Goal: Task Accomplishment & Management: Manage account settings

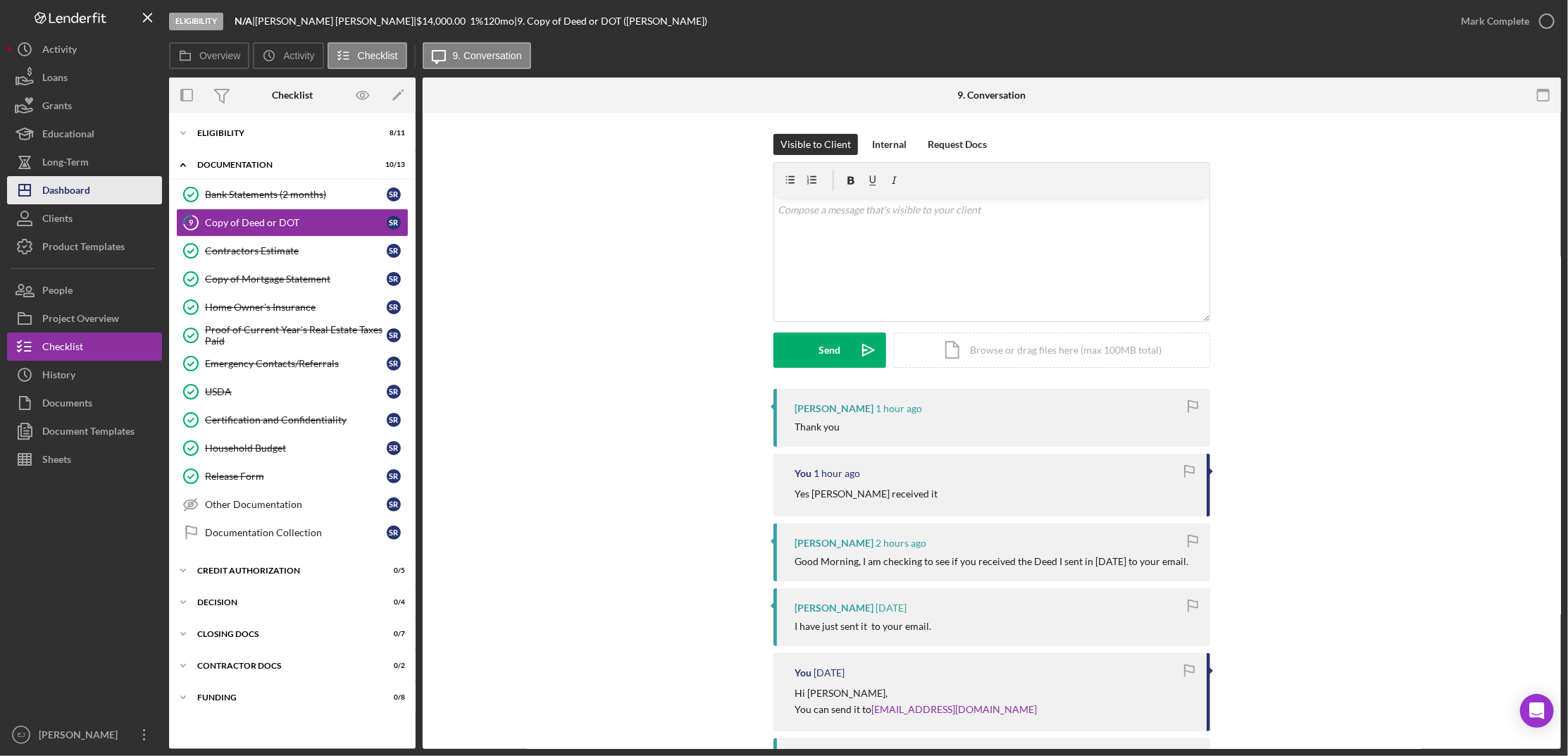
click at [51, 191] on div "Dashboard" at bounding box center [66, 192] width 48 height 32
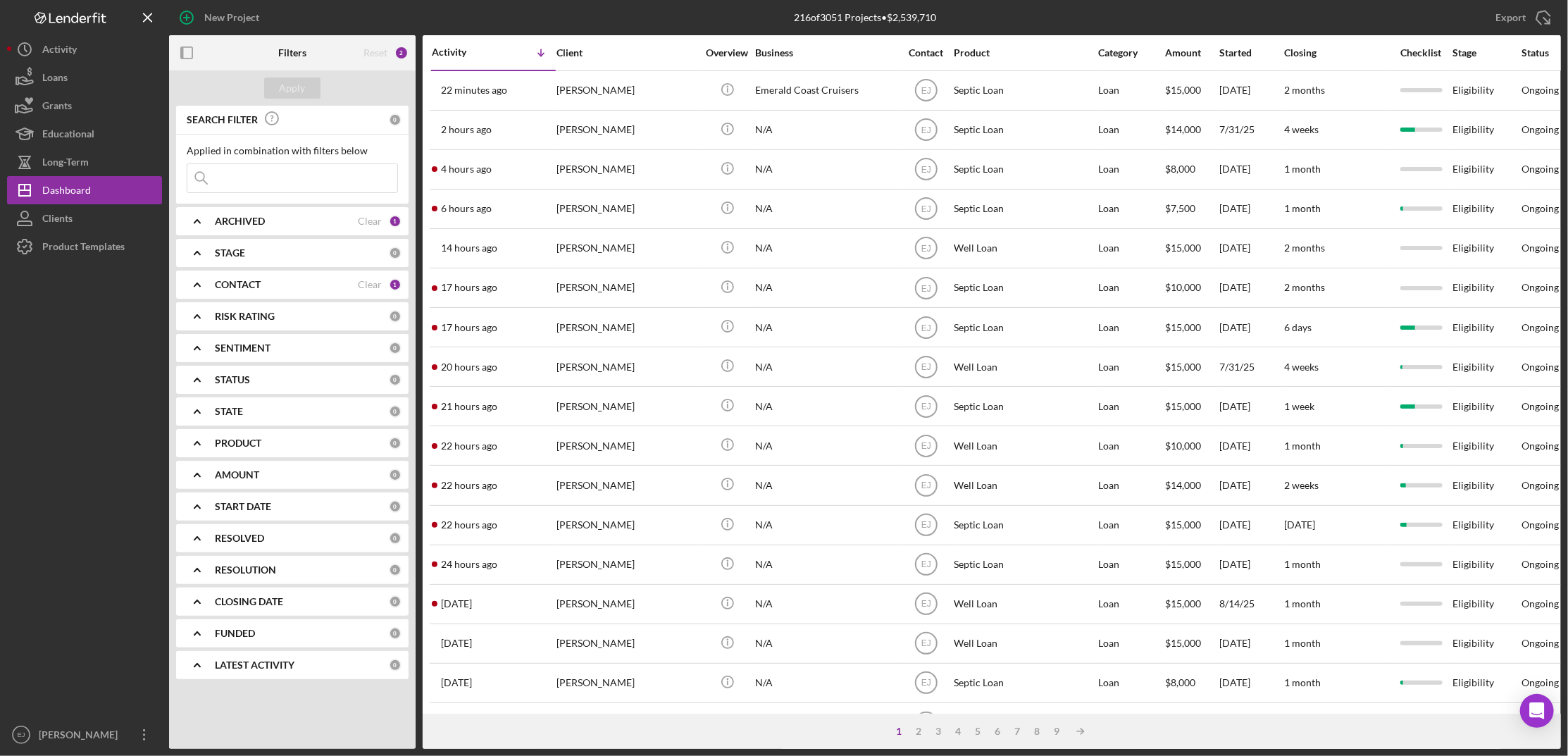
click at [294, 185] on input at bounding box center [293, 178] width 210 height 28
type input "ferguson"
click at [284, 77] on div "Apply" at bounding box center [293, 87] width 26 height 21
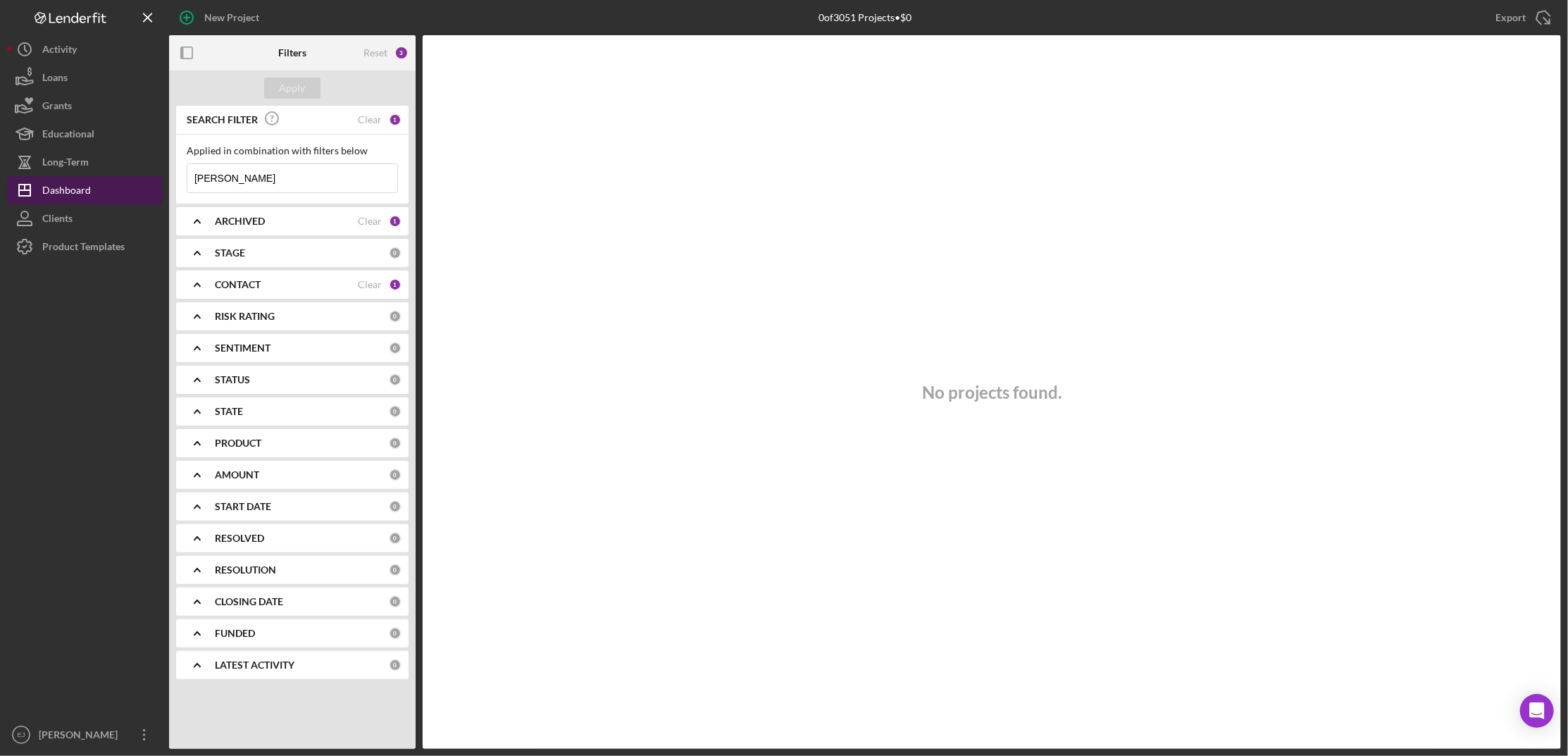
click at [93, 188] on button "Icon/Dashboard Dashboard" at bounding box center [85, 190] width 155 height 28
click at [375, 48] on div "Reset" at bounding box center [375, 53] width 24 height 11
click at [240, 221] on b "ARCHIVED" at bounding box center [240, 221] width 50 height 11
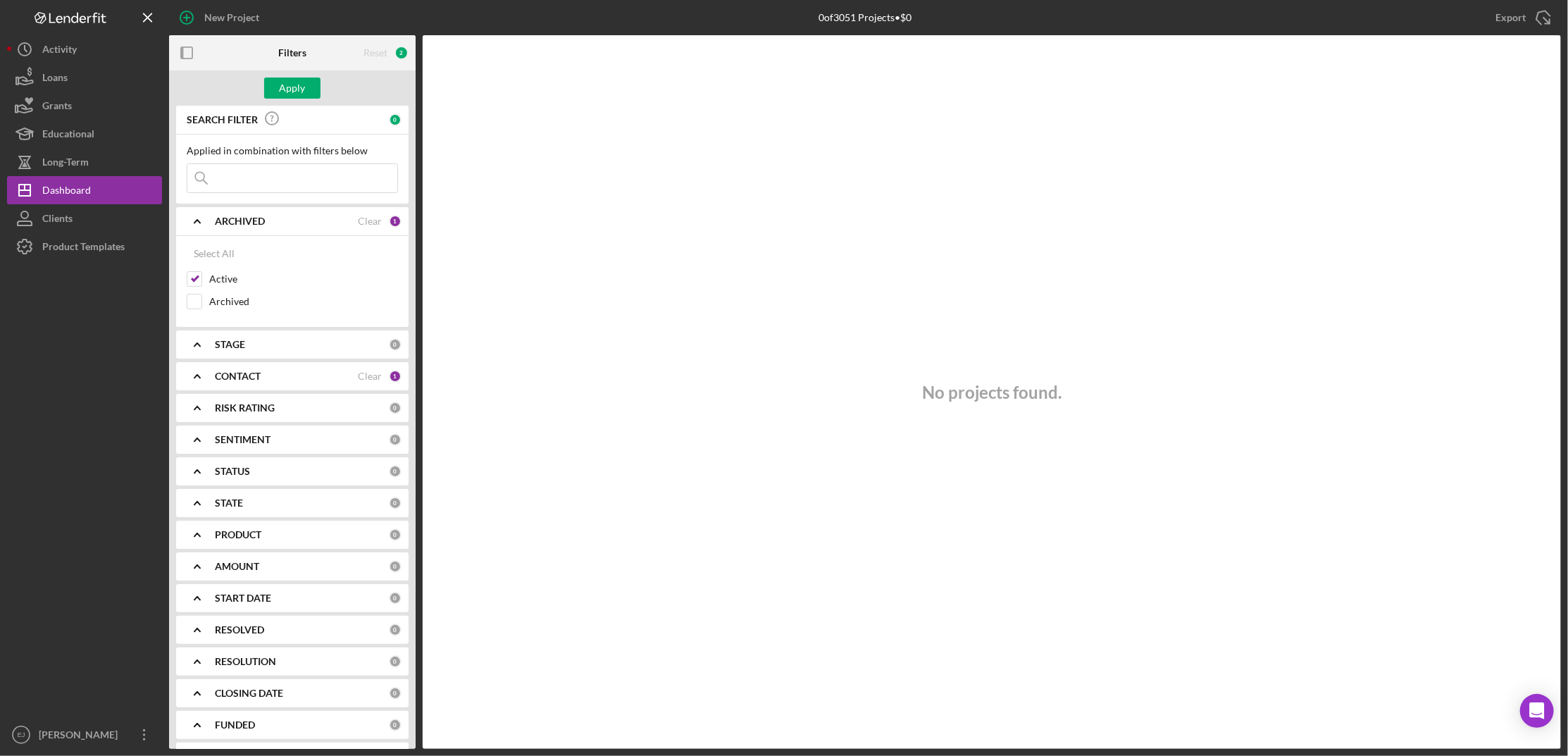
click at [241, 339] on b "STAGE" at bounding box center [229, 345] width 31 height 11
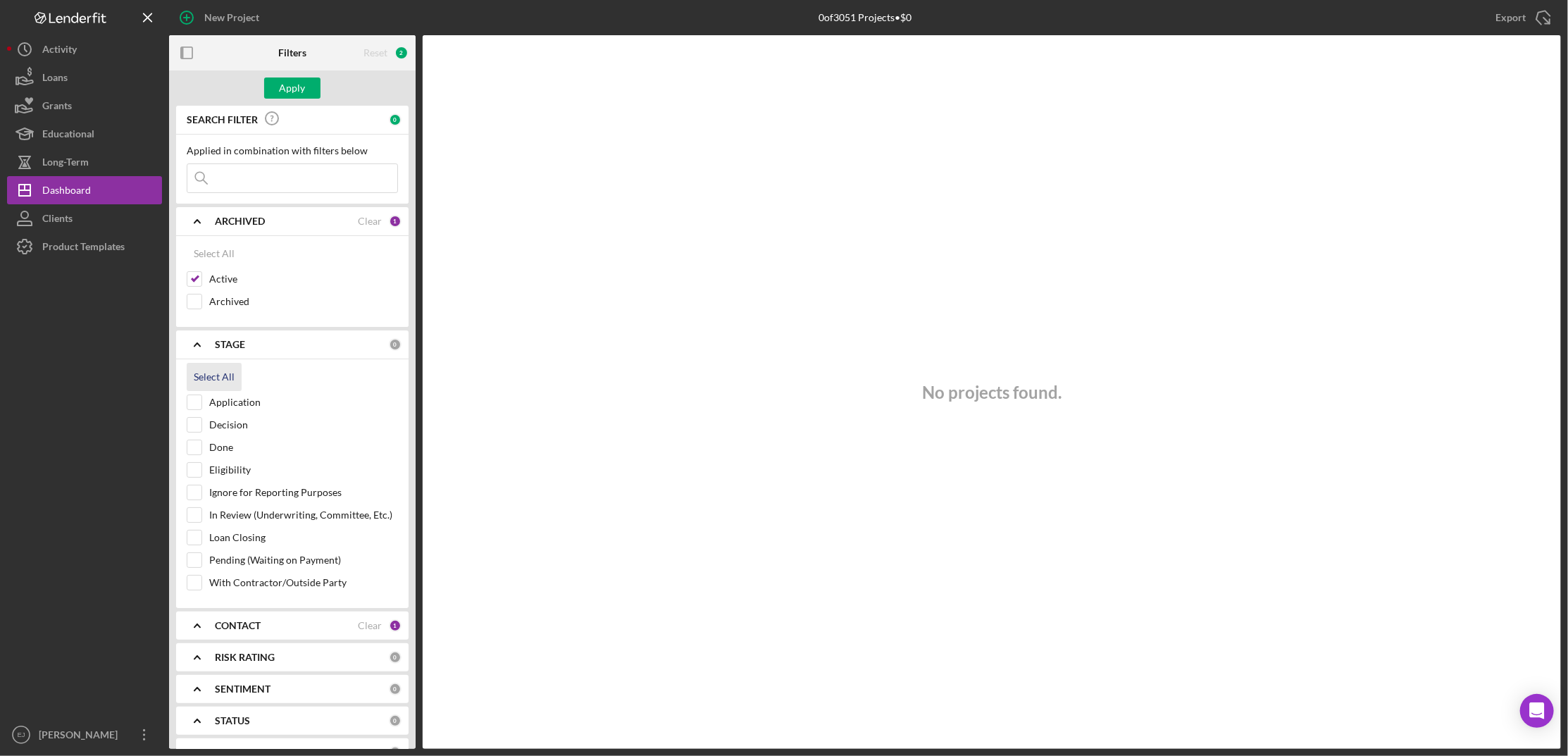
click at [223, 371] on div "Select All" at bounding box center [215, 376] width 41 height 28
checkbox input "true"
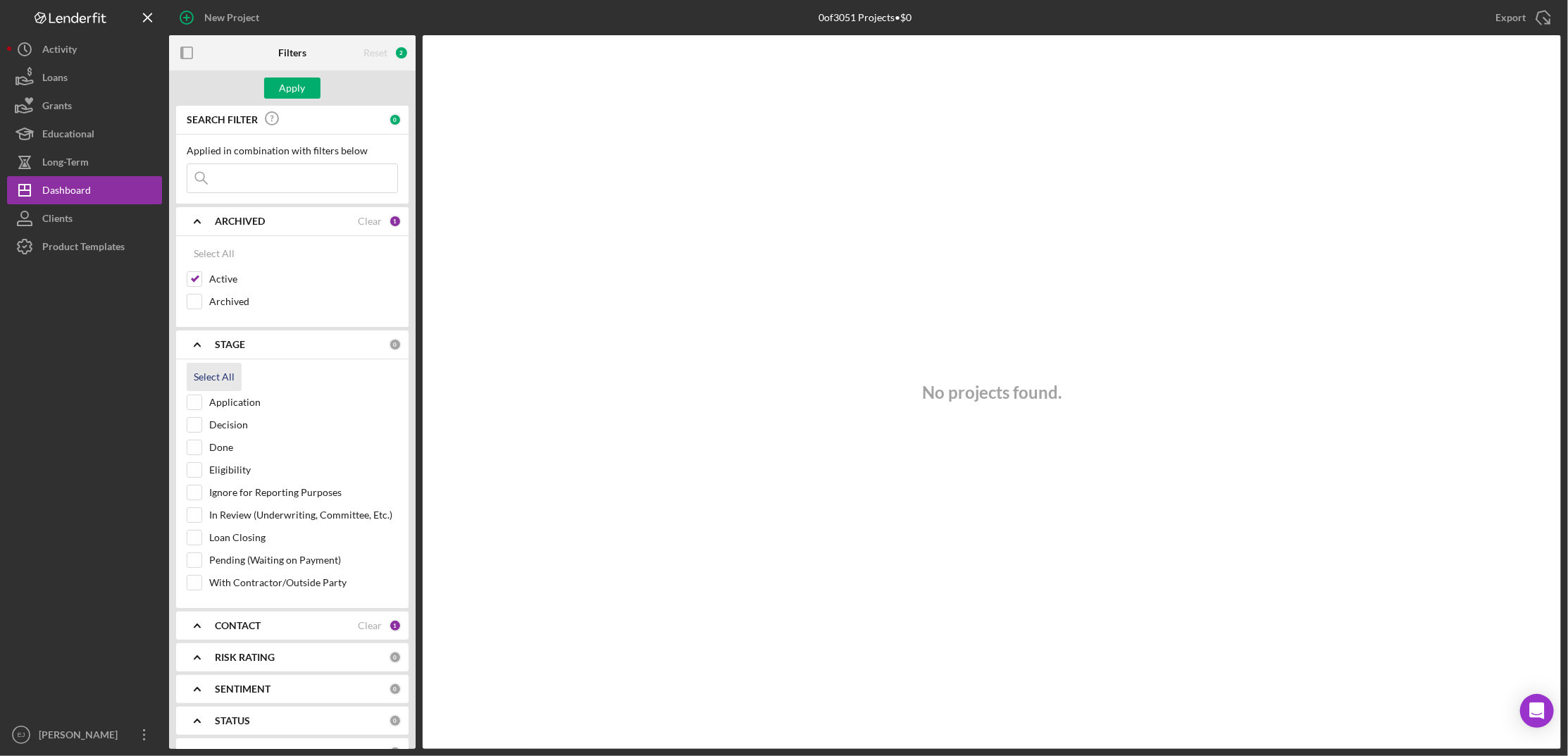
checkbox input "true"
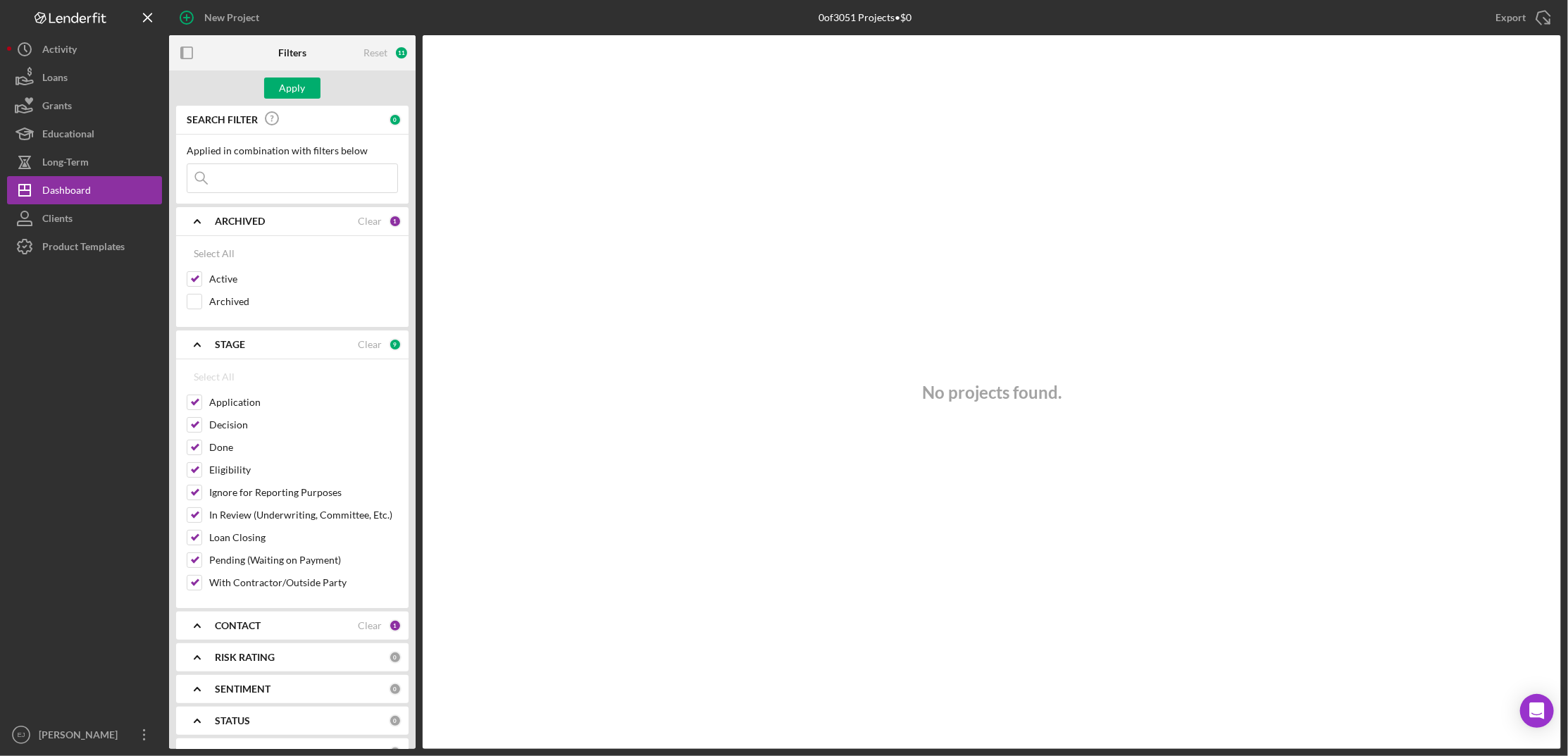
click at [471, 430] on div "No projects found." at bounding box center [991, 392] width 1138 height 713
click at [242, 631] on b "CONTACT" at bounding box center [237, 625] width 46 height 11
click at [223, 664] on div "Select All" at bounding box center [215, 658] width 41 height 28
checkbox input "true"
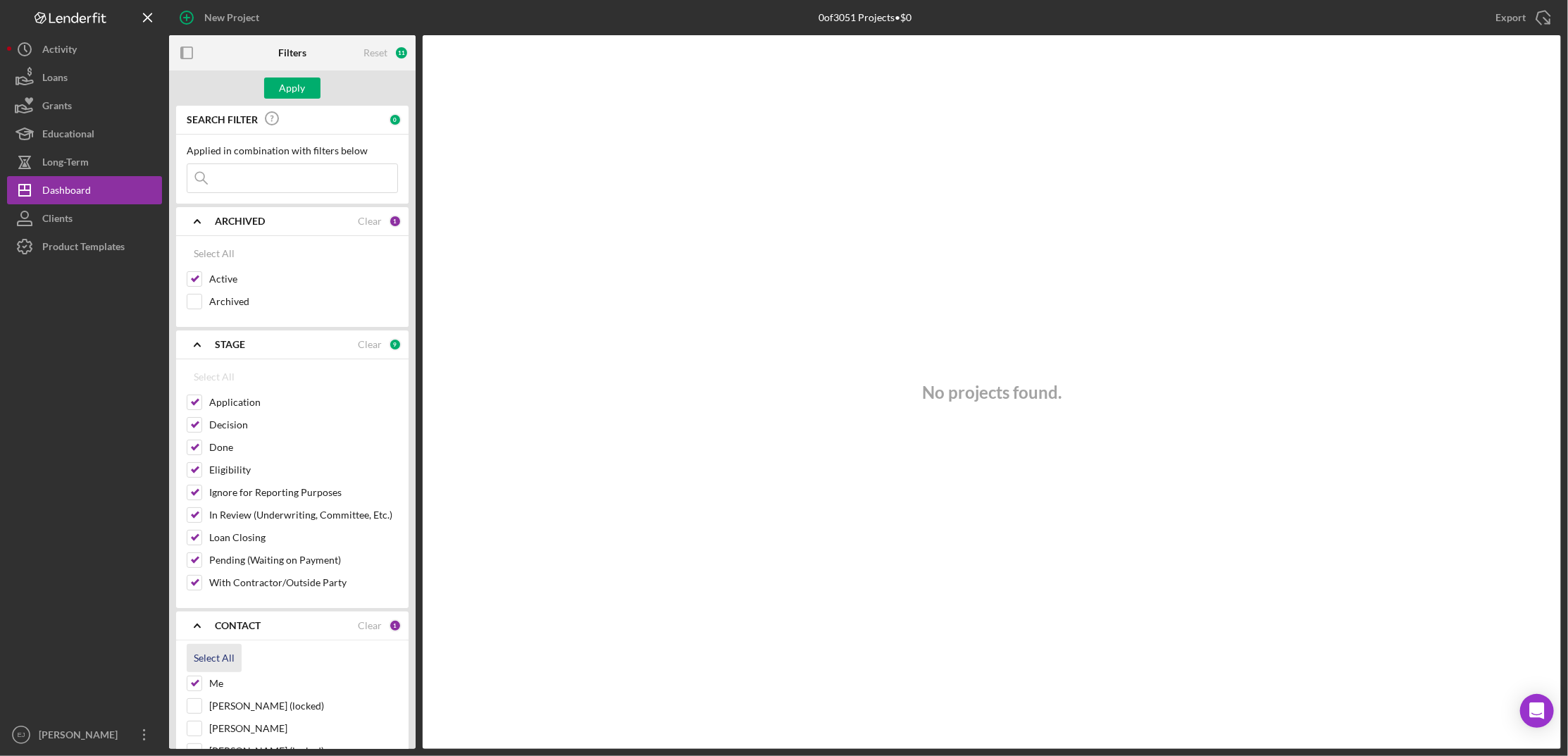
checkbox input "true"
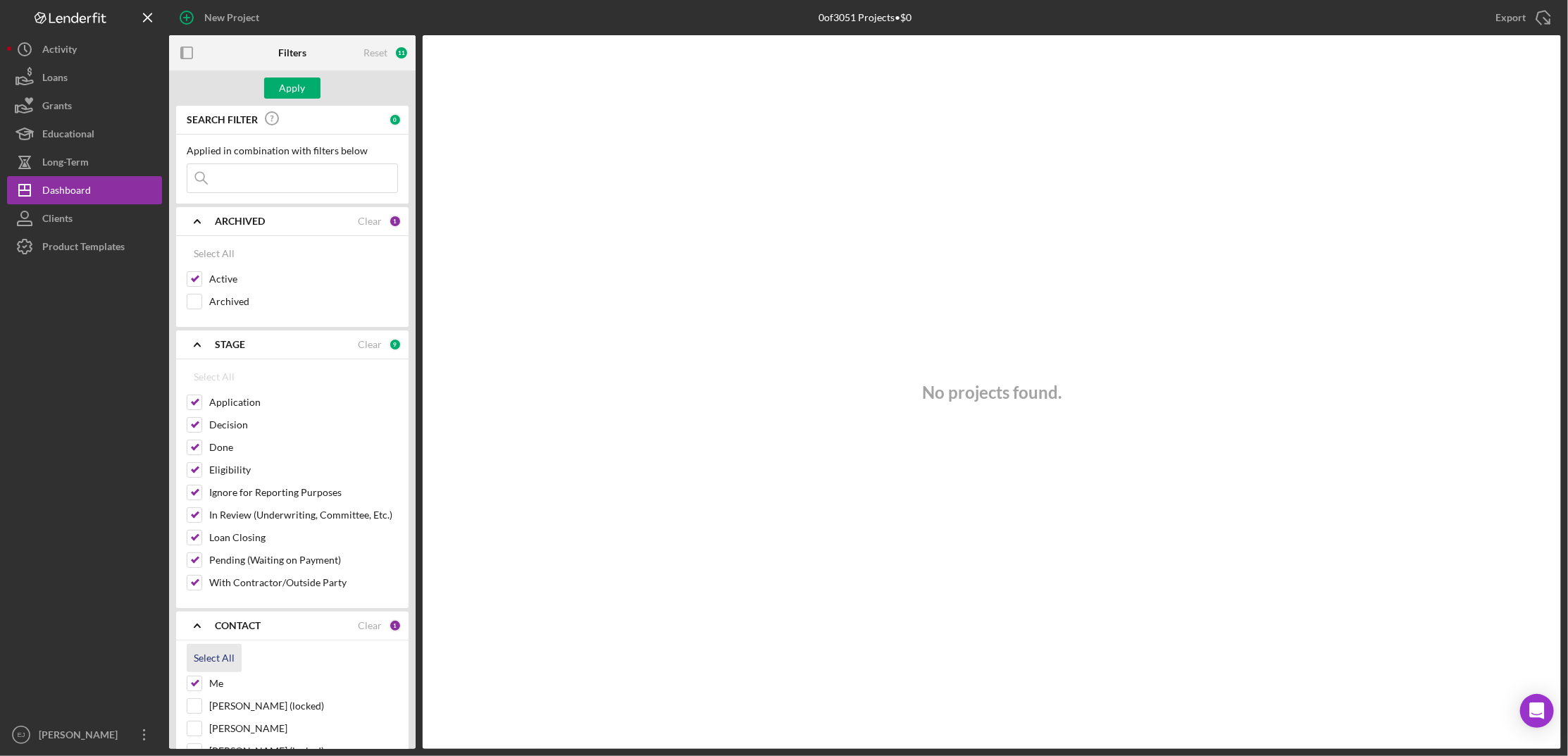
checkbox input "true"
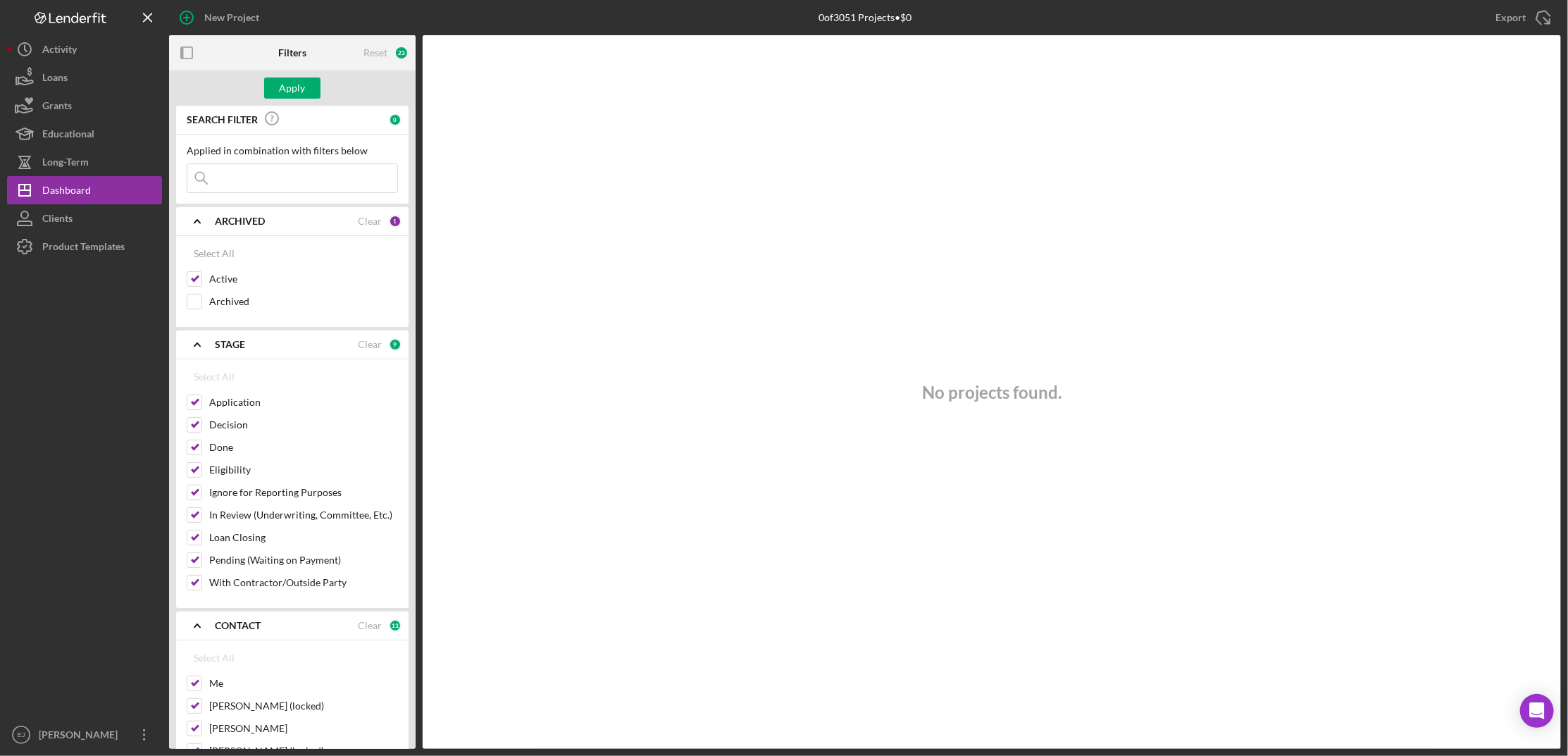
click at [273, 179] on input at bounding box center [293, 178] width 210 height 28
type input "Ferguson"
click at [287, 85] on div "Apply" at bounding box center [293, 87] width 26 height 21
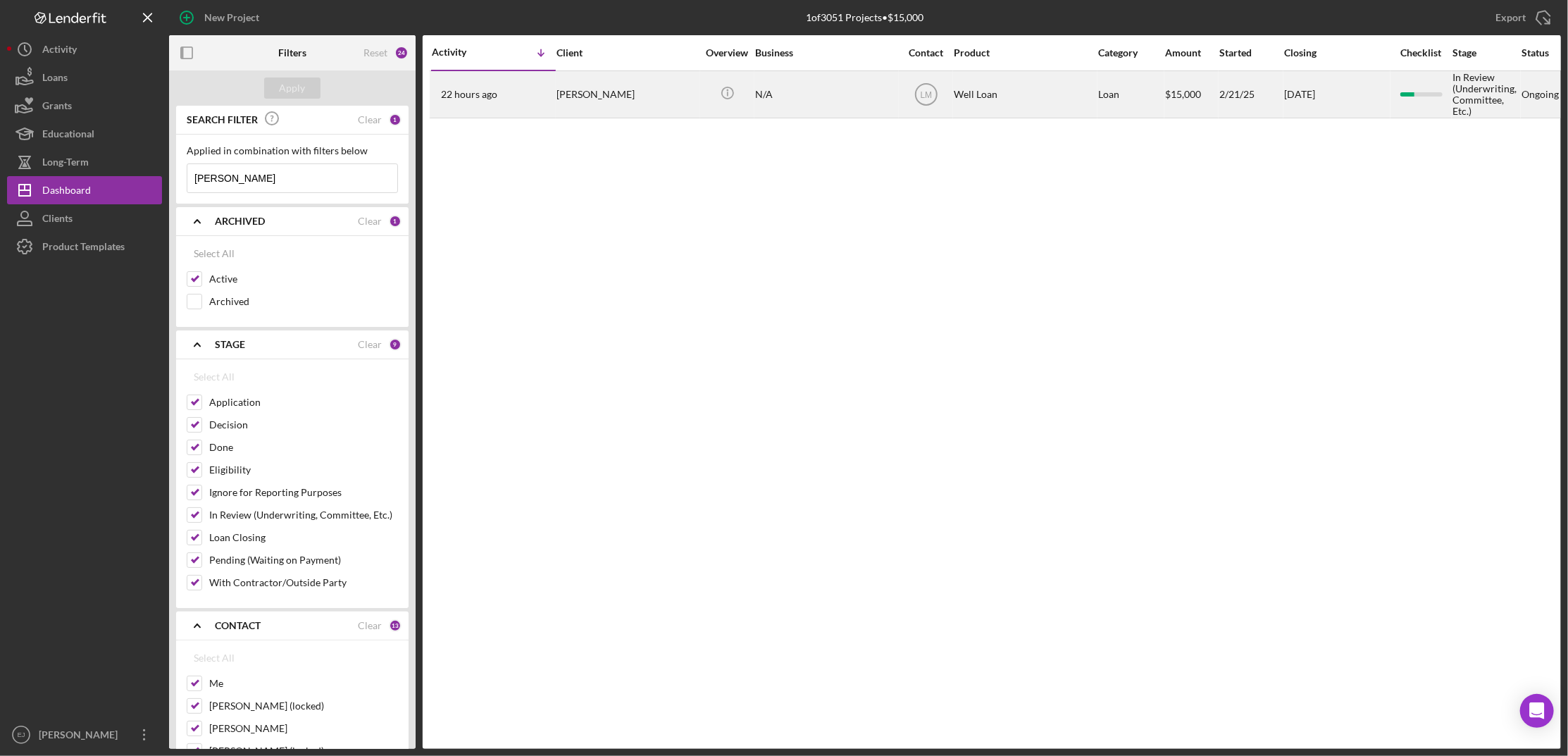
click at [579, 94] on div "[PERSON_NAME]" at bounding box center [627, 94] width 141 height 46
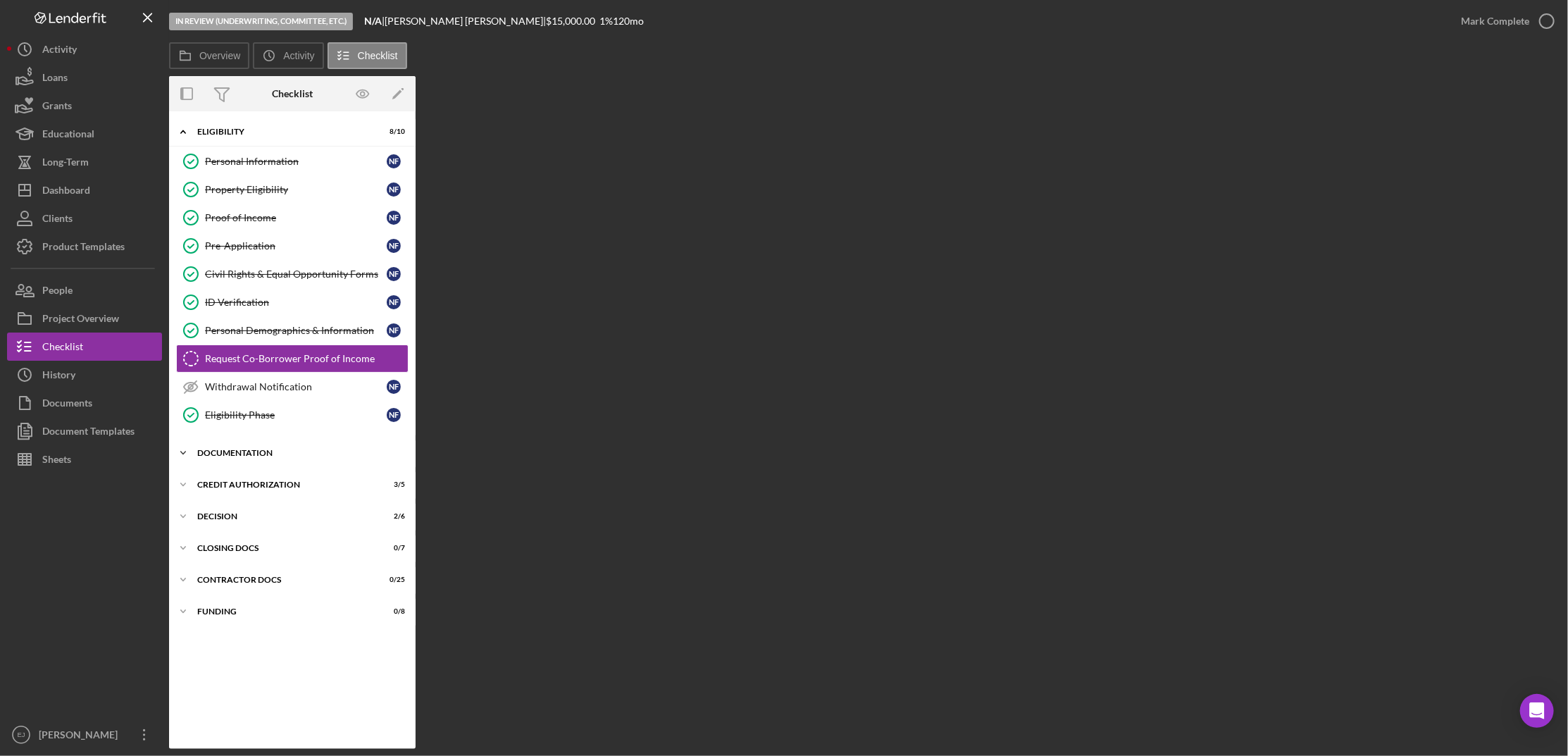
click at [182, 133] on polyline at bounding box center [183, 131] width 5 height 3
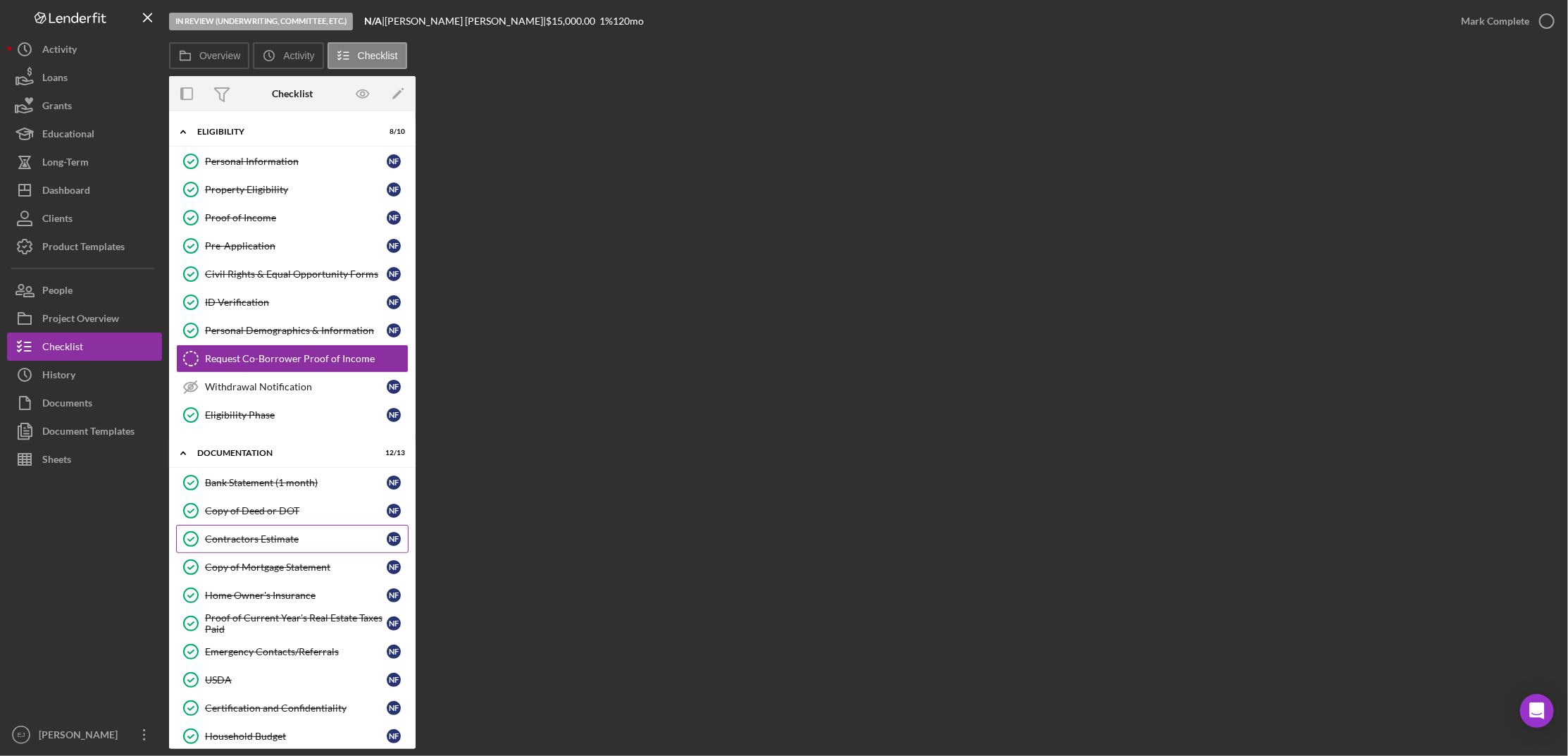
click at [229, 549] on link "Contractors Estimate Contractors Estimate N F" at bounding box center [293, 539] width 232 height 28
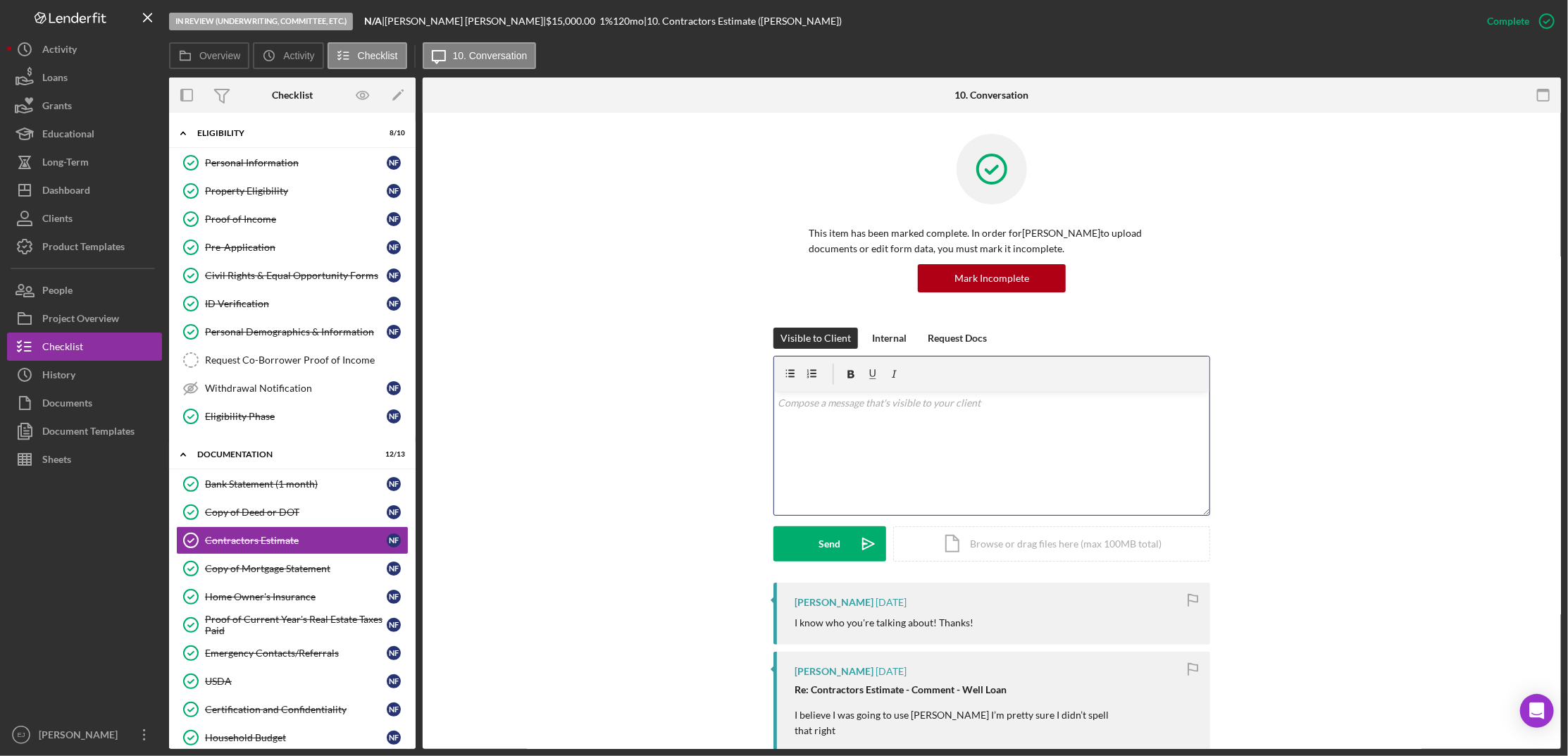
click at [922, 424] on div "v Color teal Color pink Remove color Add row above Add row below Add column bef…" at bounding box center [991, 453] width 436 height 124
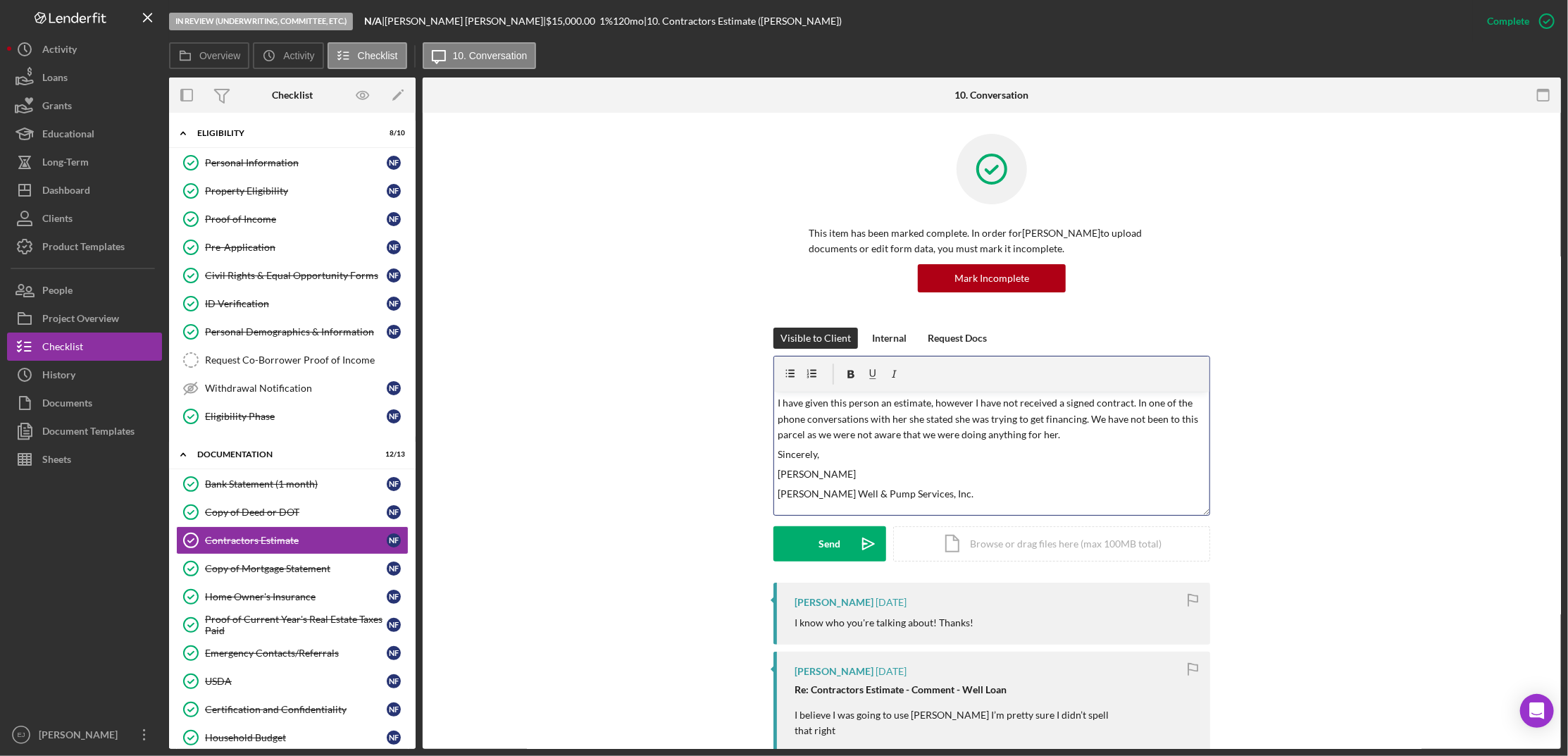
click at [774, 402] on div "v Color teal Color pink Remove color Add row above Add row below Add column bef…" at bounding box center [991, 453] width 436 height 124
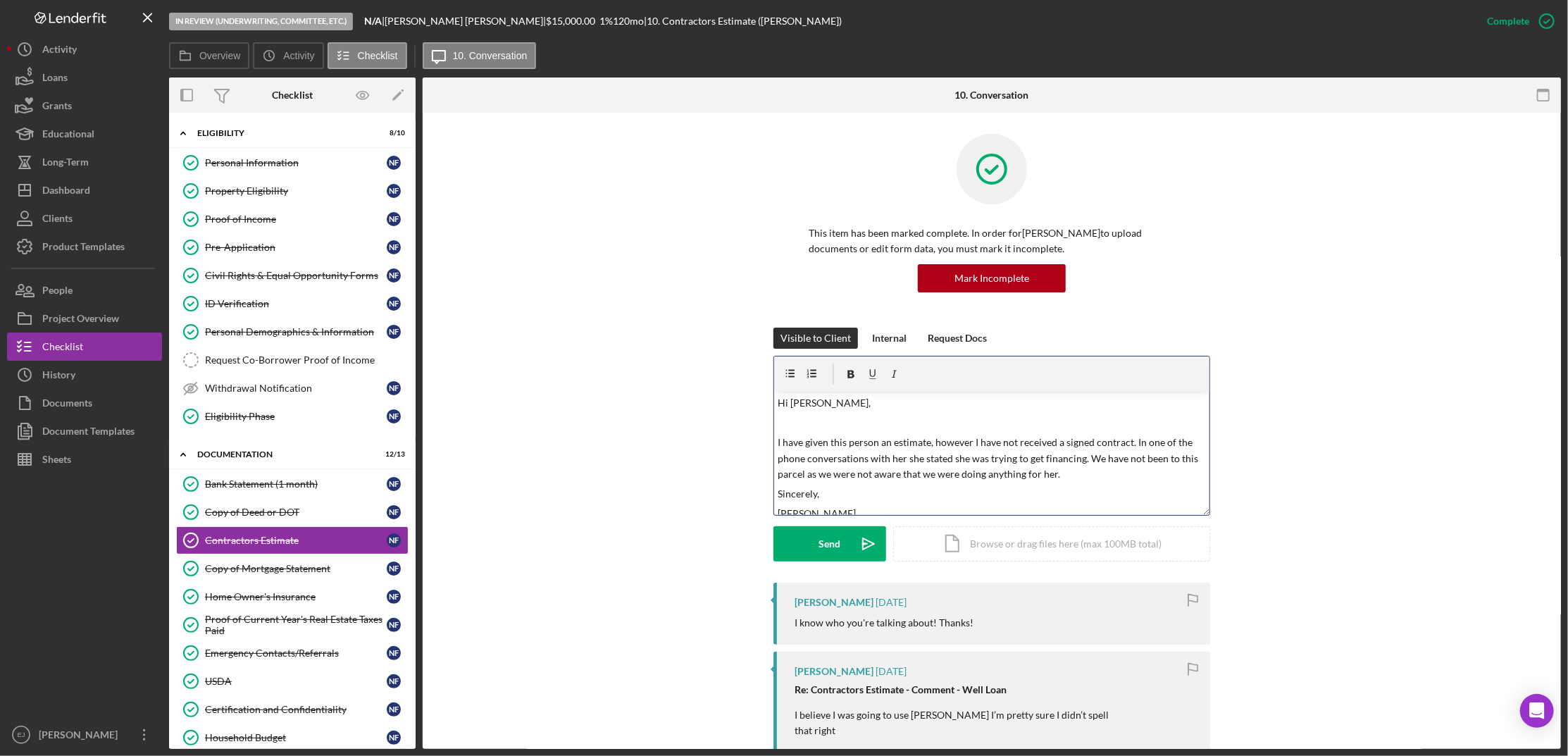
click at [848, 406] on p "Hi Nedra," at bounding box center [992, 402] width 427 height 16
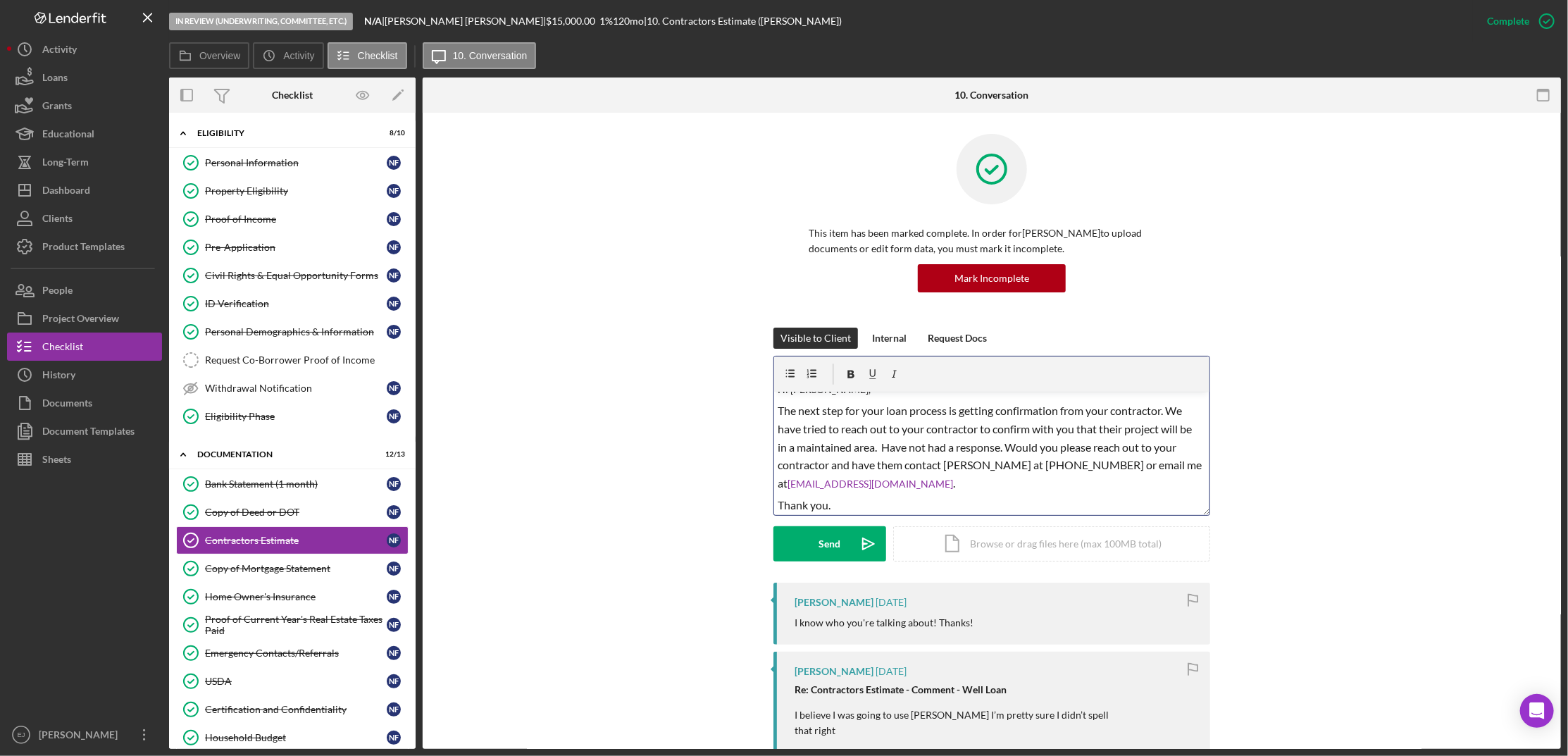
scroll to position [5, 0]
click at [837, 436] on span "The next step for your loan process is getting confirmation from your contracto…" at bounding box center [991, 455] width 426 height 85
click at [804, 431] on span "The next step for your loan process is getting confirmation from your contracto…" at bounding box center [991, 455] width 426 height 85
click at [1078, 438] on span "The next step for your loan process is getting confirmation from your contracto…" at bounding box center [991, 455] width 426 height 85
click at [1071, 436] on span "The next step for your loan process is getting confirmation from your contracto…" at bounding box center [991, 455] width 426 height 85
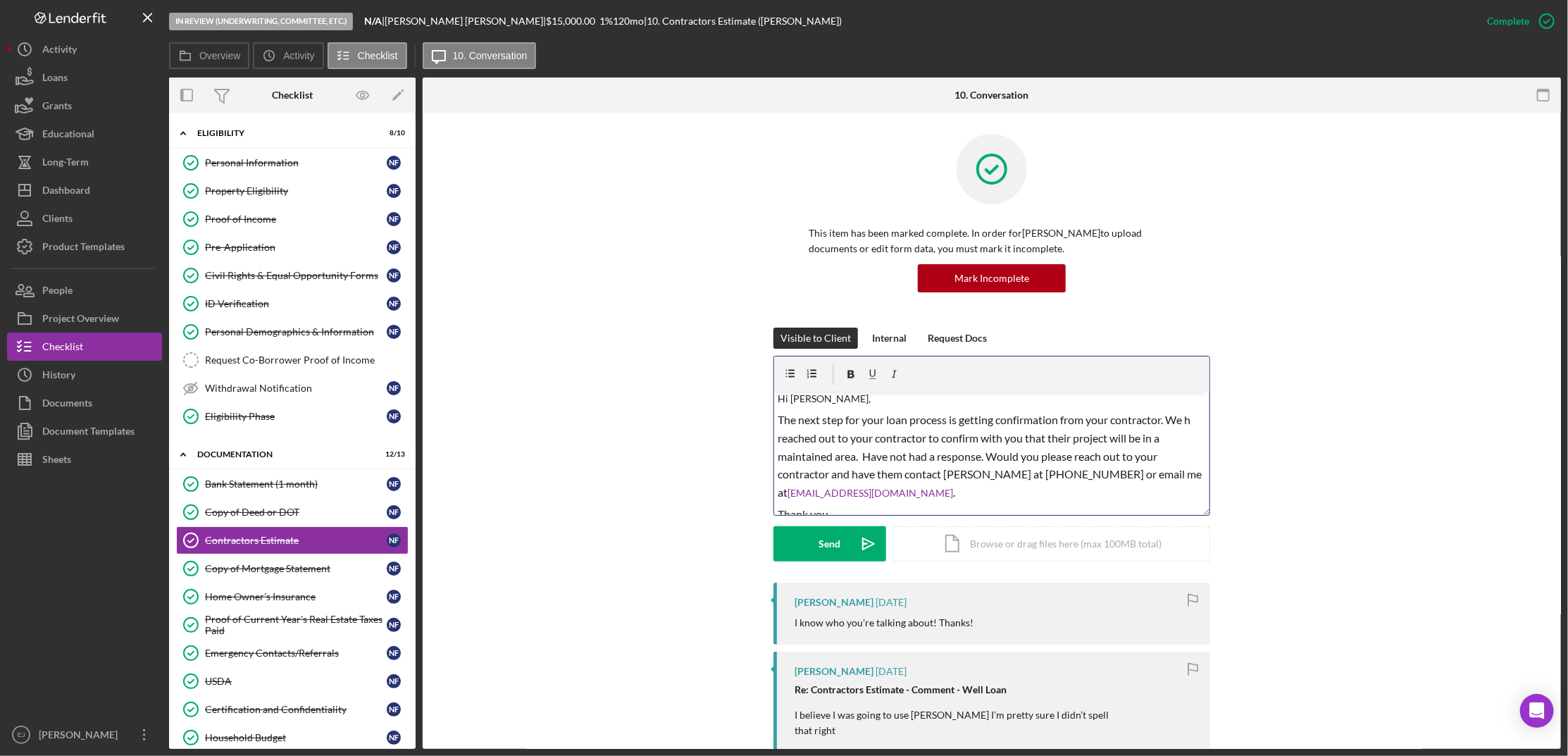
click at [1078, 438] on span "The next step for your loan process is getting confirmation from your contracto…" at bounding box center [991, 455] width 426 height 85
click at [1075, 436] on span "The next step for your loan process is getting confirmation from your contracto…" at bounding box center [991, 455] width 426 height 85
click at [930, 459] on span "The next step for your loan process is getting confirmation from your contracto…" at bounding box center [990, 446] width 424 height 68
click at [956, 467] on span "The next step for your loan process is getting confirmation from your contracto…" at bounding box center [991, 455] width 425 height 85
click at [1092, 474] on span "The next step for your loan process is getting confirmation from your contracto…" at bounding box center [991, 455] width 425 height 85
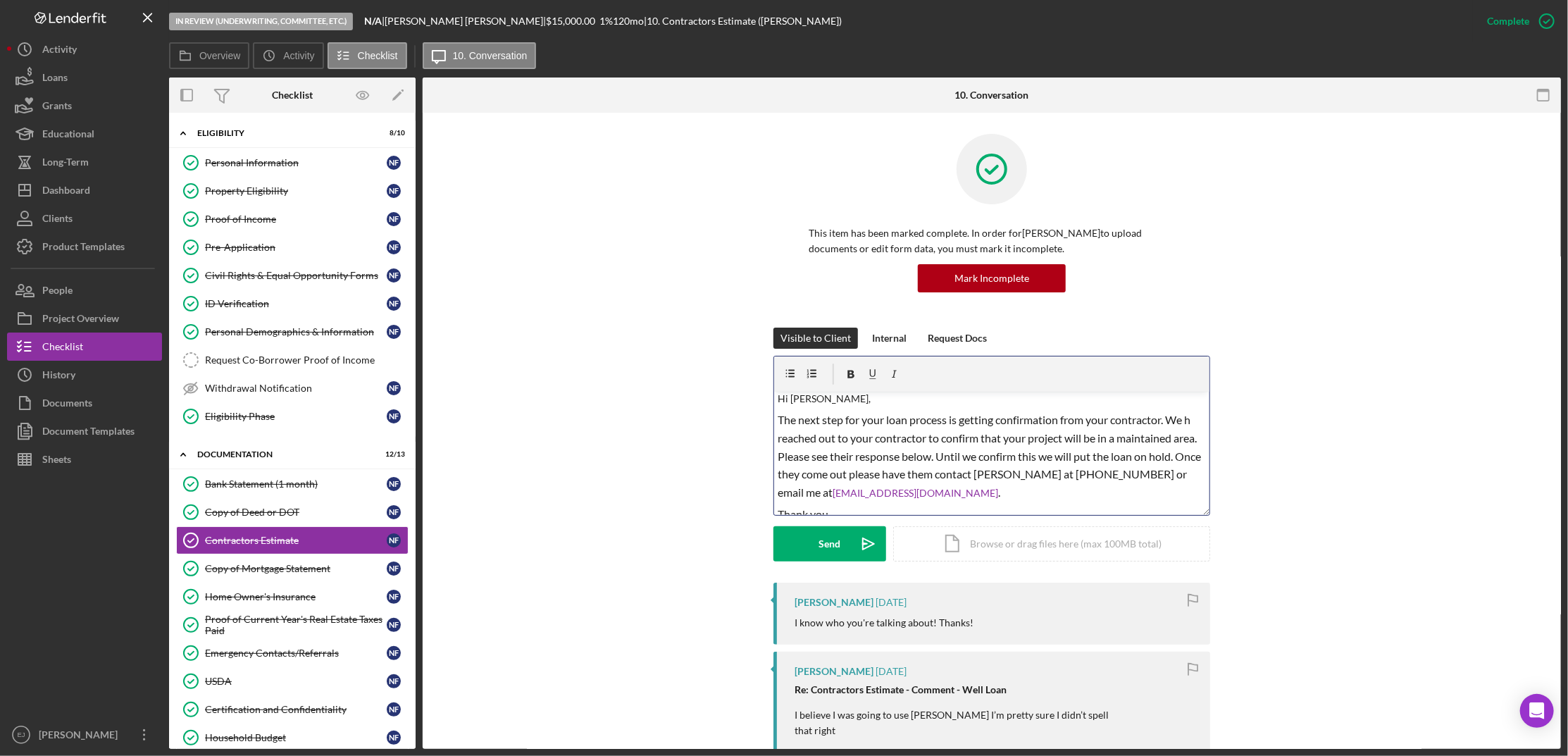
click at [957, 490] on p "The next step for your loan process is getting confirmation from your contracto…" at bounding box center [992, 455] width 427 height 90
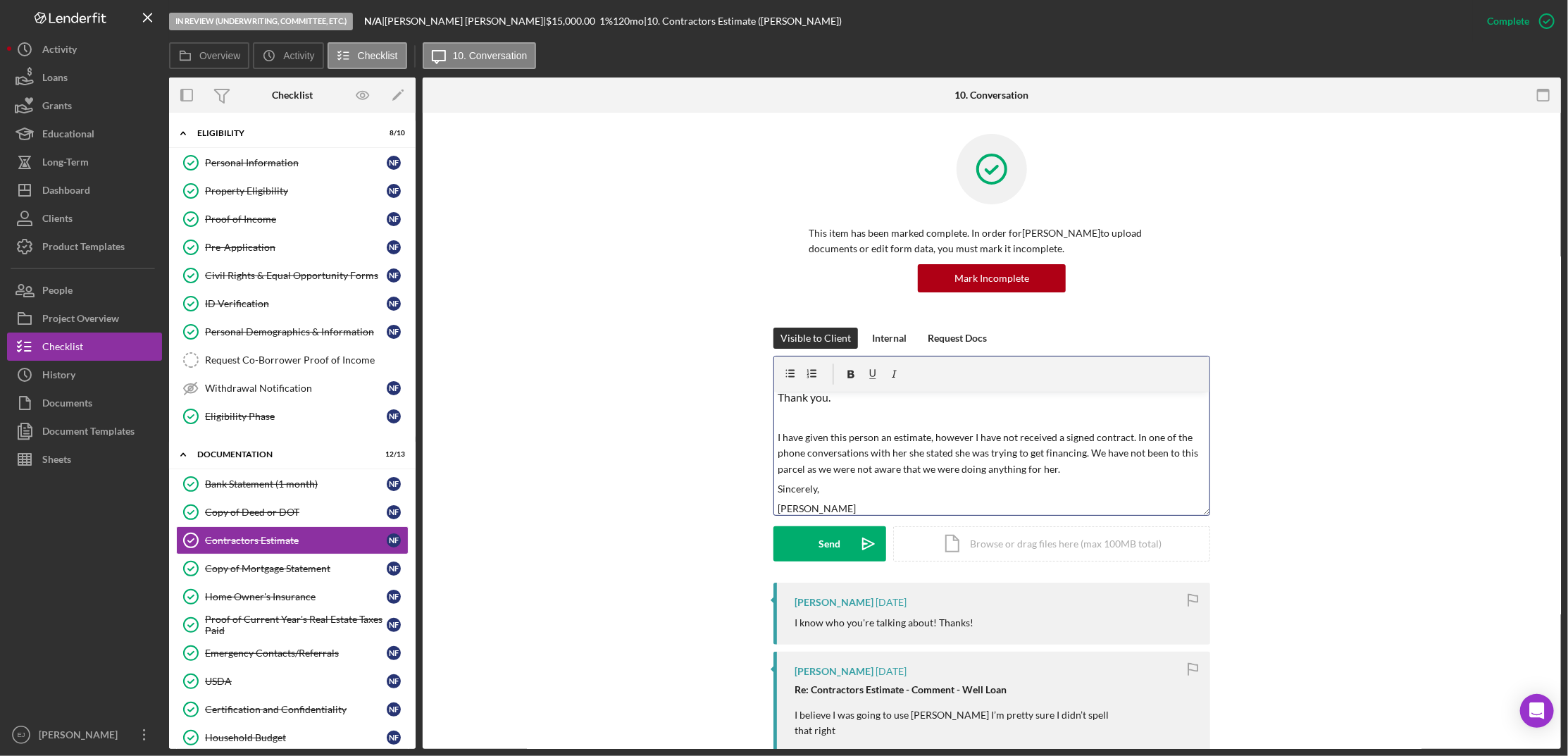
scroll to position [141, 0]
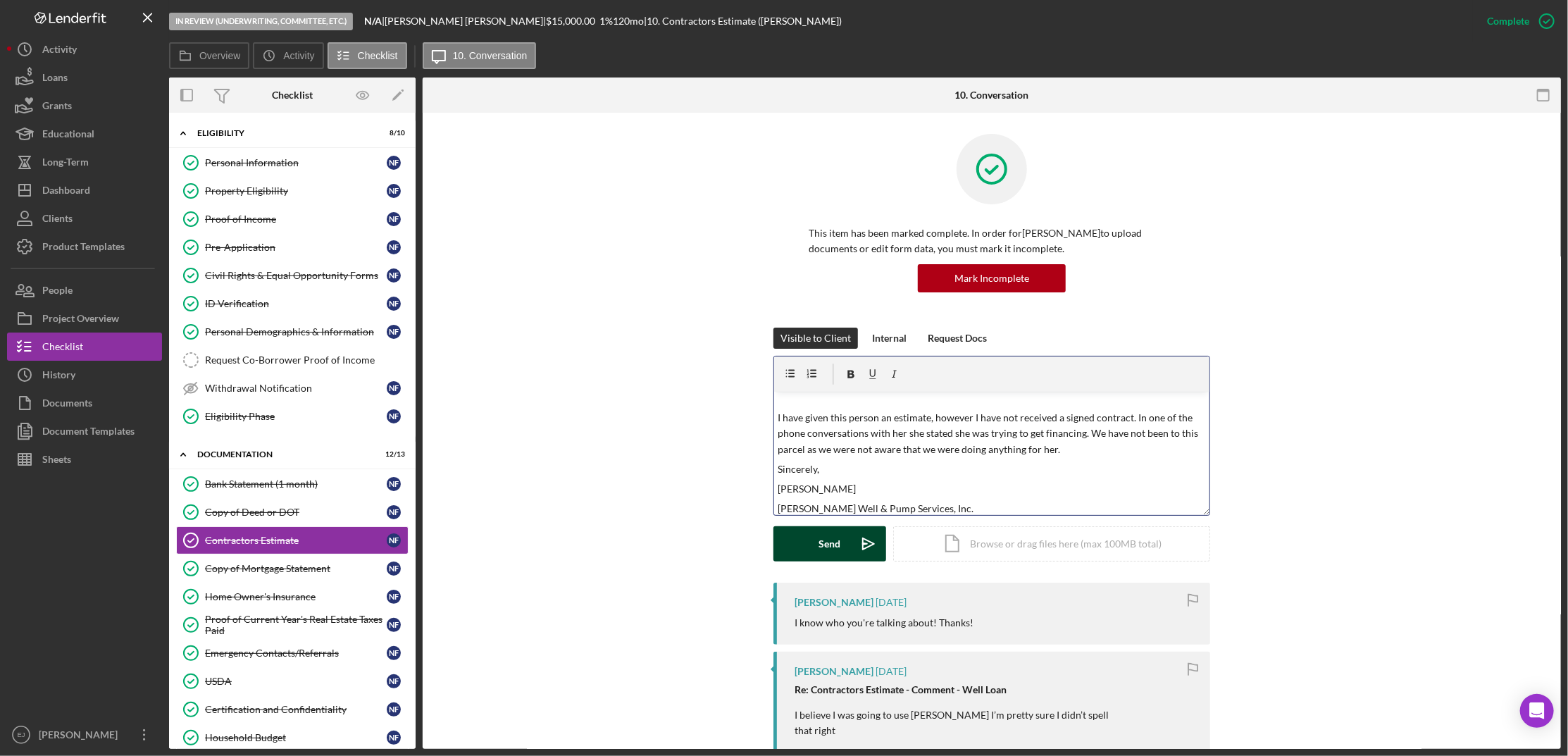
click at [833, 549] on div "Send" at bounding box center [830, 543] width 22 height 35
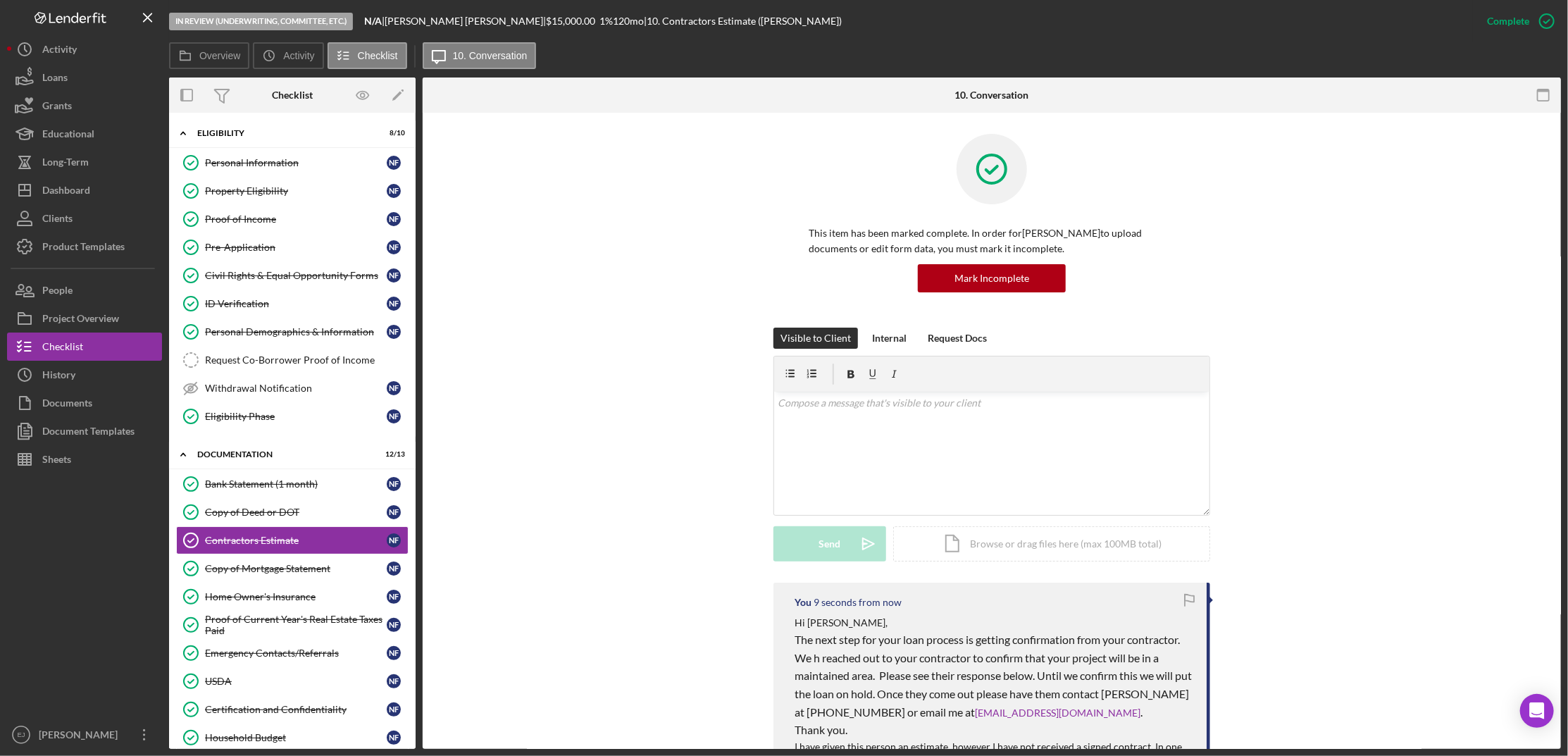
scroll to position [0, 0]
click at [86, 197] on div "Dashboard" at bounding box center [66, 192] width 48 height 32
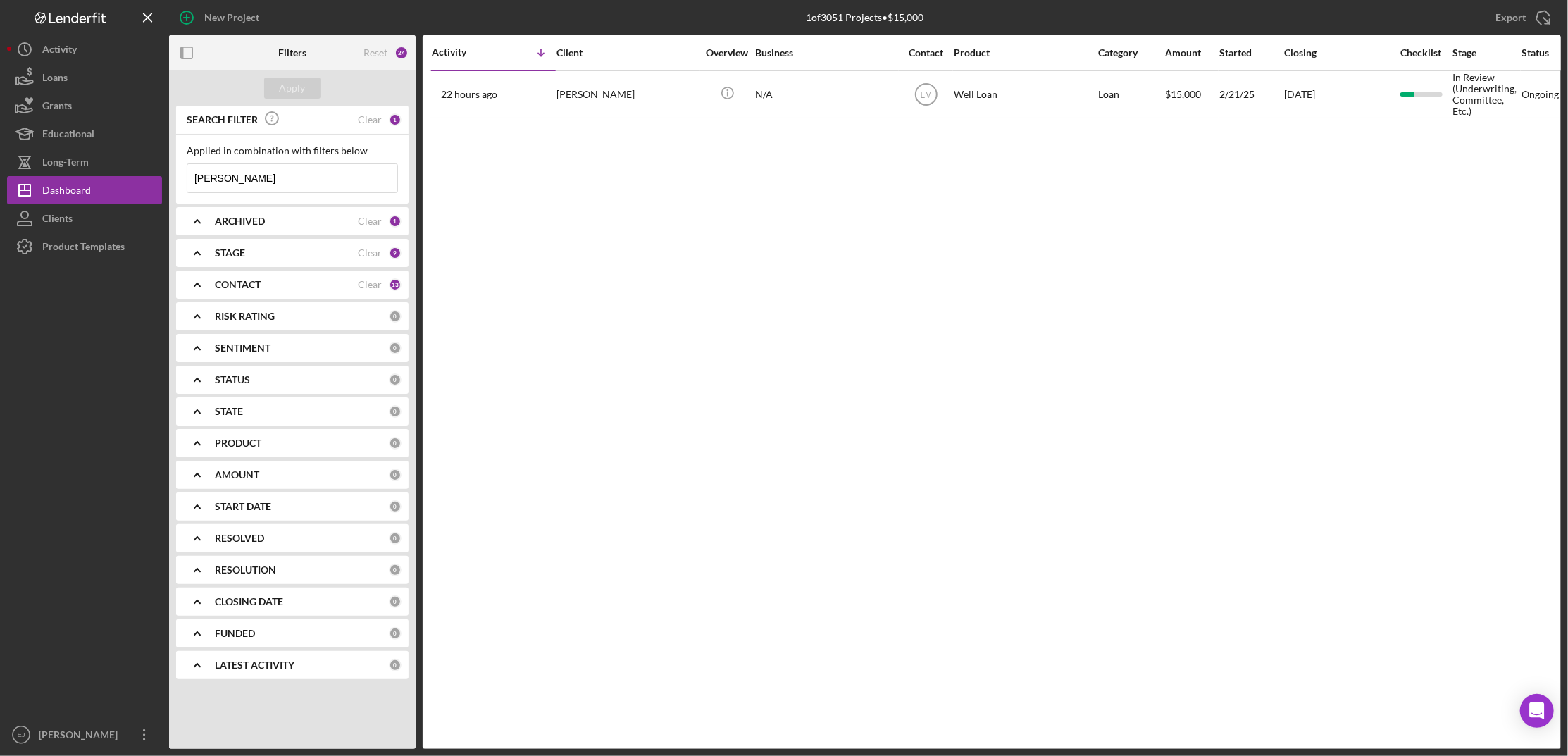
click at [291, 182] on input "Ferguson" at bounding box center [293, 178] width 210 height 28
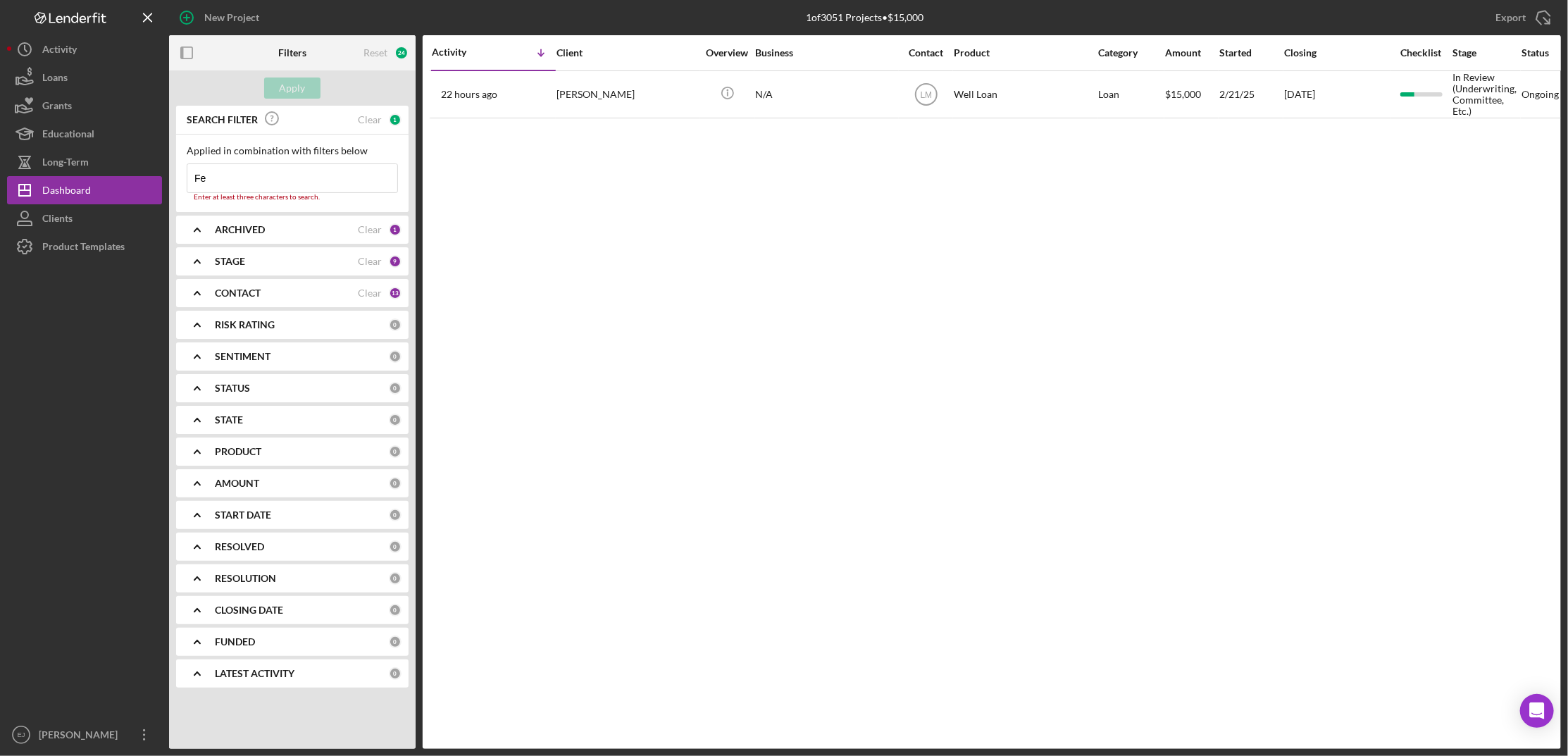
type input "F"
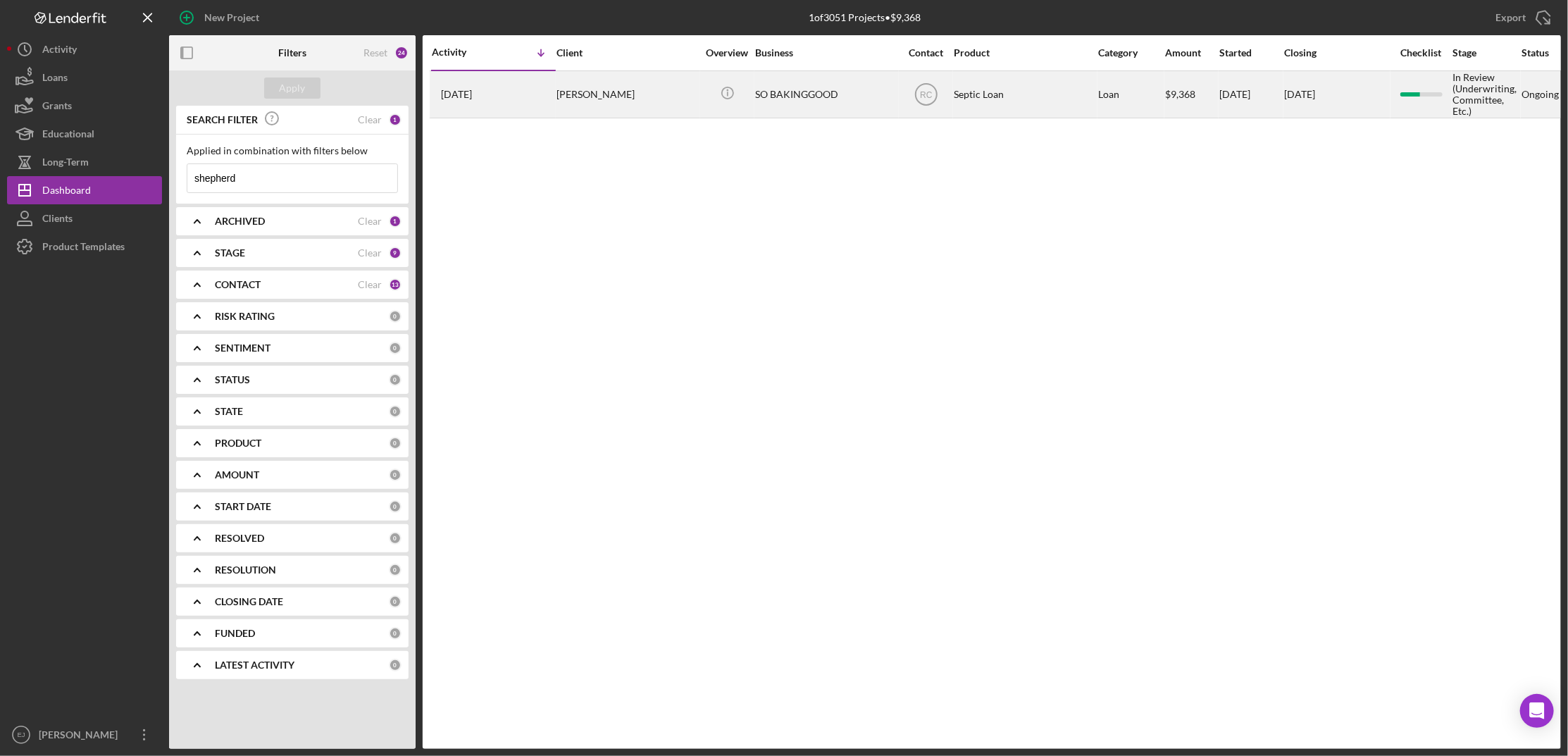
type input "shepherd"
click at [560, 105] on div "Orville Shepherd" at bounding box center [627, 94] width 141 height 46
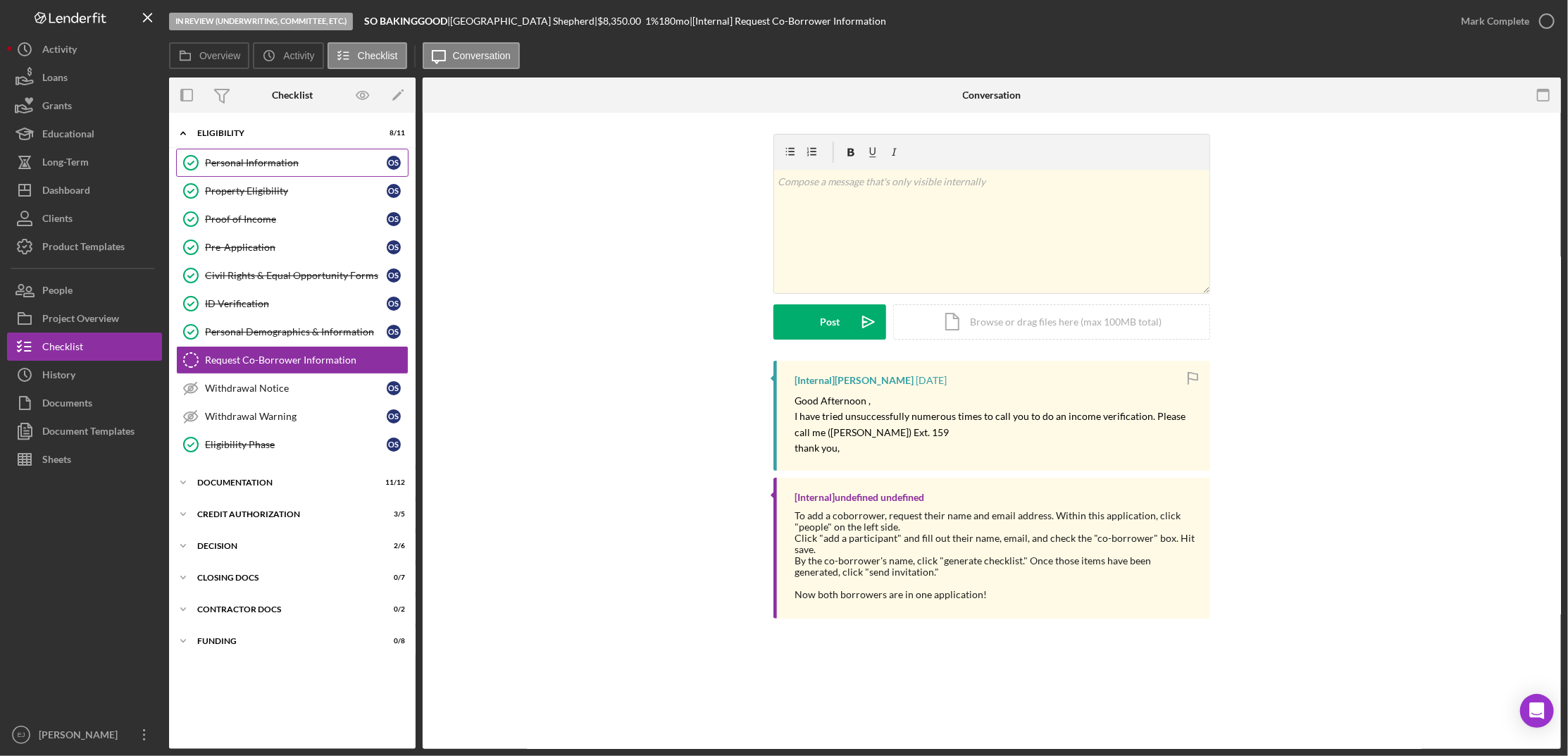
click at [258, 163] on div "Personal Information" at bounding box center [296, 163] width 182 height 11
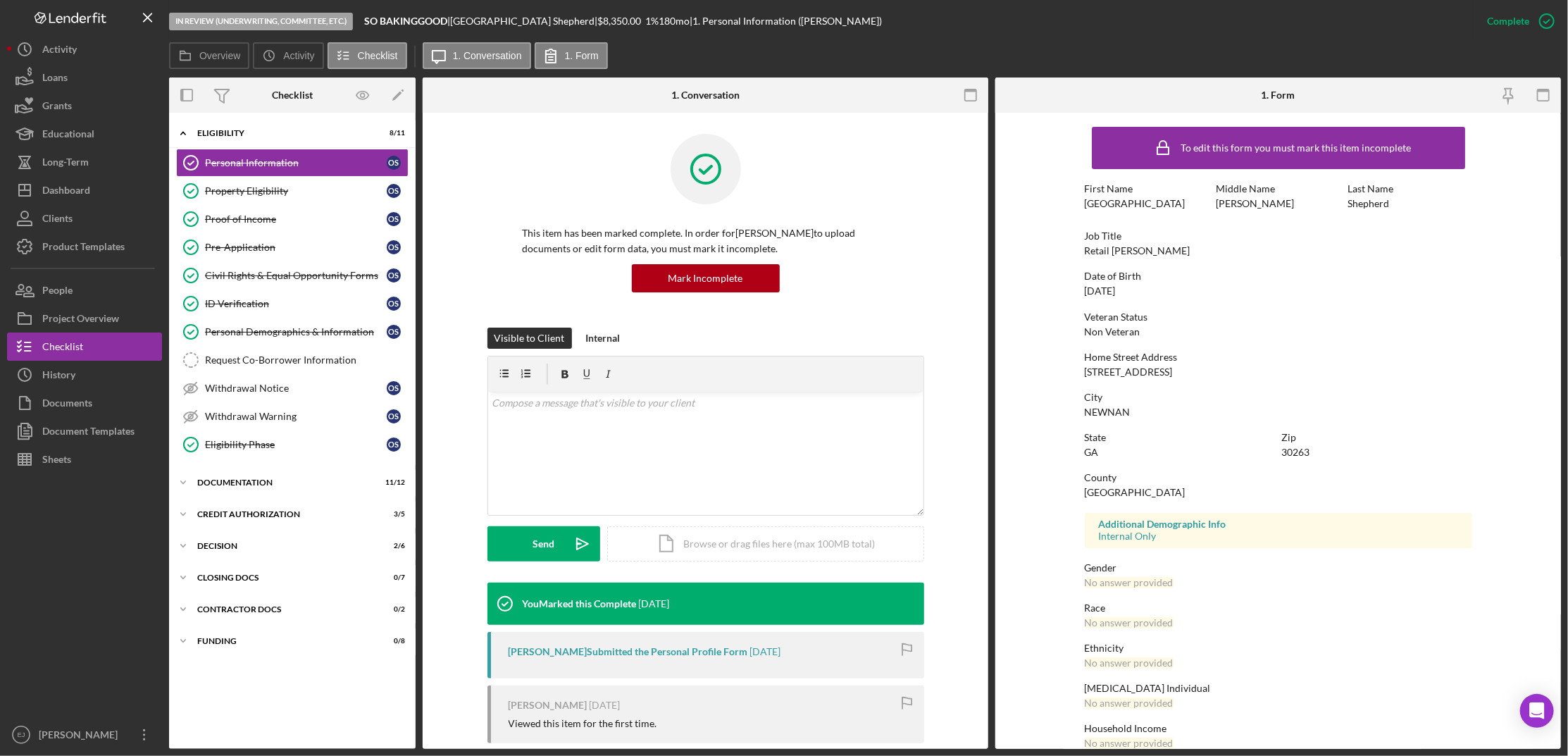
scroll to position [1, 0]
click at [1191, 391] on div "City" at bounding box center [1278, 397] width 387 height 11
drag, startPoint x: 1071, startPoint y: 367, endPoint x: 1178, endPoint y: 376, distance: 107.4
click at [1178, 376] on form "To edit this form you must mark this item incomplete First Name Orville Middle …" at bounding box center [1277, 430] width 566 height 636
copy div "184 STRONG RD"
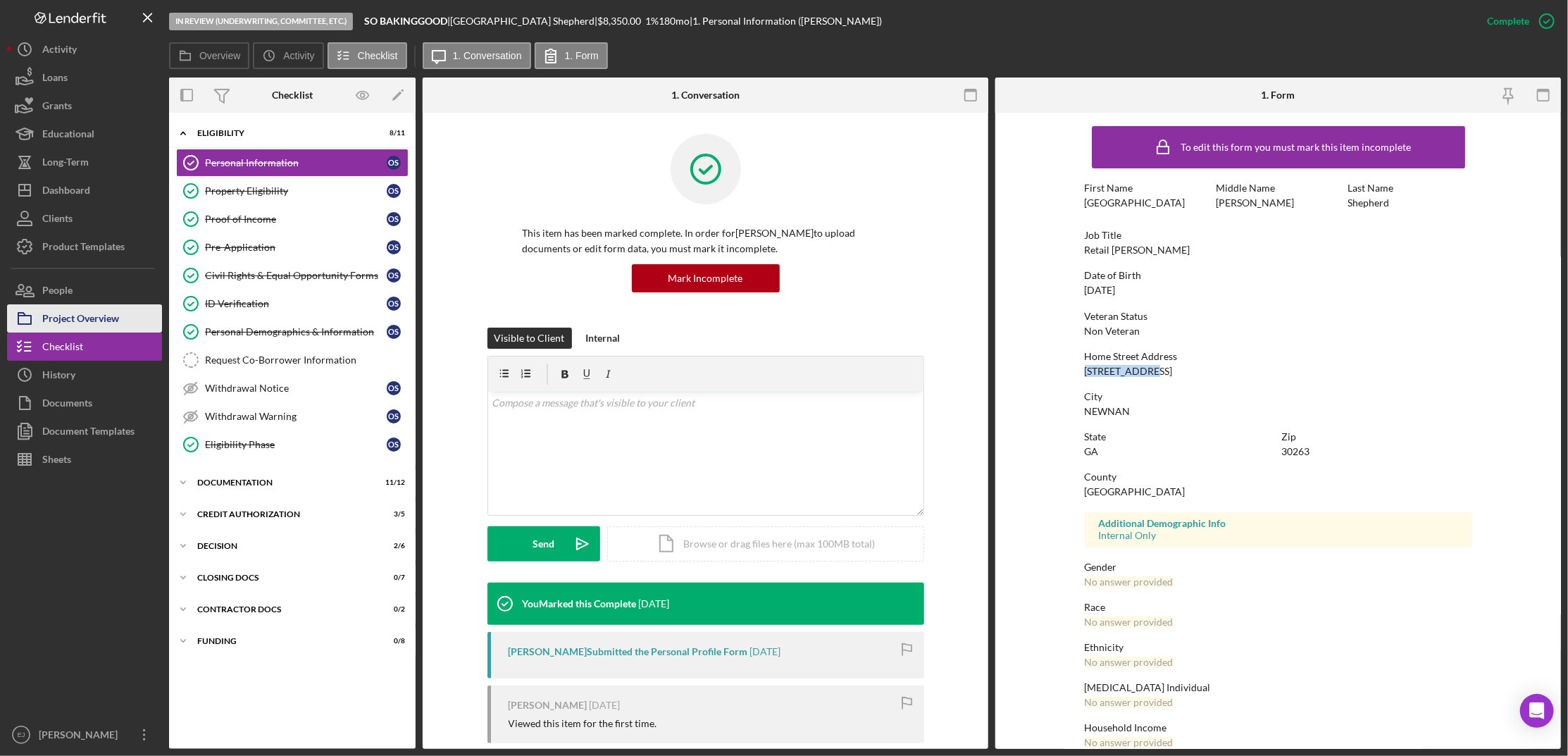
click at [83, 316] on div "Project Overview" at bounding box center [80, 320] width 77 height 32
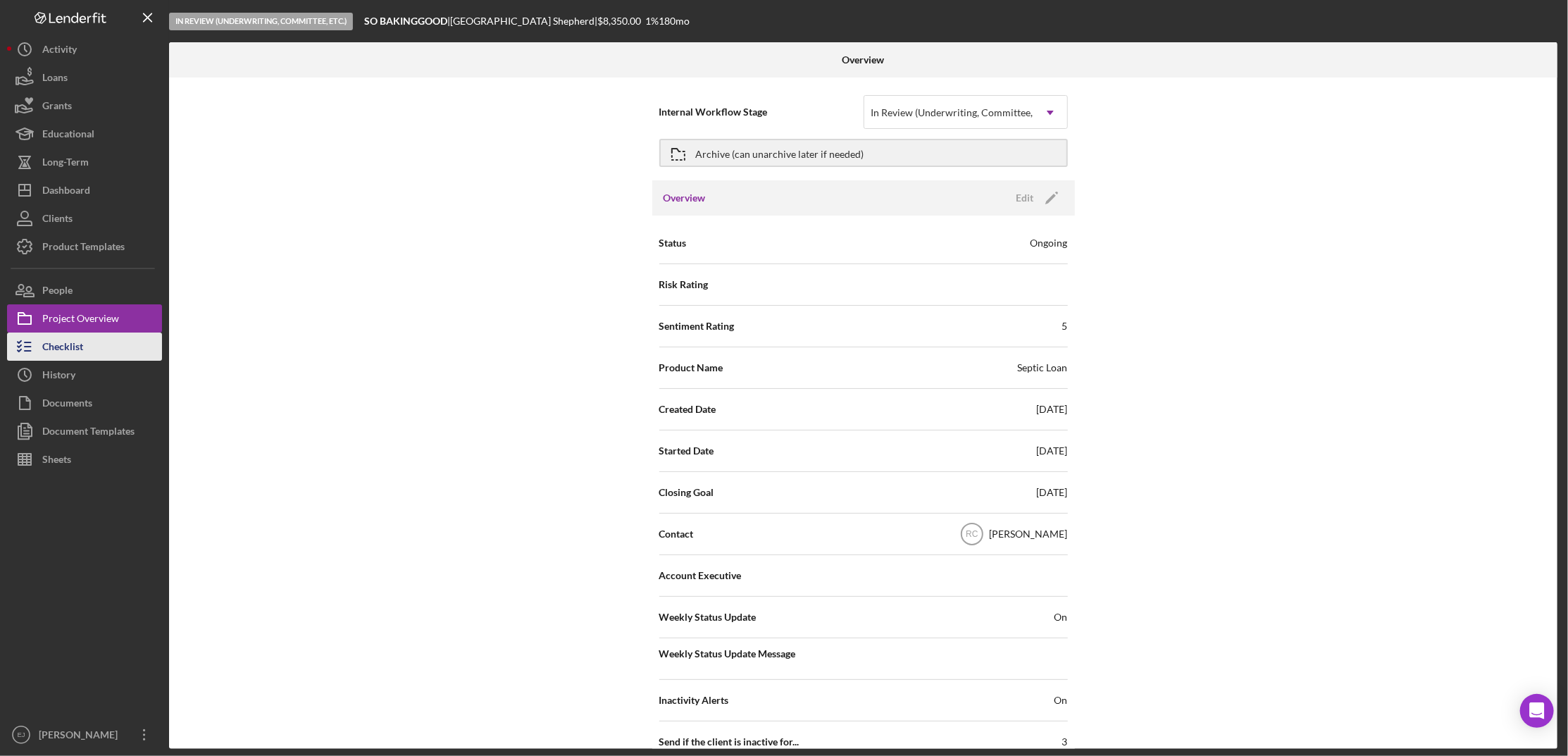
click at [59, 343] on div "Checklist" at bounding box center [62, 348] width 41 height 32
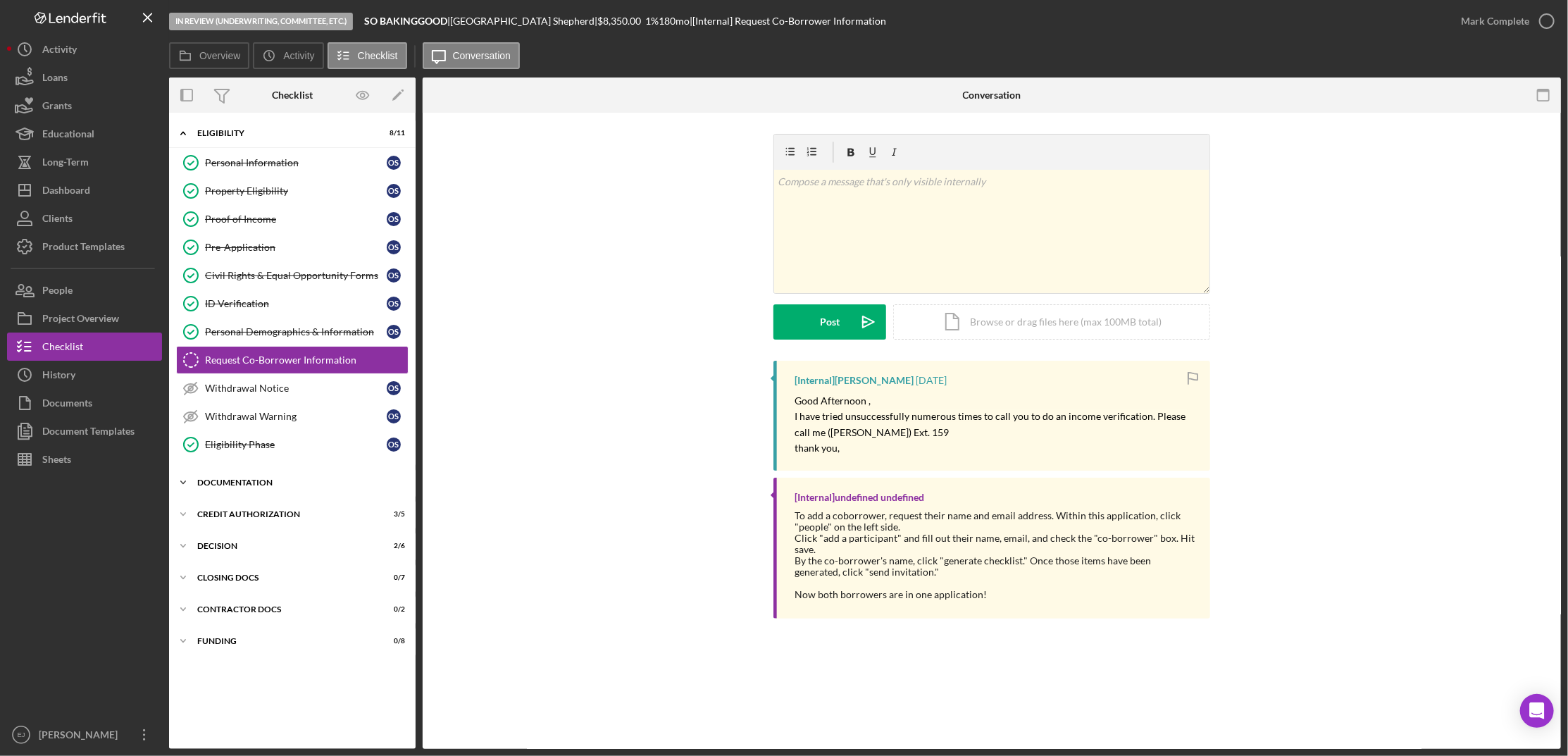
click at [181, 482] on icon "Icon/Expander" at bounding box center [183, 482] width 28 height 28
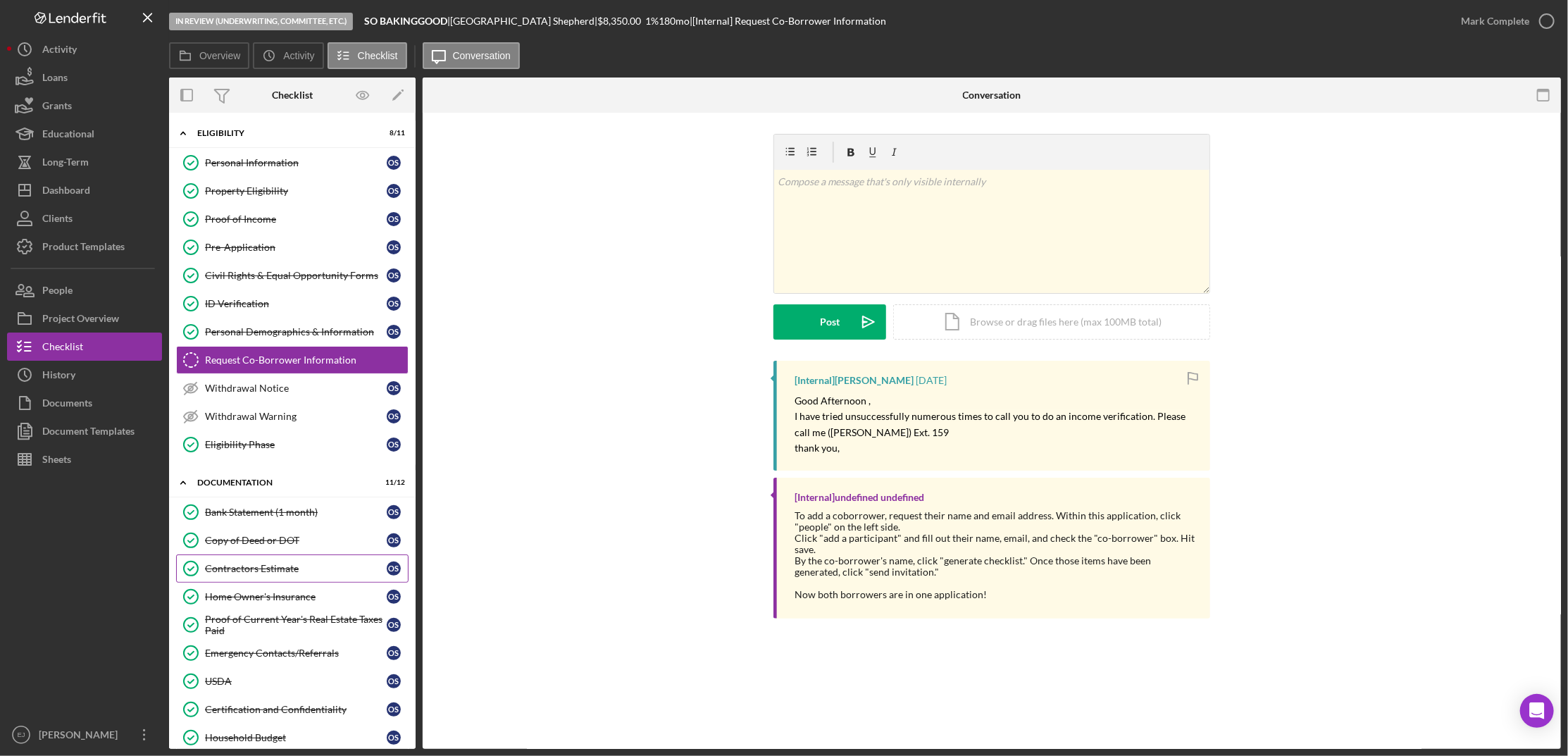
click at [247, 573] on div "Contractors Estimate" at bounding box center [296, 568] width 182 height 11
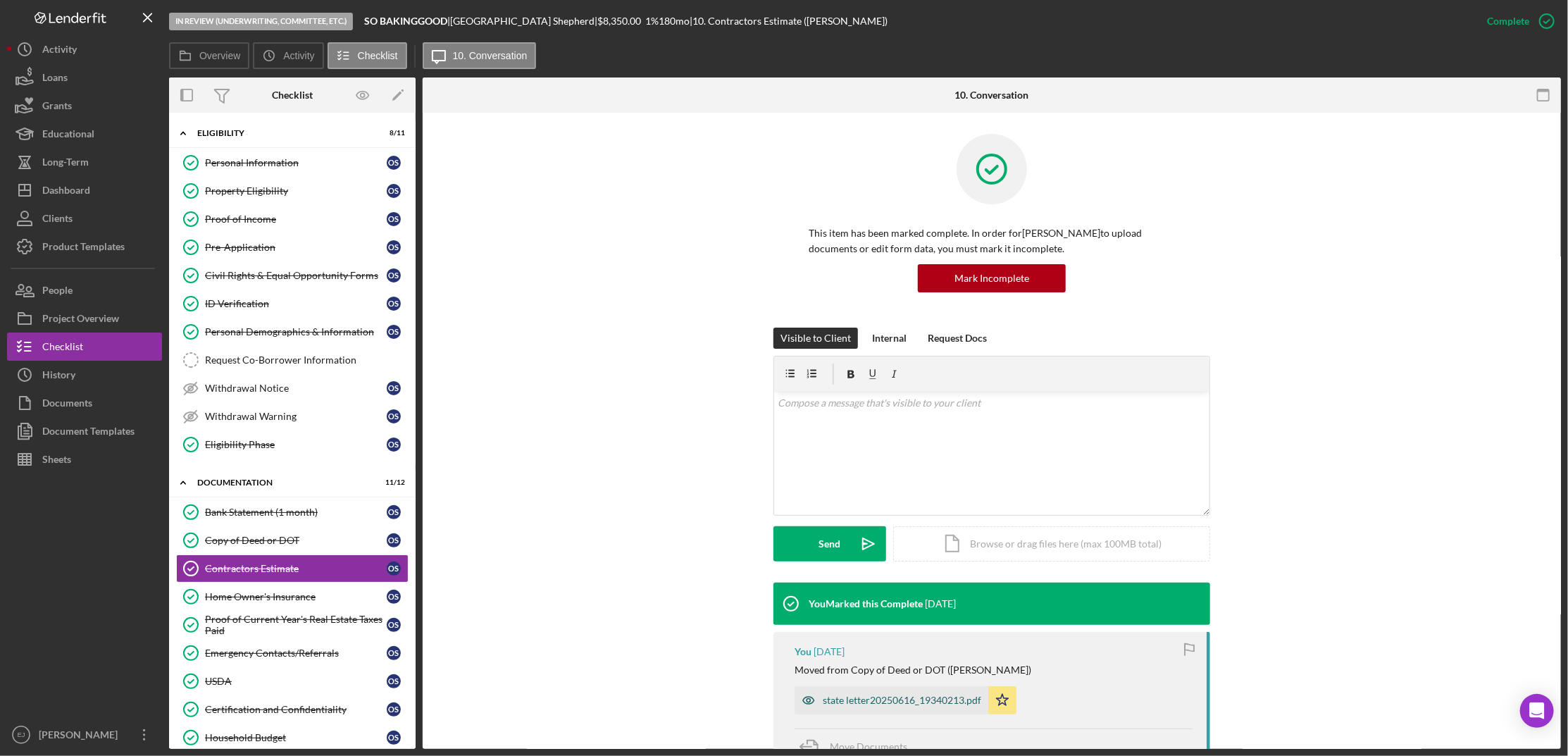
click at [858, 700] on div "state letter20250616_19340213.pdf" at bounding box center [902, 700] width 159 height 11
click at [858, 700] on div "state letter20250616_19340213.pdf Icon/Star" at bounding box center [993, 697] width 398 height 35
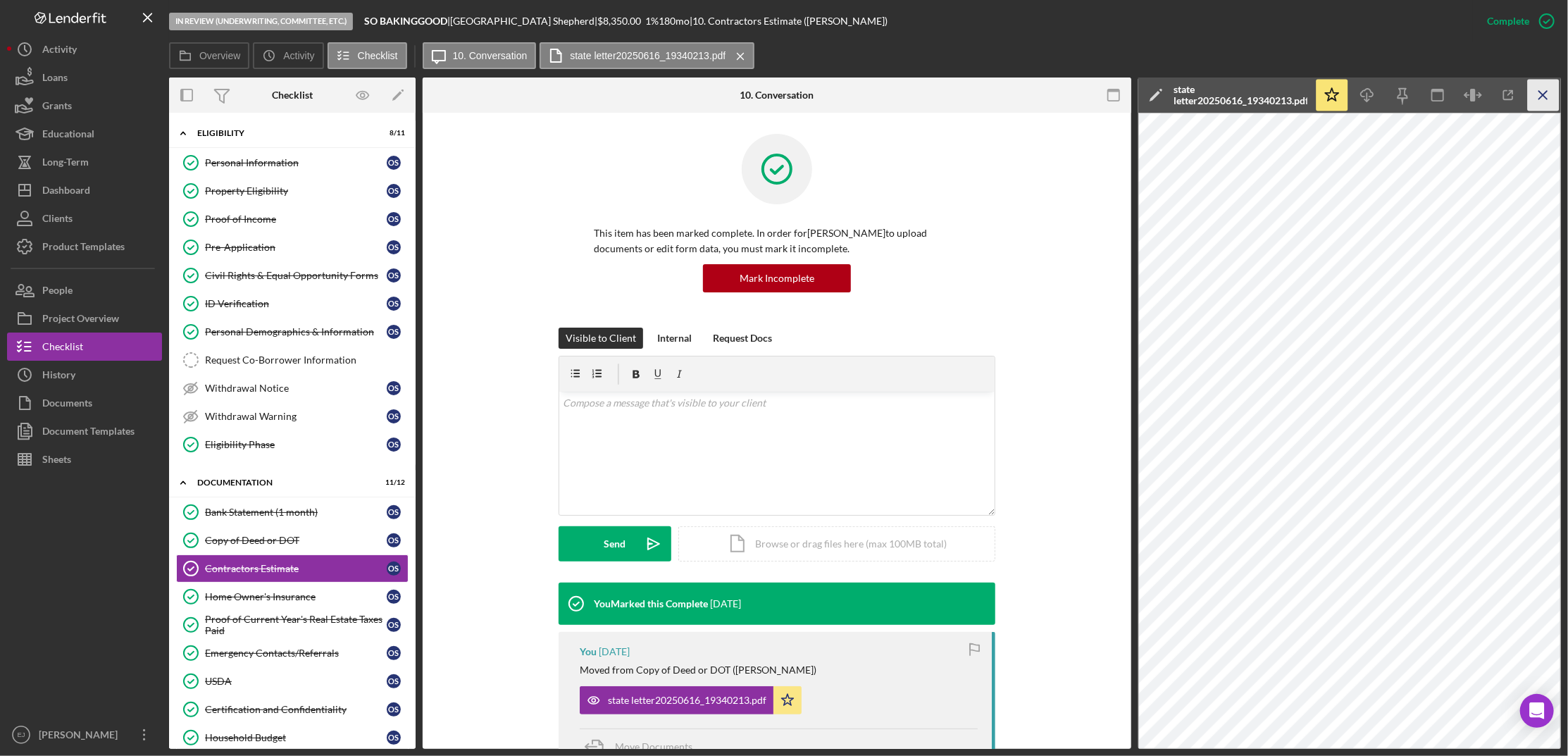
click at [1557, 88] on icon "Icon/Menu Close" at bounding box center [1544, 96] width 32 height 32
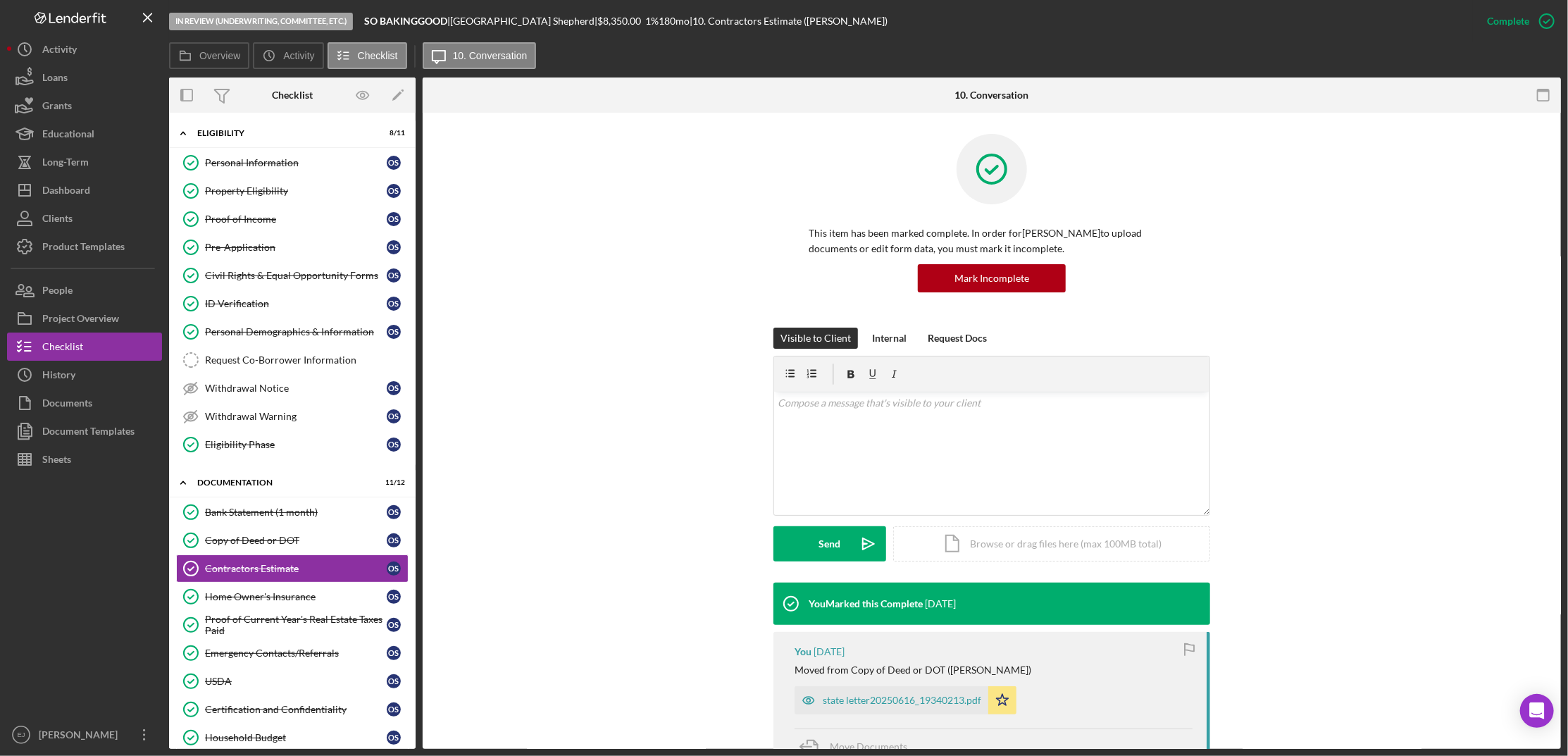
click at [1453, 217] on div "This item has been marked complete. In order for Orville Shepherd to upload doc…" at bounding box center [992, 230] width 1096 height 194
click at [288, 161] on div "Personal Information" at bounding box center [296, 163] width 182 height 11
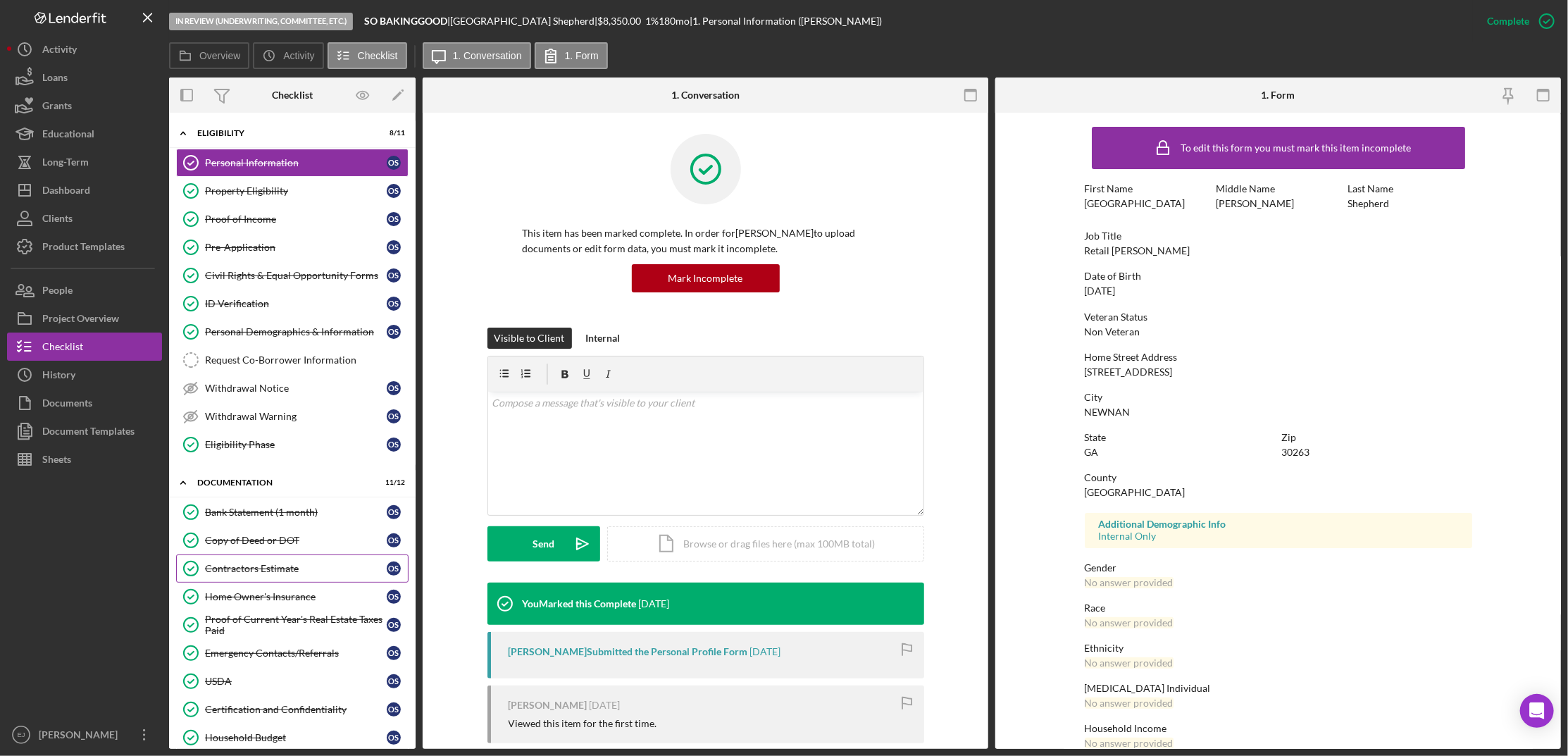
click at [267, 571] on div "Contractors Estimate" at bounding box center [296, 568] width 182 height 11
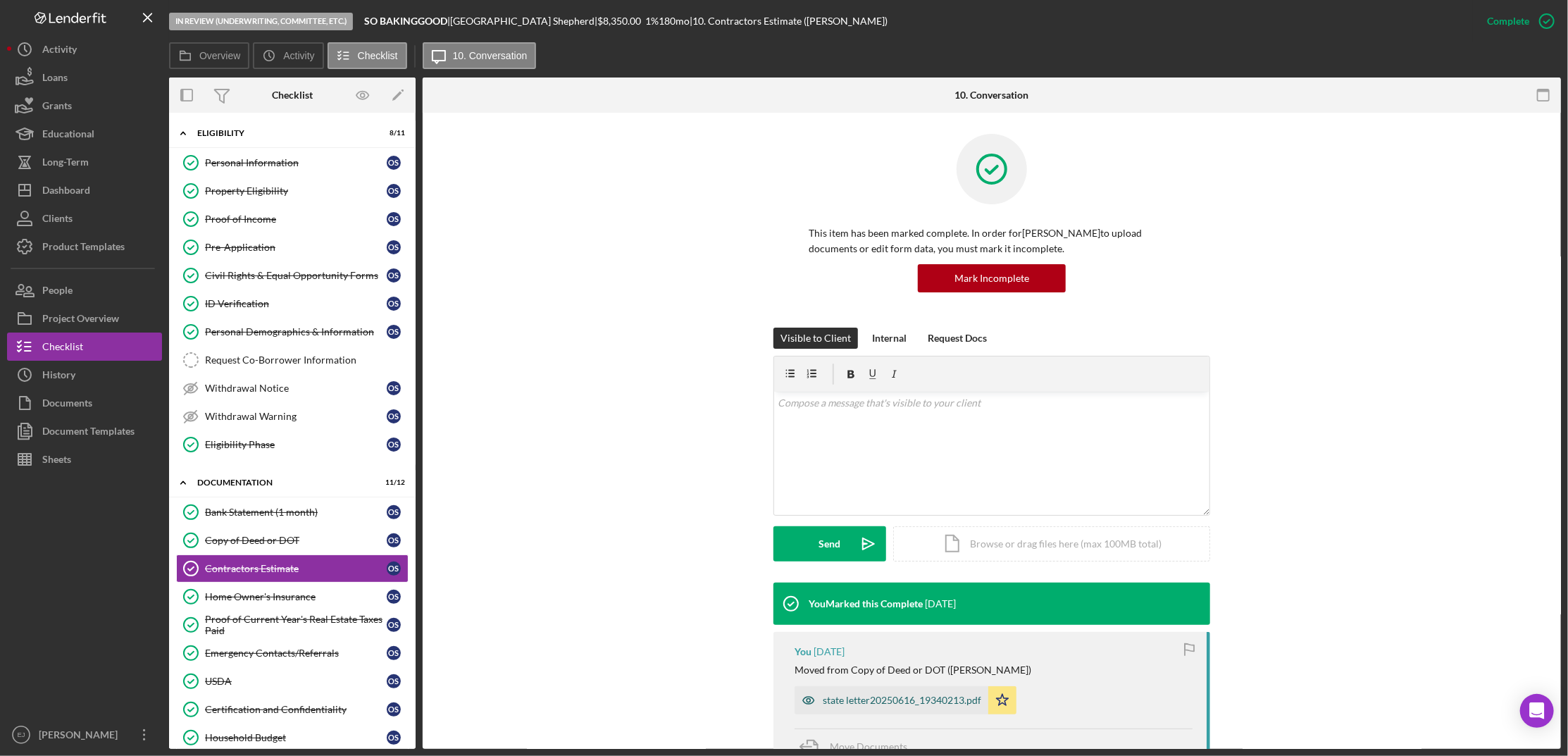
click at [869, 708] on div "state letter20250616_19340213.pdf" at bounding box center [891, 700] width 194 height 28
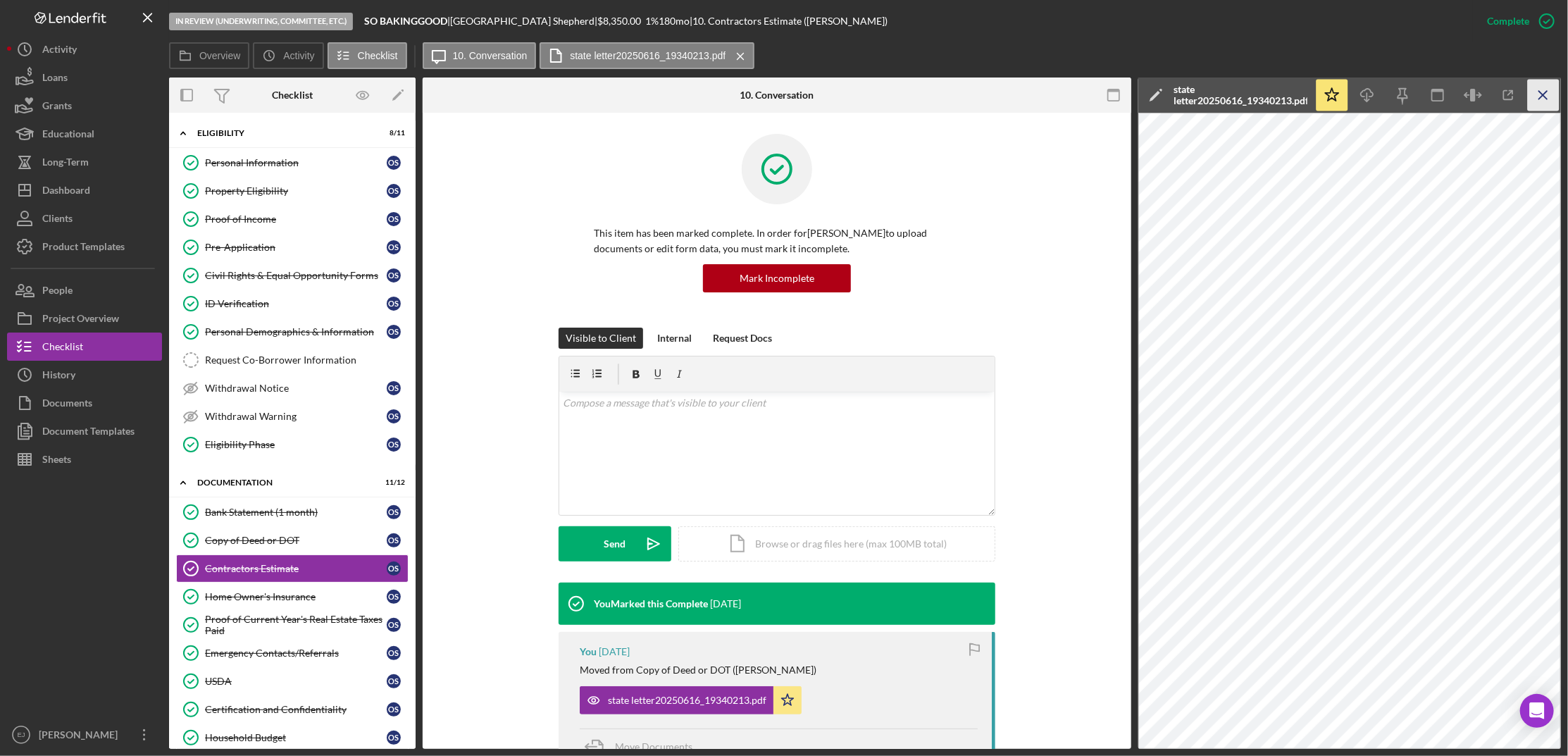
click at [1540, 85] on icon "Icon/Menu Close" at bounding box center [1544, 96] width 32 height 32
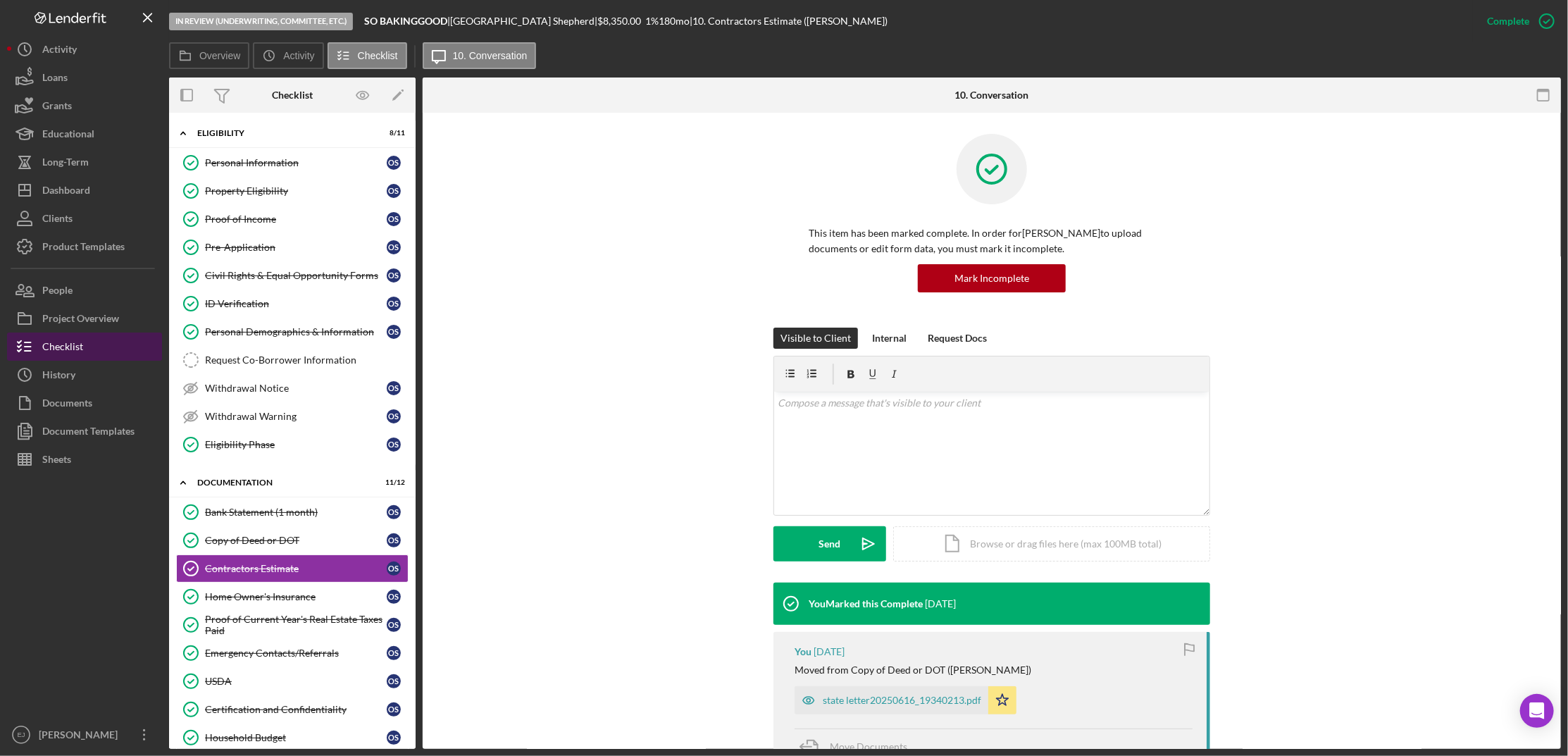
click at [107, 332] on button "Checklist" at bounding box center [85, 346] width 155 height 28
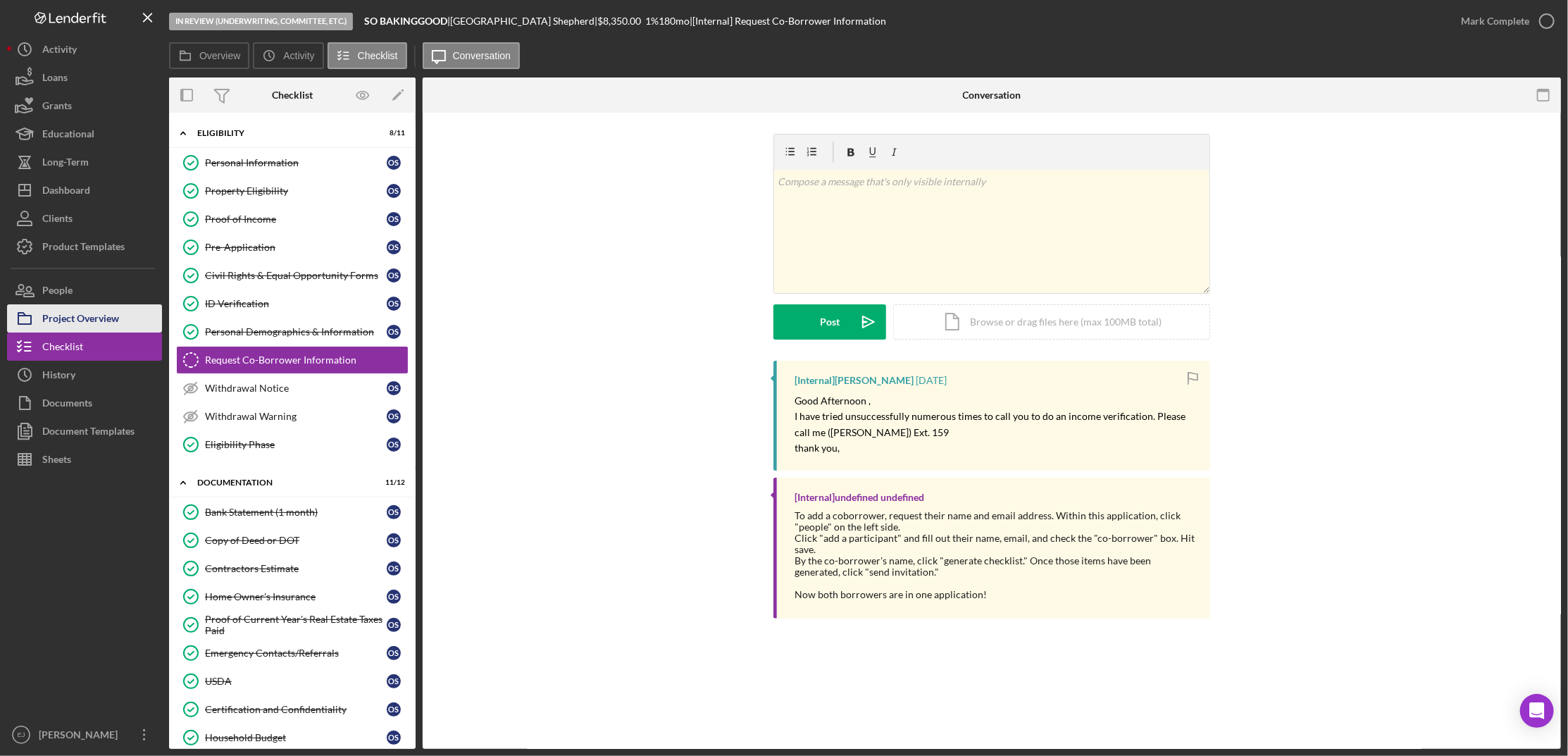
click at [54, 322] on div "Project Overview" at bounding box center [80, 320] width 77 height 32
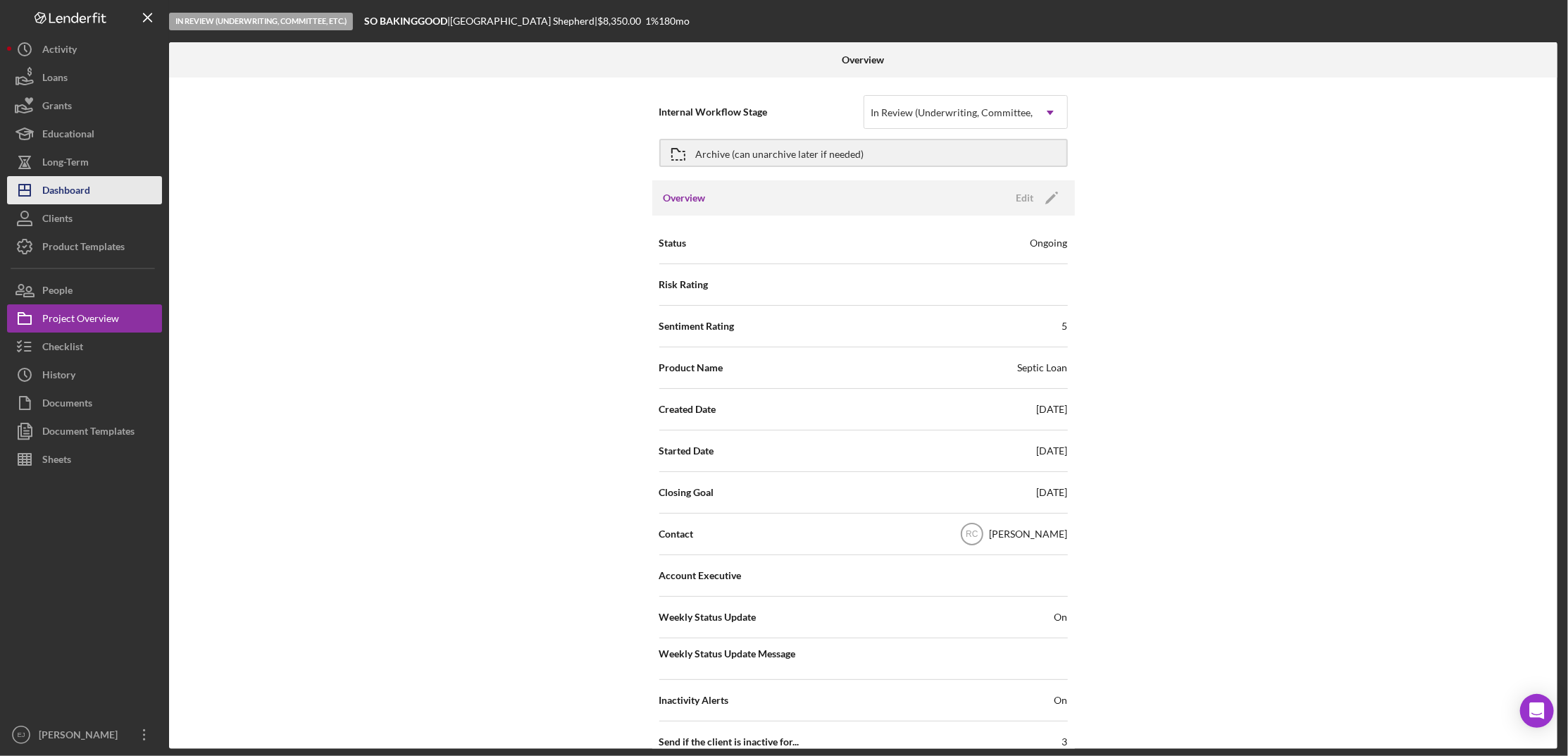
drag, startPoint x: 92, startPoint y: 183, endPoint x: 36, endPoint y: 188, distance: 56.2
click at [36, 188] on icon "Icon/Dashboard" at bounding box center [25, 190] width 35 height 35
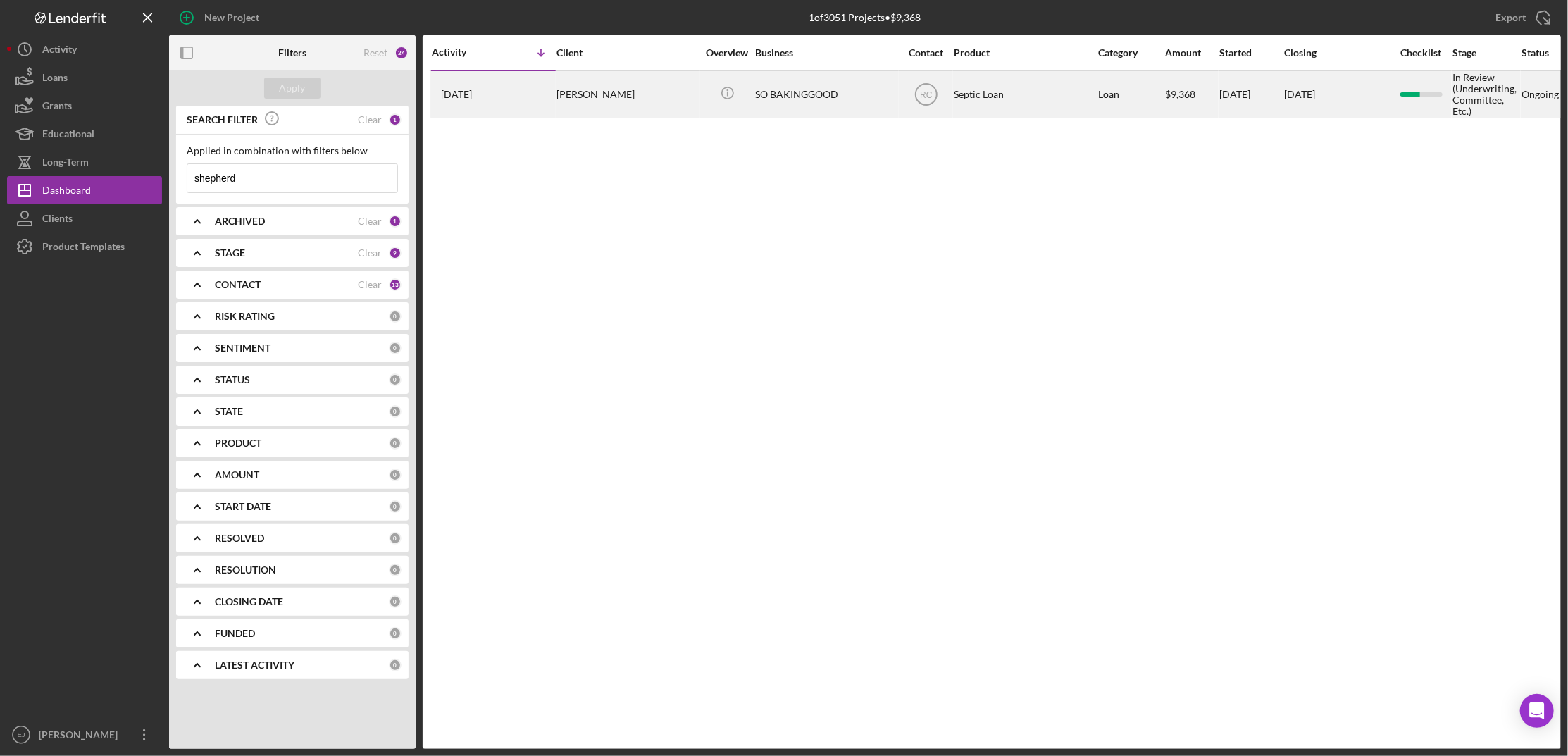
click at [762, 94] on div "SO BAKINGGOOD" at bounding box center [826, 94] width 141 height 46
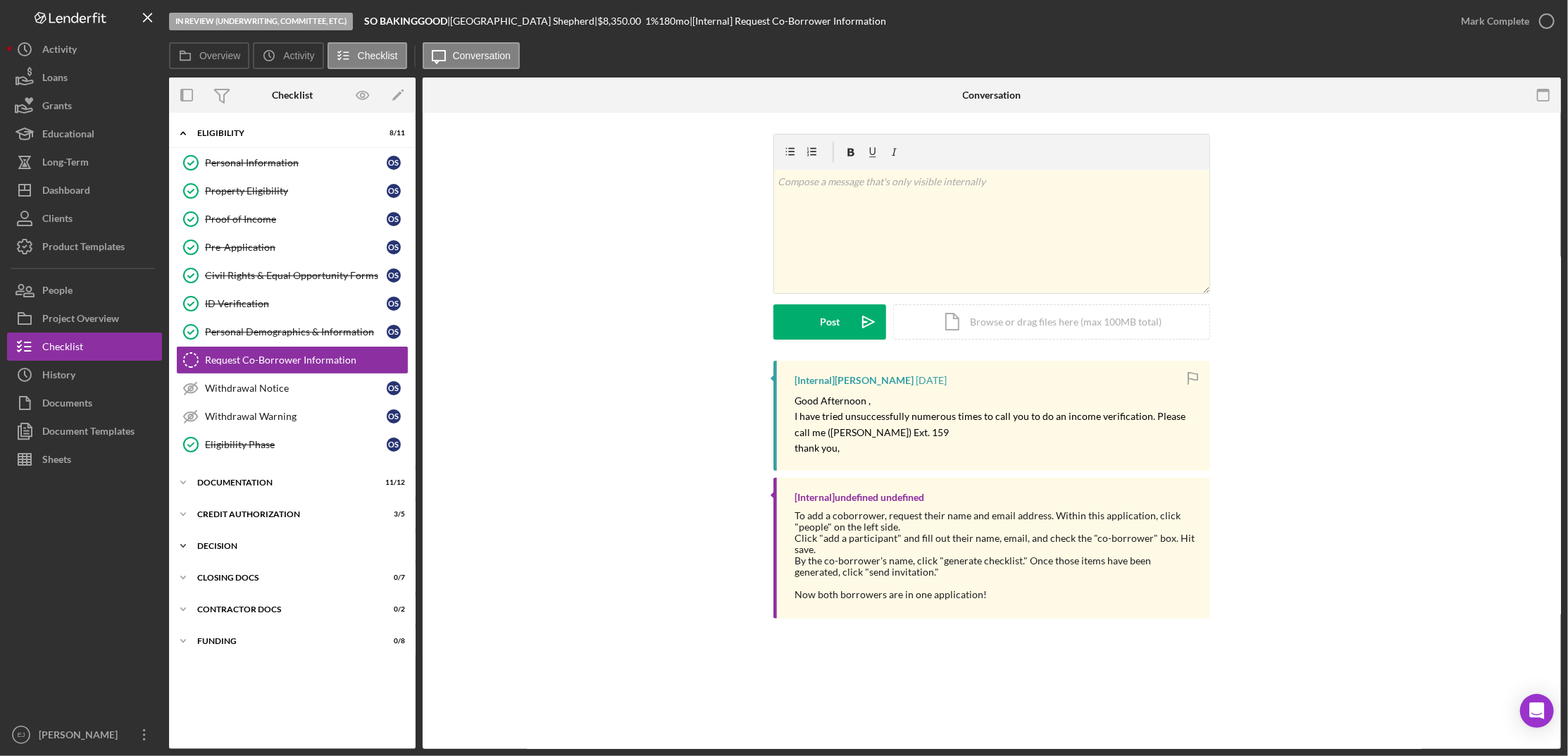
click at [186, 543] on icon "Icon/Expander" at bounding box center [183, 545] width 28 height 28
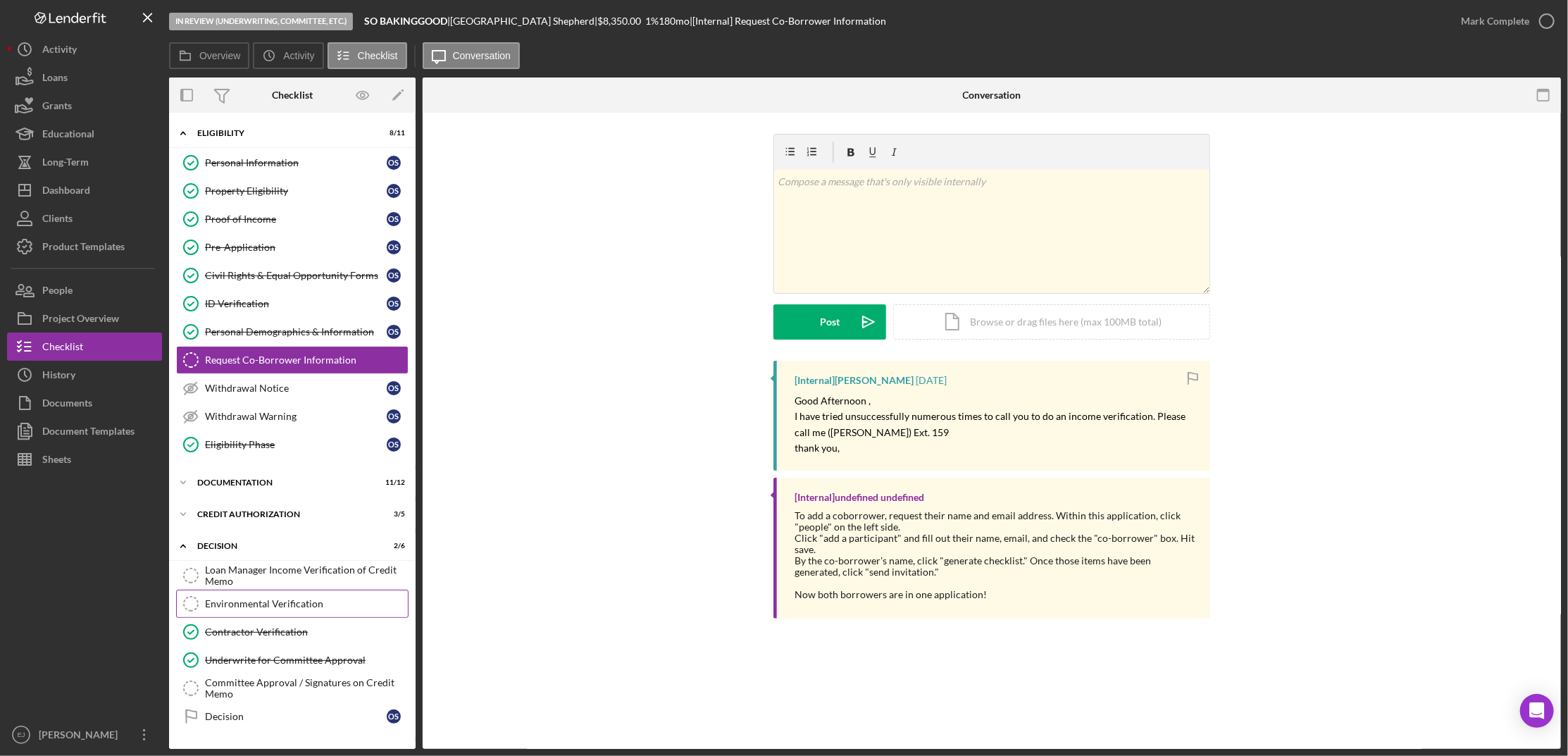
click at [303, 599] on link "Environmental Verification Environmental Verification" at bounding box center [293, 604] width 232 height 28
click at [303, 599] on div "Environmental Verification" at bounding box center [307, 604] width 203 height 11
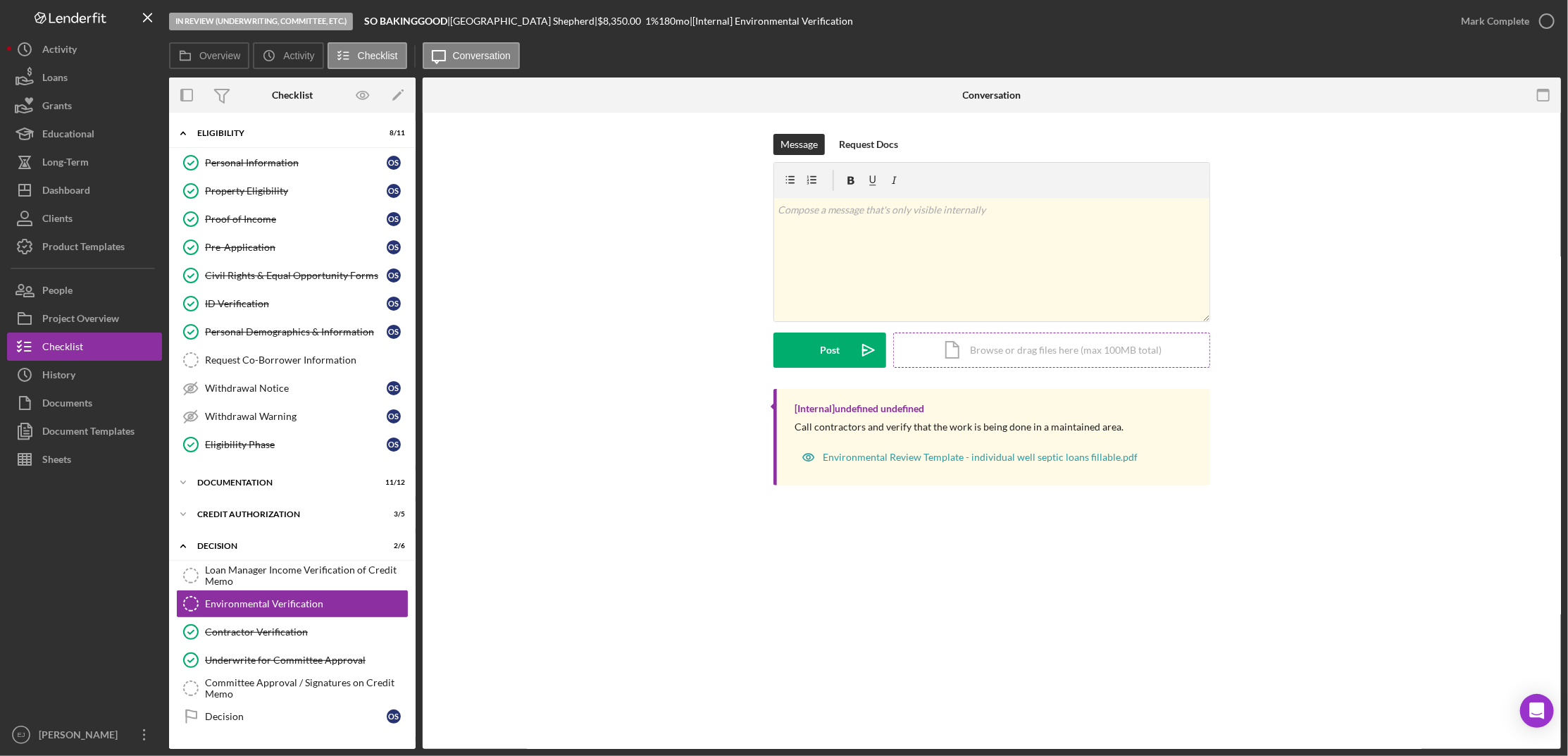
click at [1072, 350] on div "Icon/Document Browse or drag files here (max 100MB total) Tap to choose files o…" at bounding box center [1051, 350] width 317 height 35
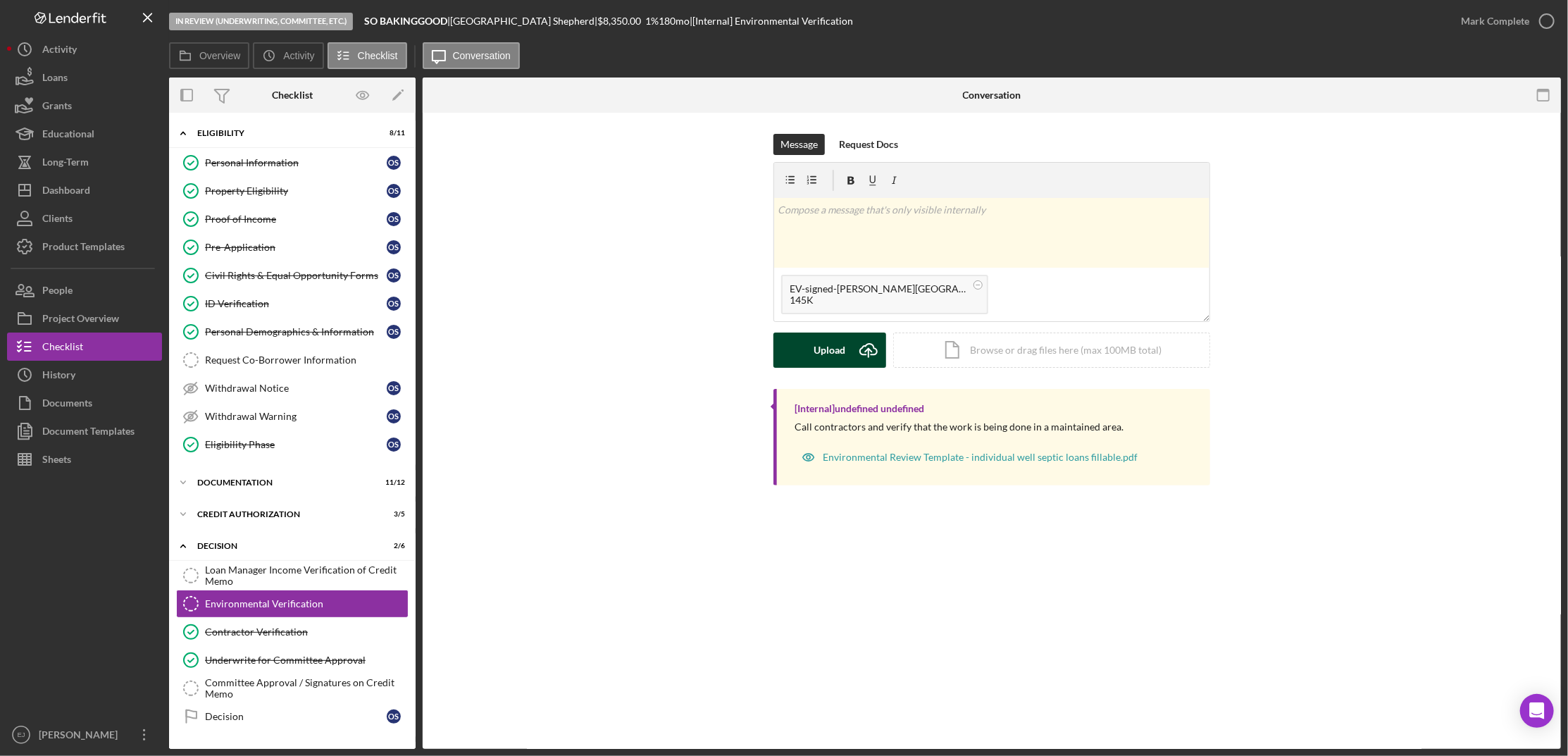
click at [846, 345] on button "Upload Icon/Upload" at bounding box center [830, 350] width 112 height 35
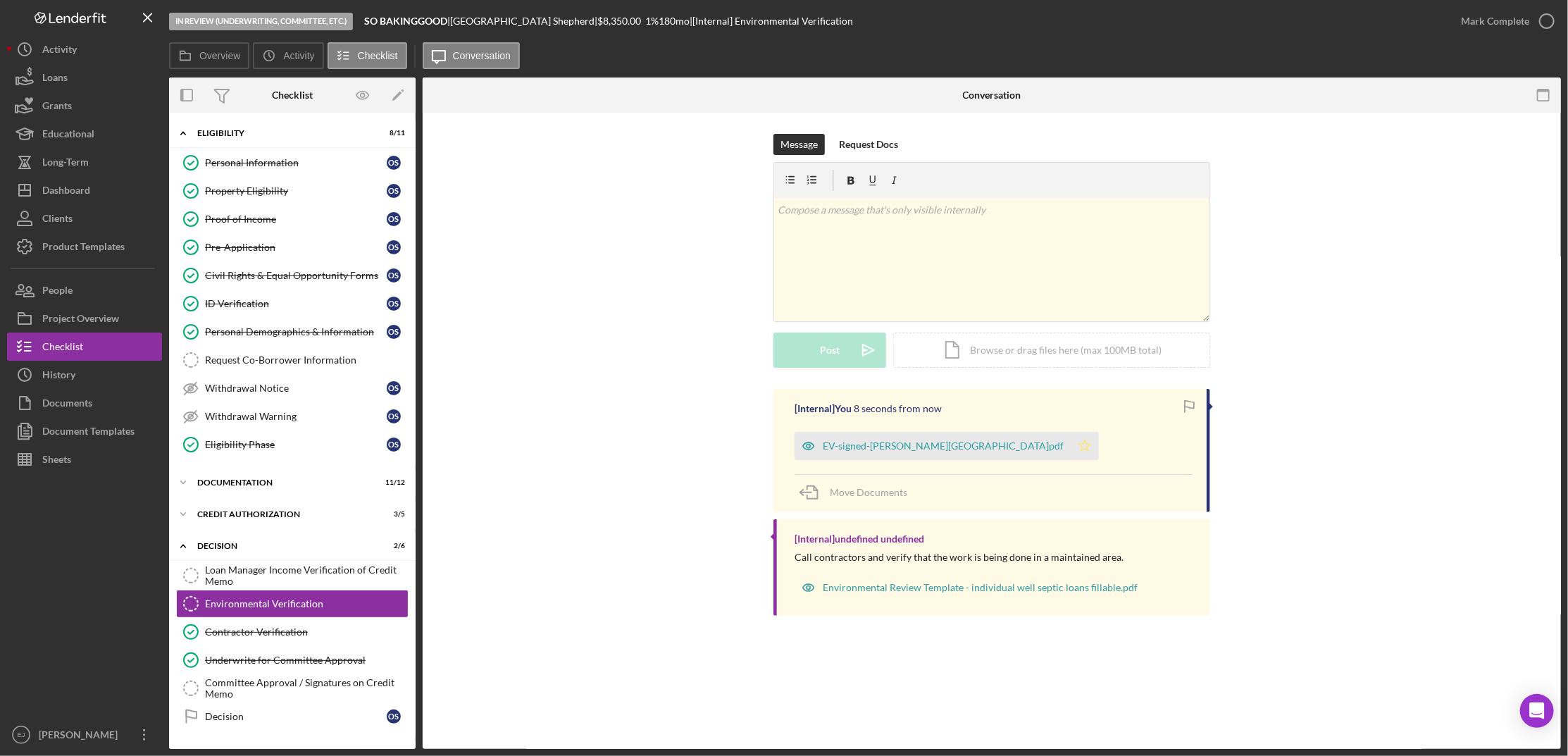
click at [1079, 445] on polygon "button" at bounding box center [1085, 445] width 12 height 11
click at [1546, 15] on icon "button" at bounding box center [1547, 21] width 35 height 35
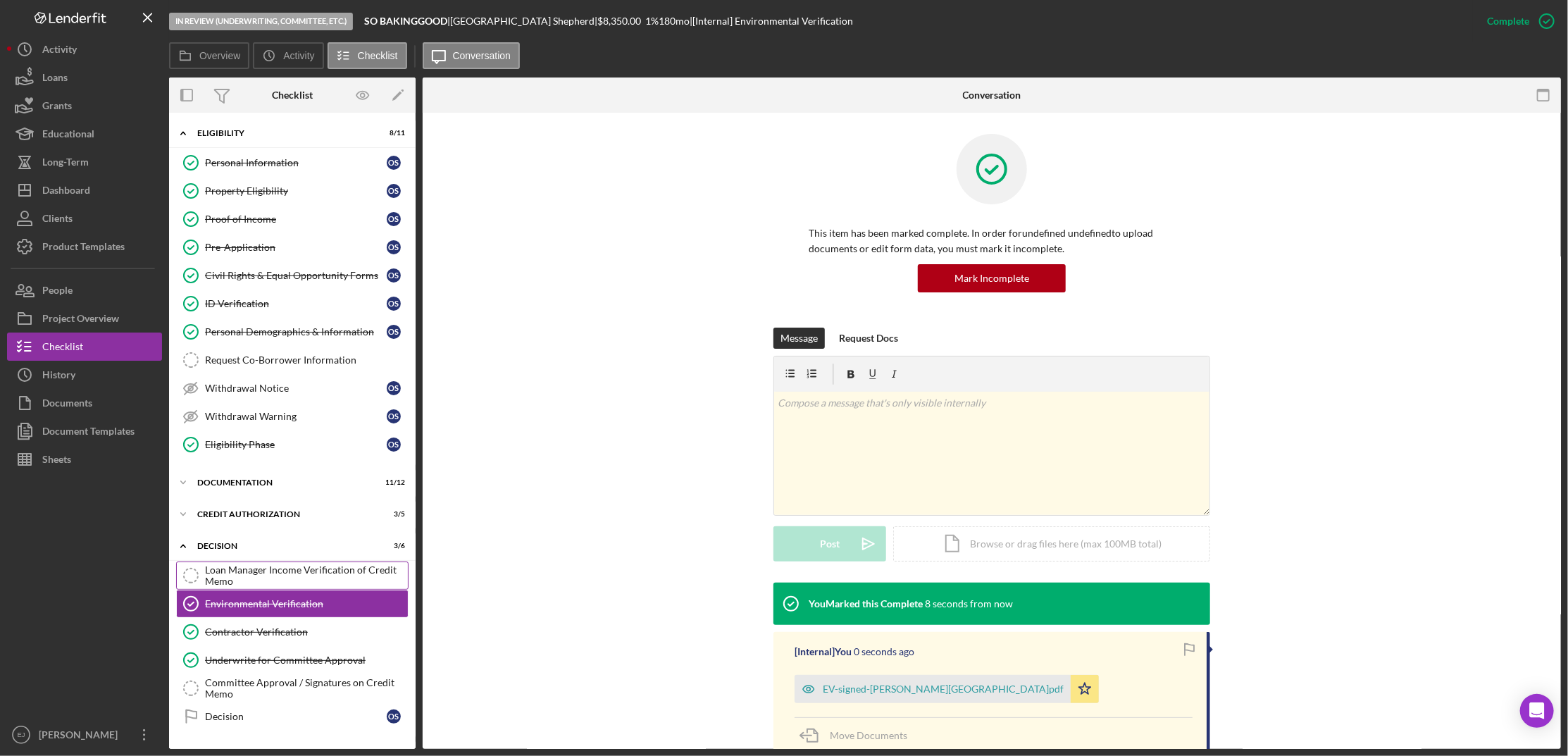
click at [252, 575] on div "Loan Manager Income Verification of Credit Memo" at bounding box center [307, 575] width 203 height 22
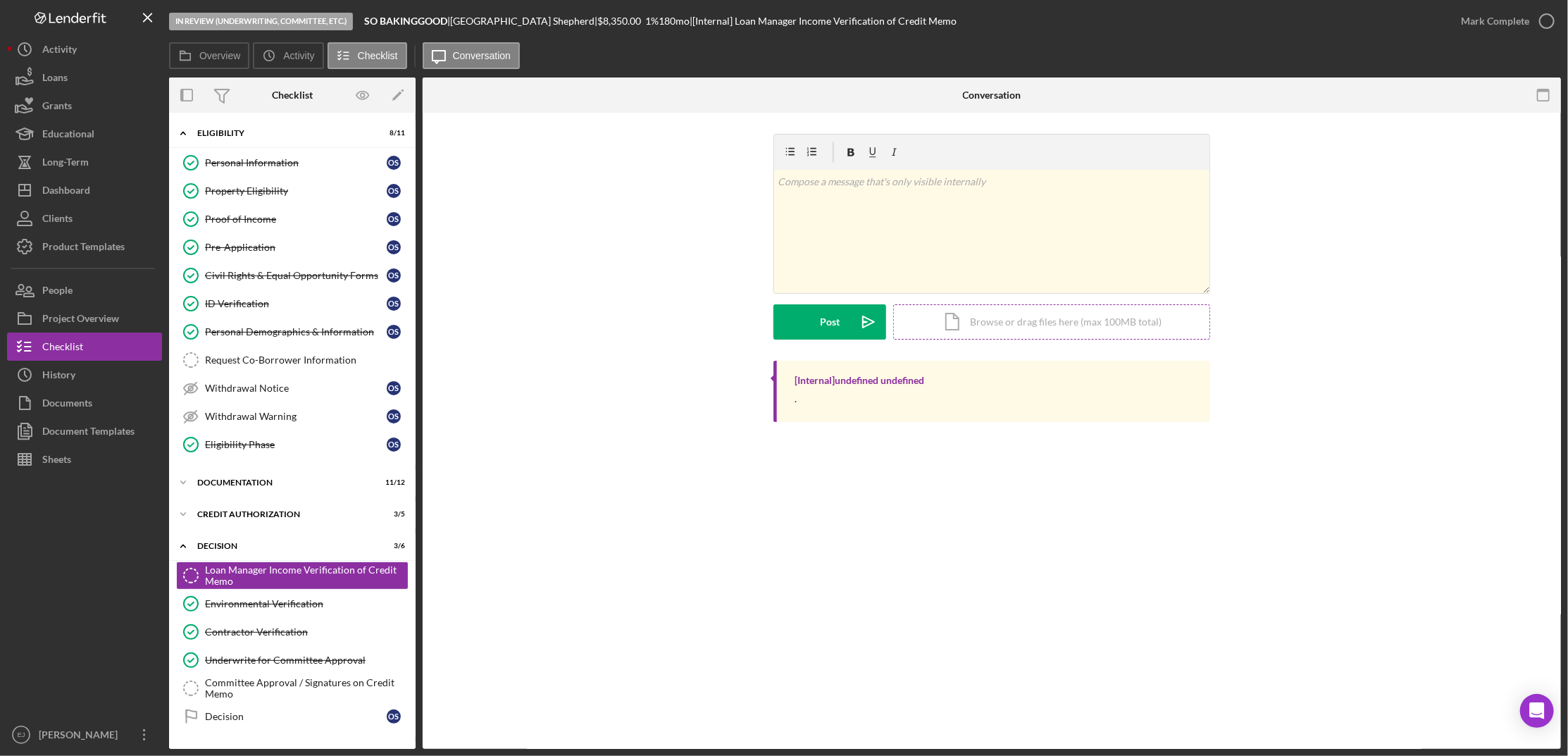
click at [1001, 320] on div "Icon/Document Browse or drag files here (max 100MB total) Tap to choose files o…" at bounding box center [1051, 322] width 317 height 35
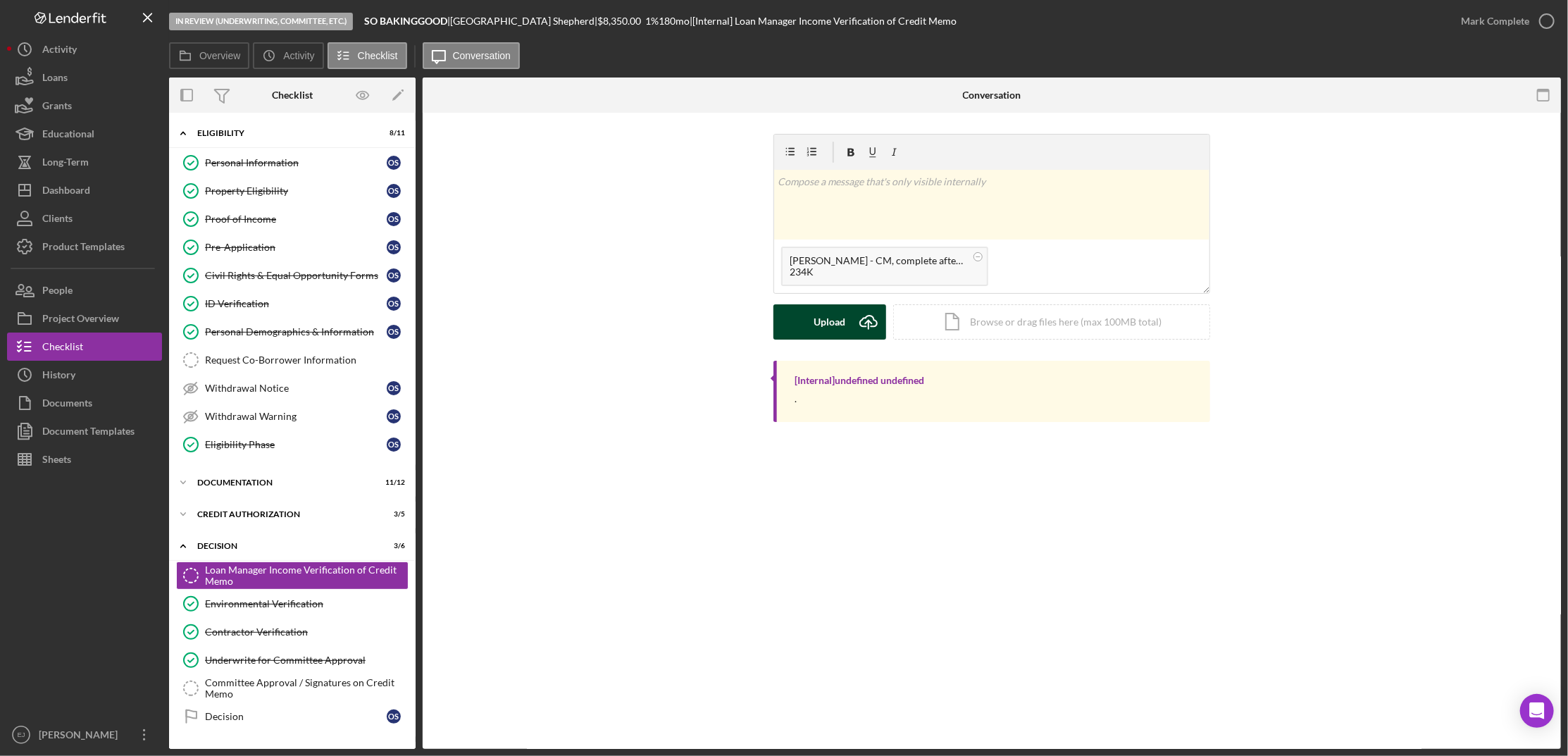
click at [824, 320] on div "Upload" at bounding box center [830, 322] width 32 height 35
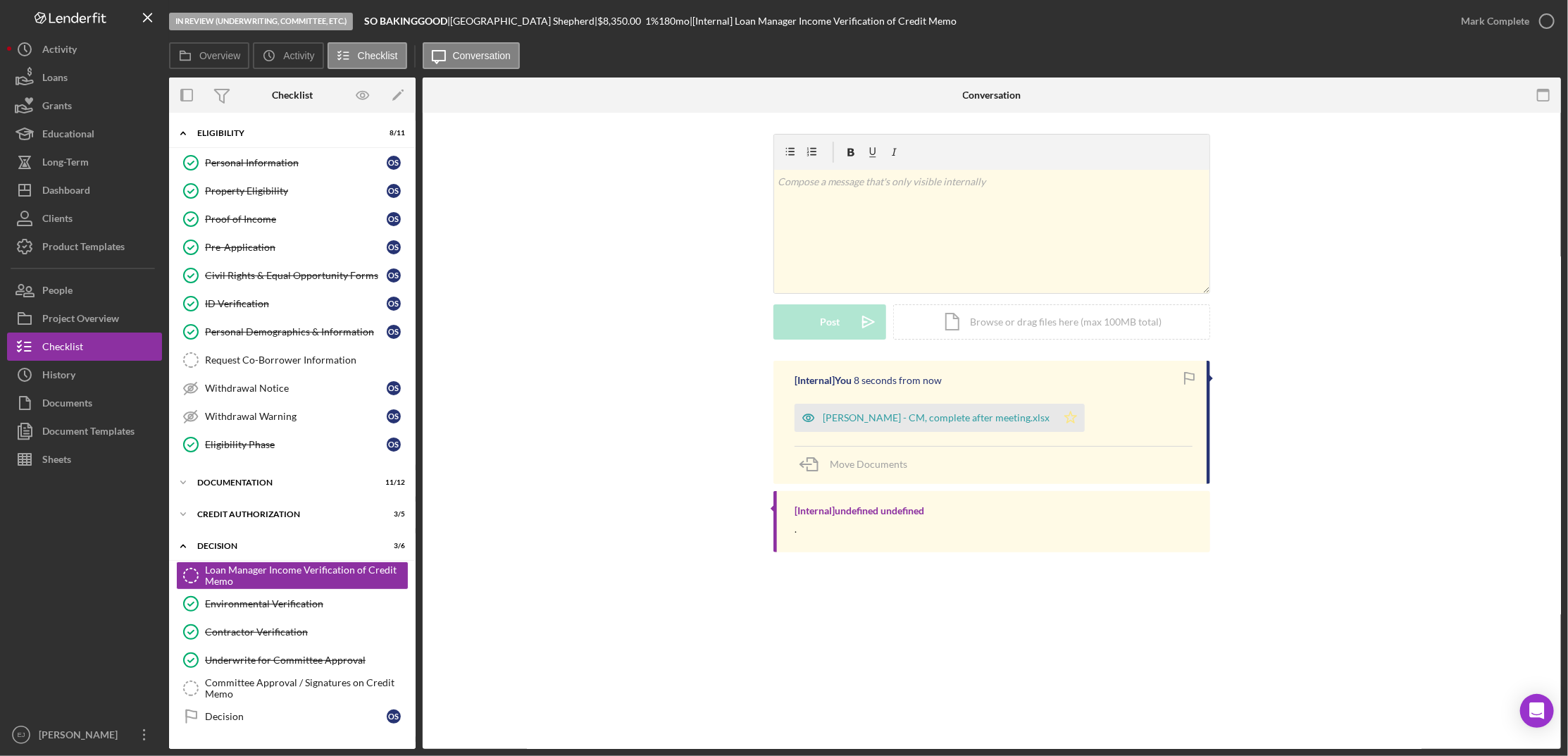
click at [1066, 419] on icon "Icon/Star" at bounding box center [1070, 417] width 28 height 28
click at [1554, 23] on icon "button" at bounding box center [1547, 21] width 35 height 35
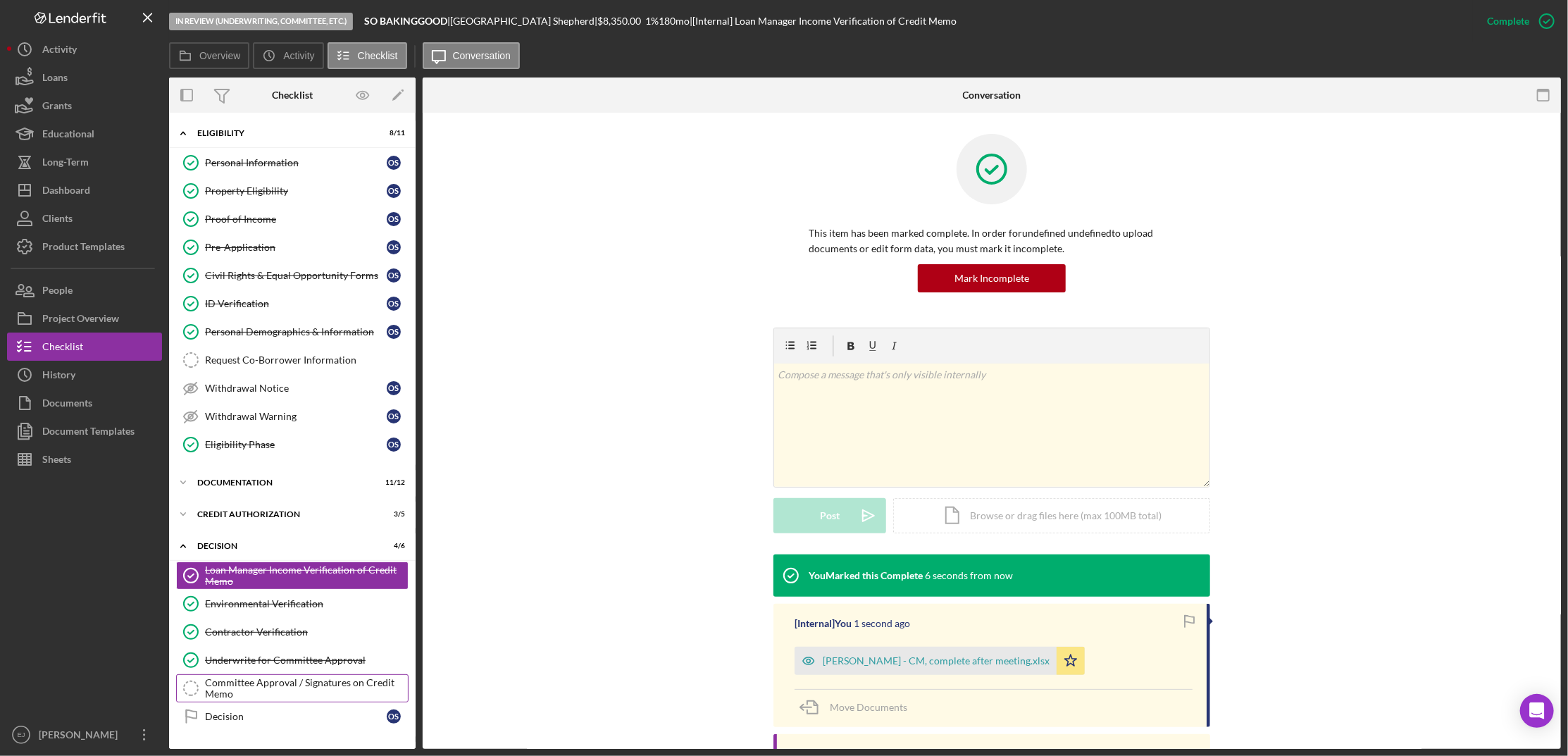
click at [322, 686] on div "Committee Approval / Signatures on Credit Memo" at bounding box center [307, 688] width 203 height 22
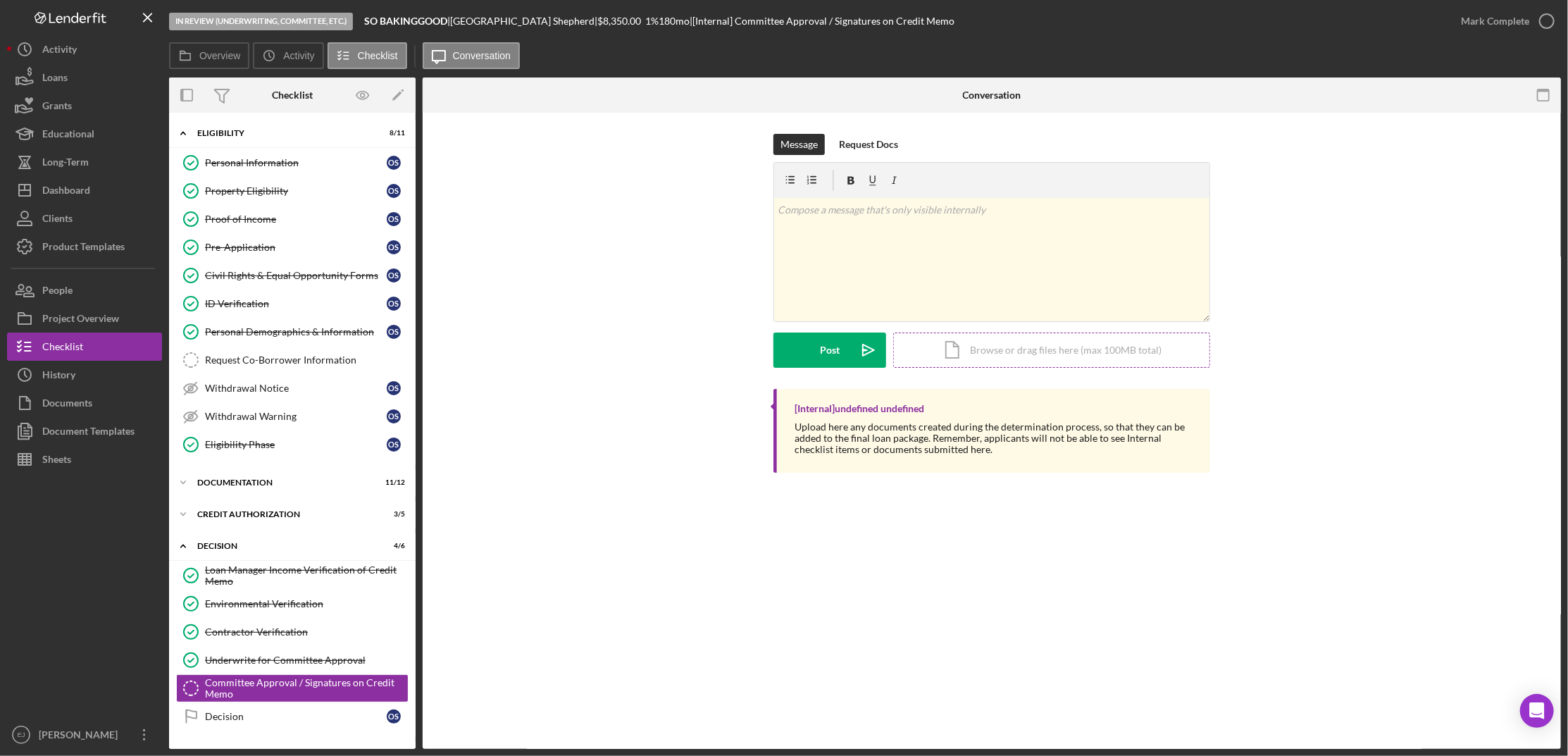
click at [1036, 351] on div "Icon/Document Browse or drag files here (max 100MB total) Tap to choose files o…" at bounding box center [1051, 350] width 317 height 35
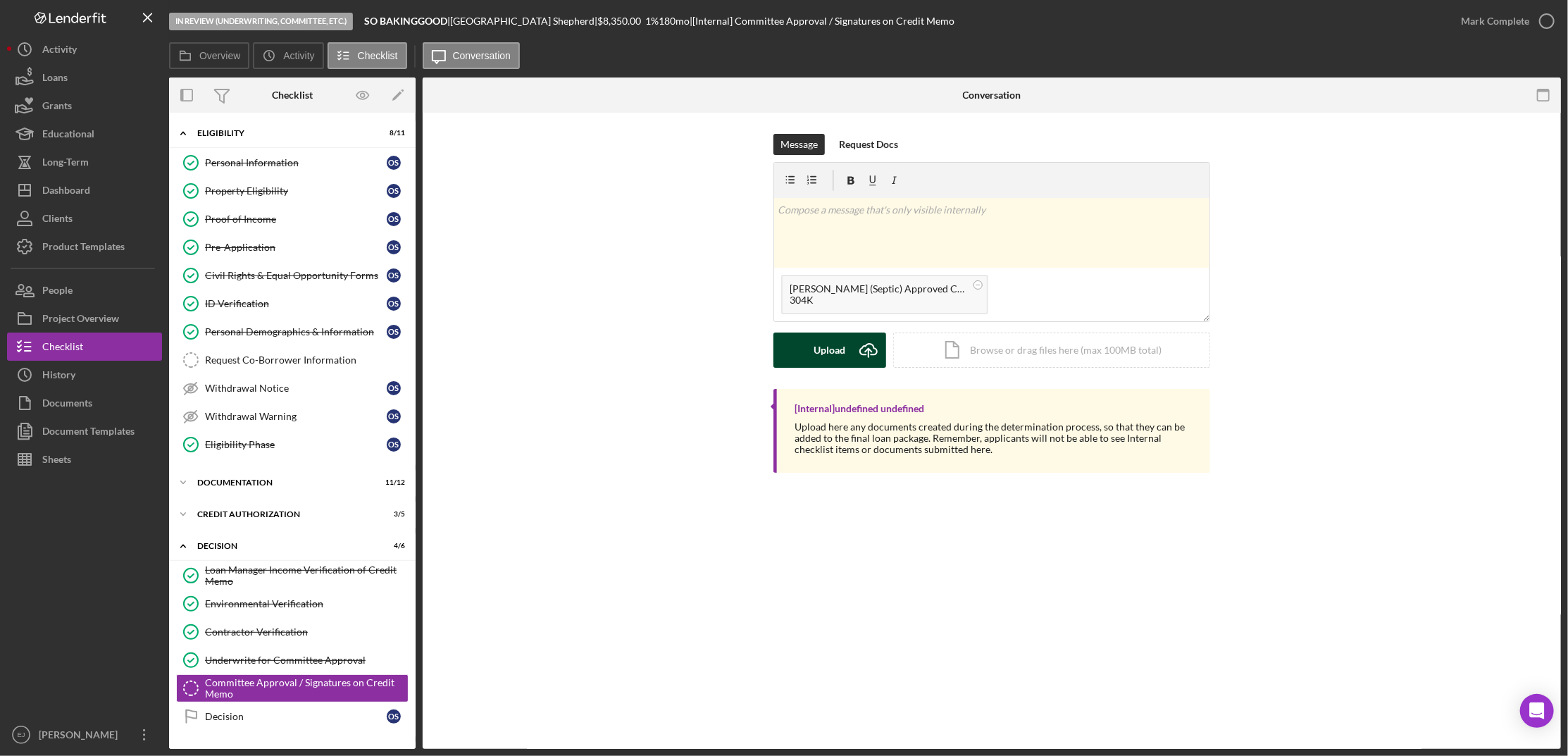
click at [869, 352] on icon "Icon/Upload" at bounding box center [869, 350] width 35 height 35
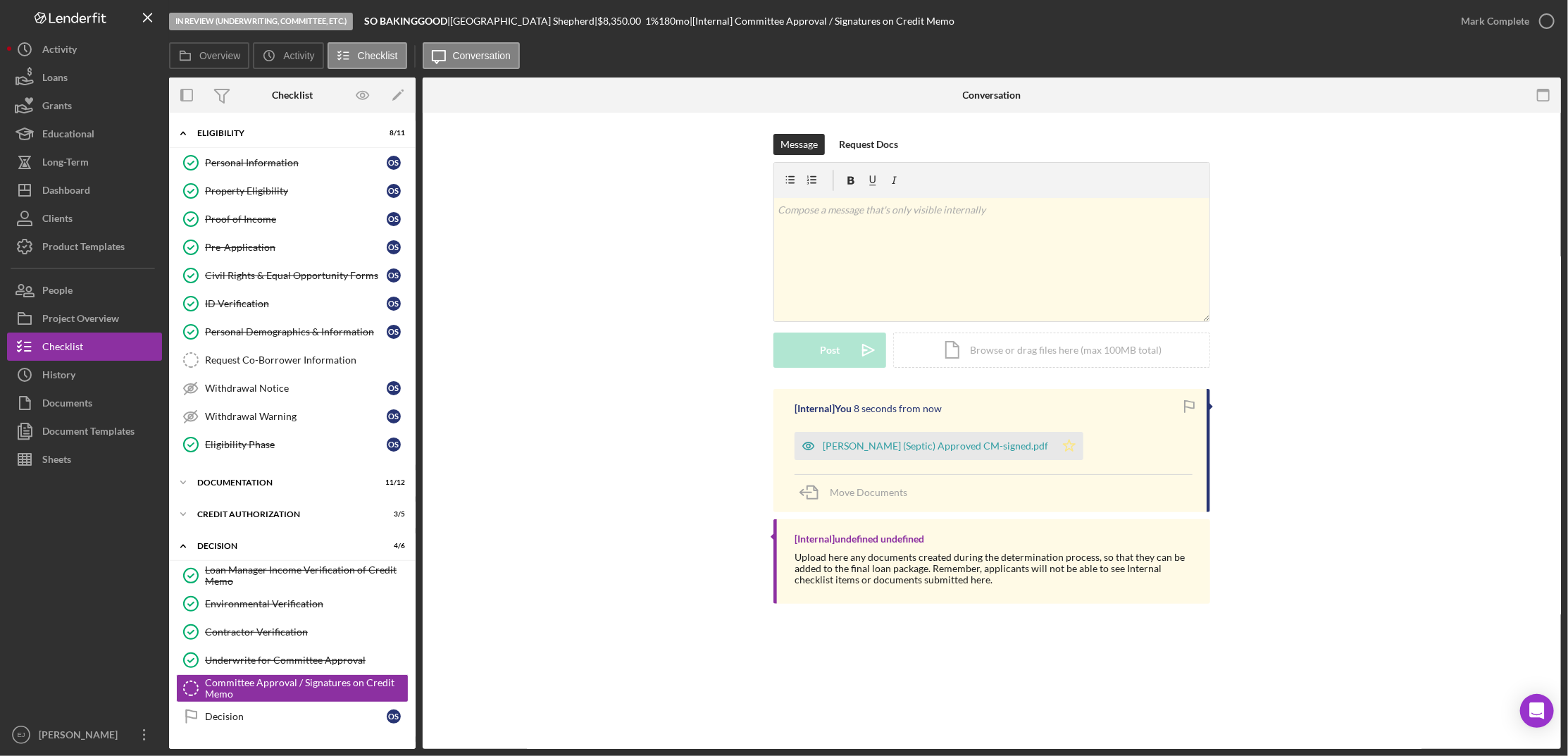
click at [1057, 441] on icon "Icon/Star" at bounding box center [1069, 446] width 28 height 28
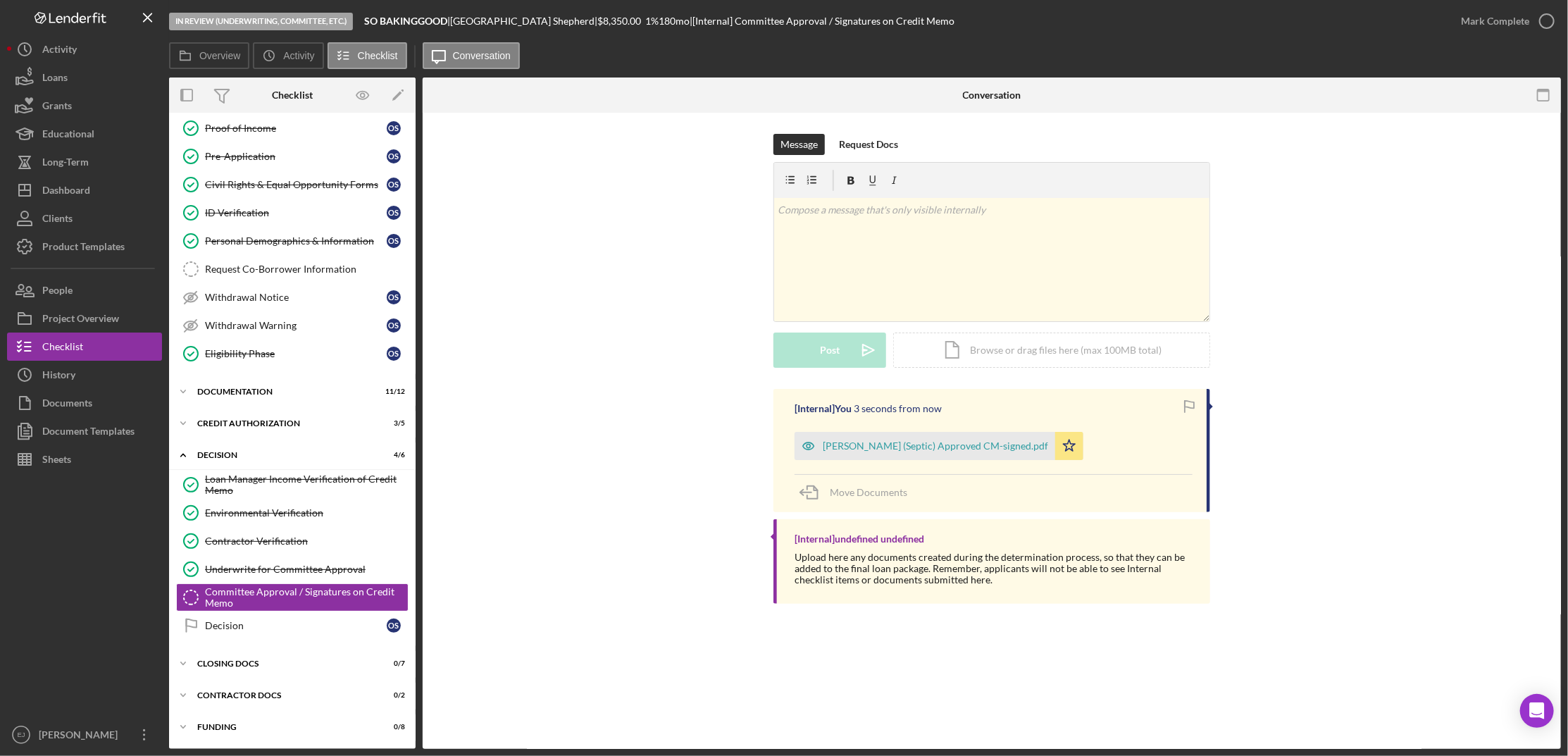
scroll to position [95, 0]
click at [258, 616] on link "Decision Decision O S" at bounding box center [293, 625] width 232 height 28
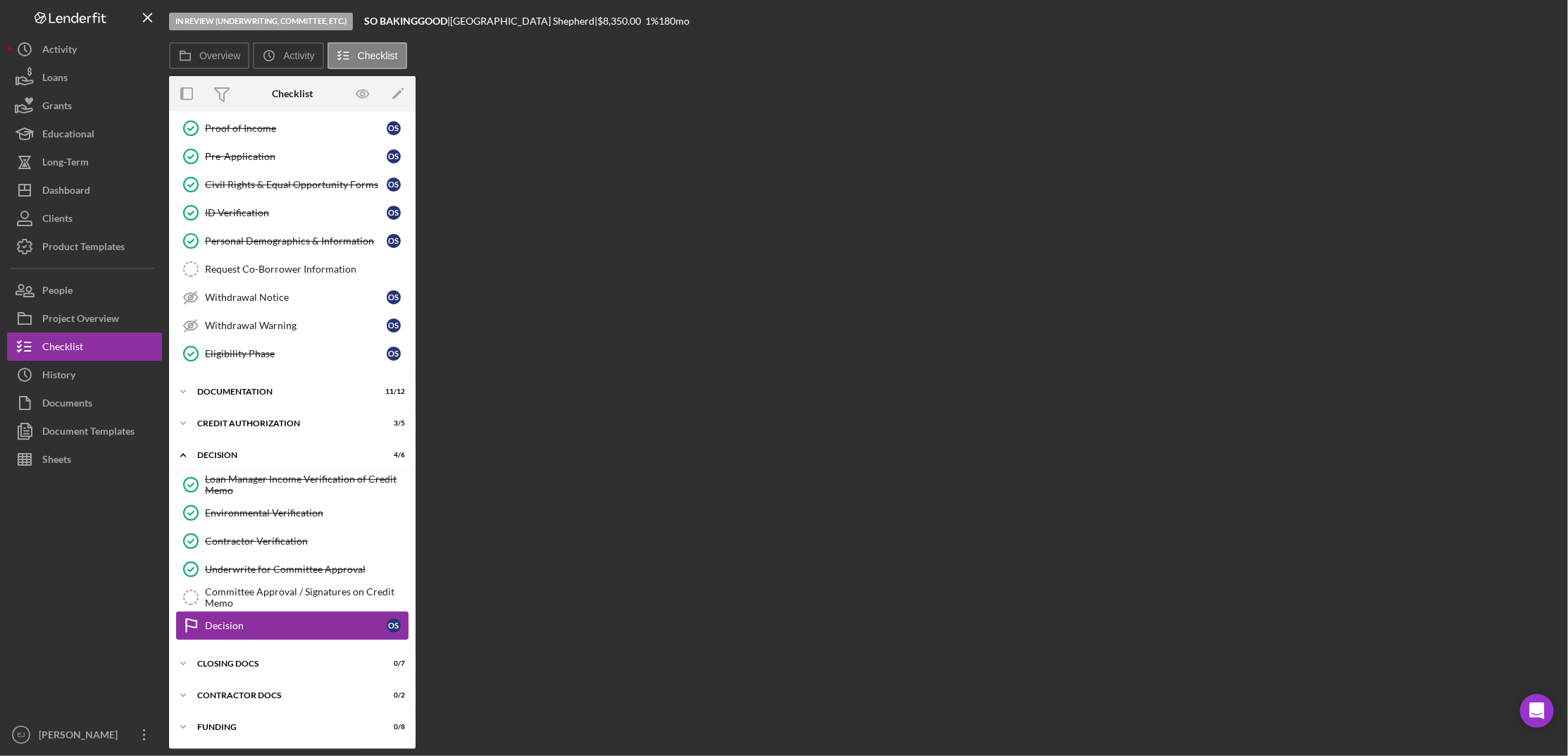
scroll to position [95, 0]
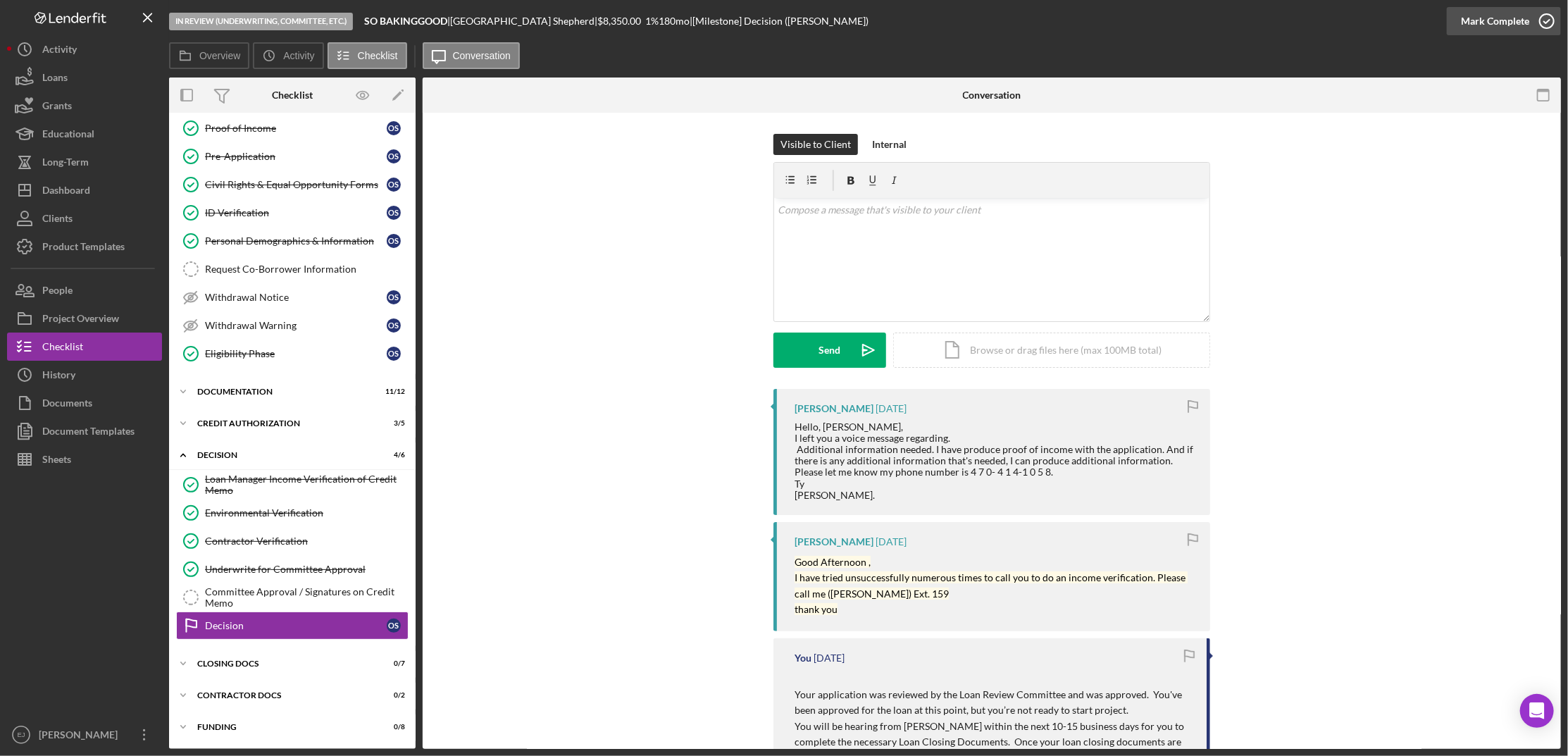
click at [1543, 13] on icon "button" at bounding box center [1547, 21] width 35 height 35
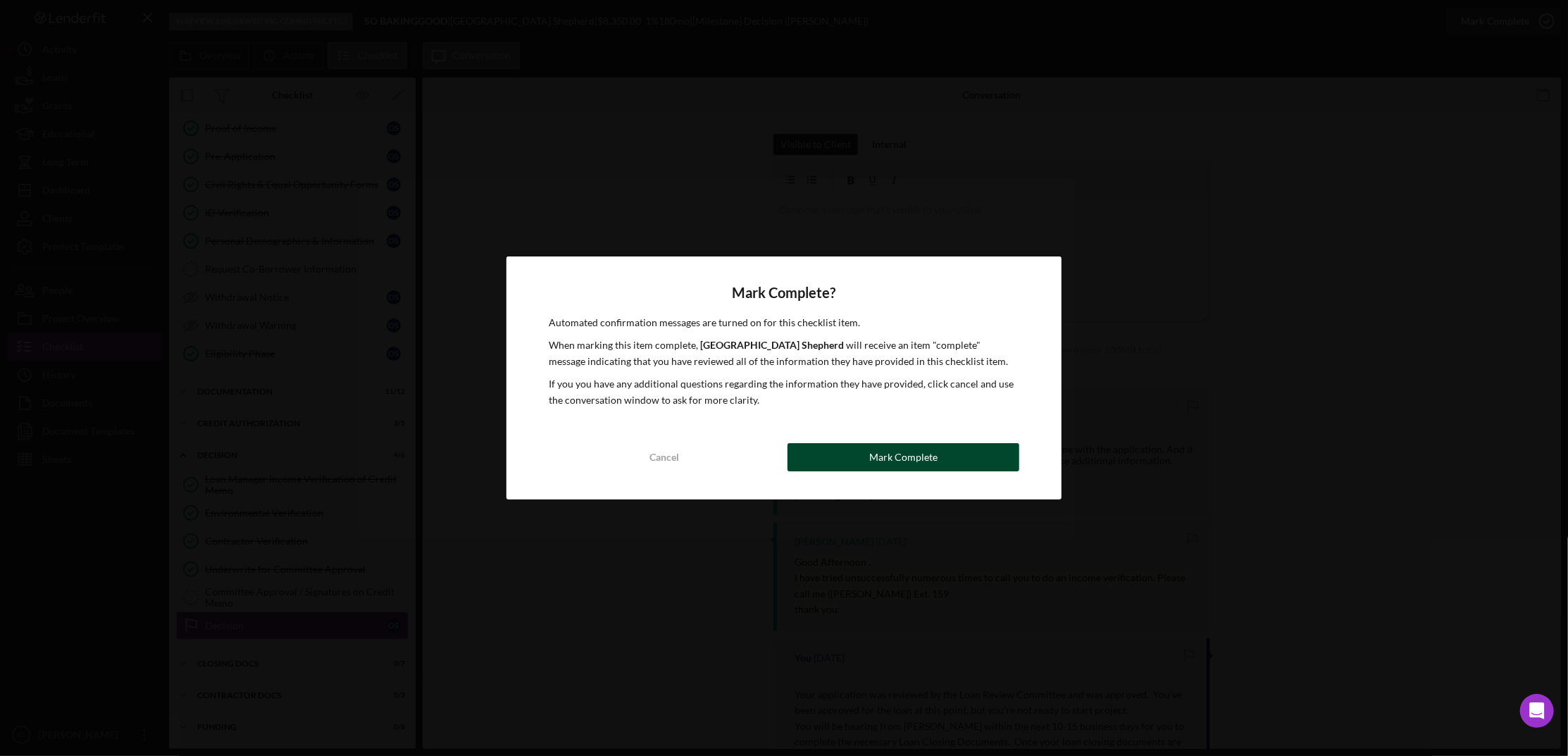
click at [1010, 450] on button "Mark Complete" at bounding box center [903, 457] width 231 height 28
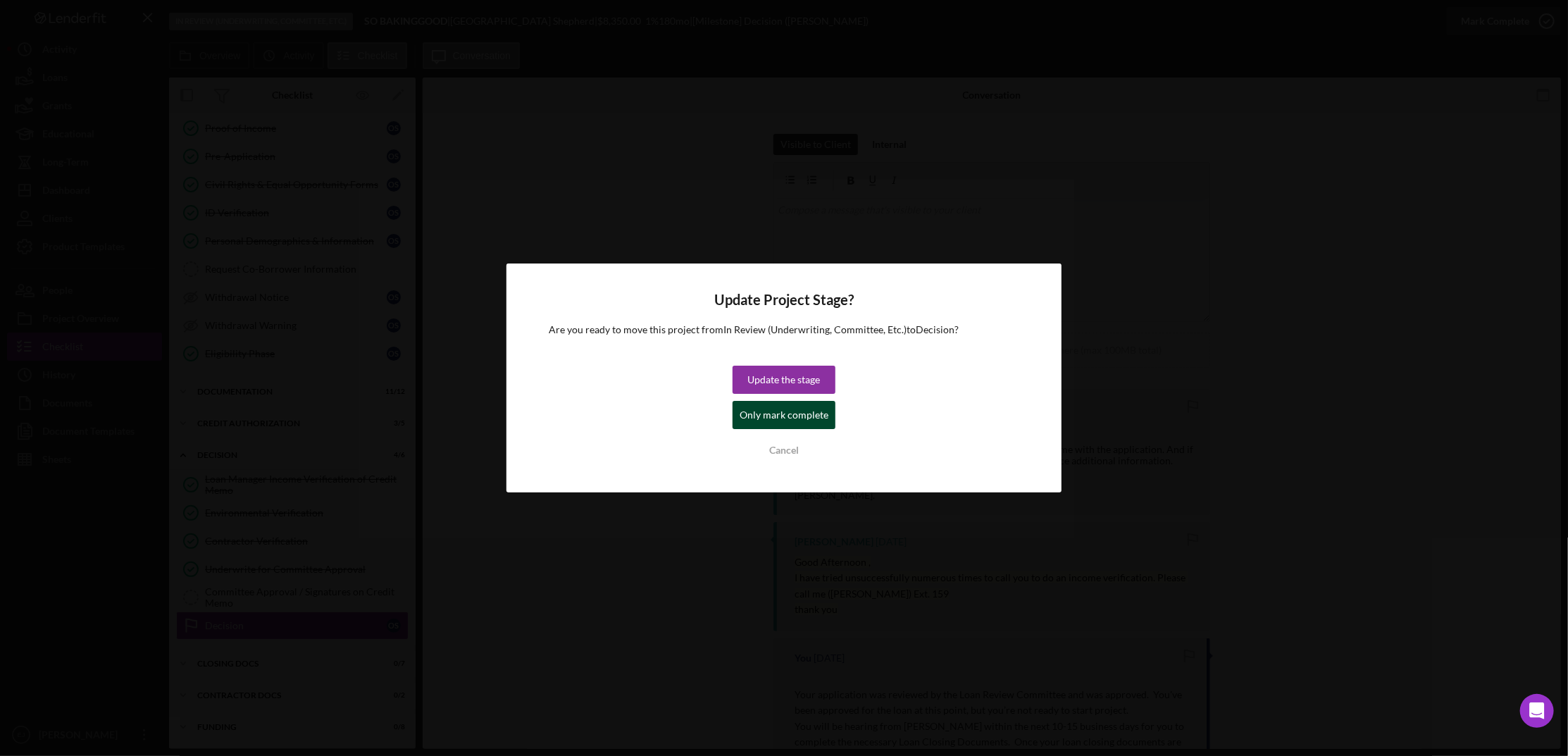
click at [797, 408] on div "Only mark complete" at bounding box center [784, 414] width 89 height 28
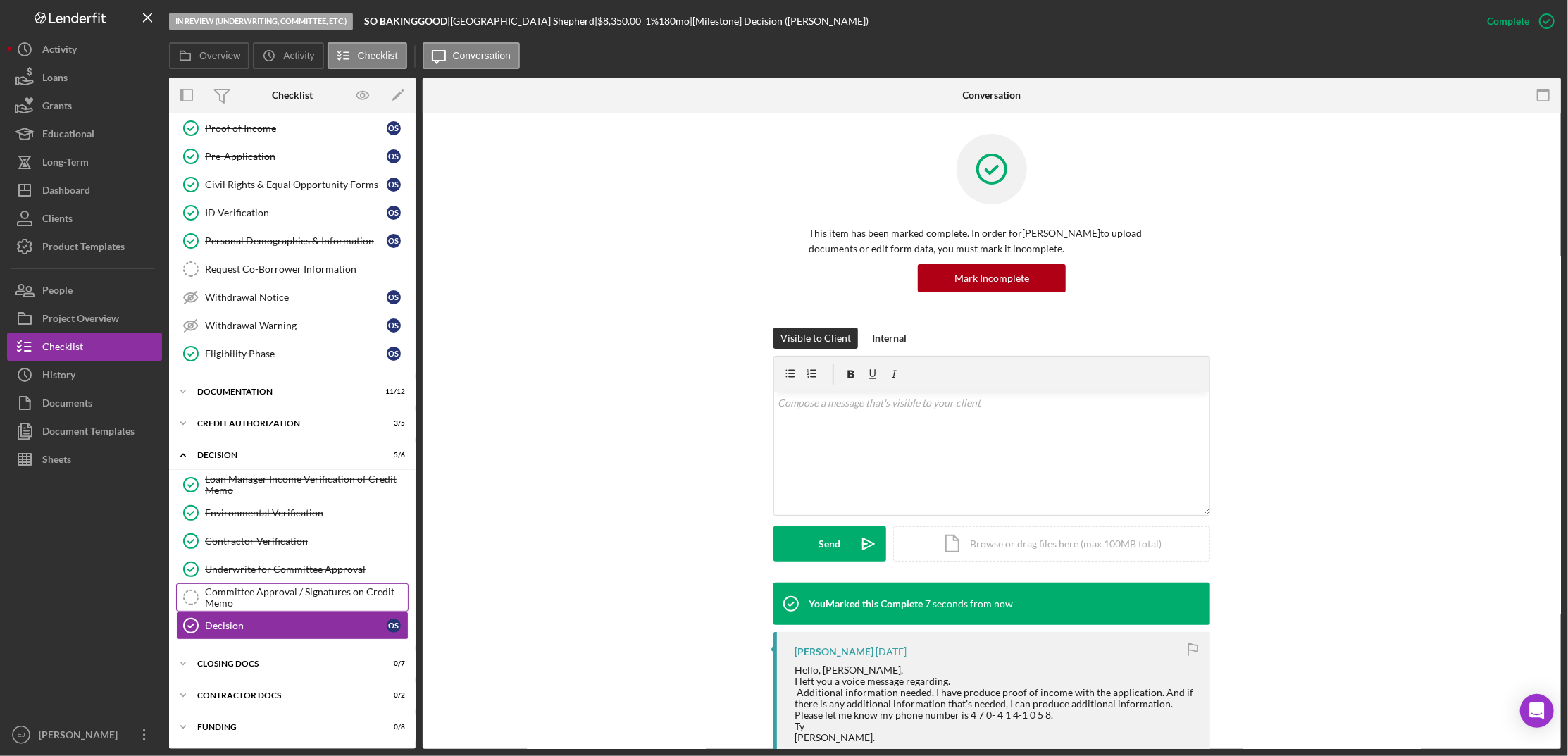
click at [184, 595] on icon "Committee Approval / Signatures on Credit Memo" at bounding box center [191, 597] width 35 height 35
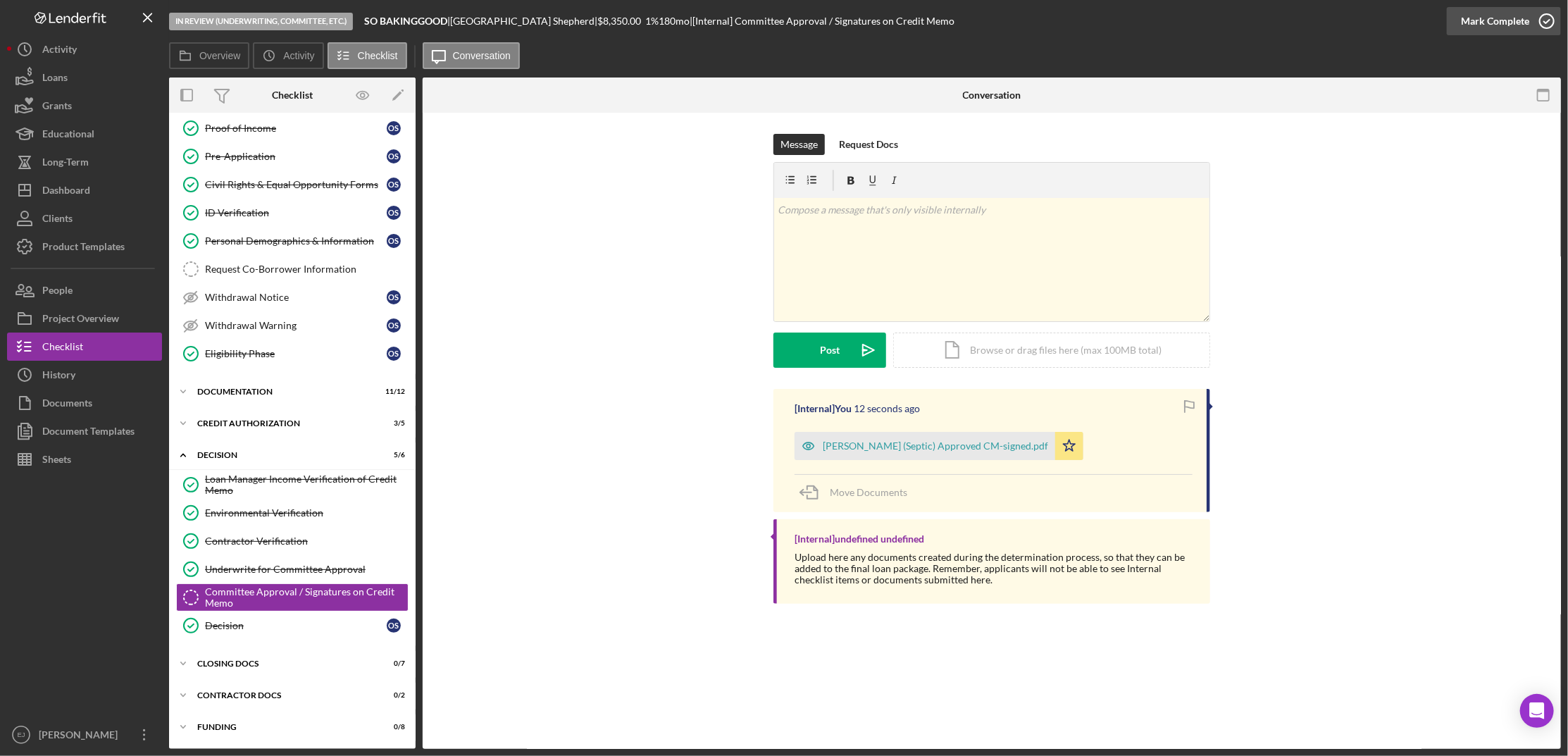
click at [1549, 25] on icon "button" at bounding box center [1547, 21] width 35 height 35
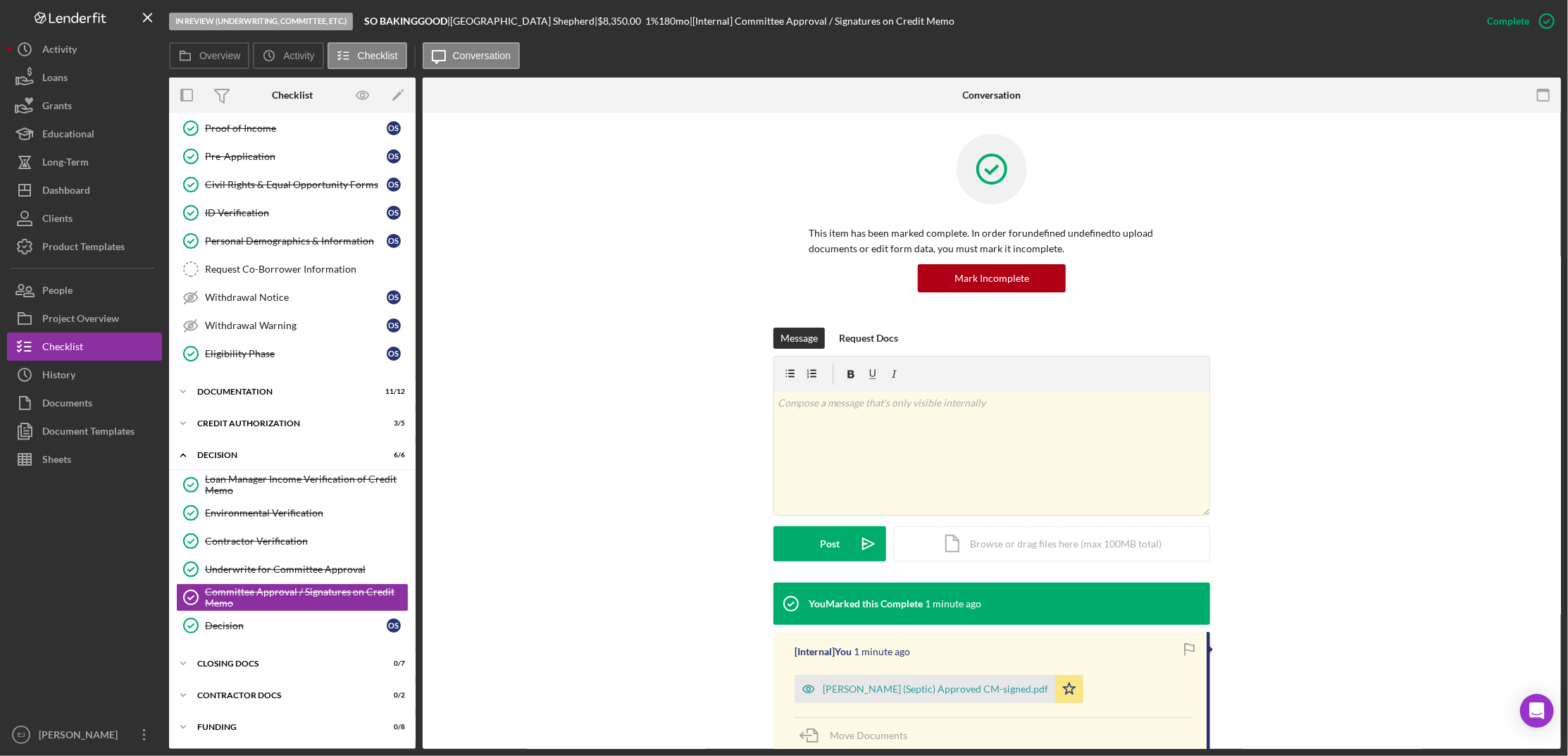
click at [625, 441] on div "Message Request Docs v Color teal Color pink Remove color Add row above Add row…" at bounding box center [992, 455] width 1096 height 254
click at [103, 182] on button "Icon/Dashboard Dashboard" at bounding box center [85, 190] width 155 height 28
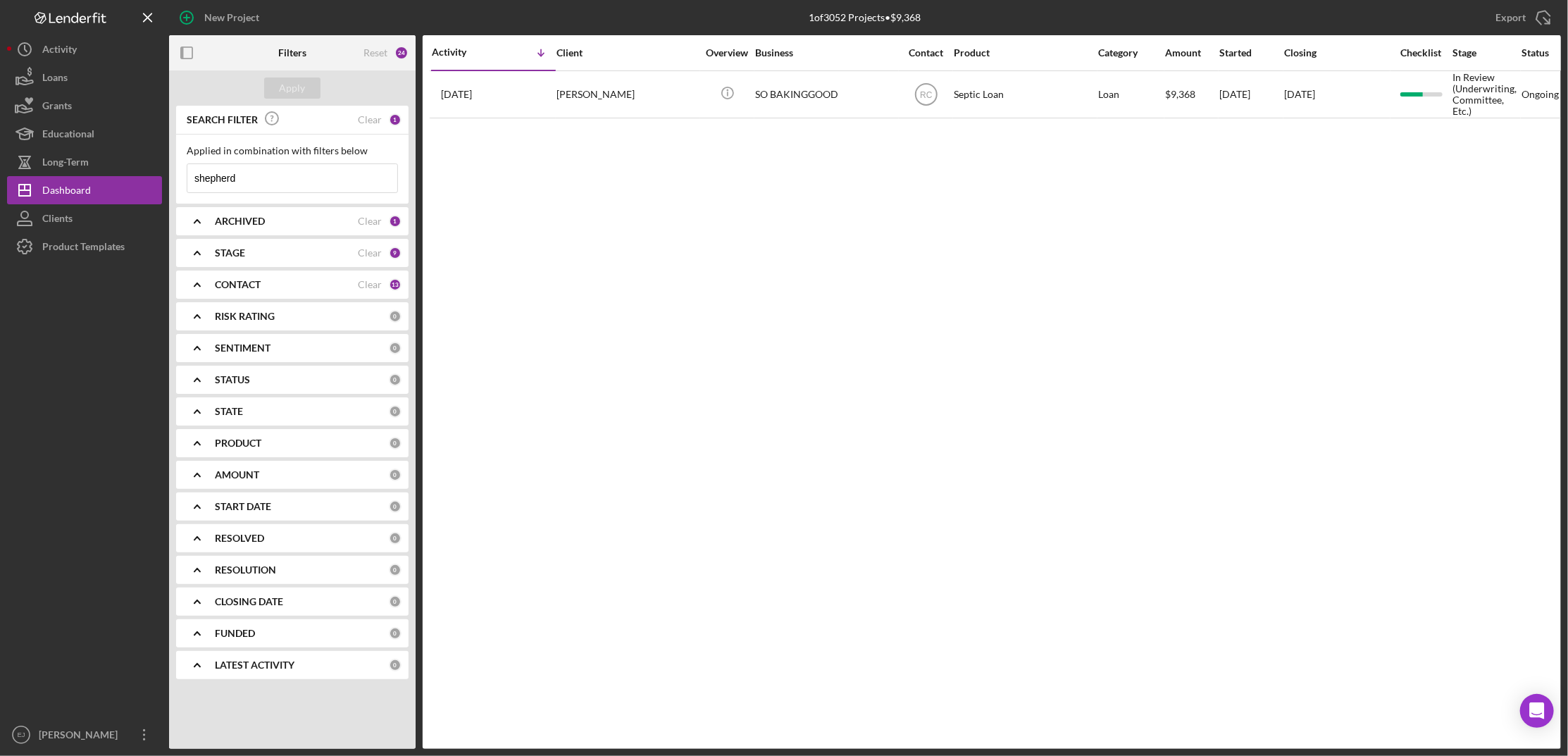
click at [307, 187] on input "shepherd" at bounding box center [293, 178] width 210 height 28
type input "s"
type input "McAskill"
click at [282, 78] on div "Apply" at bounding box center [293, 87] width 26 height 21
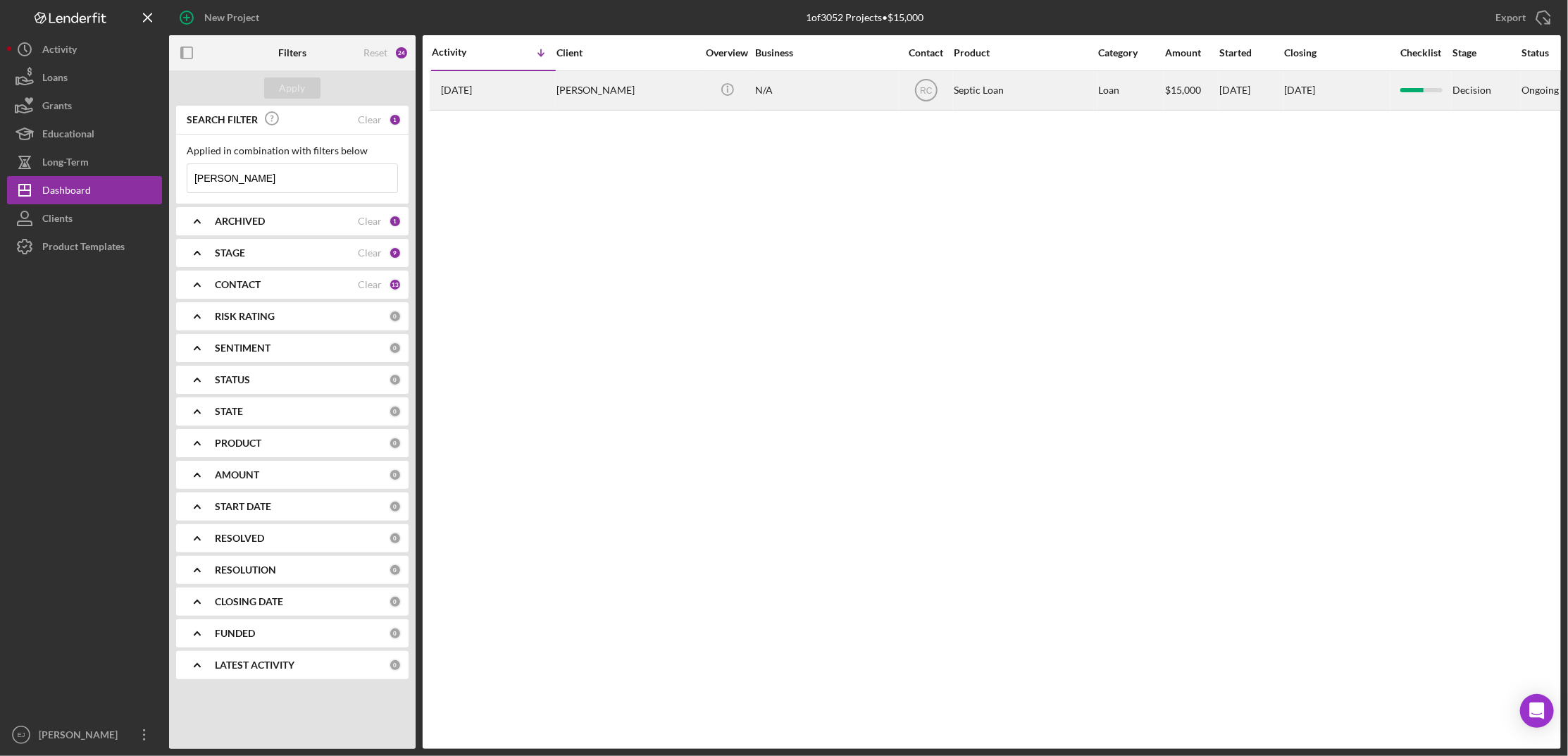
click at [595, 94] on div "Cullen McAskill" at bounding box center [627, 90] width 141 height 37
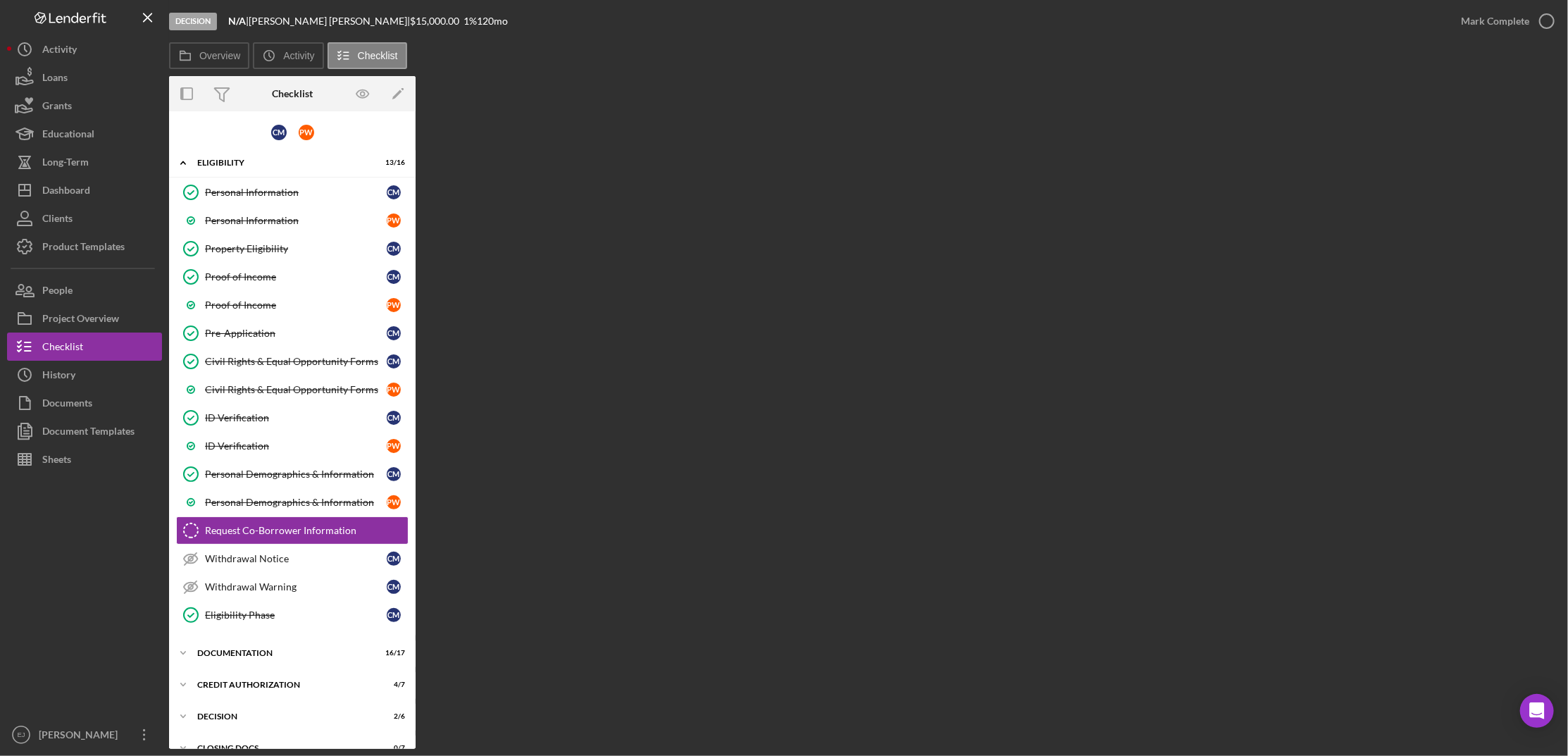
scroll to position [88, 0]
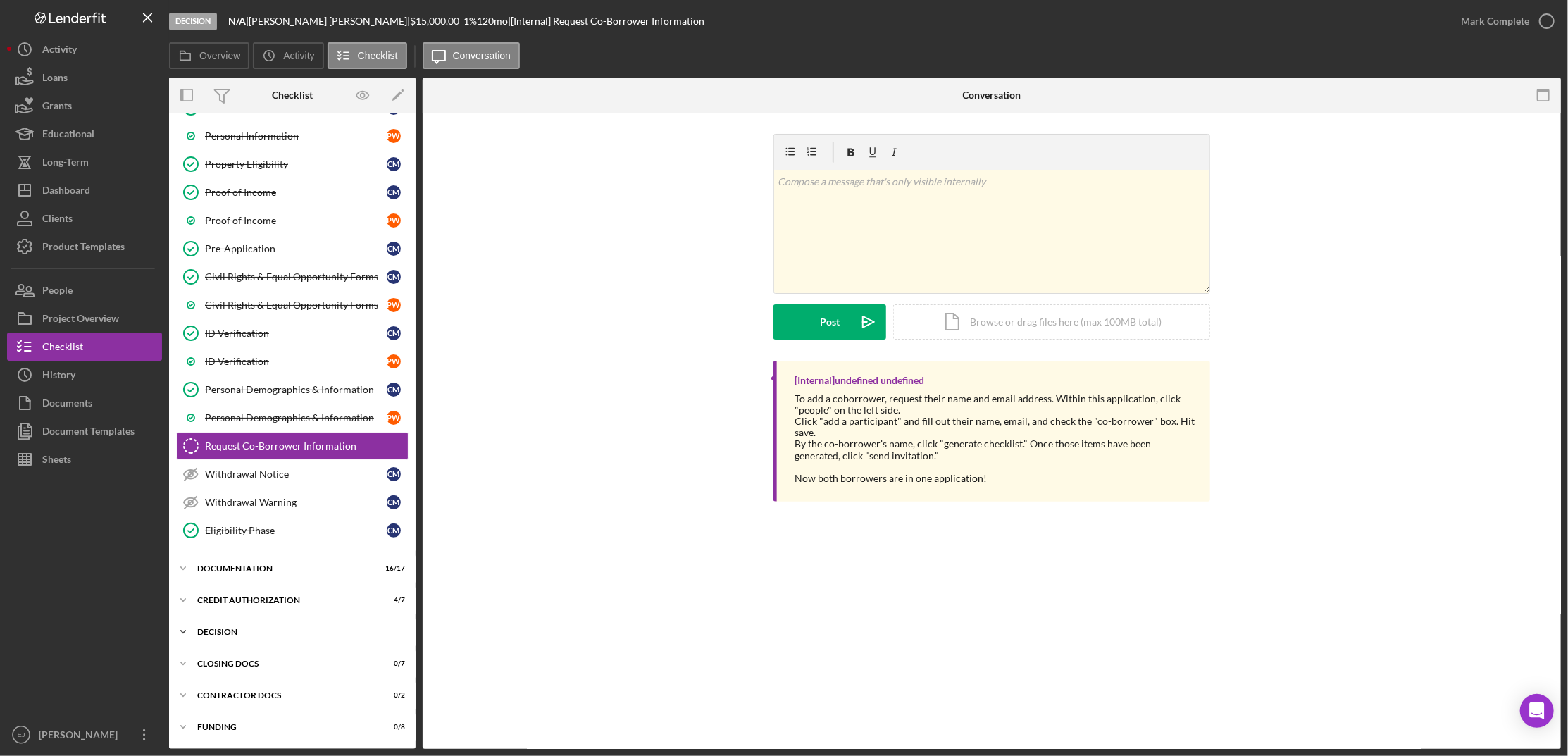
click at [184, 625] on icon "Icon/Expander" at bounding box center [183, 632] width 28 height 28
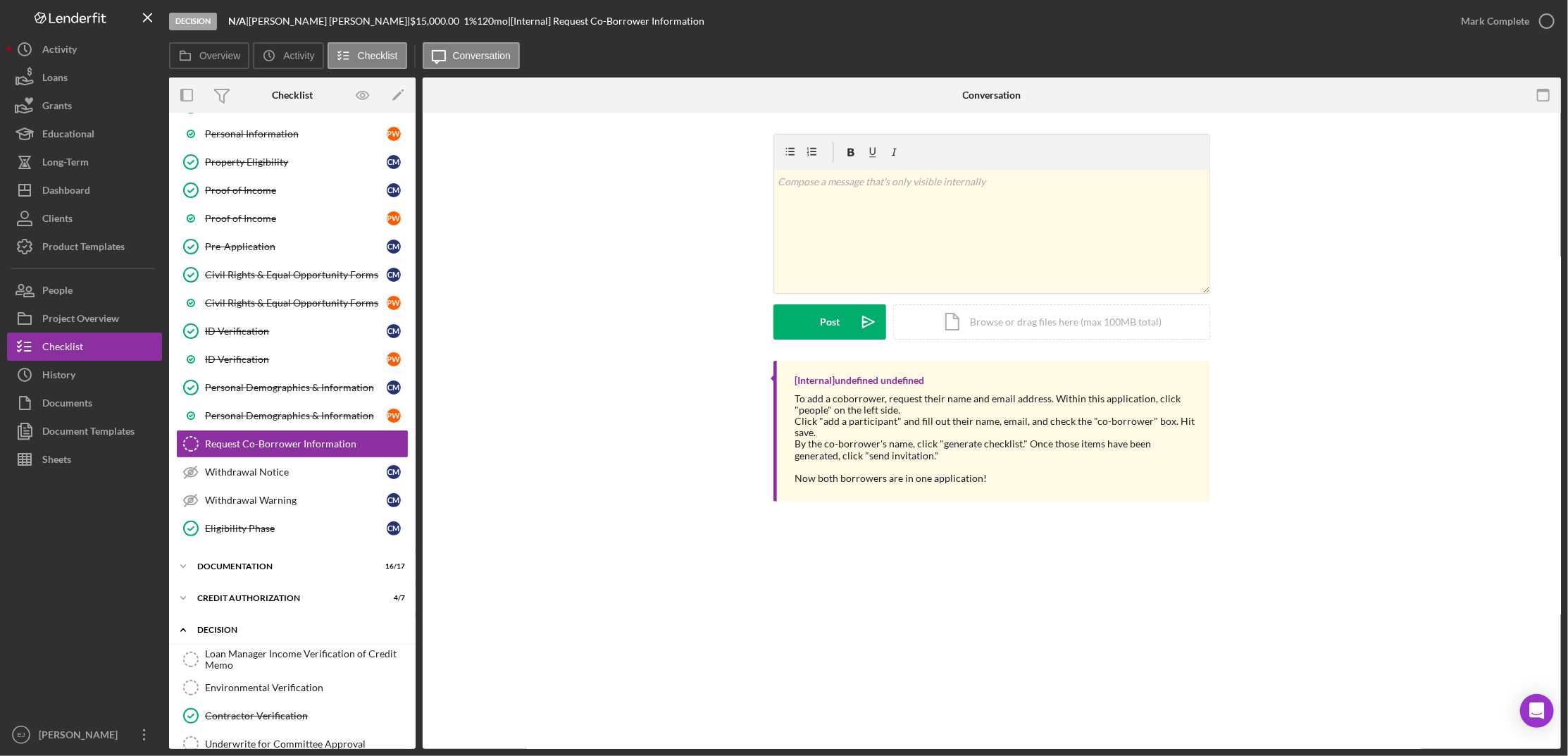
click at [287, 645] on div "Icon/Expander Decision 2 / 6" at bounding box center [292, 630] width 246 height 29
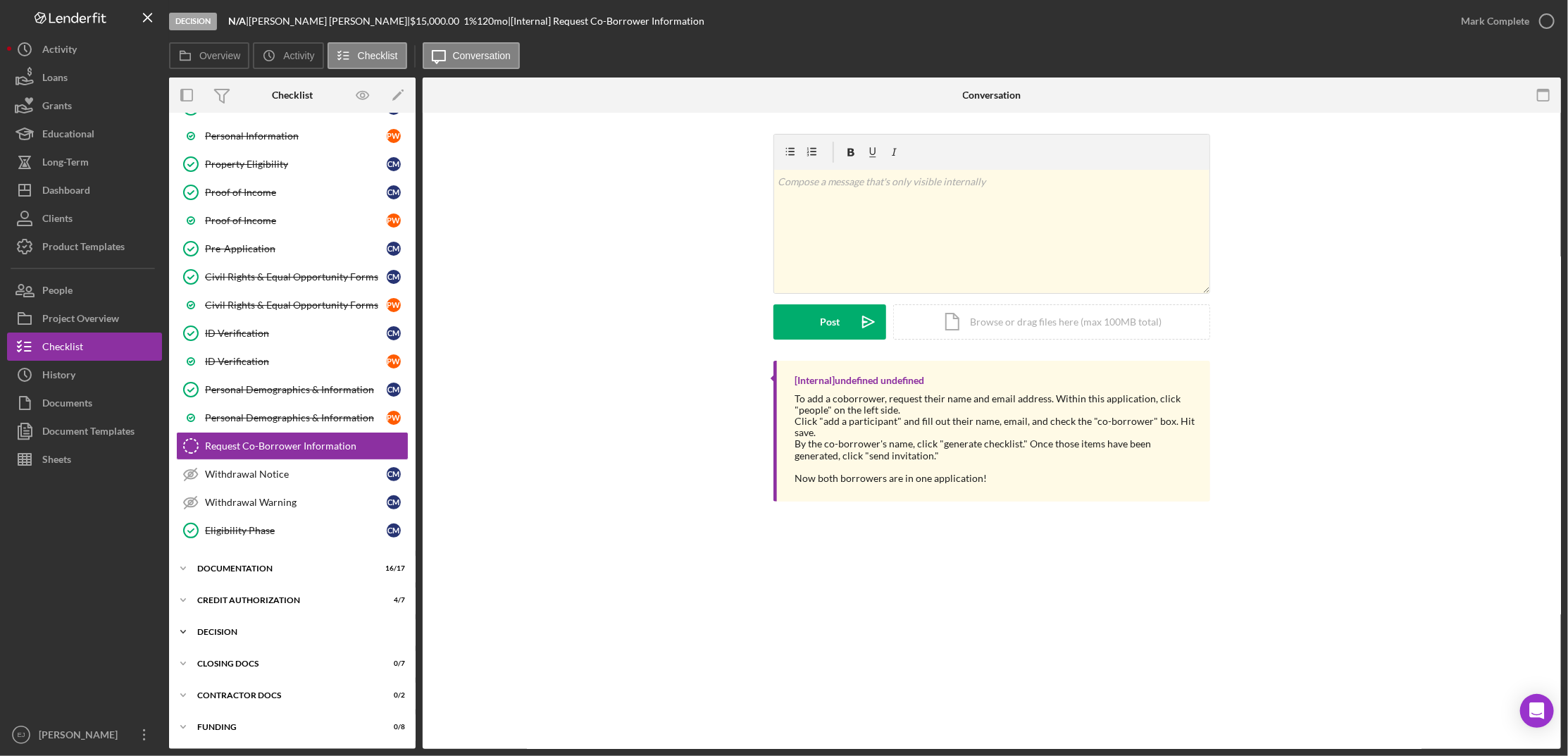
click at [182, 630] on icon "Icon/Expander" at bounding box center [183, 632] width 28 height 28
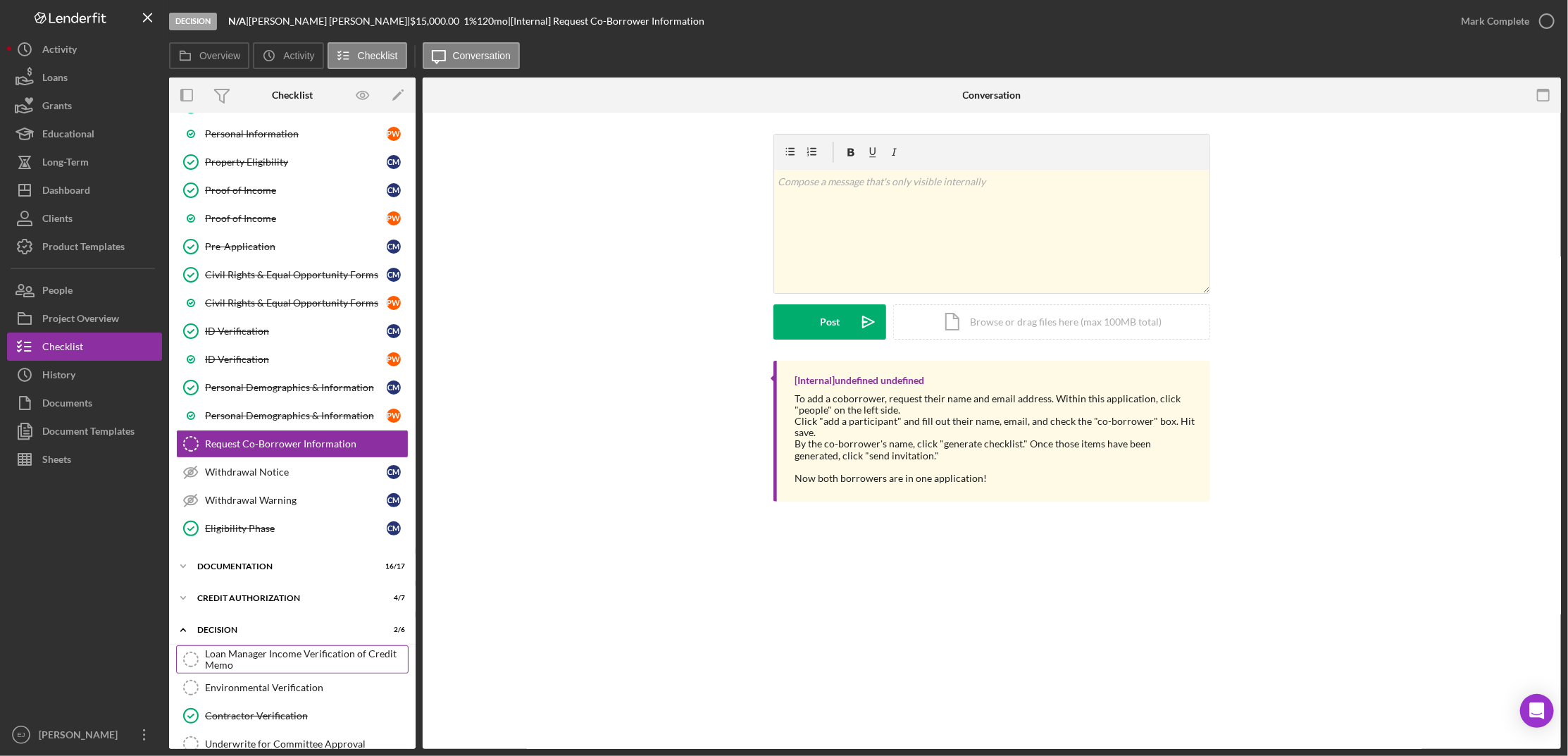
click at [241, 655] on div "Loan Manager Income Verification of Credit Memo" at bounding box center [307, 659] width 203 height 22
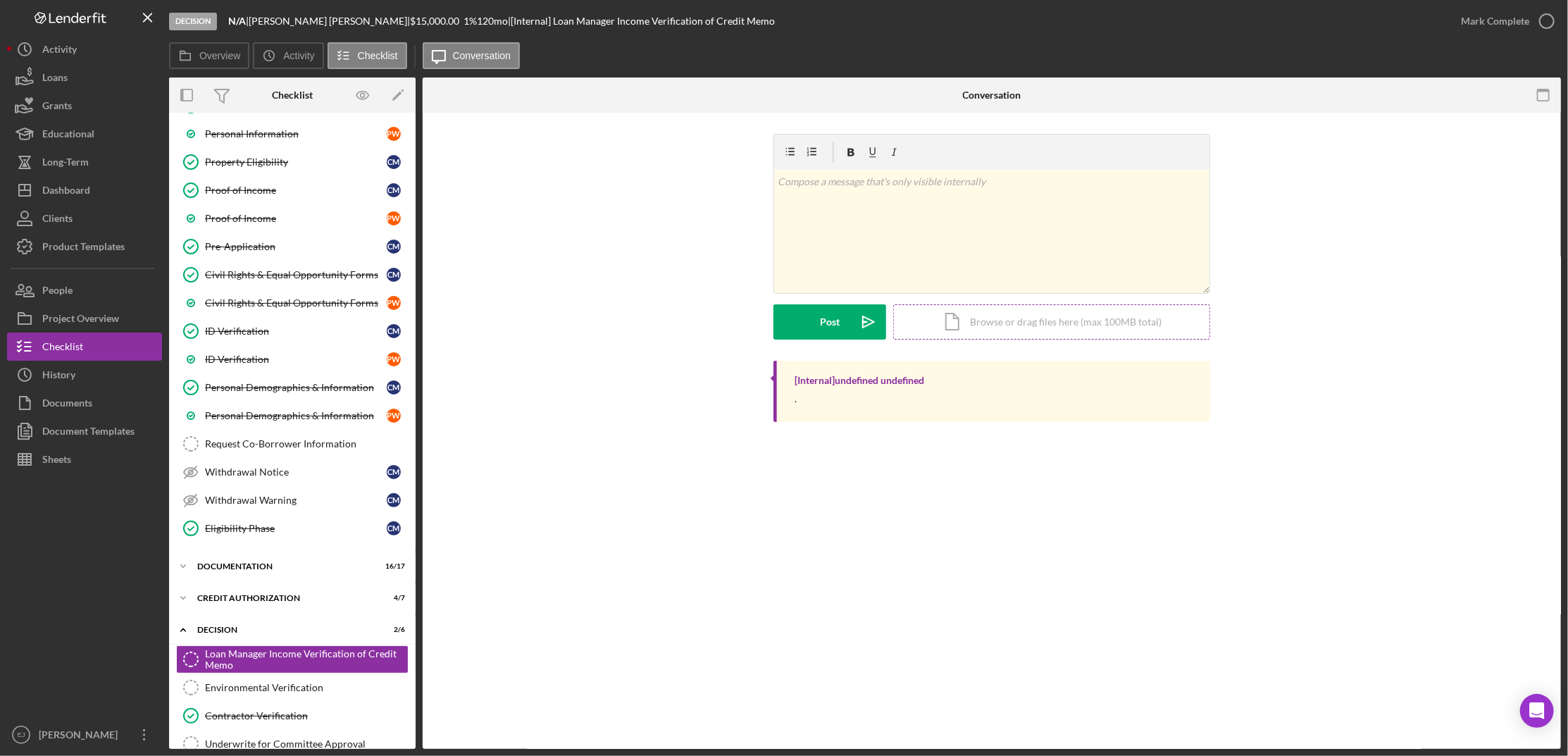
click at [1163, 318] on div "Icon/Document Browse or drag files here (max 100MB total) Tap to choose files o…" at bounding box center [1051, 322] width 317 height 35
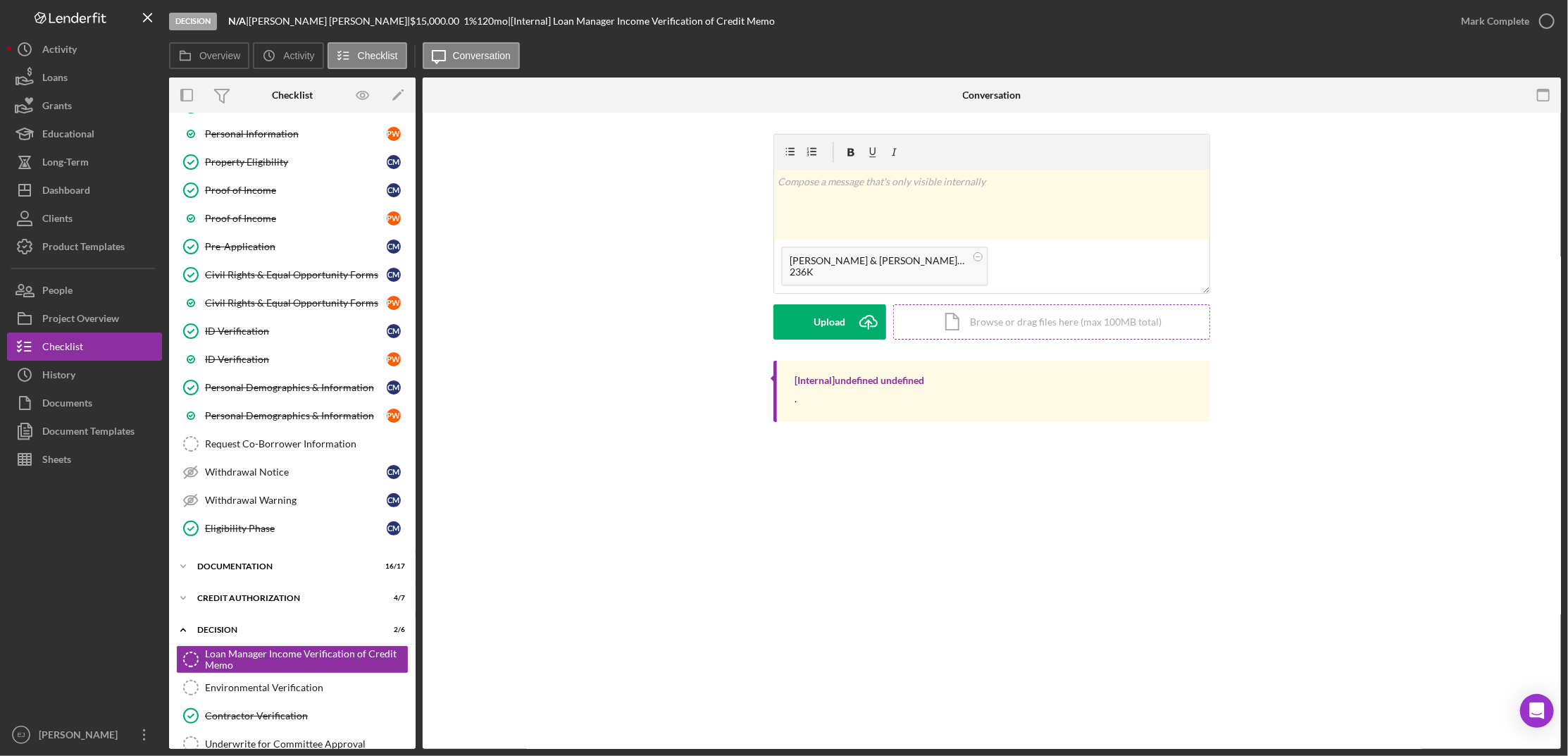
click at [1013, 322] on div "Icon/Document Browse or drag files here (max 100MB total) Tap to choose files o…" at bounding box center [1051, 322] width 317 height 35
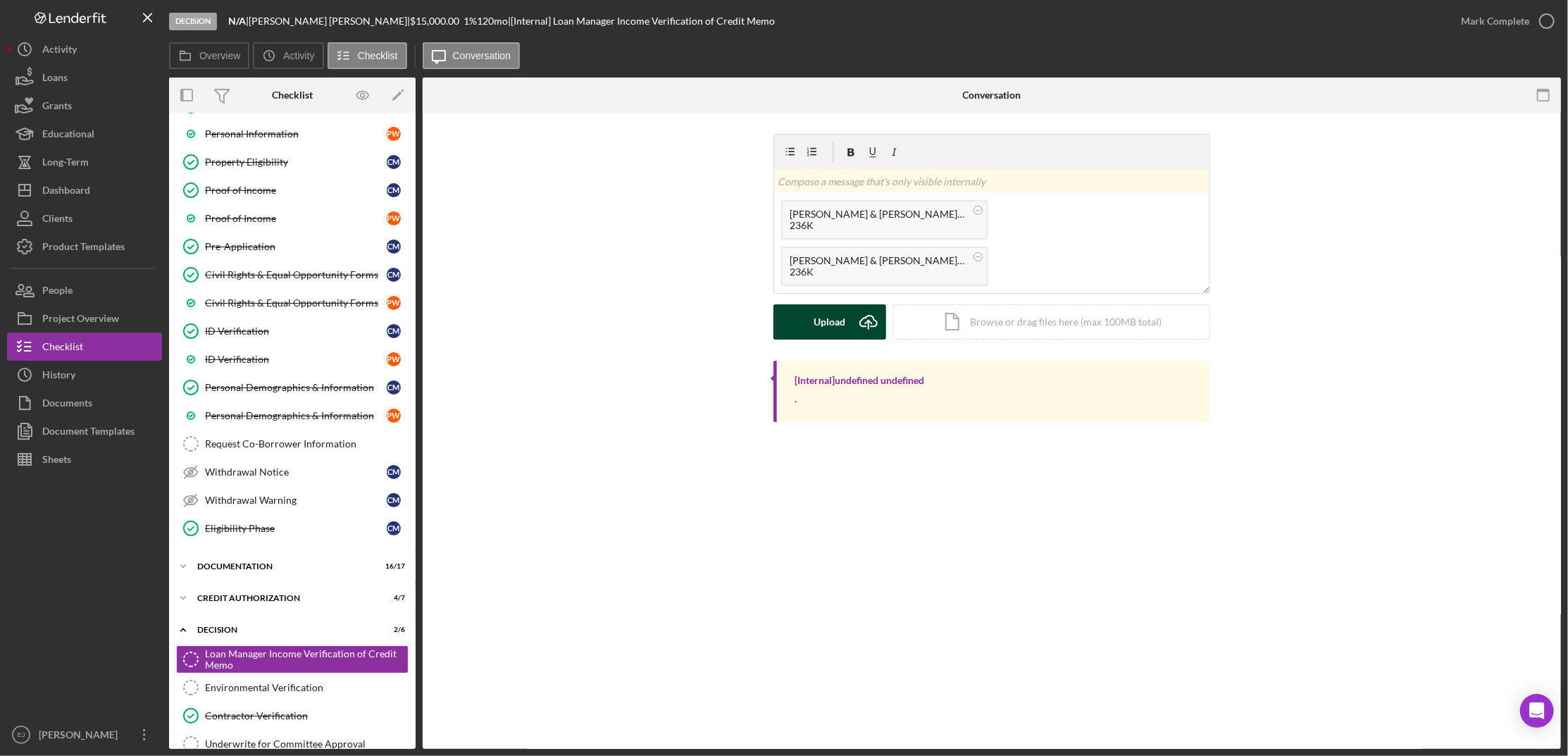
click at [846, 322] on button "Upload Icon/Upload" at bounding box center [830, 322] width 112 height 35
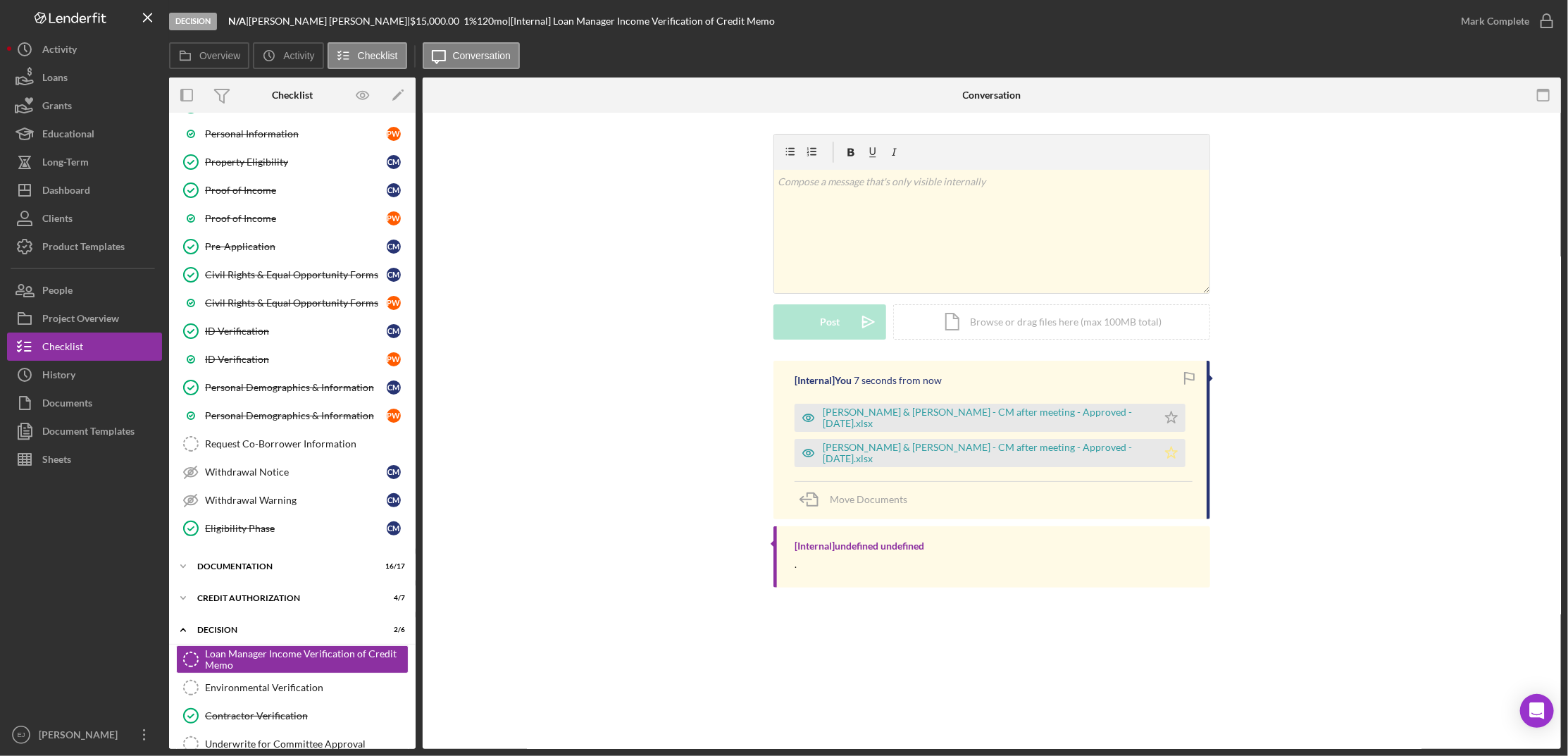
click at [1174, 446] on icon "Icon/Star" at bounding box center [1171, 452] width 28 height 28
click at [267, 691] on div "Environmental Verification" at bounding box center [307, 687] width 203 height 11
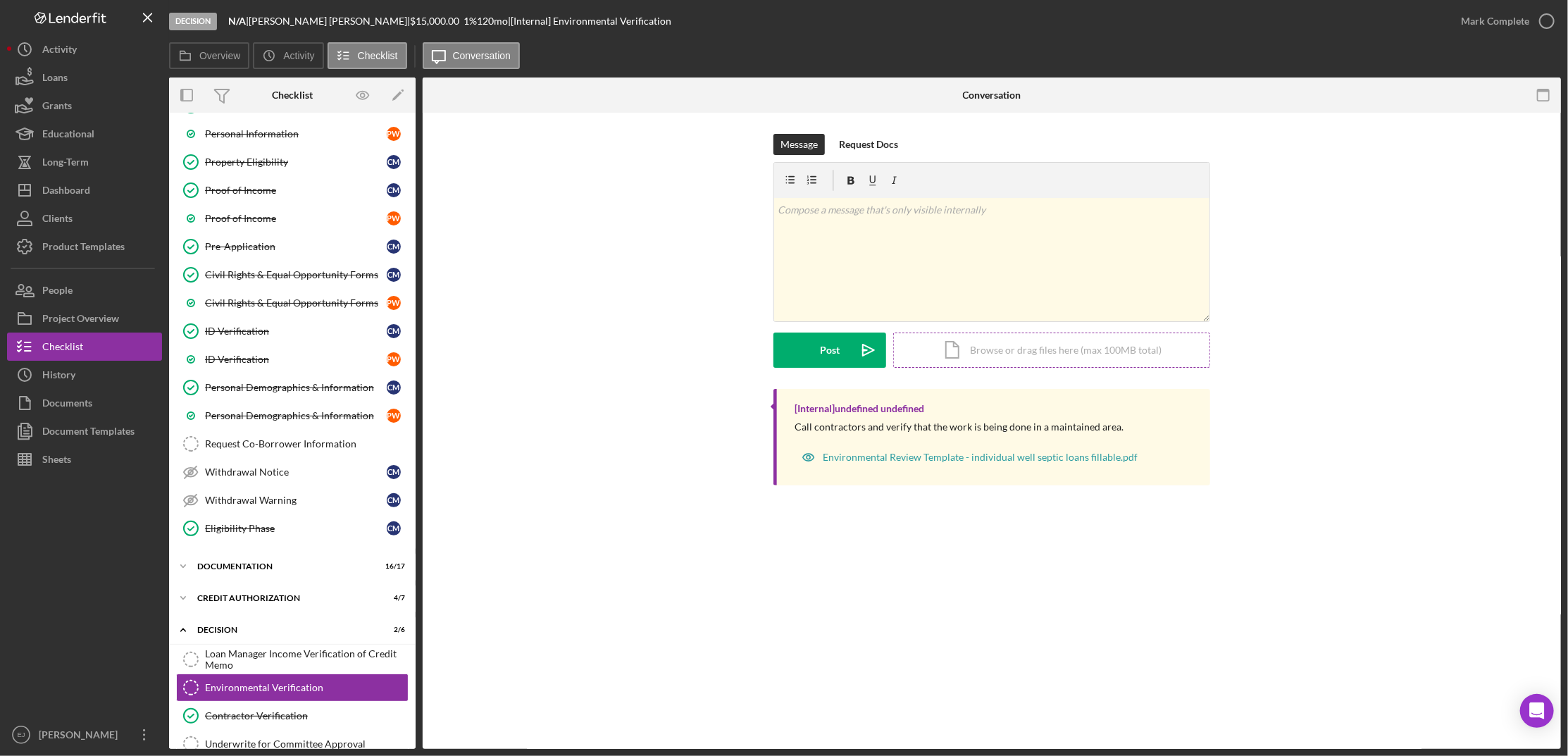
click at [1093, 358] on div "Icon/Document Browse or drag files here (max 100MB total) Tap to choose files o…" at bounding box center [1051, 350] width 317 height 35
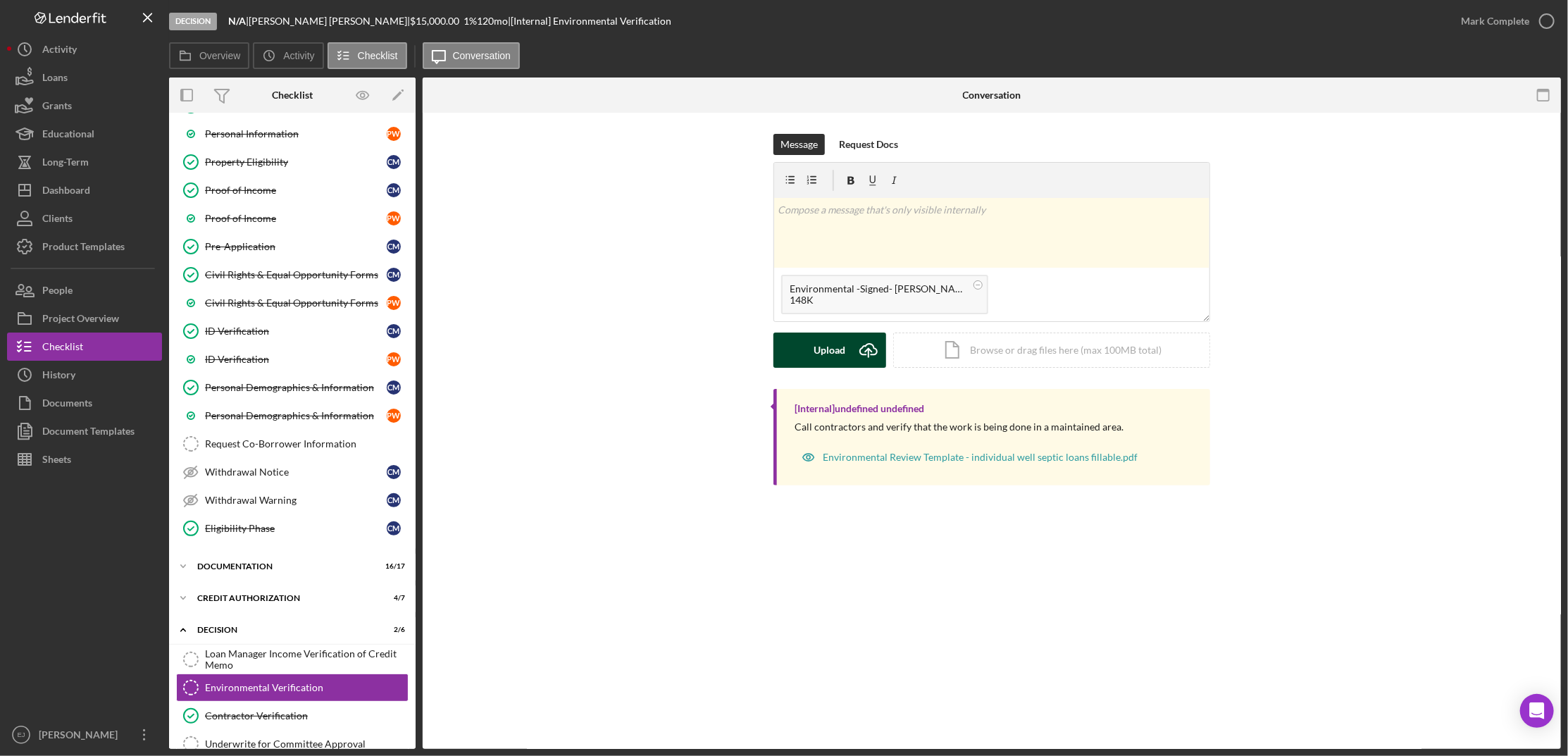
click at [854, 348] on icon "Icon/Upload" at bounding box center [869, 350] width 35 height 35
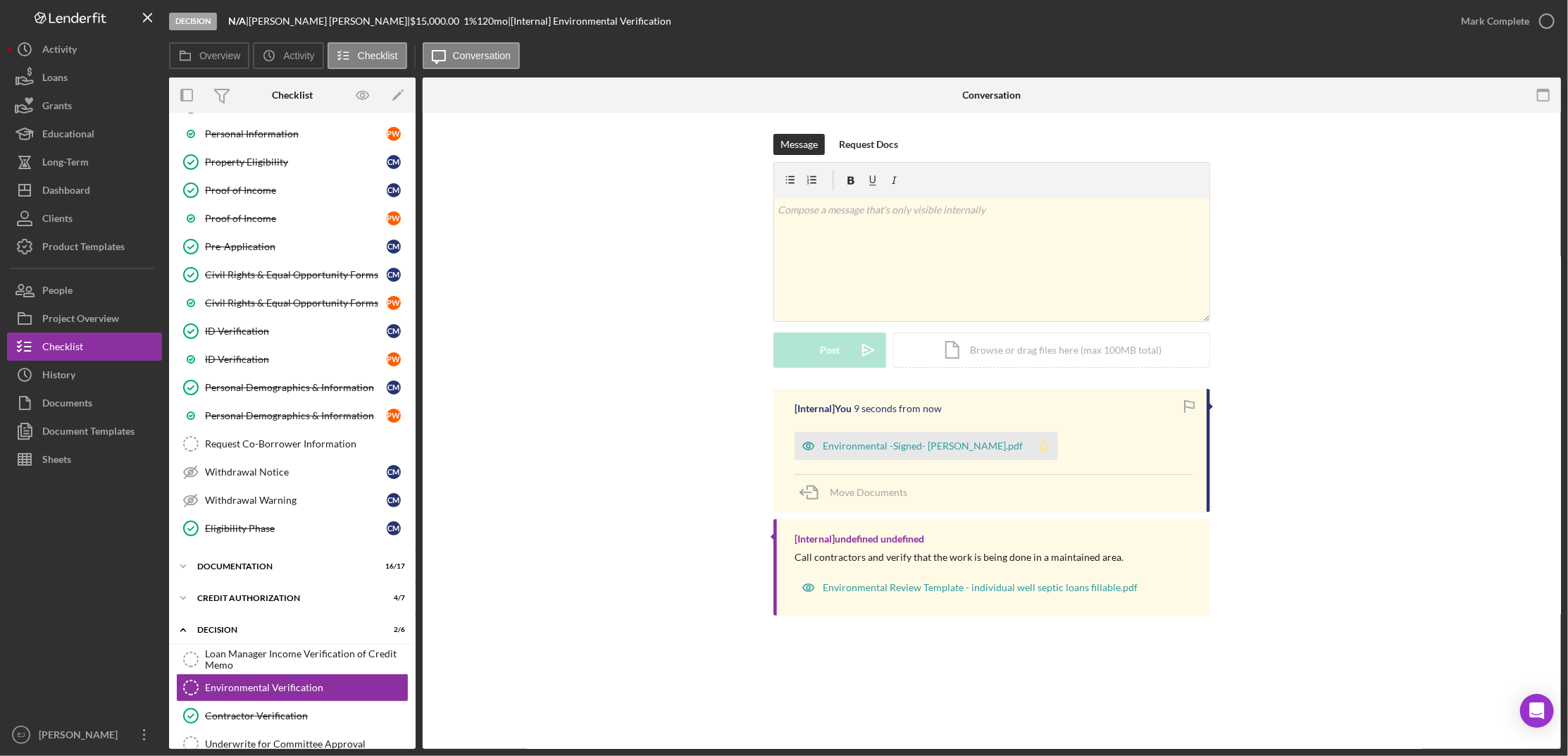
click at [1030, 450] on icon "Icon/Star" at bounding box center [1044, 446] width 28 height 28
click at [1549, 14] on icon "button" at bounding box center [1547, 21] width 35 height 35
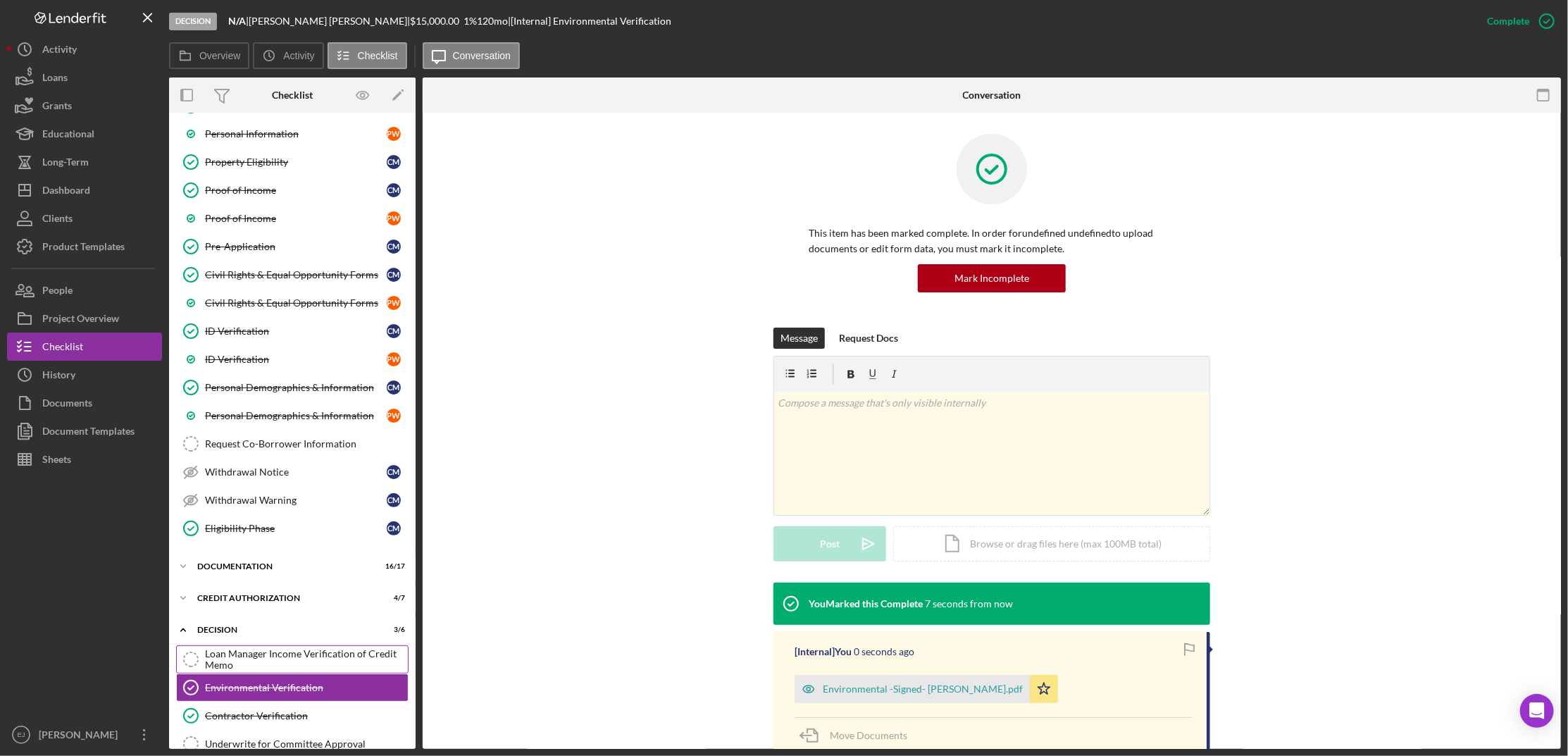
click at [333, 648] on link "Loan Manager Income Verification of Credit Memo Loan Manager Income Verificatio…" at bounding box center [293, 659] width 232 height 28
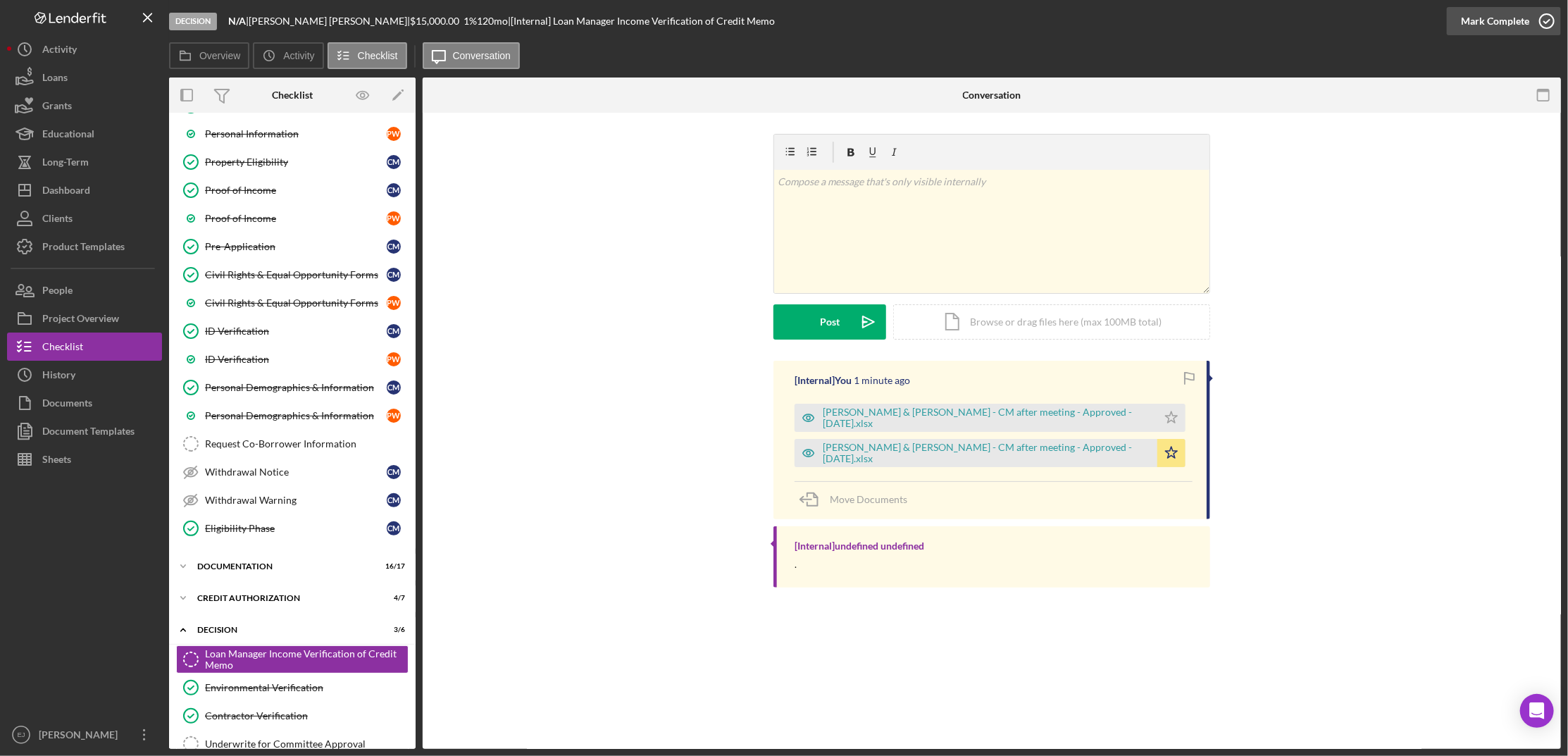
click at [1543, 19] on icon "button" at bounding box center [1547, 21] width 35 height 35
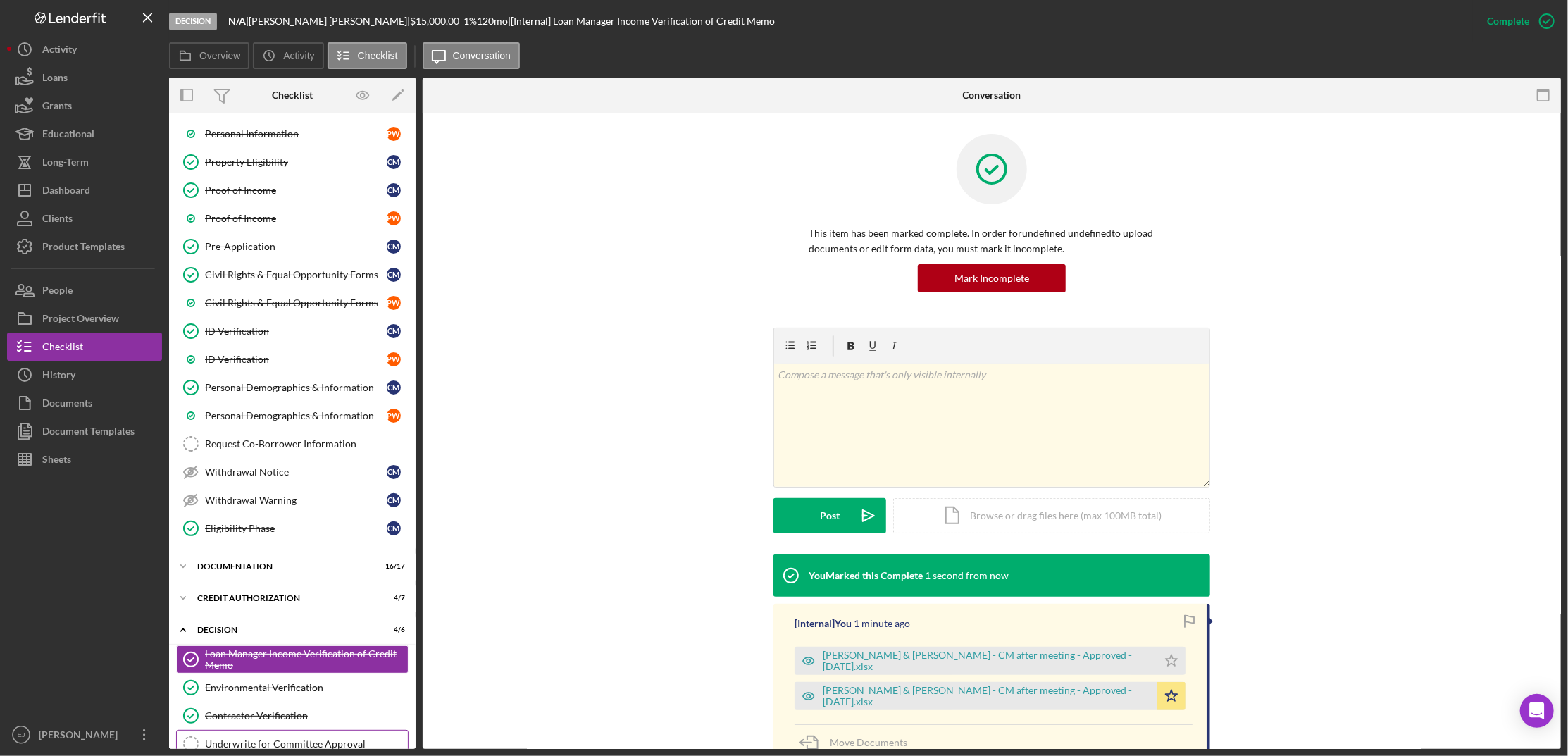
click at [346, 736] on link "Underwrite for Committee Approval Underwrite for Committee Approval" at bounding box center [293, 744] width 232 height 28
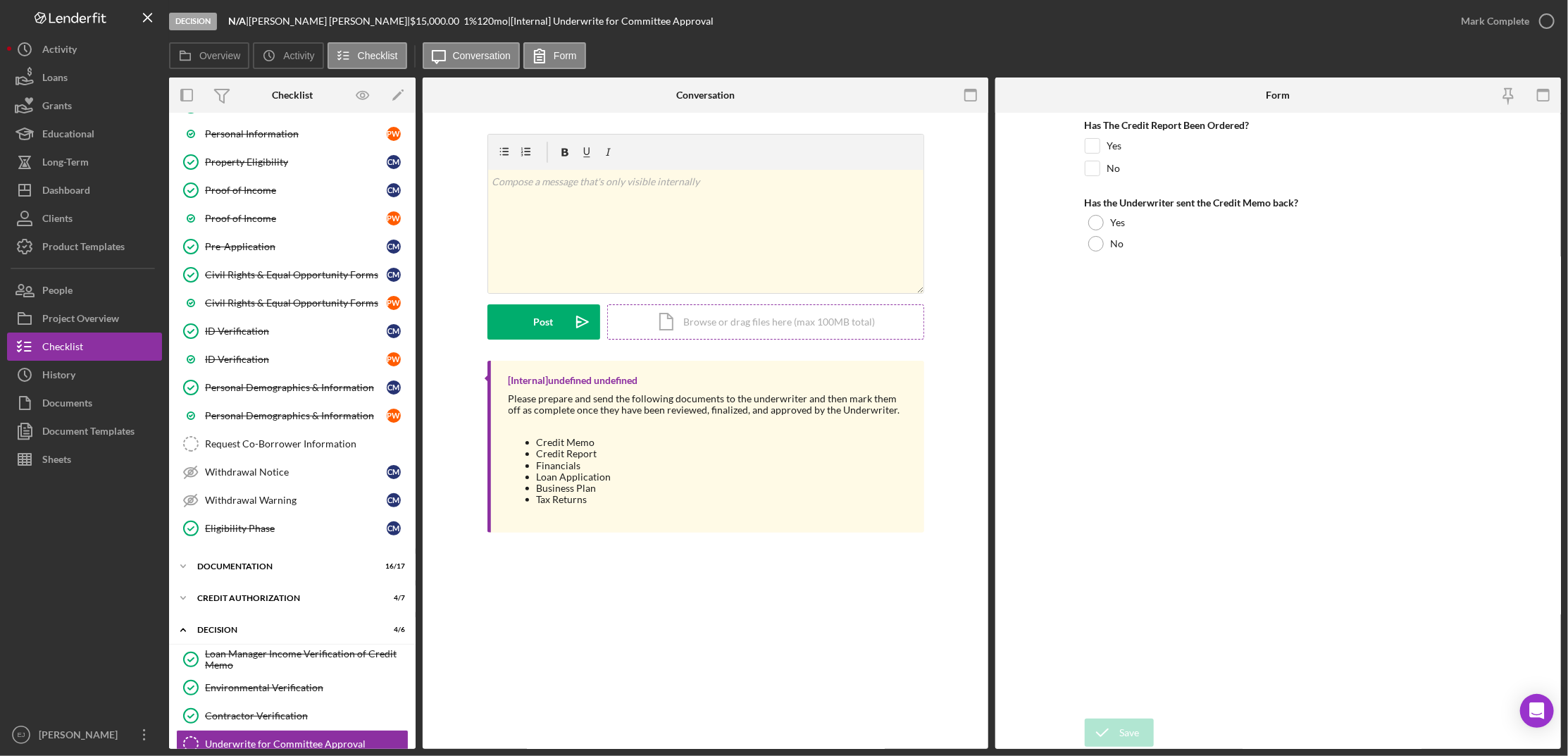
click at [817, 319] on div "Icon/Document Browse or drag files here (max 100MB total) Tap to choose files o…" at bounding box center [765, 322] width 317 height 35
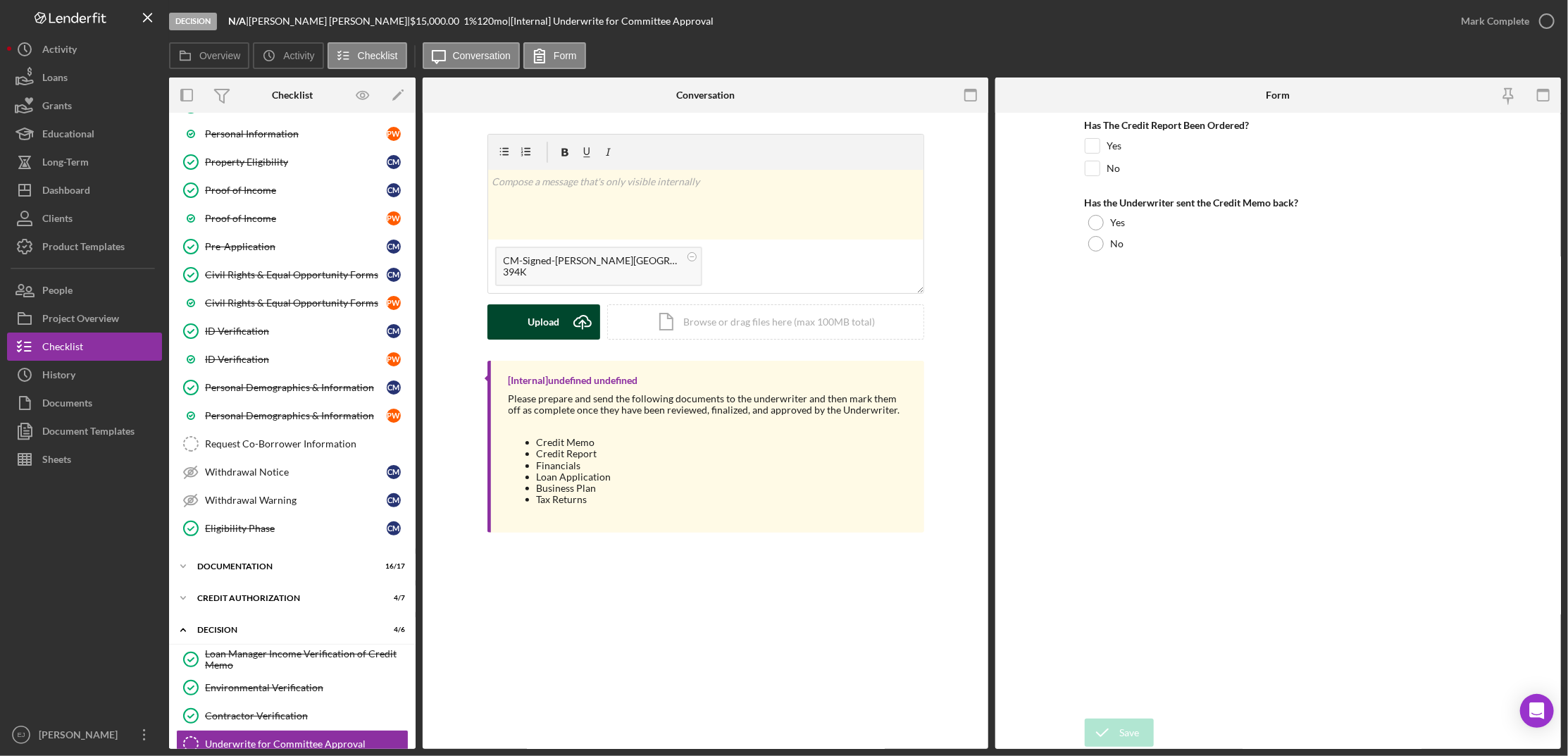
click at [551, 316] on div "Upload" at bounding box center [543, 322] width 32 height 35
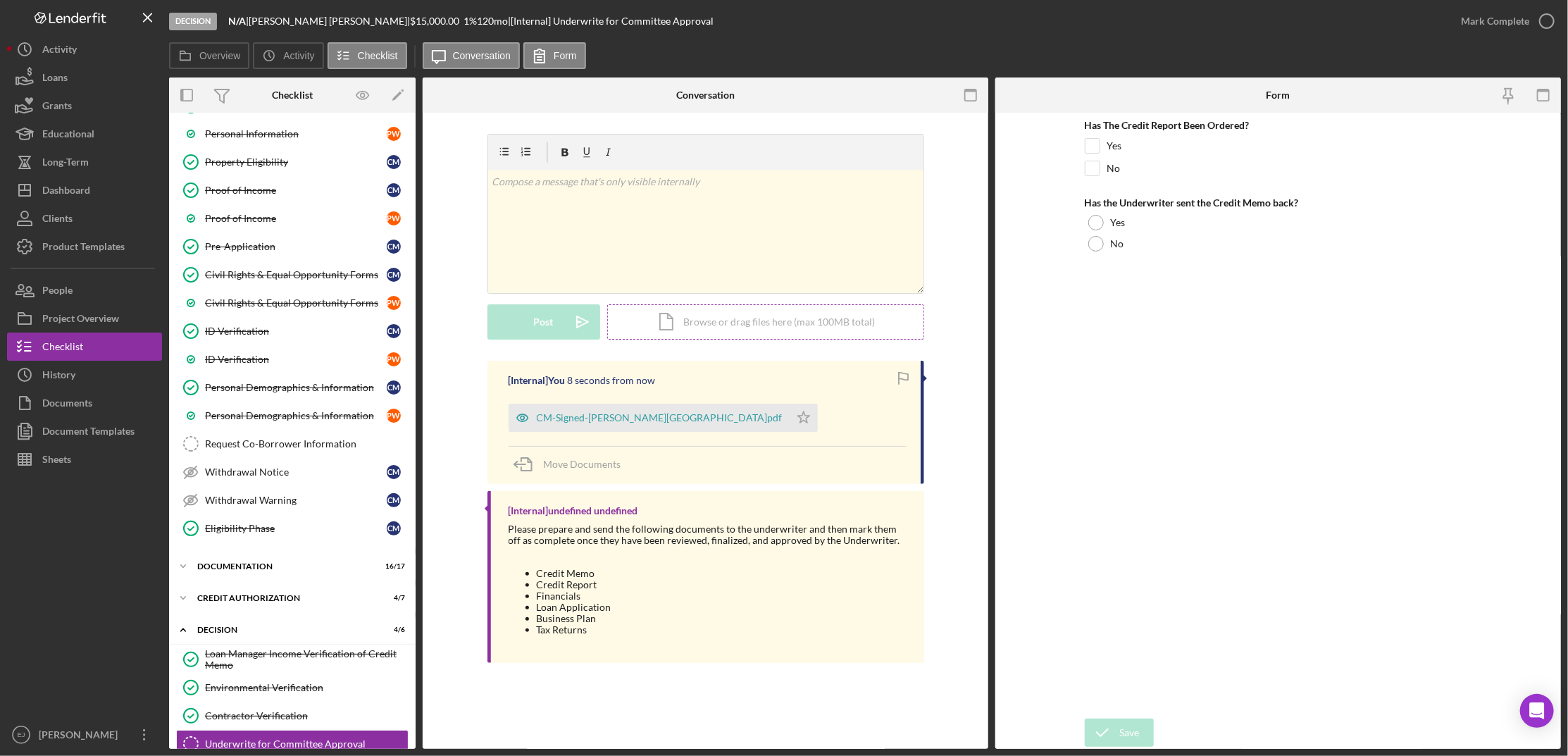
click at [738, 322] on div "Icon/Document Browse or drag files here (max 100MB total) Tap to choose files o…" at bounding box center [765, 322] width 317 height 35
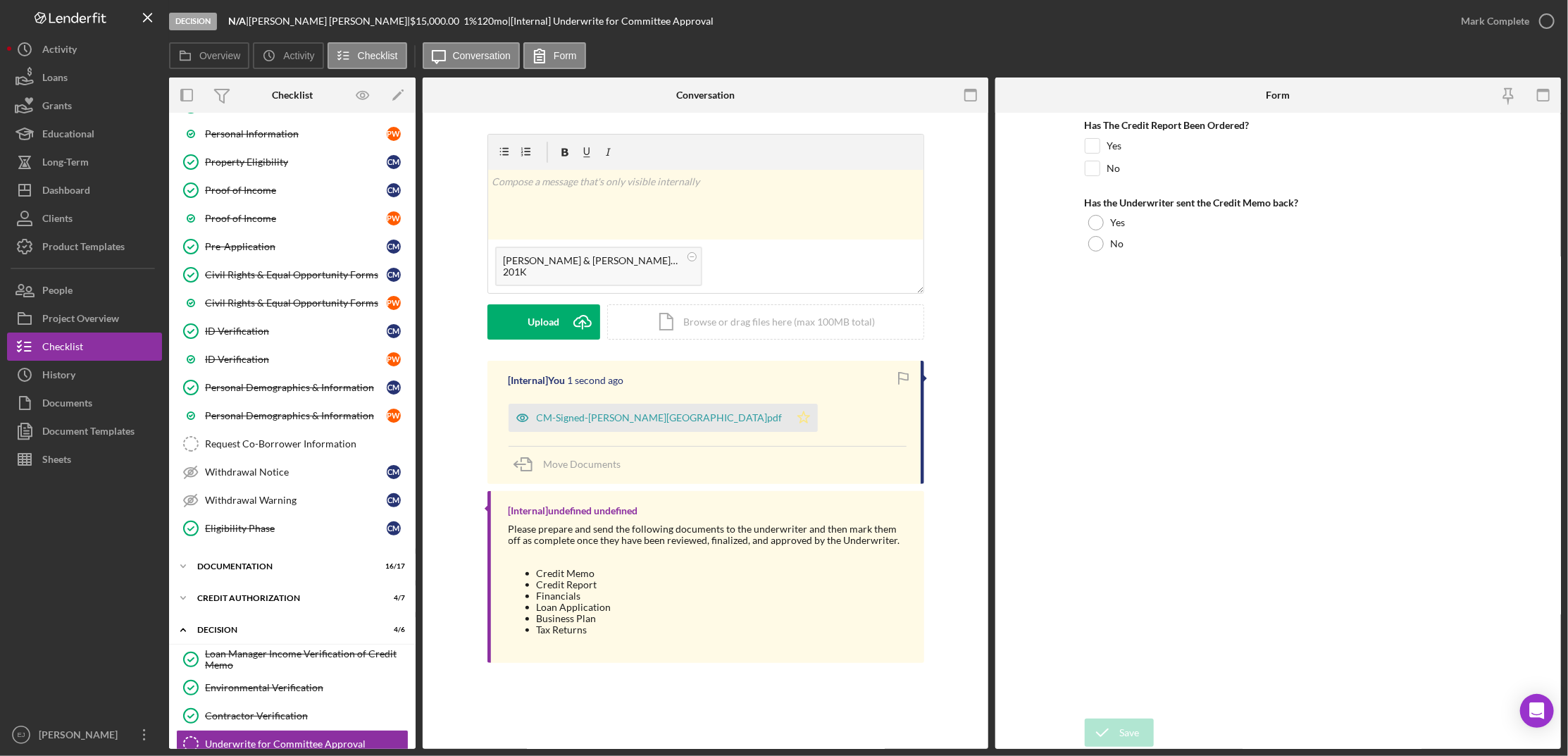
click at [790, 417] on icon "Icon/Star" at bounding box center [804, 417] width 28 height 28
click at [1546, 20] on icon "button" at bounding box center [1547, 21] width 35 height 35
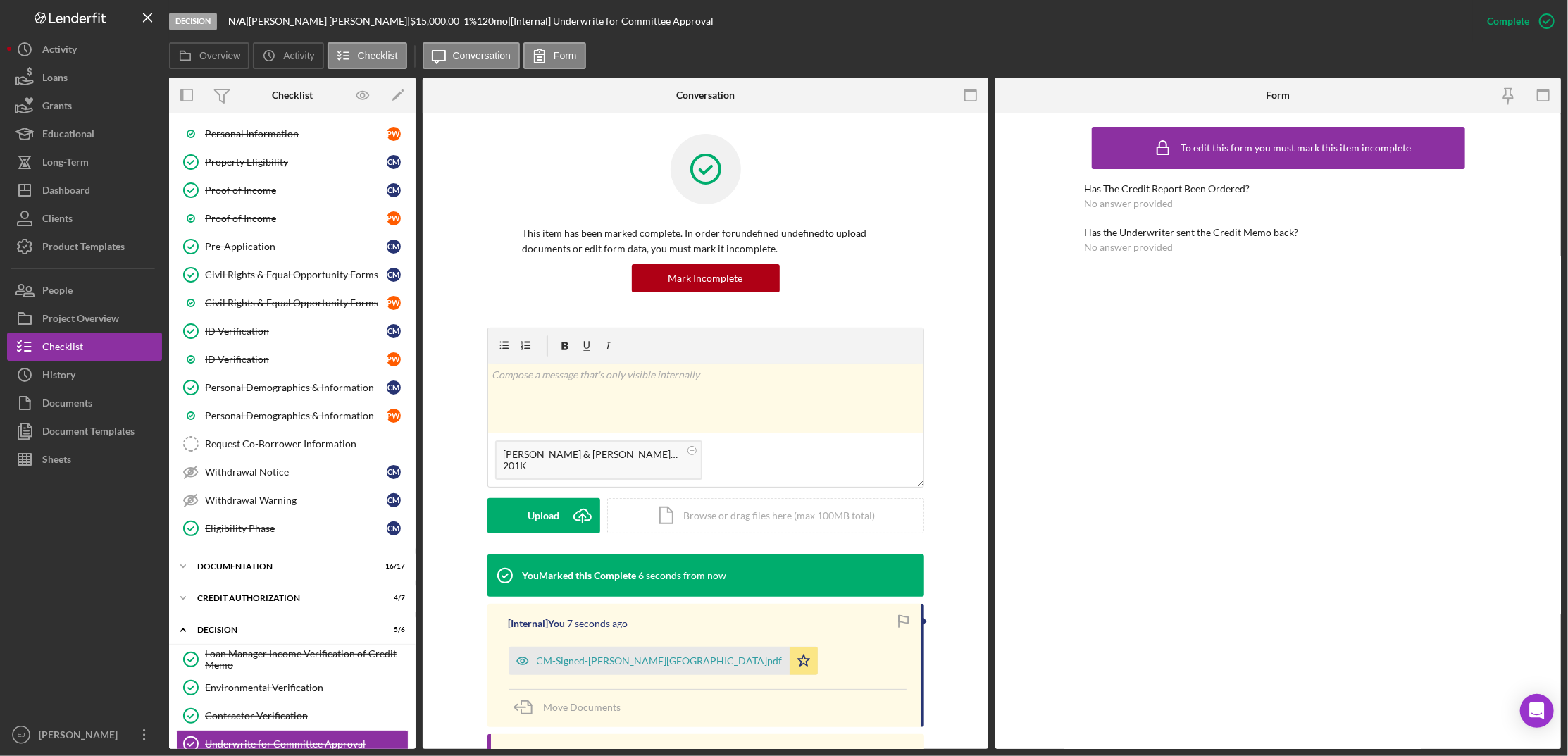
scroll to position [267, 0]
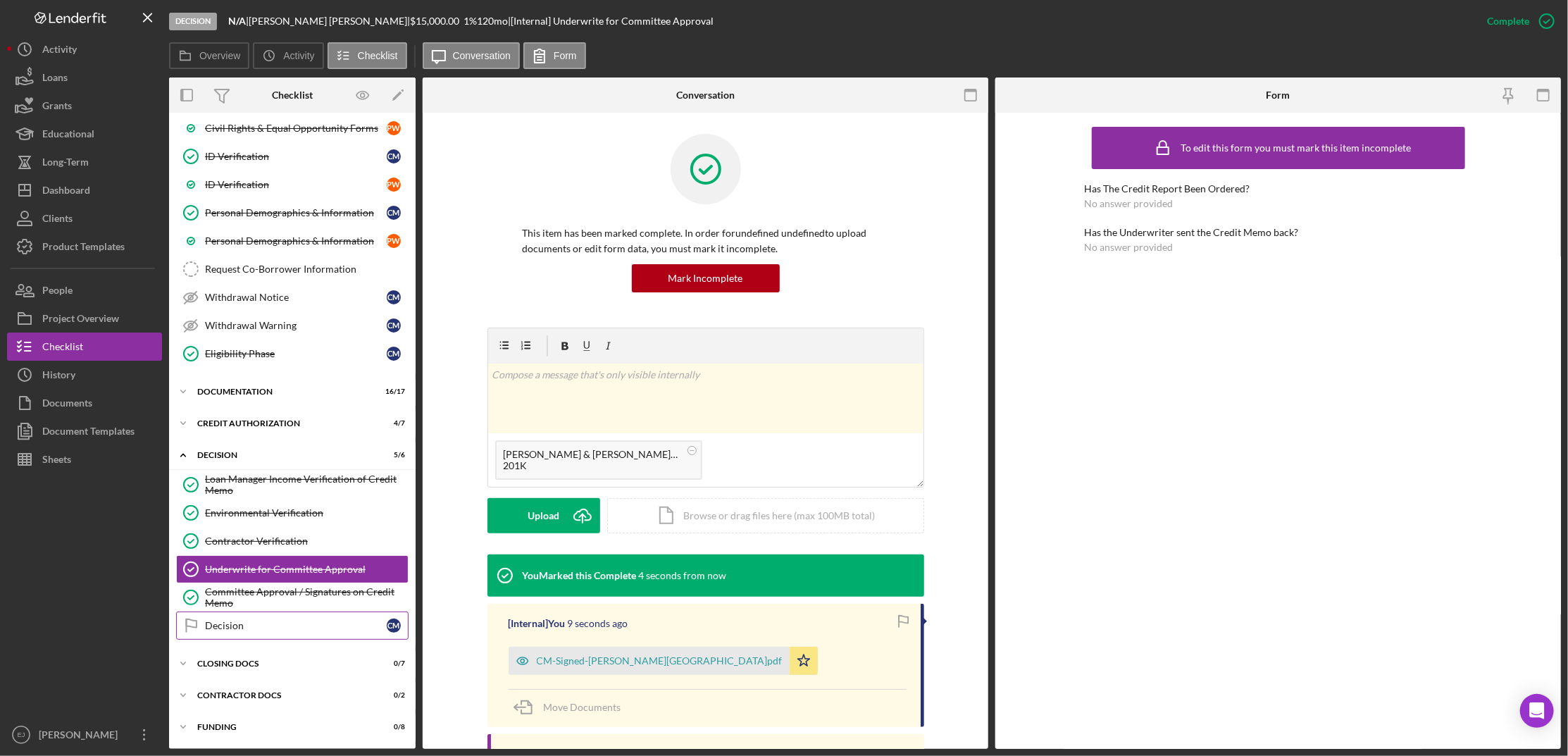
click at [309, 619] on div "Decision" at bounding box center [296, 625] width 182 height 11
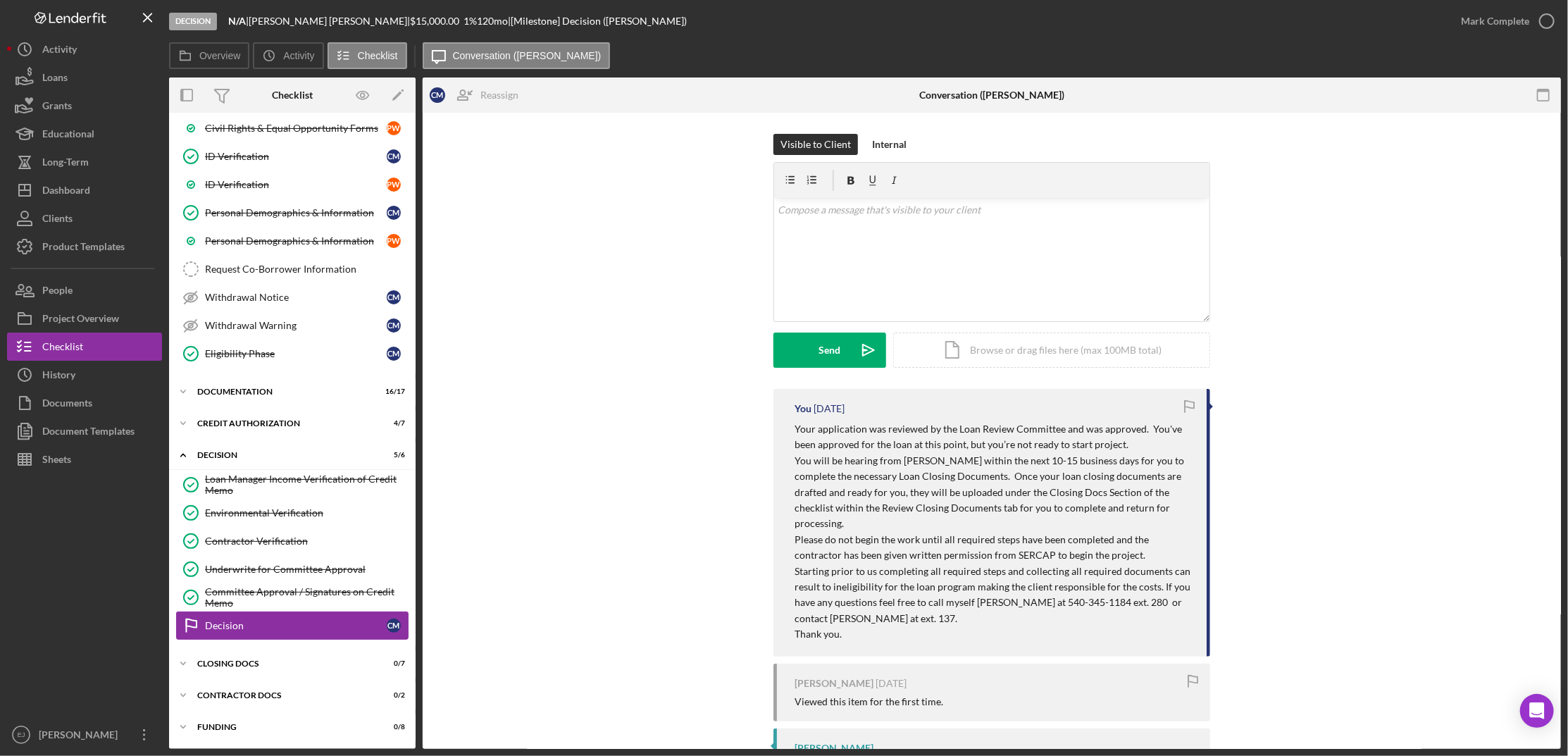
scroll to position [267, 0]
click at [1550, 20] on icon "button" at bounding box center [1547, 21] width 35 height 35
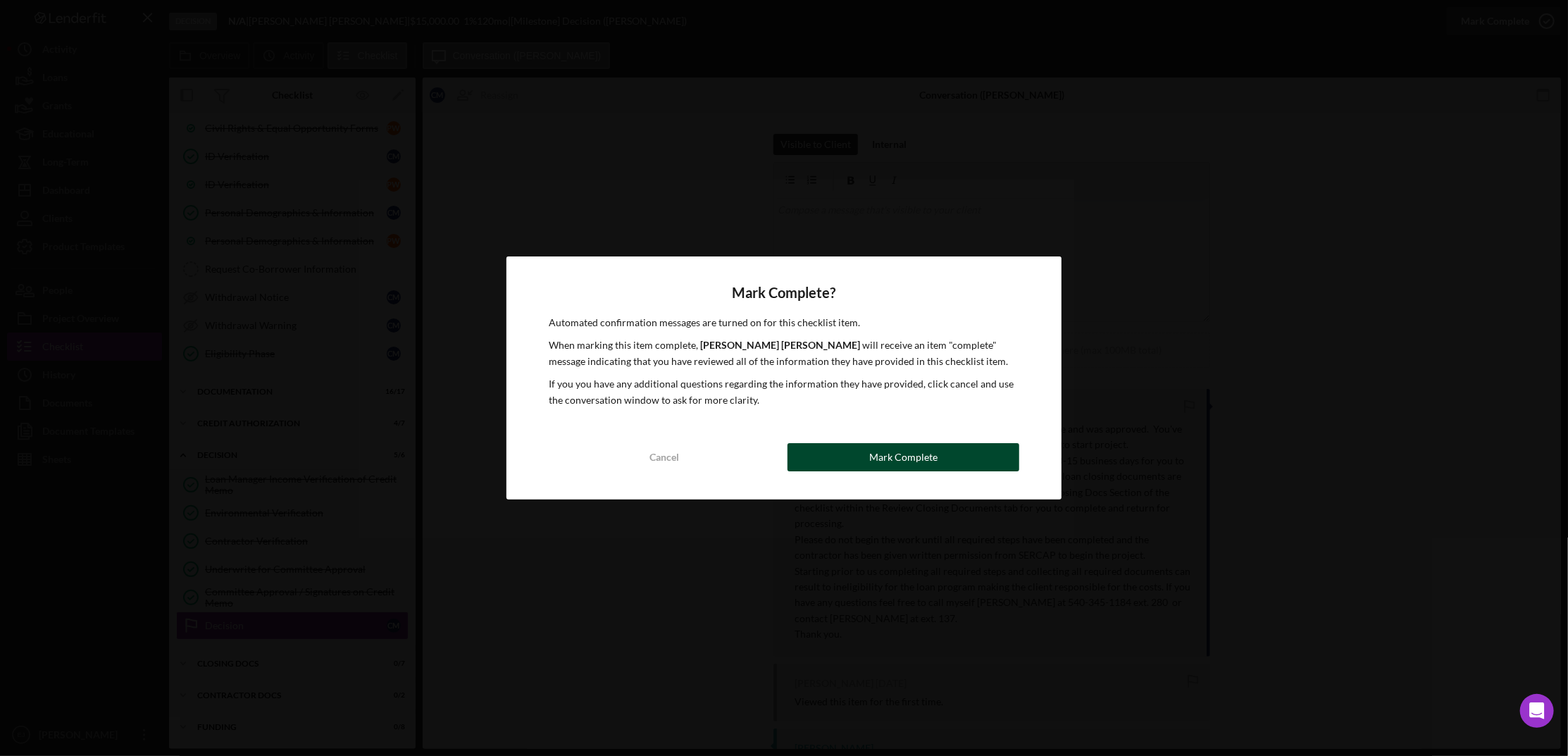
click at [998, 459] on button "Mark Complete" at bounding box center [903, 457] width 231 height 28
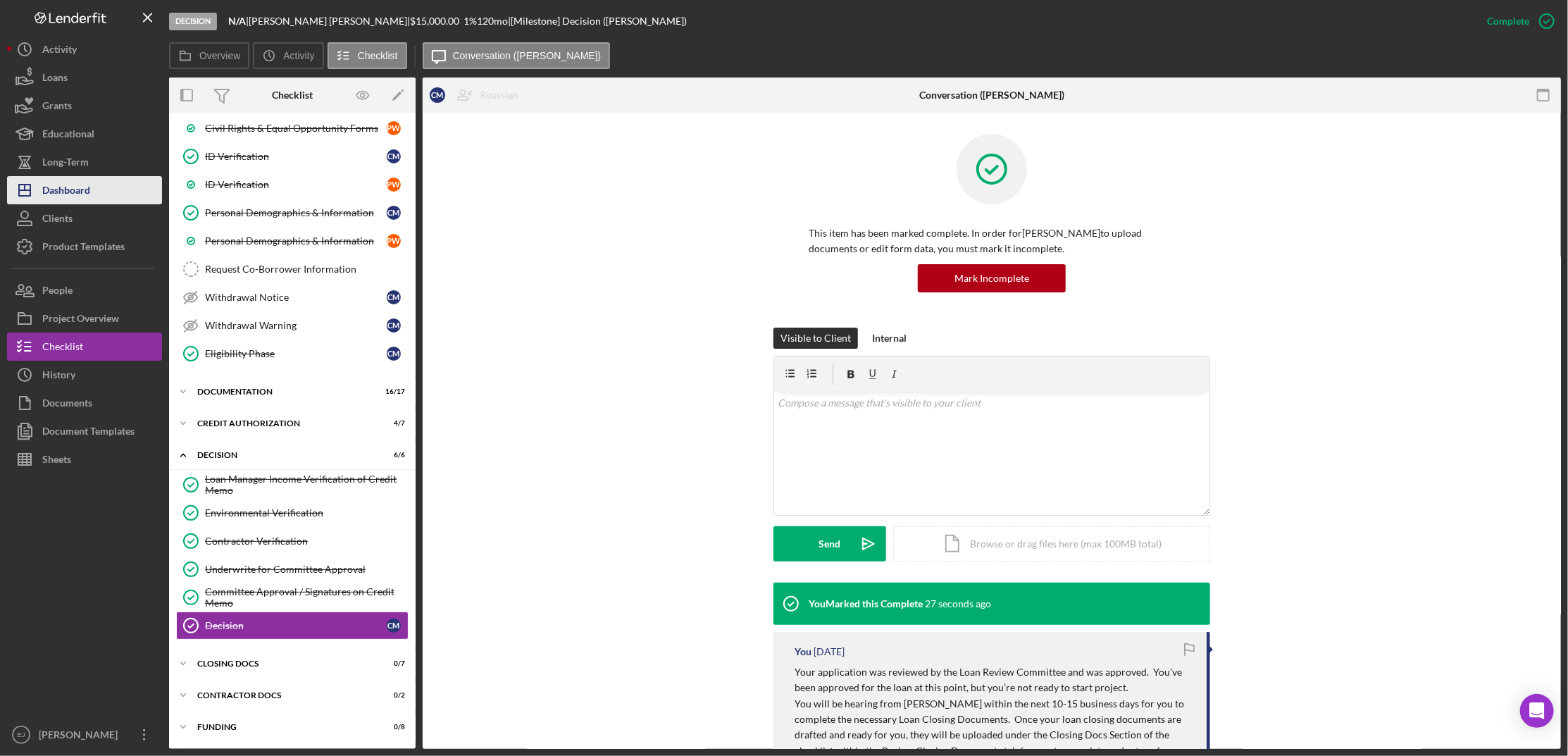
click at [88, 190] on div "Dashboard" at bounding box center [66, 192] width 48 height 32
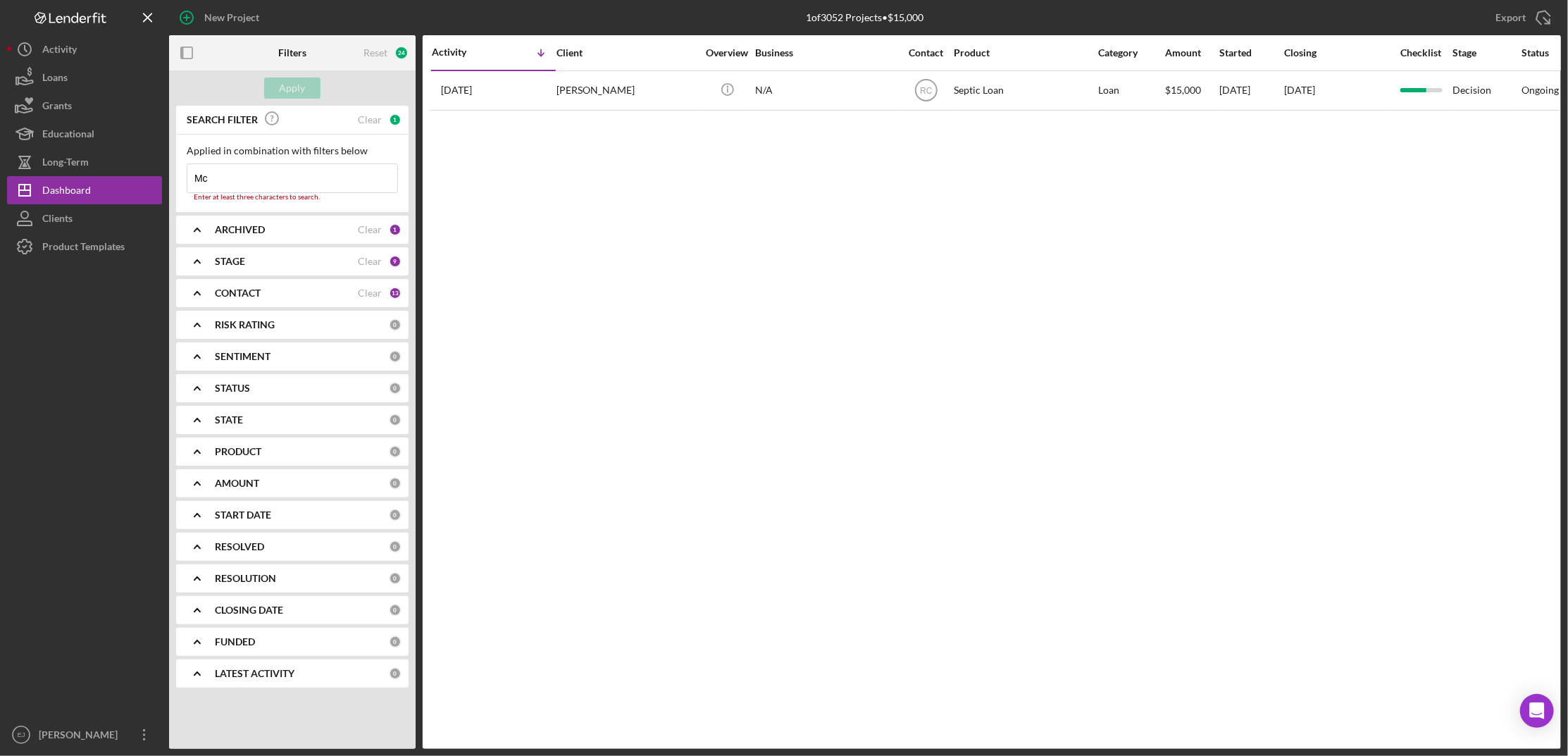
type input "M"
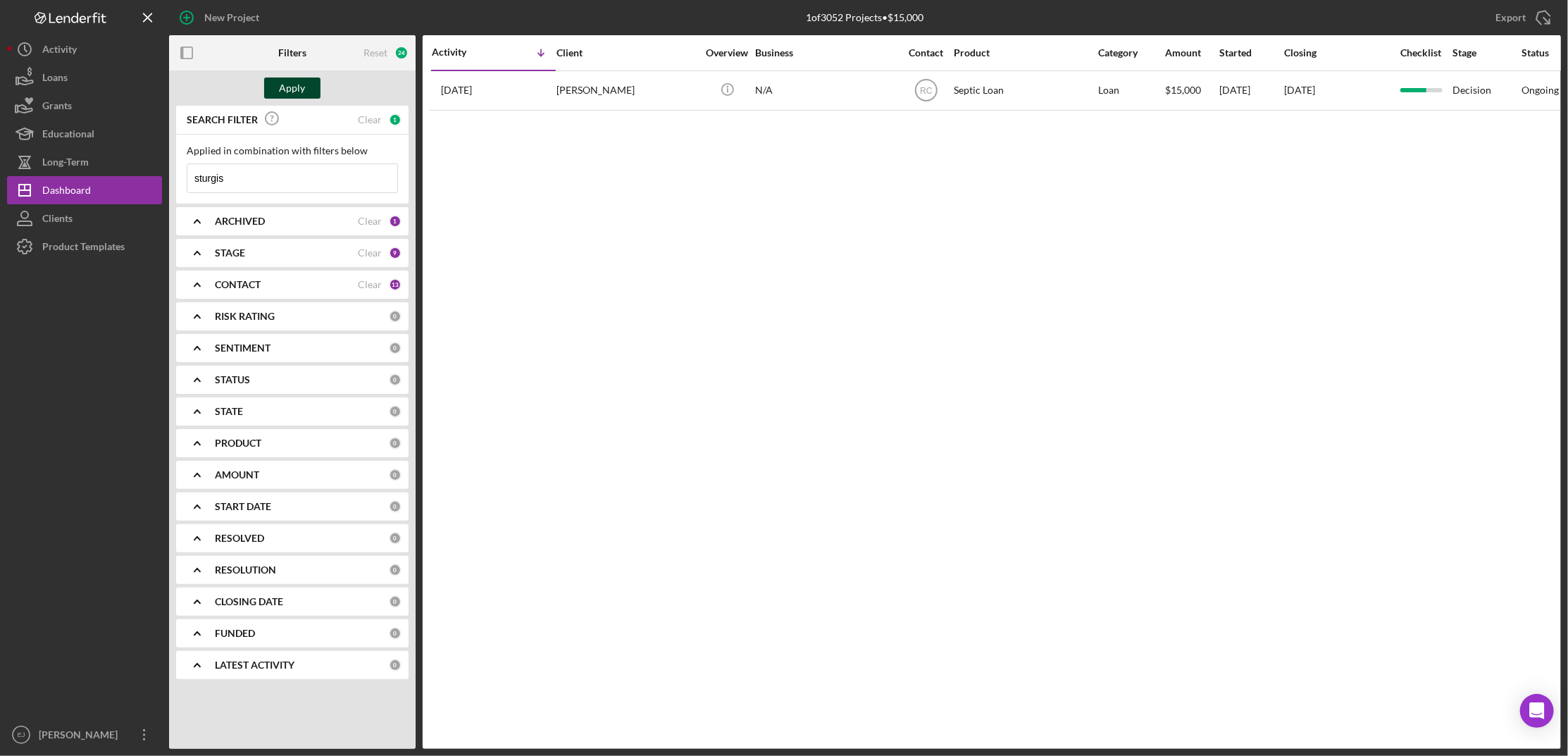
type input "sturgis"
click at [300, 80] on div "Apply" at bounding box center [293, 87] width 26 height 21
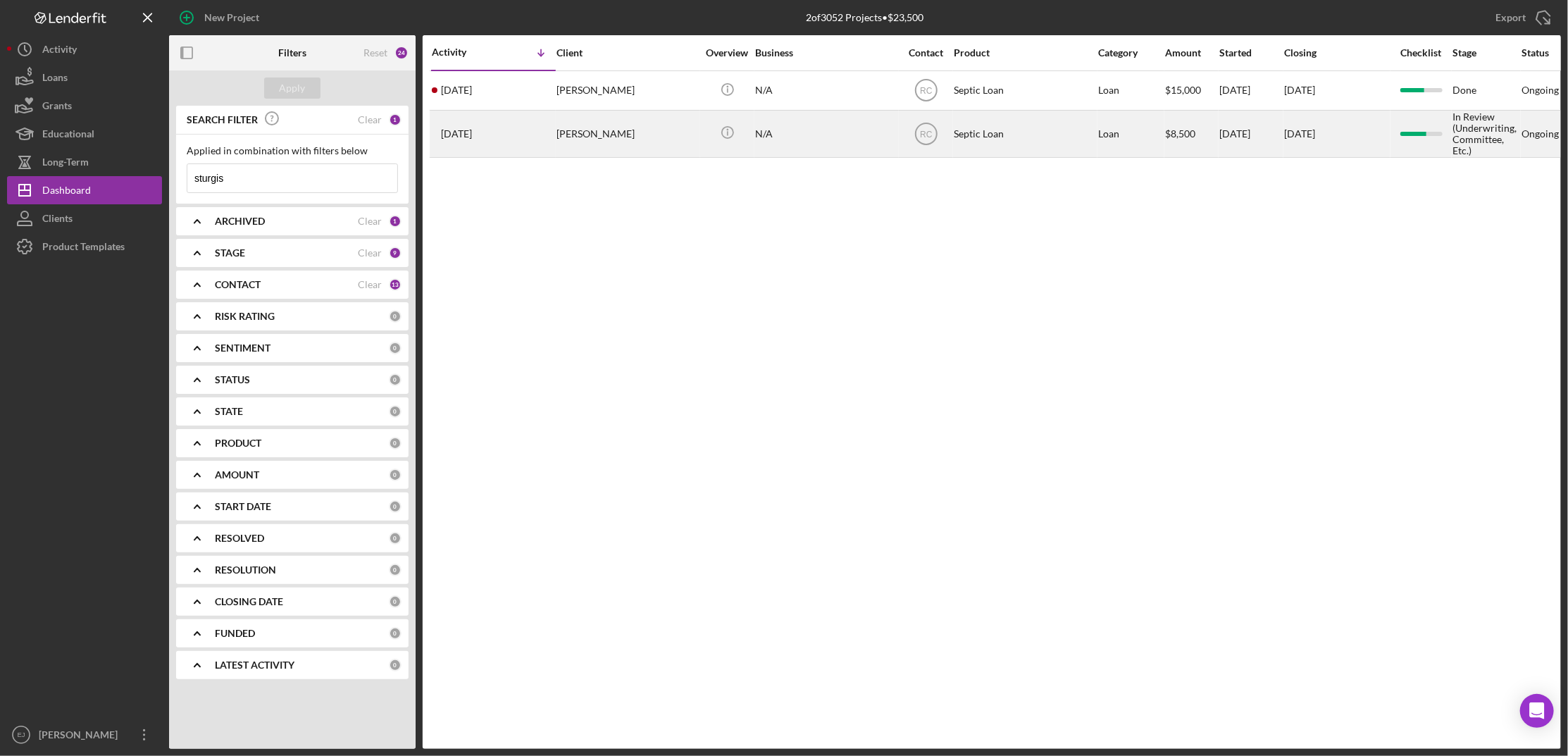
click at [625, 136] on div "Janet Sturgis" at bounding box center [627, 134] width 141 height 46
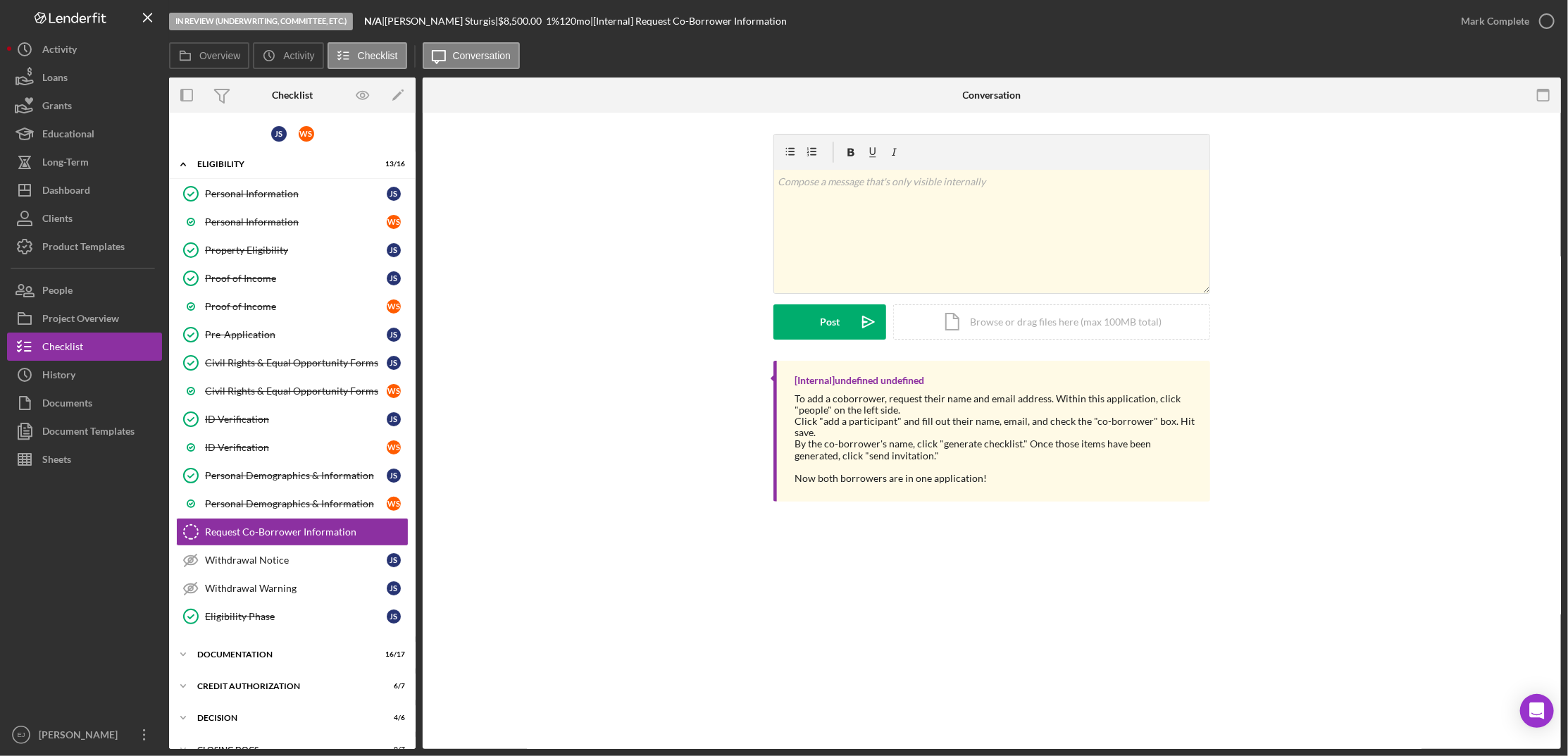
scroll to position [88, 0]
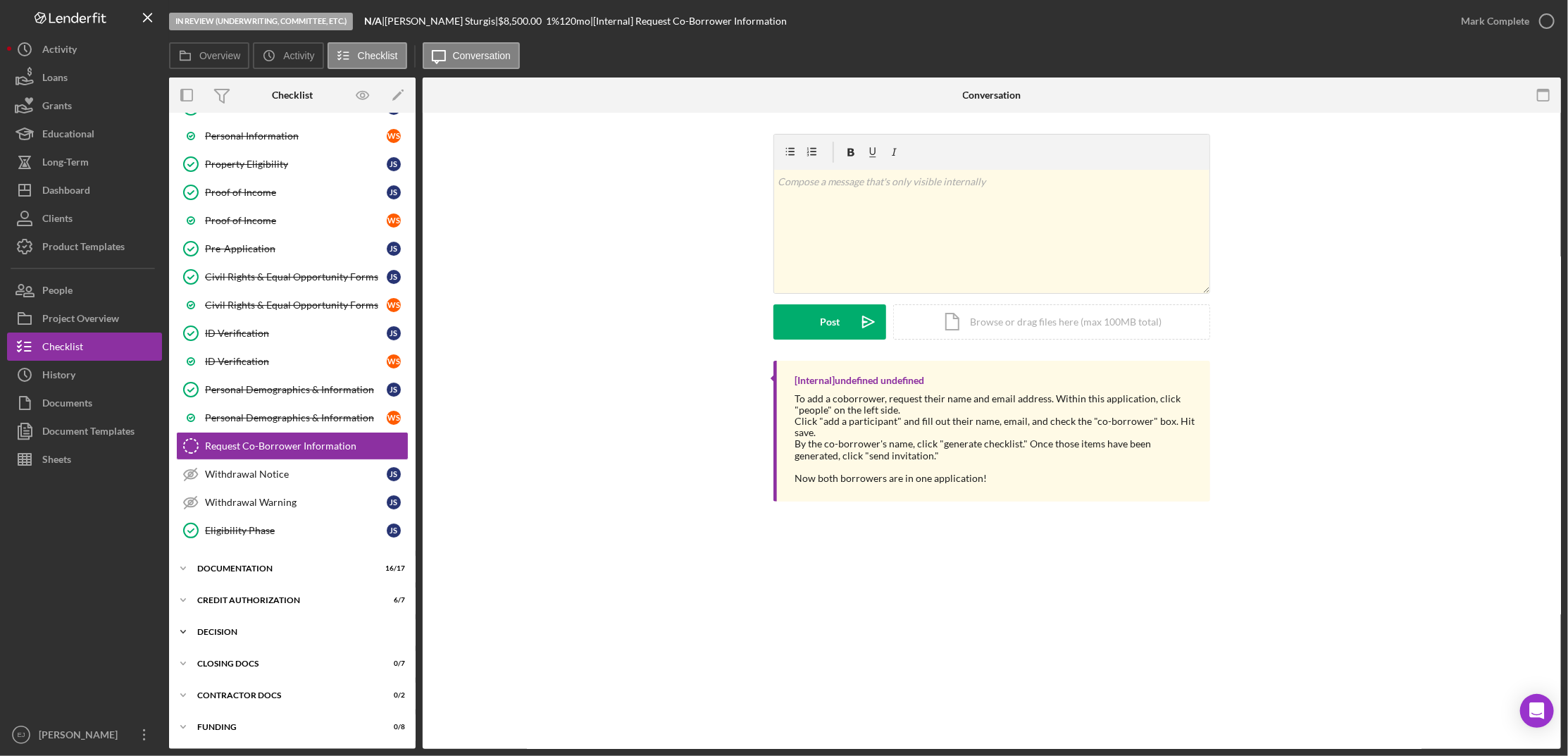
click at [197, 633] on icon "Icon/Expander" at bounding box center [183, 632] width 28 height 28
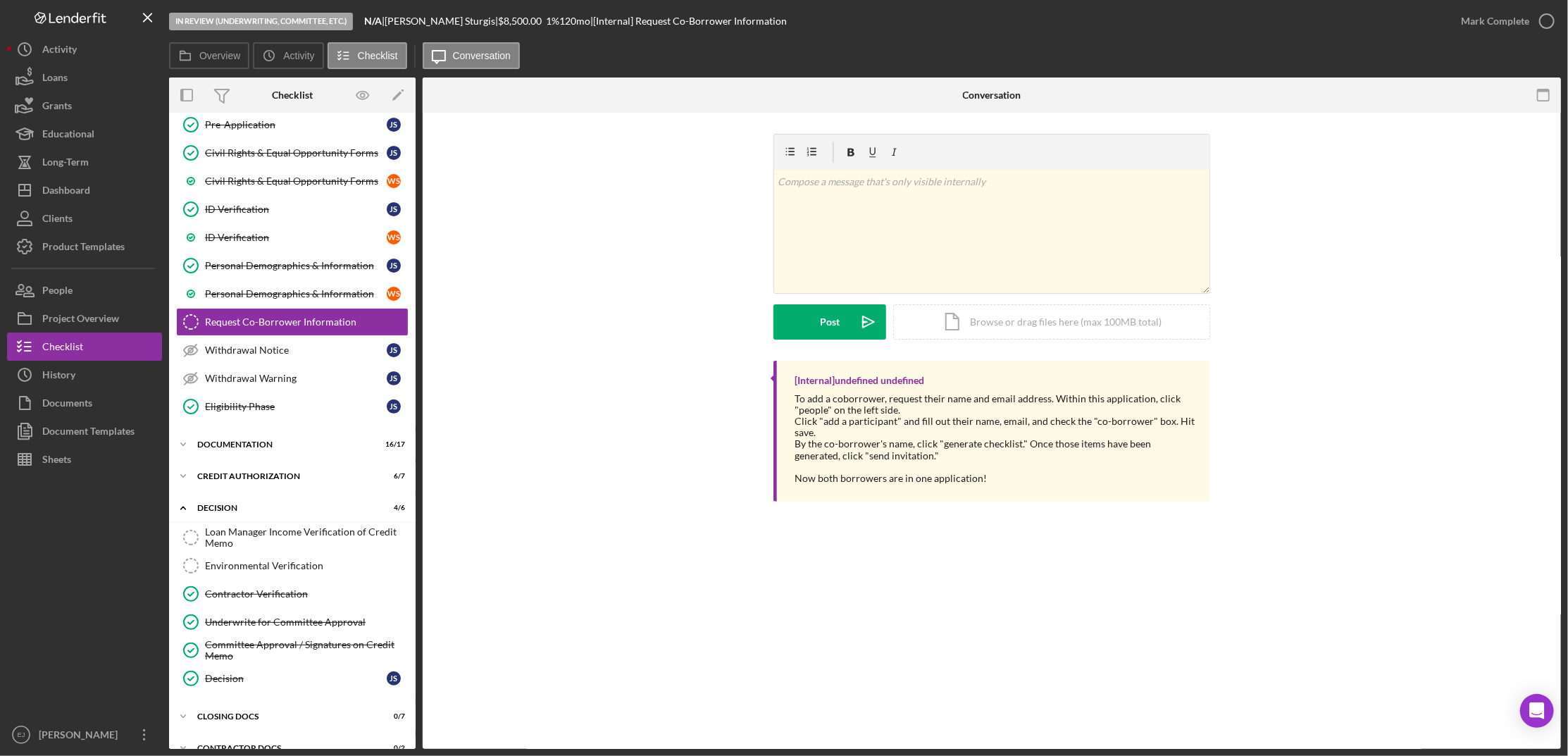
scroll to position [267, 0]
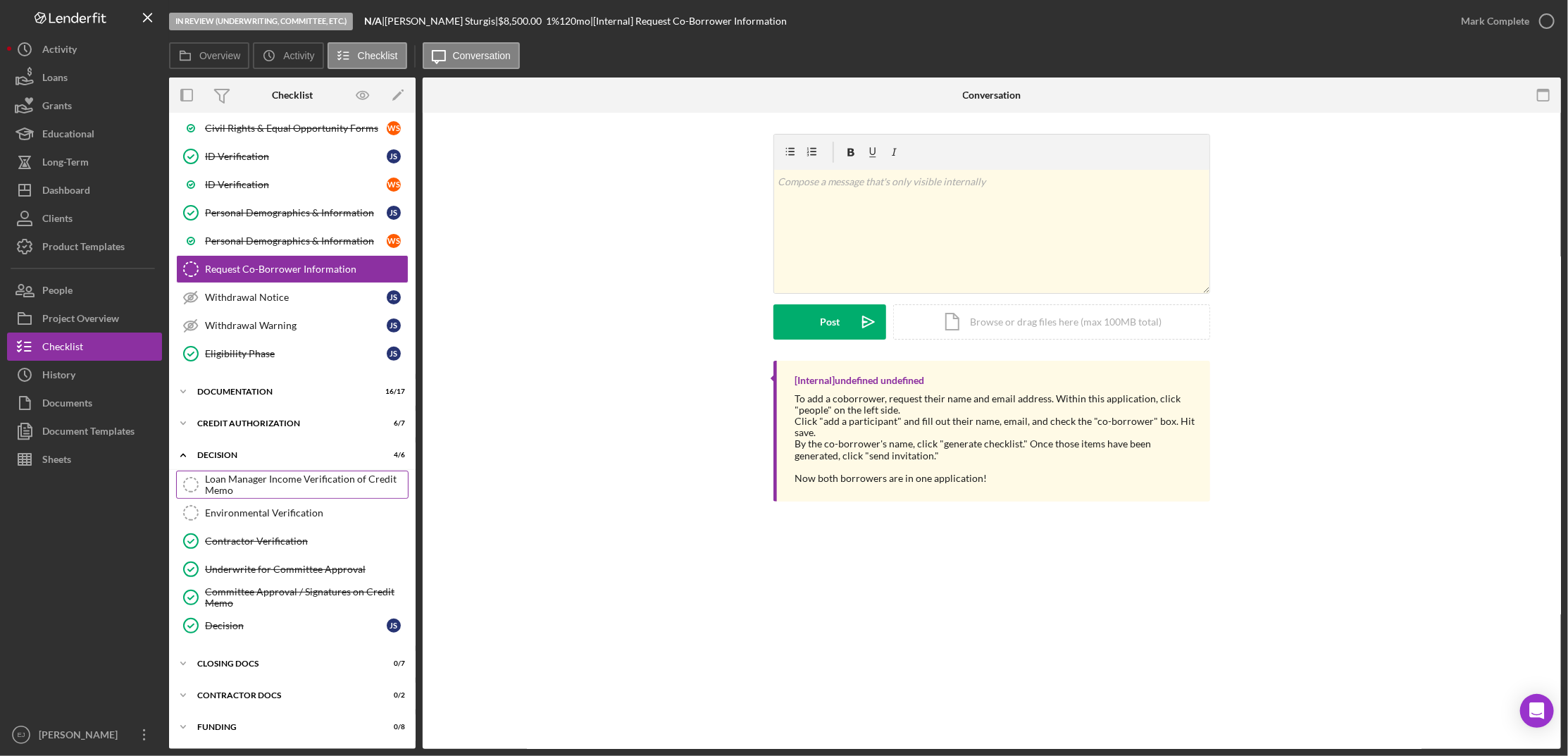
click at [325, 491] on div "Loan Manager Income Verification of Credit Memo" at bounding box center [307, 485] width 203 height 22
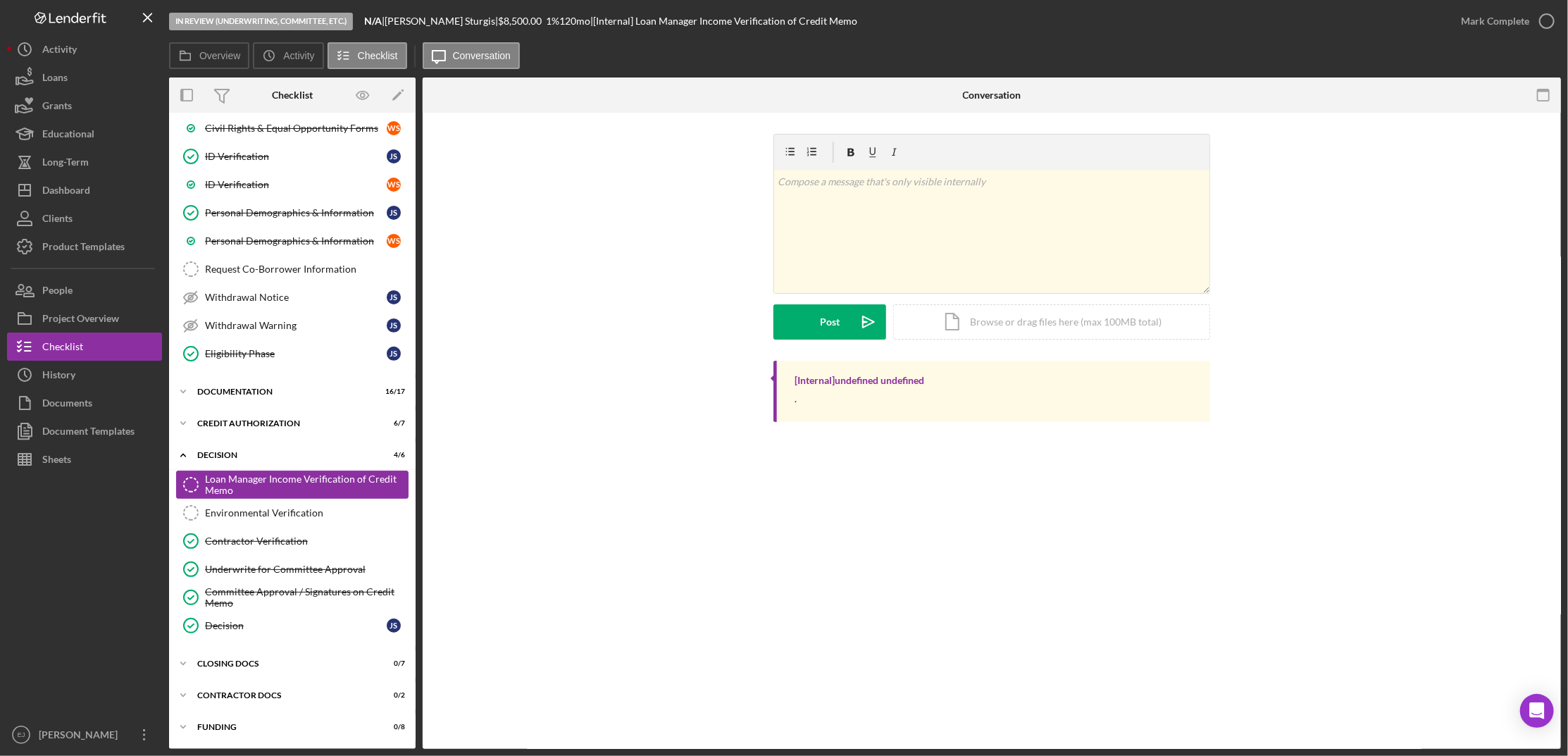
scroll to position [267, 0]
click at [1066, 326] on div "Icon/Document Browse or drag files here (max 100MB total) Tap to choose files o…" at bounding box center [1051, 322] width 317 height 35
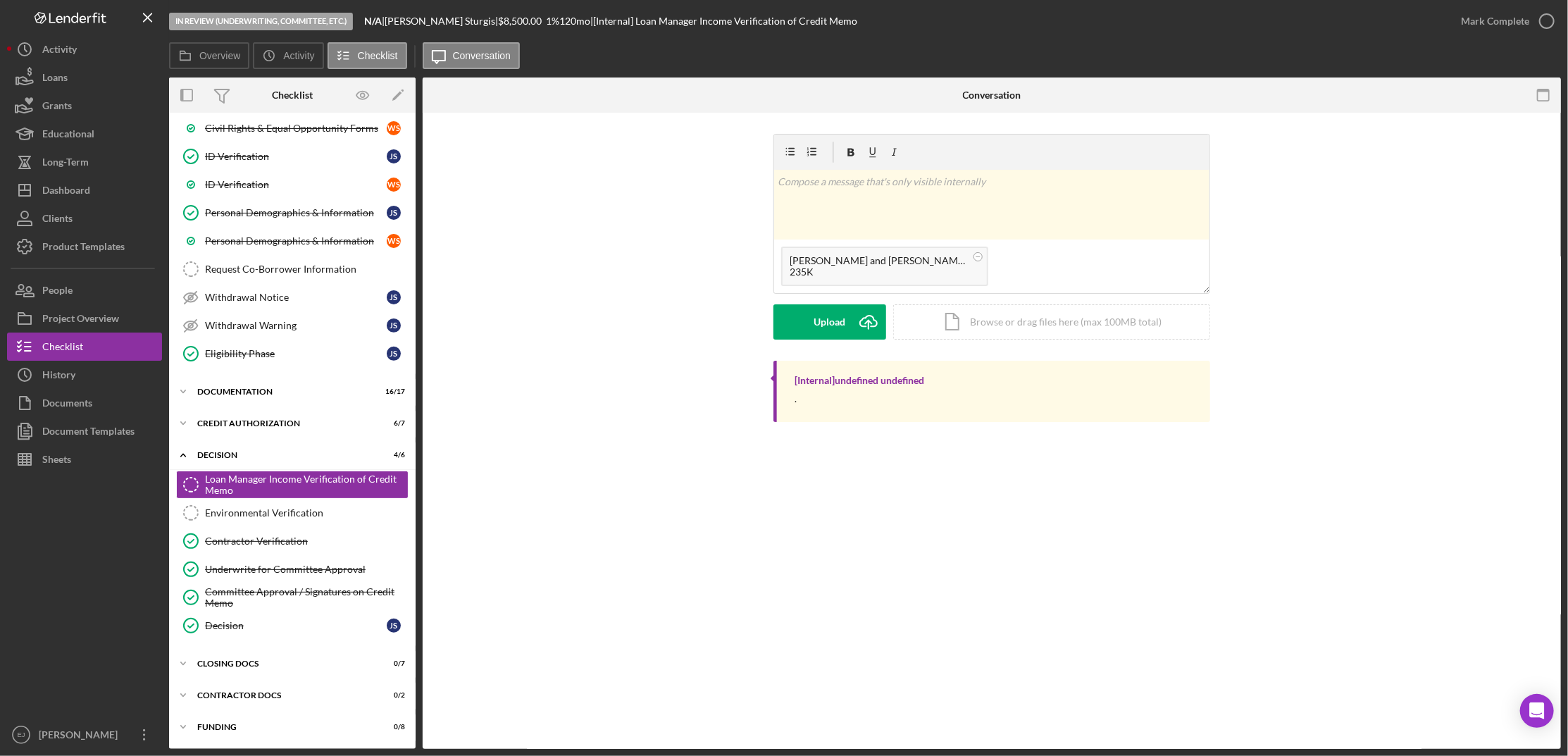
drag, startPoint x: 856, startPoint y: 319, endPoint x: 733, endPoint y: 326, distance: 123.2
click at [733, 326] on div "v Color teal Color pink Remove color Add row above Add row below Add column bef…" at bounding box center [992, 247] width 1096 height 227
click at [862, 319] on icon "Icon/Upload" at bounding box center [869, 322] width 35 height 35
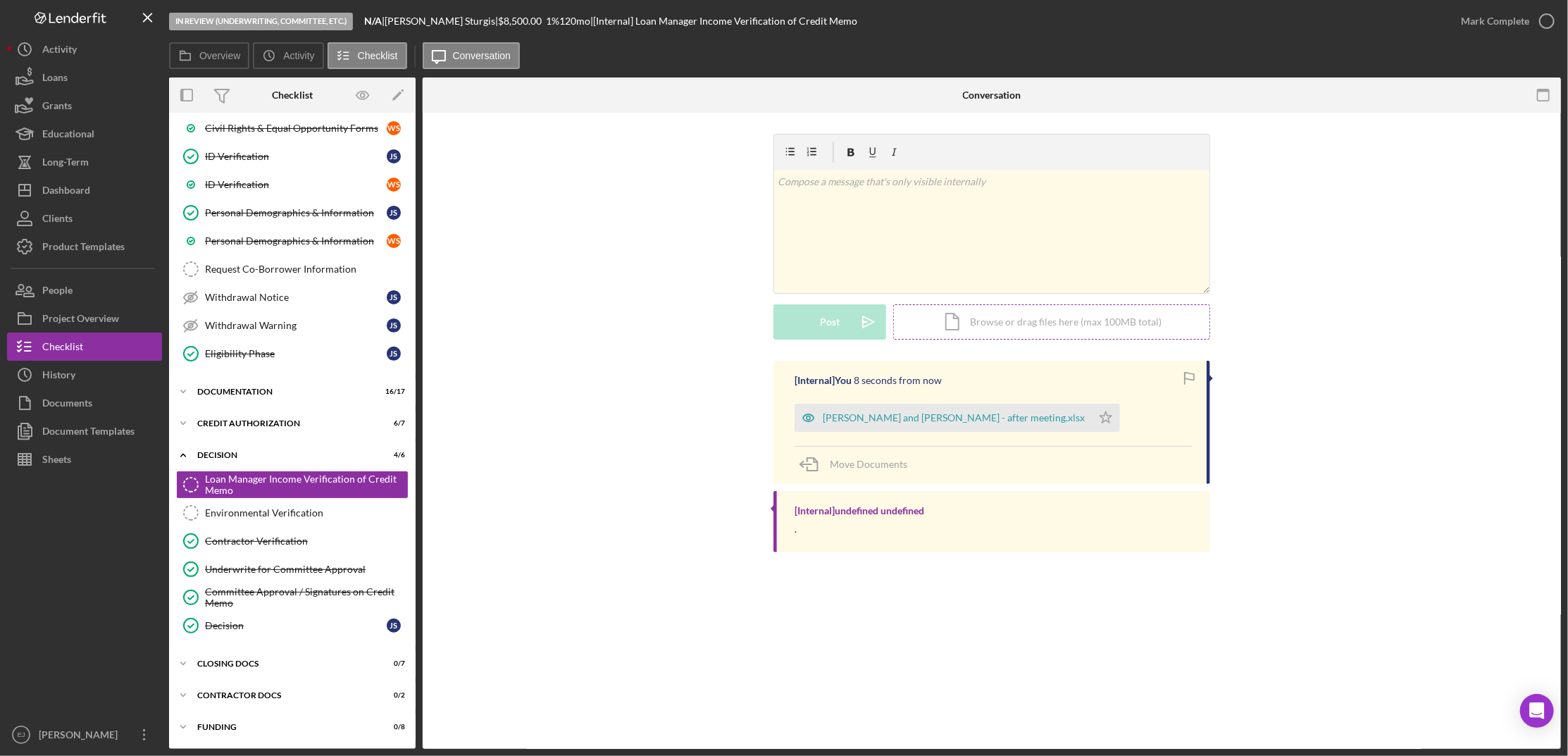
click at [956, 333] on div "Icon/Document Browse or drag files here (max 100MB total) Tap to choose files o…" at bounding box center [1051, 322] width 317 height 35
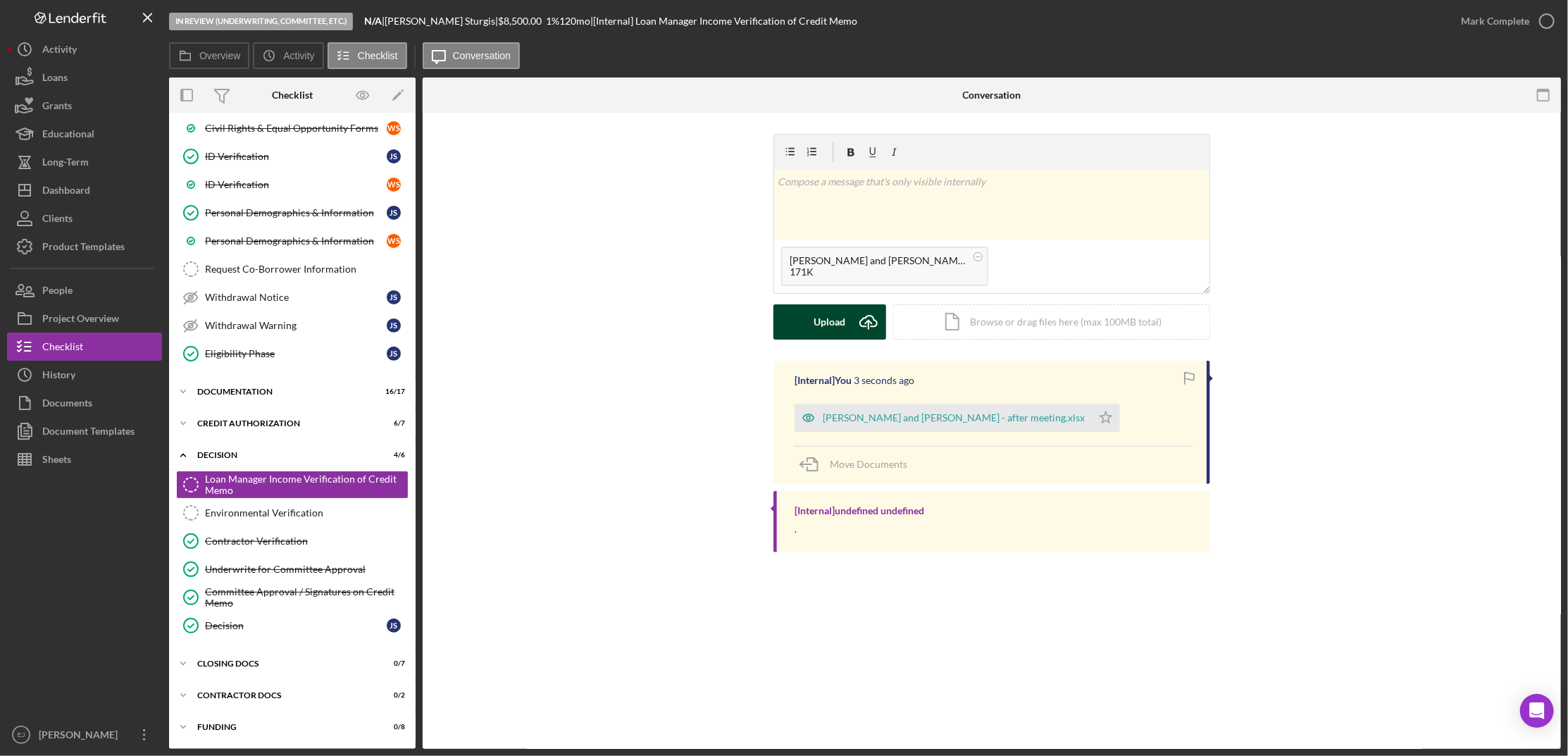
click at [858, 323] on icon "Icon/Upload" at bounding box center [869, 322] width 35 height 35
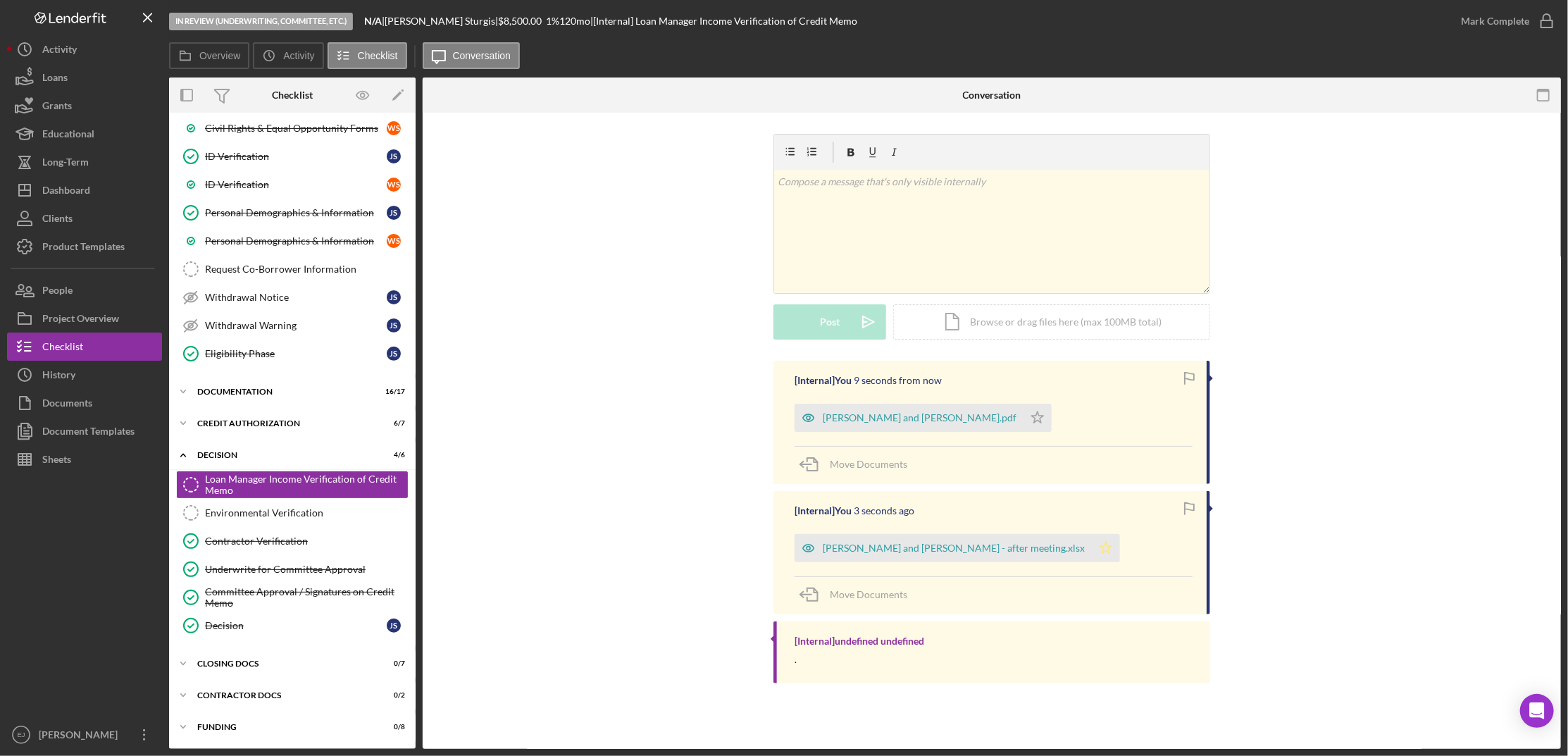
click at [1044, 423] on polygon "button" at bounding box center [1038, 417] width 12 height 11
click at [1024, 418] on icon "Icon/Star" at bounding box center [1038, 417] width 28 height 28
click at [1549, 20] on icon "button" at bounding box center [1547, 21] width 35 height 35
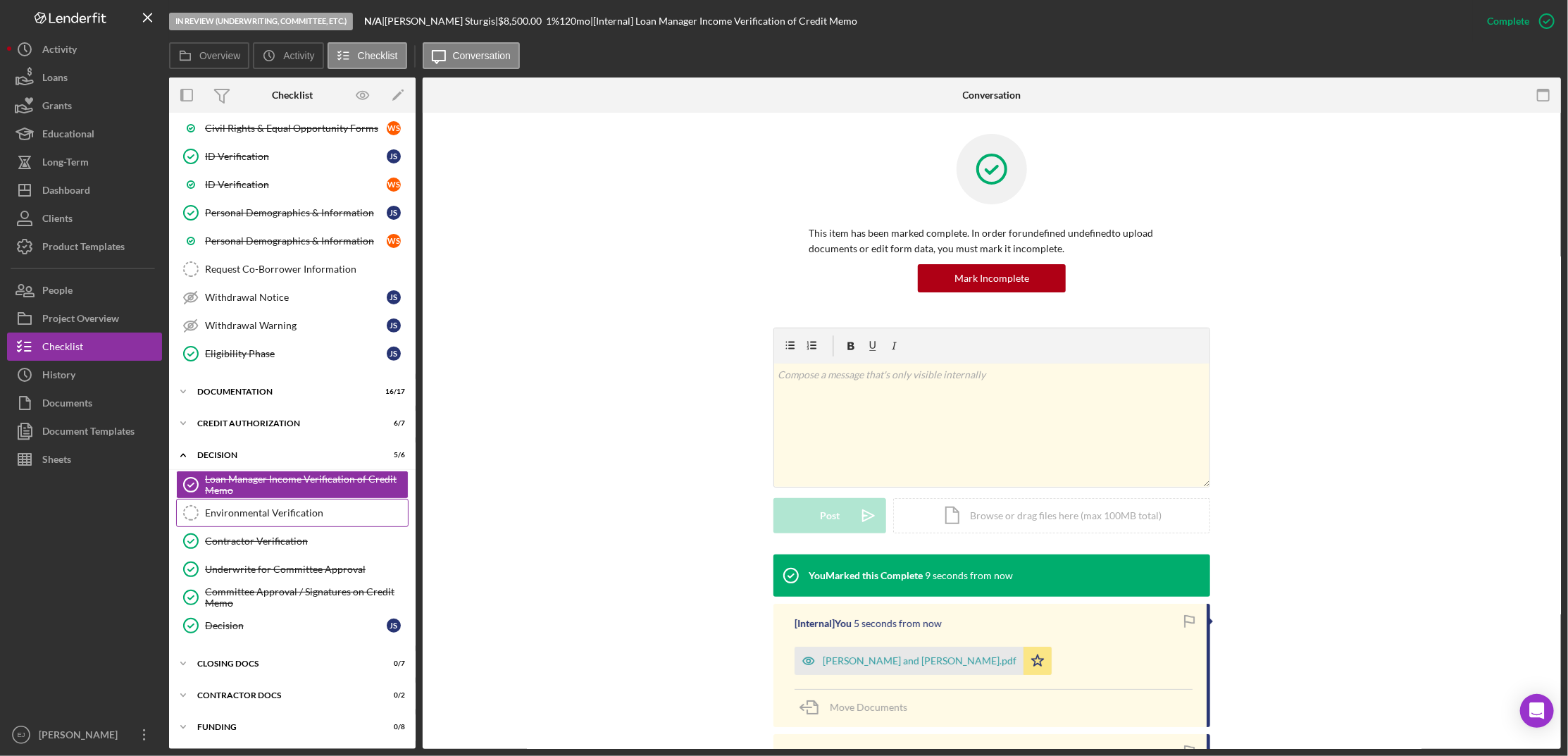
click at [277, 509] on div "Environmental Verification" at bounding box center [307, 513] width 203 height 11
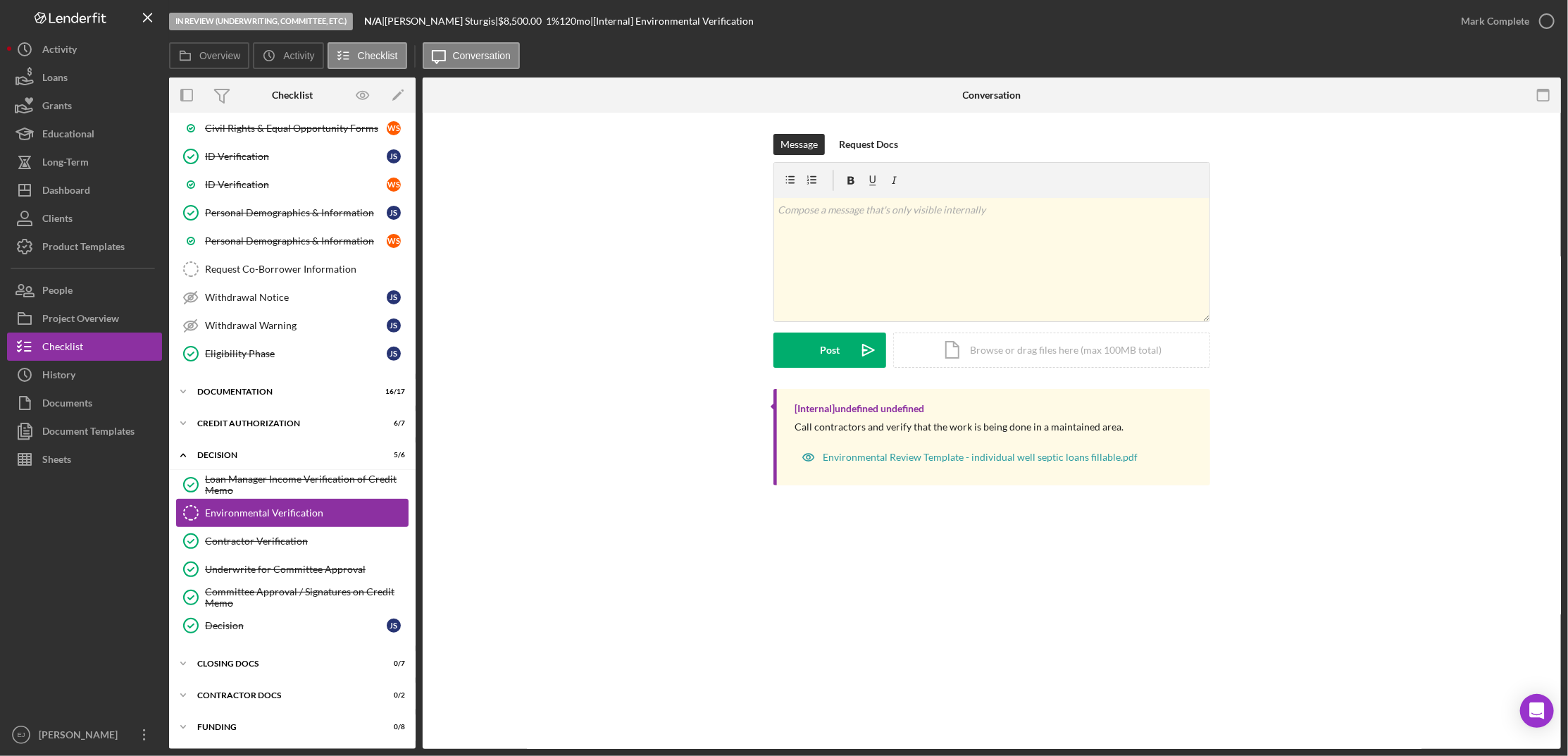
scroll to position [267, 0]
click at [995, 350] on div "Icon/Document Browse or drag files here (max 100MB total) Tap to choose files o…" at bounding box center [1051, 350] width 317 height 35
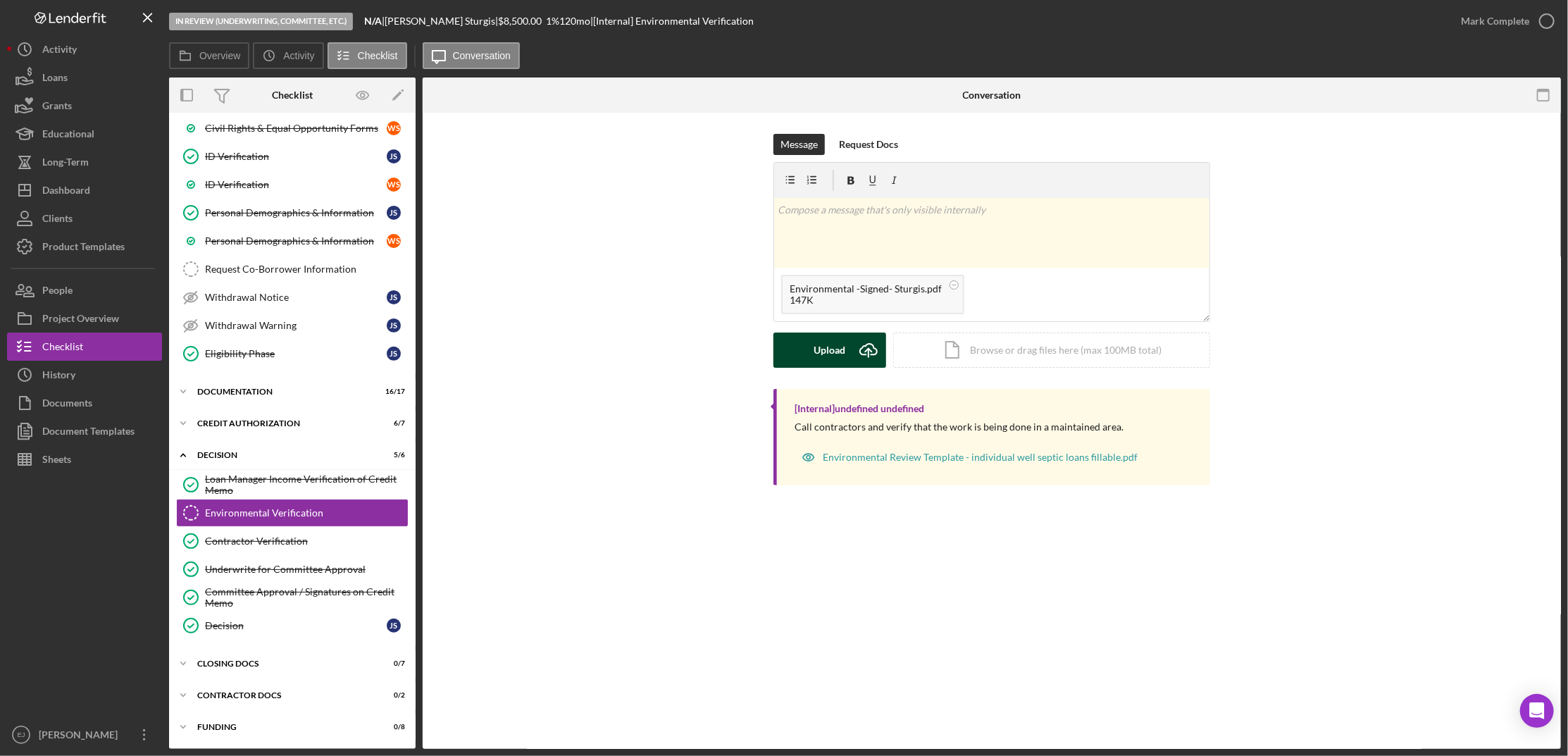
click at [867, 347] on icon "Icon/Upload" at bounding box center [869, 350] width 35 height 35
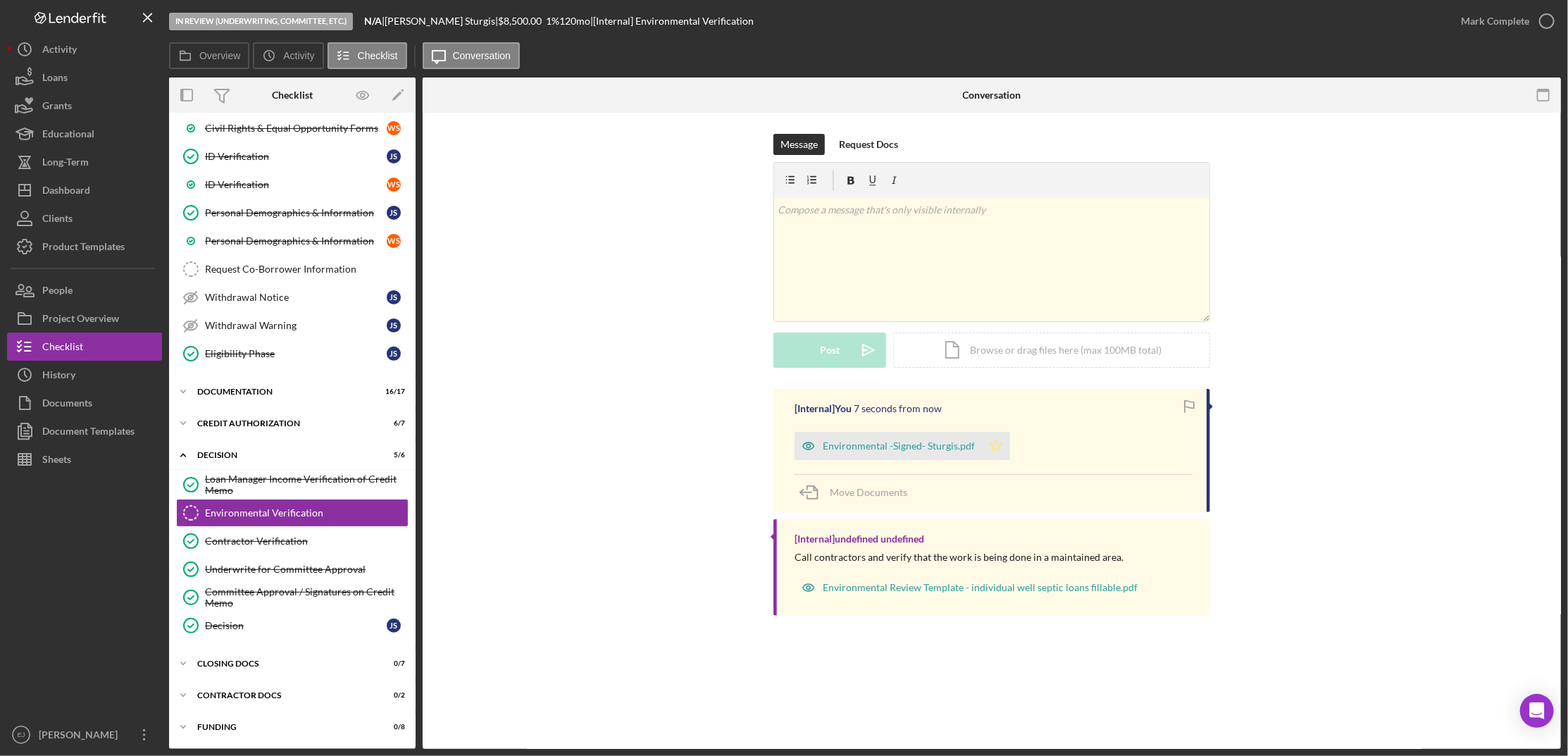
click at [995, 454] on icon "Icon/Star" at bounding box center [996, 446] width 28 height 28
click at [1545, 23] on icon "button" at bounding box center [1547, 21] width 35 height 35
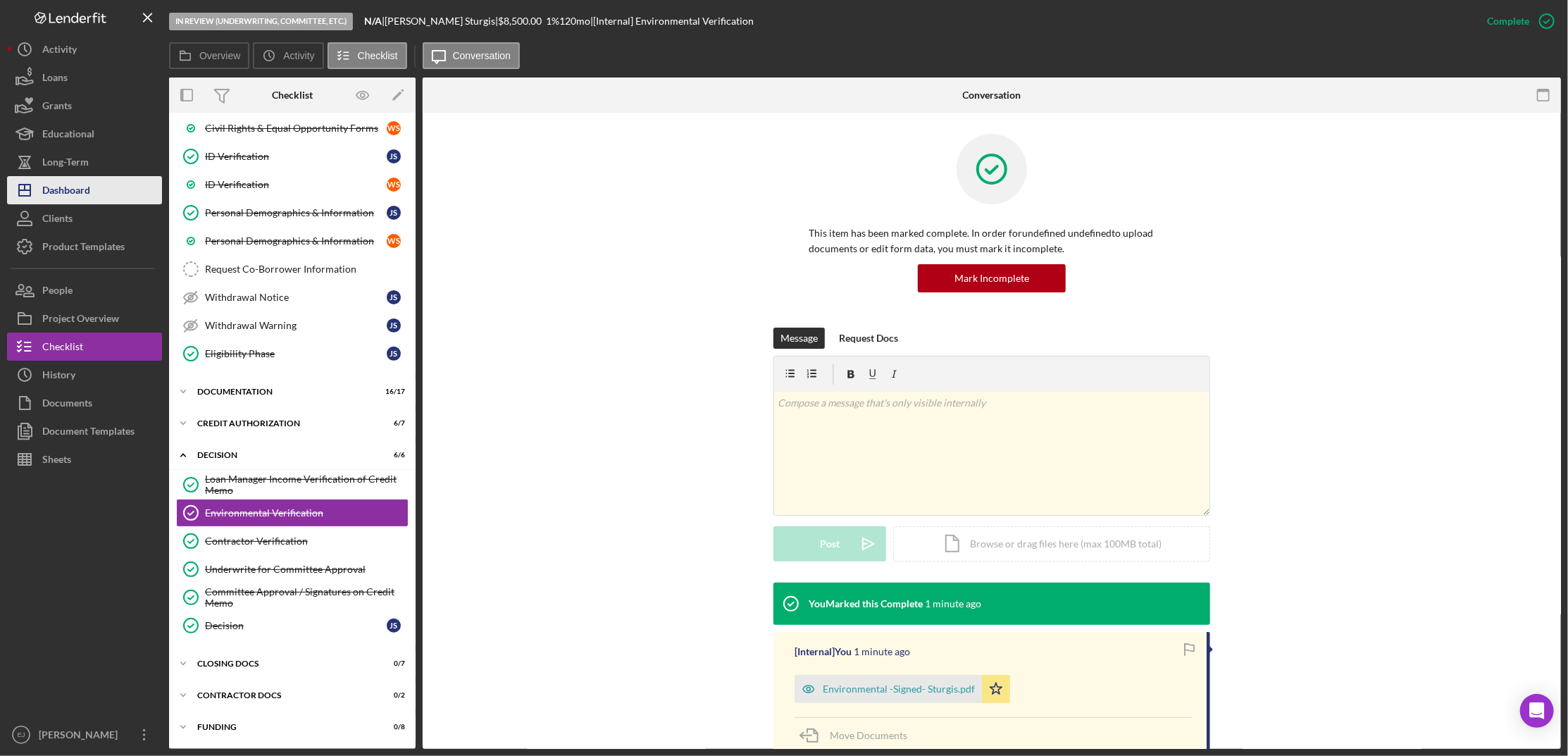
click at [46, 182] on div "Dashboard" at bounding box center [66, 192] width 48 height 32
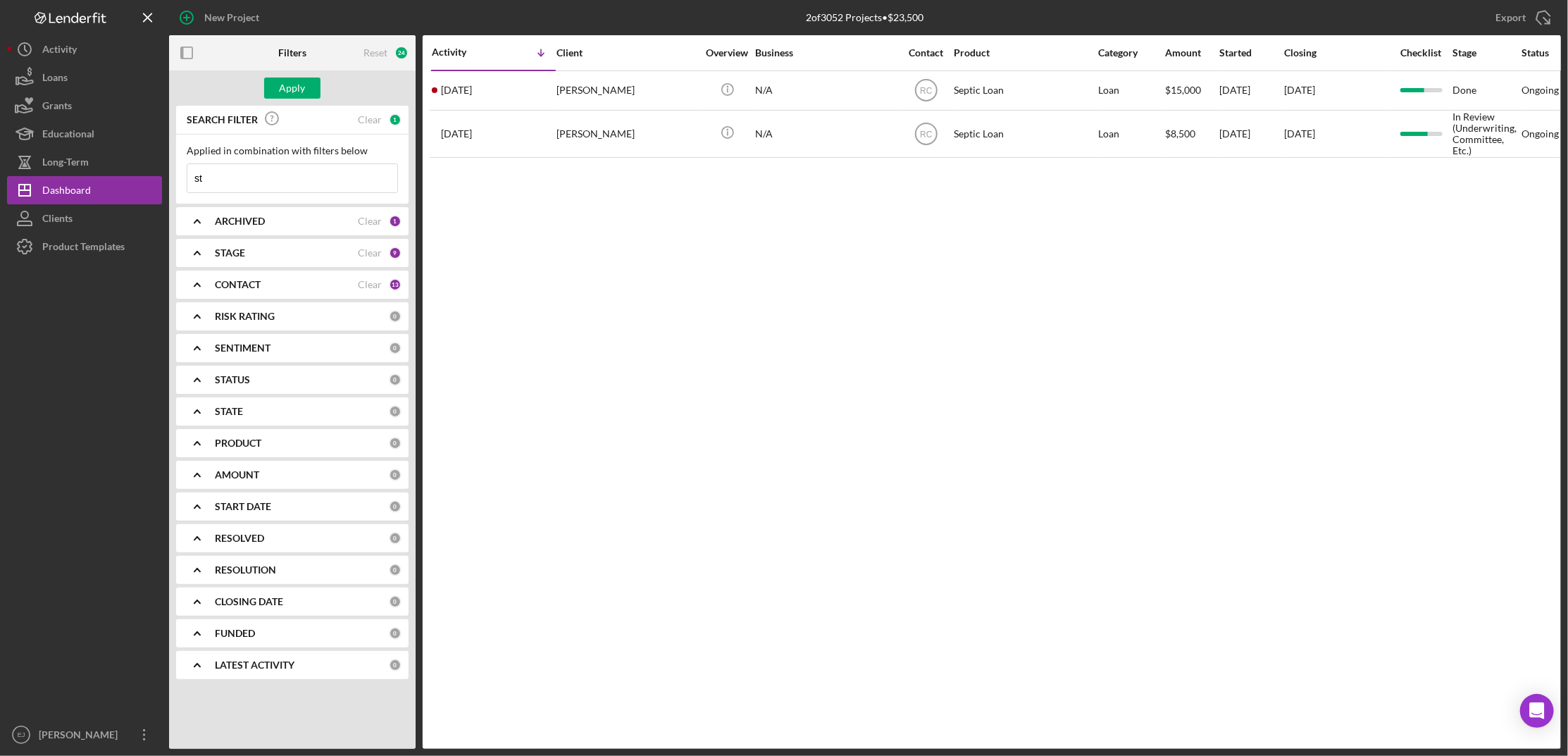
type input "s"
type input "levie"
click at [290, 93] on div "Apply" at bounding box center [293, 87] width 26 height 21
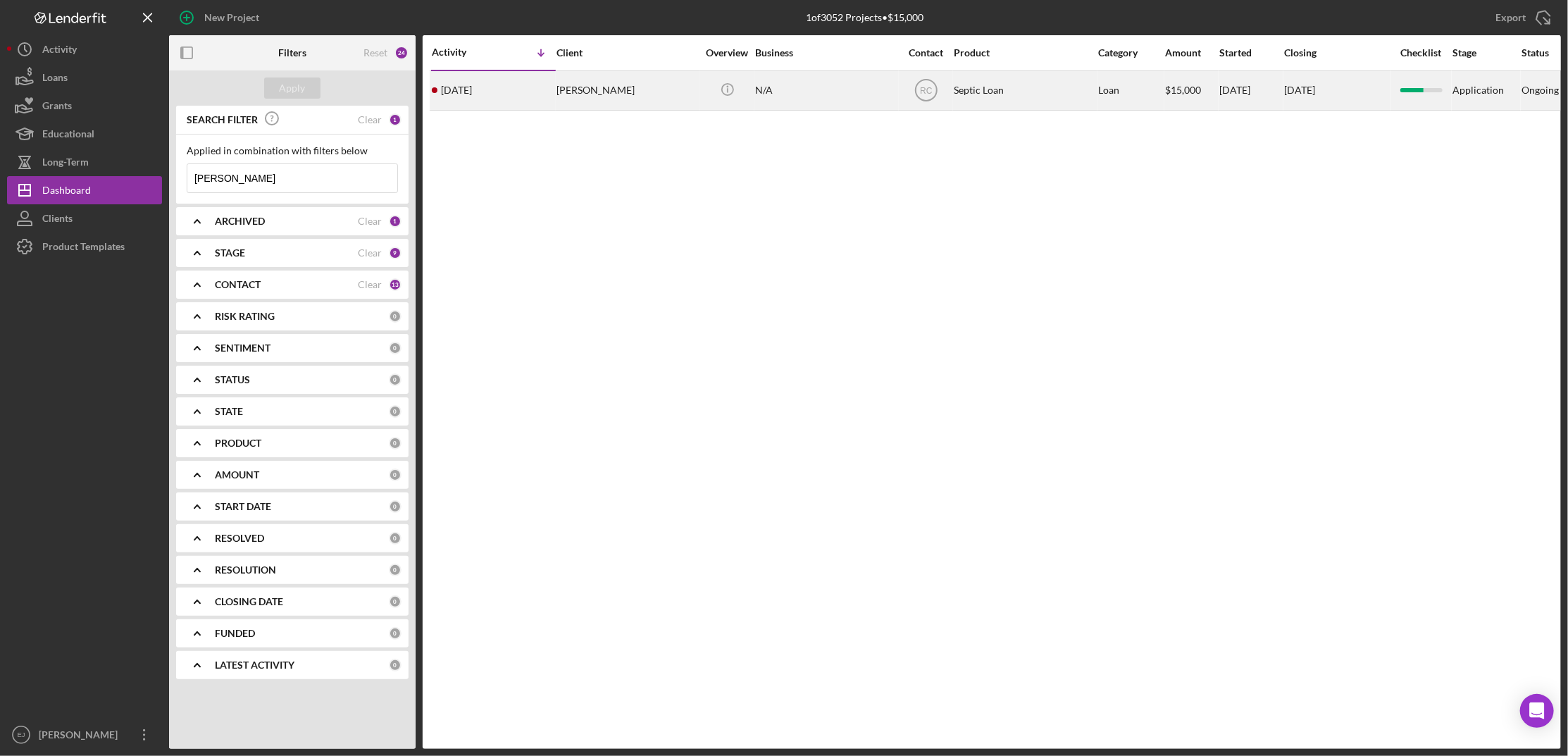
click at [593, 85] on div "[PERSON_NAME]" at bounding box center [627, 90] width 141 height 37
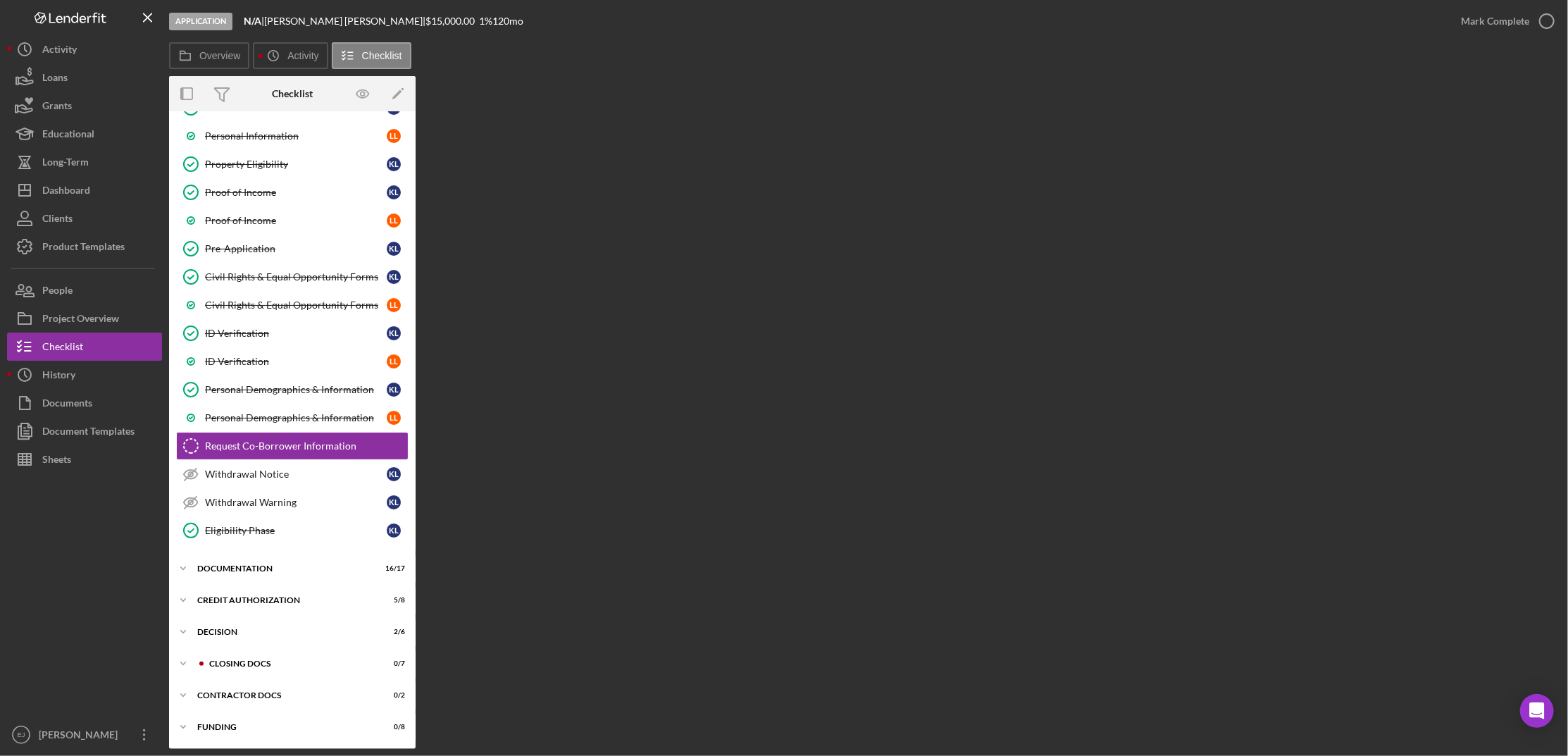
scroll to position [88, 0]
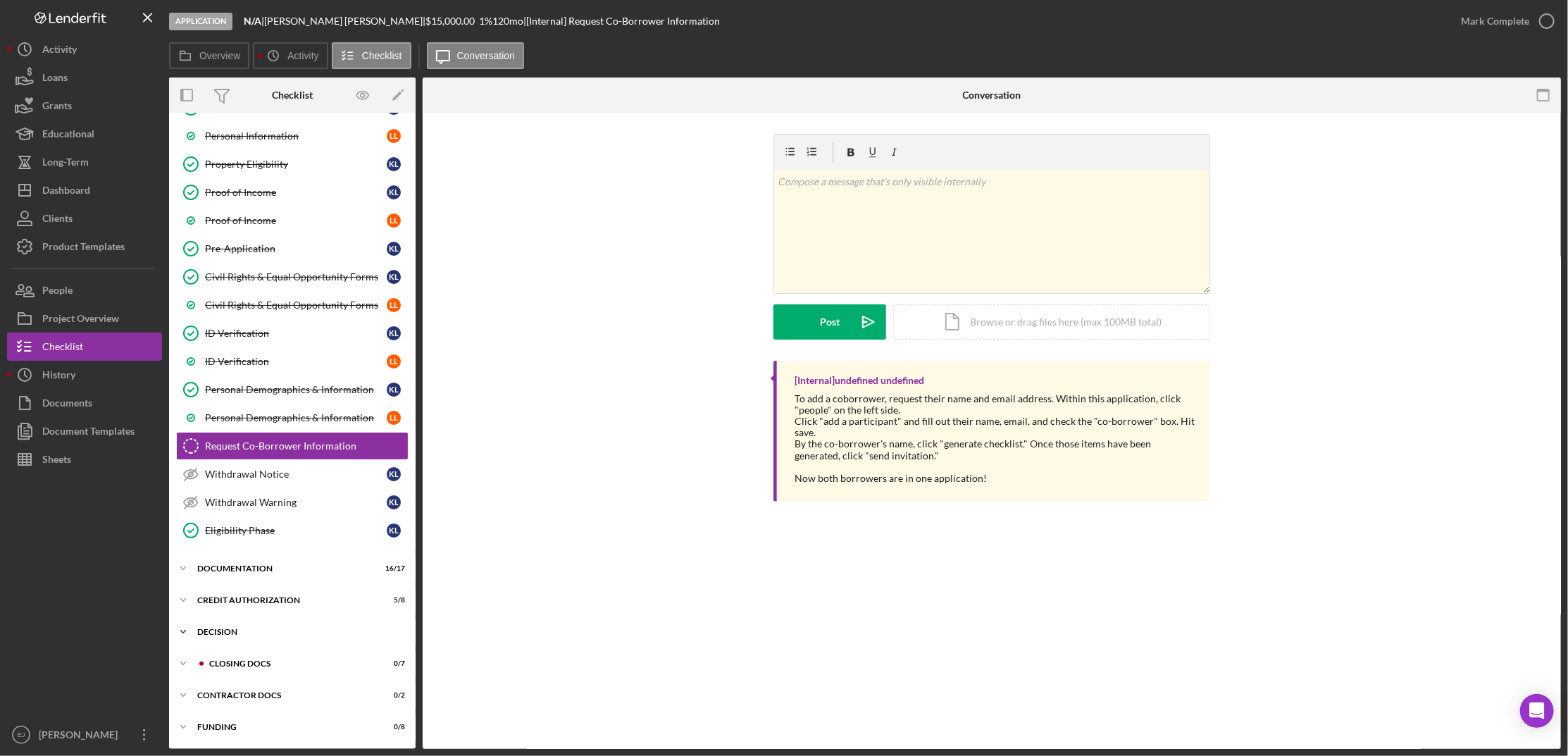
click at [216, 628] on div "Decision" at bounding box center [297, 632] width 201 height 8
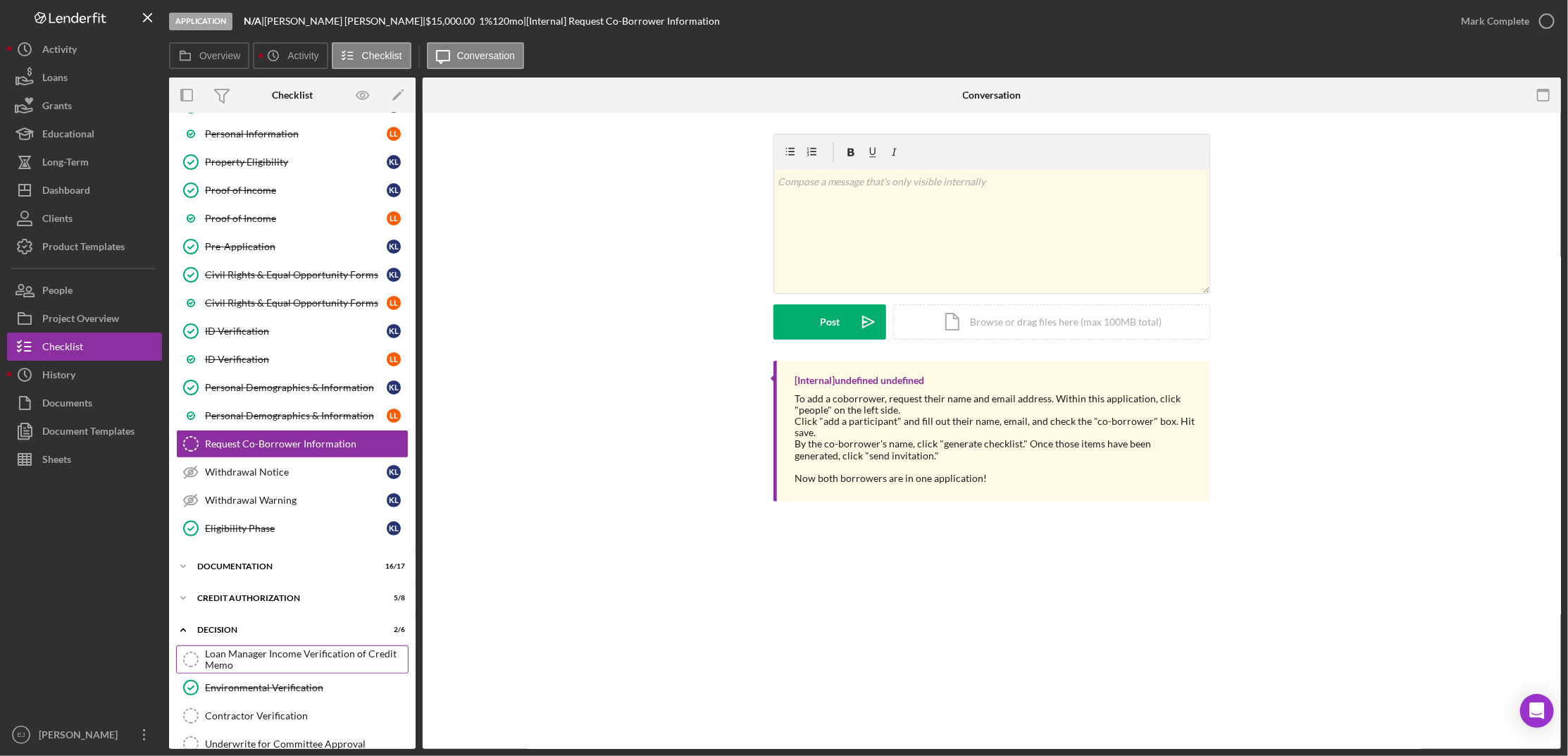
click at [384, 660] on div "Loan Manager Income Verification of Credit Memo" at bounding box center [307, 659] width 203 height 22
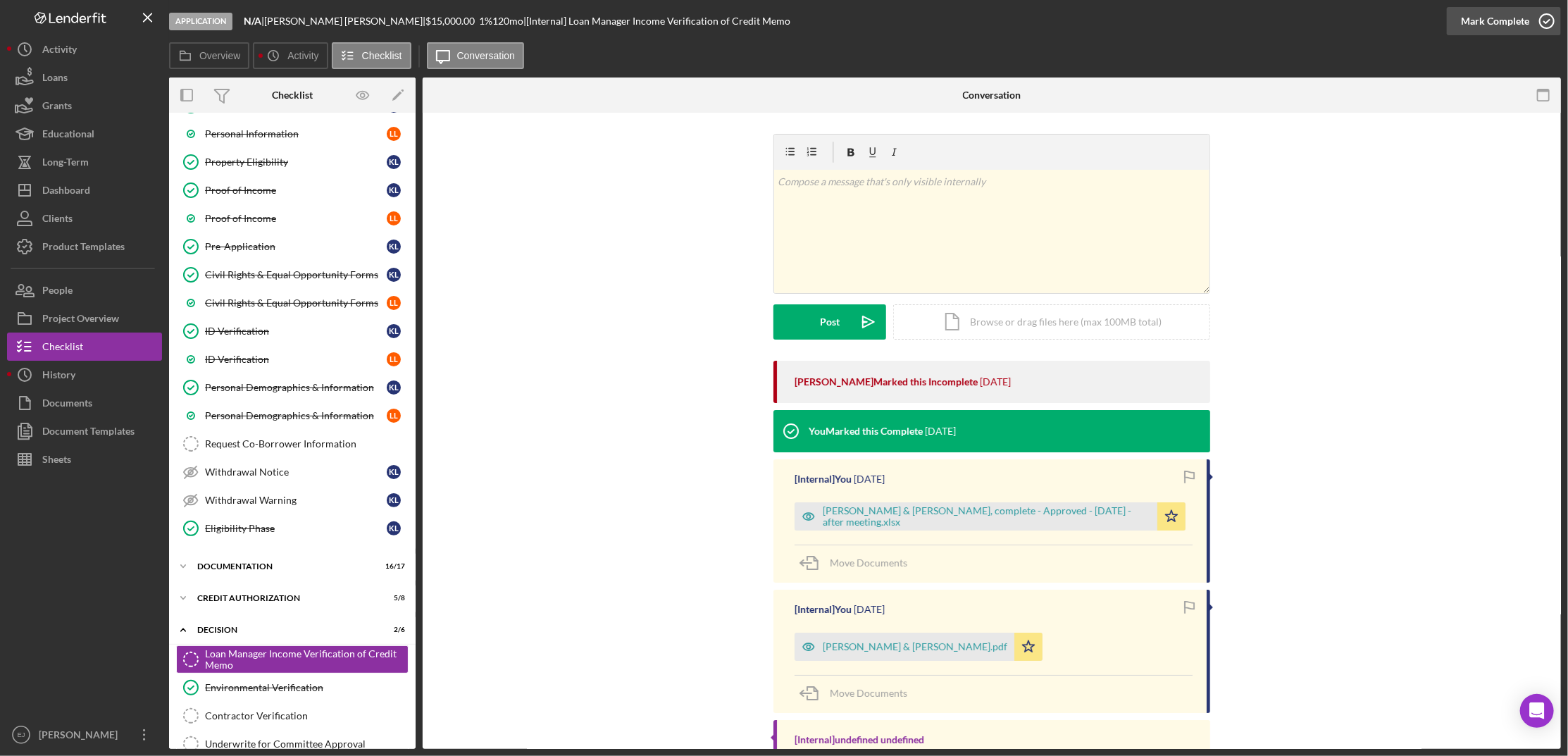
click at [1551, 15] on icon "button" at bounding box center [1547, 21] width 35 height 35
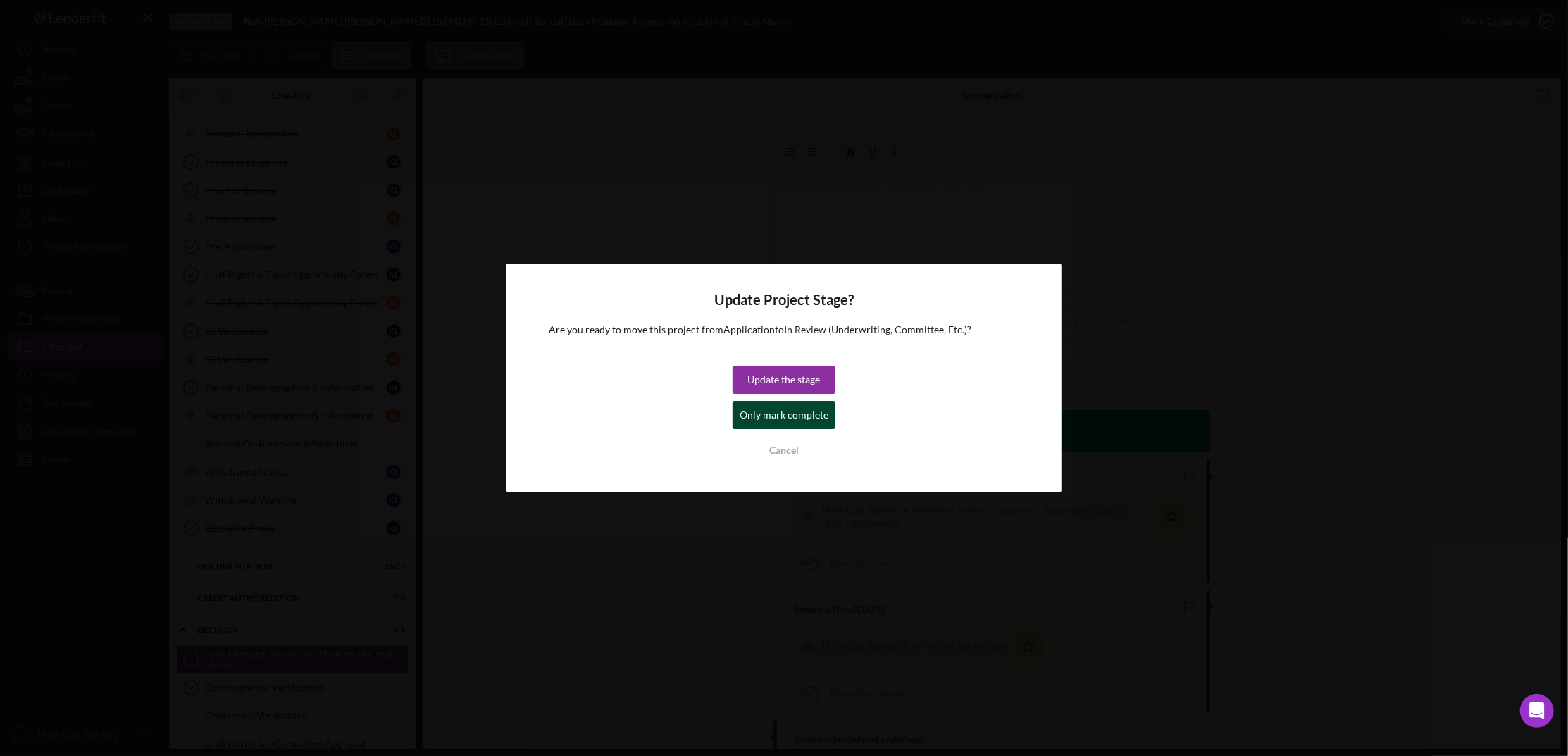
click at [814, 412] on div "Only mark complete" at bounding box center [784, 414] width 89 height 28
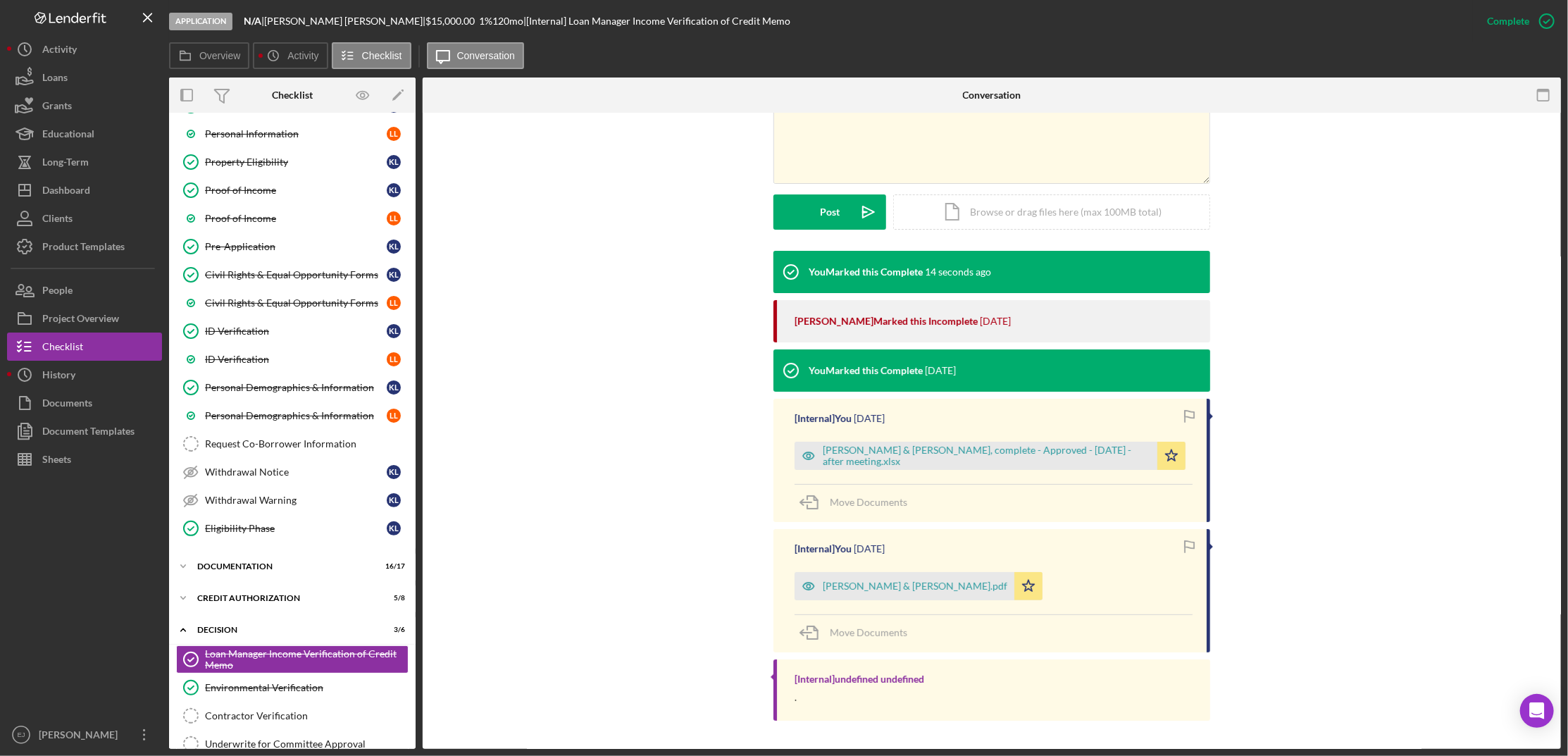
scroll to position [267, 0]
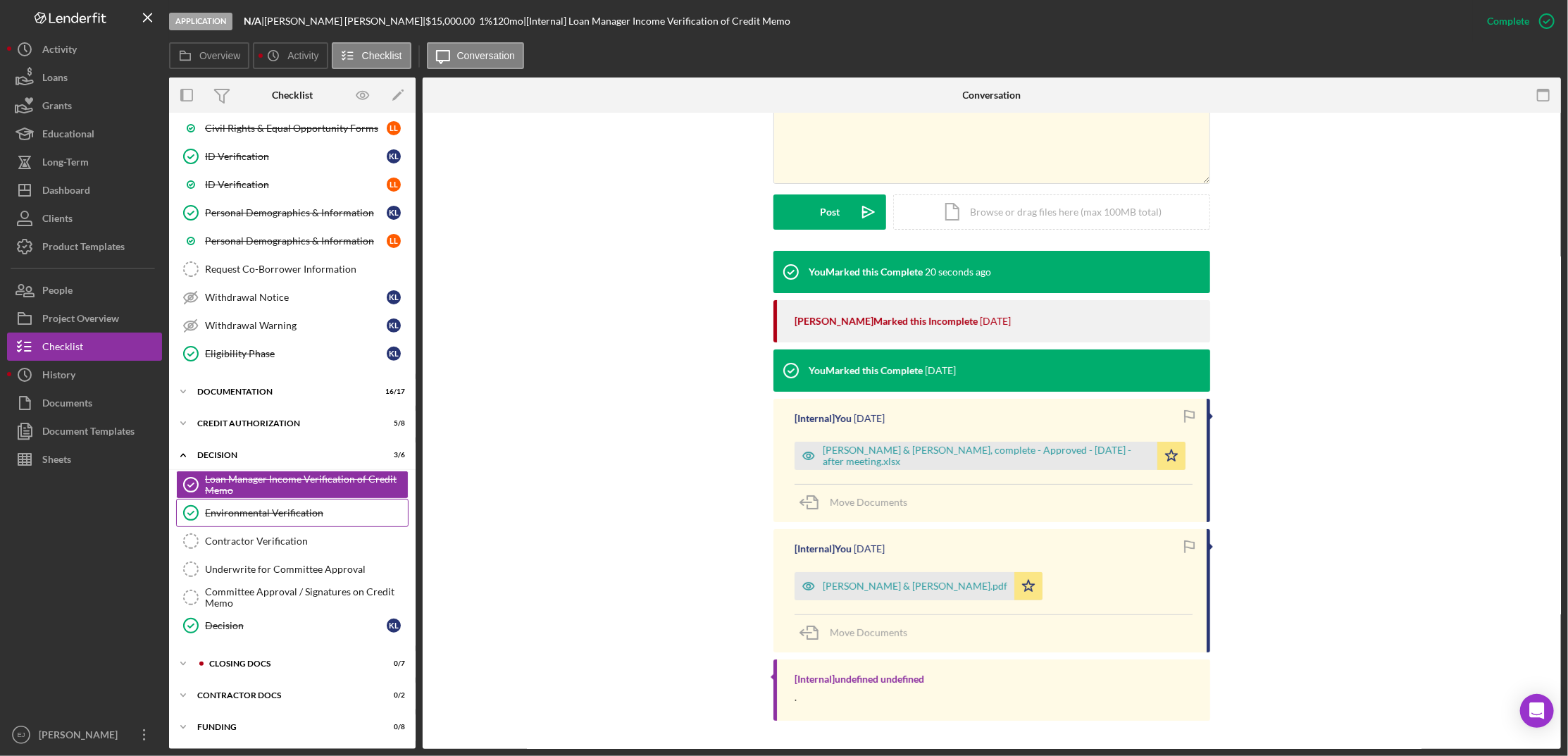
click at [278, 504] on link "Environmental Verification Environmental Verification" at bounding box center [293, 513] width 232 height 28
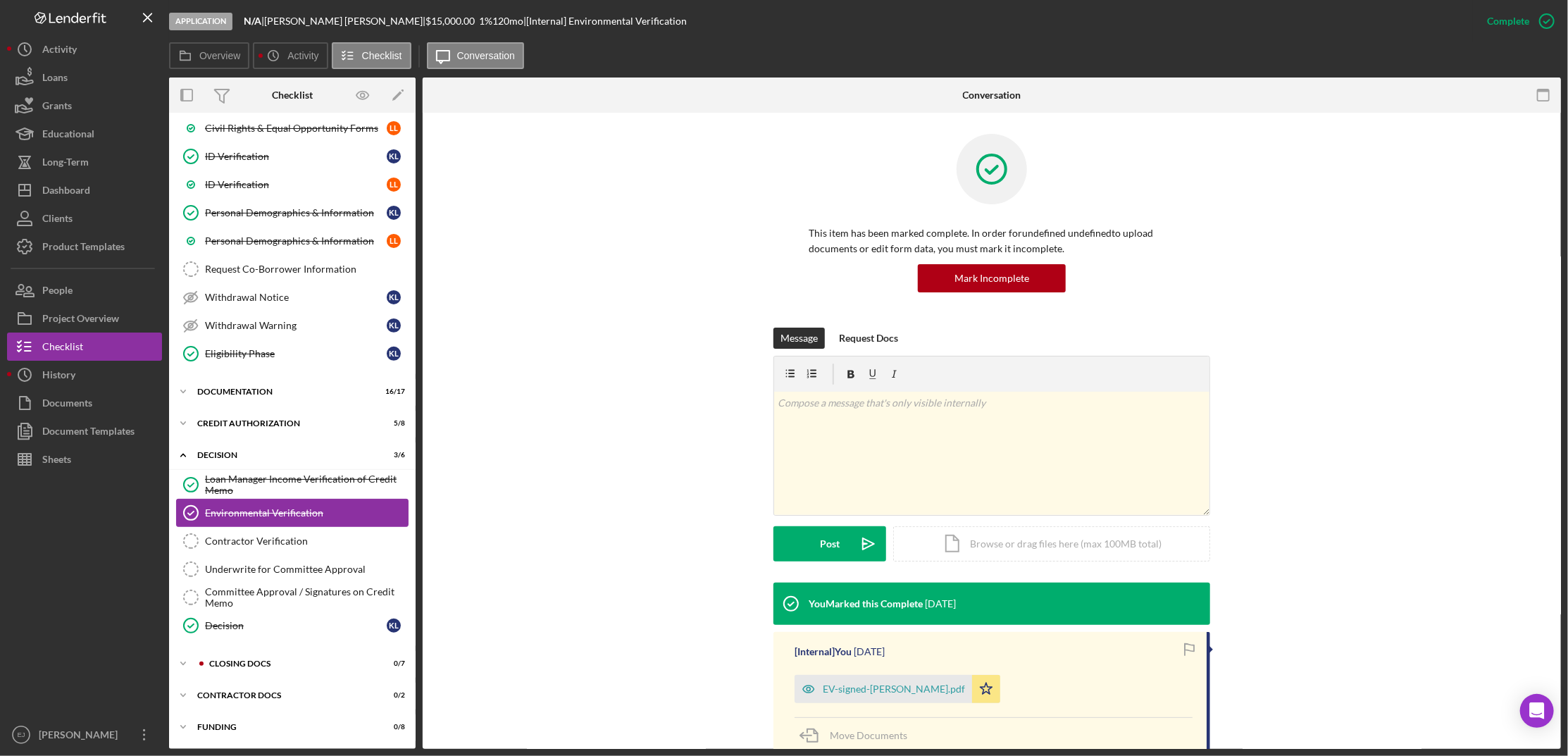
scroll to position [267, 0]
click at [303, 596] on div "Committee Approval / Signatures on Credit Memo" at bounding box center [307, 597] width 203 height 22
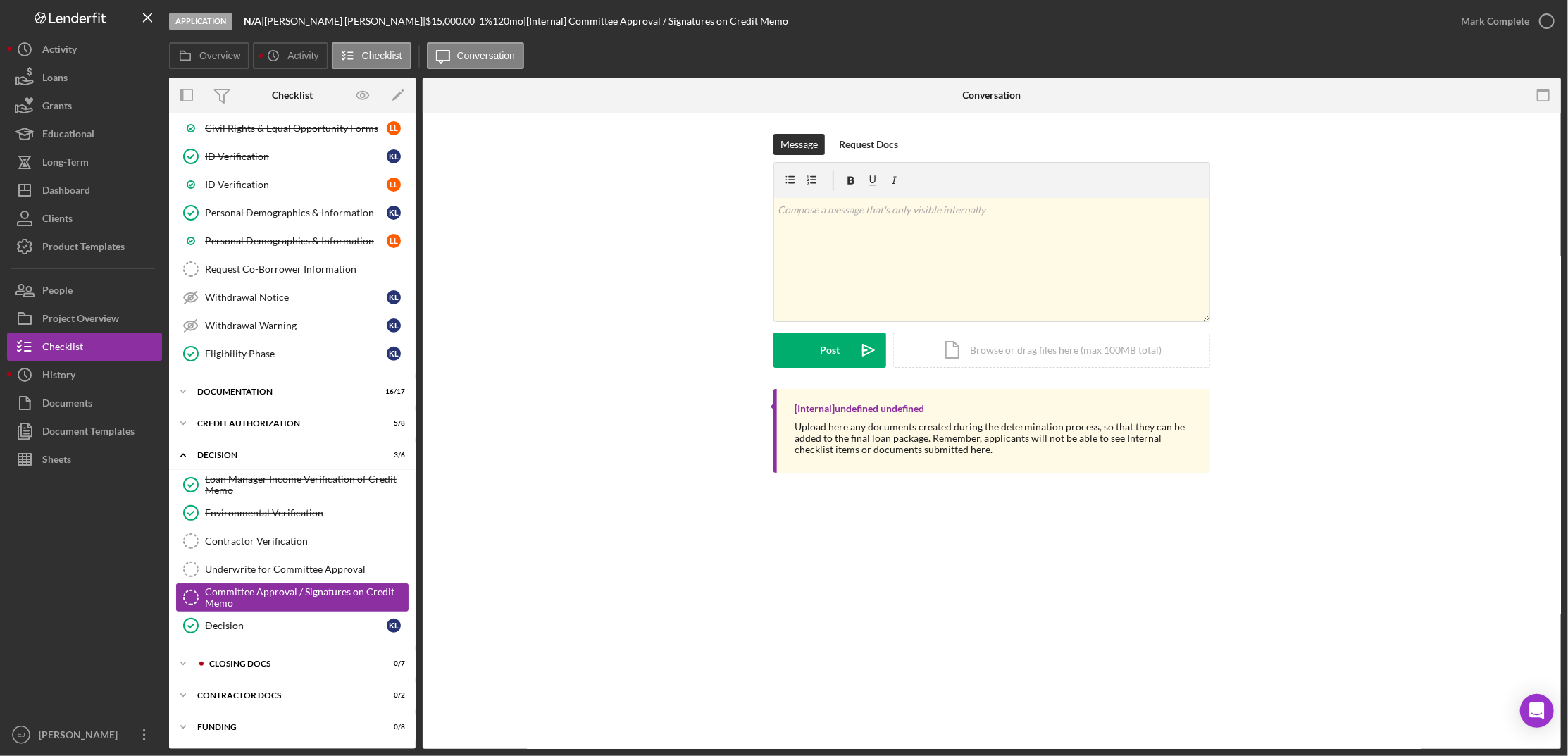
scroll to position [267, 0]
click at [84, 176] on div "Dashboard" at bounding box center [66, 192] width 48 height 32
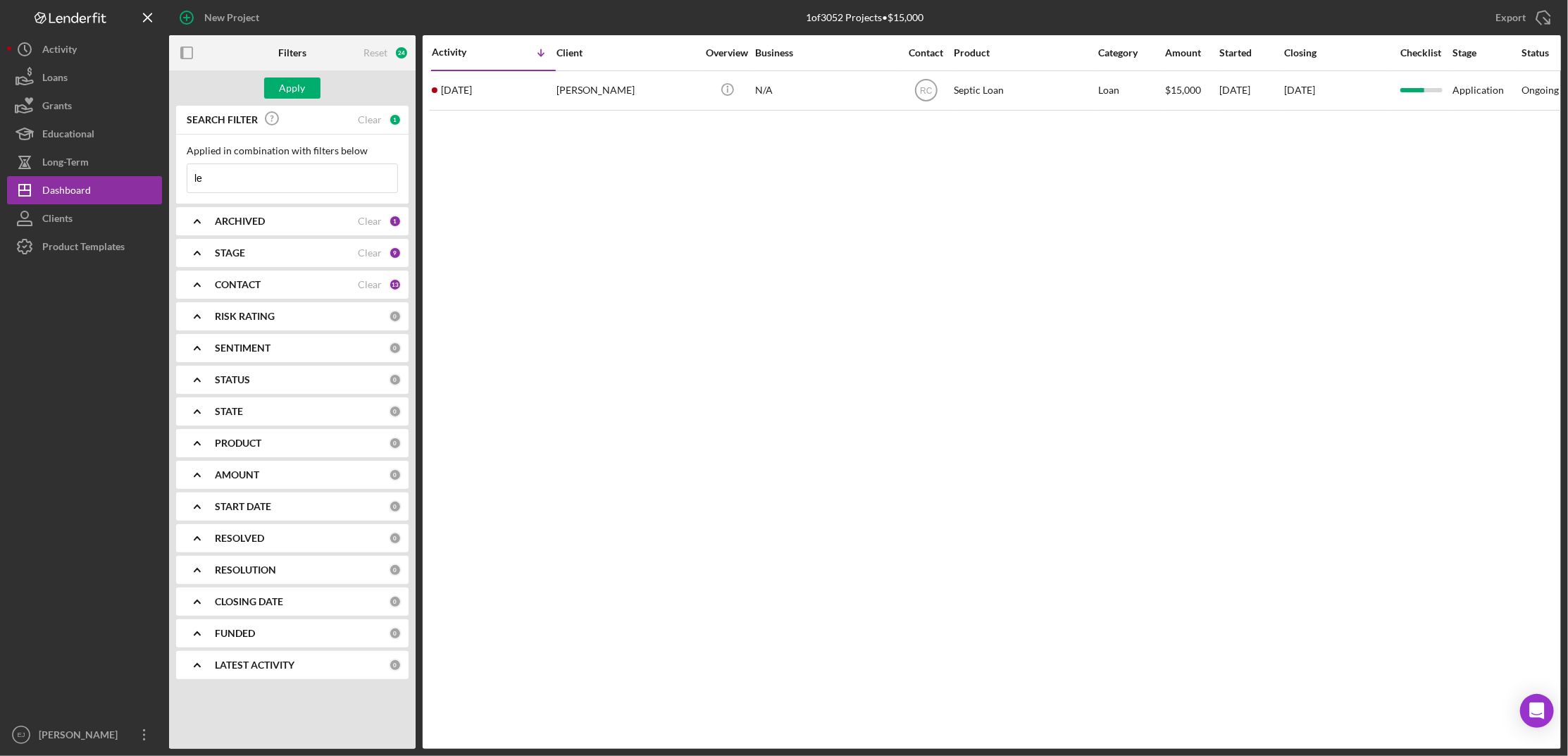
type input "l"
type input "eckstein"
click at [293, 92] on div "Apply" at bounding box center [293, 87] width 26 height 21
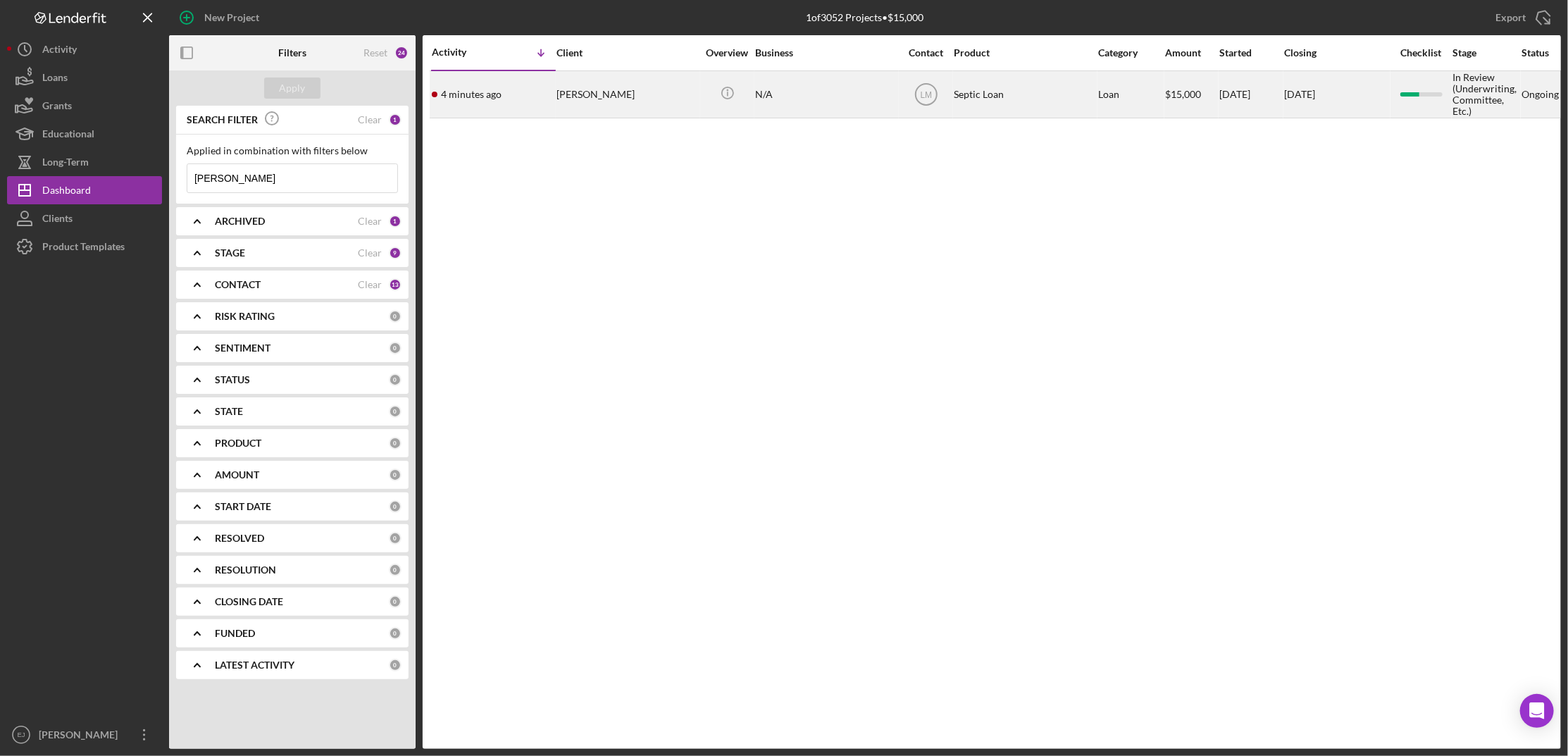
click at [596, 98] on div "[PERSON_NAME]" at bounding box center [627, 94] width 141 height 46
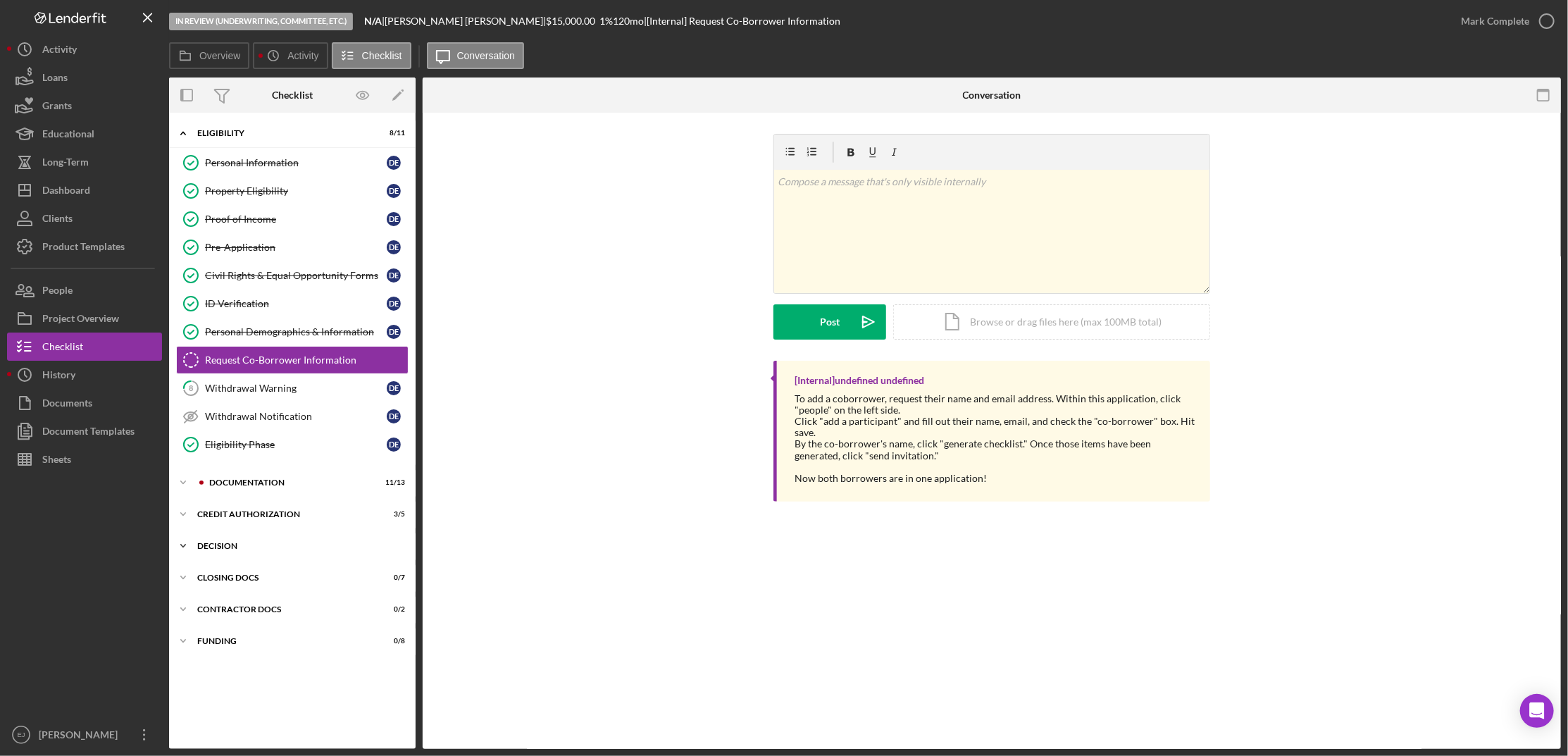
click at [200, 549] on div "Decision" at bounding box center [297, 545] width 201 height 8
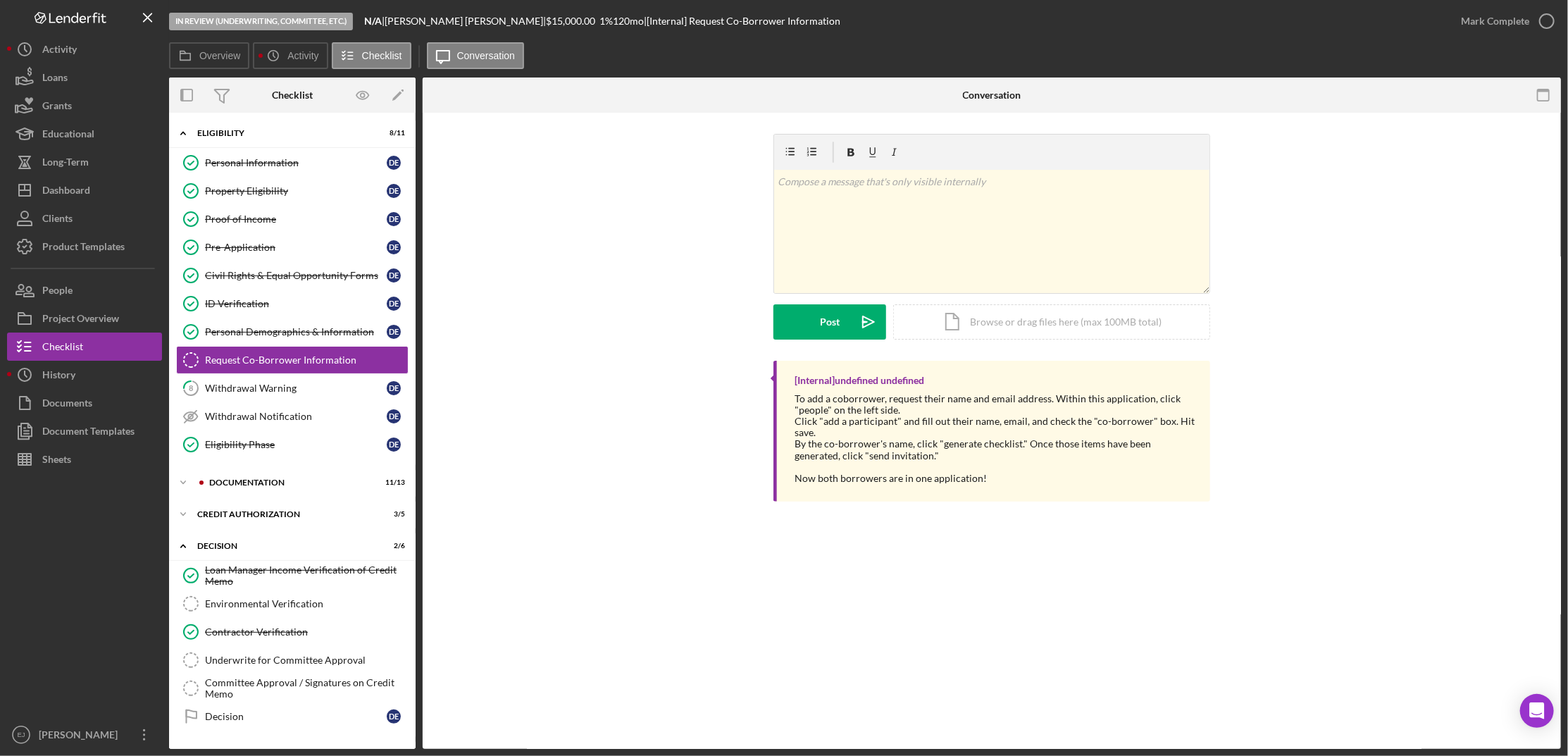
drag, startPoint x: 258, startPoint y: 715, endPoint x: 648, endPoint y: 675, distance: 392.0
click at [648, 675] on div "Request Co-Borrower Information Request Co-Borrower Information v Color teal Co…" at bounding box center [991, 430] width 1138 height 636
click at [328, 715] on div "Decision" at bounding box center [296, 716] width 182 height 11
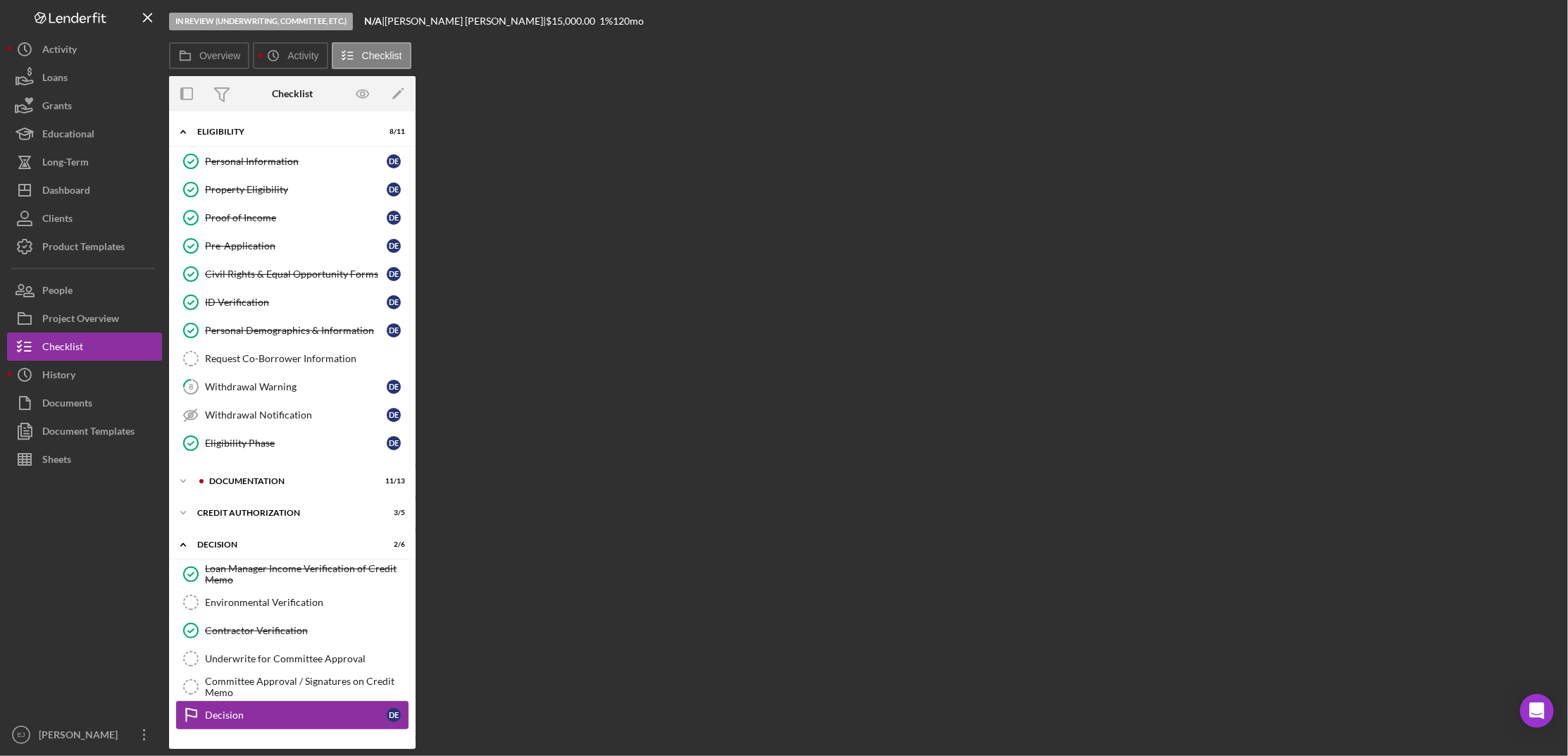
click at [328, 715] on div "Decision" at bounding box center [296, 715] width 182 height 11
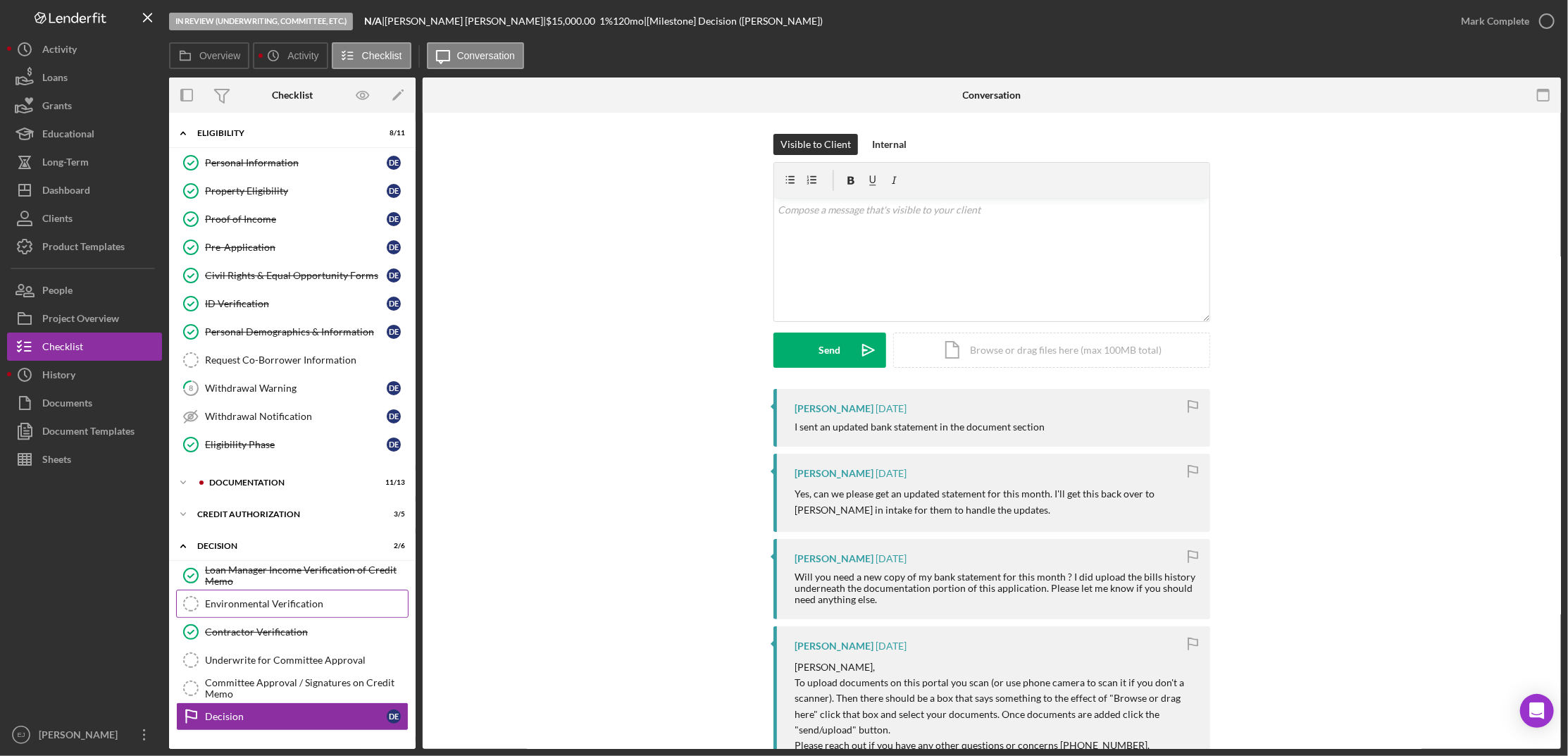
click at [258, 609] on div "Environmental Verification" at bounding box center [307, 604] width 203 height 11
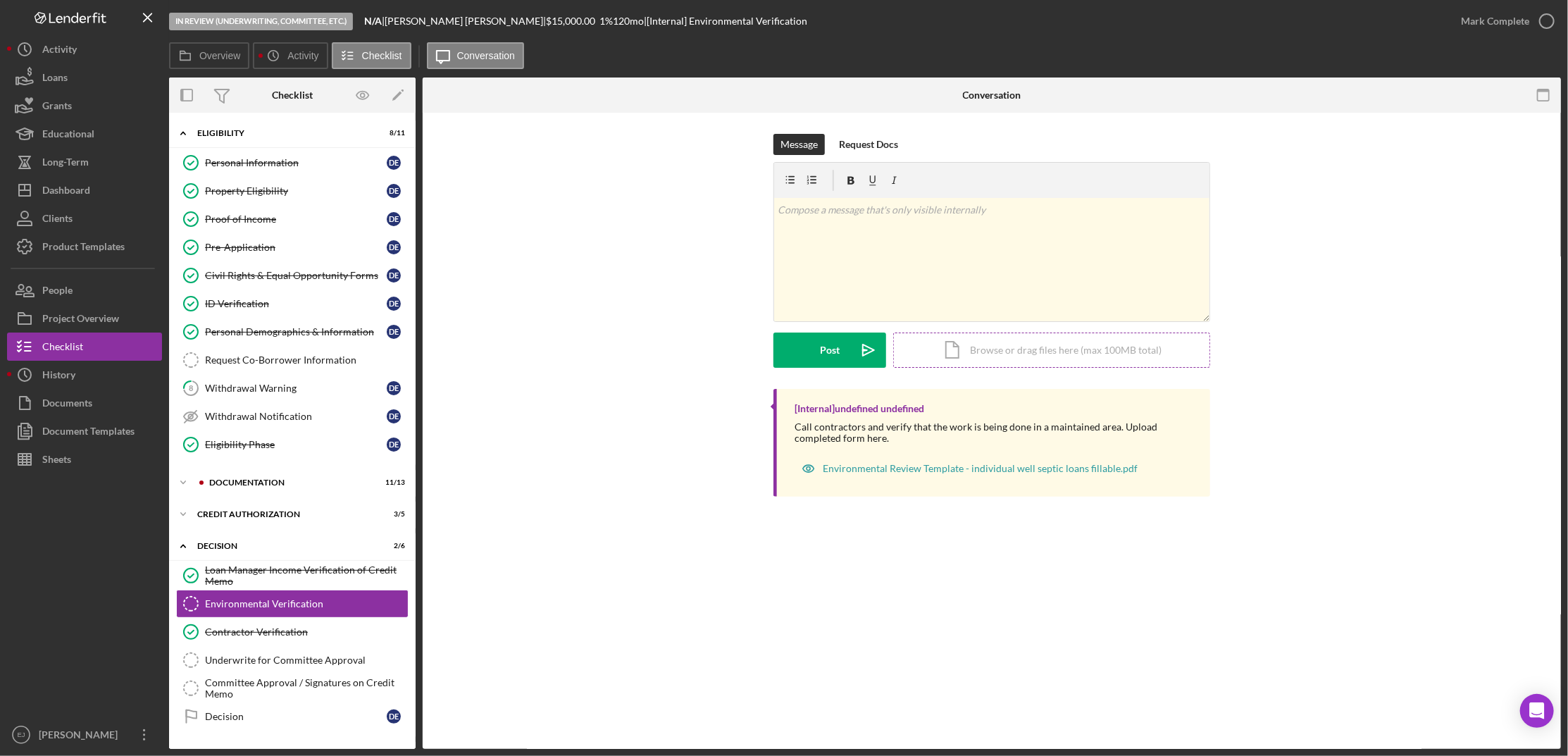
click at [1091, 345] on div "Icon/Document Browse or drag files here (max 100MB total) Tap to choose files o…" at bounding box center [1051, 350] width 317 height 35
click at [1053, 358] on div "Icon/Document Browse or drag files here (max 100MB total) Tap to choose files o…" at bounding box center [1051, 350] width 317 height 35
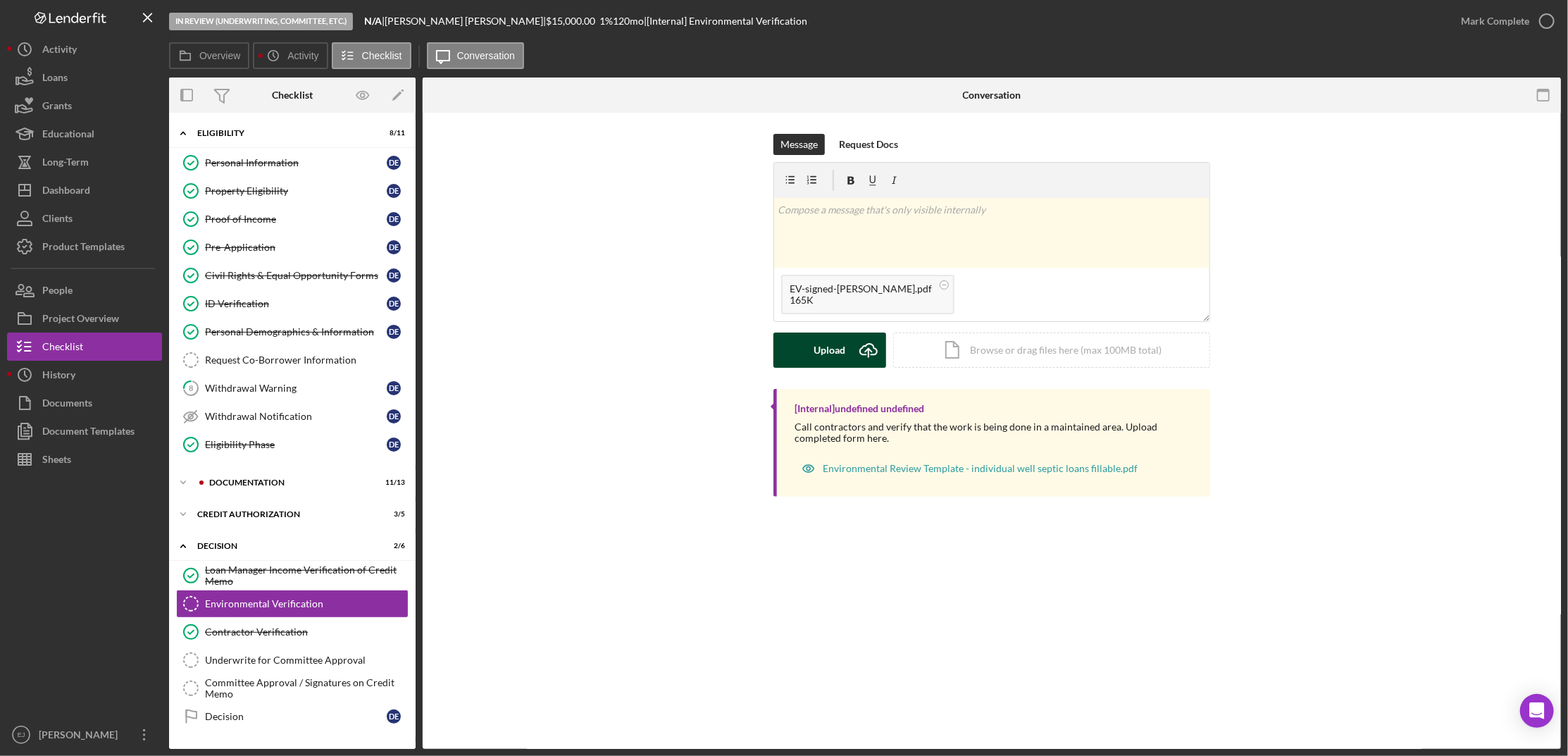
click at [838, 348] on div "Upload" at bounding box center [830, 350] width 32 height 35
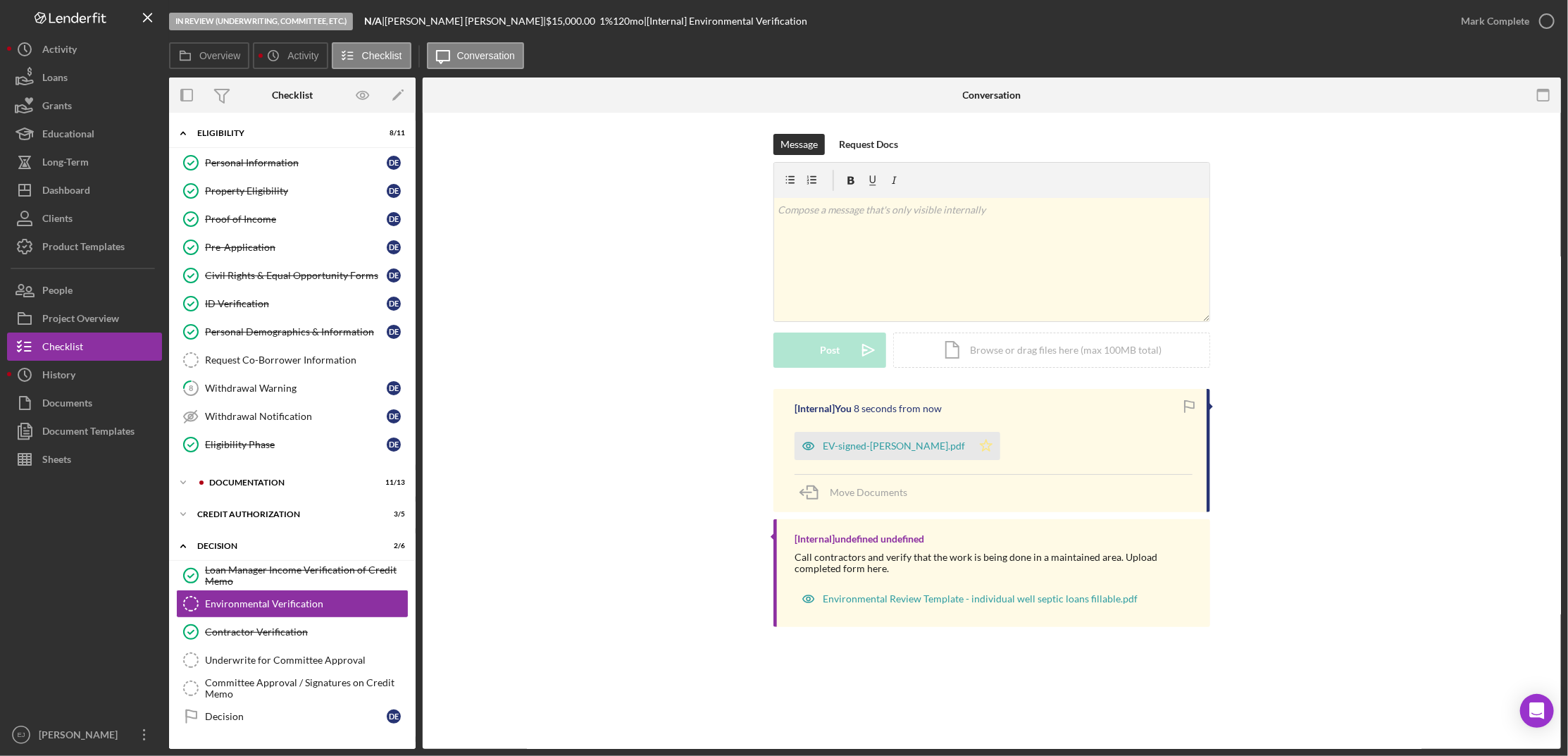
click at [972, 439] on icon "Icon/Star" at bounding box center [986, 446] width 28 height 28
click at [1548, 16] on icon "button" at bounding box center [1547, 21] width 35 height 35
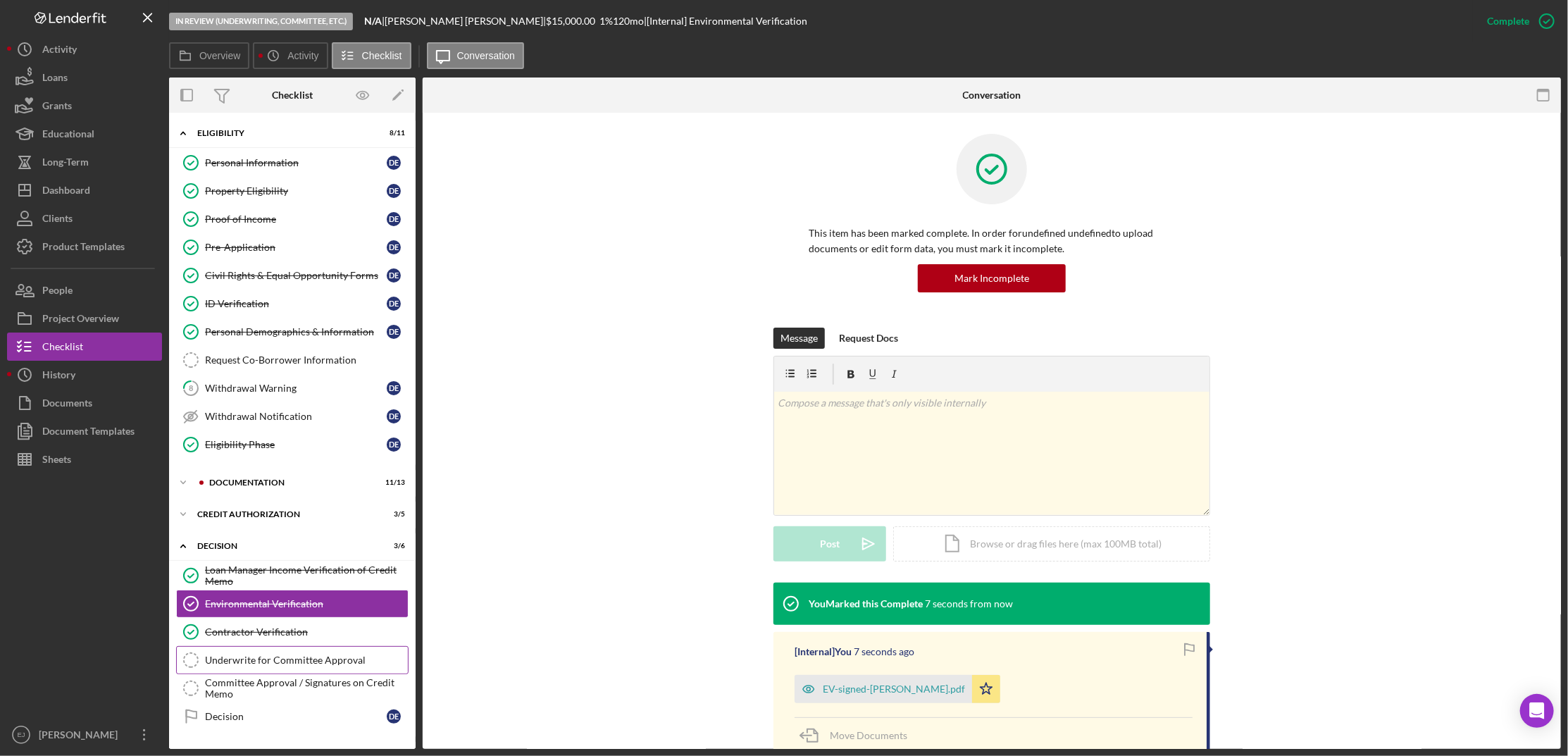
click at [307, 658] on div "Underwrite for Committee Approval" at bounding box center [307, 659] width 203 height 11
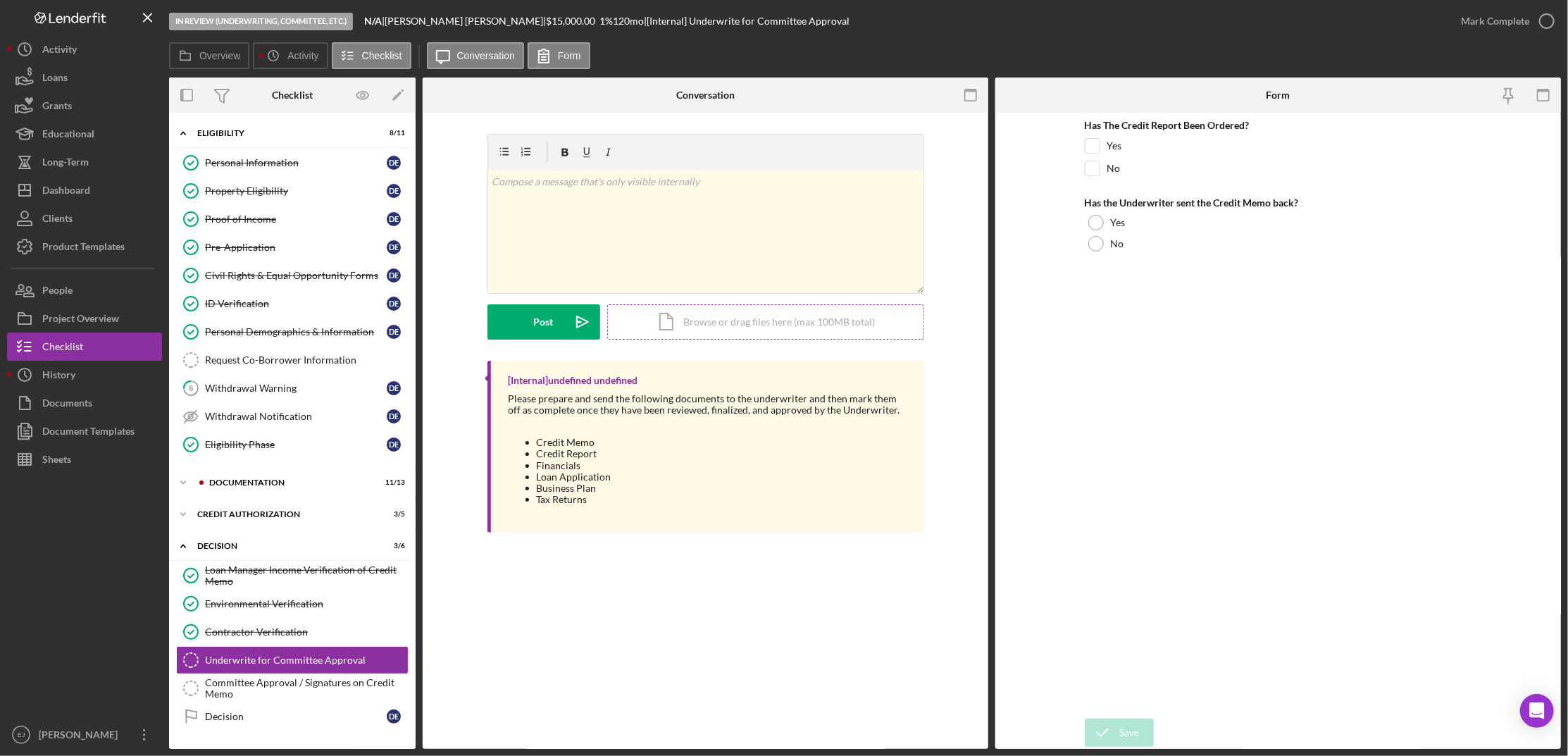
click at [833, 317] on div "Icon/Document Browse or drag files here (max 100MB total) Tap to choose files o…" at bounding box center [765, 322] width 317 height 35
click at [104, 185] on button "Icon/Dashboard Dashboard" at bounding box center [85, 190] width 155 height 28
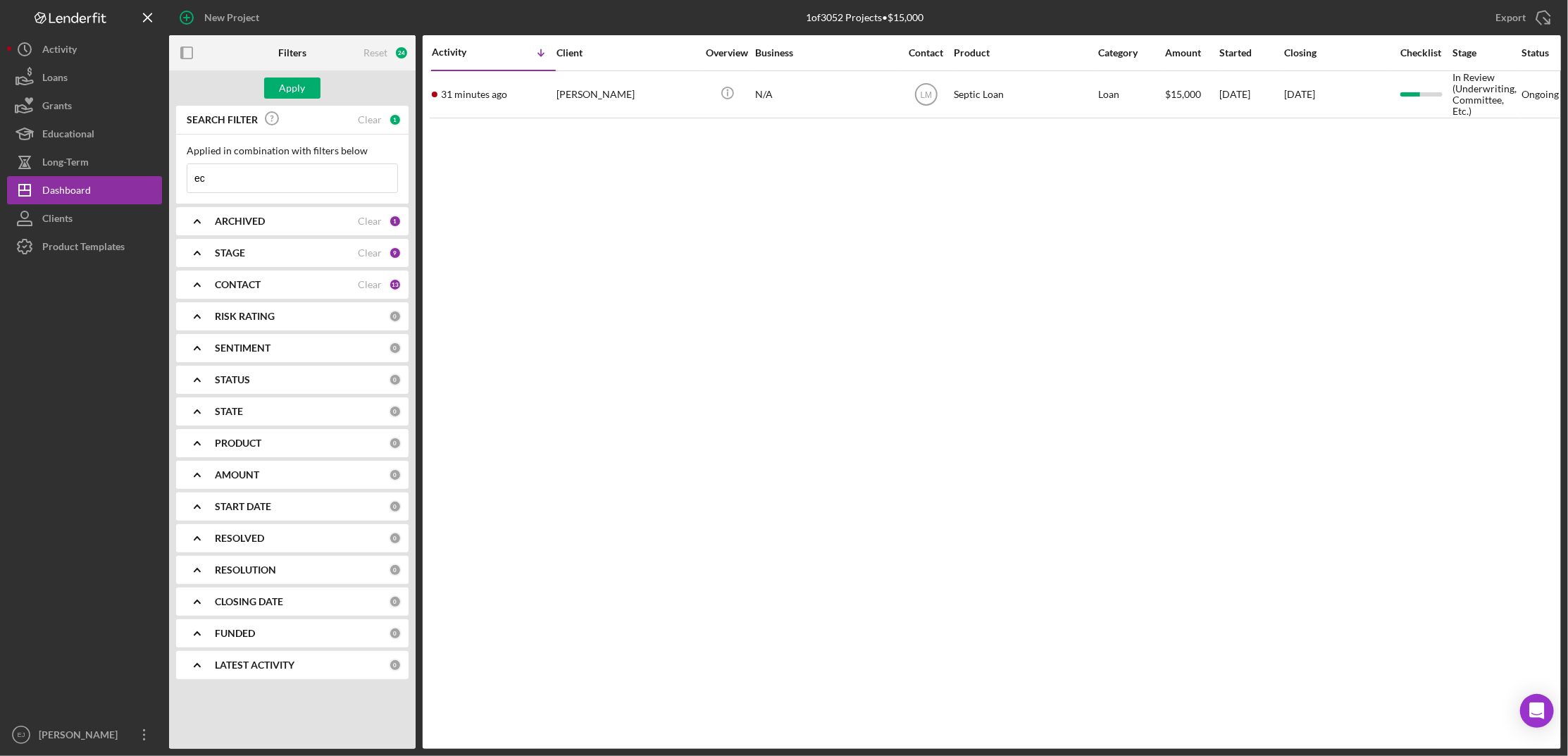
type input "e"
type input "brown"
click at [306, 85] on button "Apply" at bounding box center [292, 87] width 57 height 21
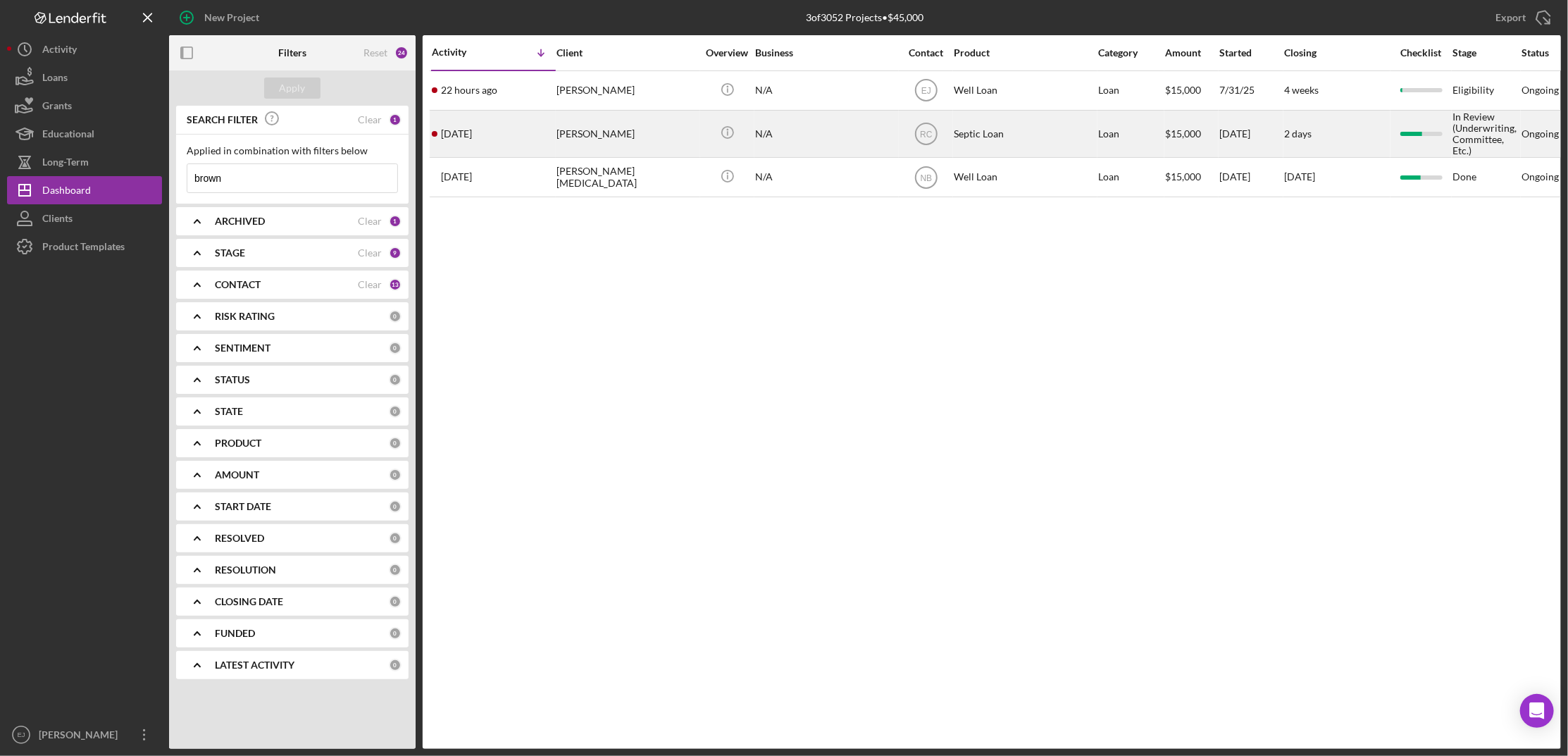
click at [614, 144] on div "[PERSON_NAME]" at bounding box center [627, 134] width 141 height 46
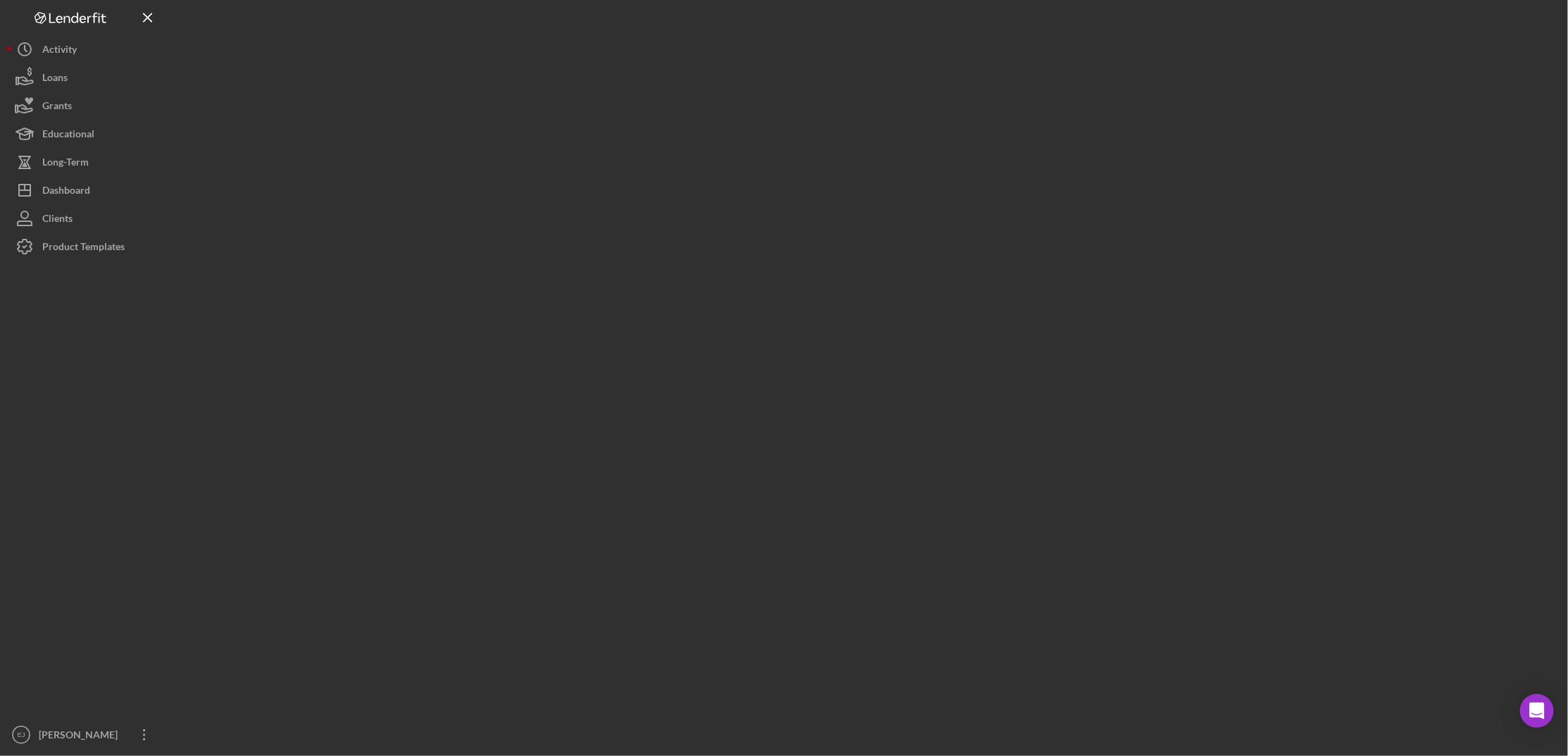
click at [614, 144] on div at bounding box center [865, 374] width 1392 height 749
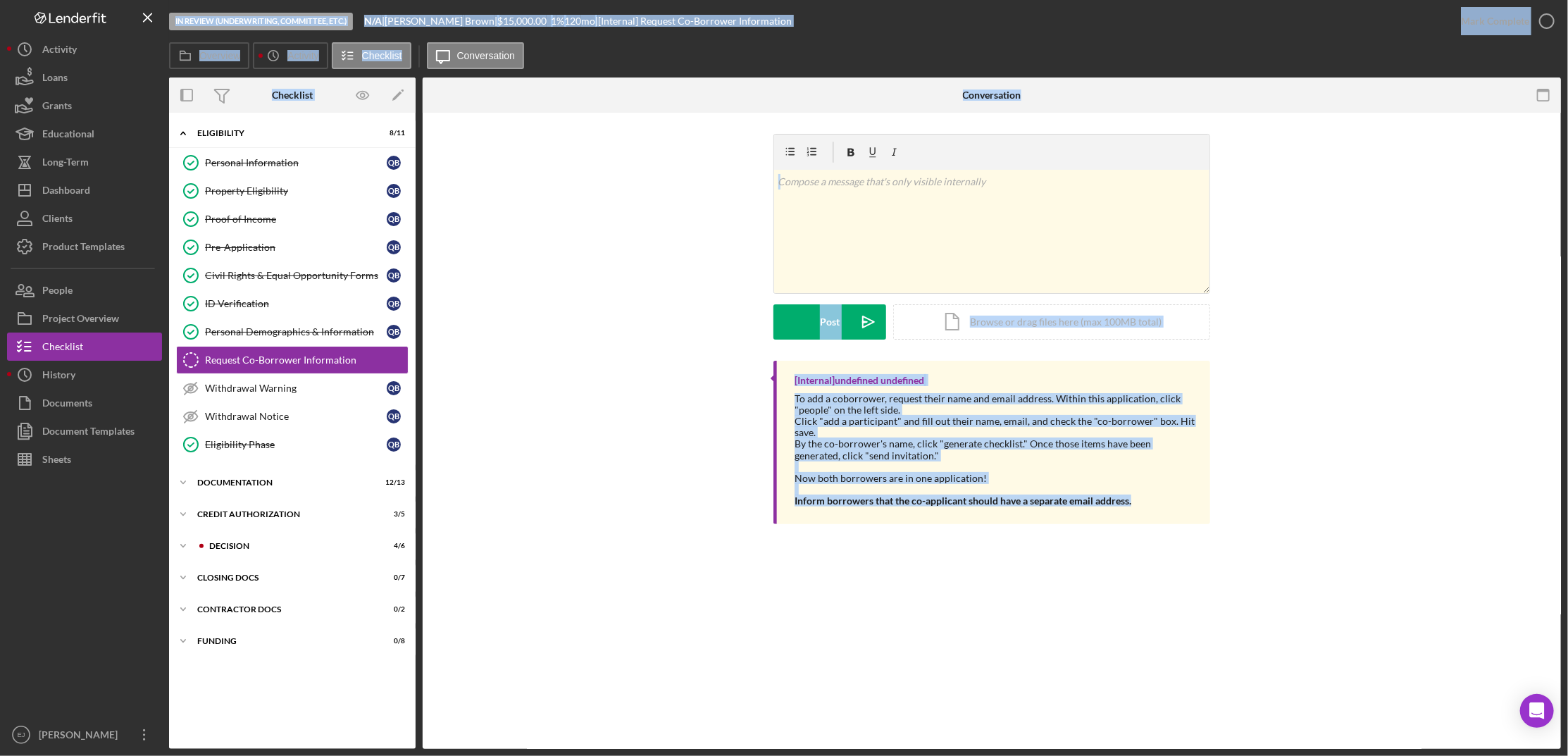
click at [684, 336] on div "v Color teal Color pink Remove color Add row above Add row below Add column bef…" at bounding box center [992, 247] width 1096 height 227
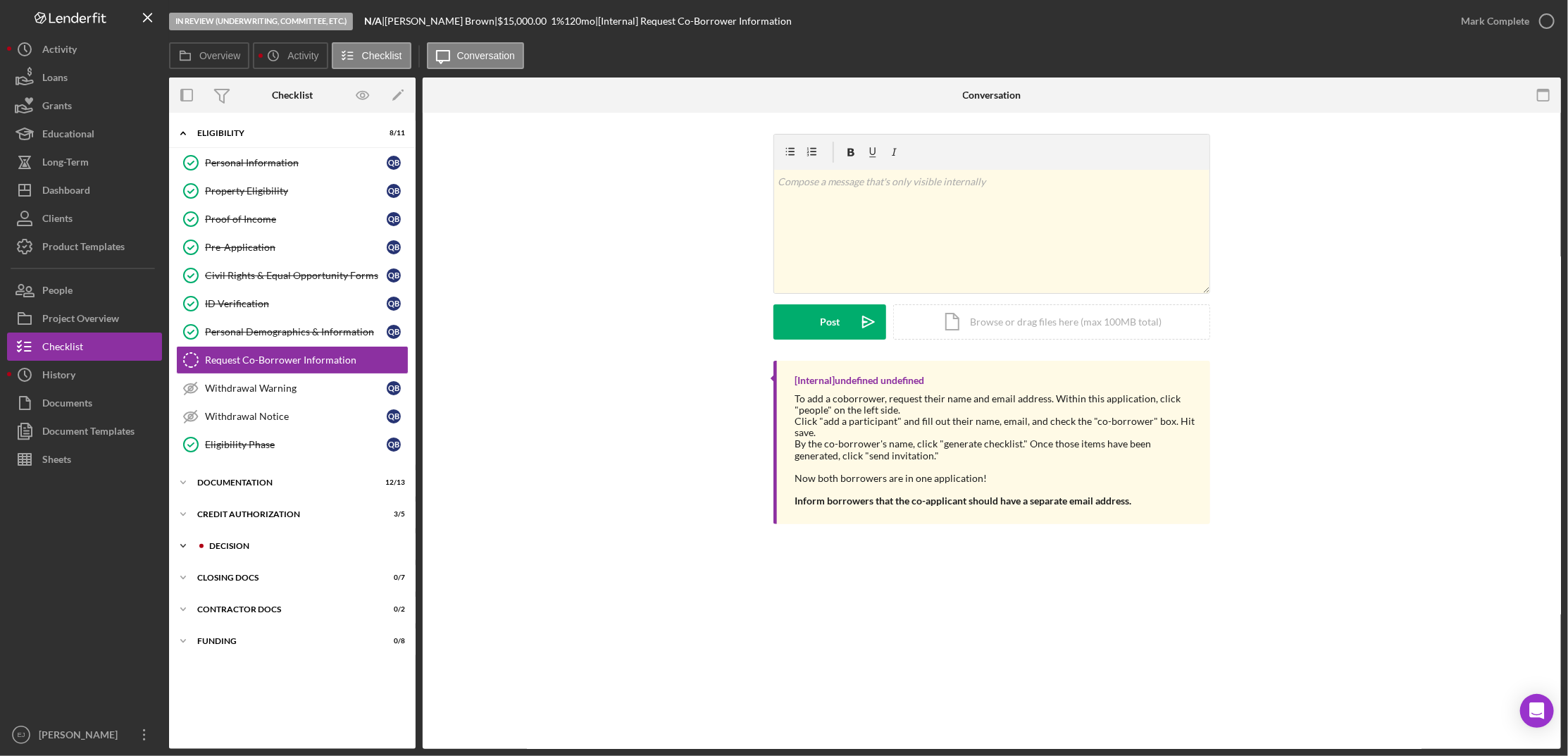
click at [181, 135] on polyline at bounding box center [183, 133] width 5 height 3
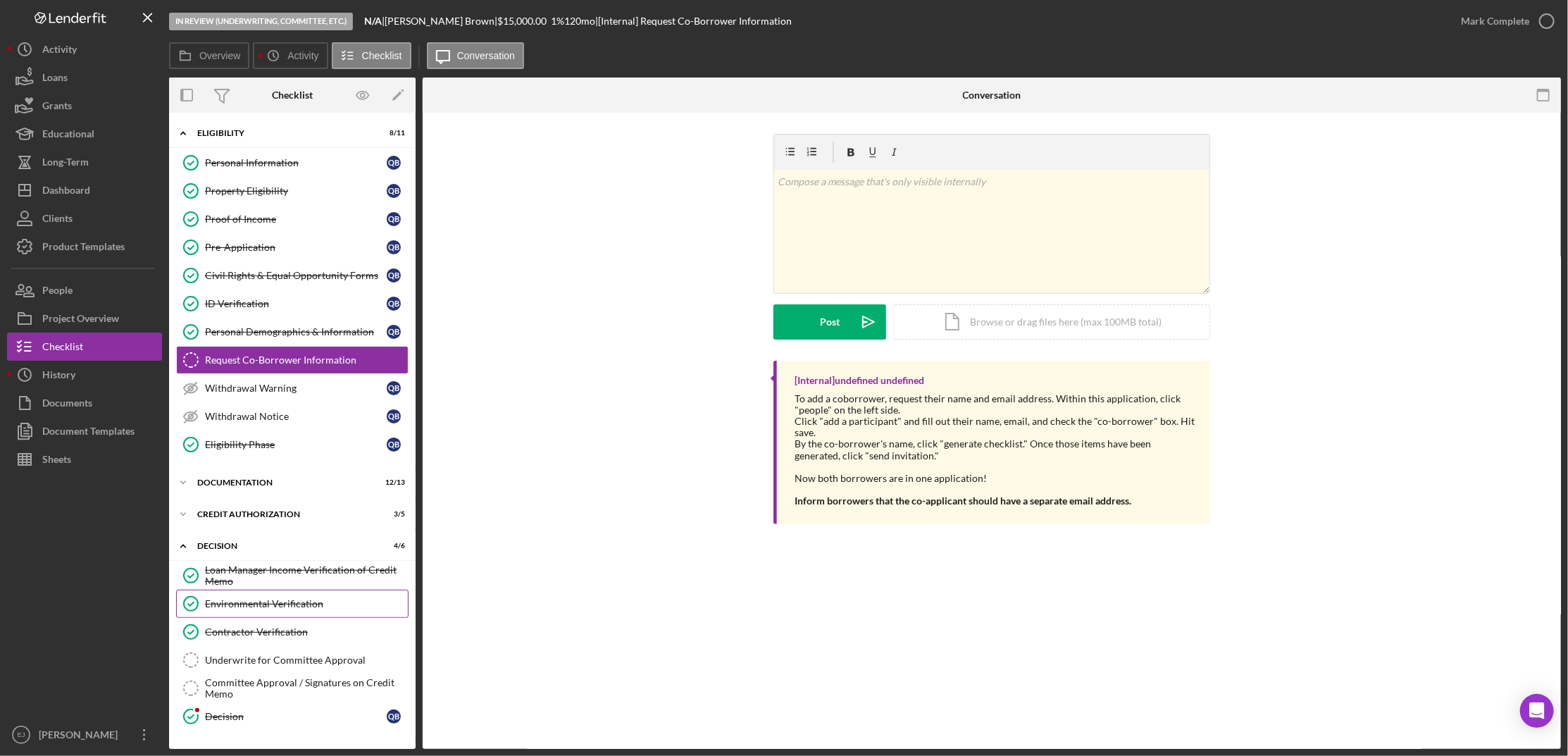
click at [281, 602] on div "Environmental Verification" at bounding box center [307, 604] width 203 height 11
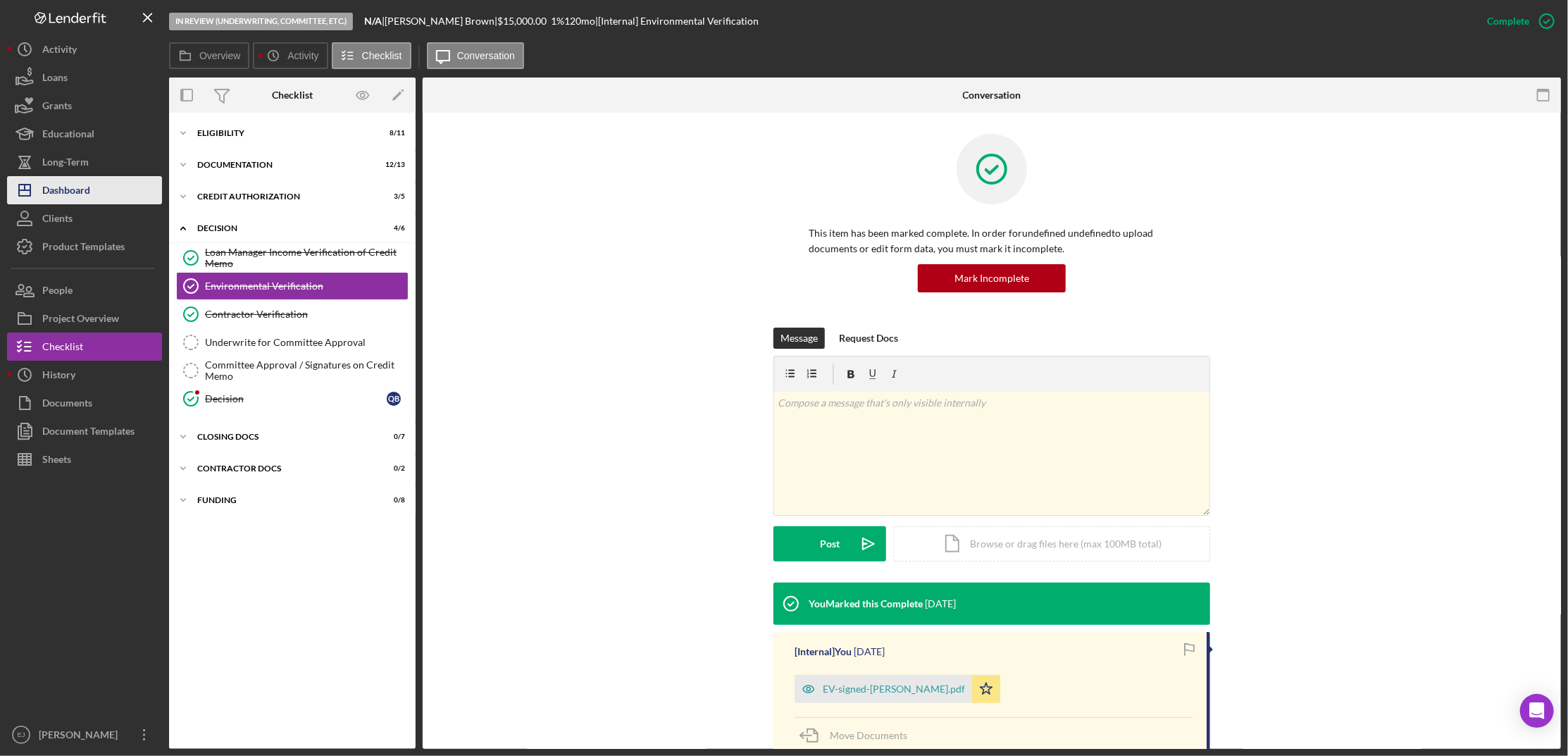
click at [89, 194] on div "Dashboard" at bounding box center [66, 192] width 48 height 32
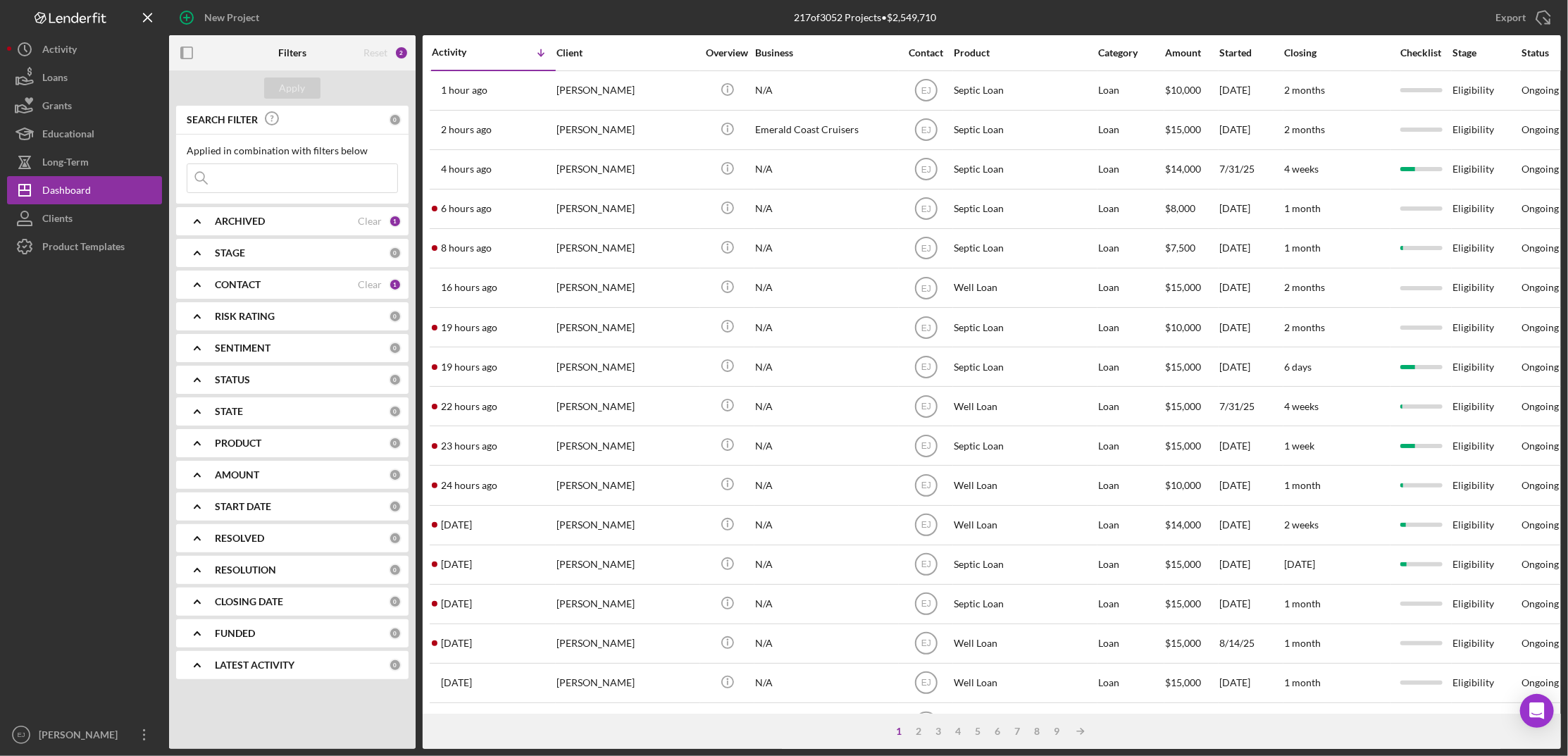
click at [263, 179] on input at bounding box center [293, 178] width 210 height 28
type input "[PERSON_NAME]"
click at [287, 86] on div "Apply" at bounding box center [293, 87] width 26 height 21
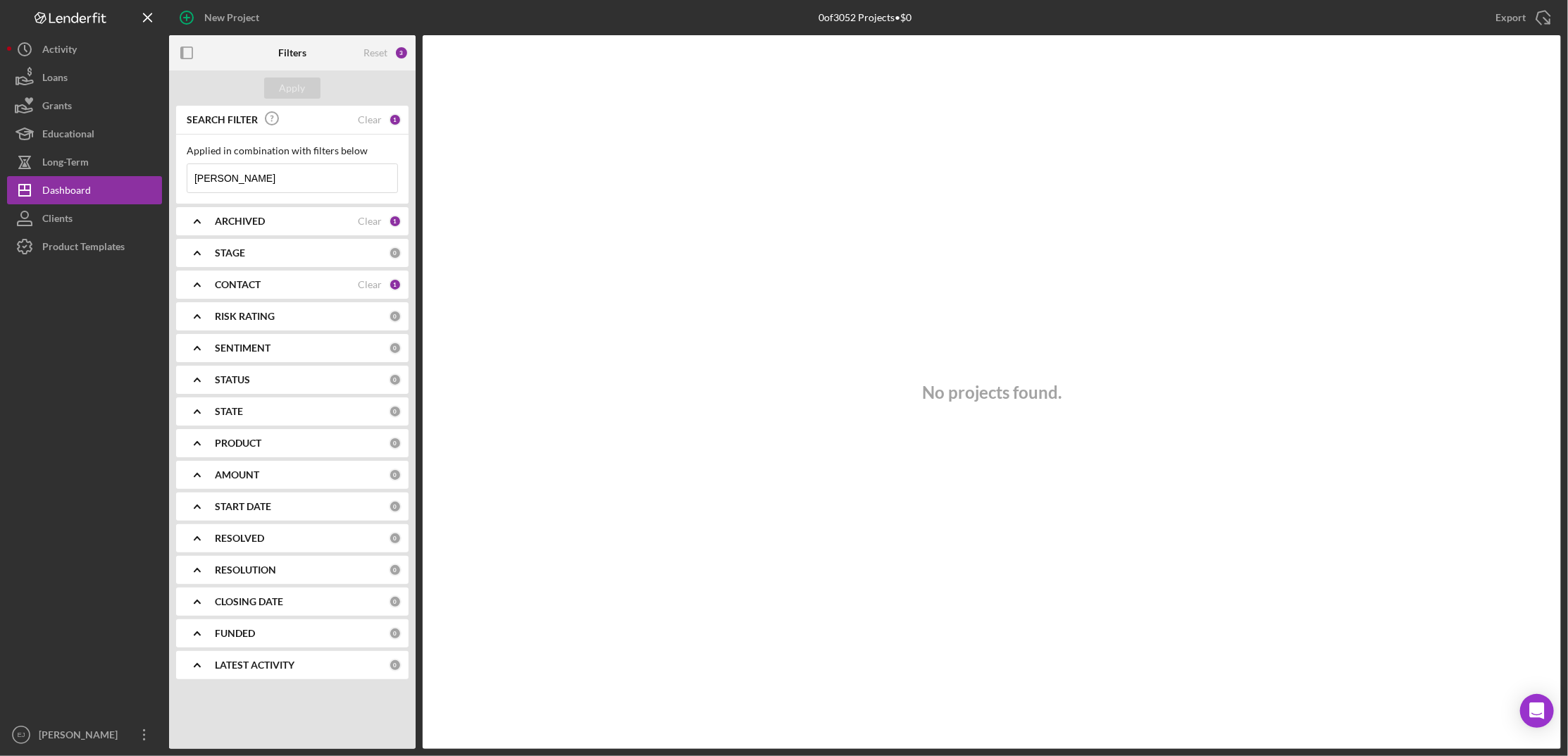
click at [197, 218] on icon "Icon/Expander" at bounding box center [197, 221] width 35 height 35
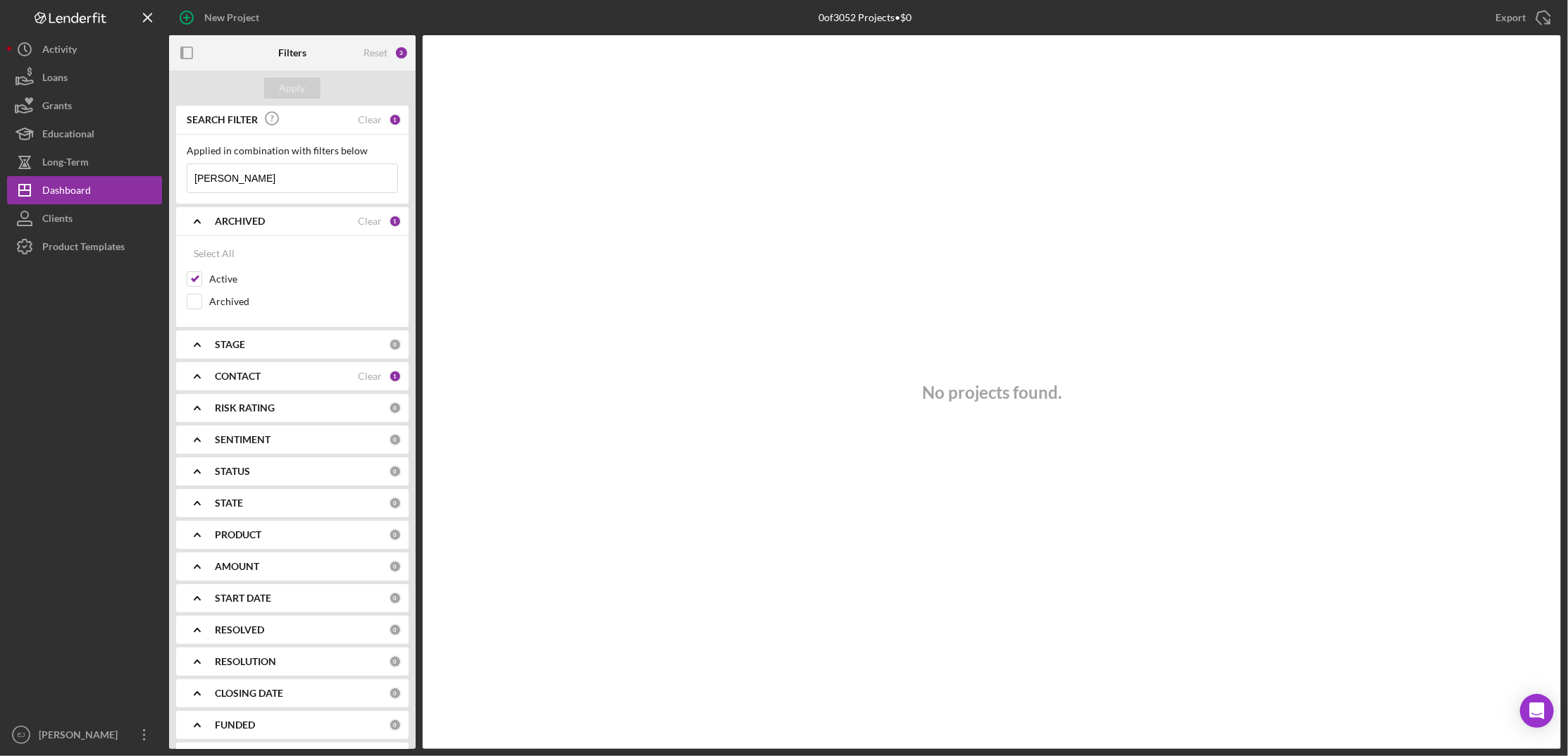
click at [197, 218] on icon "Icon/Expander" at bounding box center [197, 221] width 35 height 35
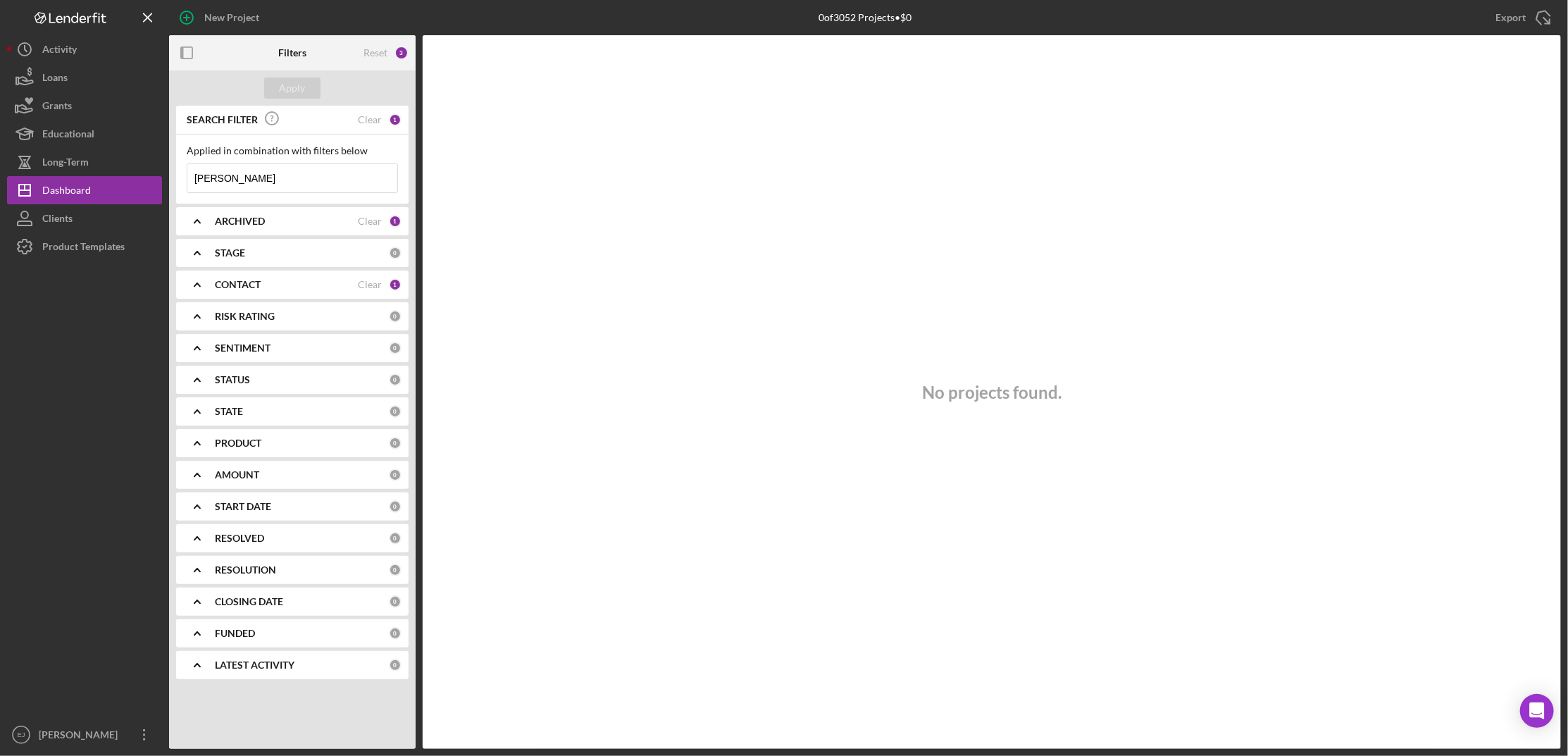
click at [202, 254] on icon "Icon/Expander" at bounding box center [197, 253] width 35 height 35
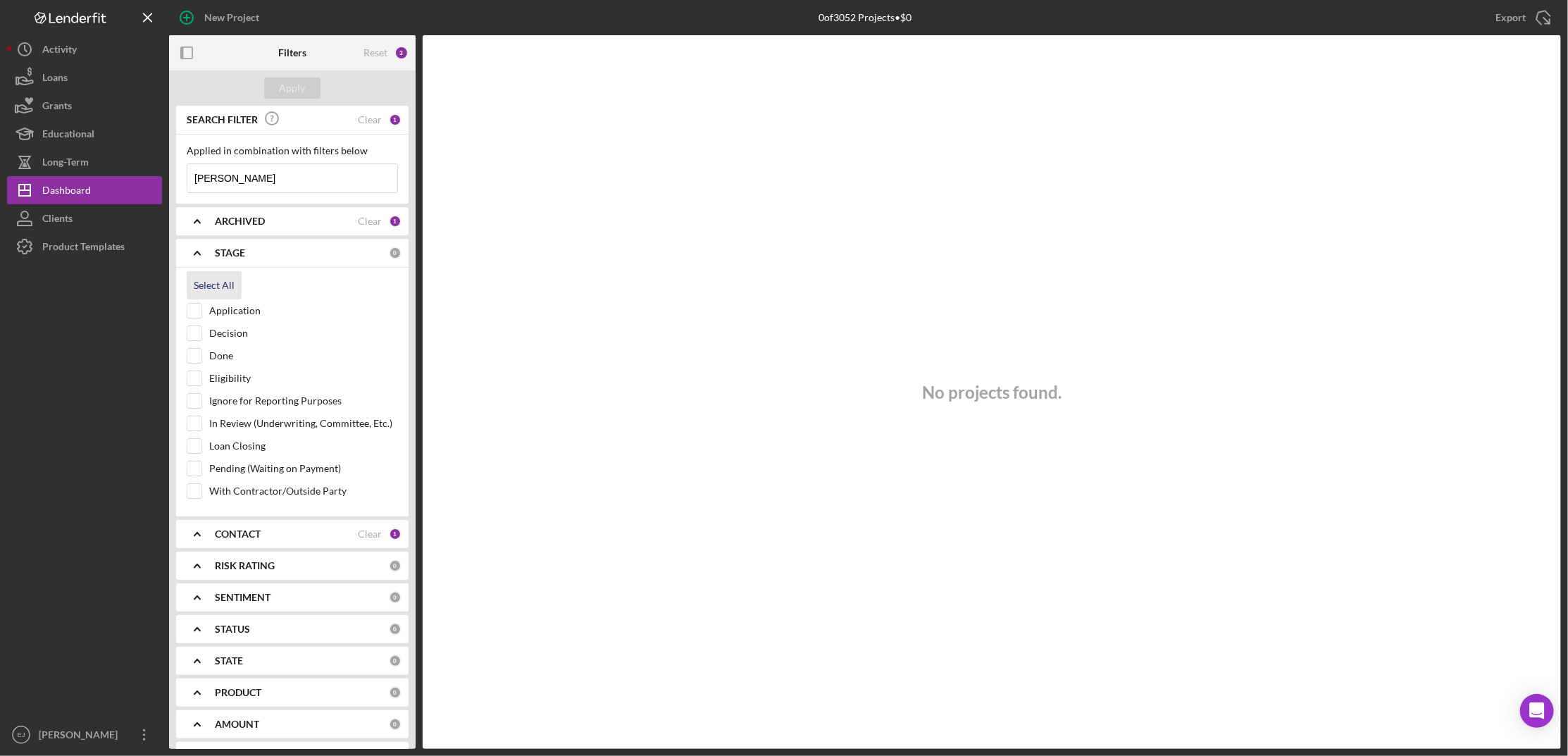
click at [210, 282] on div "Select All" at bounding box center [215, 285] width 41 height 28
checkbox input "true"
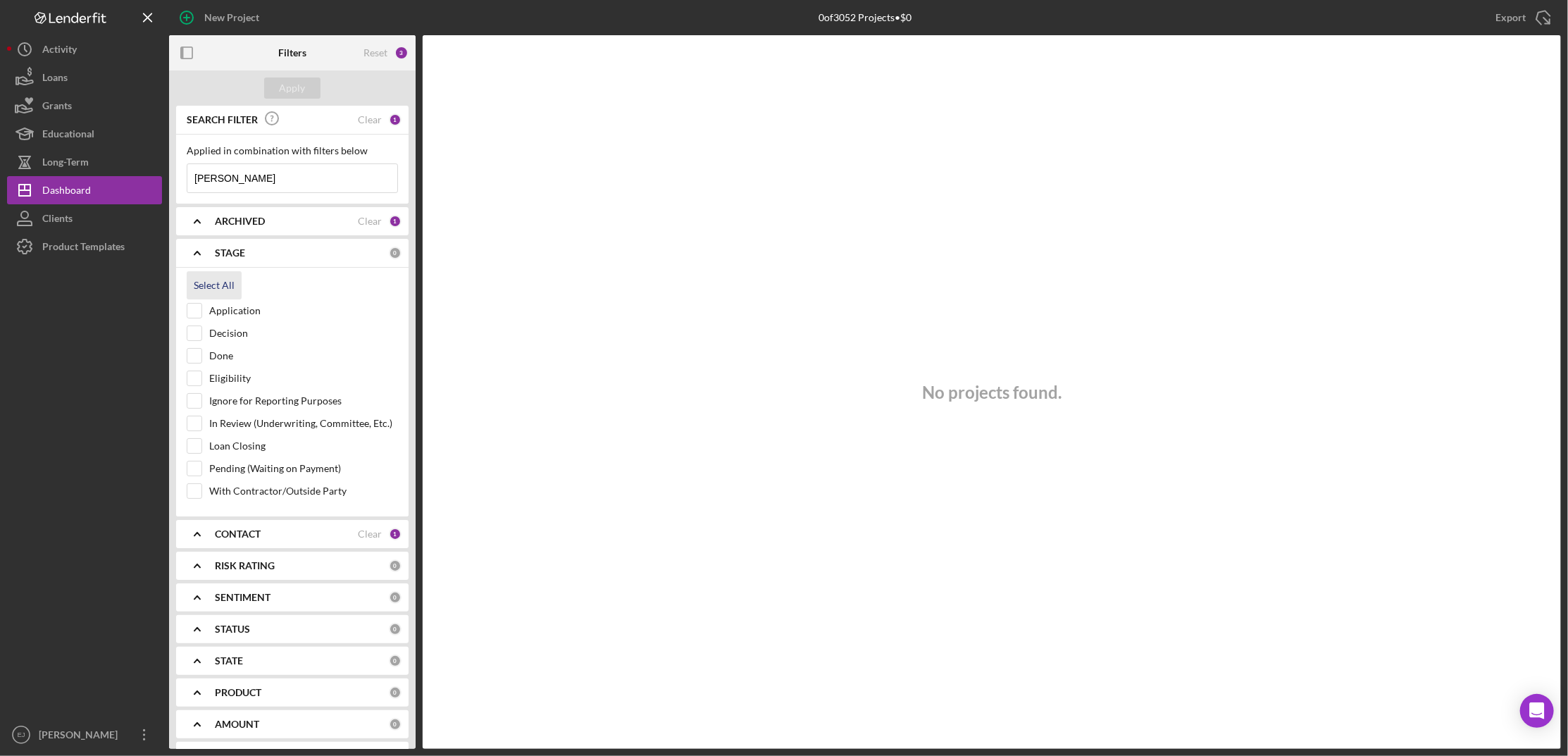
checkbox input "true"
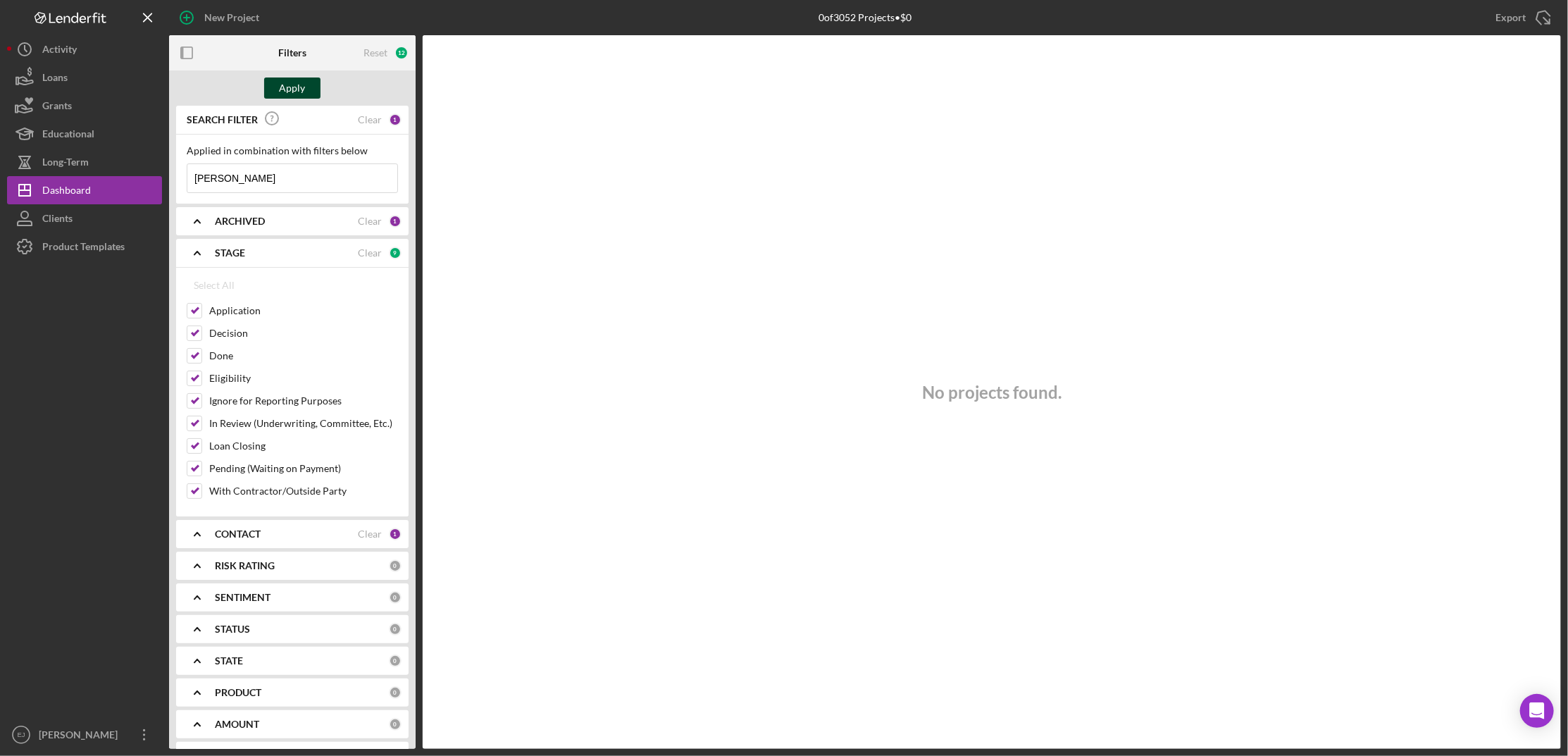
click at [294, 87] on div "Apply" at bounding box center [293, 87] width 26 height 21
click at [201, 538] on icon "Icon/Expander" at bounding box center [197, 534] width 35 height 35
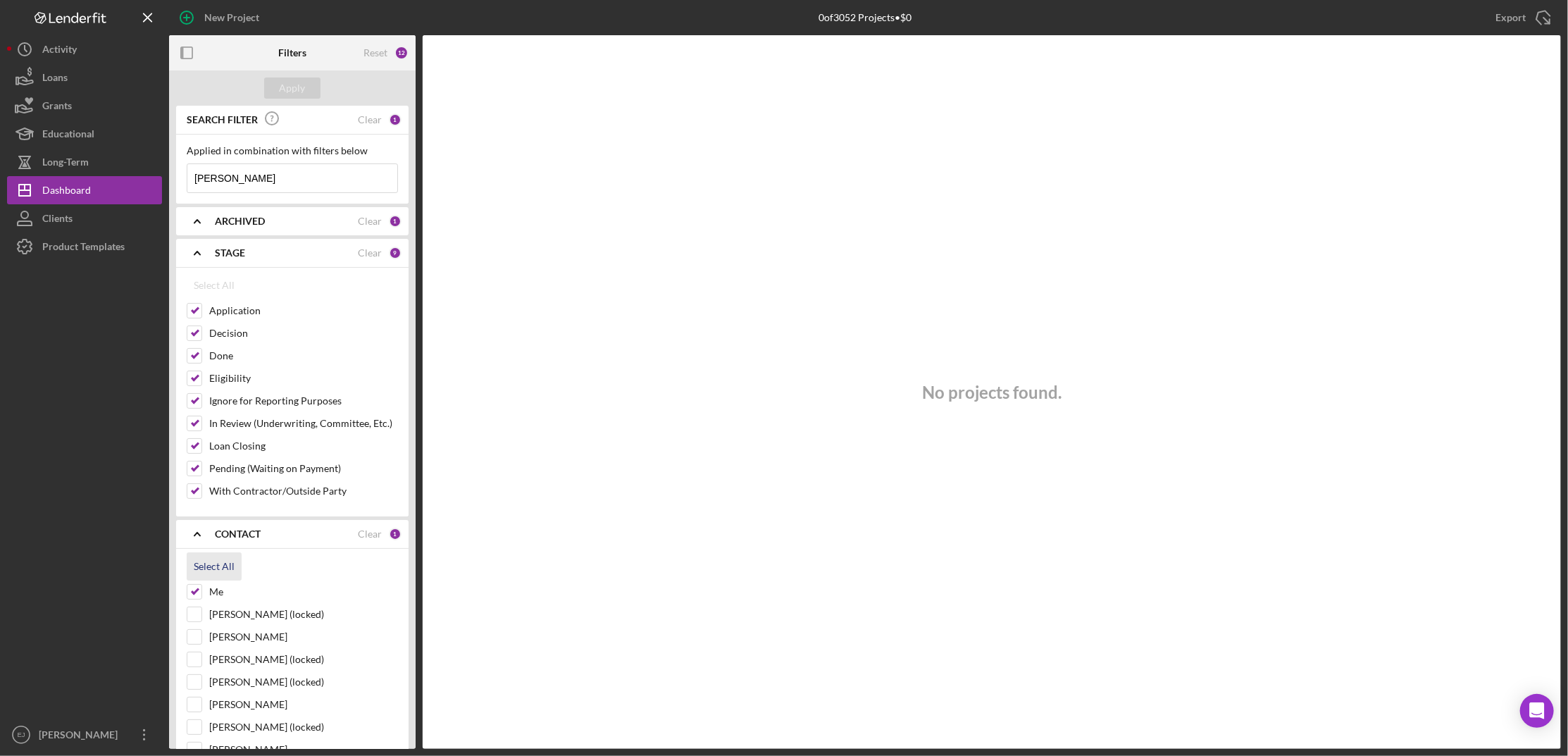
click at [198, 561] on div "Select All" at bounding box center [215, 566] width 41 height 28
checkbox input "true"
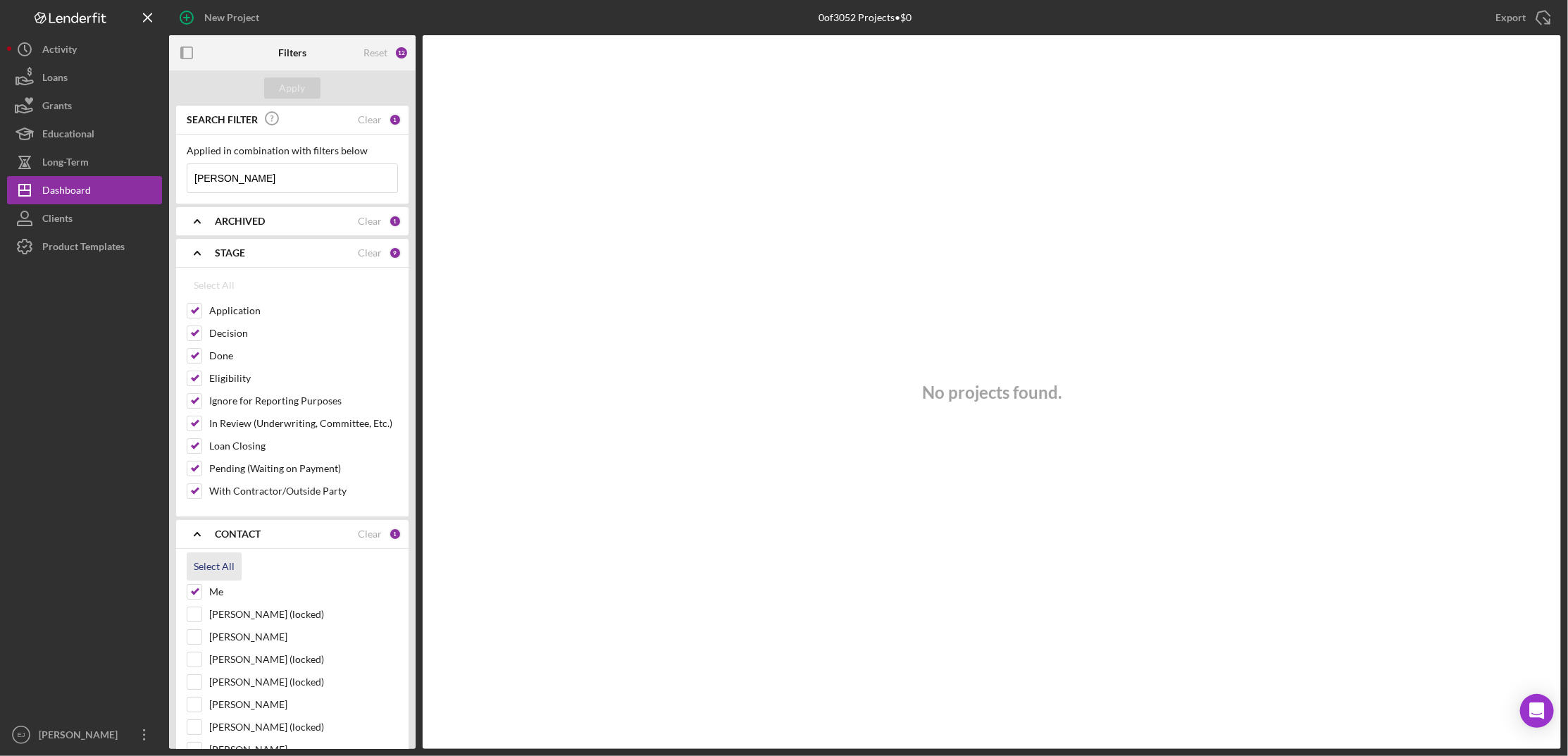
checkbox input "true"
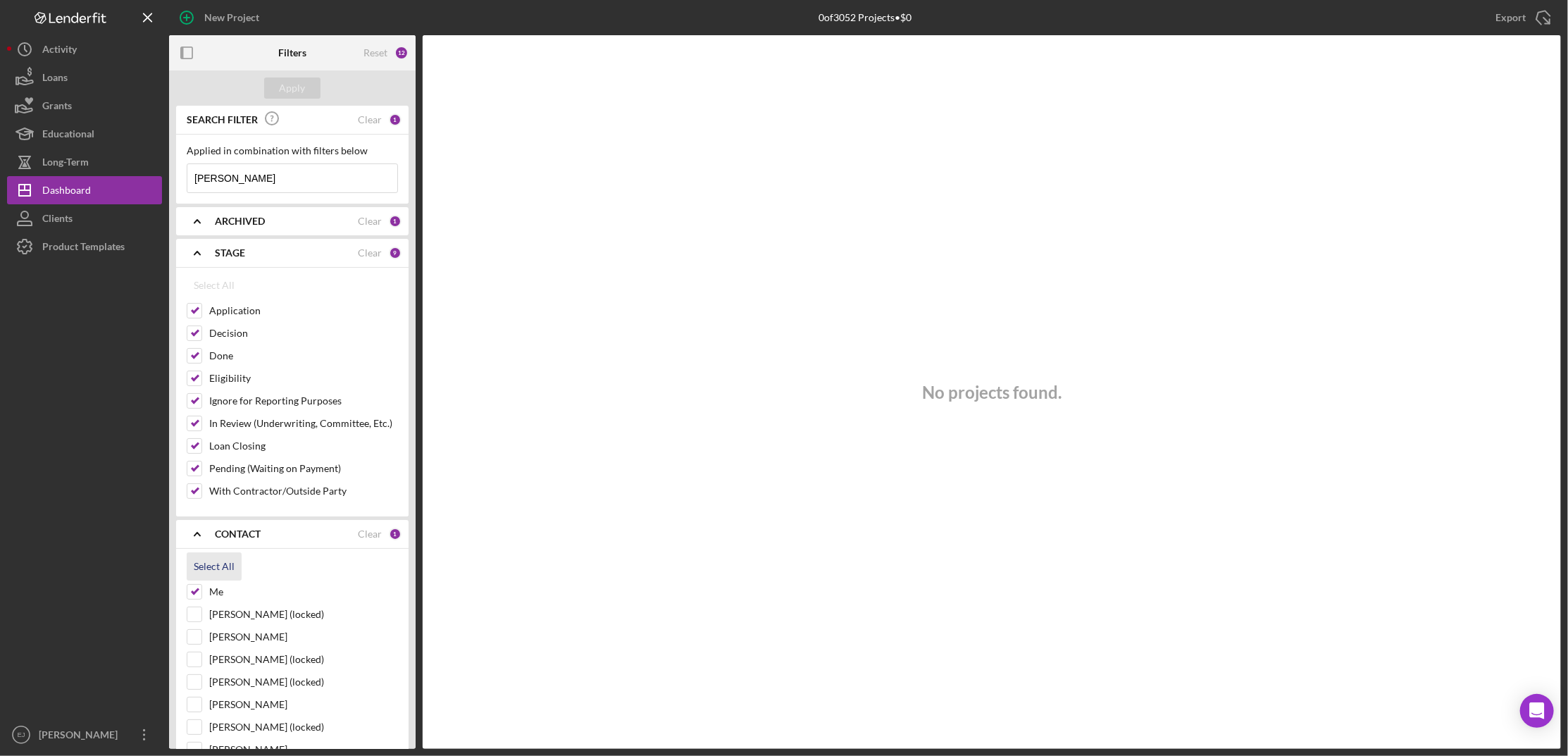
checkbox input "true"
click at [295, 88] on div "Apply" at bounding box center [293, 87] width 26 height 21
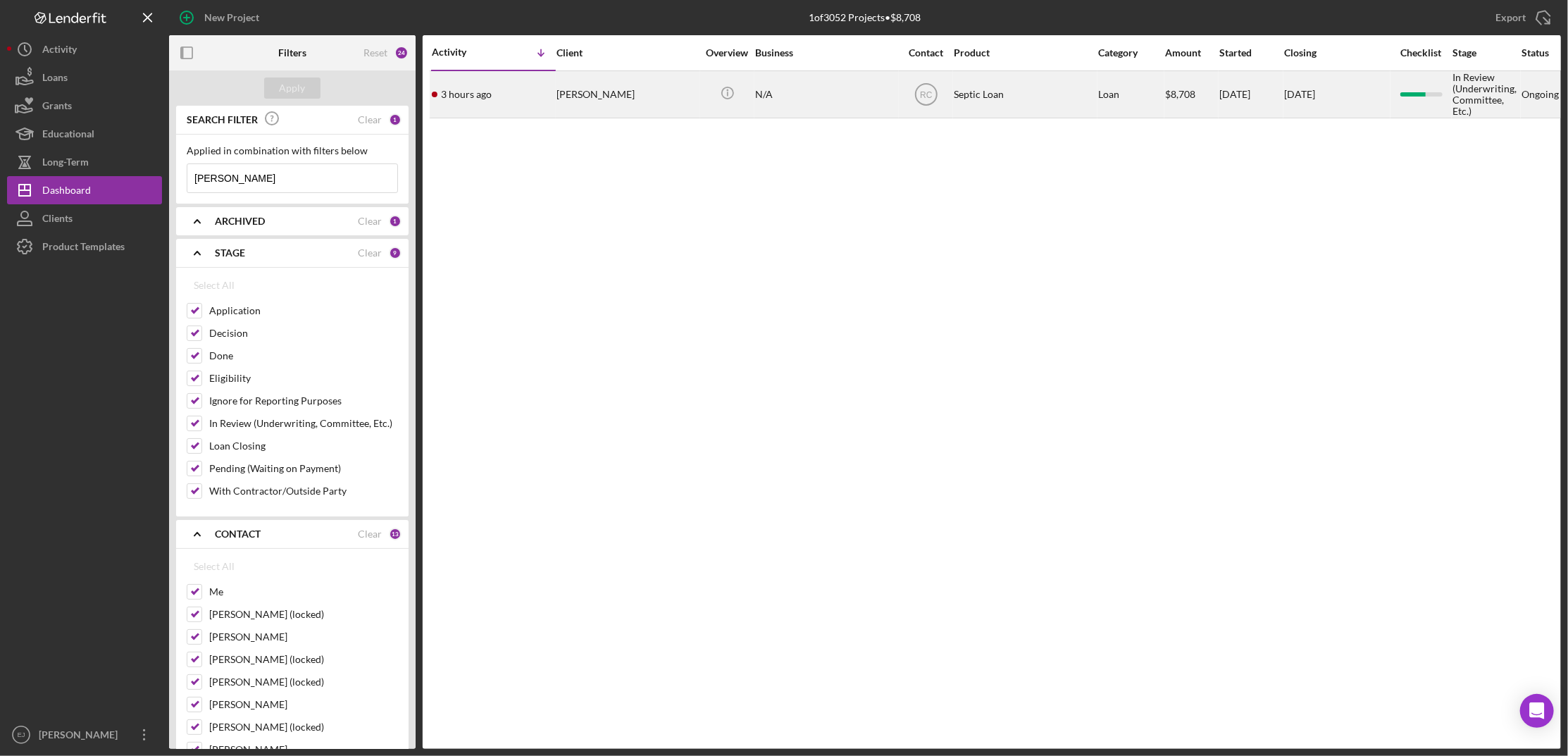
click at [594, 102] on div "[PERSON_NAME]" at bounding box center [627, 94] width 141 height 46
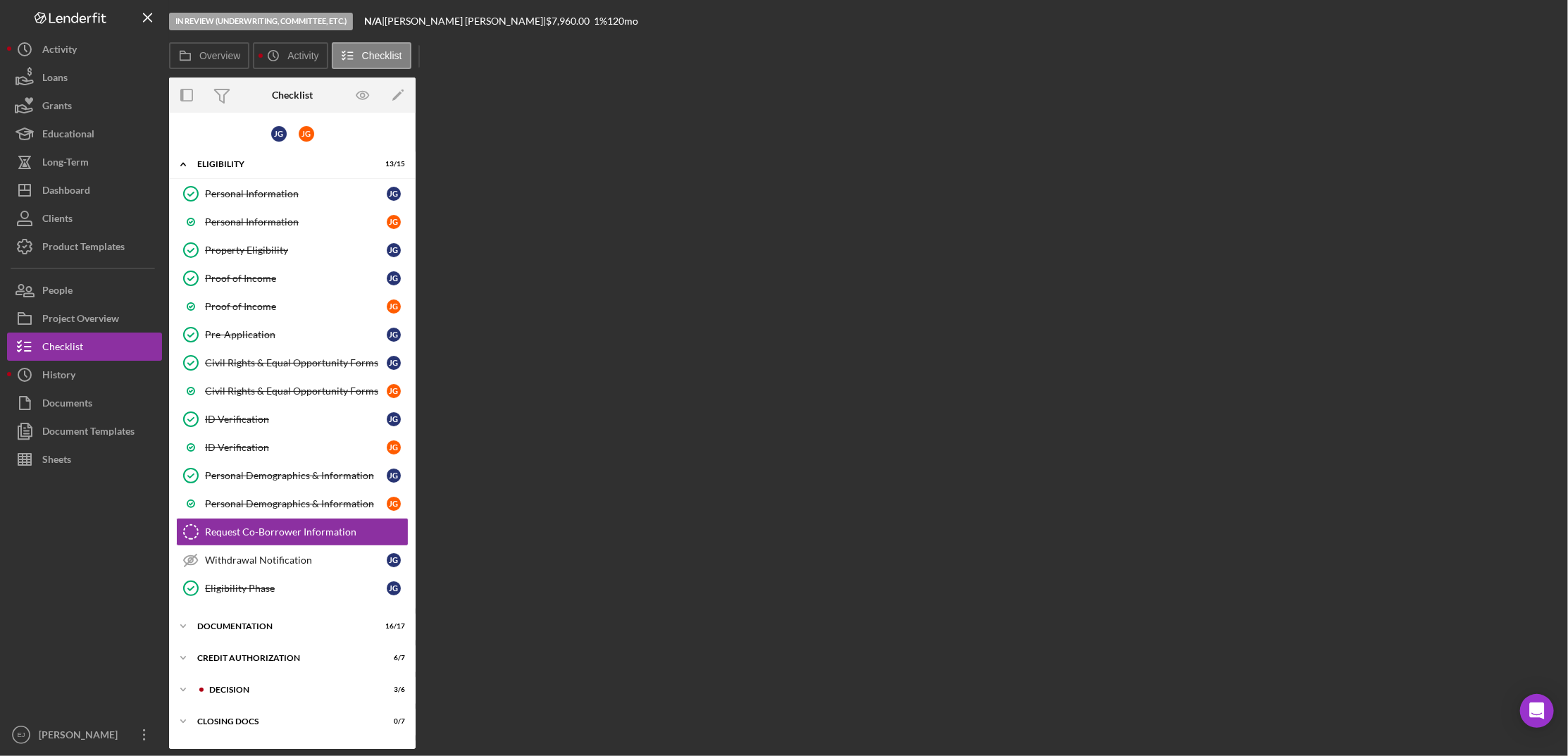
scroll to position [58, 0]
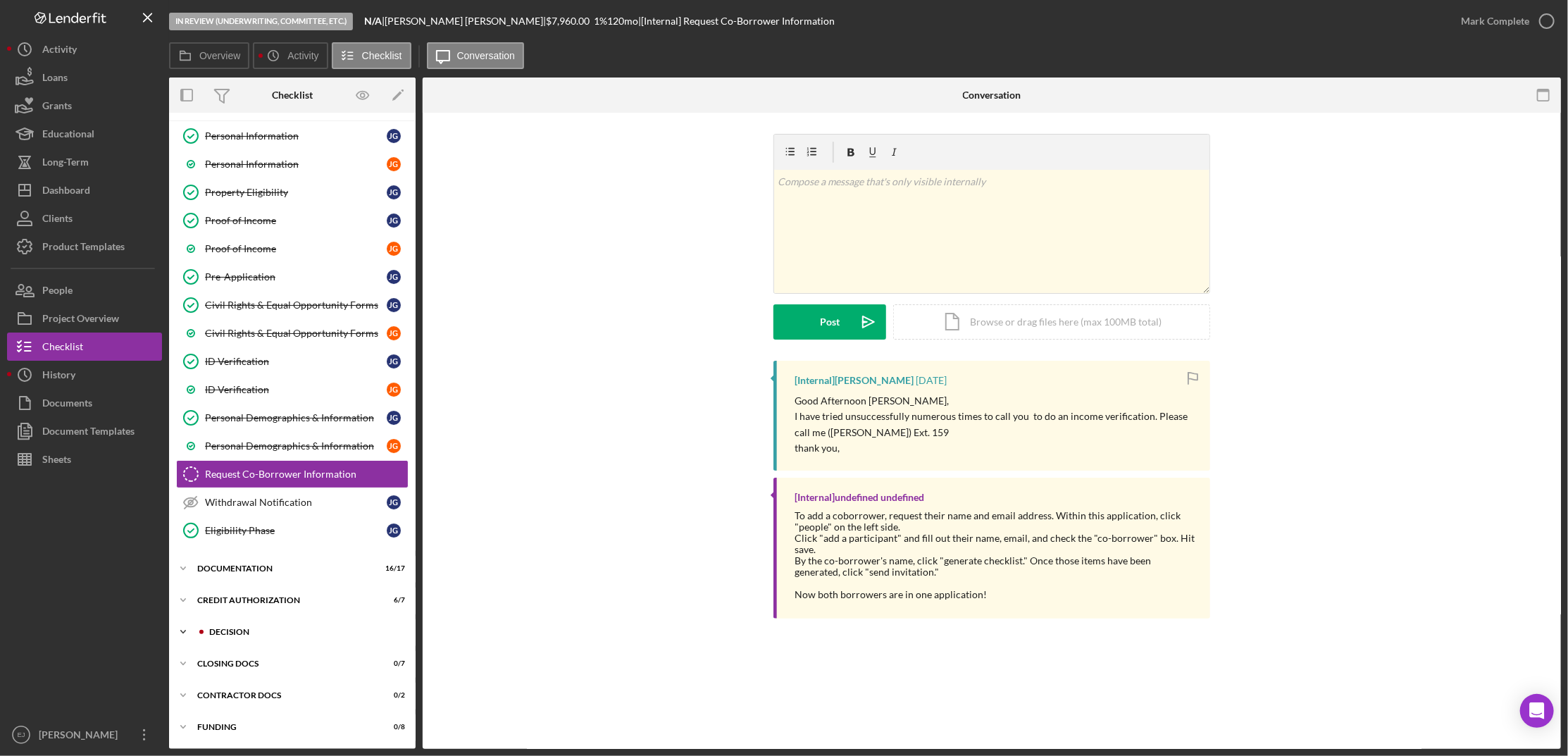
click at [195, 625] on icon "Icon/Expander" at bounding box center [183, 632] width 28 height 28
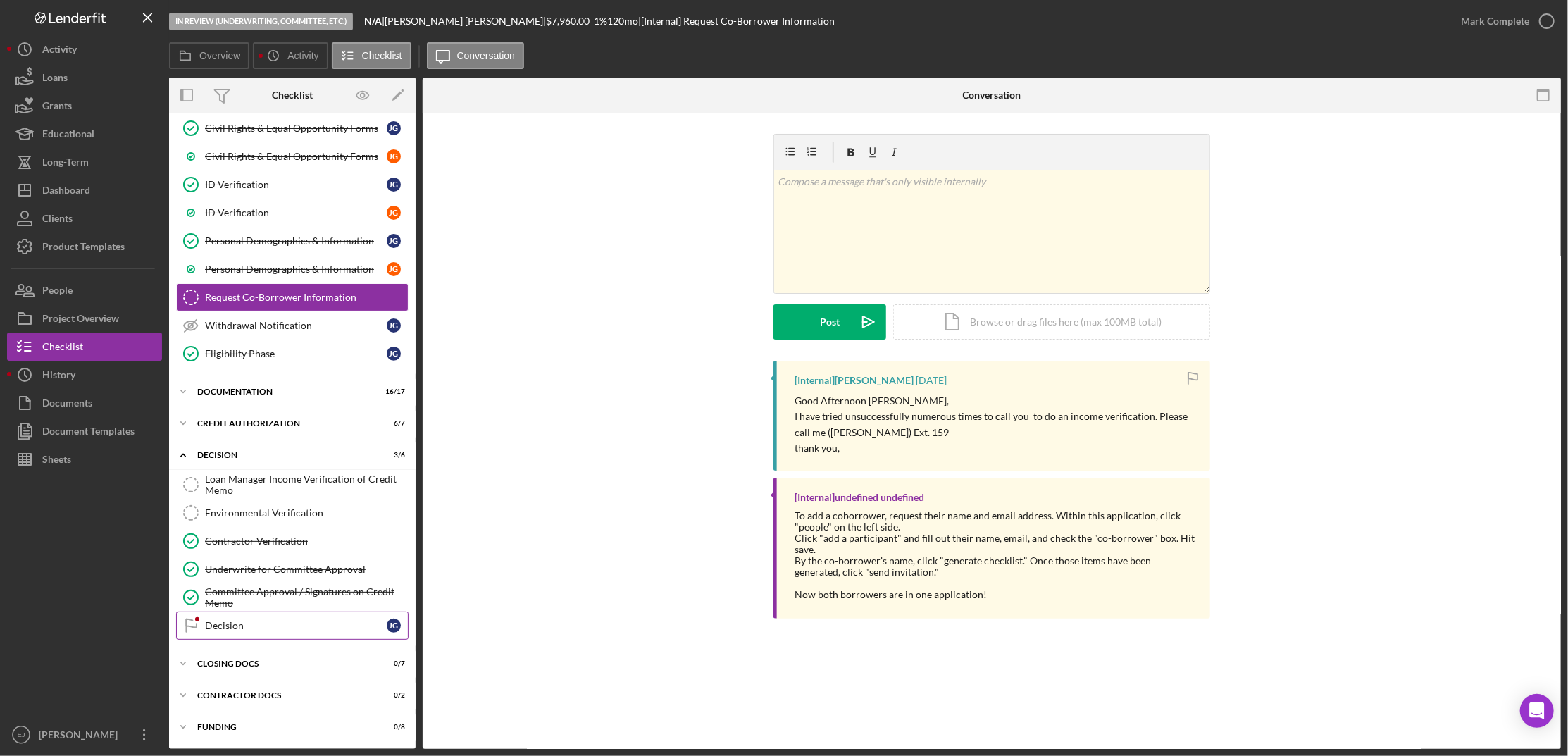
click at [272, 623] on div "Decision" at bounding box center [296, 625] width 182 height 11
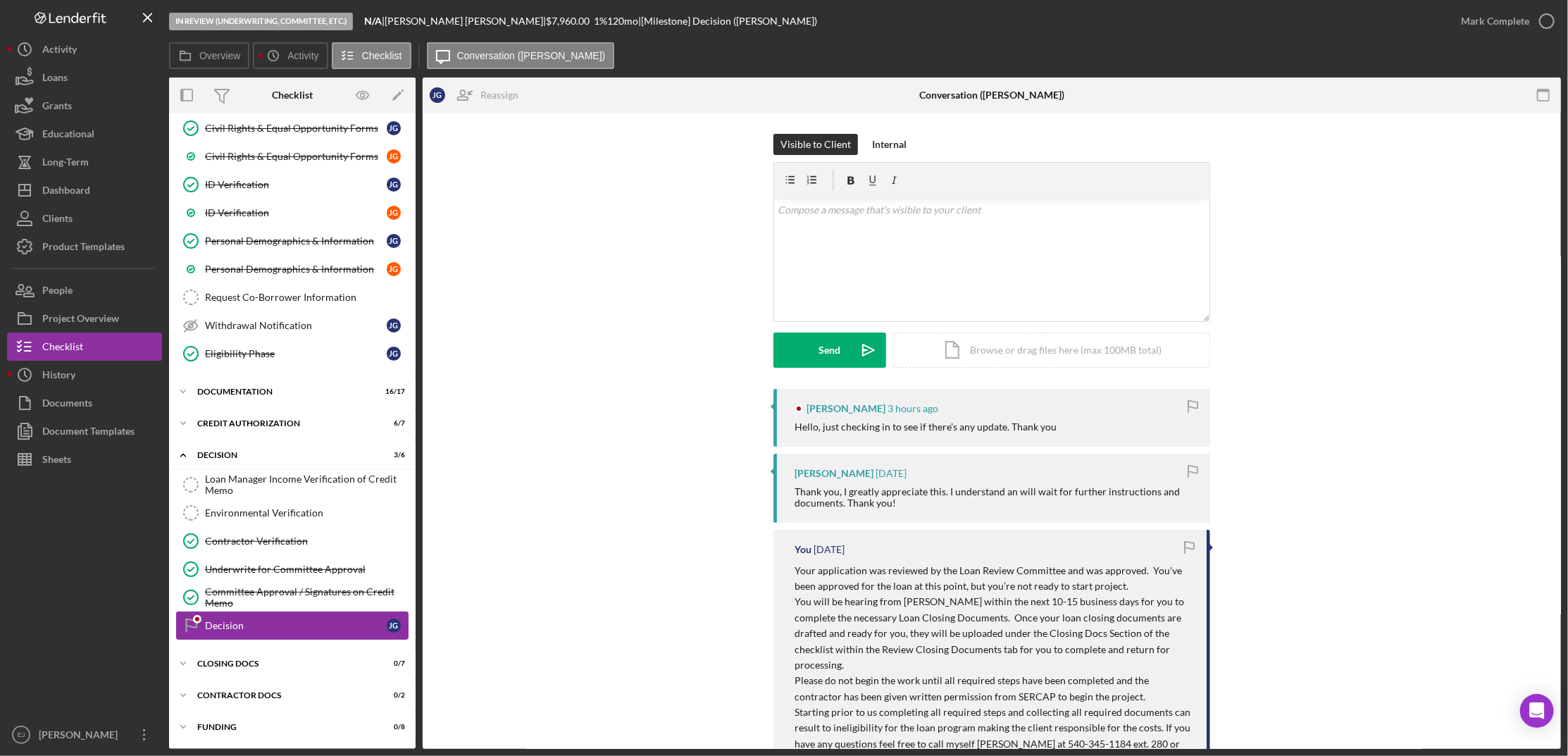
scroll to position [239, 0]
click at [1038, 350] on div "Icon/Document Browse or drag files here (max 100MB total) Tap to choose files o…" at bounding box center [1051, 350] width 317 height 35
click at [310, 486] on div "Loan Manager Income Verification of Credit Memo" at bounding box center [307, 485] width 203 height 22
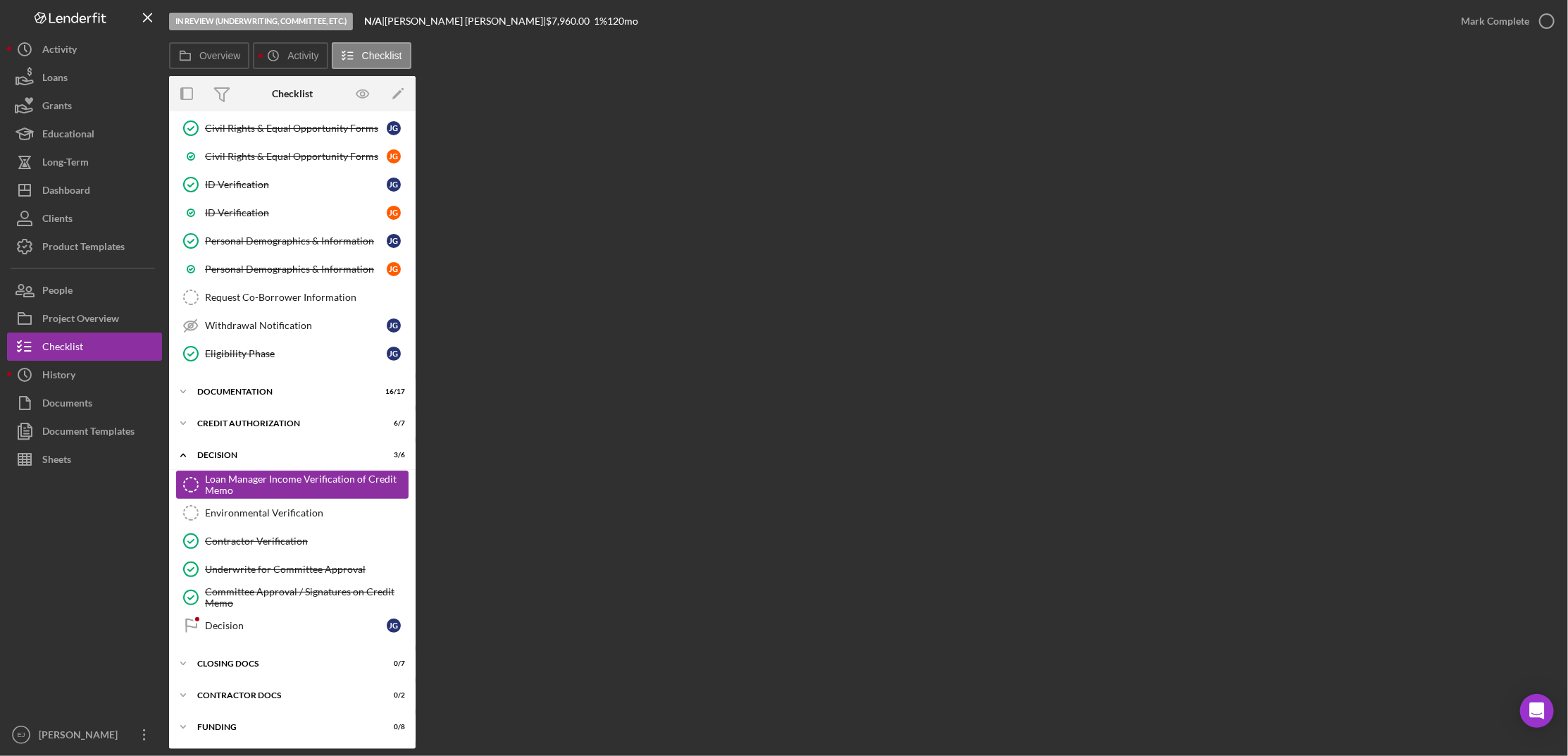
scroll to position [239, 0]
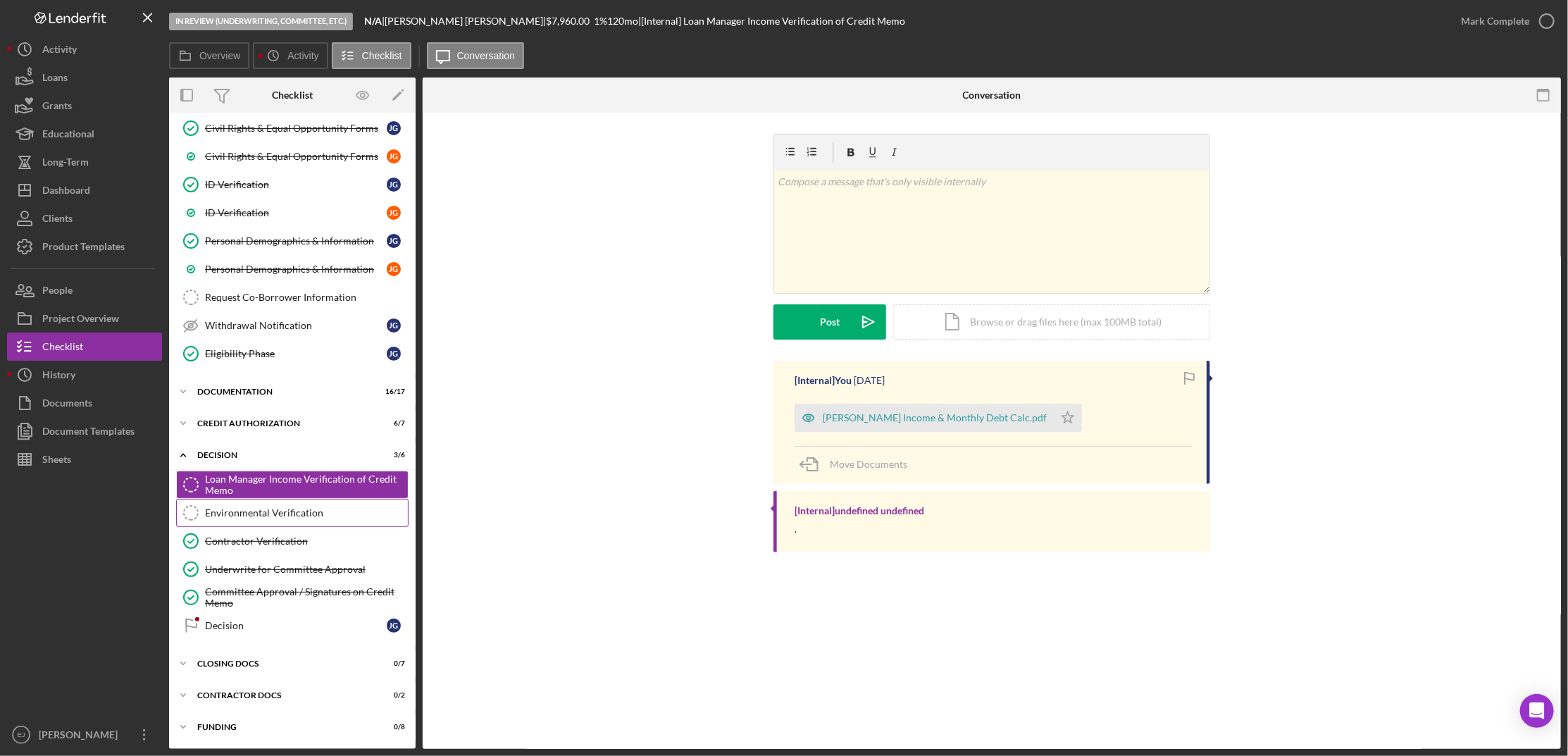
click at [316, 507] on div "Environmental Verification" at bounding box center [307, 513] width 203 height 11
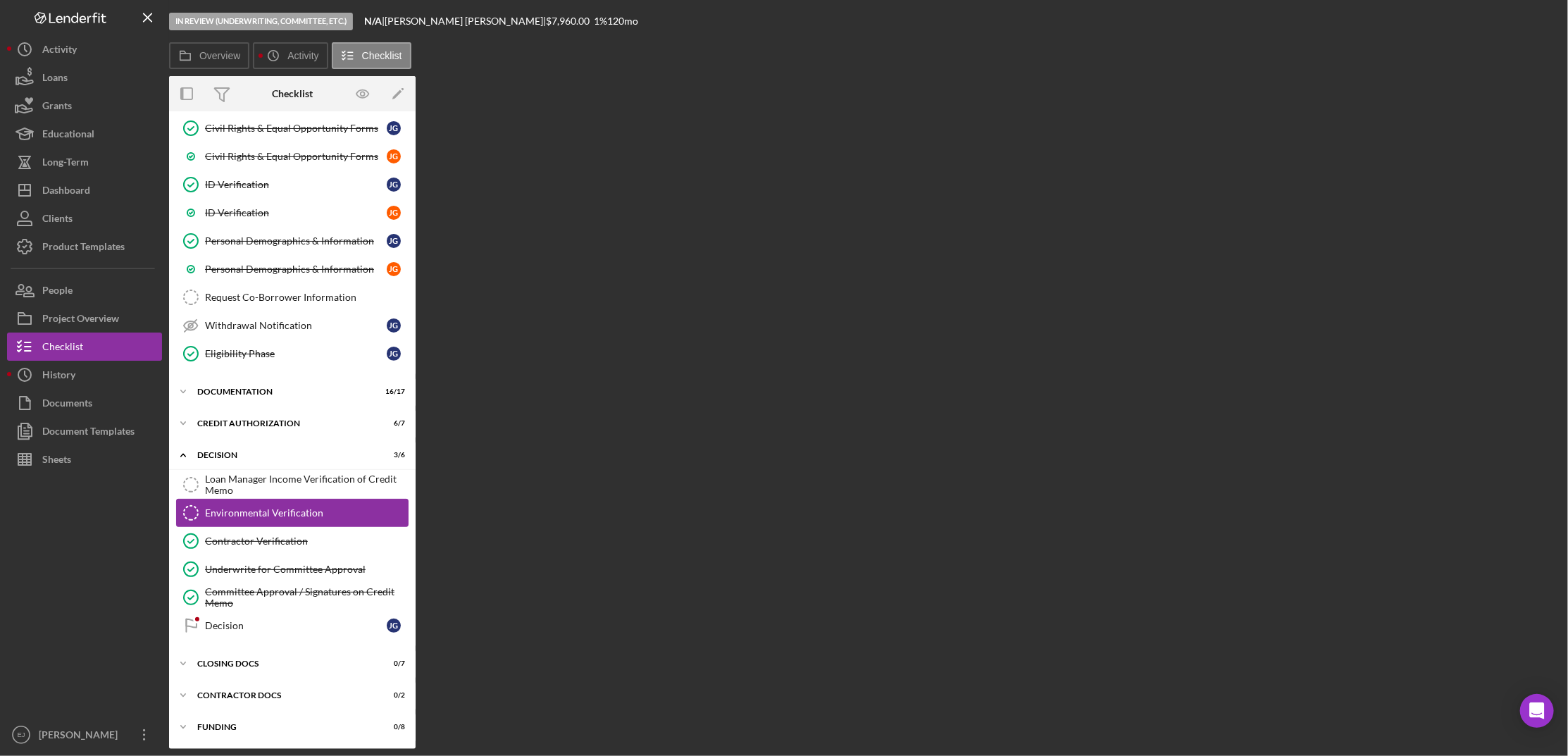
scroll to position [239, 0]
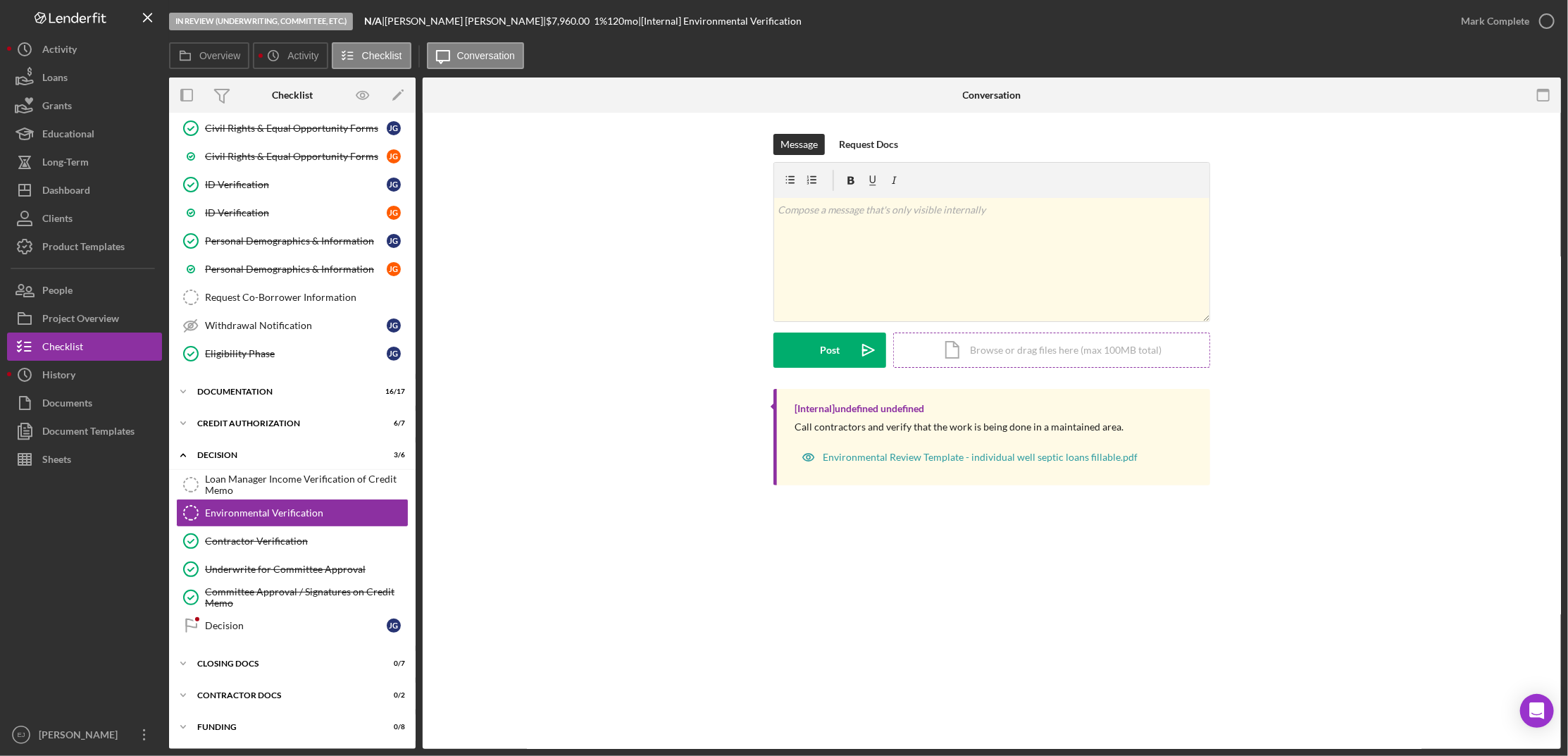
click at [1015, 354] on div "Icon/Document Browse or drag files here (max 100MB total) Tap to choose files o…" at bounding box center [1051, 350] width 317 height 35
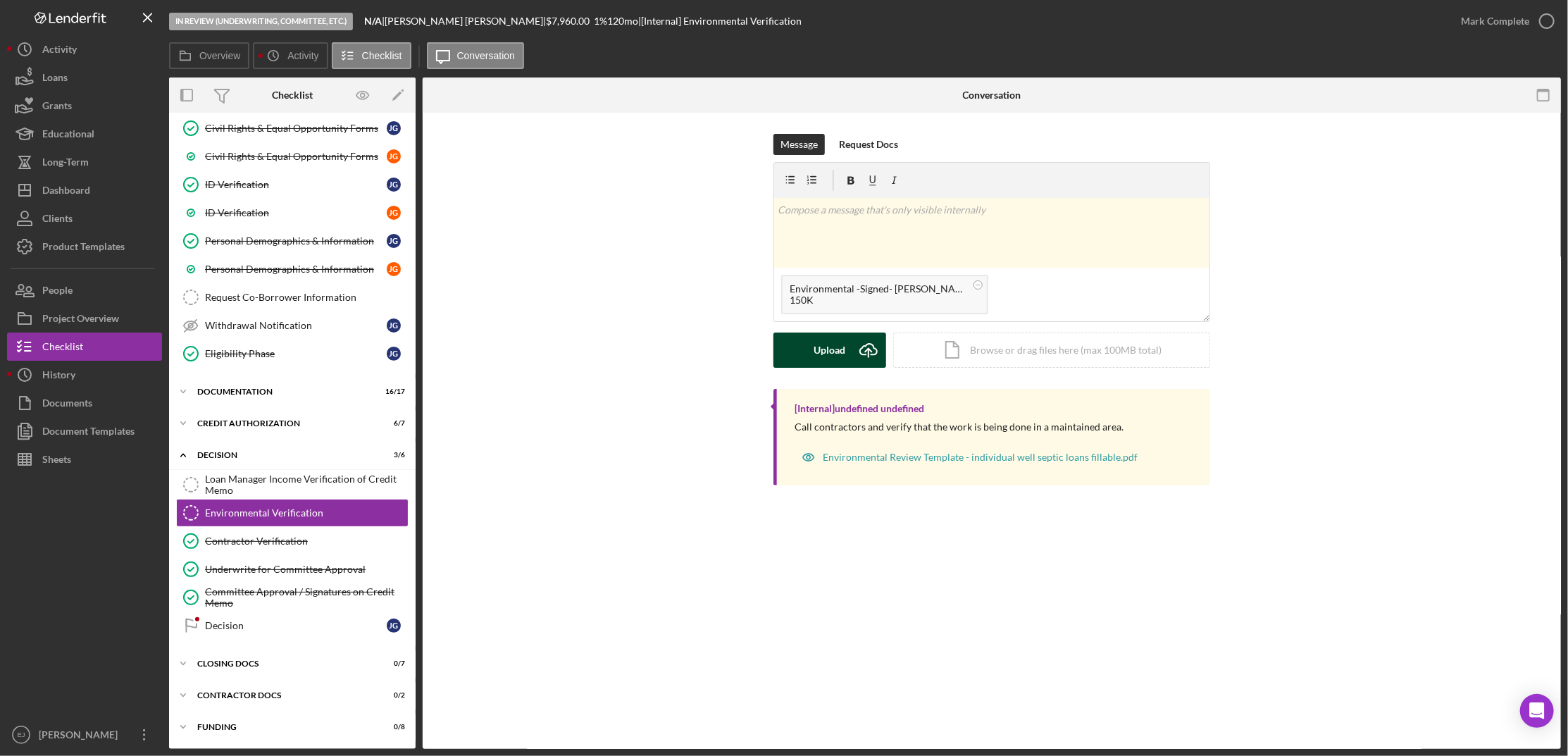
click at [868, 352] on icon "Icon/Upload" at bounding box center [869, 350] width 35 height 35
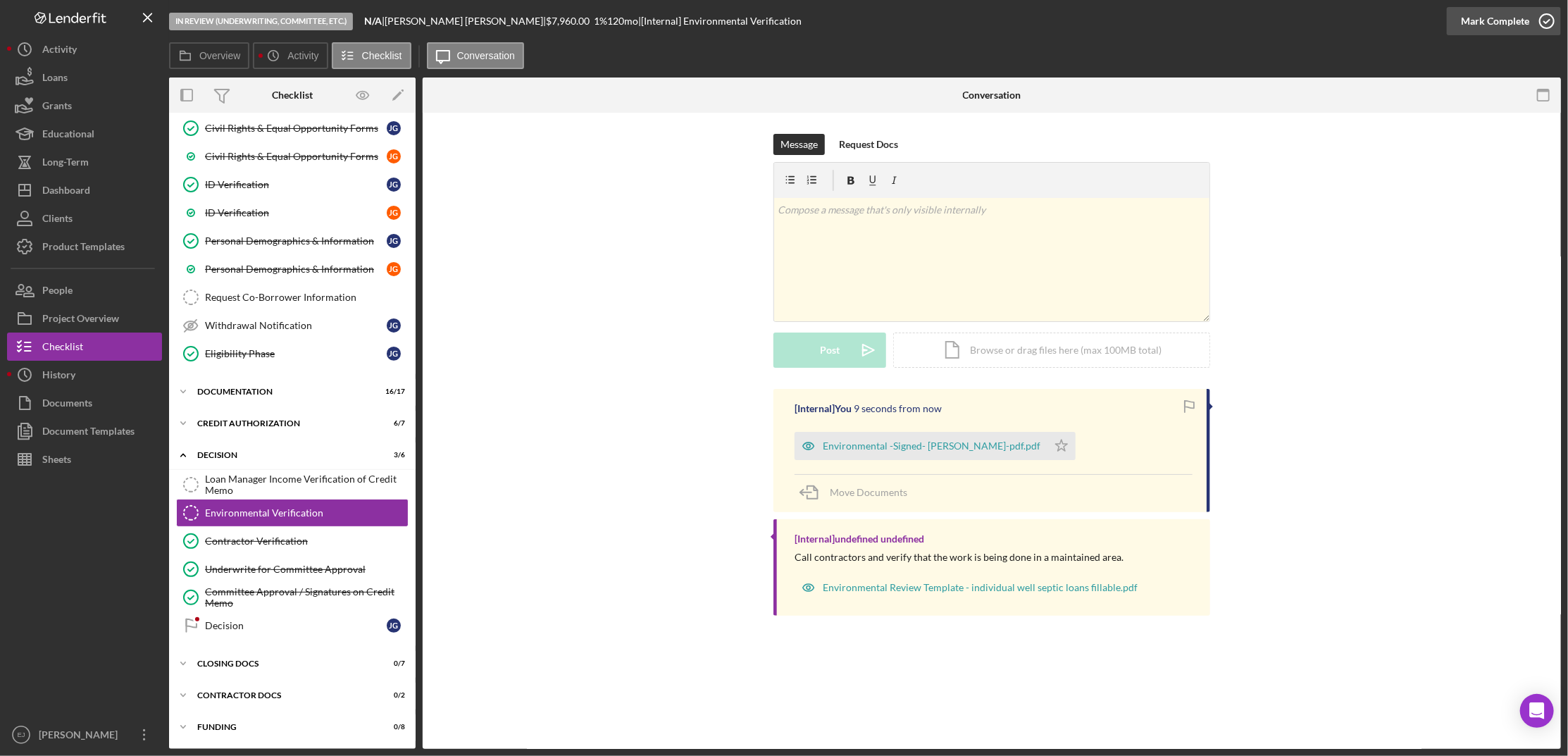
click at [1544, 31] on icon "button" at bounding box center [1547, 21] width 35 height 35
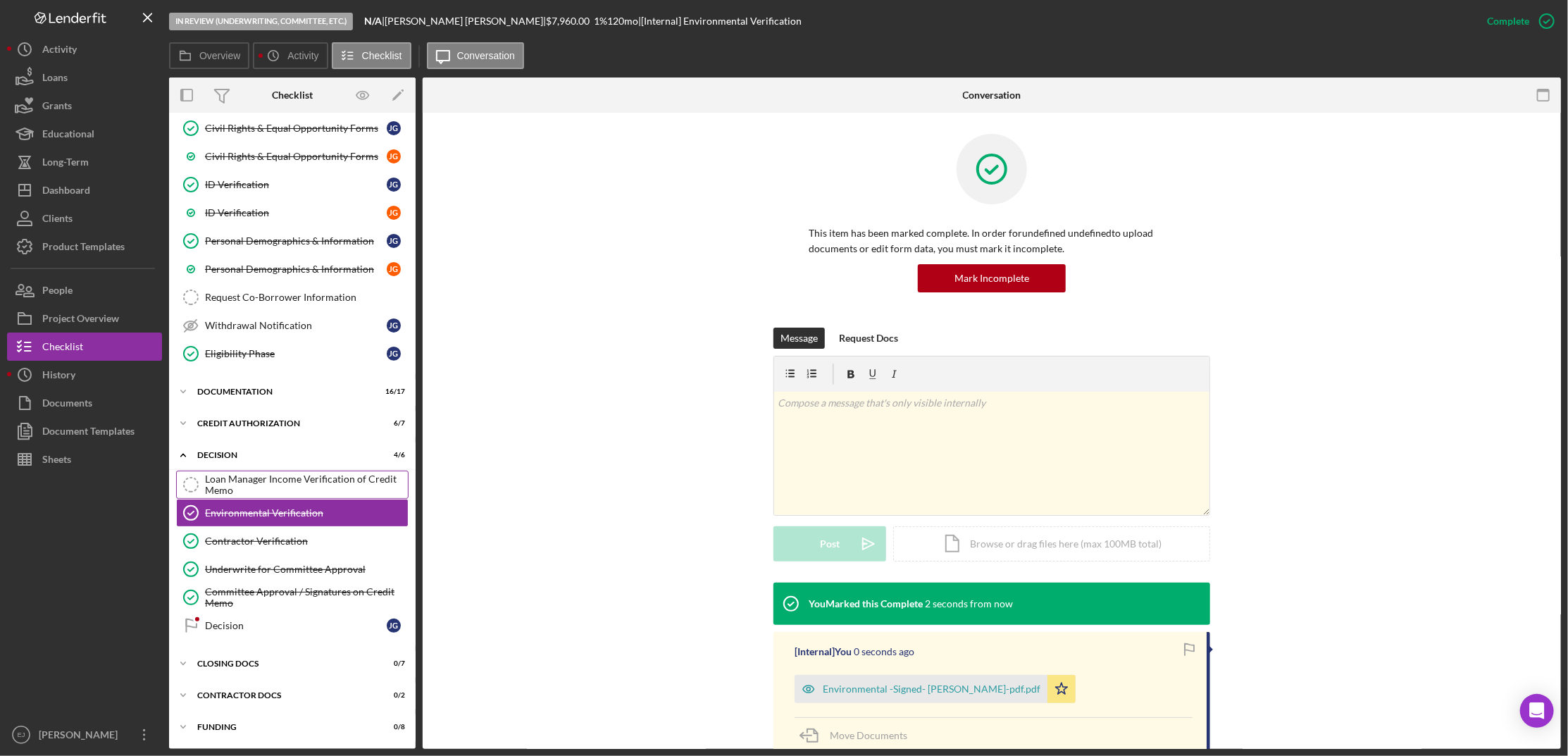
click at [370, 476] on div "Loan Manager Income Verification of Credit Memo" at bounding box center [307, 485] width 203 height 22
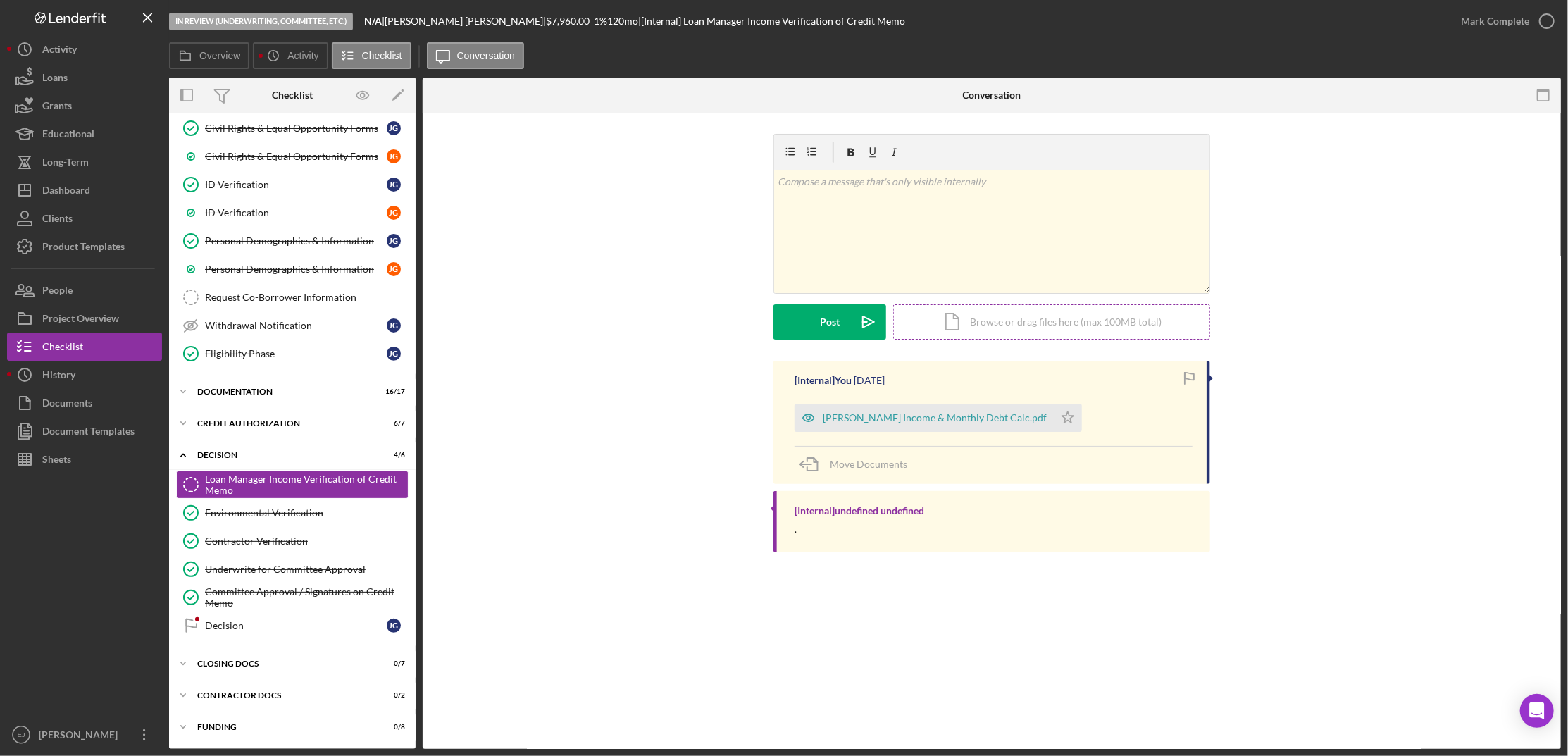
click at [1021, 323] on div "Icon/Document Browse or drag files here (max 100MB total) Tap to choose files o…" at bounding box center [1051, 322] width 317 height 35
click at [256, 624] on div "Decision" at bounding box center [296, 625] width 182 height 11
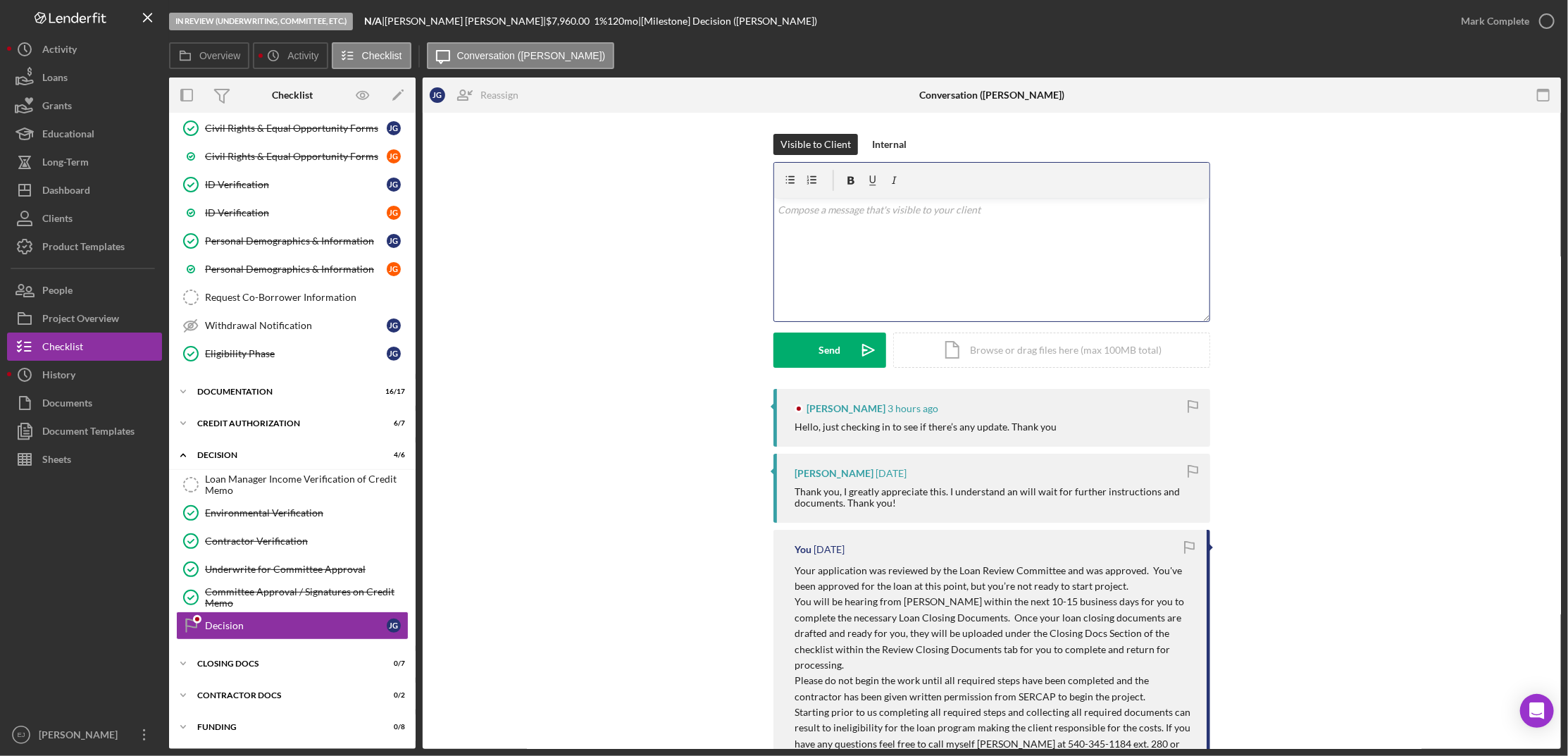
click at [957, 219] on div "v Color teal Color pink Remove color Add row above Add row below Add column bef…" at bounding box center [991, 259] width 436 height 124
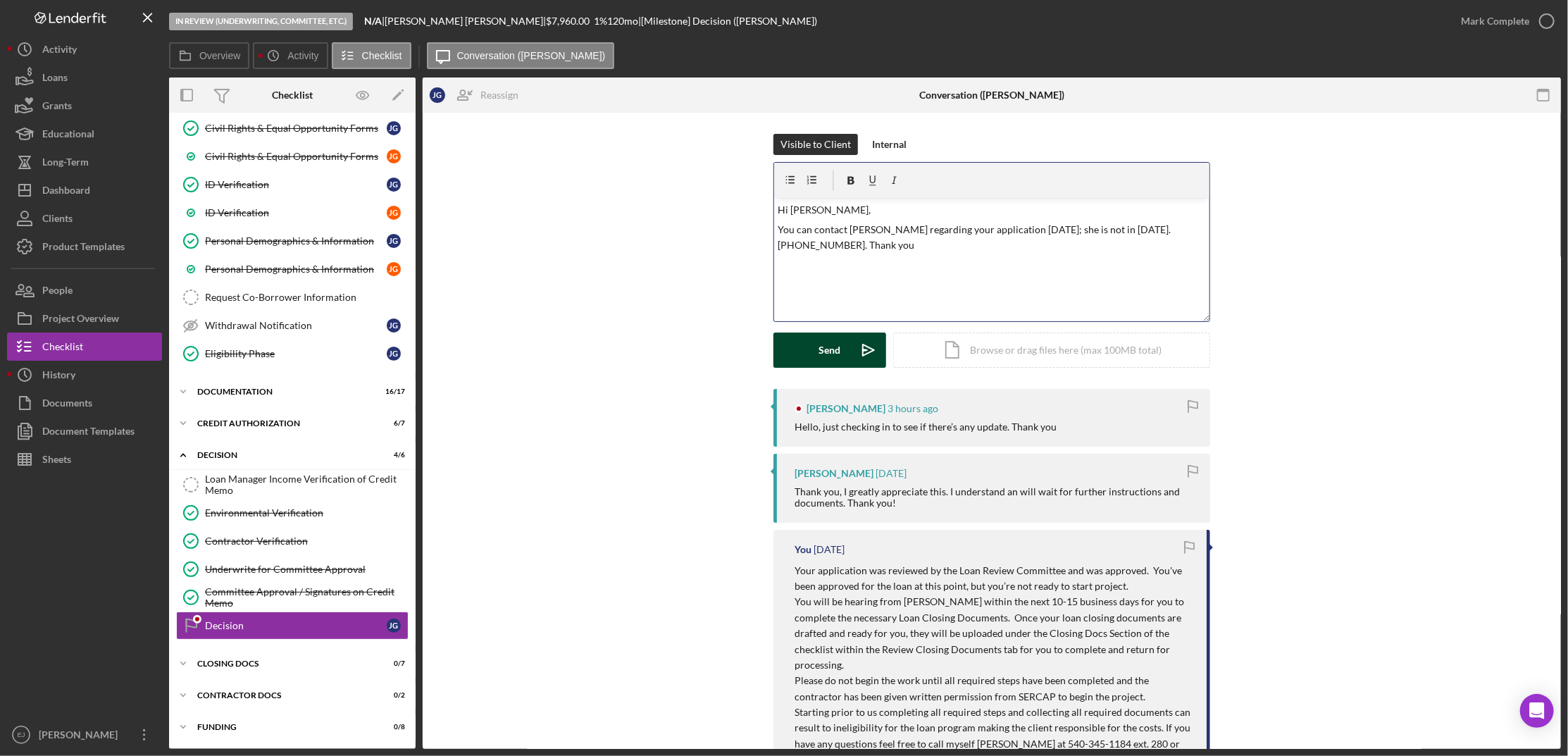
click at [843, 347] on button "Send Icon/icon-invite-send" at bounding box center [830, 350] width 112 height 35
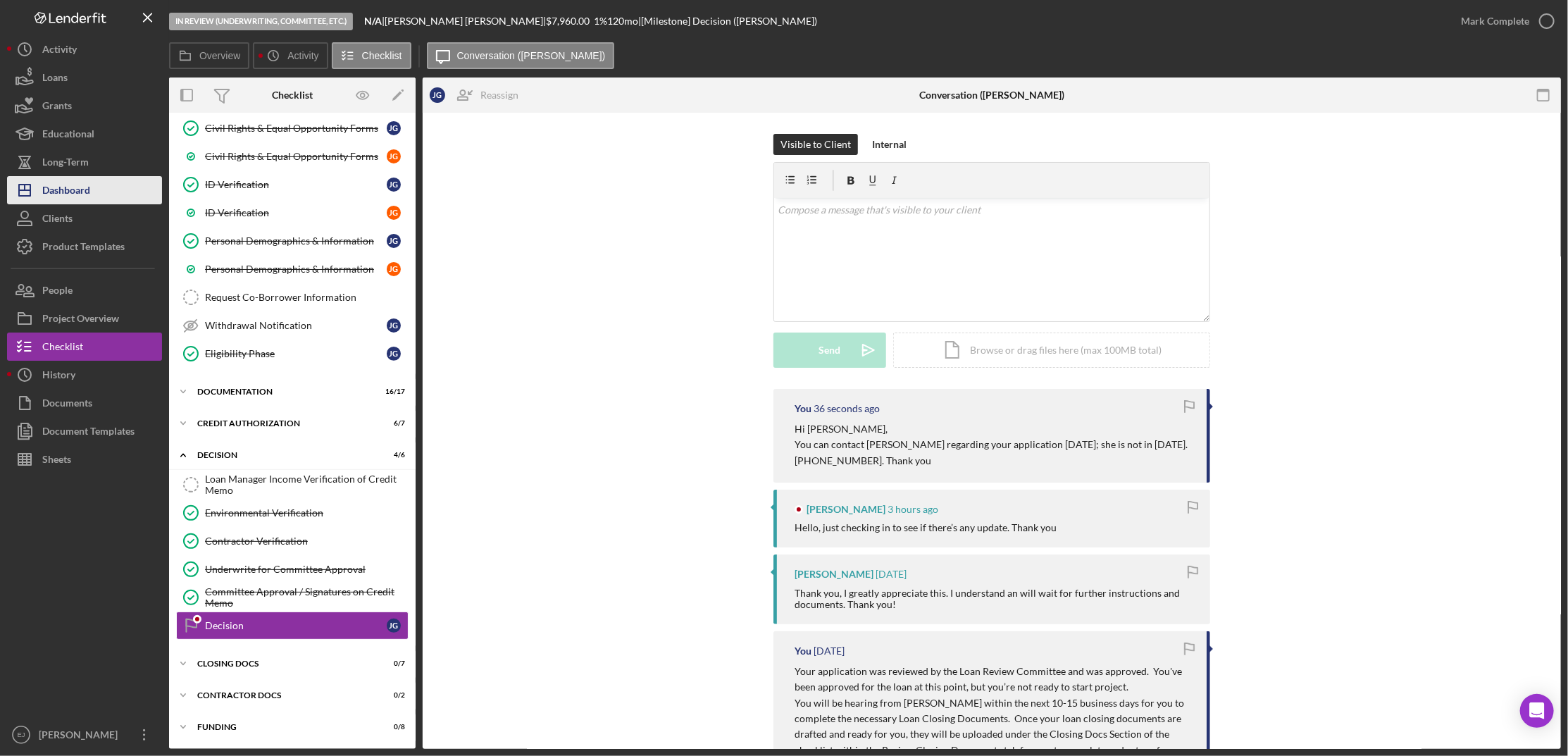
click at [64, 186] on div "Dashboard" at bounding box center [66, 192] width 48 height 32
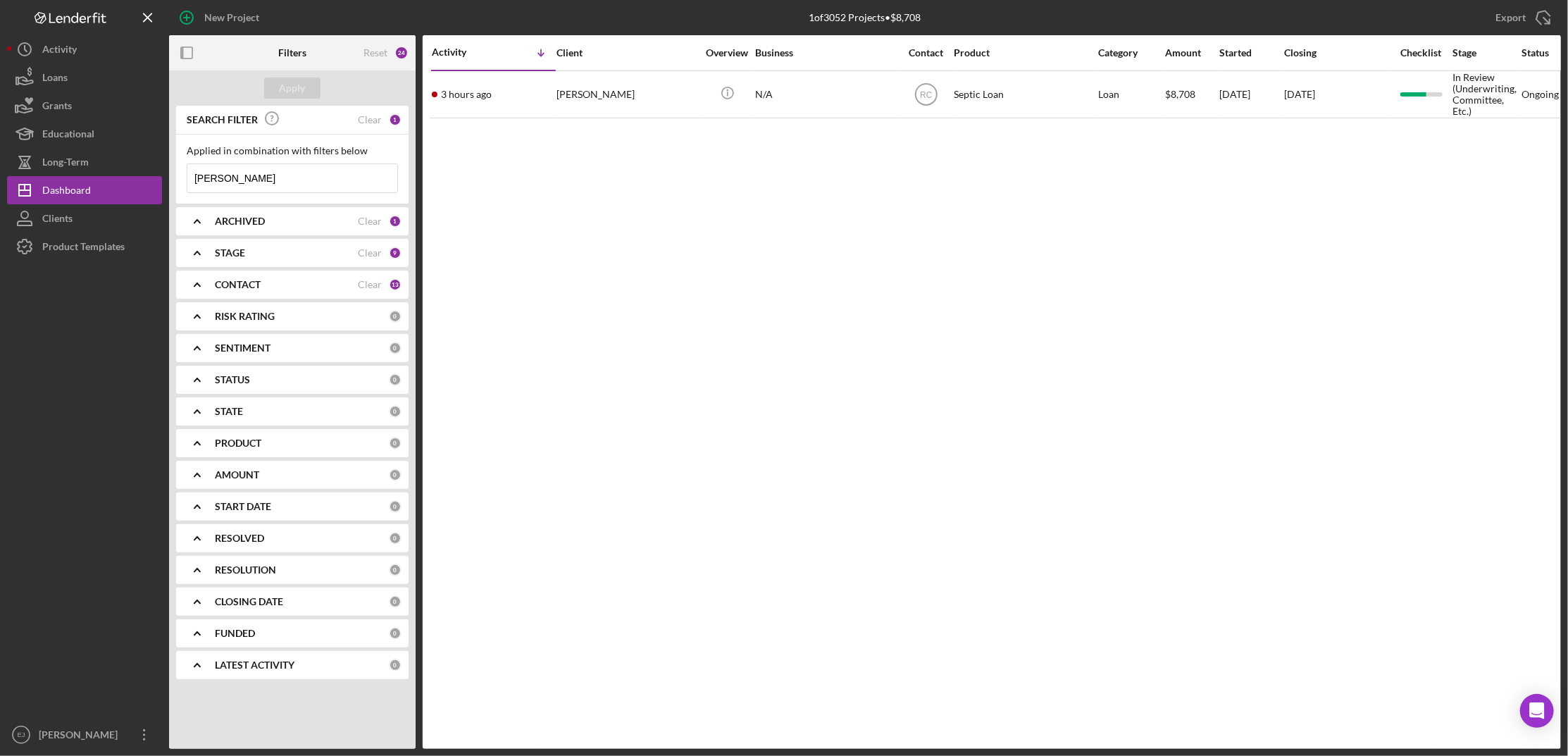
click at [250, 174] on input "[PERSON_NAME]" at bounding box center [293, 178] width 210 height 28
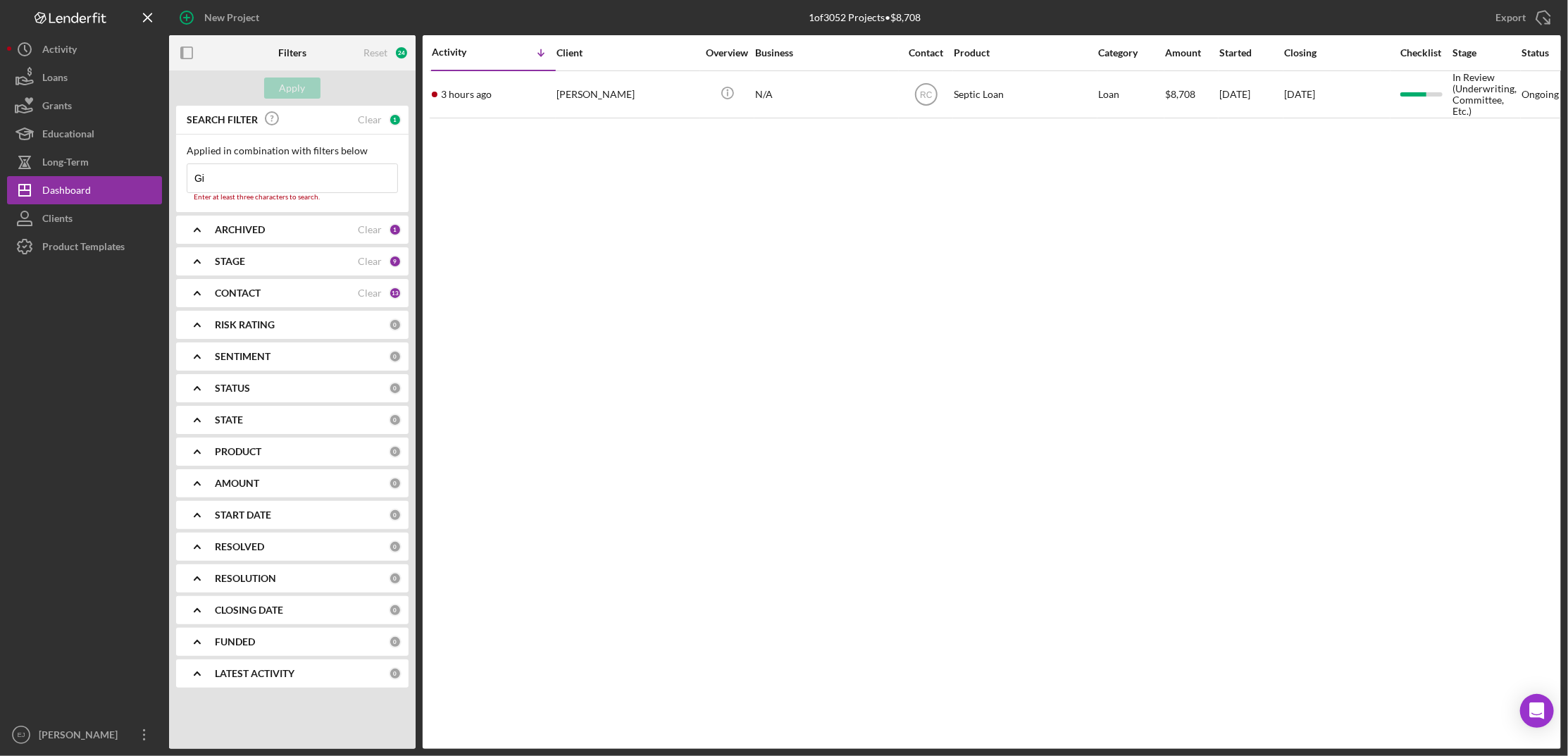
type input "G"
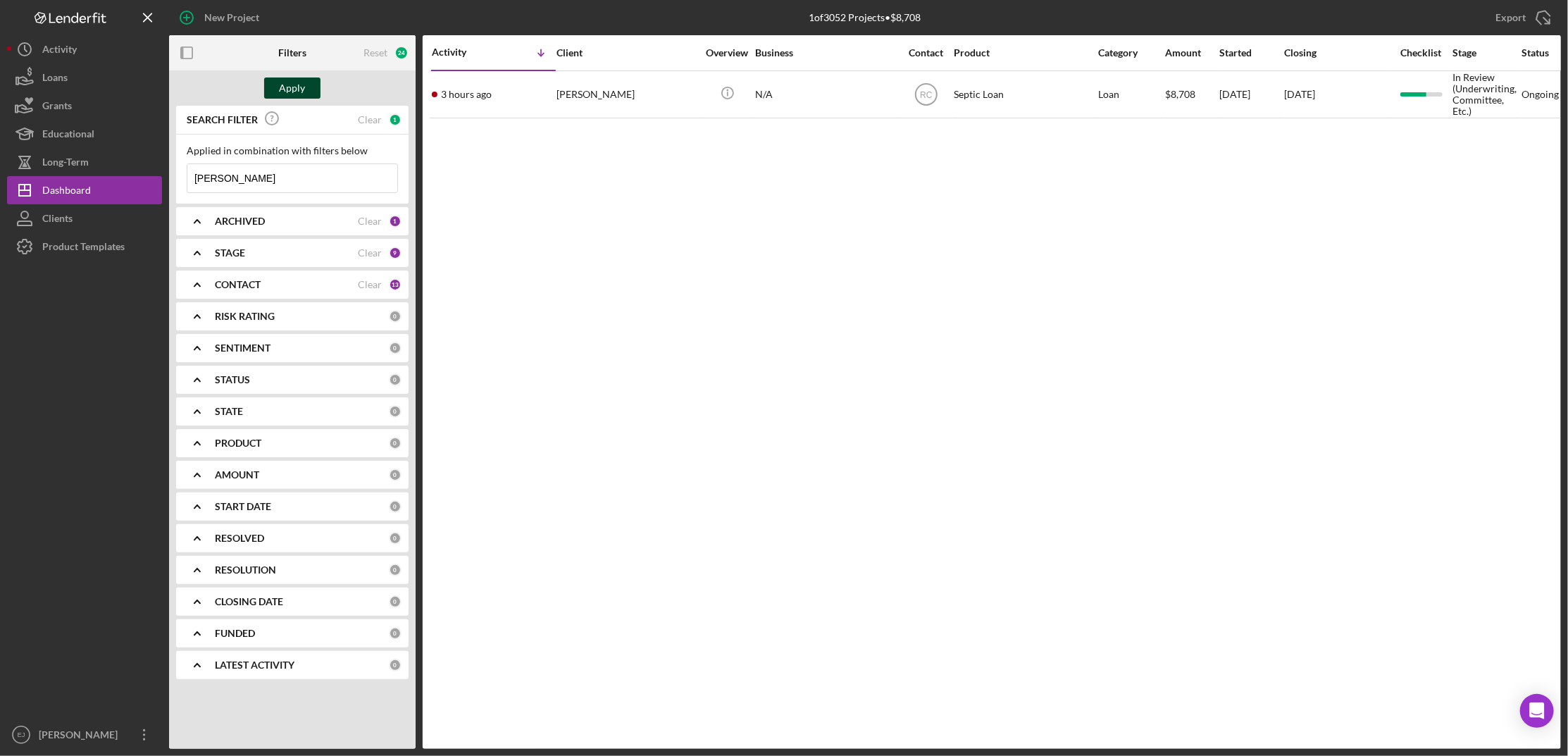
type input "[PERSON_NAME]"
click at [312, 78] on button "Apply" at bounding box center [292, 87] width 57 height 21
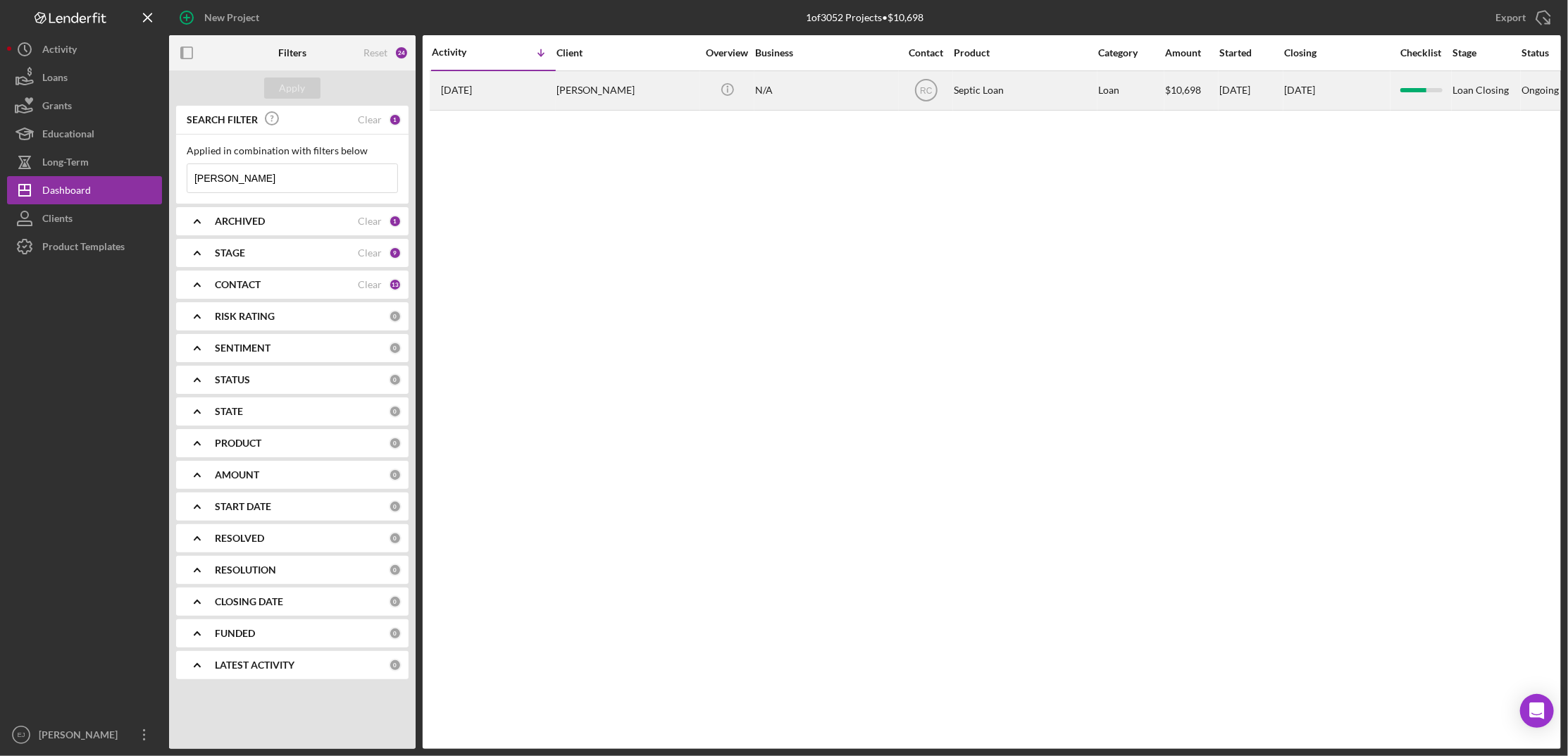
click at [590, 98] on div "[PERSON_NAME]" at bounding box center [627, 90] width 141 height 37
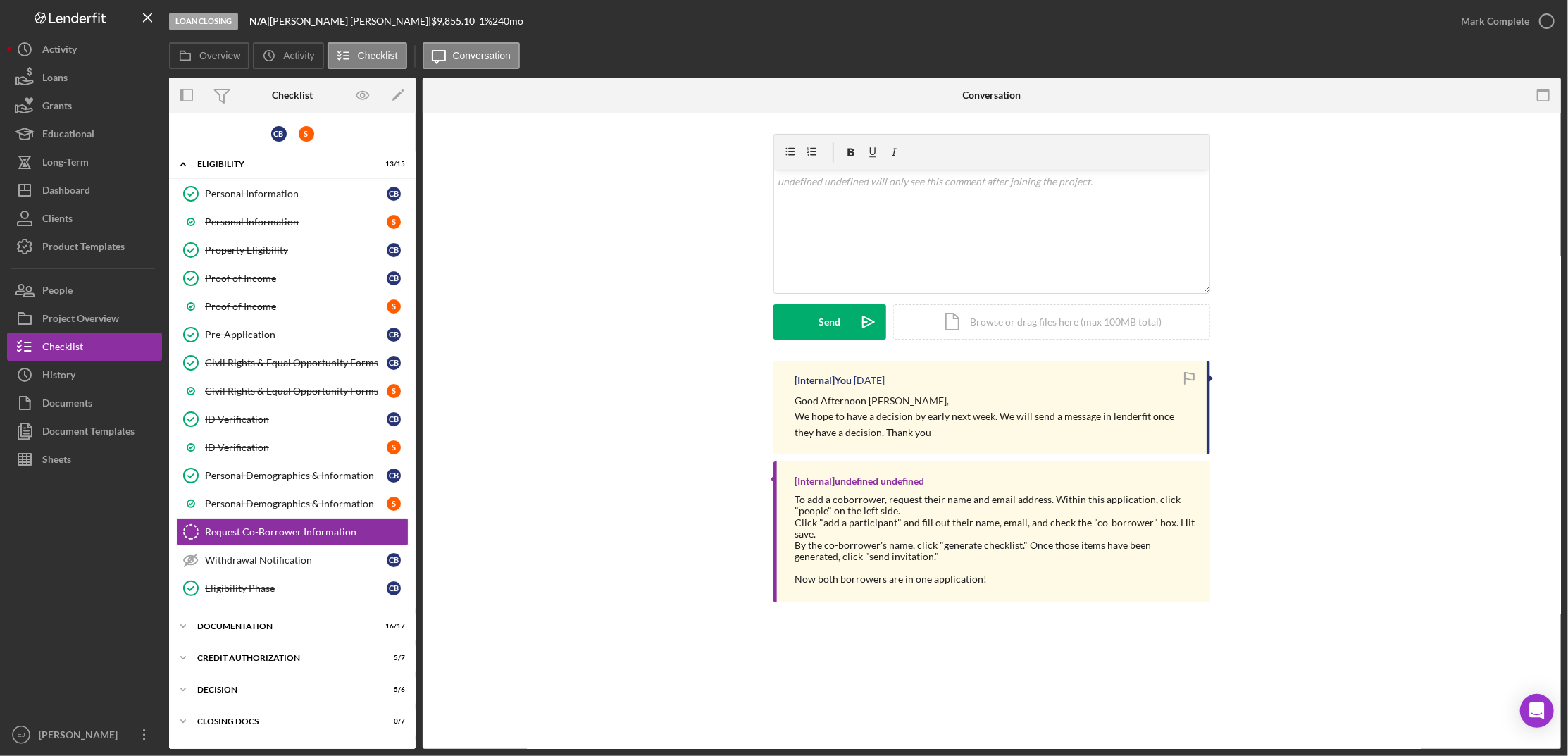
scroll to position [59, 0]
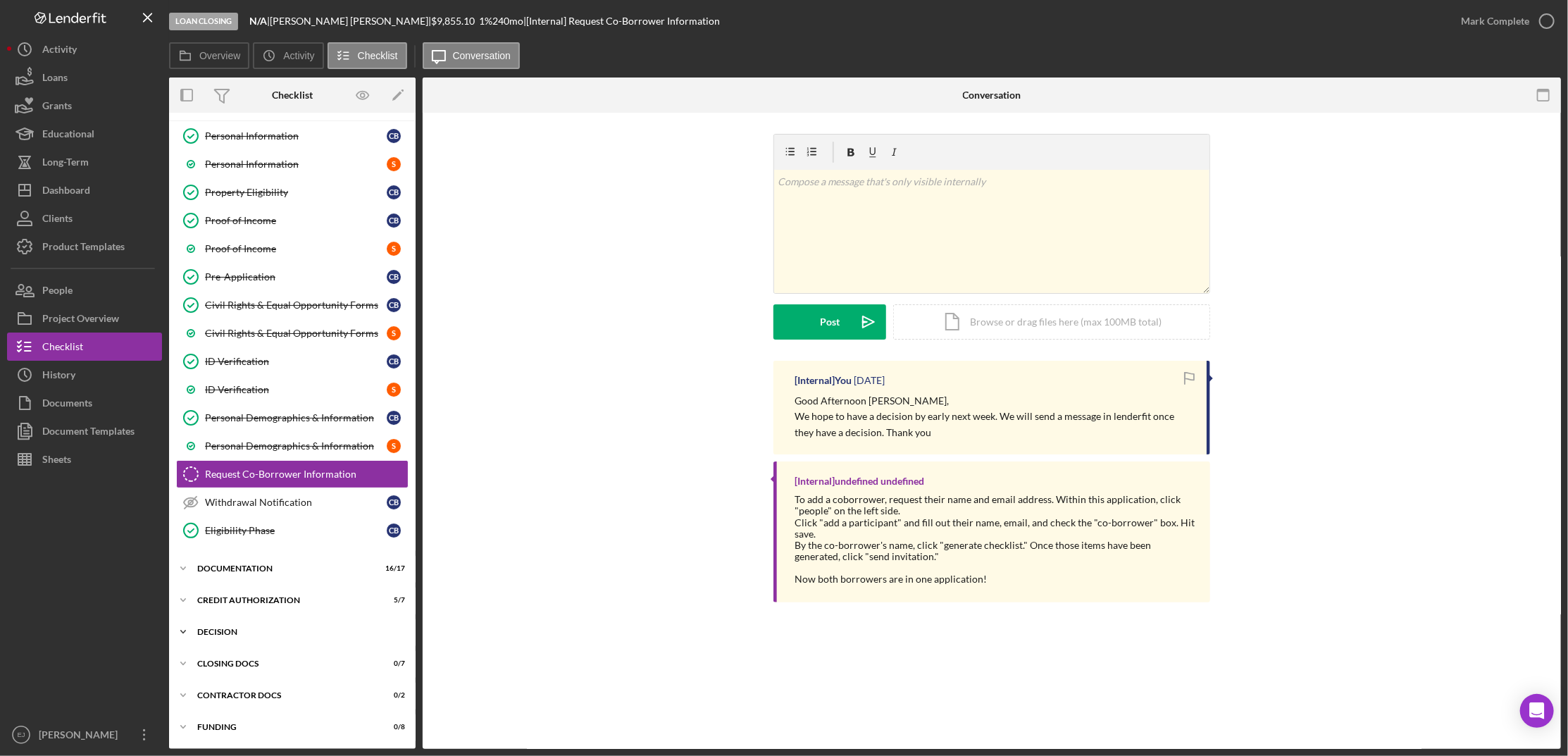
click at [217, 631] on div "Decision" at bounding box center [297, 632] width 201 height 8
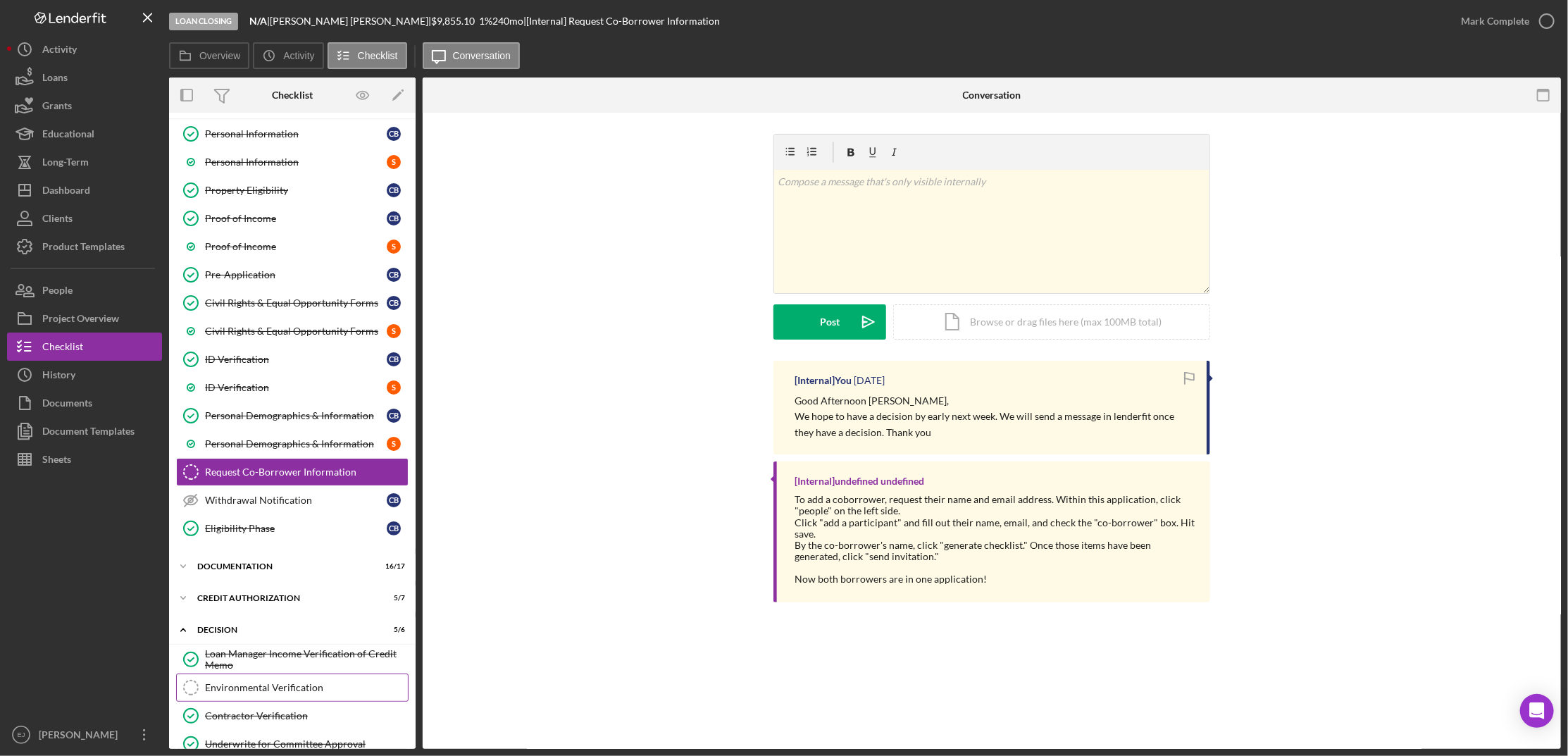
click at [254, 700] on link "Environmental Verification Environmental Verification" at bounding box center [293, 687] width 232 height 28
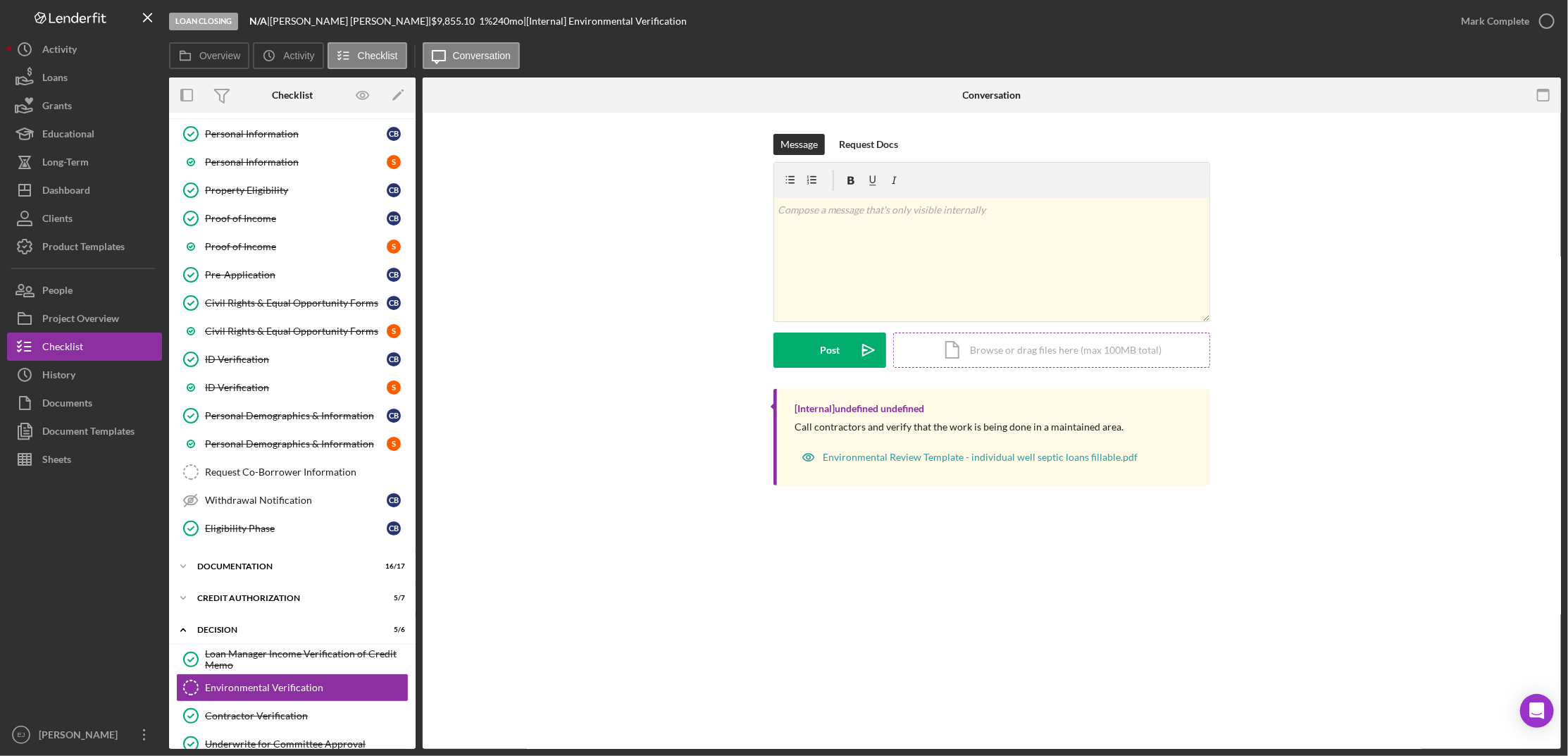
click at [980, 356] on div "Icon/Document Browse or drag files here (max 100MB total) Tap to choose files o…" at bounding box center [1051, 350] width 317 height 35
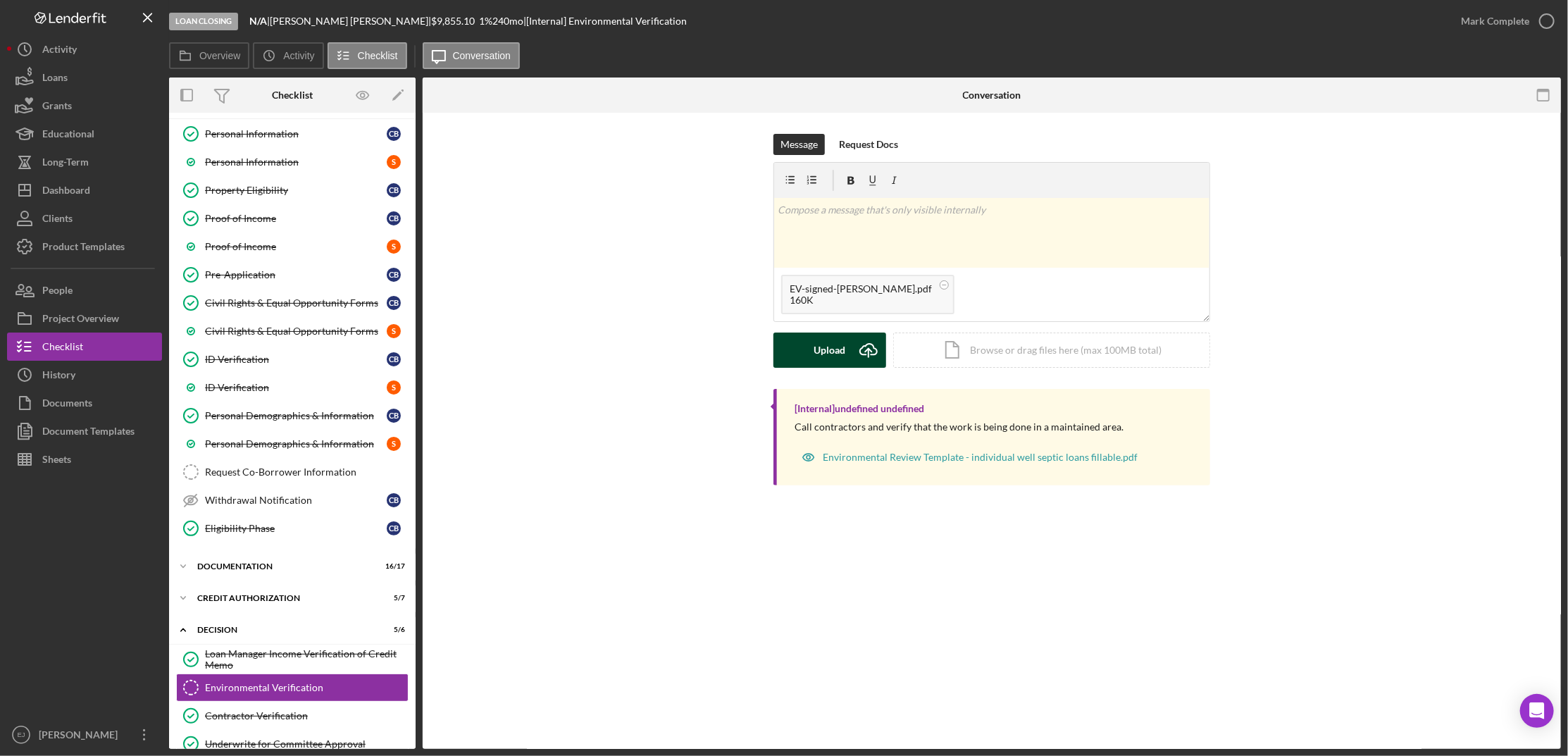
click at [874, 351] on icon "Icon/Upload" at bounding box center [869, 350] width 35 height 35
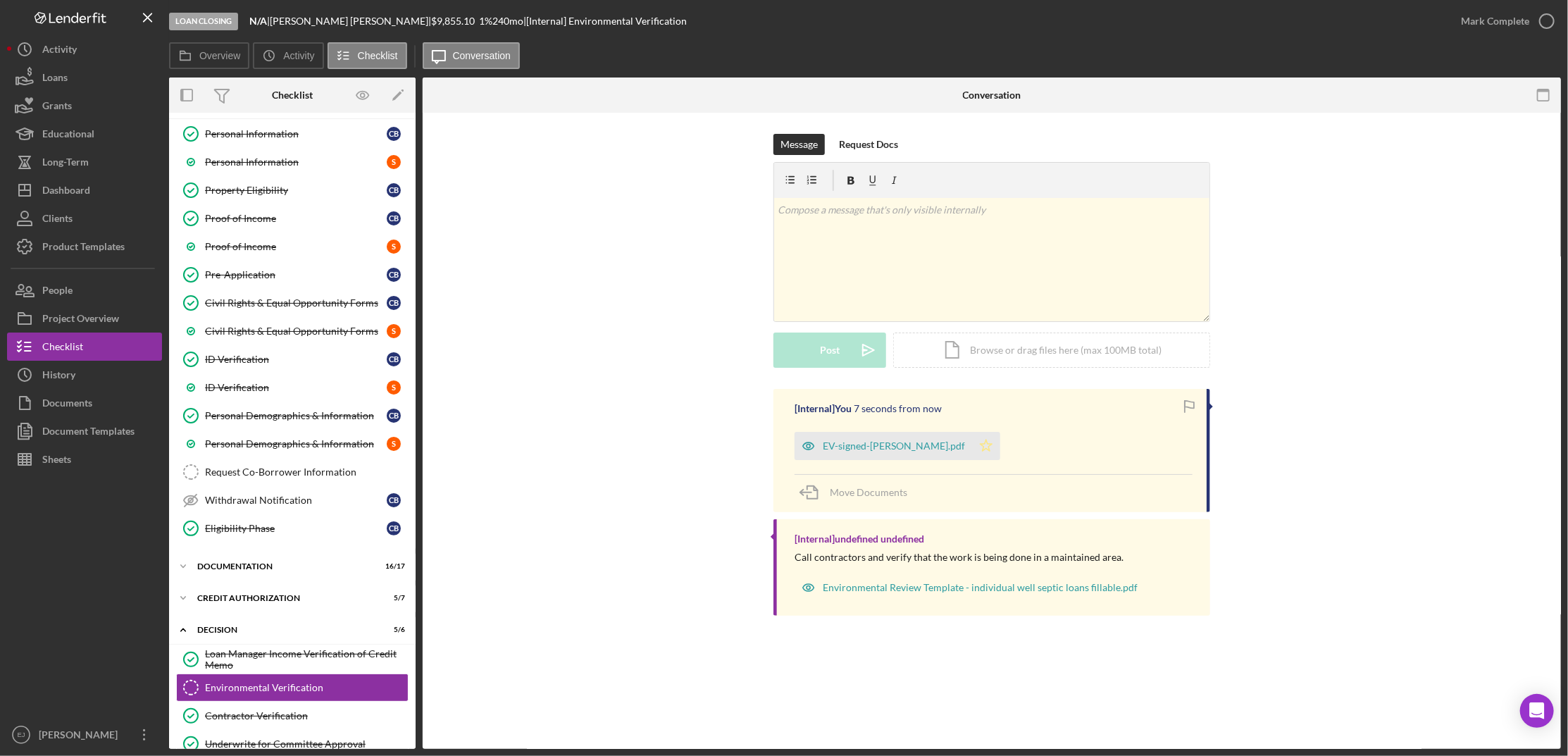
click at [972, 454] on icon "Icon/Star" at bounding box center [986, 446] width 28 height 28
click at [1546, 13] on icon "button" at bounding box center [1547, 21] width 35 height 35
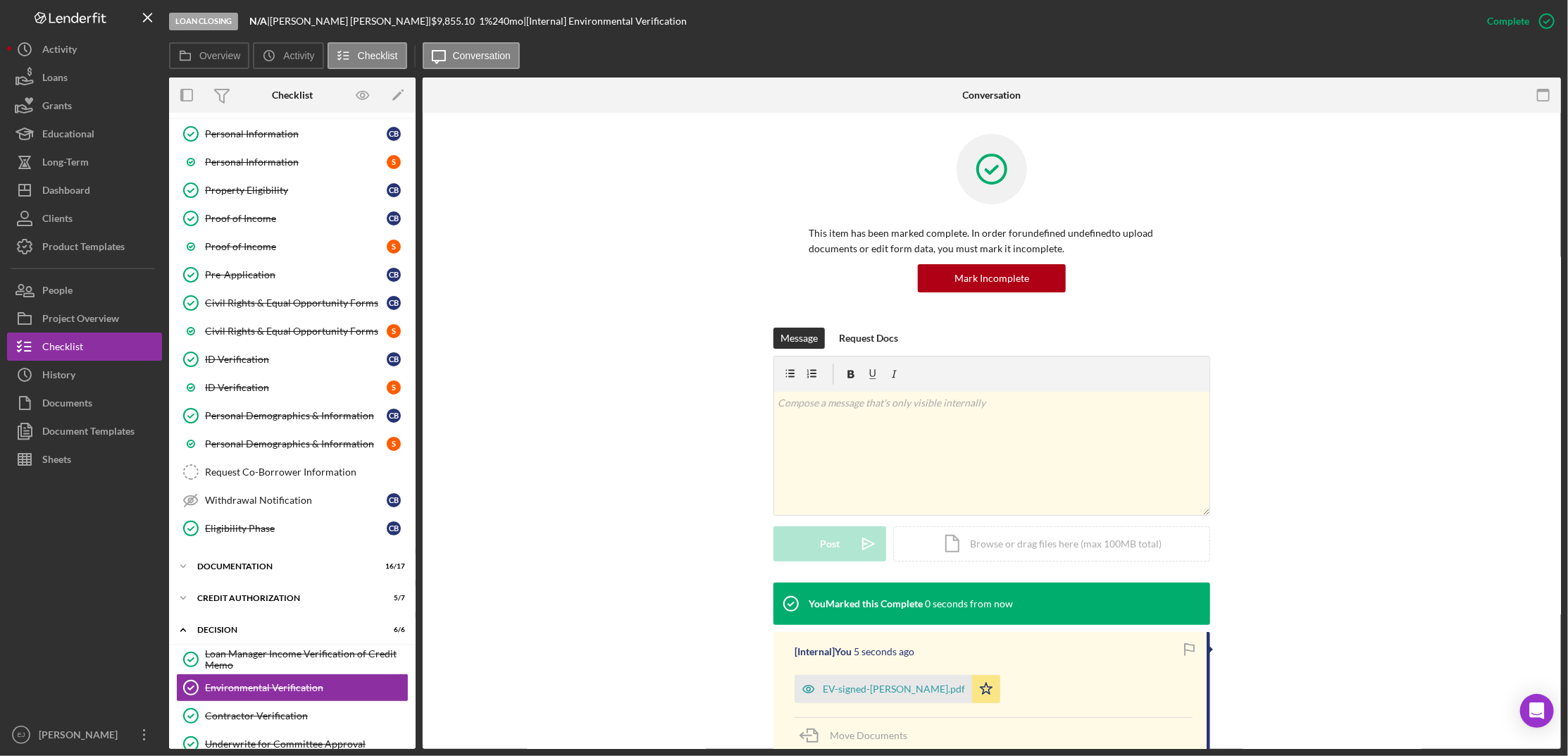
click at [415, 676] on div "C B S Icon/Expander Eligibility 13 / 15 Personal Information Personal Informati…" at bounding box center [292, 430] width 246 height 636
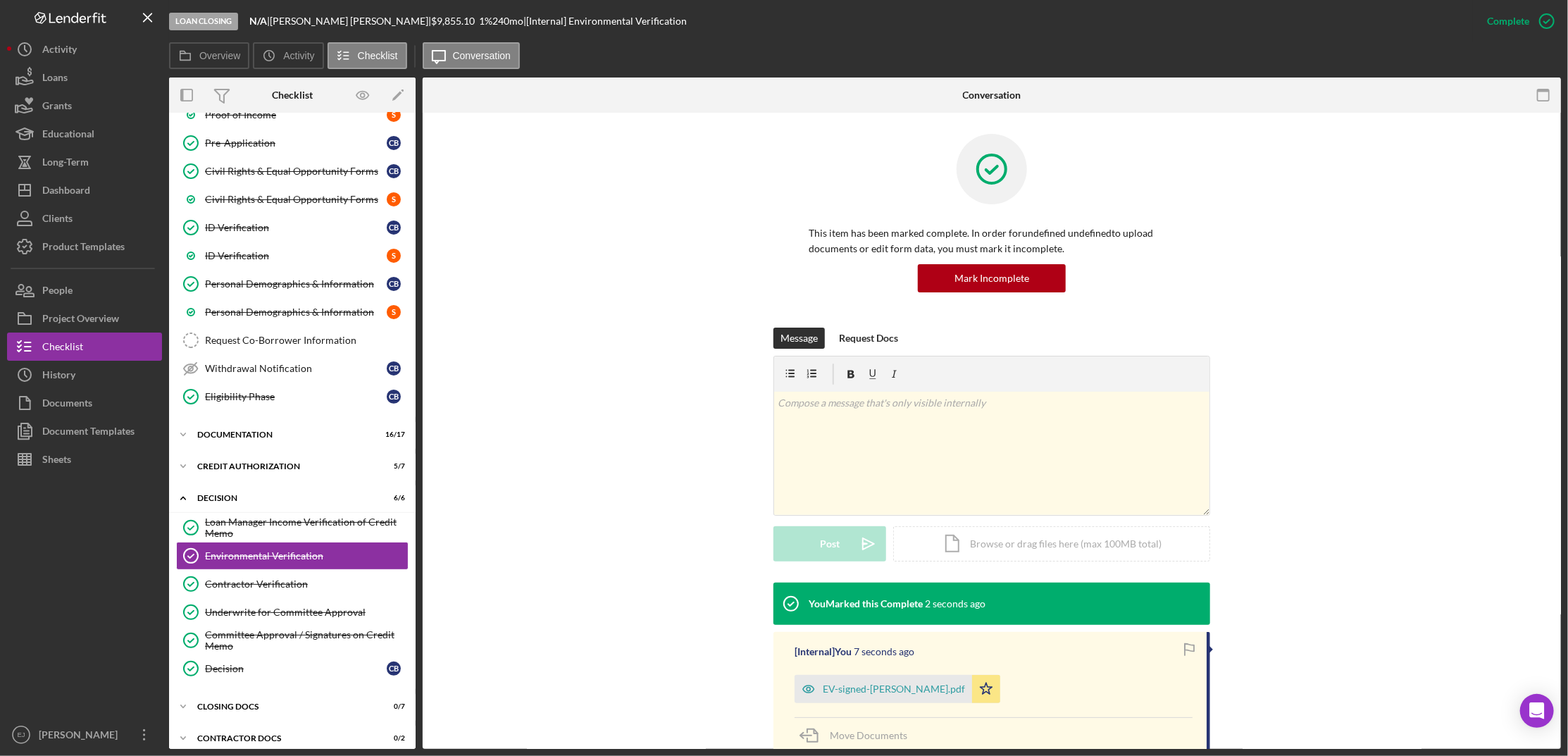
scroll to position [227, 0]
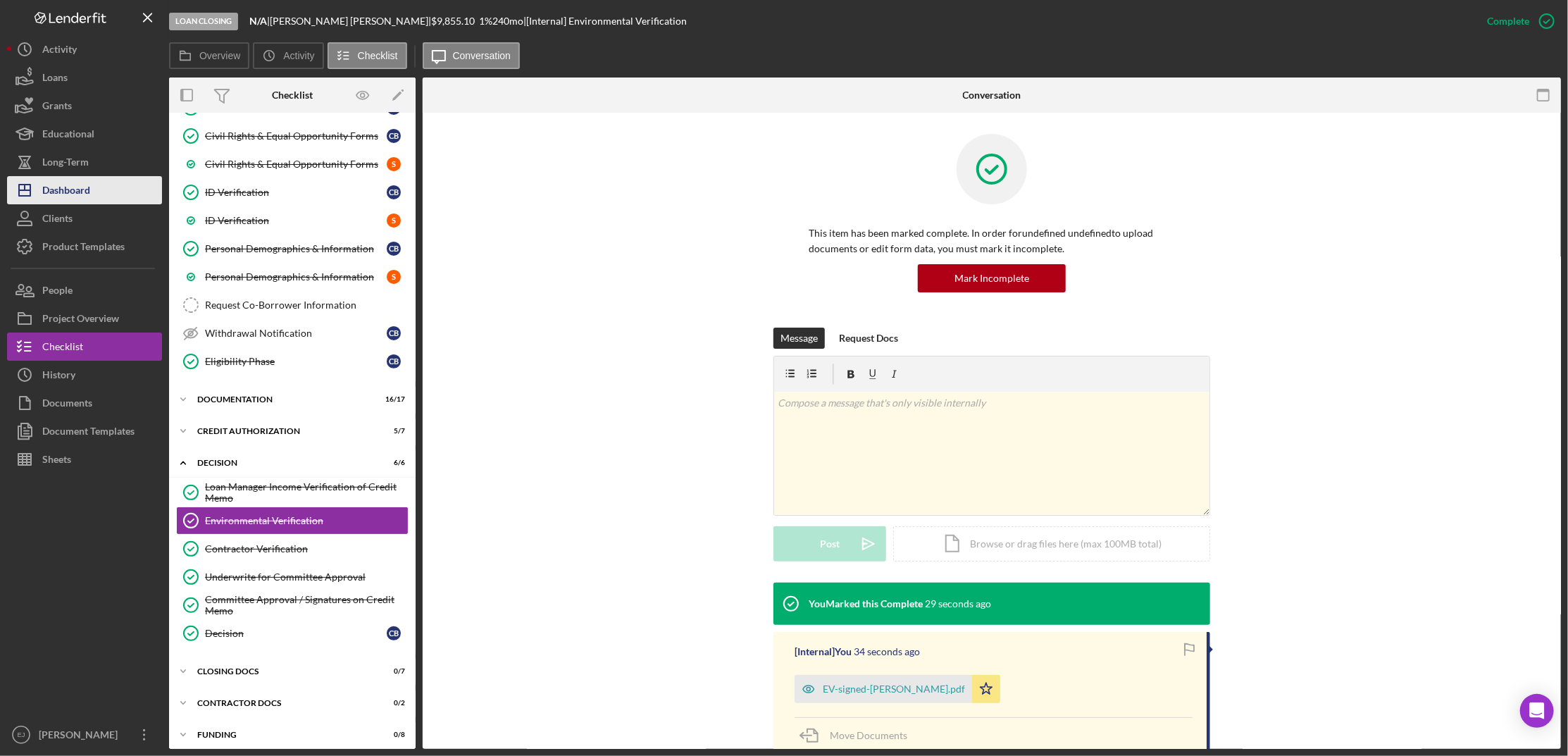
click at [92, 185] on button "Icon/Dashboard Dashboard" at bounding box center [85, 190] width 155 height 28
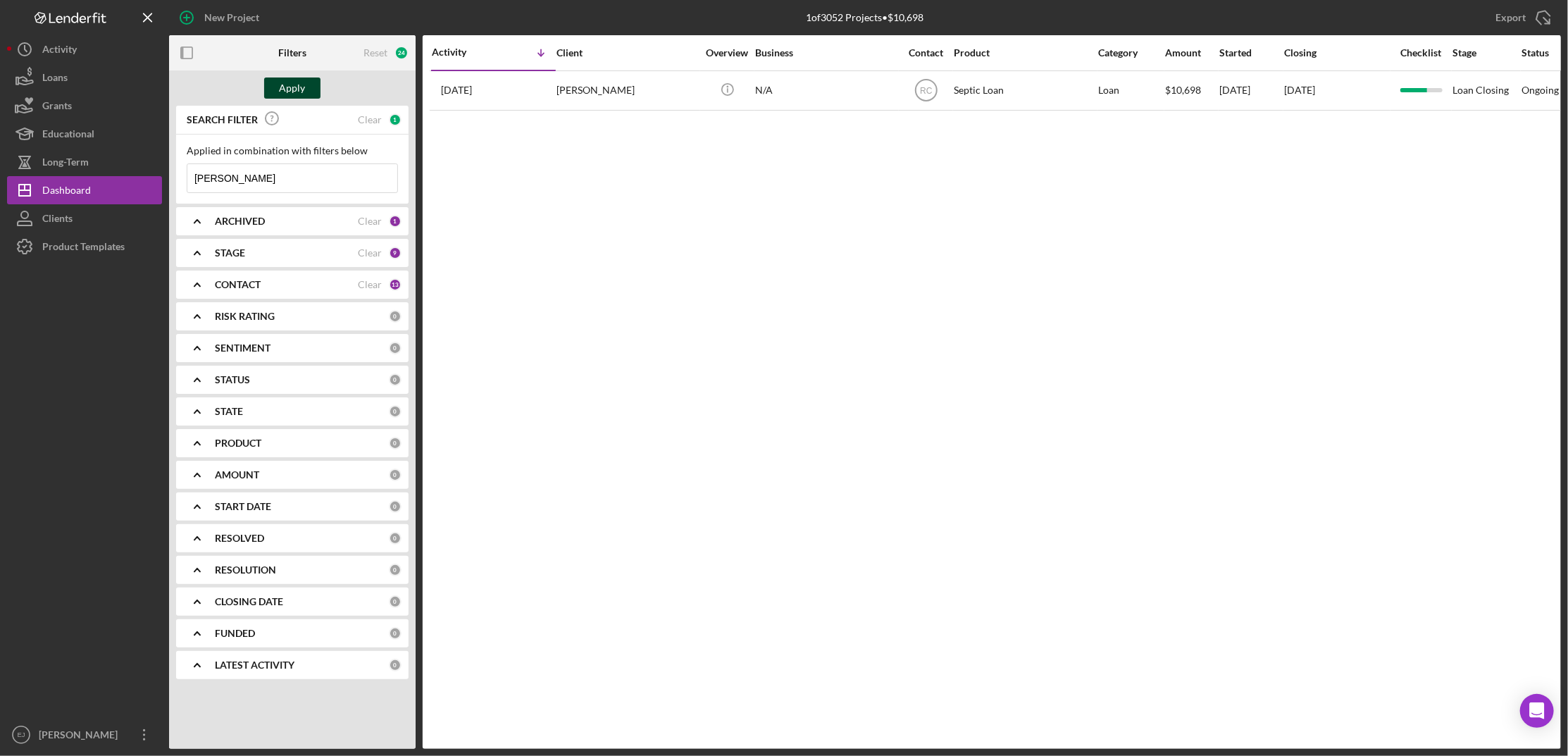
type input "[PERSON_NAME]"
click at [288, 88] on div "Apply" at bounding box center [293, 87] width 26 height 21
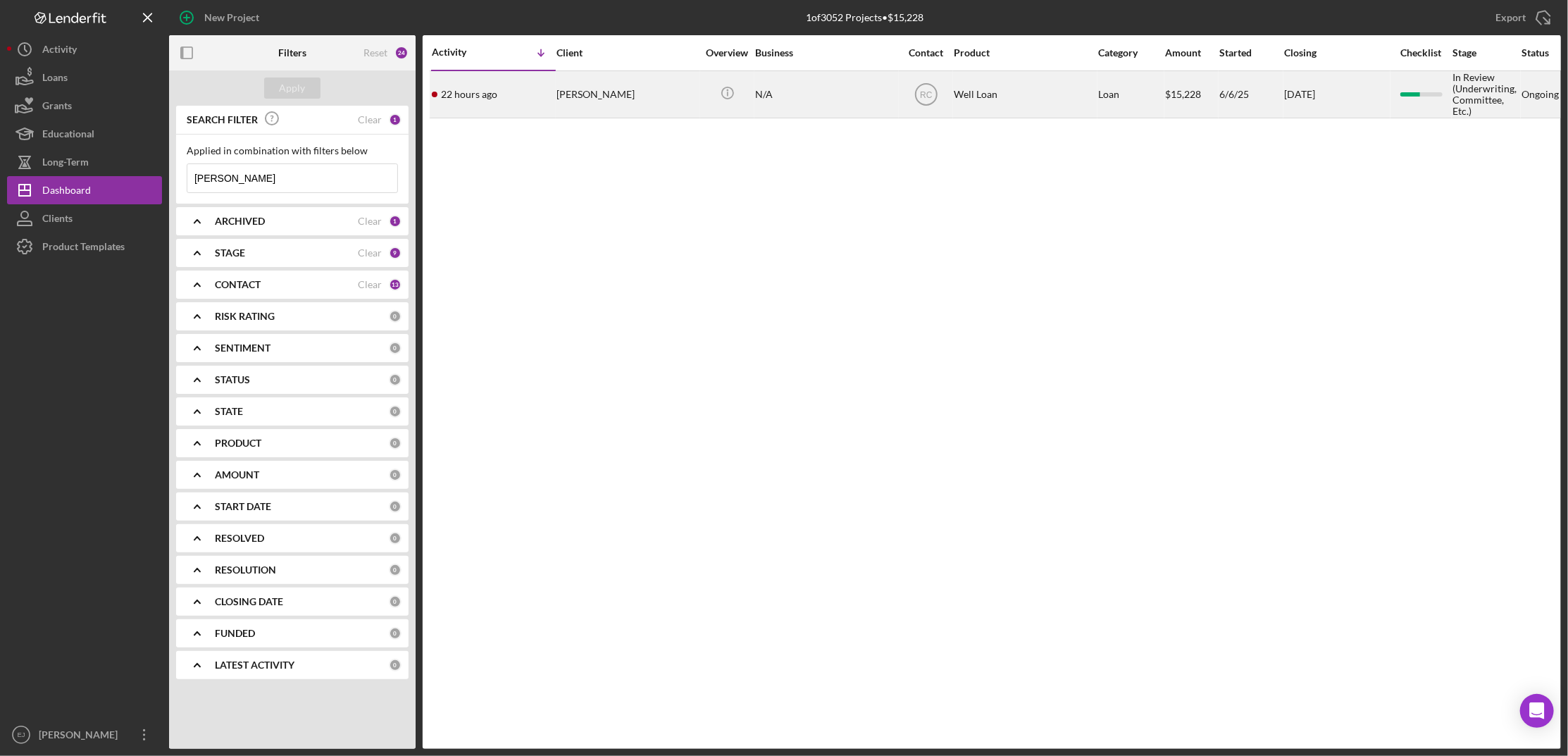
click at [621, 100] on div "[PERSON_NAME]" at bounding box center [627, 94] width 141 height 46
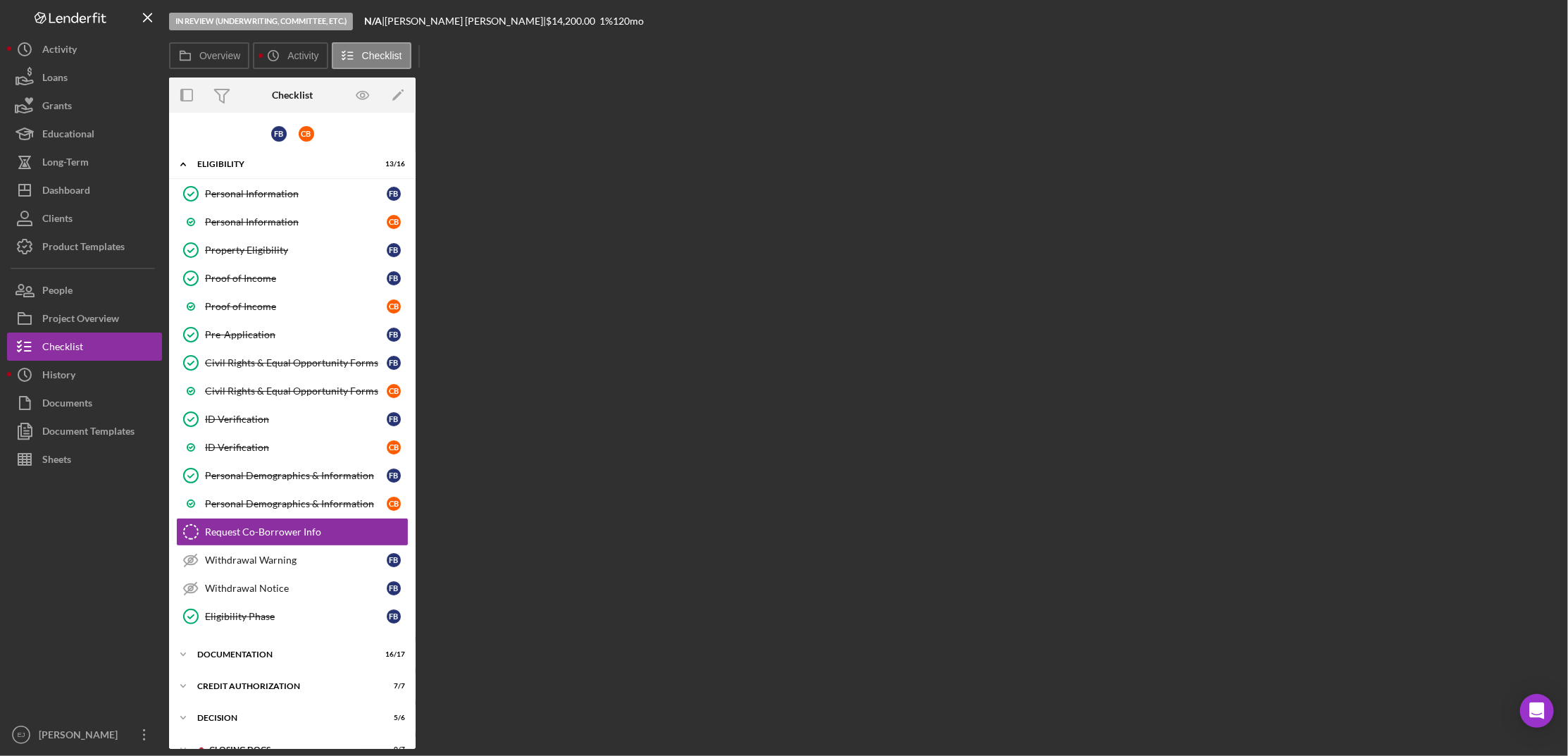
scroll to position [88, 0]
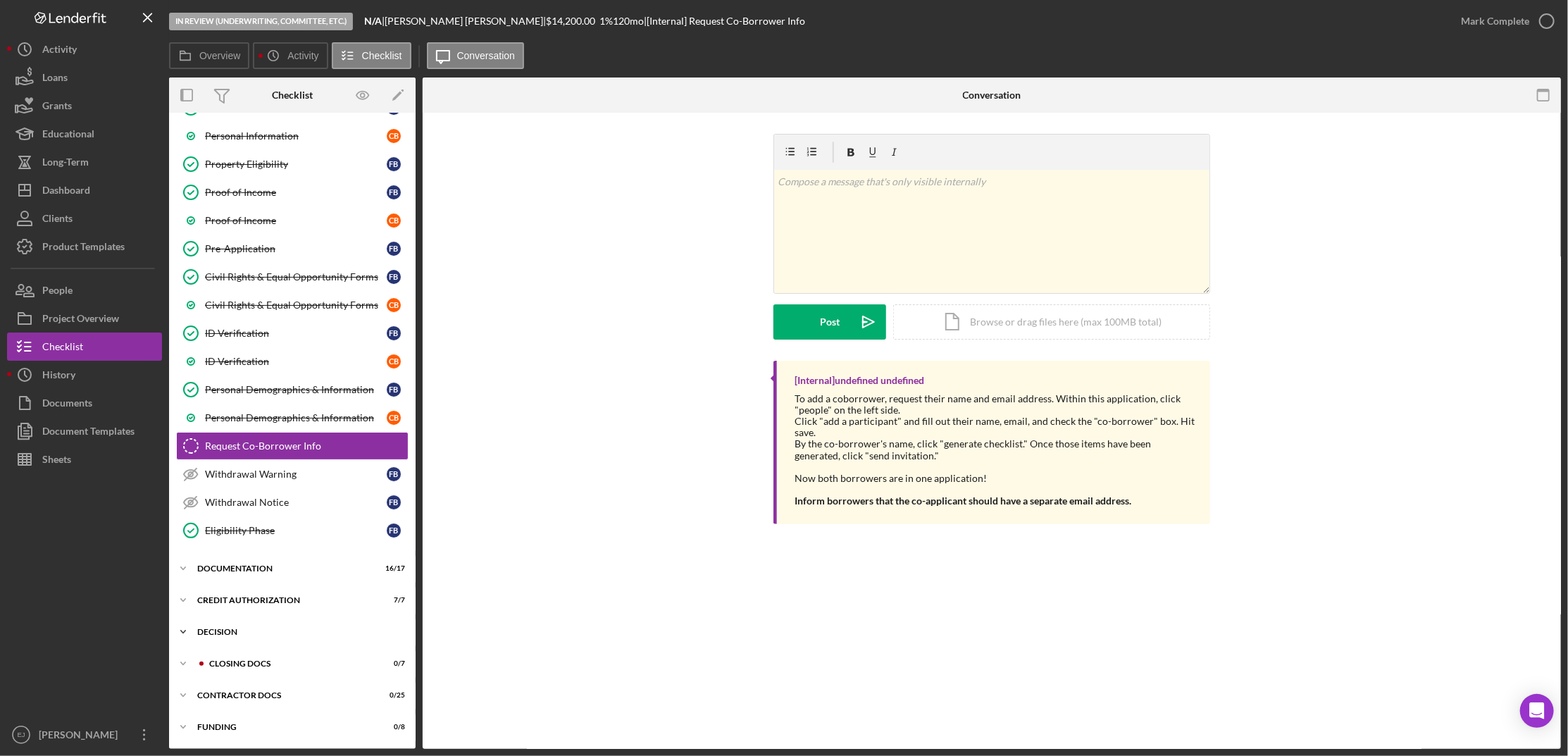
click at [208, 629] on div "Decision" at bounding box center [297, 632] width 201 height 8
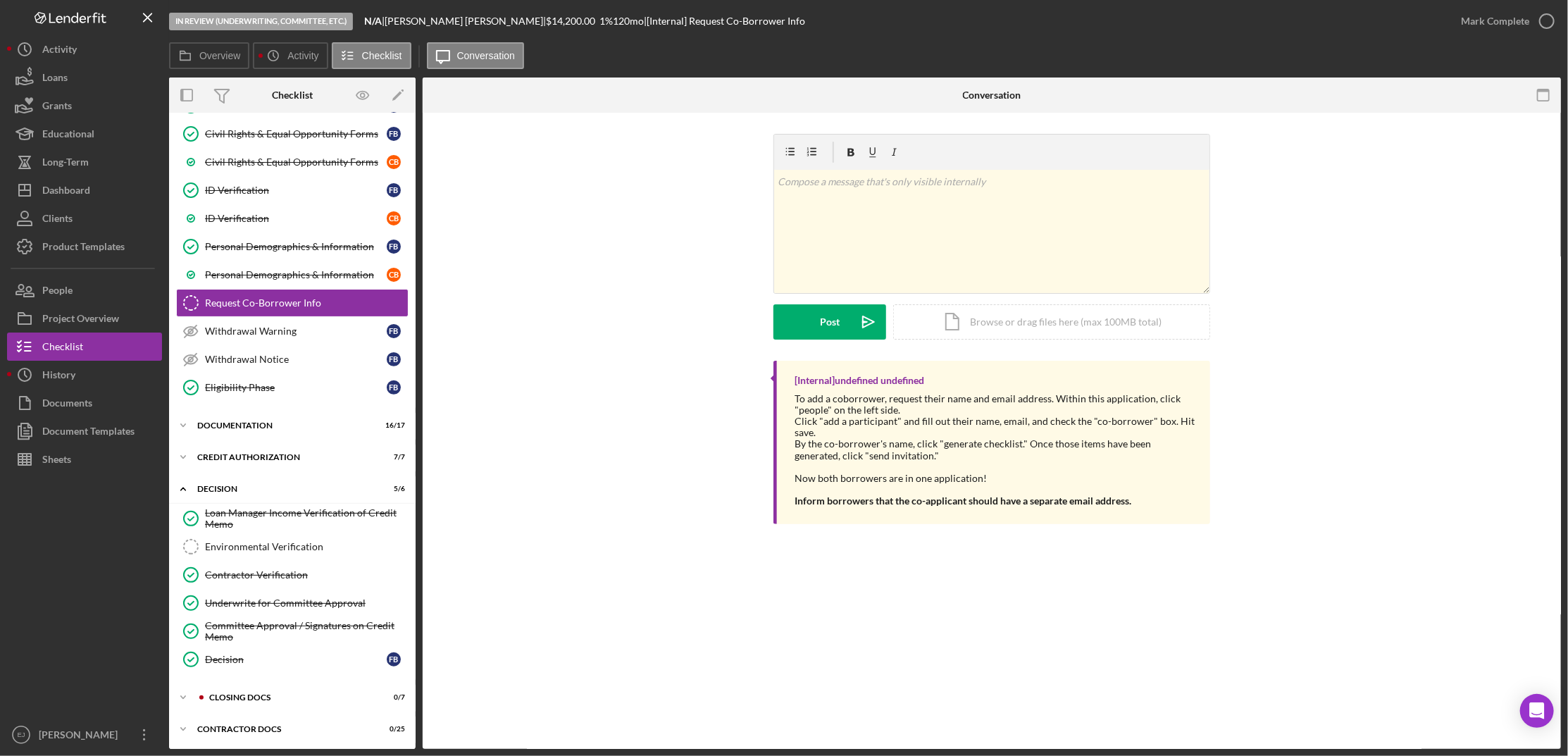
scroll to position [267, 0]
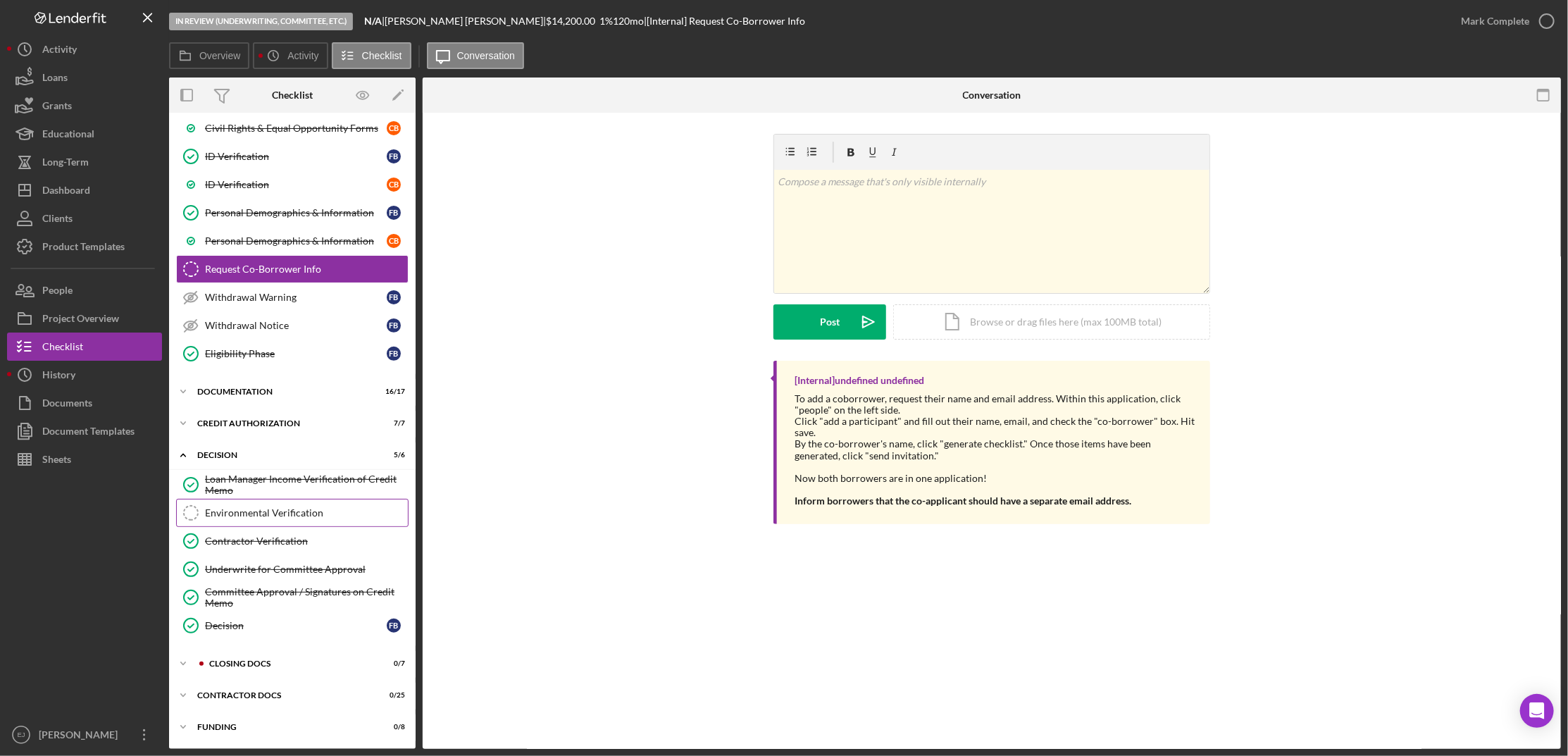
click at [262, 517] on link "Environmental Verification Environmental Verification" at bounding box center [293, 513] width 232 height 28
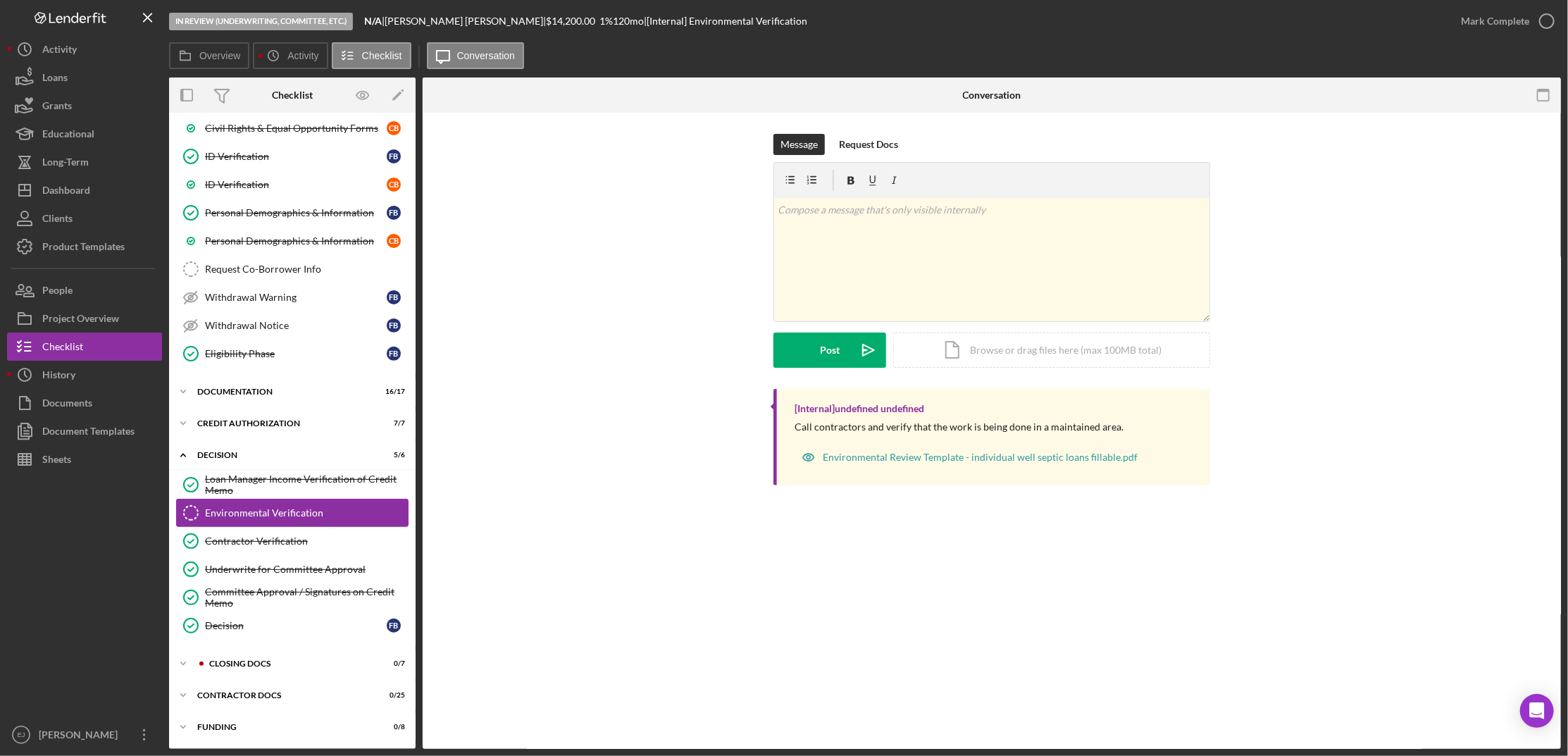
scroll to position [267, 0]
click at [1036, 351] on div "Icon/Document Browse or drag files here (max 100MB total) Tap to choose files o…" at bounding box center [1051, 350] width 317 height 35
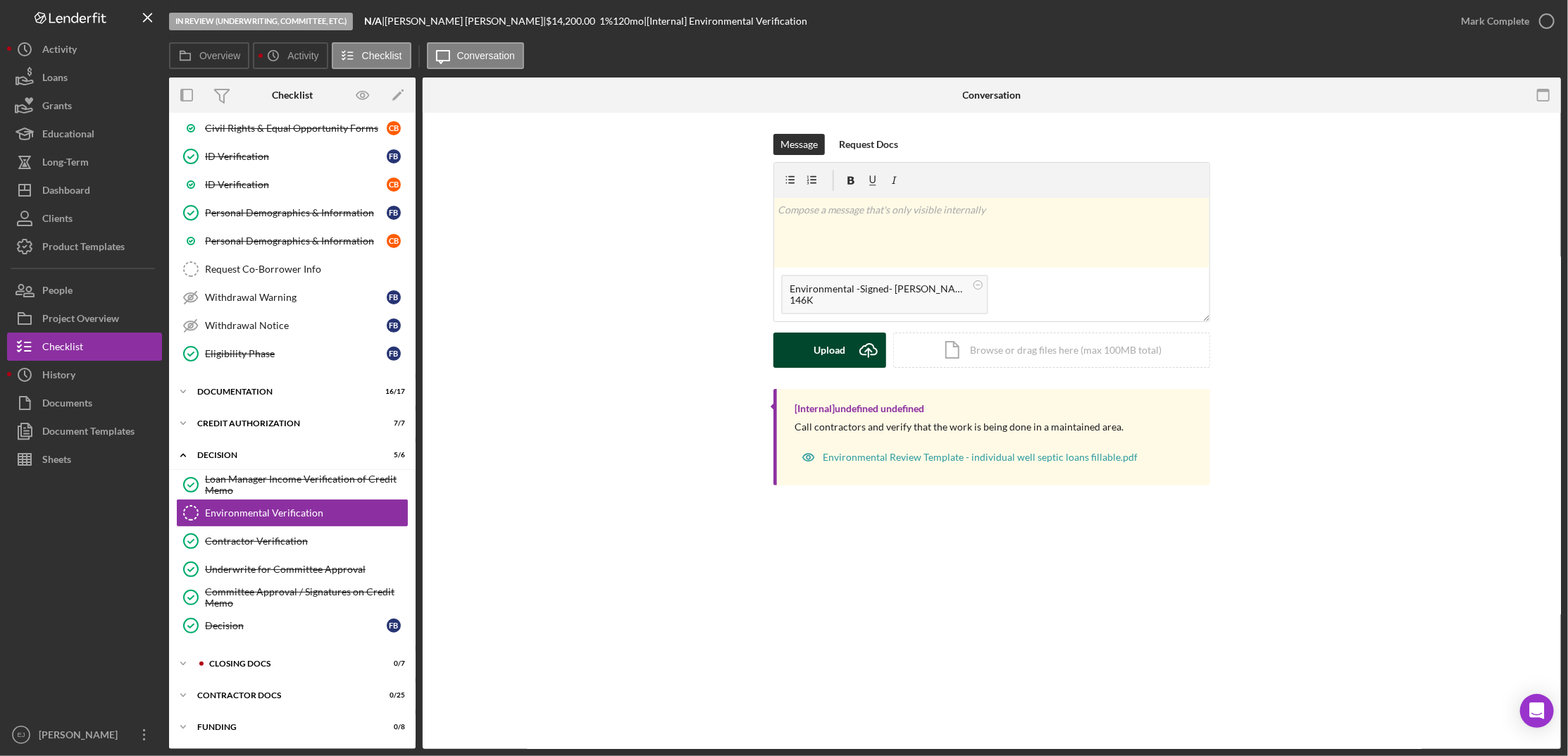
click at [856, 347] on icon "Icon/Upload" at bounding box center [869, 350] width 35 height 35
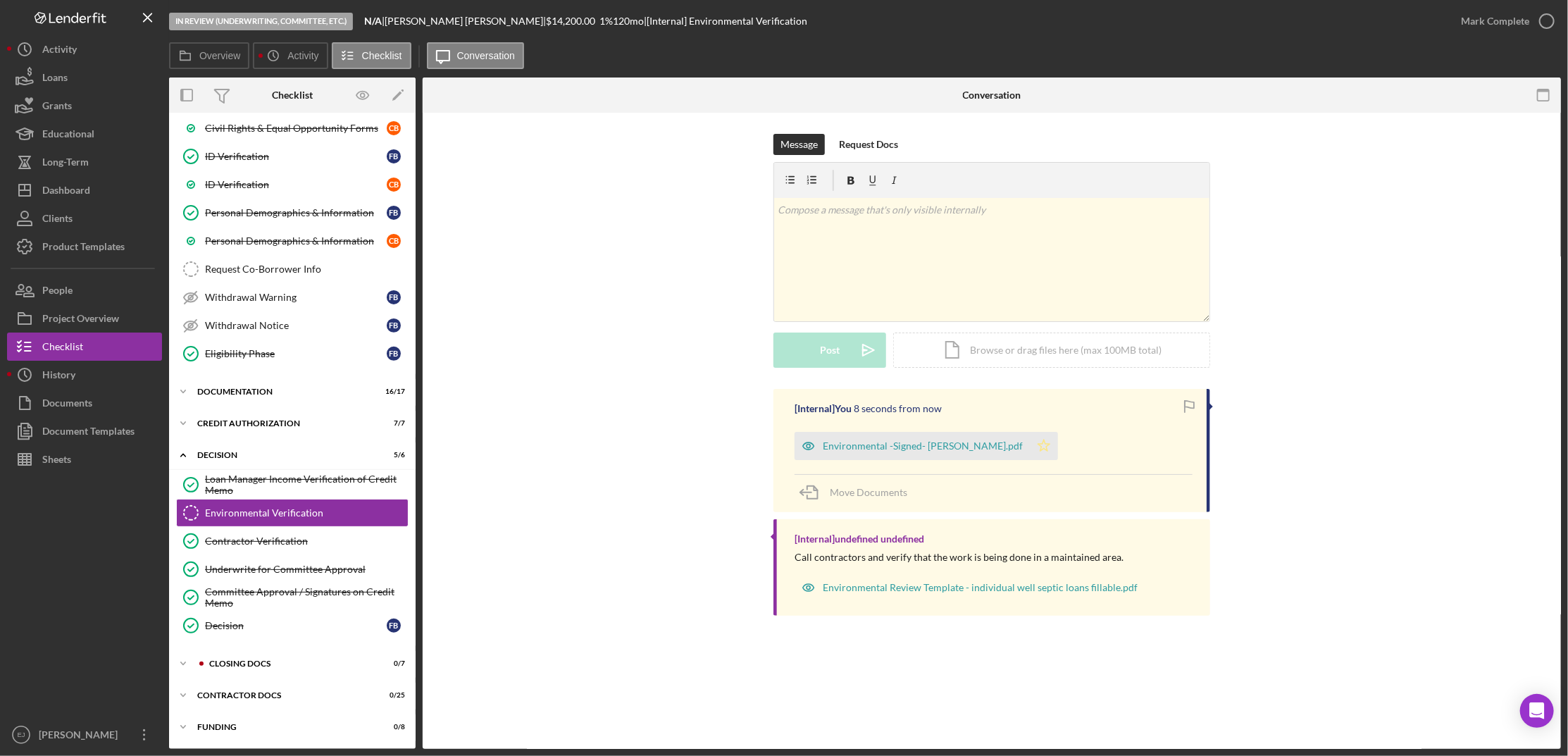
click at [1039, 450] on polygon "button" at bounding box center [1044, 445] width 12 height 11
click at [1546, 18] on icon "button" at bounding box center [1547, 21] width 35 height 35
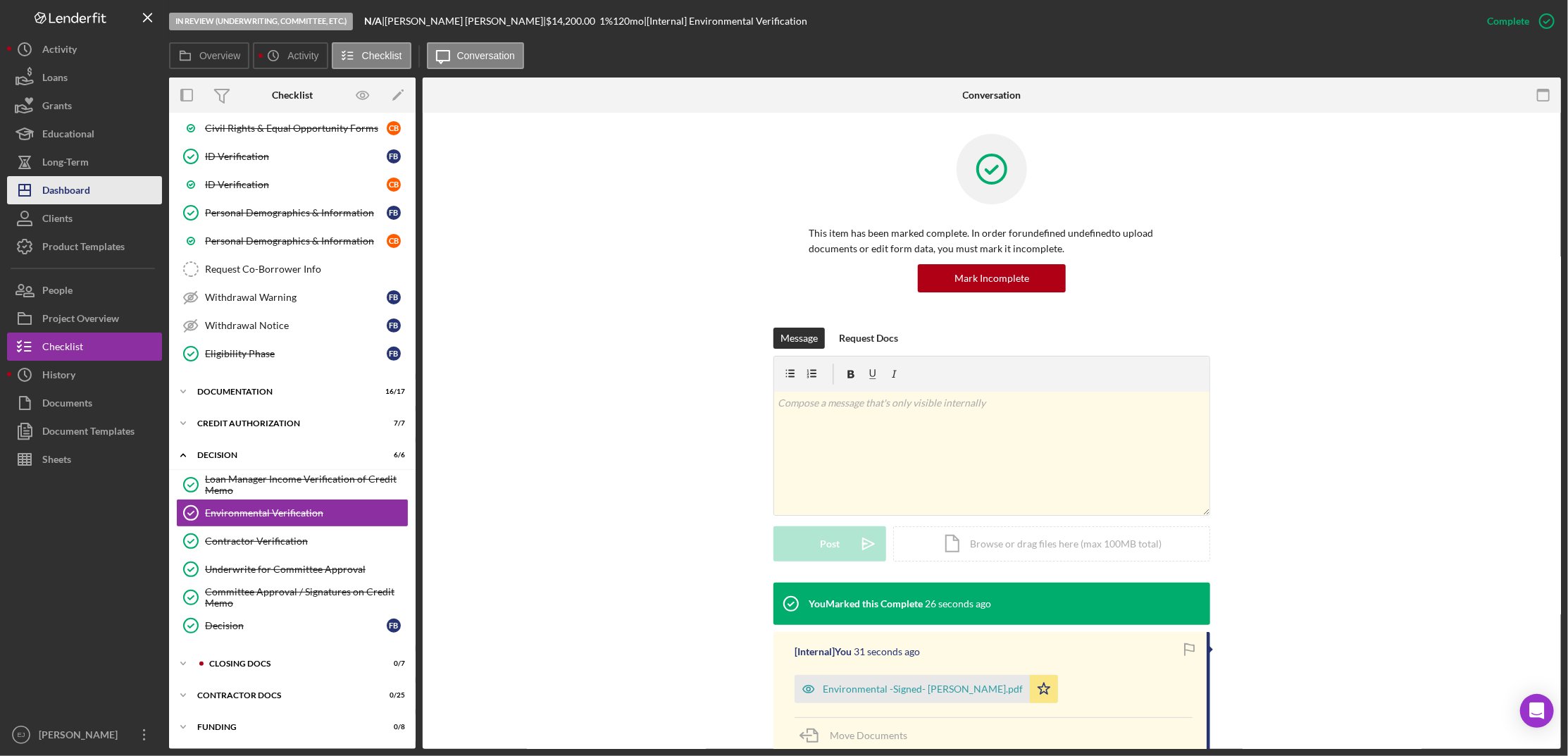
click at [74, 194] on div "Dashboard" at bounding box center [66, 192] width 48 height 32
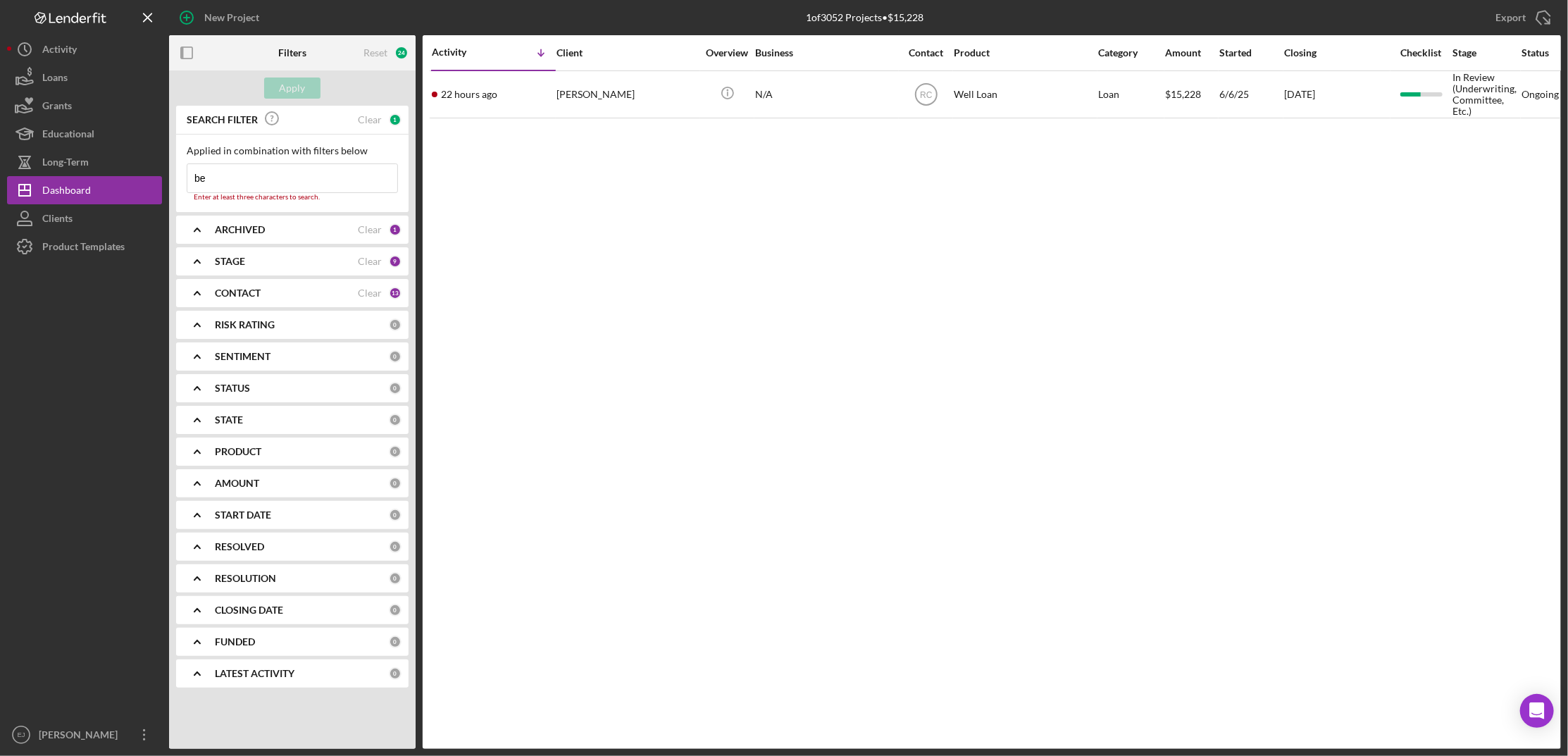
type input "b"
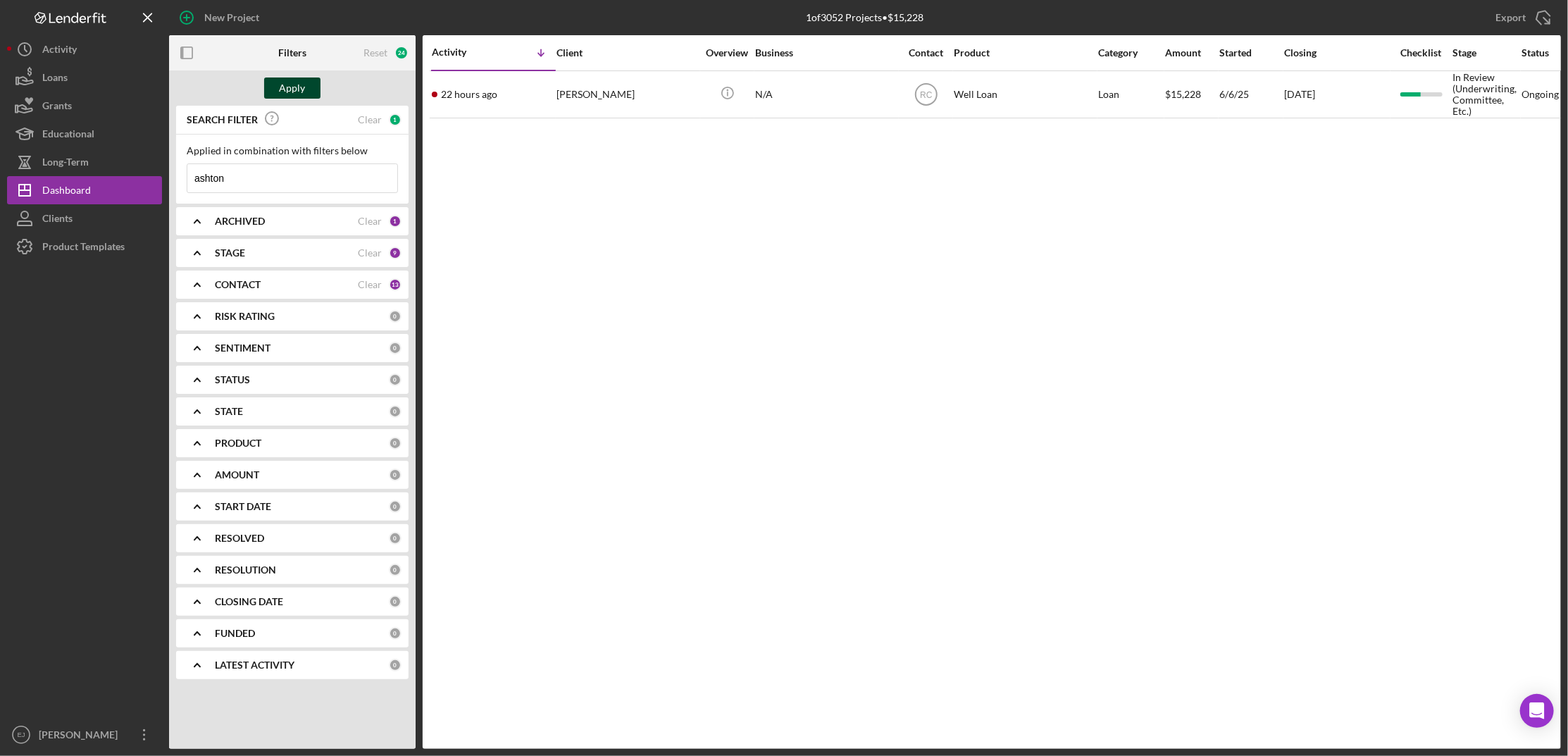
type input "ashton"
click at [302, 94] on div "Apply" at bounding box center [293, 87] width 26 height 21
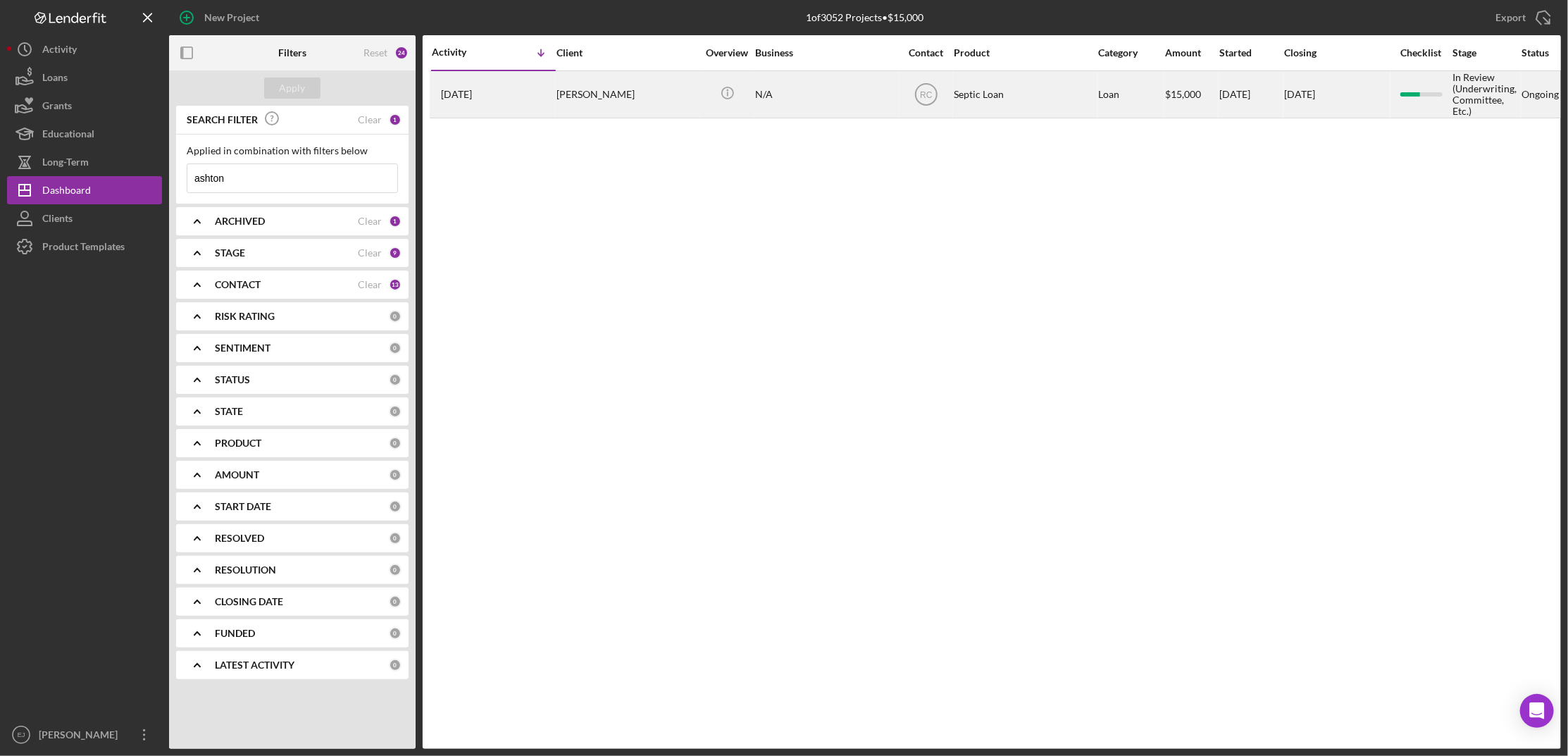
click at [599, 92] on div "[PERSON_NAME]" at bounding box center [627, 94] width 141 height 46
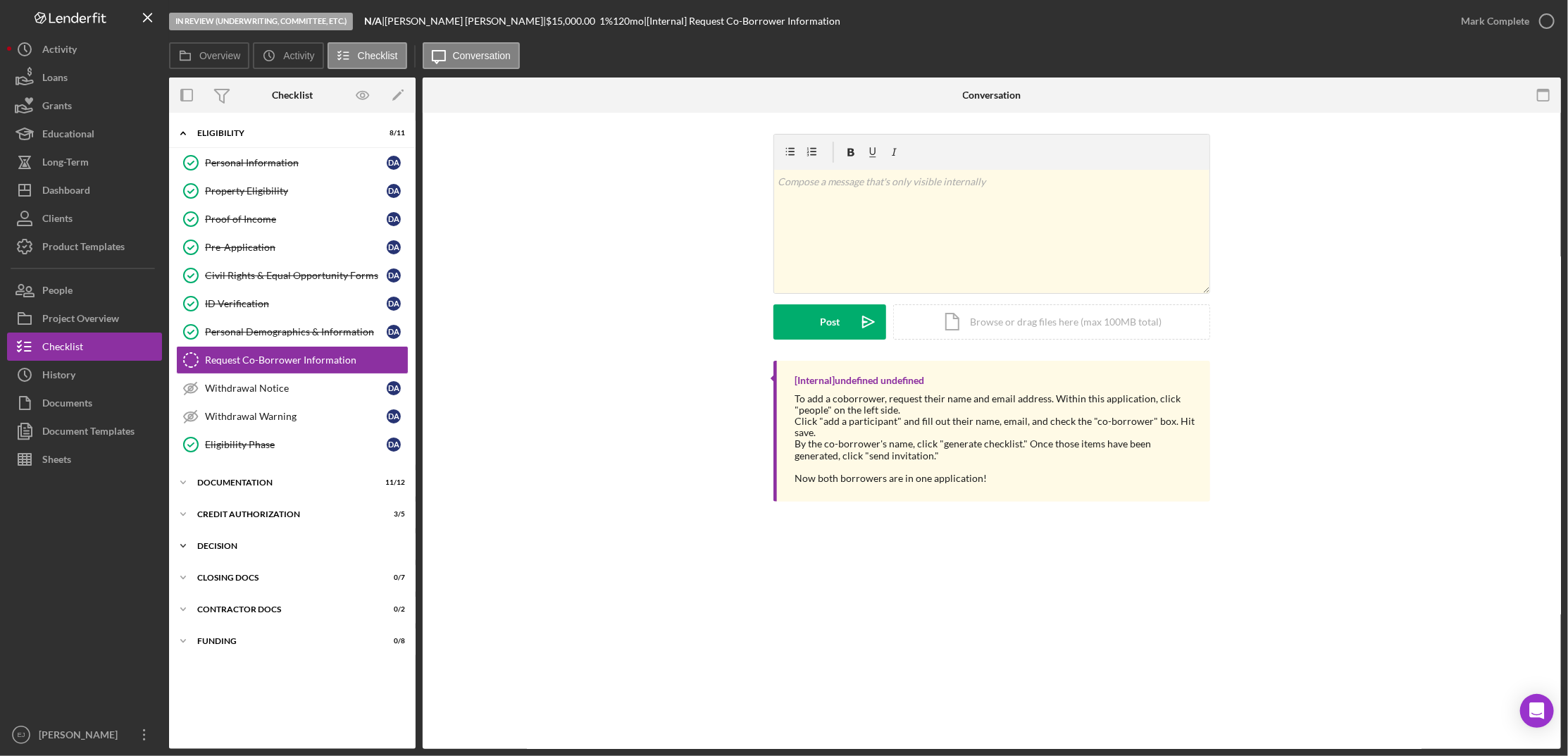
click at [198, 546] on div "Decision" at bounding box center [297, 545] width 201 height 8
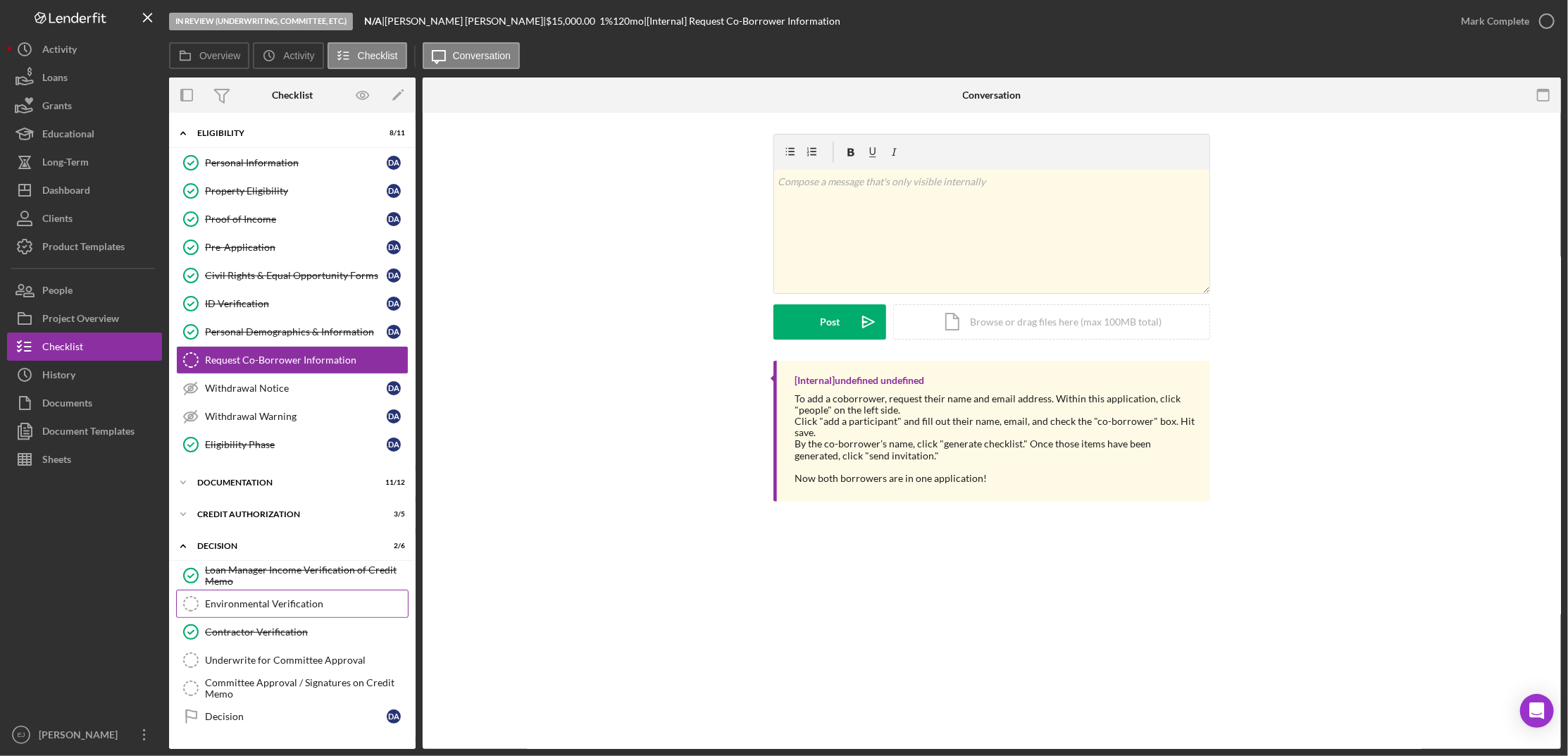
click at [279, 609] on div "Environmental Verification" at bounding box center [307, 604] width 203 height 11
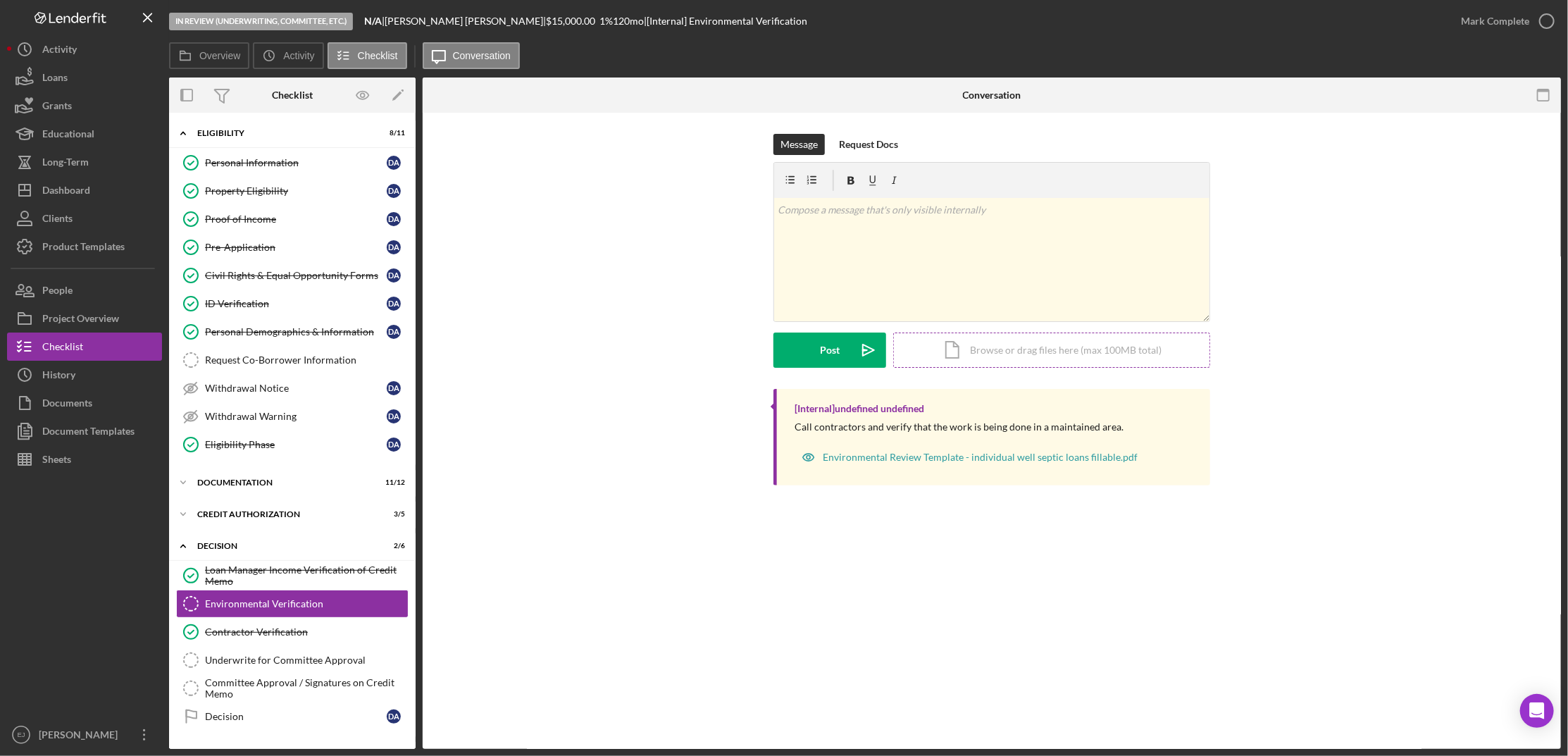
click at [984, 354] on div "Icon/Document Browse or drag files here (max 100MB total) Tap to choose files o…" at bounding box center [1051, 350] width 317 height 35
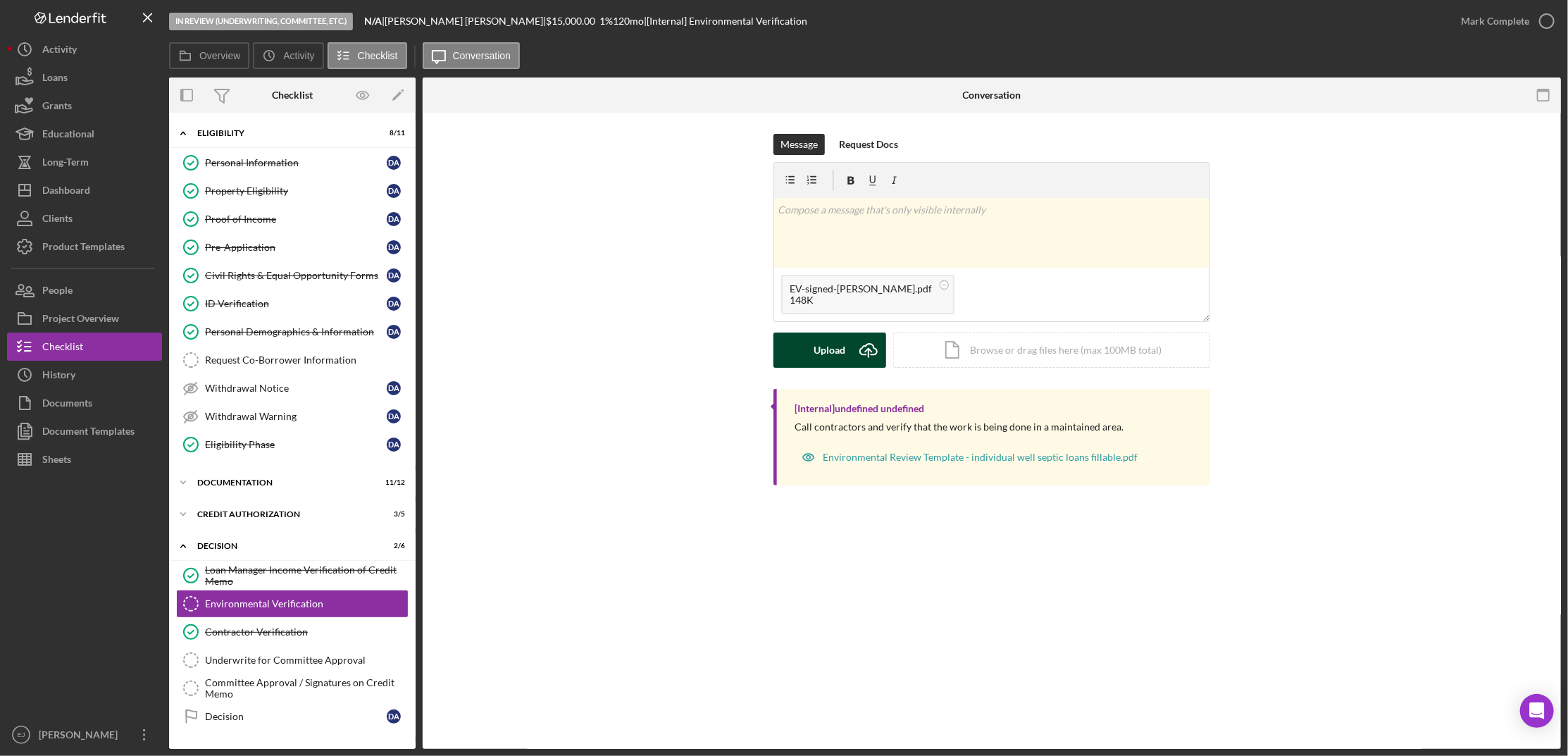
click at [798, 354] on button "Upload Icon/Upload" at bounding box center [830, 350] width 112 height 35
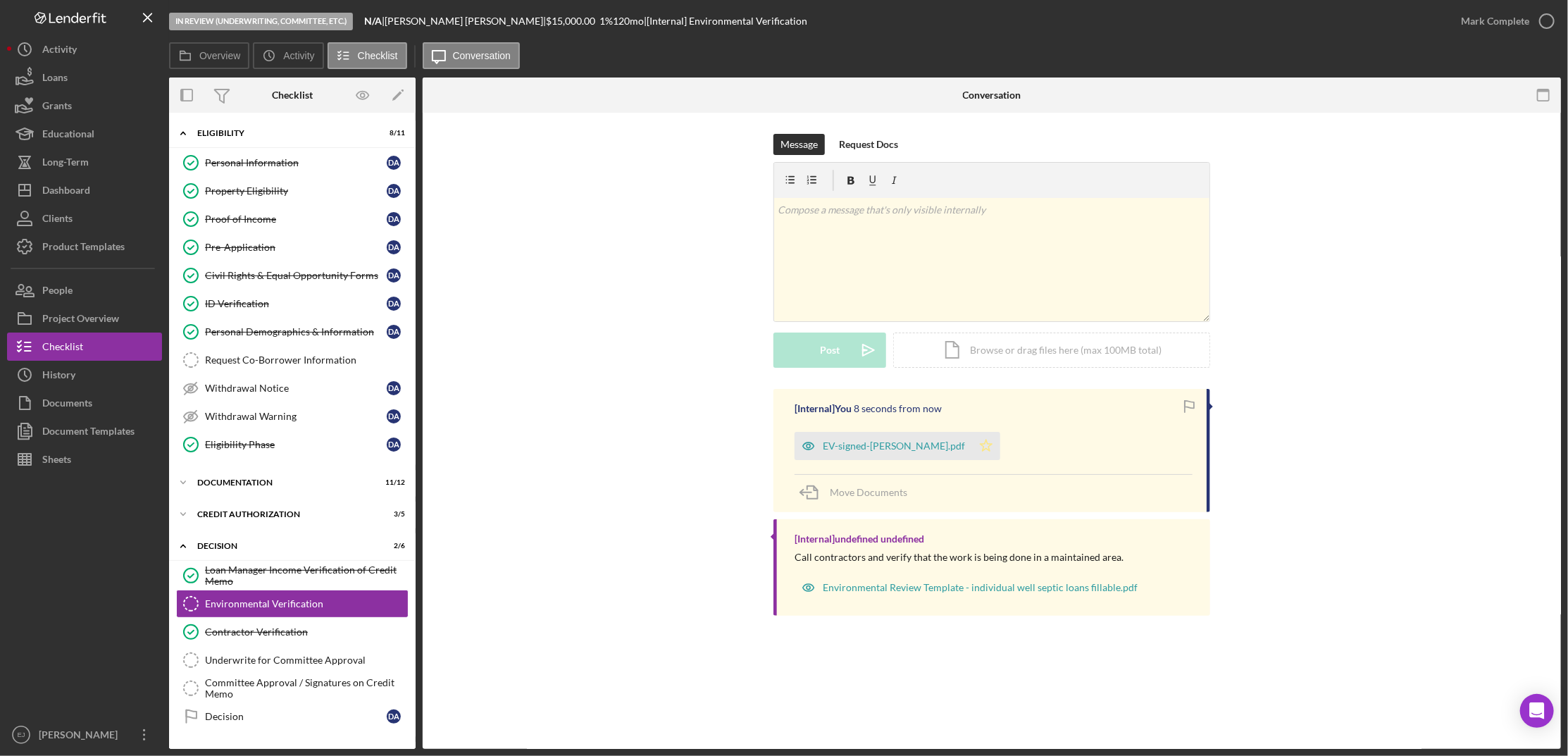
click at [972, 447] on icon "Icon/Star" at bounding box center [986, 446] width 28 height 28
click at [1550, 15] on icon "button" at bounding box center [1547, 21] width 35 height 35
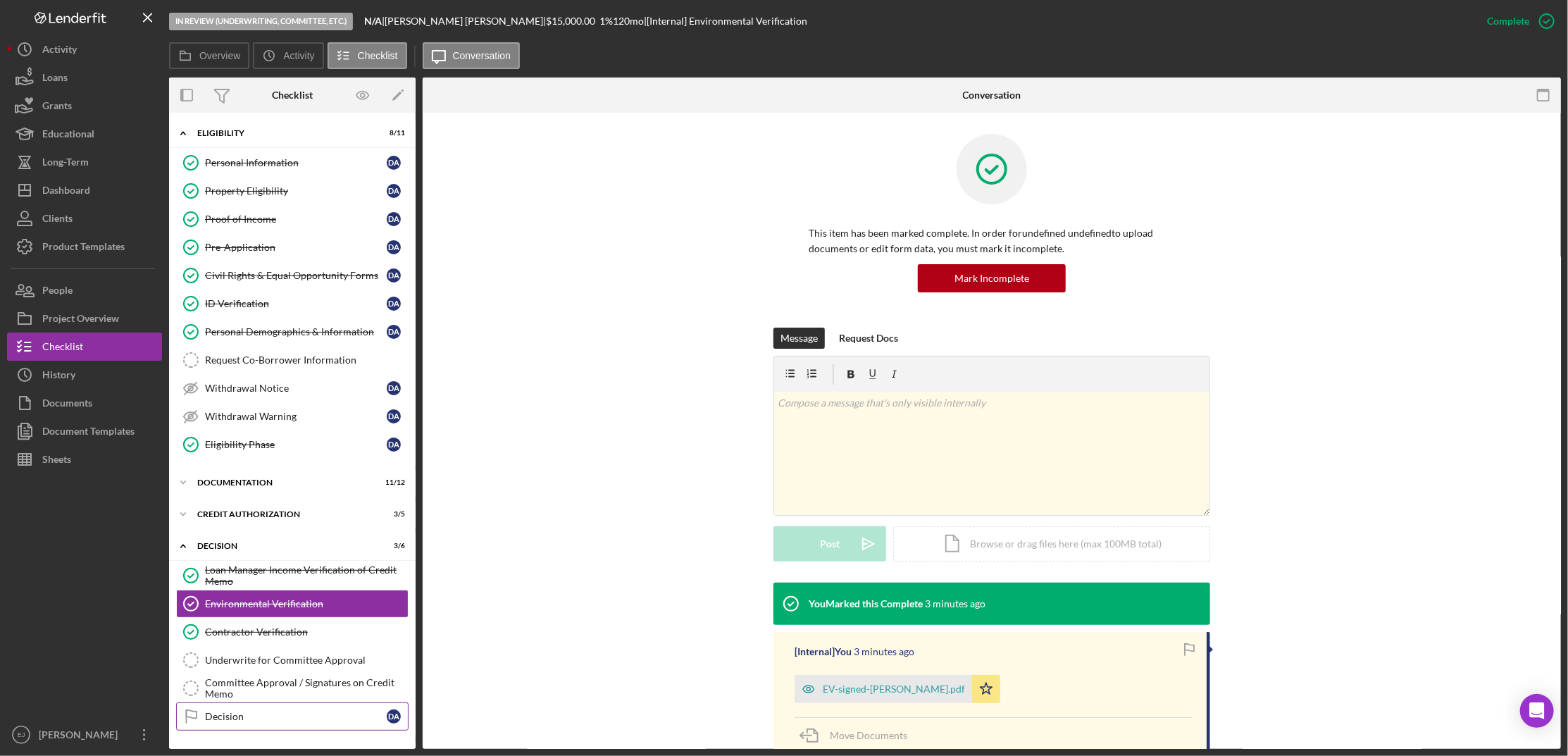
click at [313, 719] on div "Decision" at bounding box center [296, 716] width 182 height 11
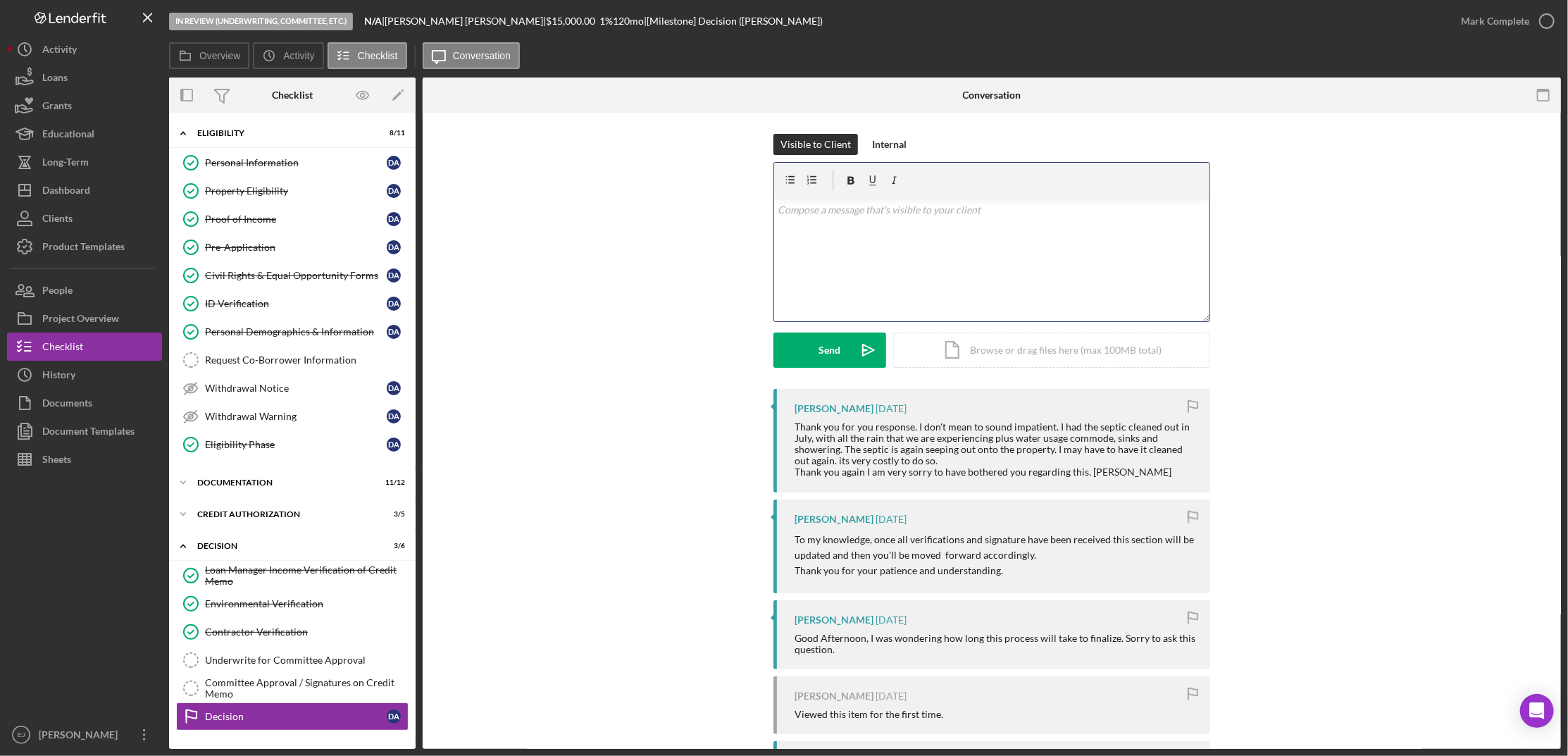
click at [869, 226] on div "v Color teal Color pink Remove color Add row above Add row below Add column bef…" at bounding box center [991, 259] width 436 height 124
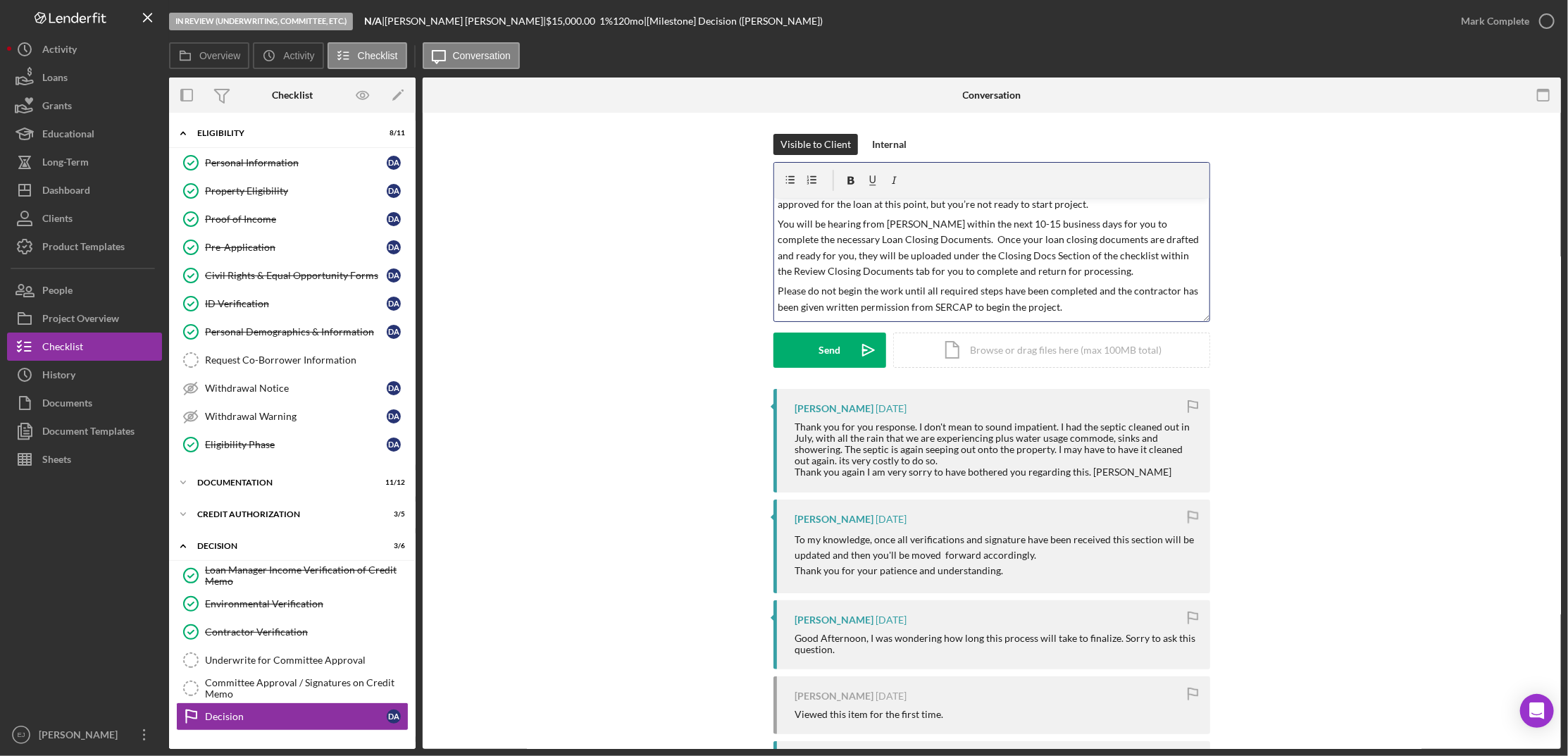
scroll to position [2, 0]
click at [823, 345] on div "Send" at bounding box center [830, 350] width 22 height 35
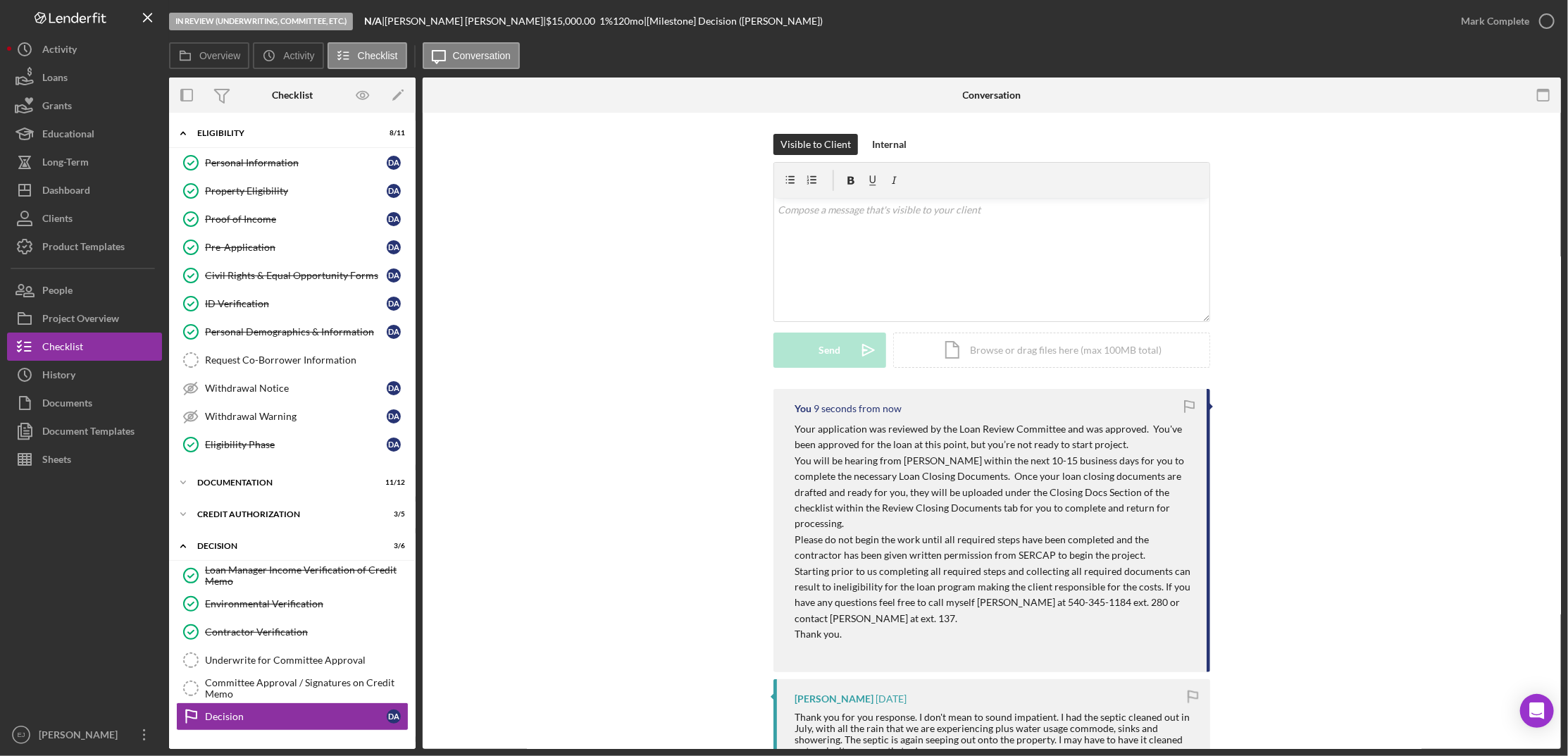
scroll to position [0, 0]
click at [1554, 28] on icon "button" at bounding box center [1547, 21] width 35 height 35
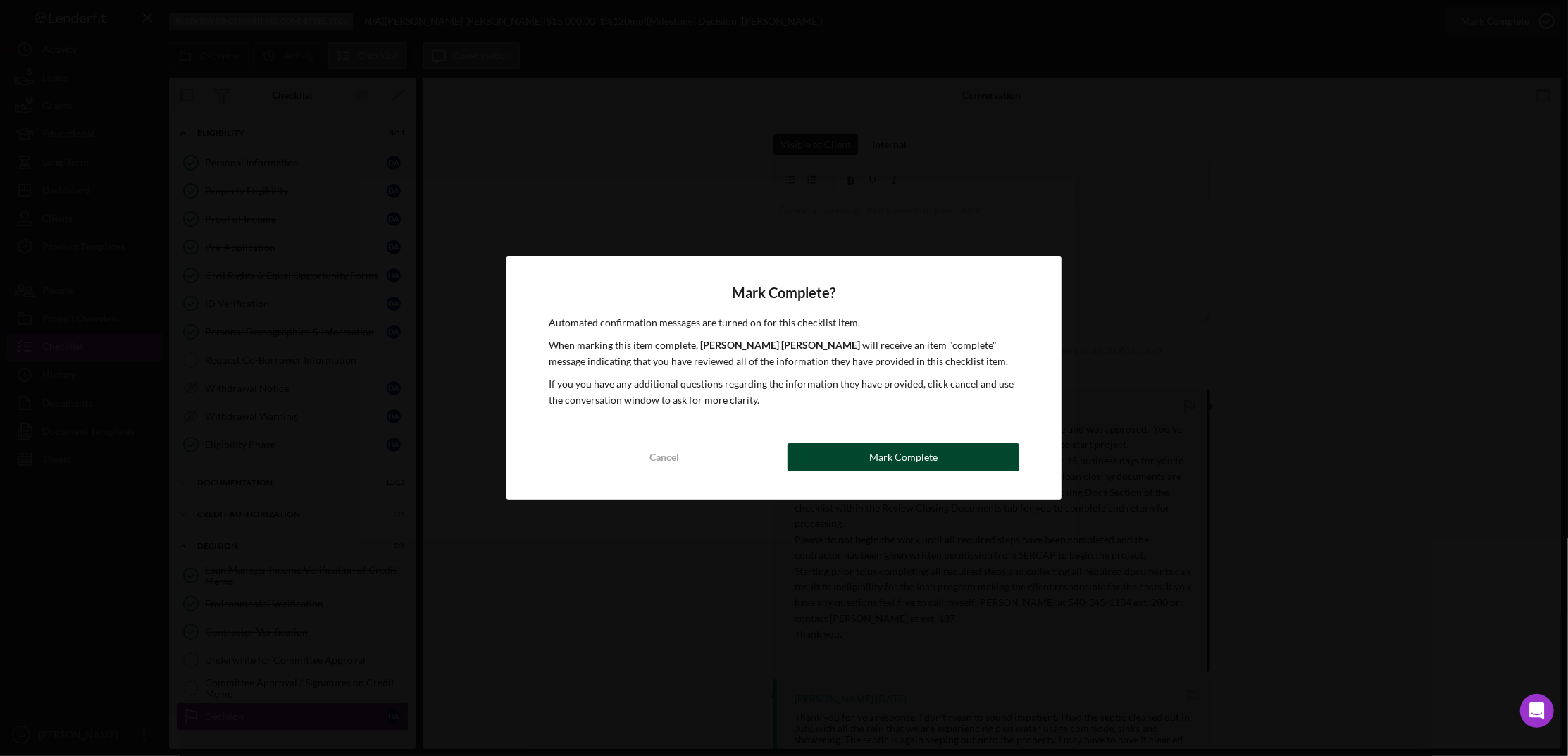
click at [856, 457] on button "Mark Complete" at bounding box center [903, 457] width 231 height 28
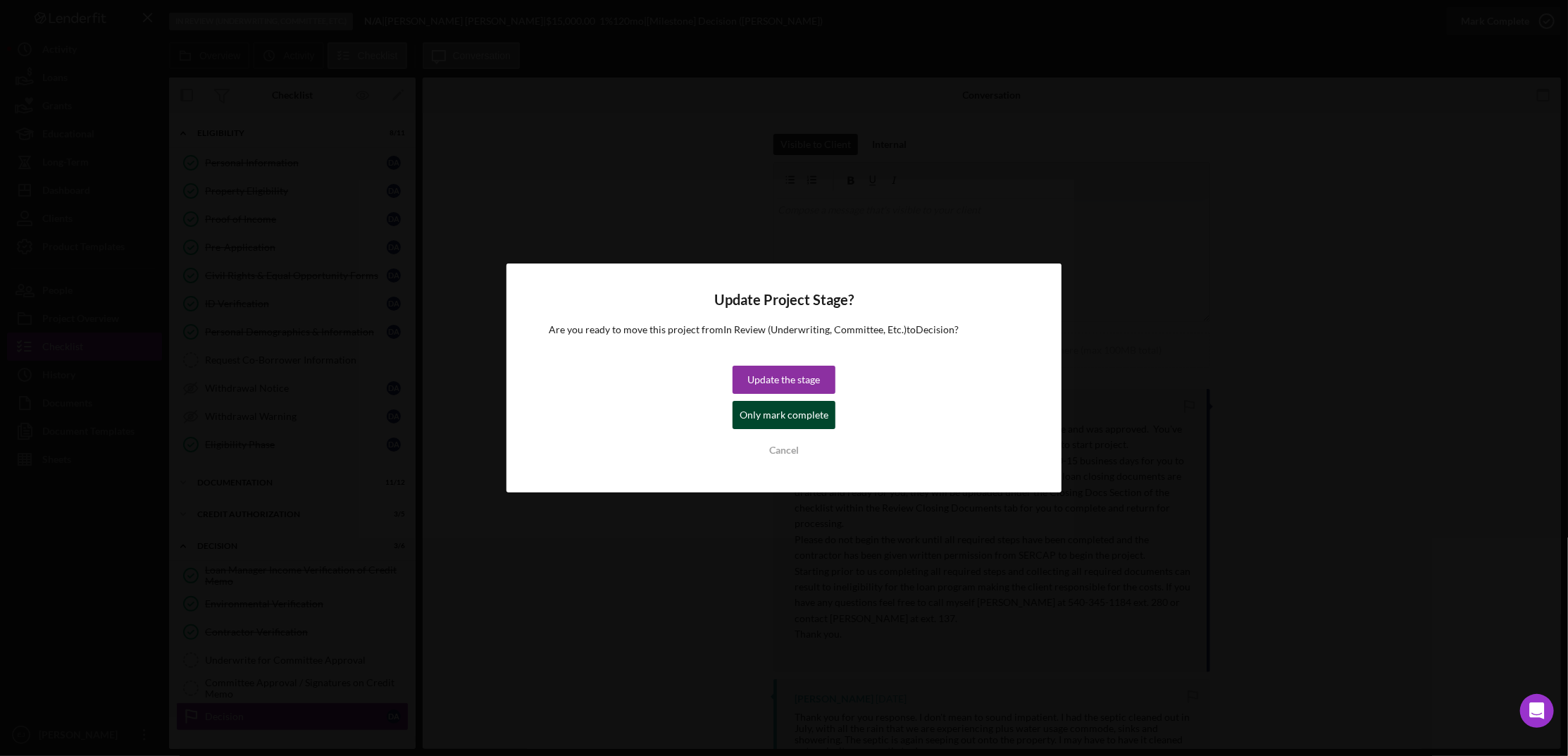
click at [802, 420] on div "Only mark complete" at bounding box center [784, 414] width 89 height 28
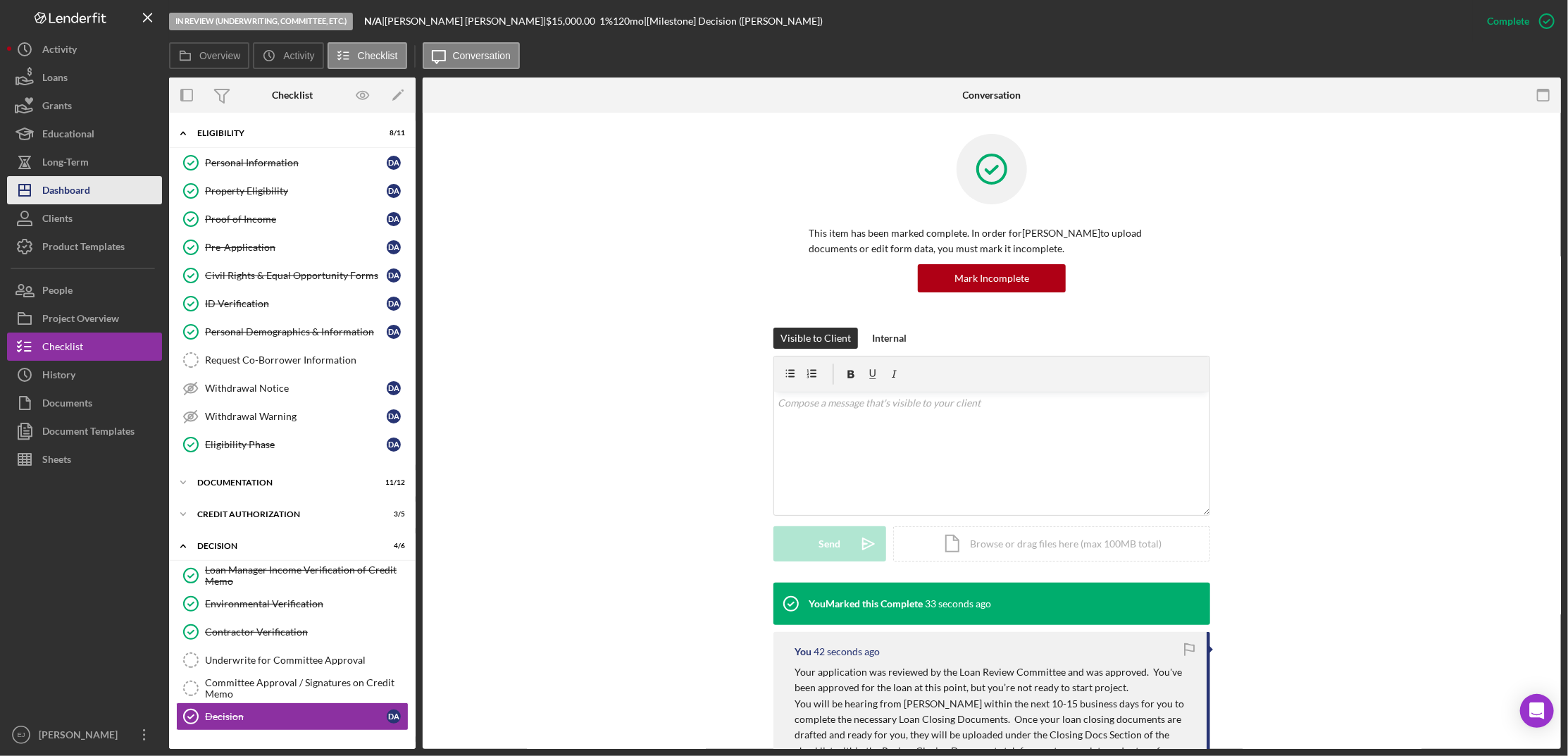
click at [109, 189] on button "Icon/Dashboard Dashboard" at bounding box center [85, 190] width 155 height 28
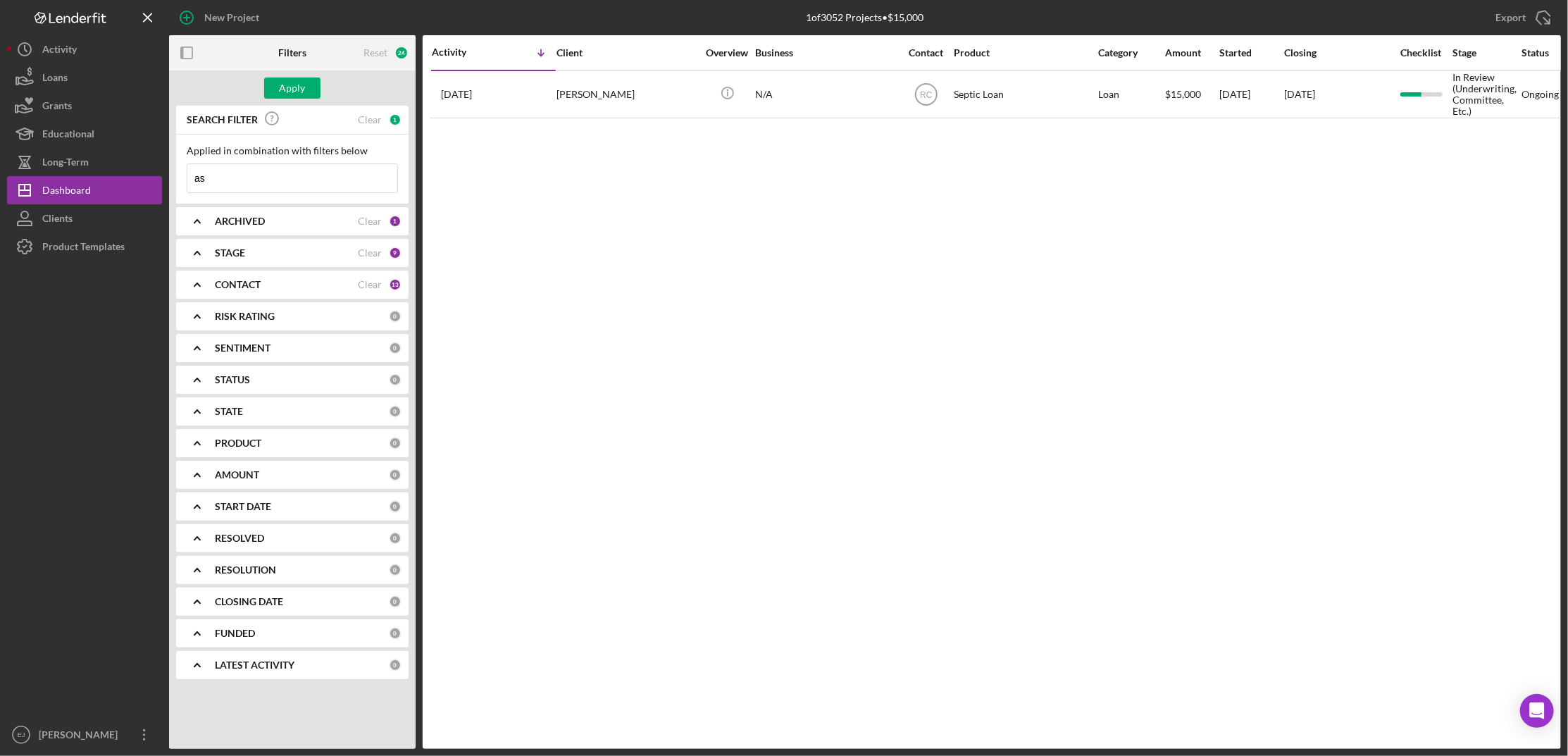
type input "a"
type input "[PERSON_NAME]"
click at [299, 89] on div "Apply" at bounding box center [293, 87] width 26 height 21
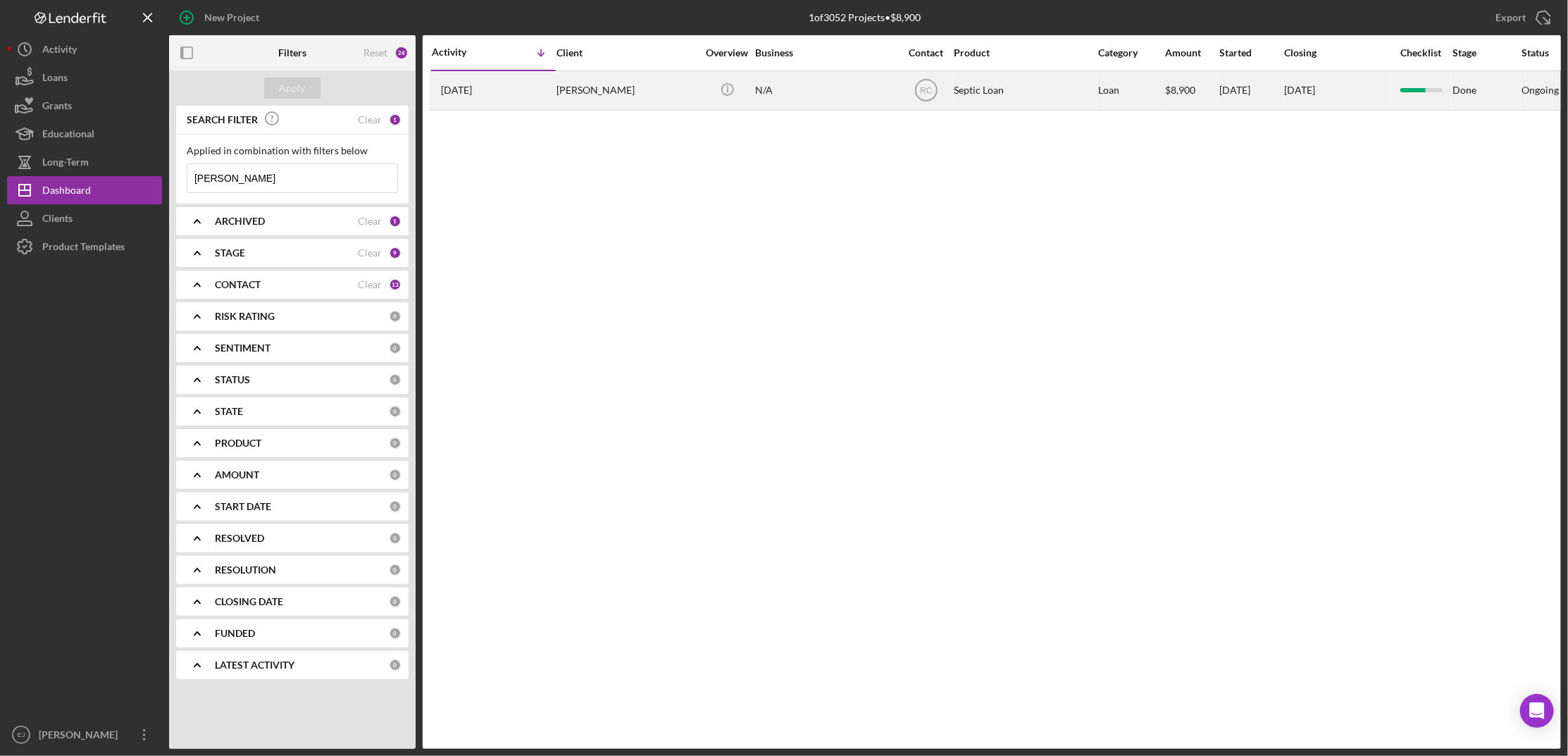
click at [625, 89] on div "[PERSON_NAME]" at bounding box center [627, 90] width 141 height 37
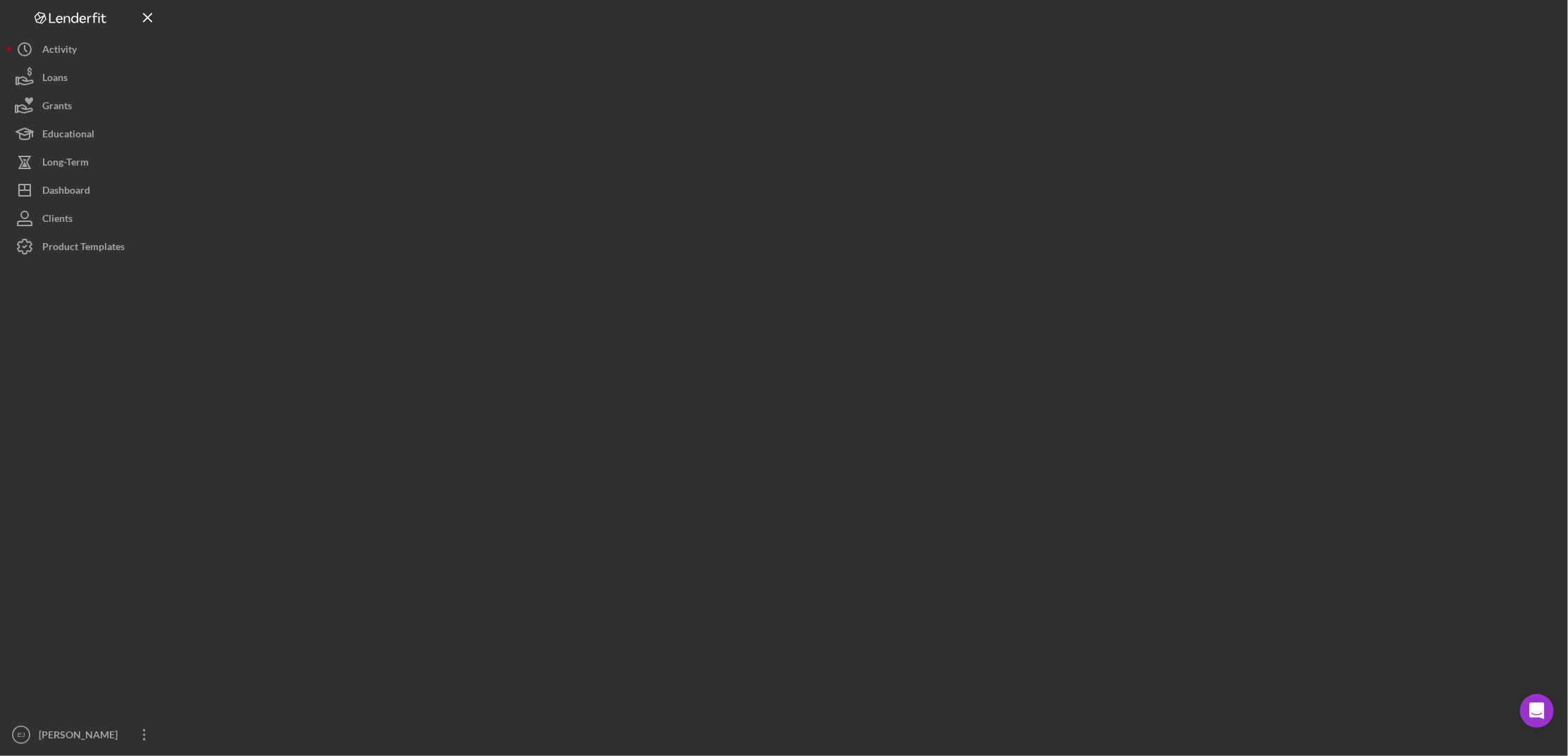
click at [625, 89] on div at bounding box center [865, 374] width 1392 height 749
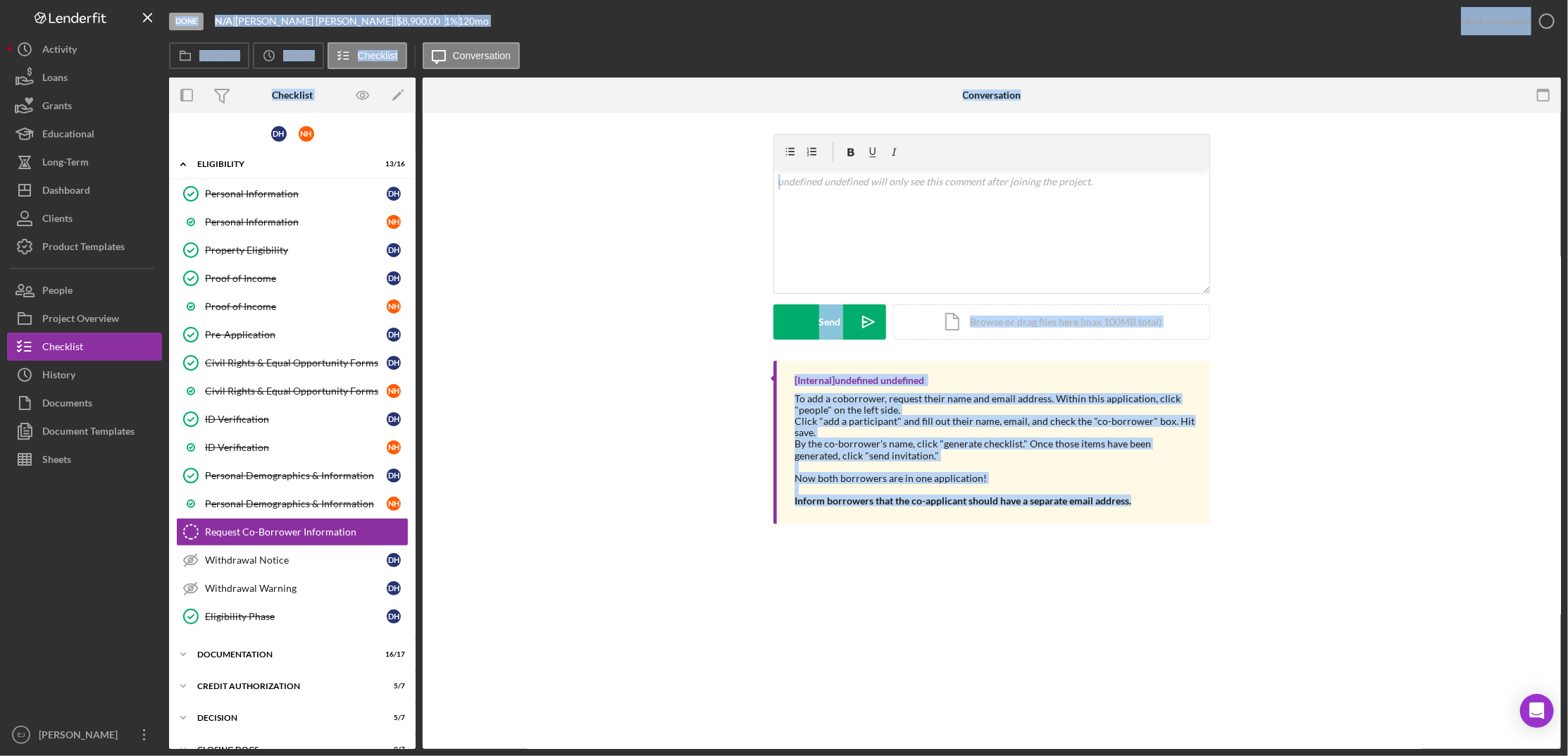
scroll to position [88, 0]
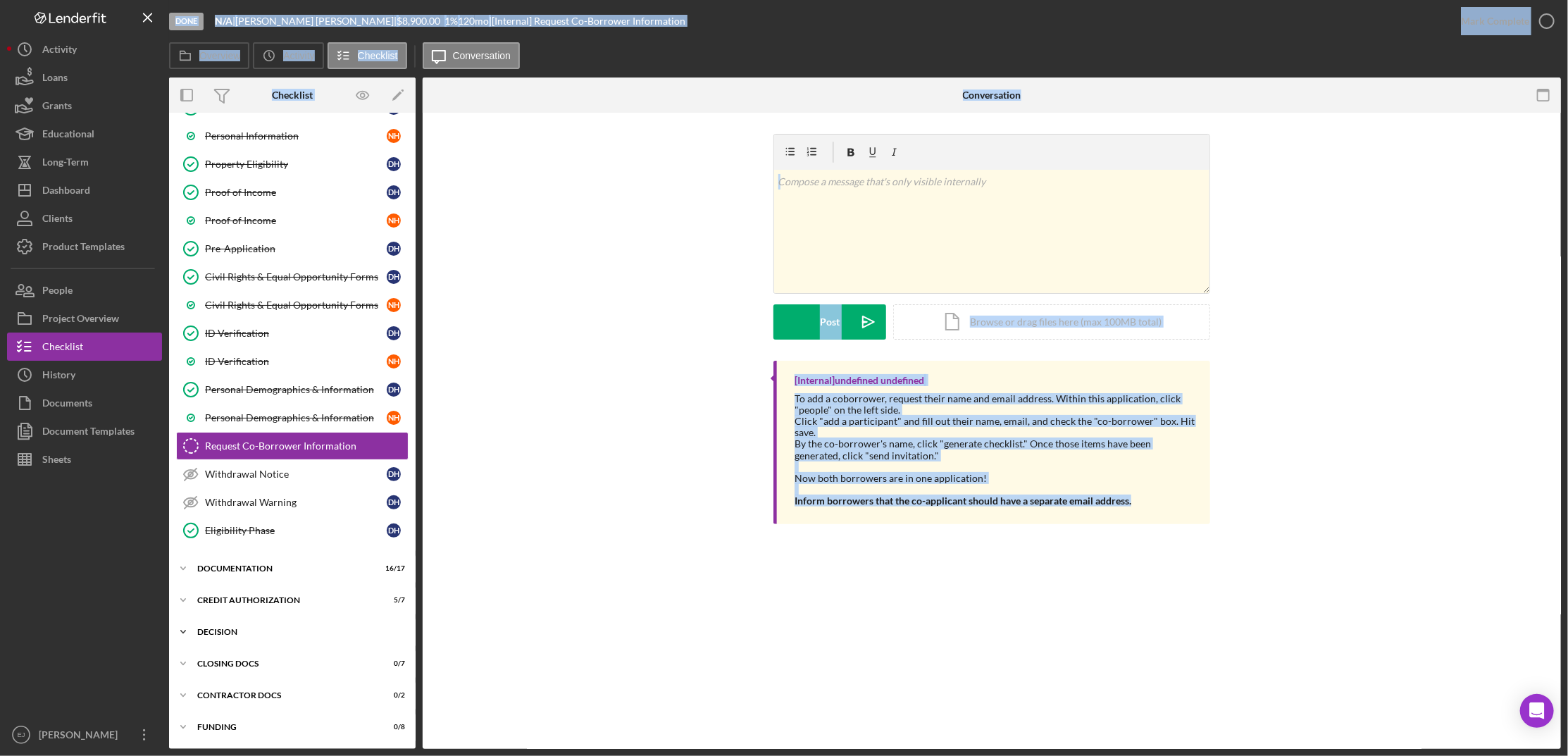
click at [211, 630] on div "Decision" at bounding box center [297, 632] width 201 height 8
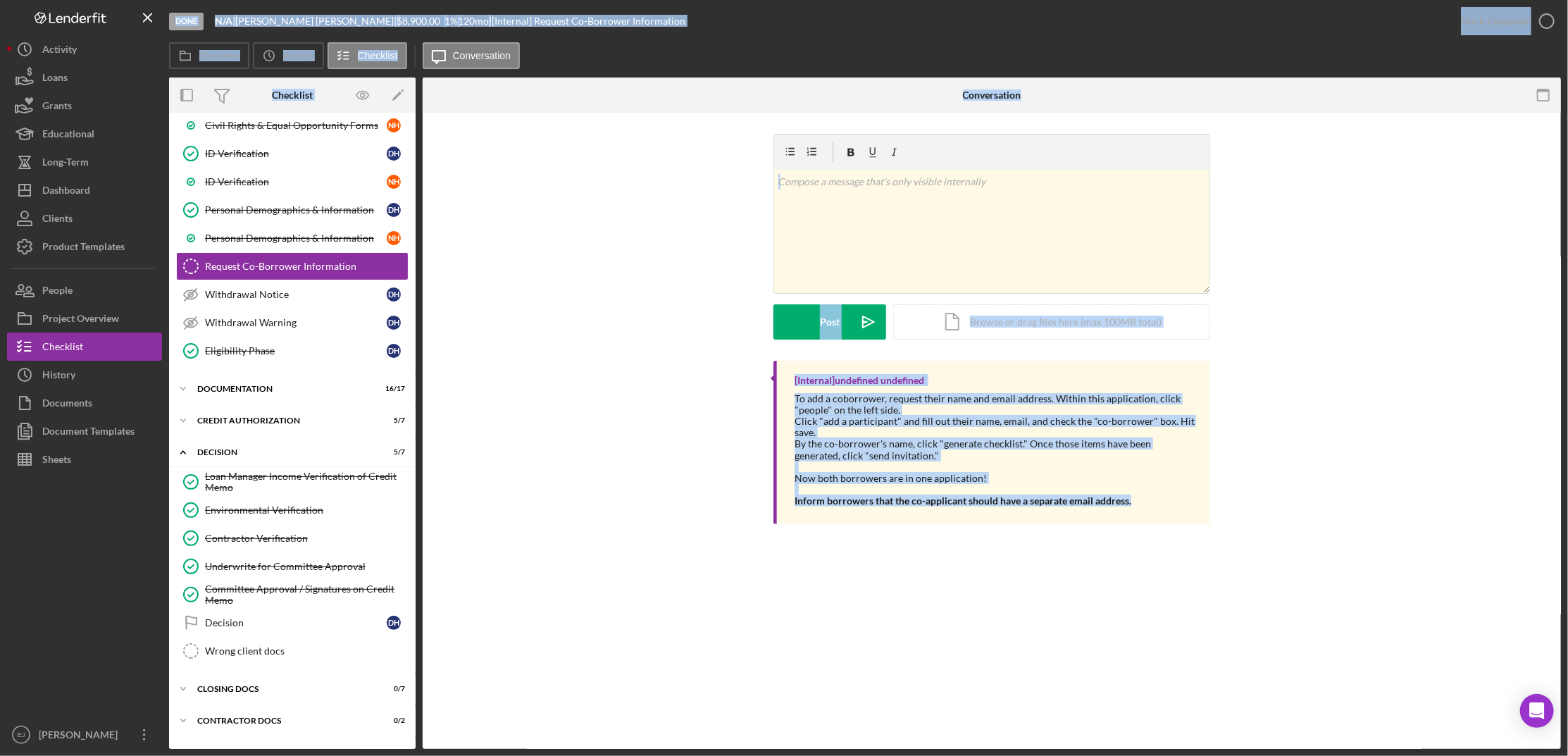
scroll to position [295, 0]
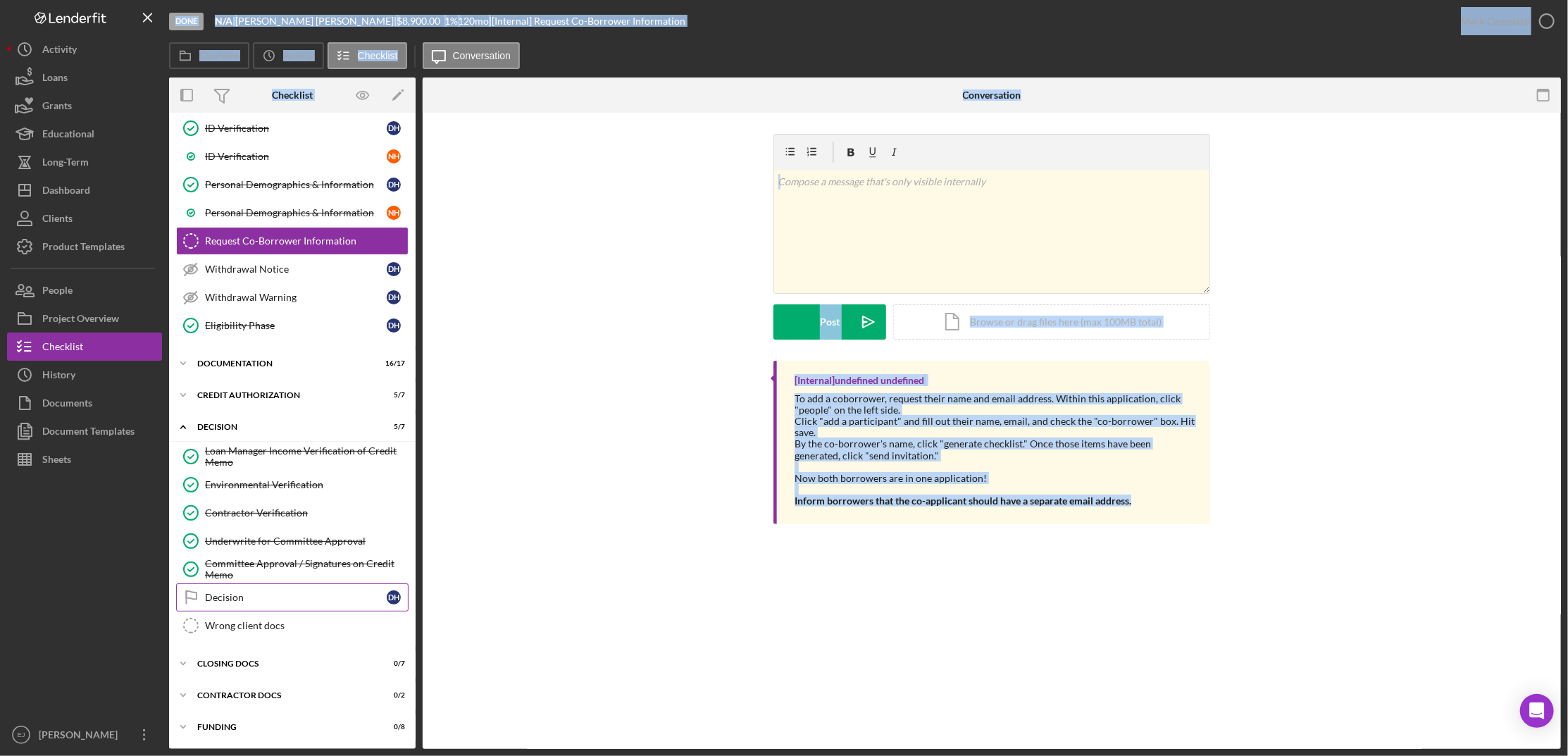
click at [235, 595] on div "Decision" at bounding box center [296, 597] width 182 height 11
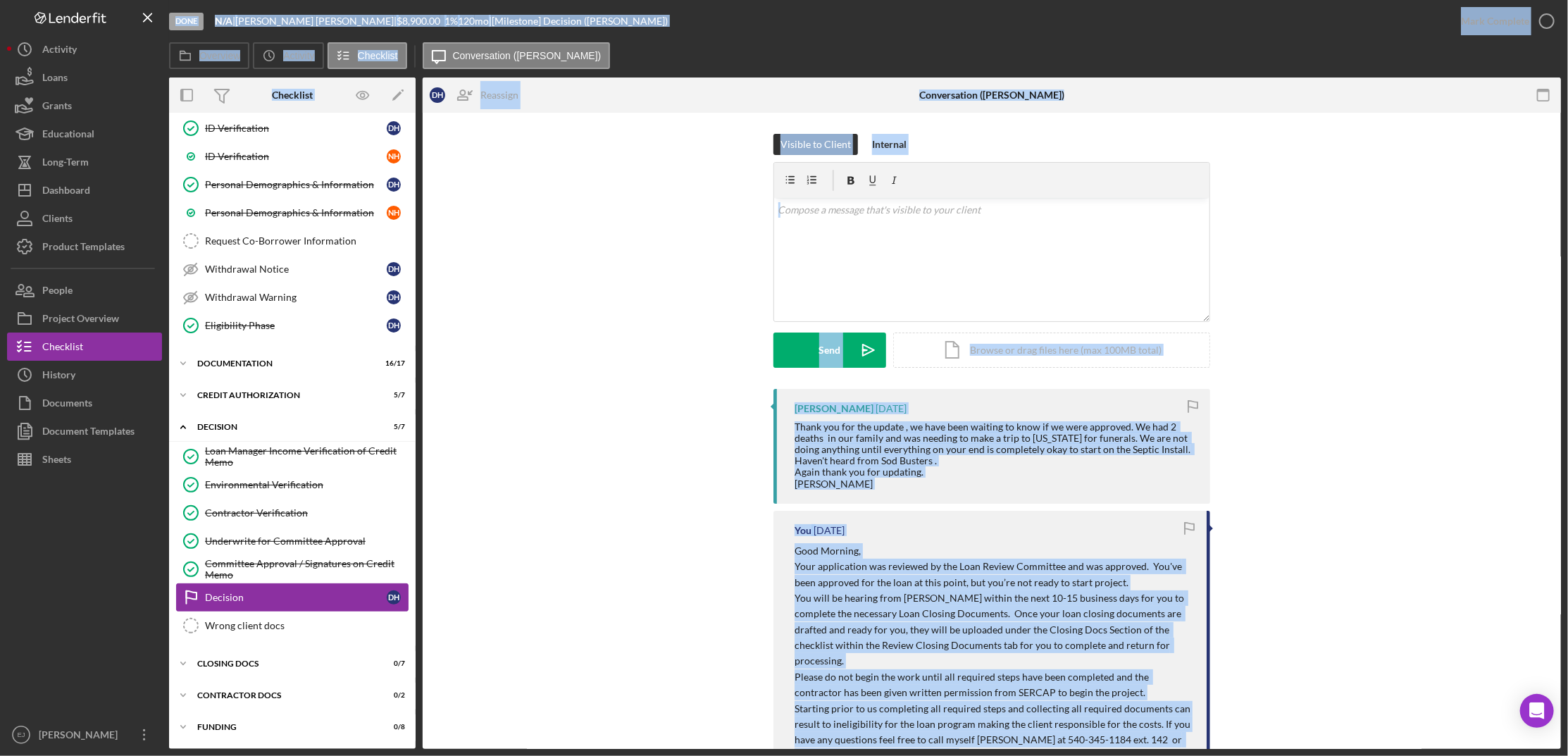
scroll to position [295, 0]
click at [708, 515] on div "[PERSON_NAME] [DATE] Thank you for the update , we have been waiting to know if…" at bounding box center [992, 667] width 1096 height 556
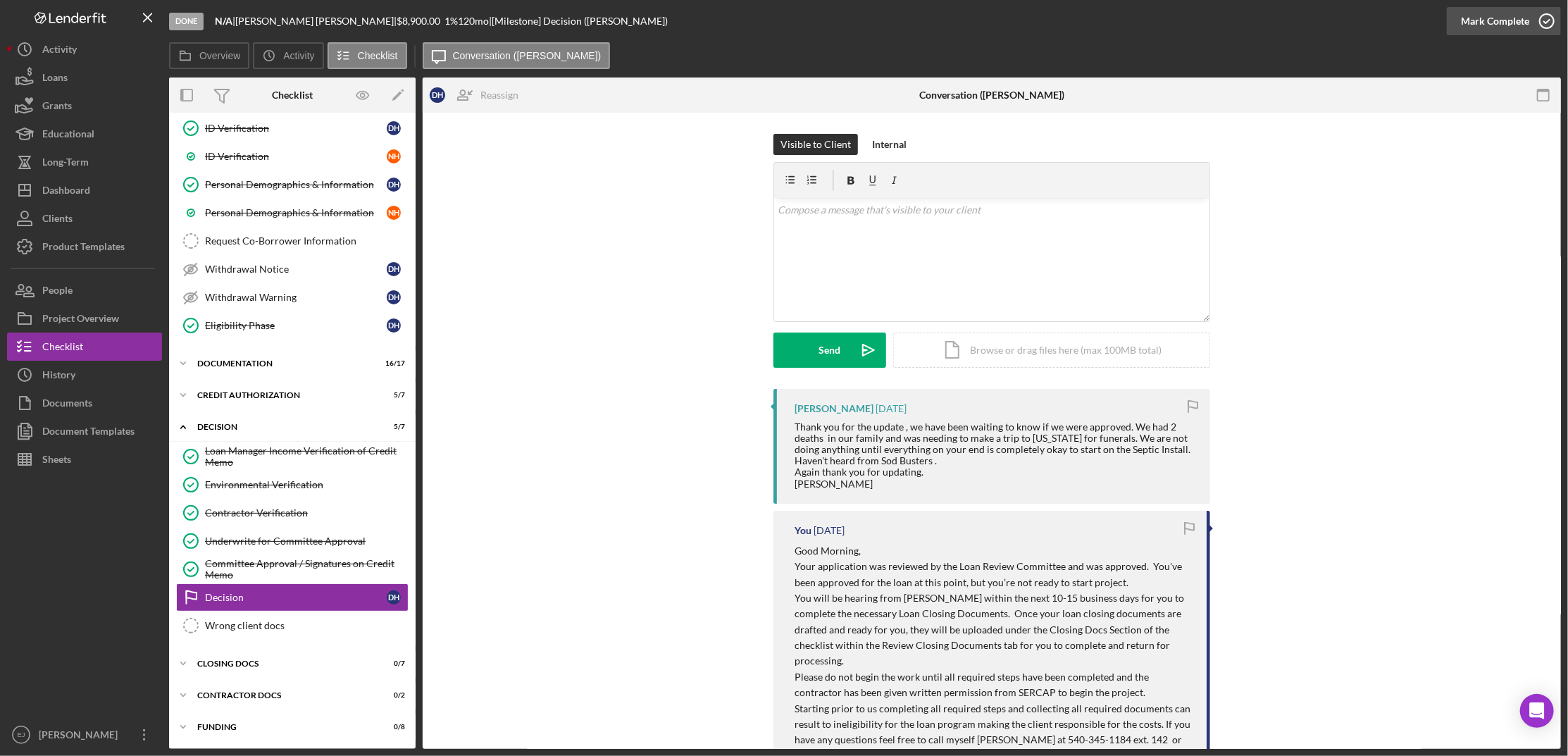
click at [1543, 17] on icon "button" at bounding box center [1547, 21] width 35 height 35
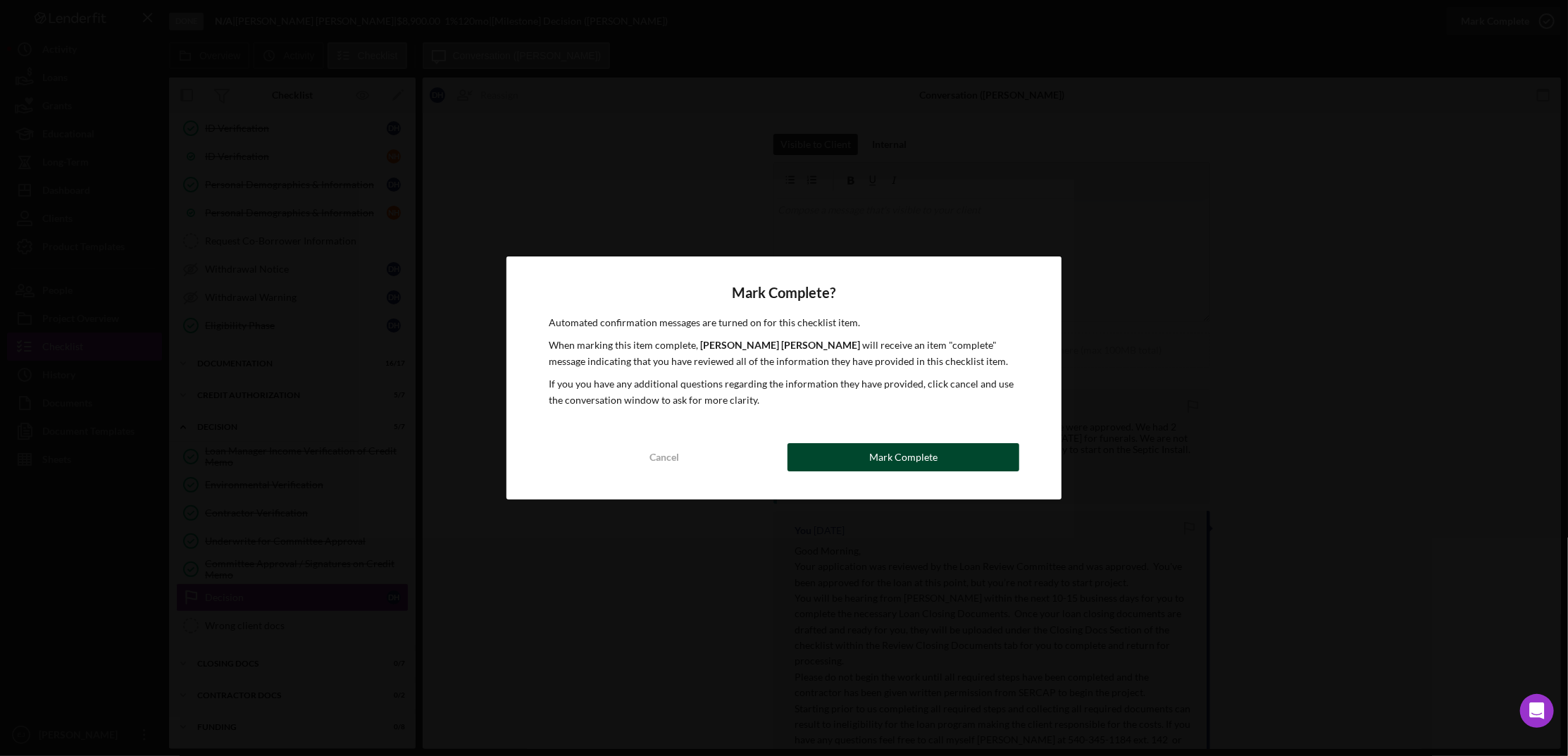
click at [809, 459] on button "Mark Complete" at bounding box center [903, 457] width 231 height 28
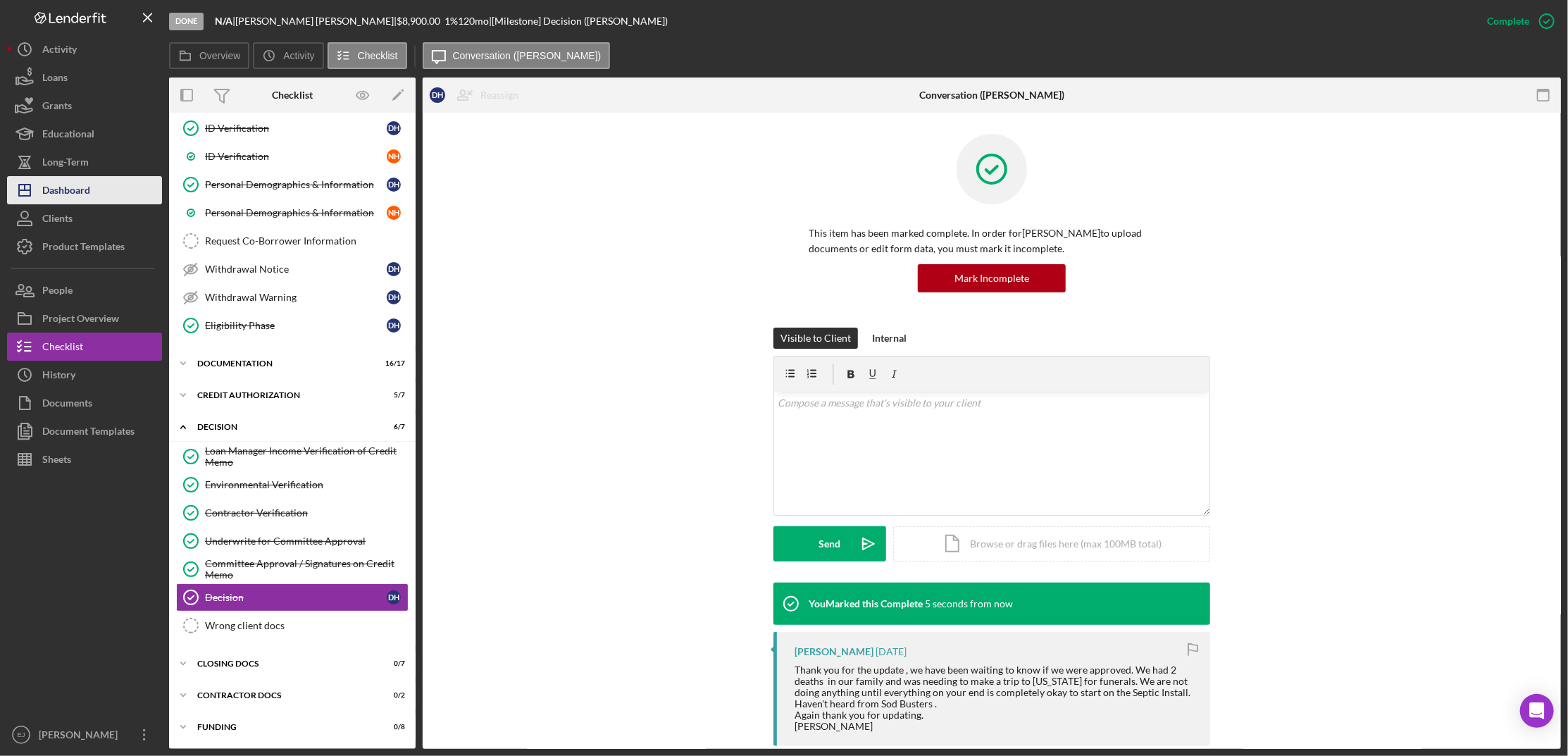
click at [83, 194] on div "Dashboard" at bounding box center [66, 192] width 48 height 32
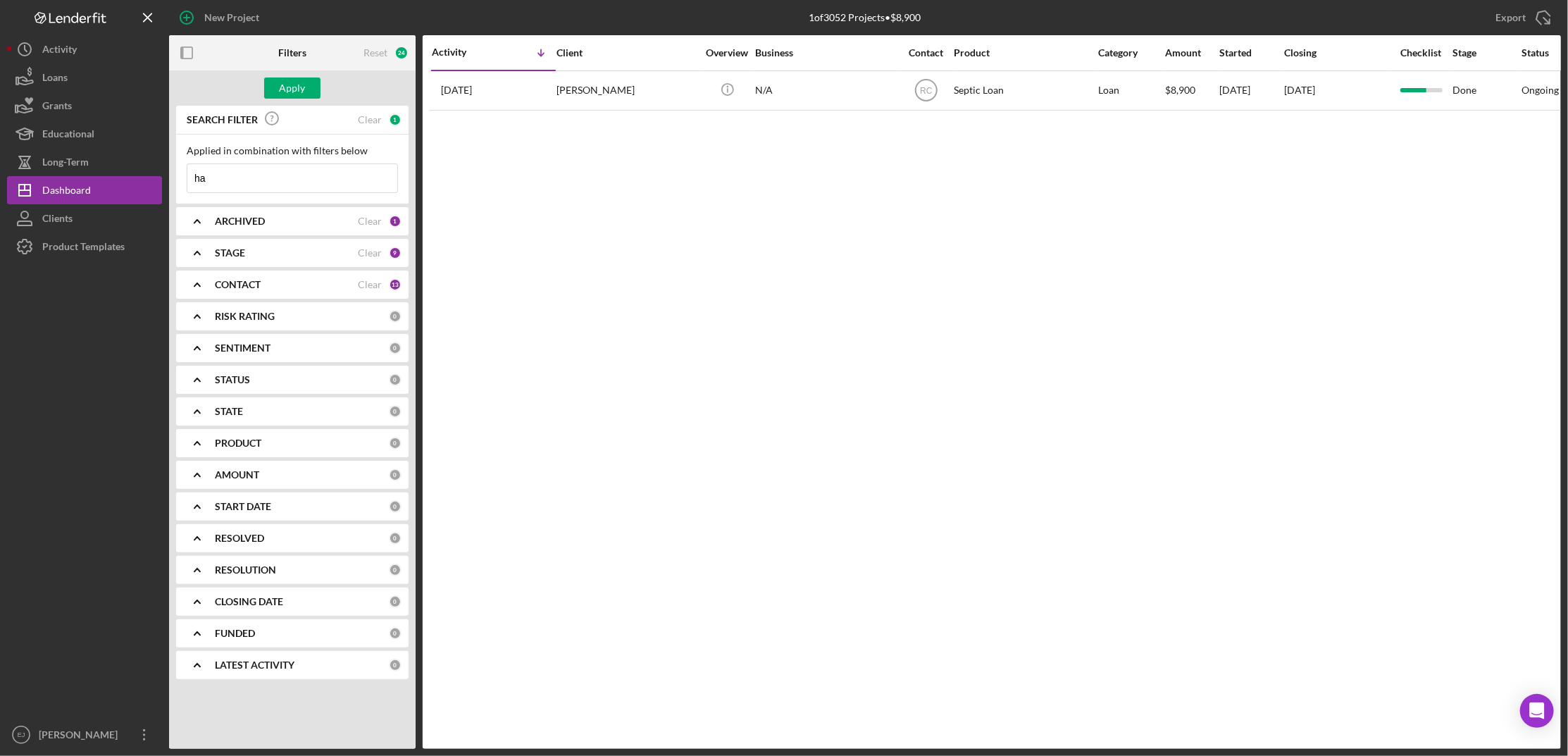
type input "h"
type input "[PERSON_NAME]"
click at [305, 82] on button "Apply" at bounding box center [292, 87] width 57 height 21
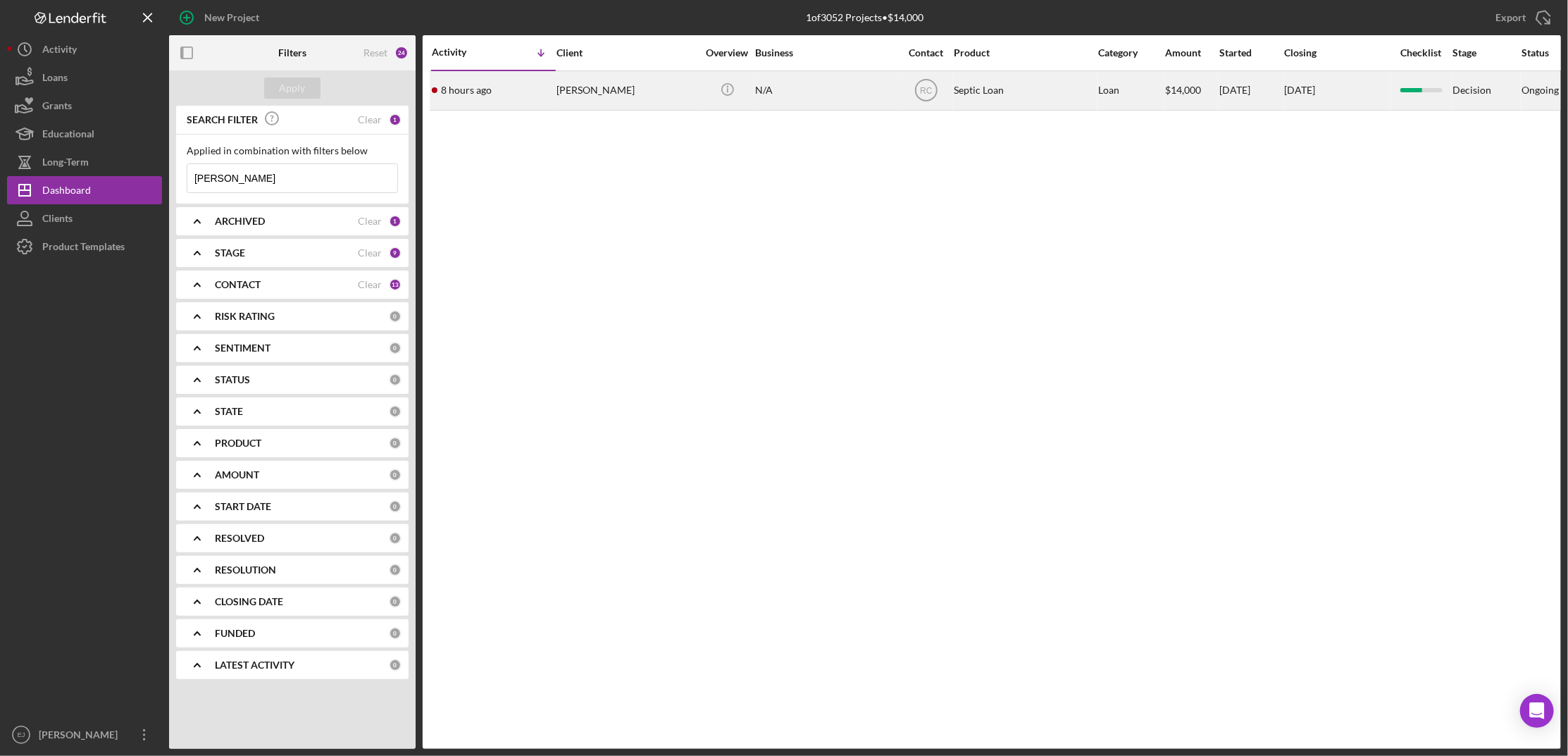
click at [583, 92] on div "[PERSON_NAME]" at bounding box center [627, 90] width 141 height 37
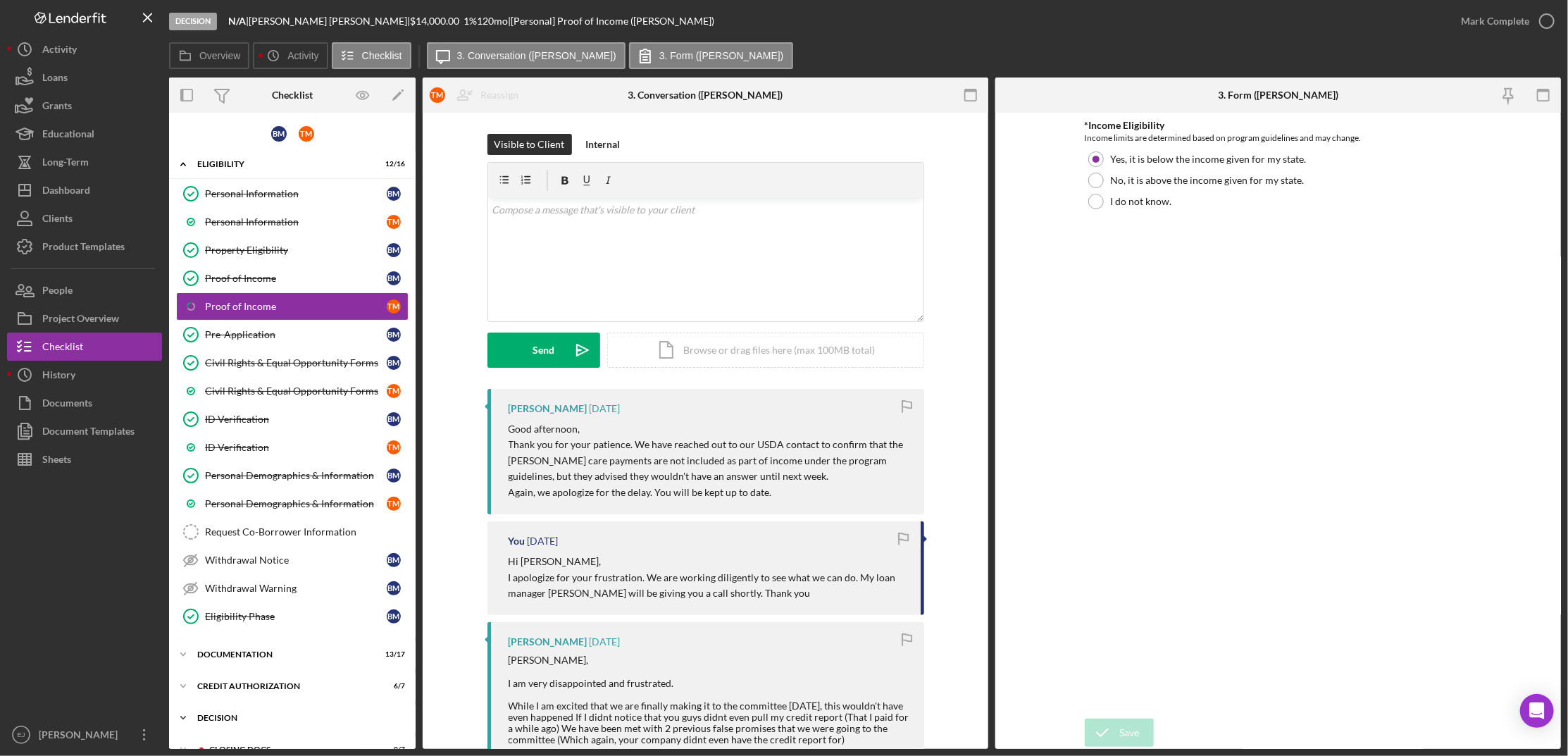
click at [184, 715] on icon "Icon/Expander" at bounding box center [183, 717] width 28 height 28
click at [411, 711] on div "Icon/Expander Decision 2 / 6" at bounding box center [292, 717] width 246 height 29
click at [186, 718] on icon "Icon/Expander" at bounding box center [183, 717] width 28 height 28
click at [407, 700] on div "Icon/Expander CREDIT AUTHORIZATION 6 / 7" at bounding box center [292, 685] width 246 height 28
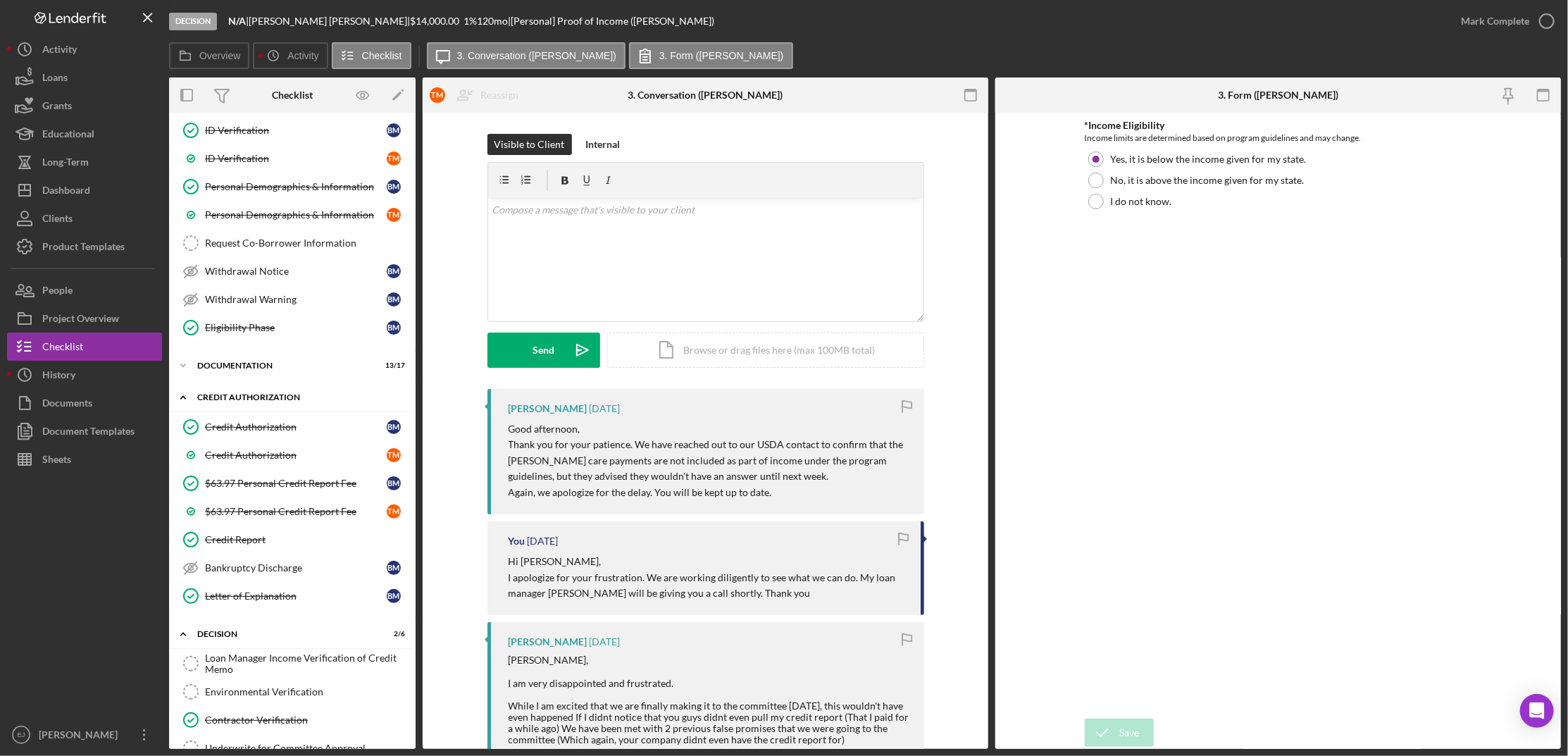
scroll to position [418, 0]
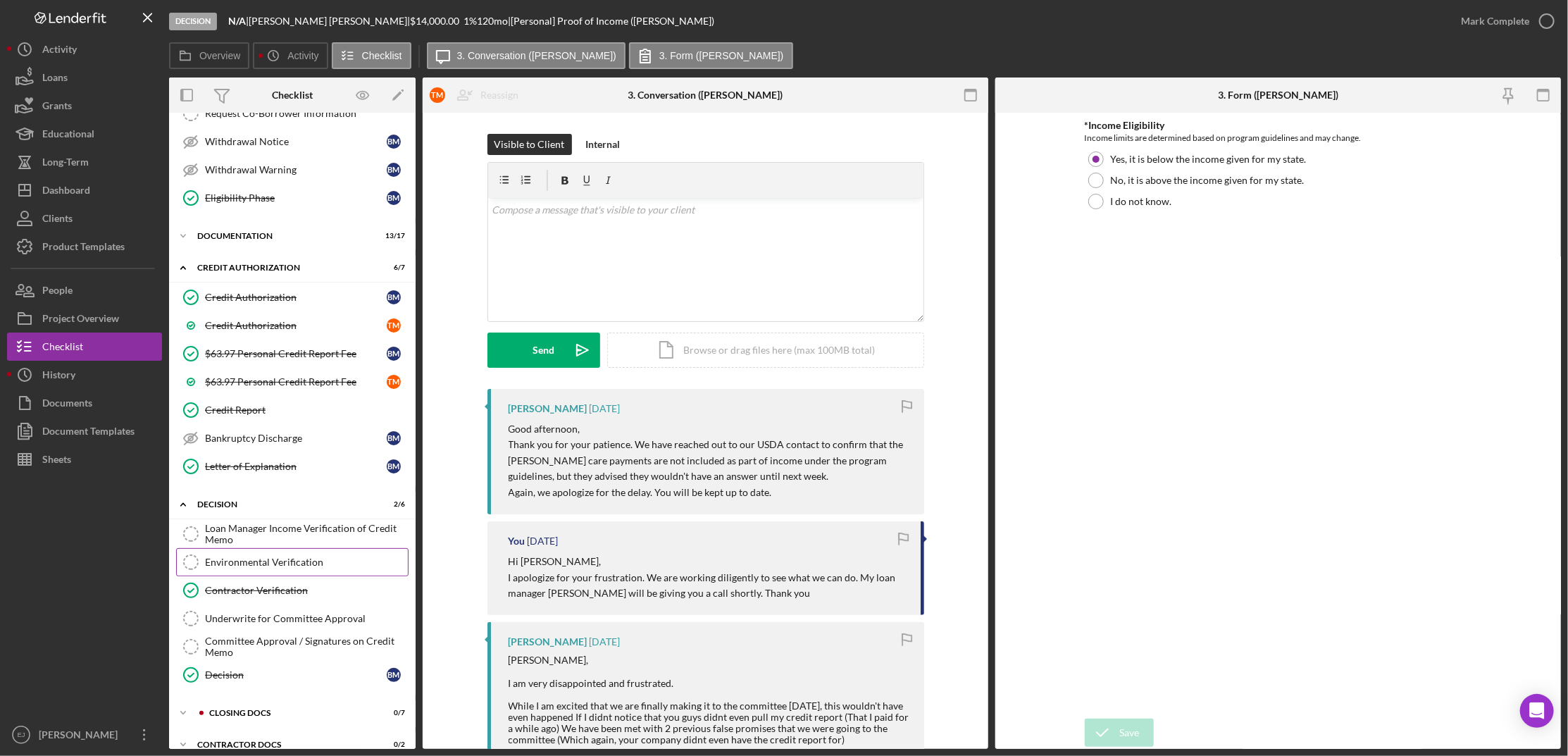
click at [331, 561] on div "Environmental Verification" at bounding box center [307, 562] width 203 height 11
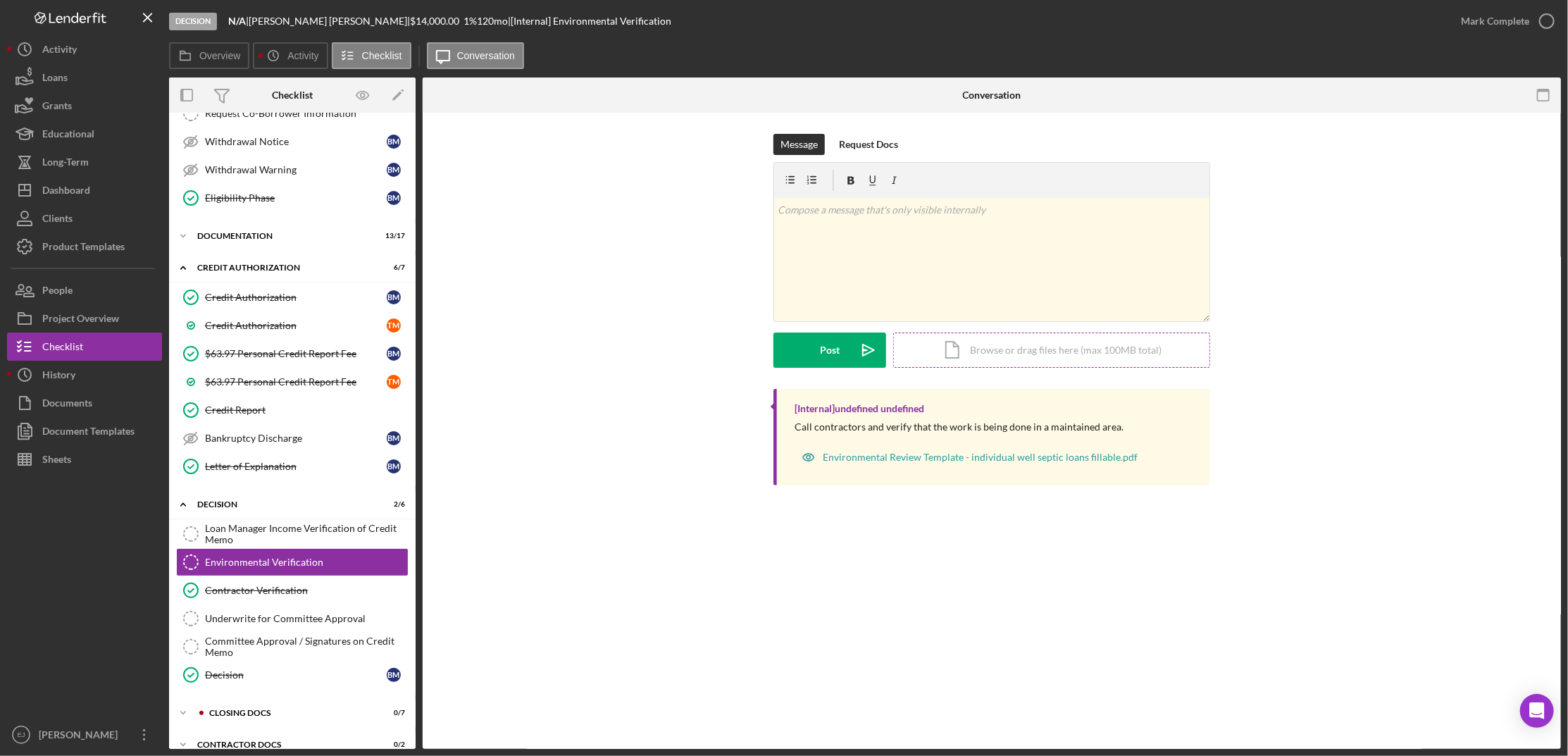
click at [1036, 346] on div "Icon/Document Browse or drag files here (max 100MB total) Tap to choose files o…" at bounding box center [1051, 350] width 317 height 35
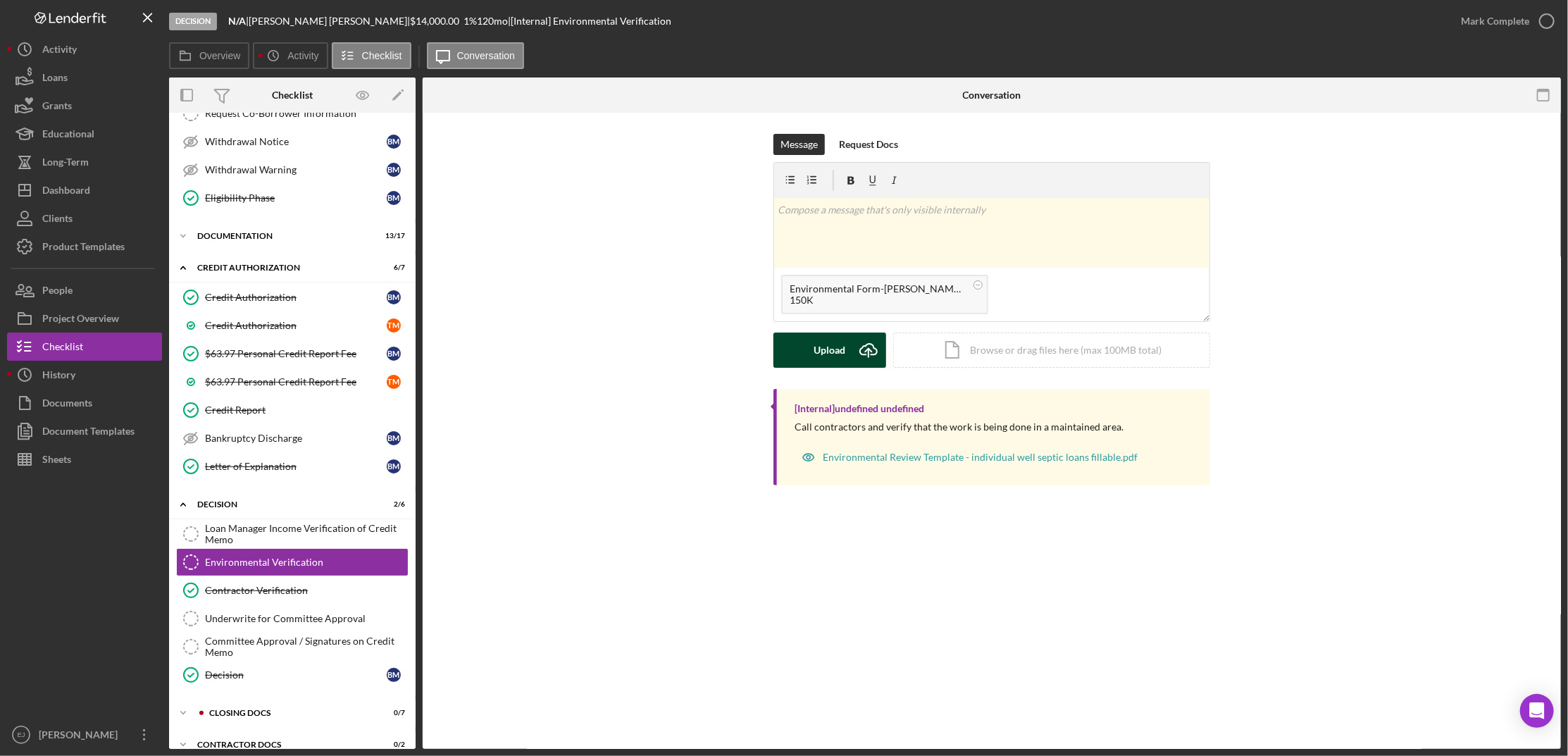
click at [849, 348] on button "Upload Icon/Upload" at bounding box center [830, 350] width 112 height 35
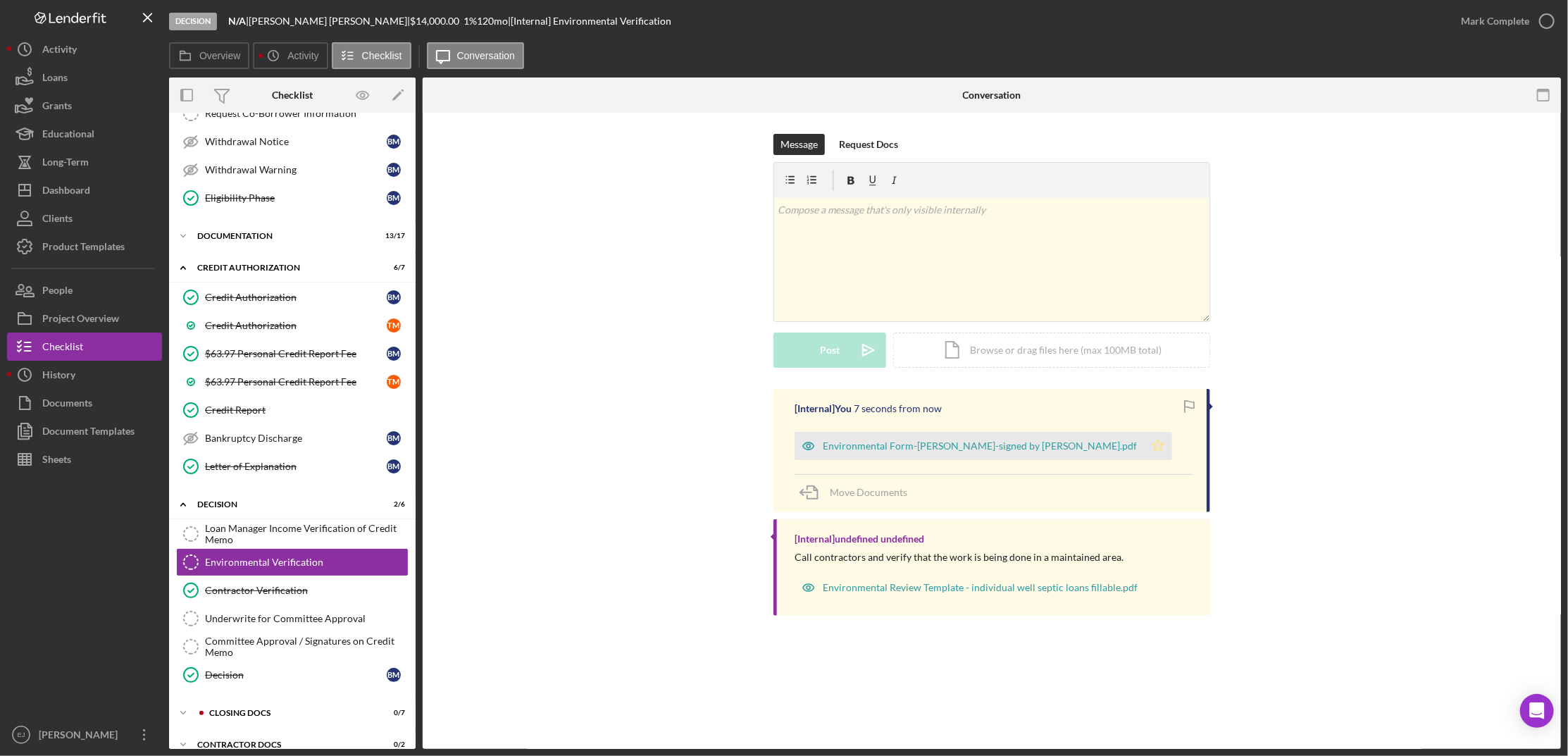
click at [1143, 445] on icon "Icon/Star" at bounding box center [1157, 446] width 28 height 28
click at [1548, 28] on circle "button" at bounding box center [1547, 20] width 14 height 14
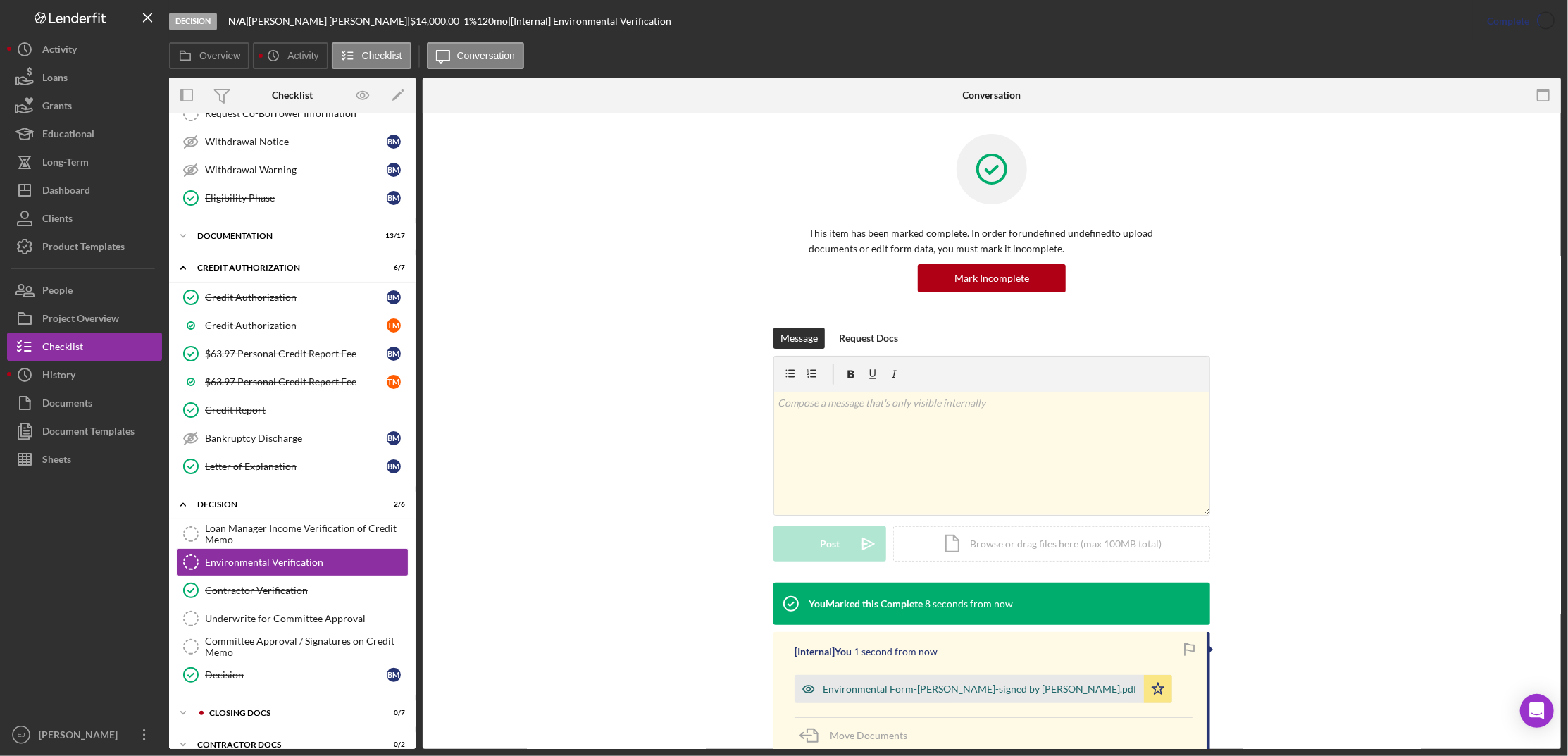
click at [931, 693] on div "Environmental Form-[PERSON_NAME]-signed by [PERSON_NAME].pdf" at bounding box center [980, 688] width 314 height 11
click at [931, 693] on div "Environmental Form-[PERSON_NAME]-signed by [PERSON_NAME].pdf Icon/Star" at bounding box center [993, 685] width 398 height 35
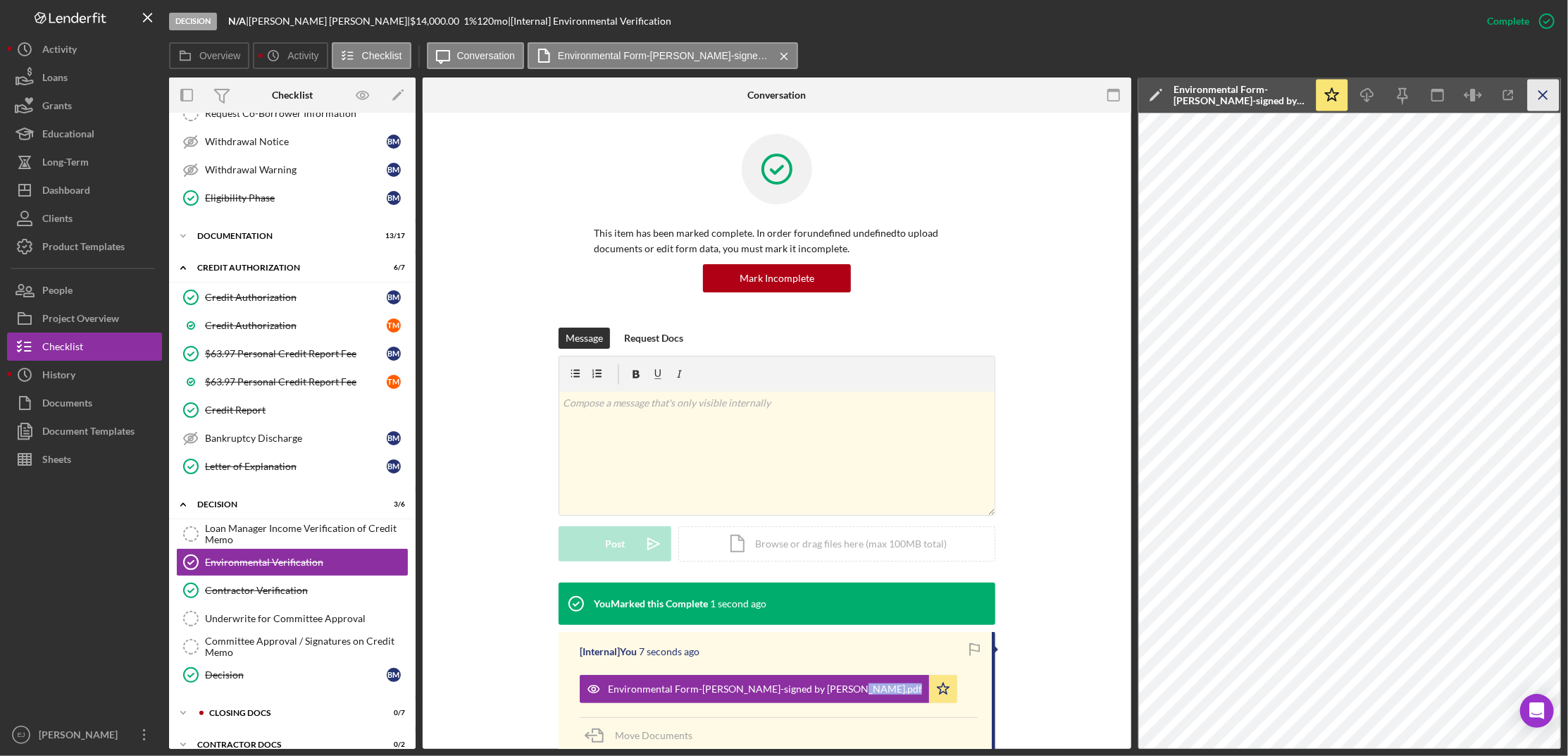
click at [1548, 93] on icon "Icon/Menu Close" at bounding box center [1544, 96] width 32 height 32
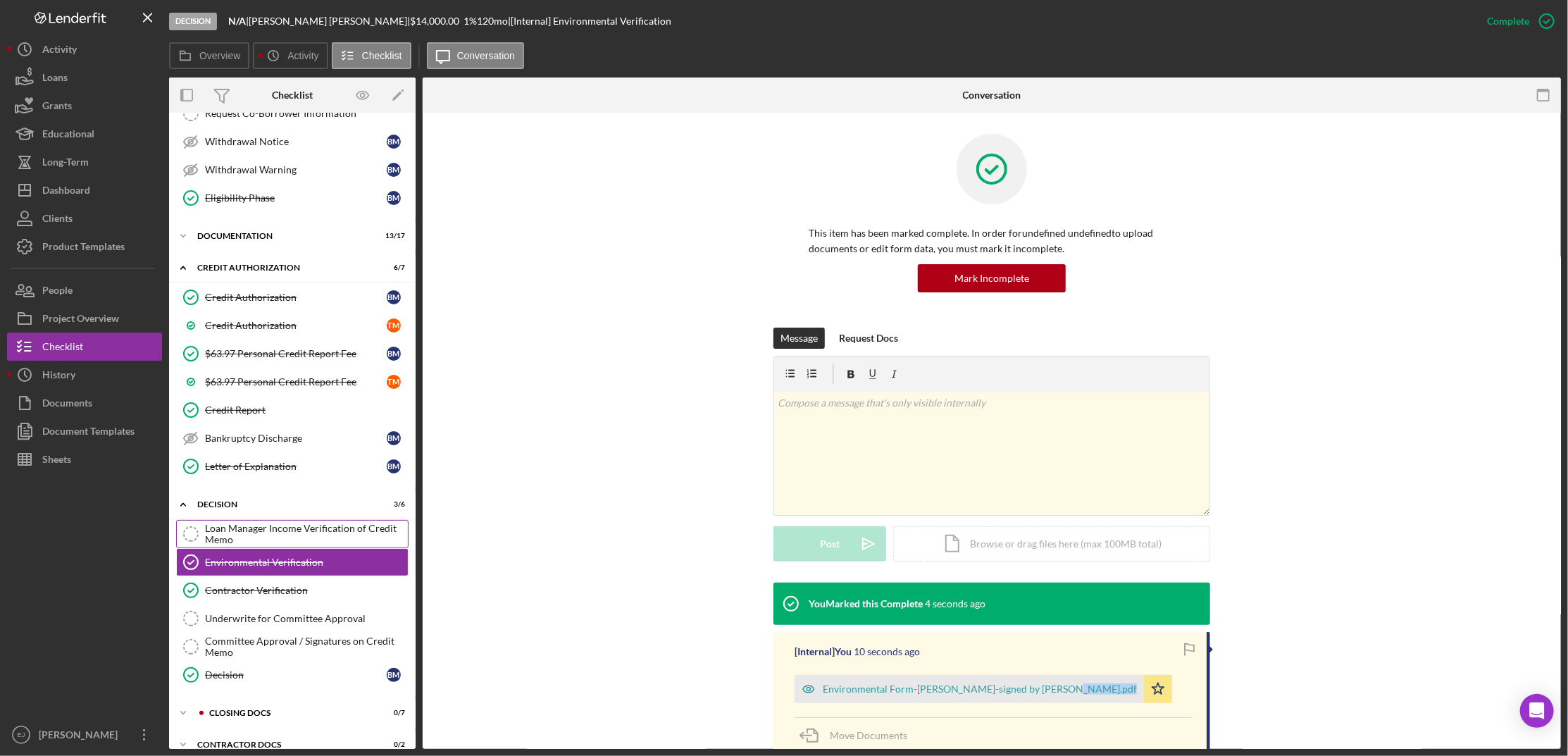
click at [342, 536] on div "Loan Manager Income Verification of Credit Memo" at bounding box center [307, 534] width 203 height 22
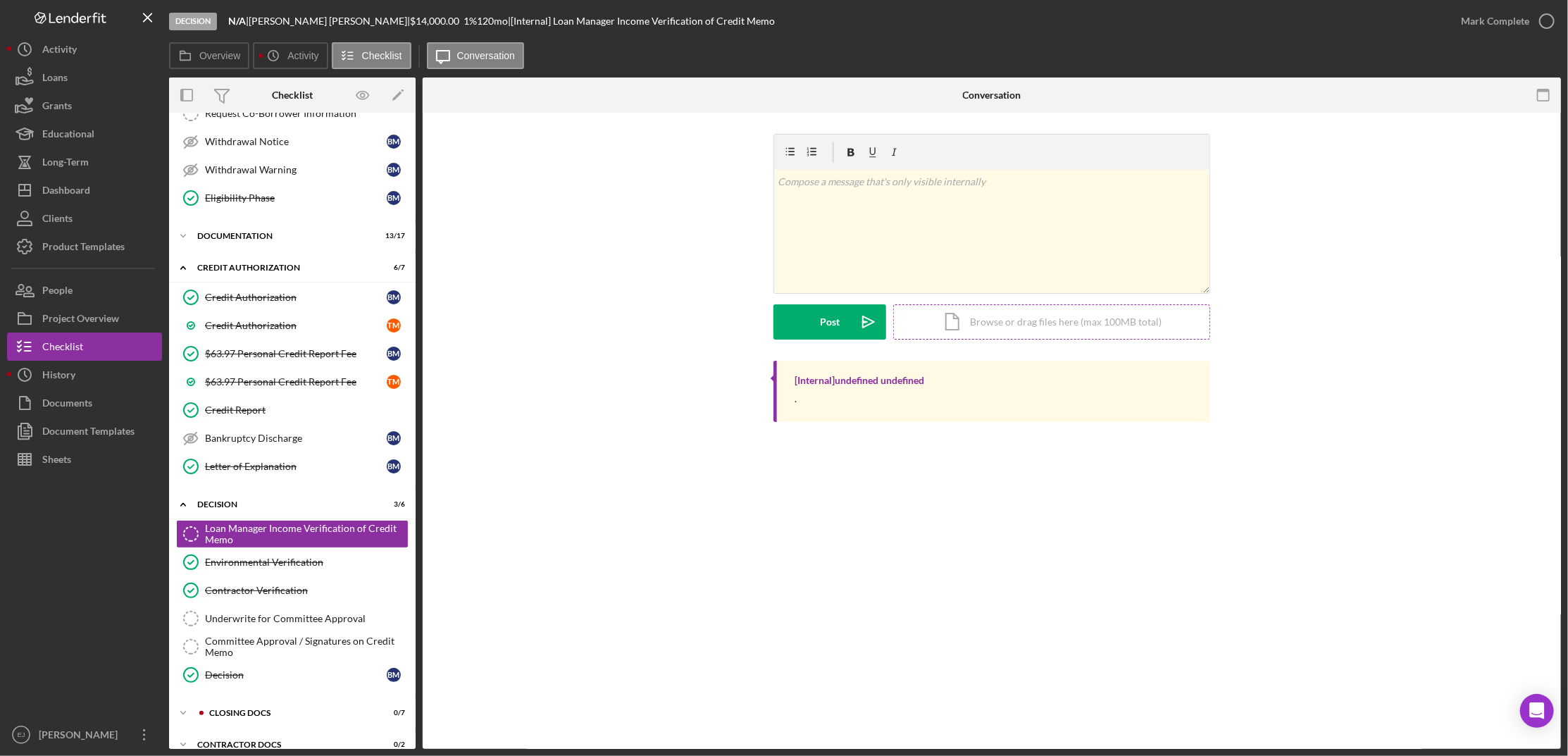
click at [1013, 325] on div "Icon/Document Browse or drag files here (max 100MB total) Tap to choose files o…" at bounding box center [1051, 322] width 317 height 35
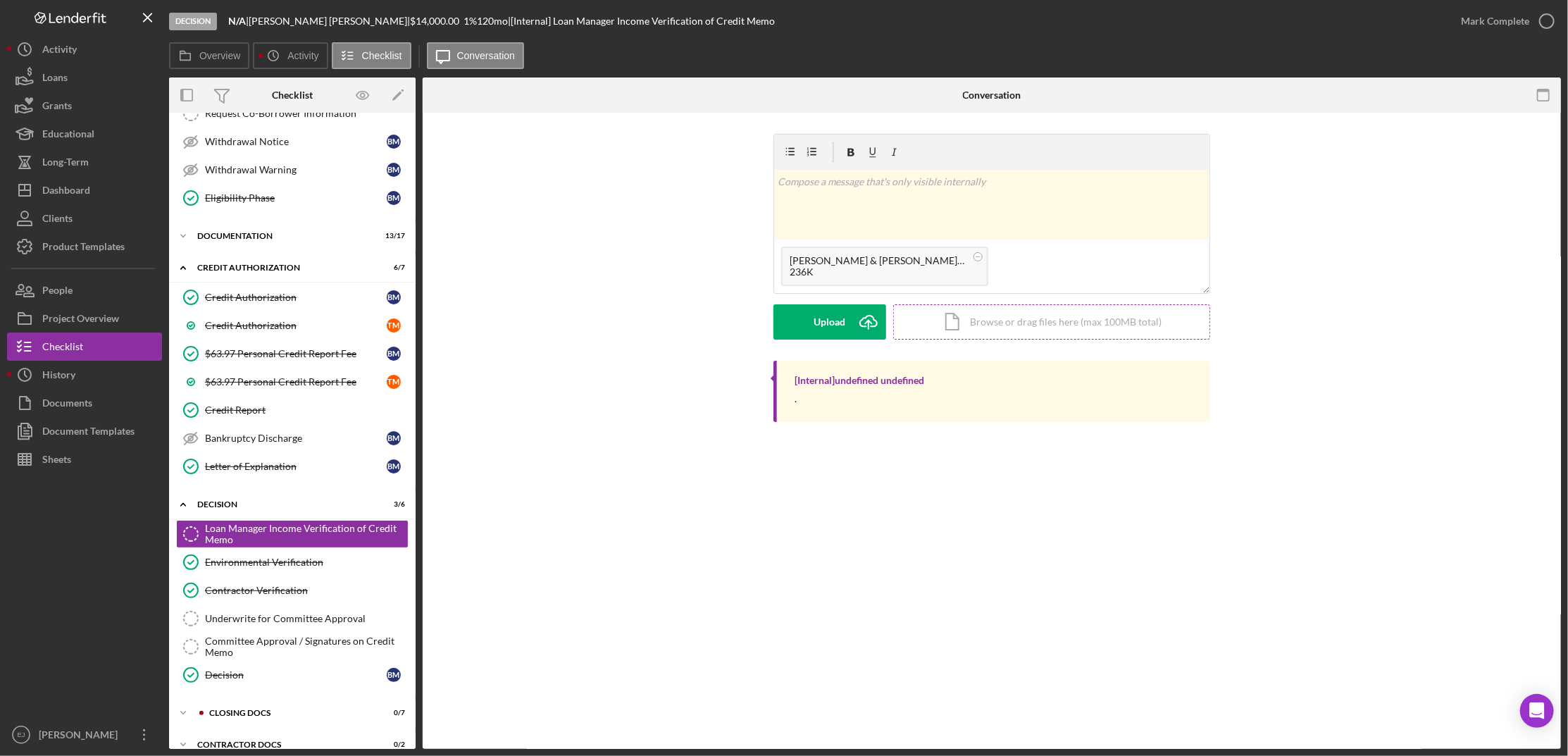
click at [972, 325] on div "Icon/Document Browse or drag files here (max 100MB total) Tap to choose files o…" at bounding box center [1051, 322] width 317 height 35
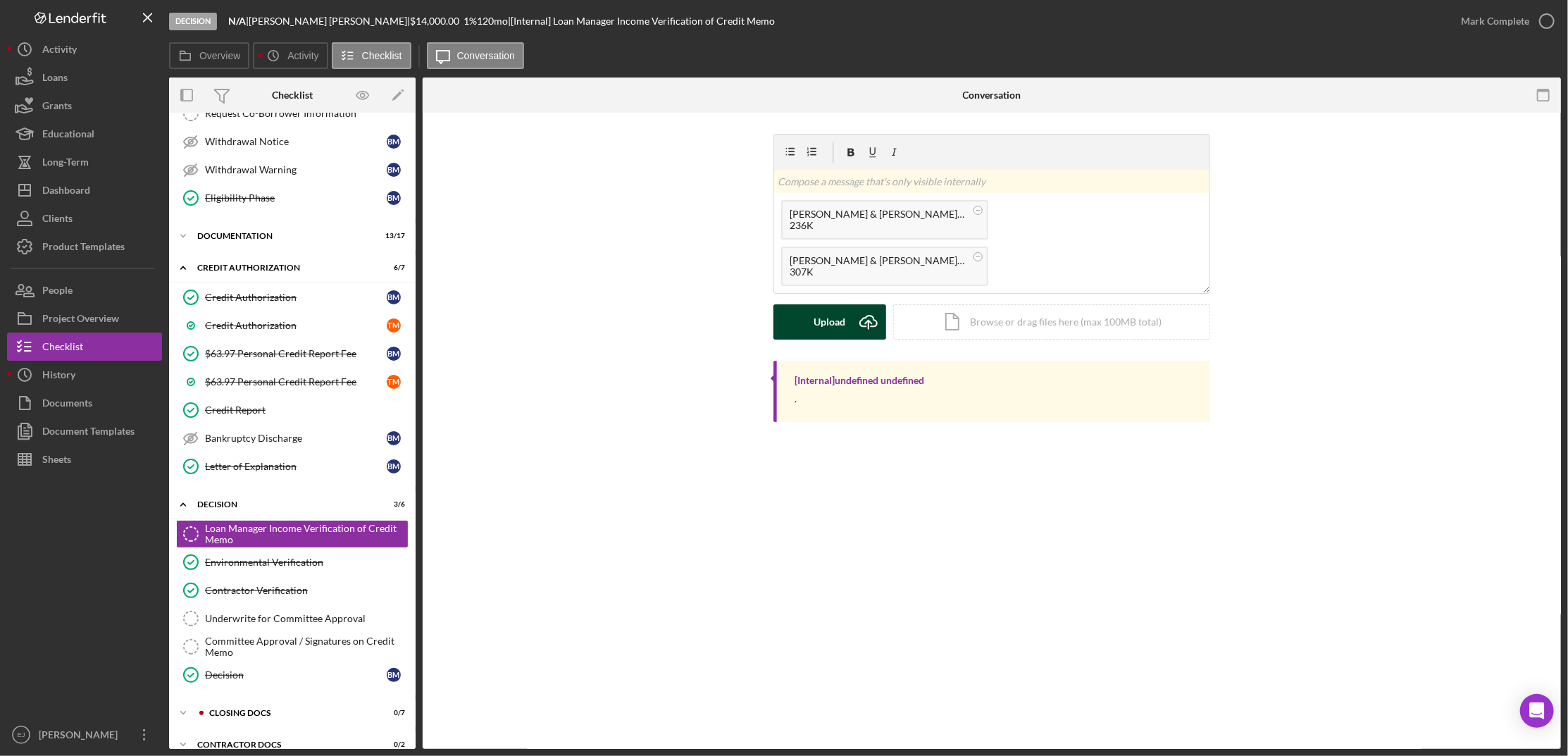
click at [837, 313] on div "Upload" at bounding box center [830, 322] width 32 height 35
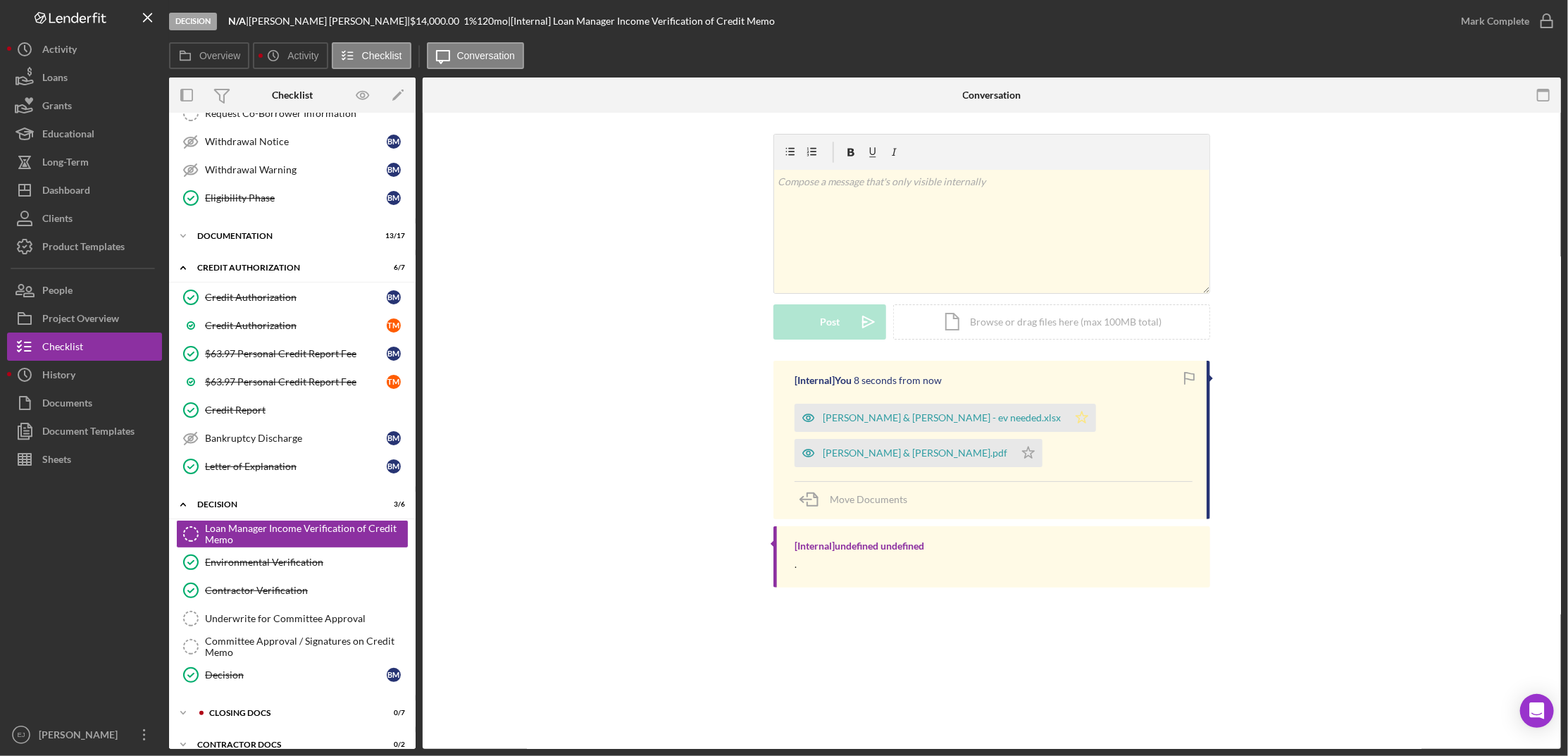
click at [1077, 418] on polygon "button" at bounding box center [1082, 417] width 12 height 11
click at [1014, 453] on icon "Icon/Star" at bounding box center [1028, 452] width 28 height 28
click at [1540, 16] on icon "button" at bounding box center [1547, 21] width 35 height 35
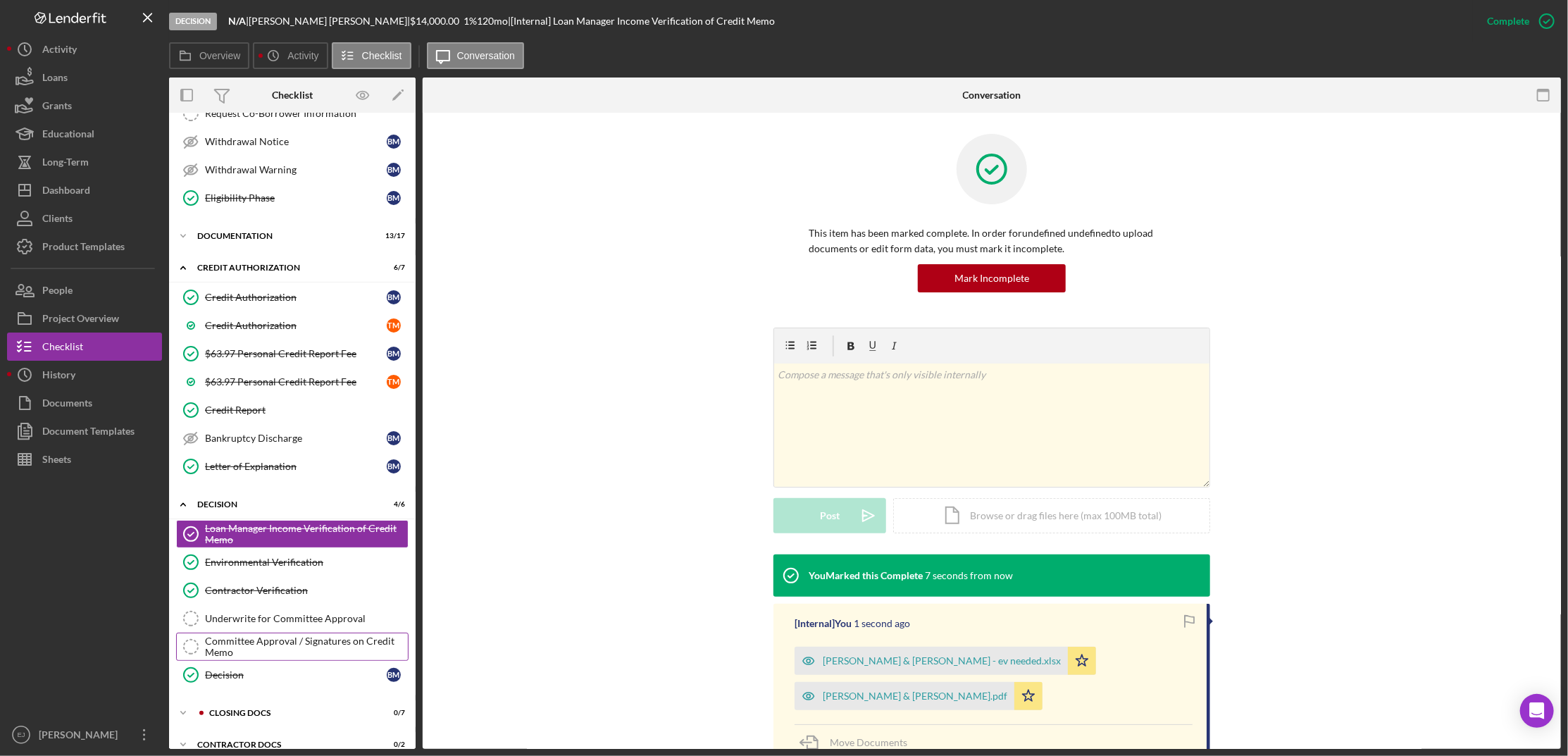
click at [271, 650] on div "Committee Approval / Signatures on Credit Memo" at bounding box center [307, 646] width 203 height 22
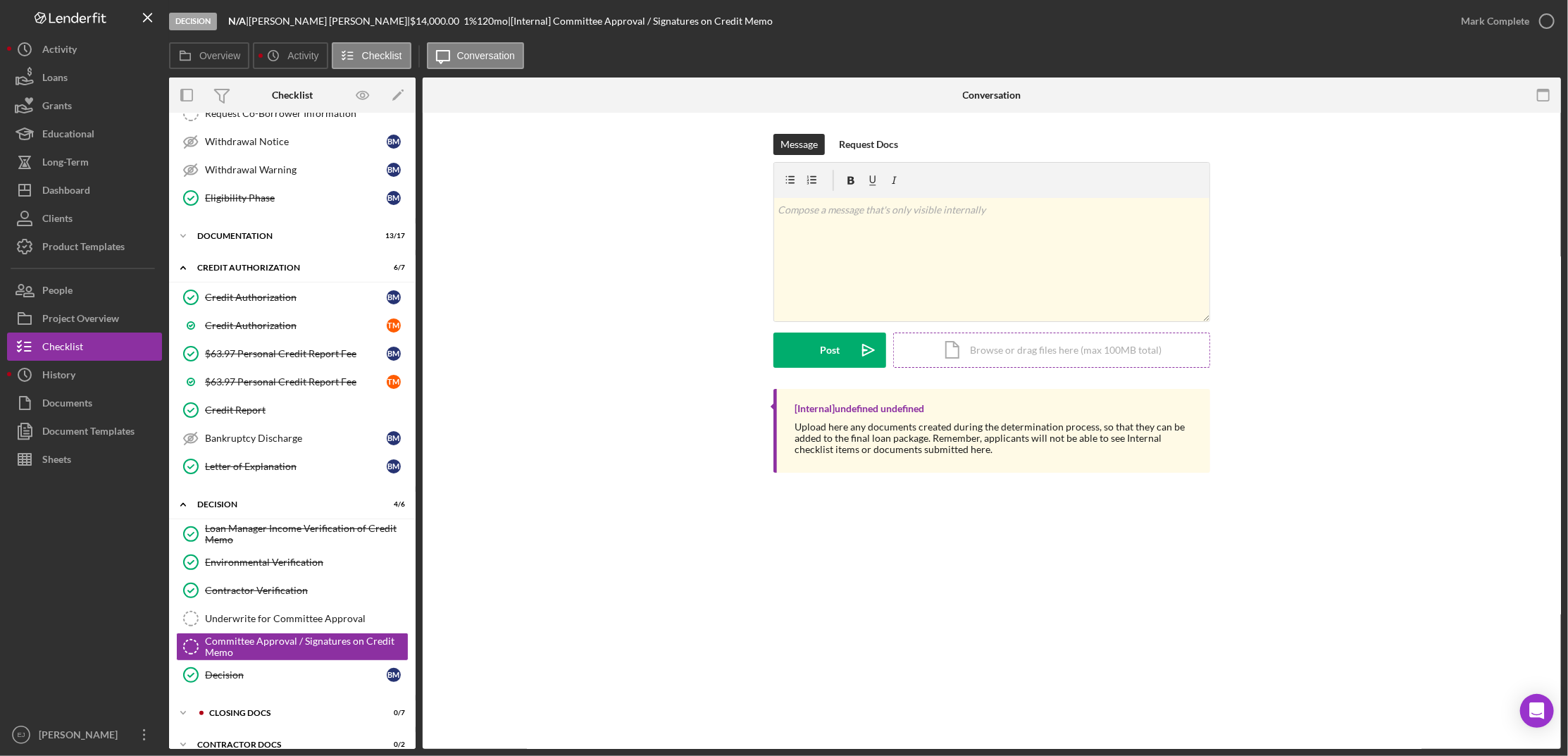
click at [1074, 346] on div "Icon/Document Browse or drag files here (max 100MB total) Tap to choose files o…" at bounding box center [1051, 350] width 317 height 35
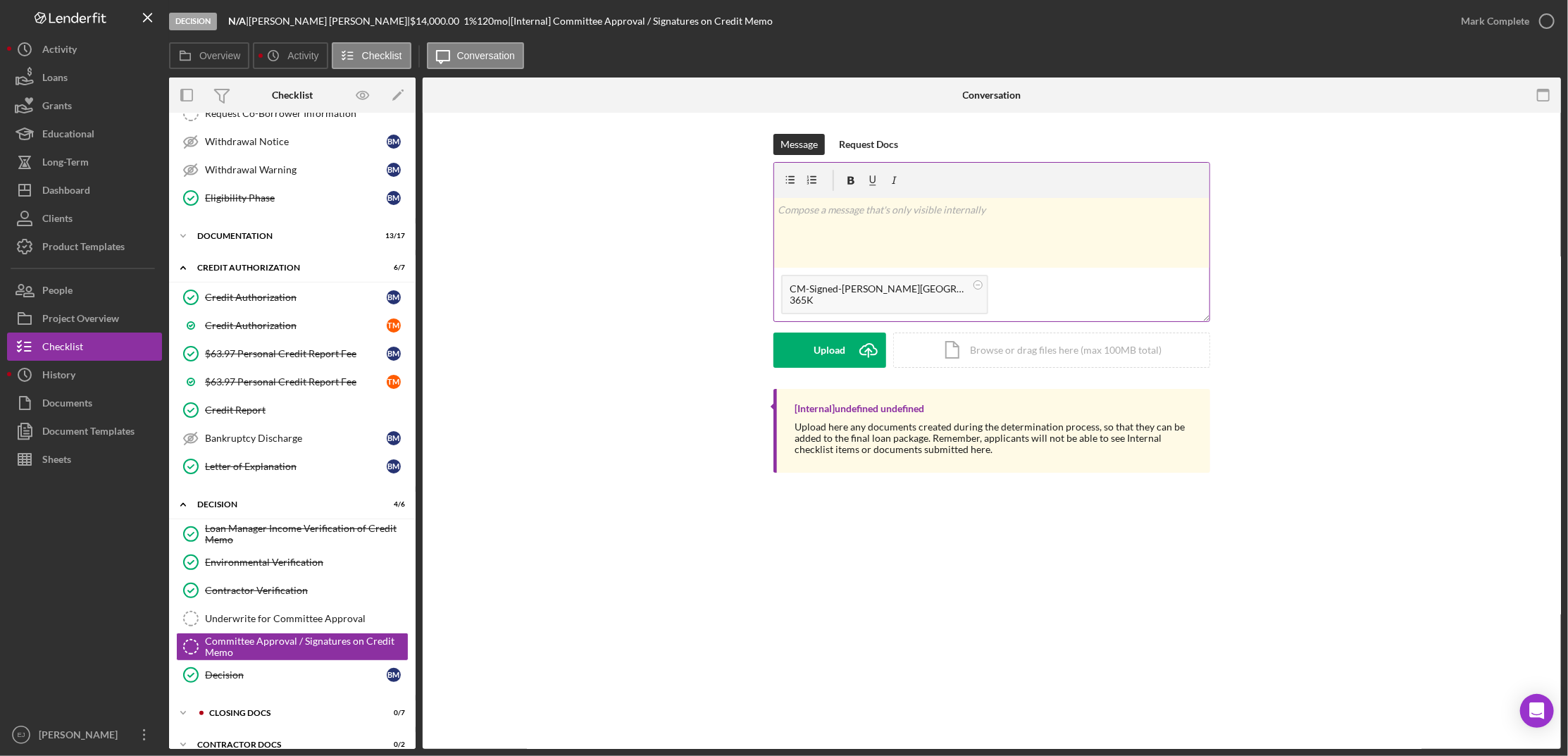
click at [872, 302] on div "365K" at bounding box center [878, 300] width 176 height 11
click at [849, 357] on button "Upload Icon/Upload" at bounding box center [830, 350] width 112 height 35
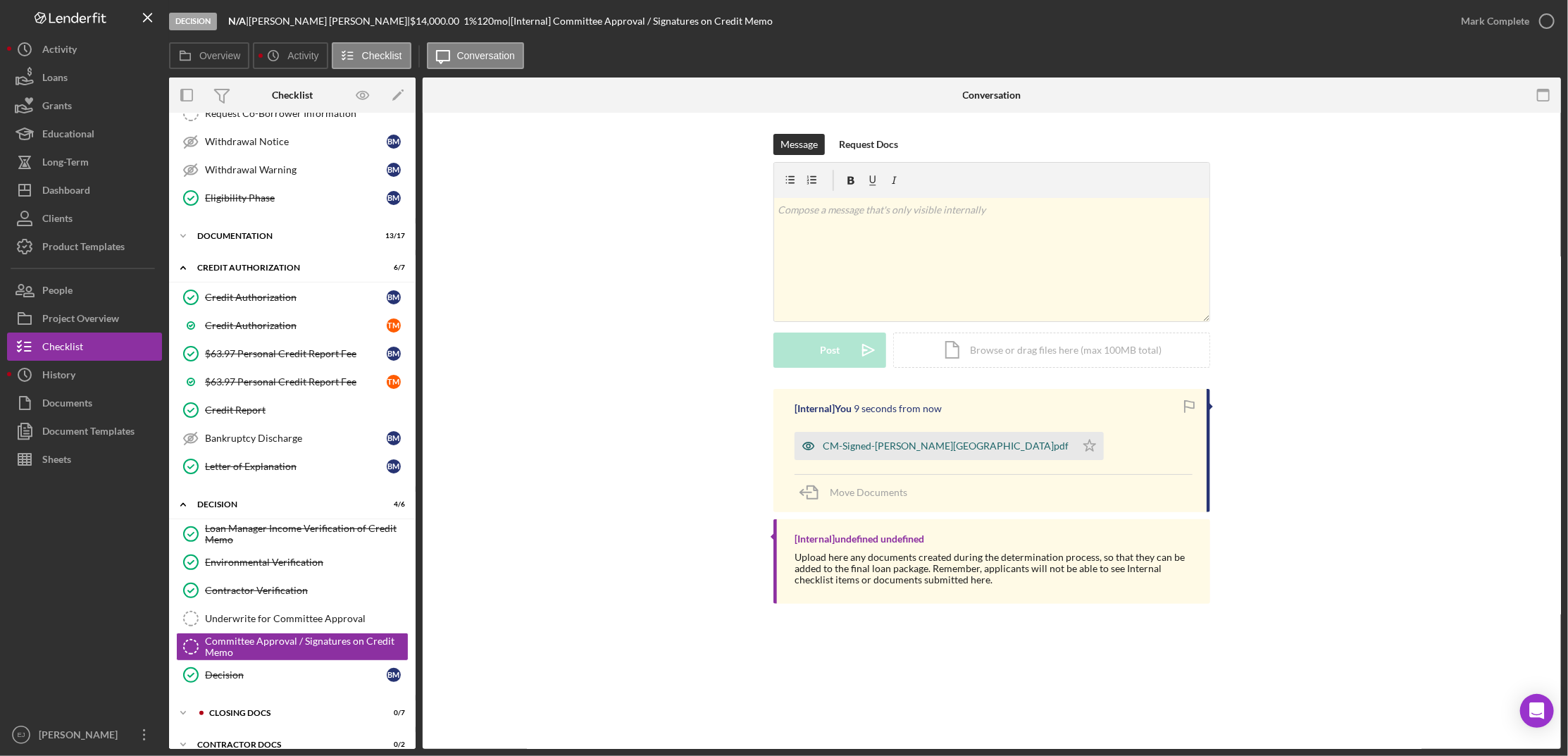
click at [887, 446] on div "CM-Signed-[PERSON_NAME][GEOGRAPHIC_DATA]pdf" at bounding box center [946, 446] width 246 height 11
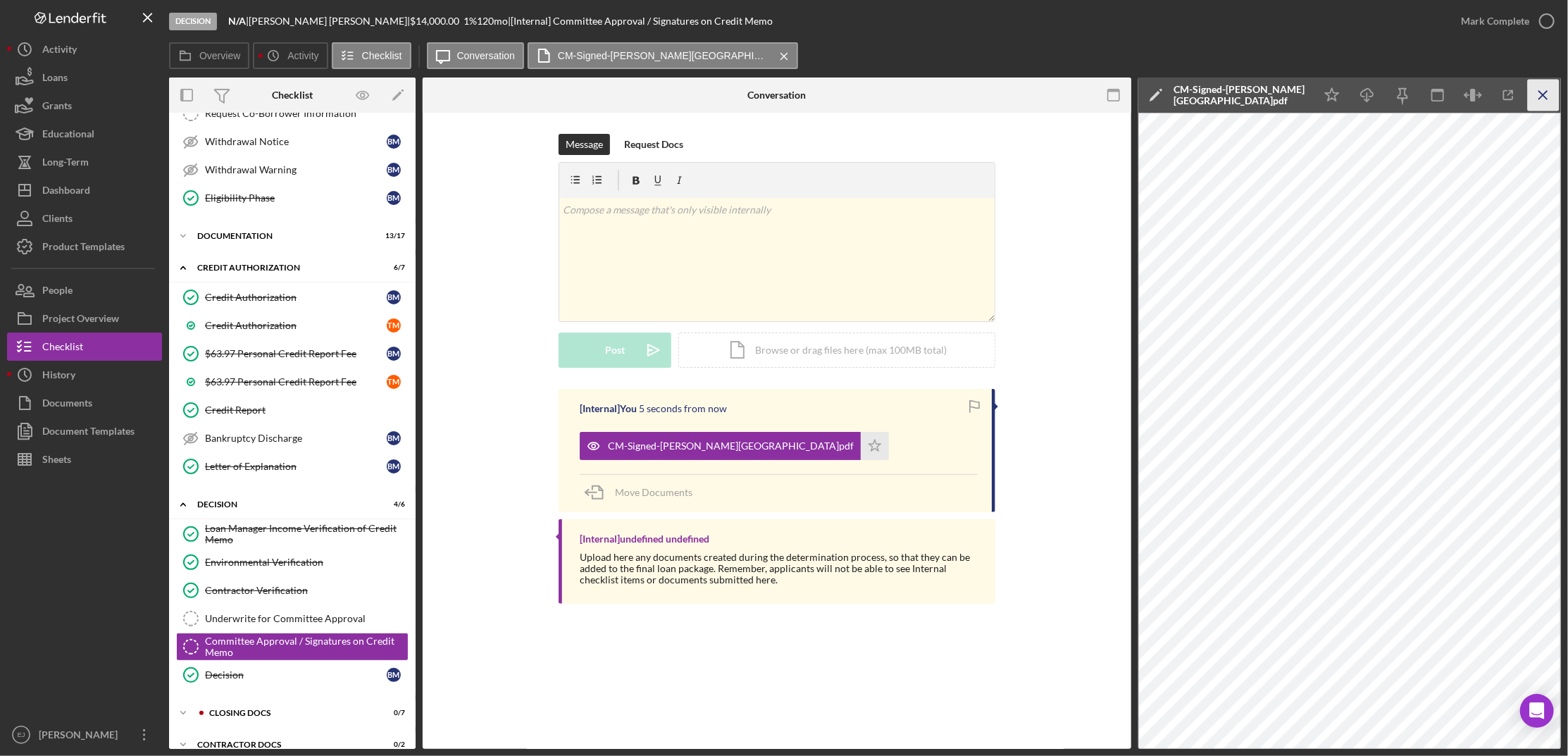
click at [1546, 89] on icon "Icon/Menu Close" at bounding box center [1544, 96] width 32 height 32
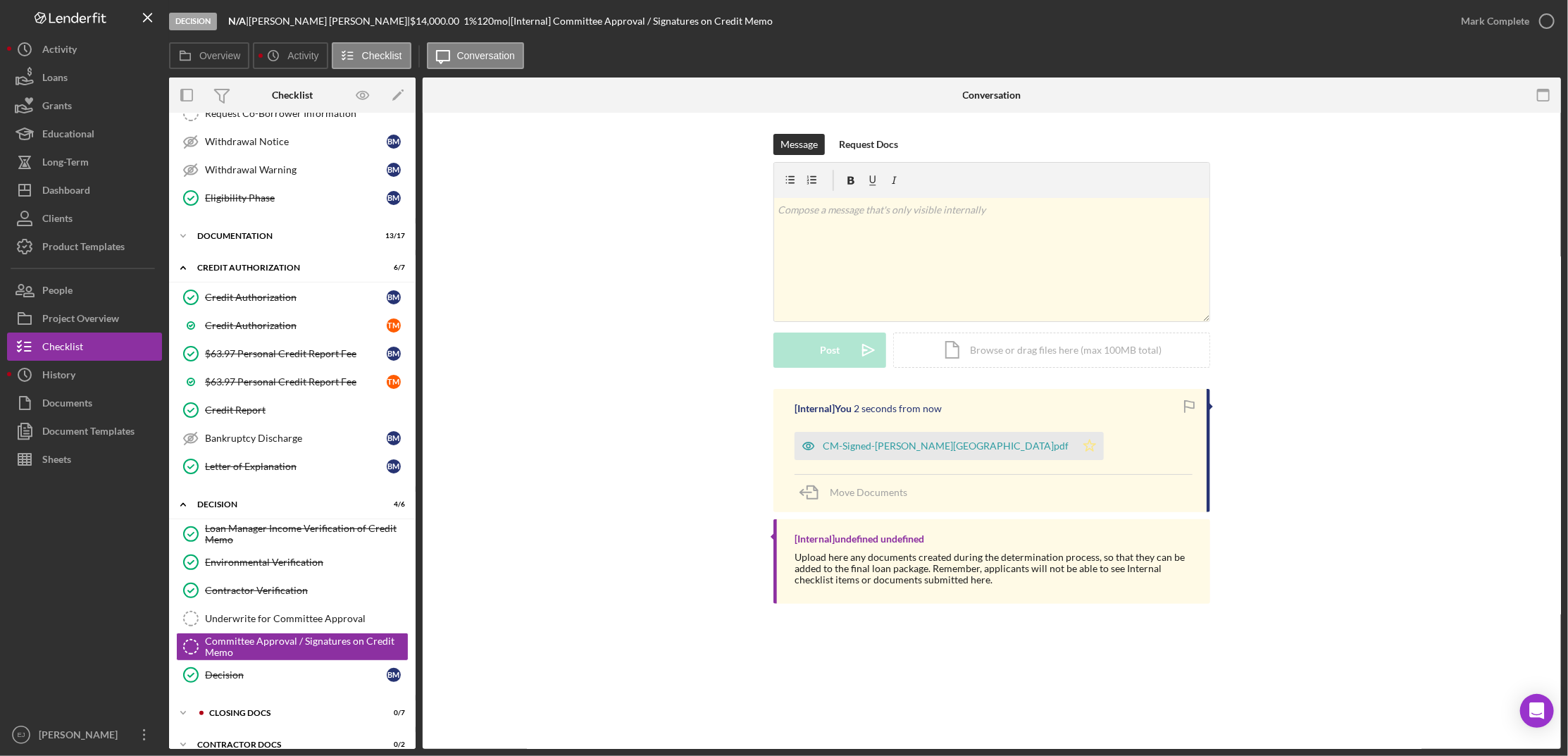
click at [1076, 437] on icon "Icon/Star" at bounding box center [1090, 446] width 28 height 28
click at [1540, 10] on icon "button" at bounding box center [1547, 21] width 35 height 35
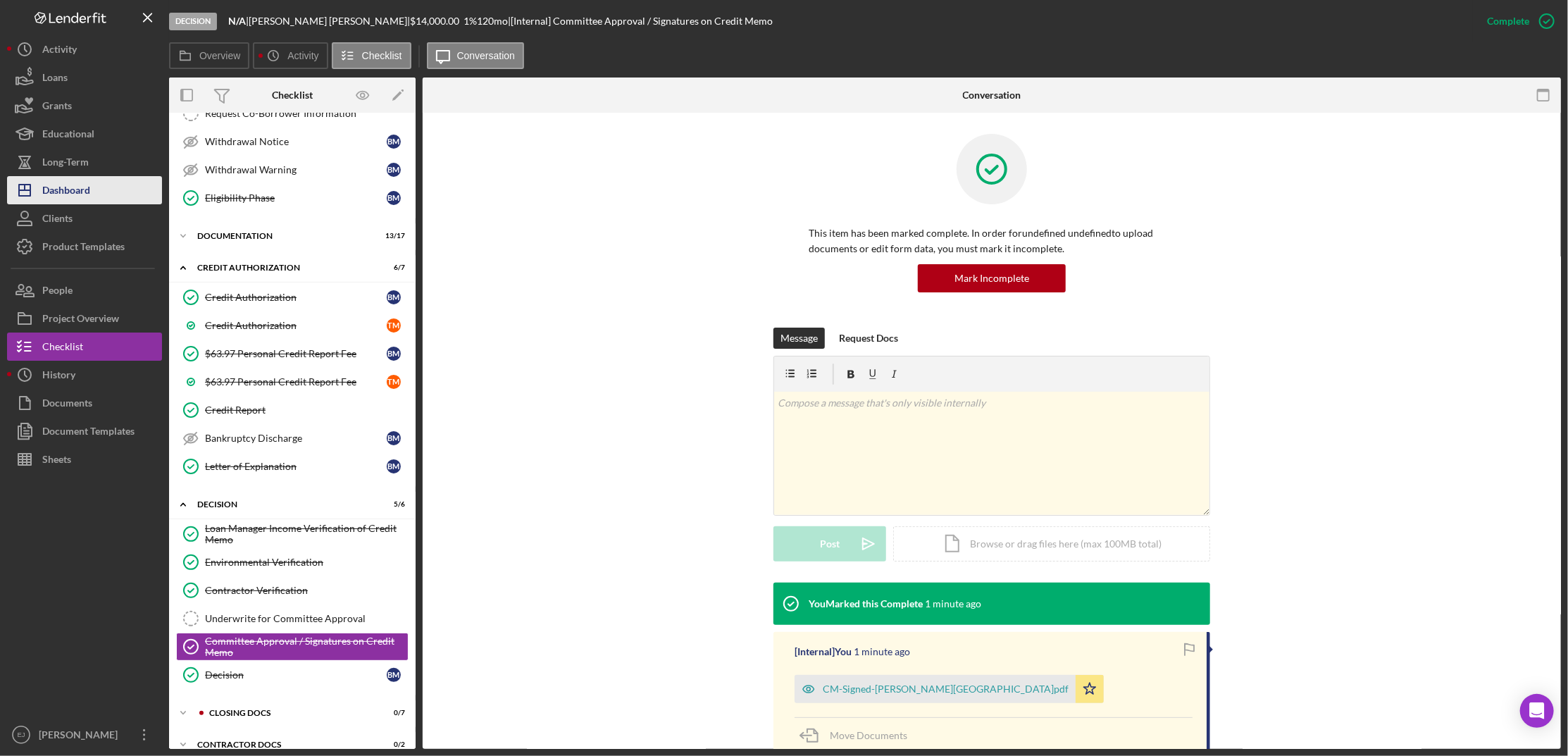
click at [81, 191] on div "Dashboard" at bounding box center [66, 192] width 48 height 32
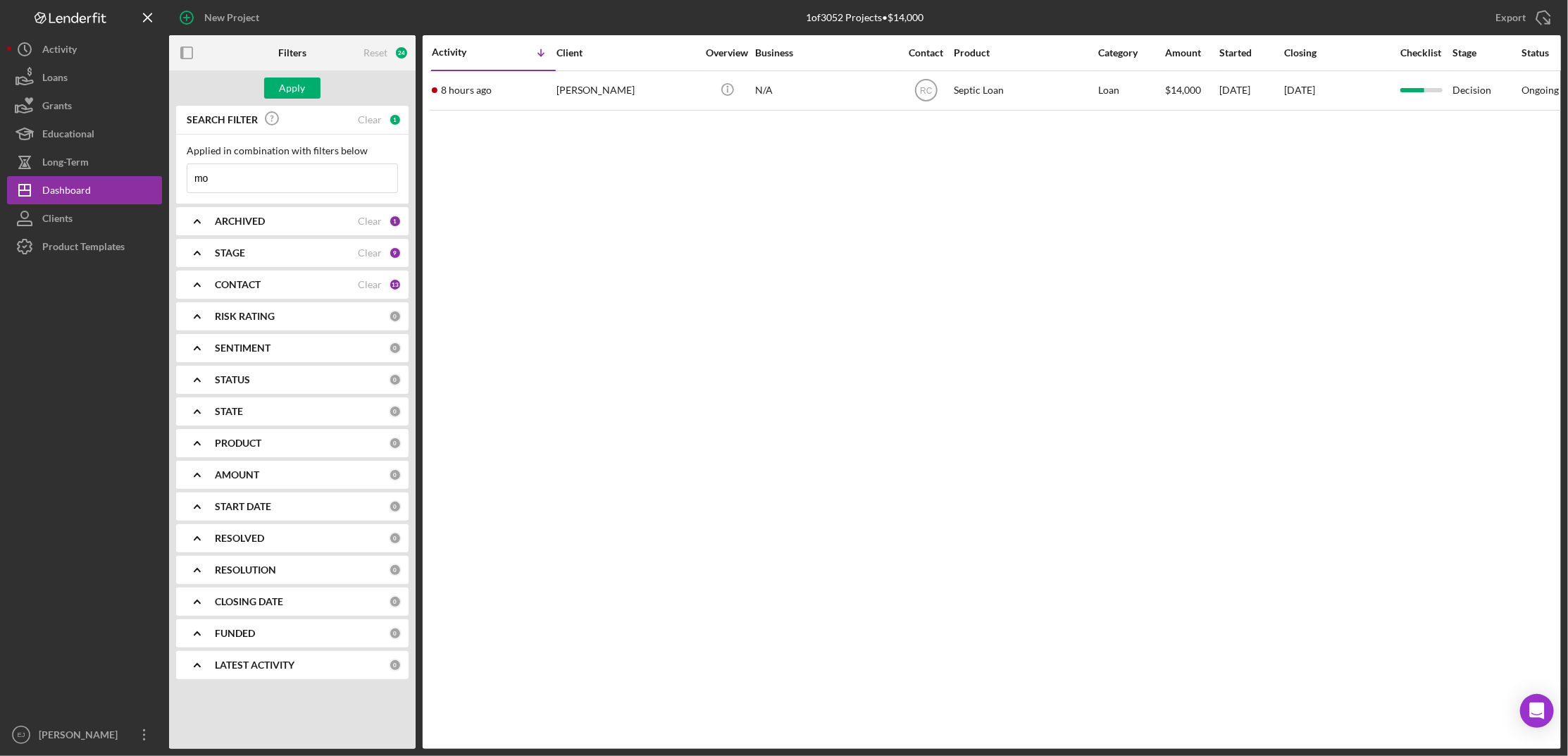
type input "m"
type input "[PERSON_NAME]"
click at [284, 88] on div "Apply" at bounding box center [293, 87] width 26 height 21
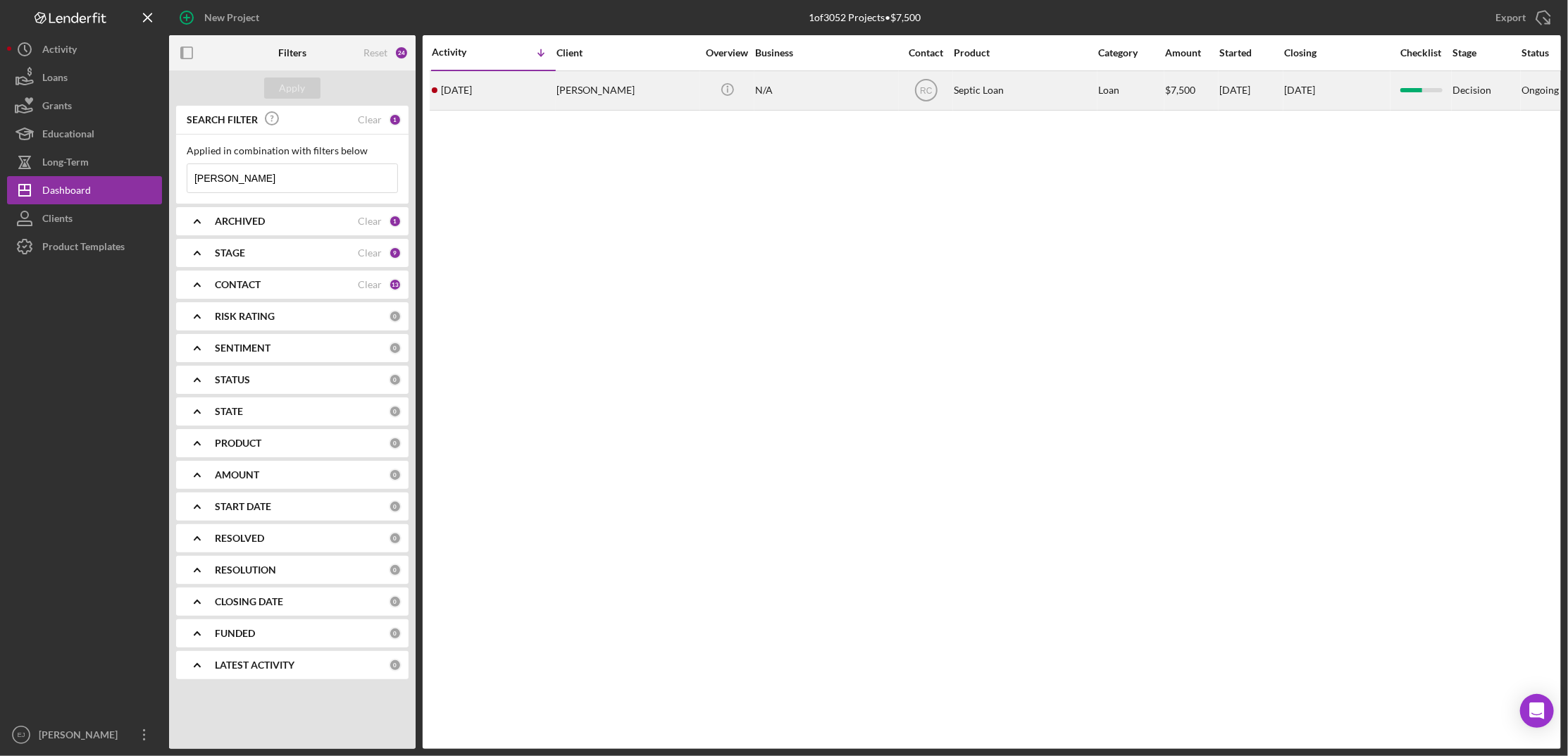
click at [633, 92] on div "[PERSON_NAME]" at bounding box center [627, 90] width 141 height 37
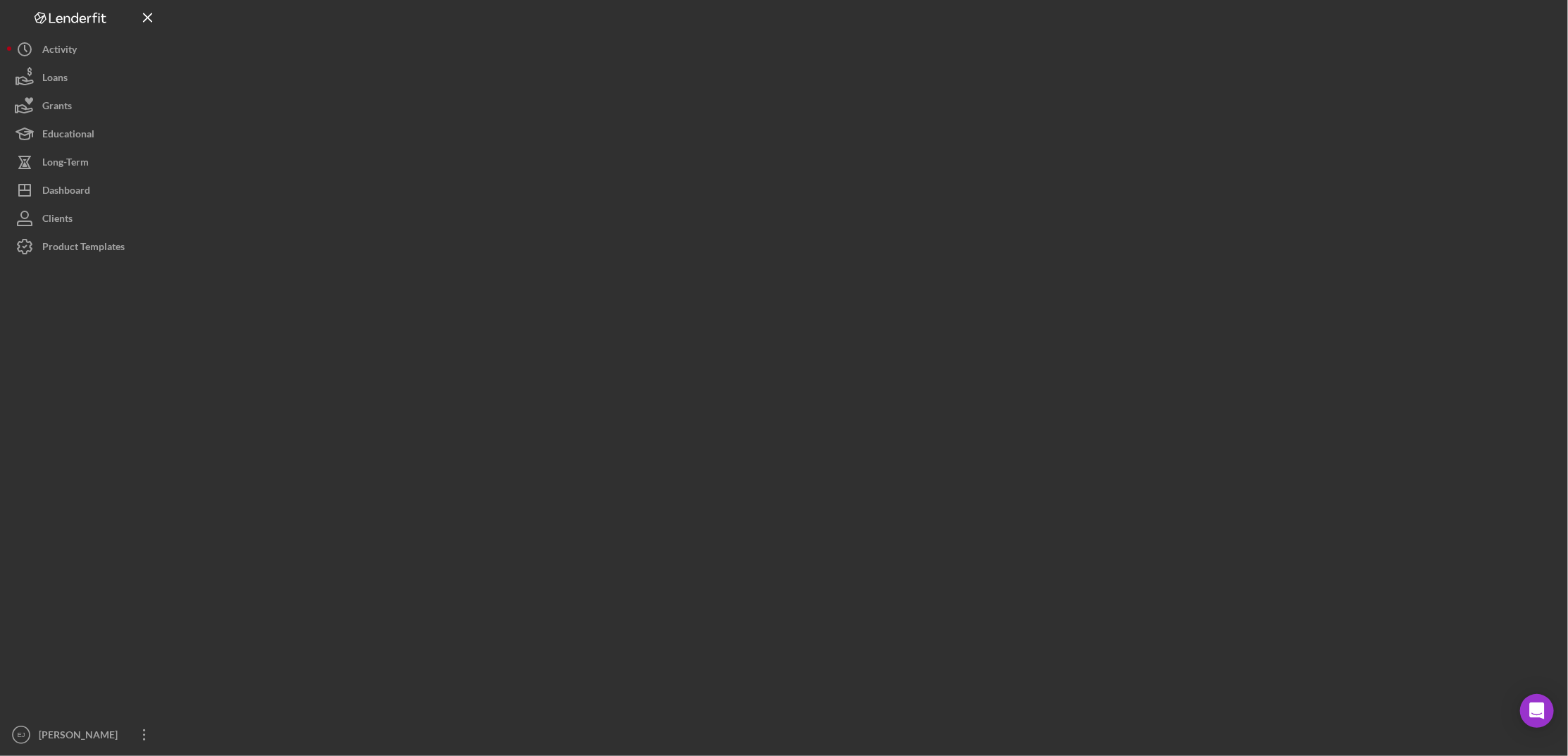
click at [633, 92] on div at bounding box center [865, 374] width 1392 height 749
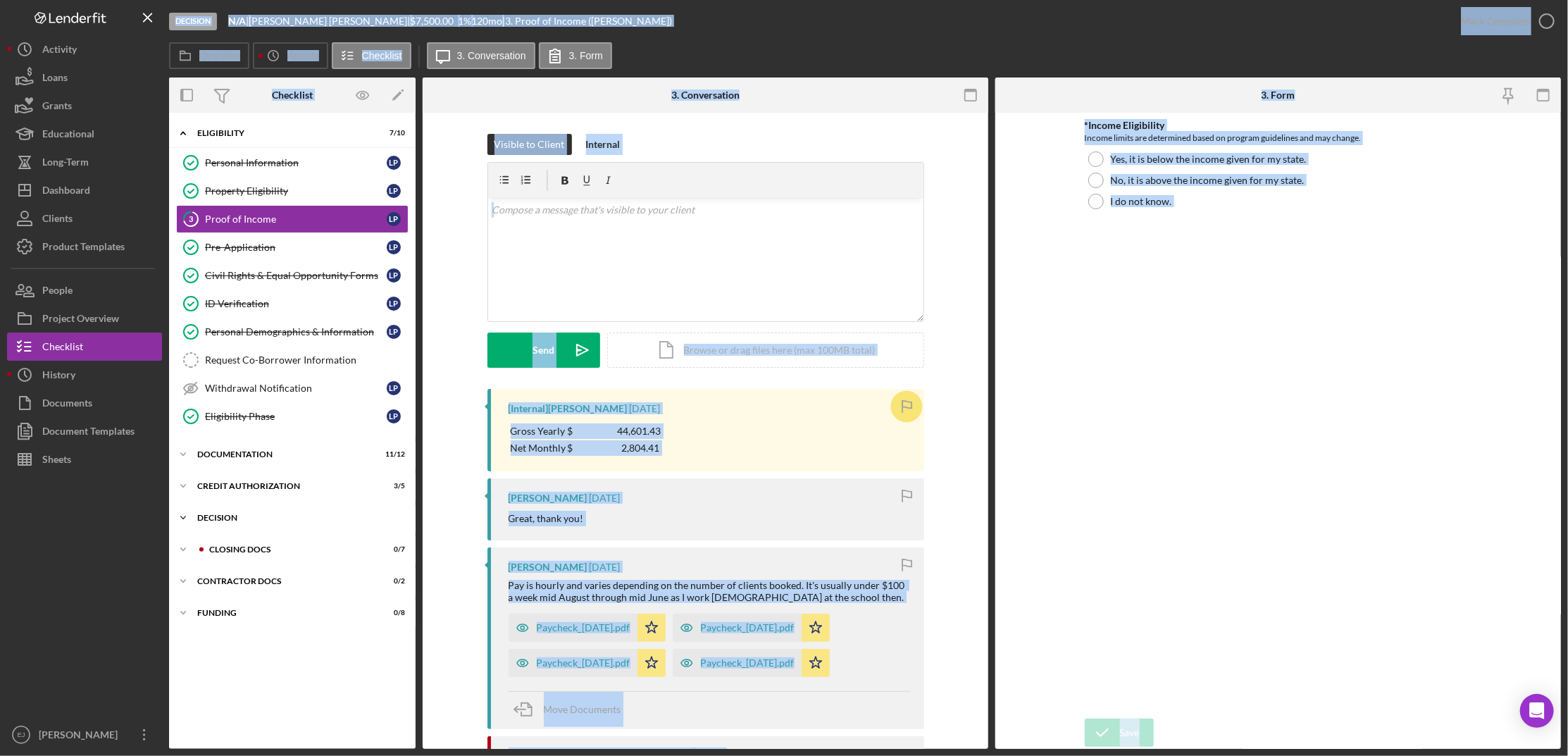
click at [178, 515] on icon "Icon/Expander" at bounding box center [183, 517] width 28 height 28
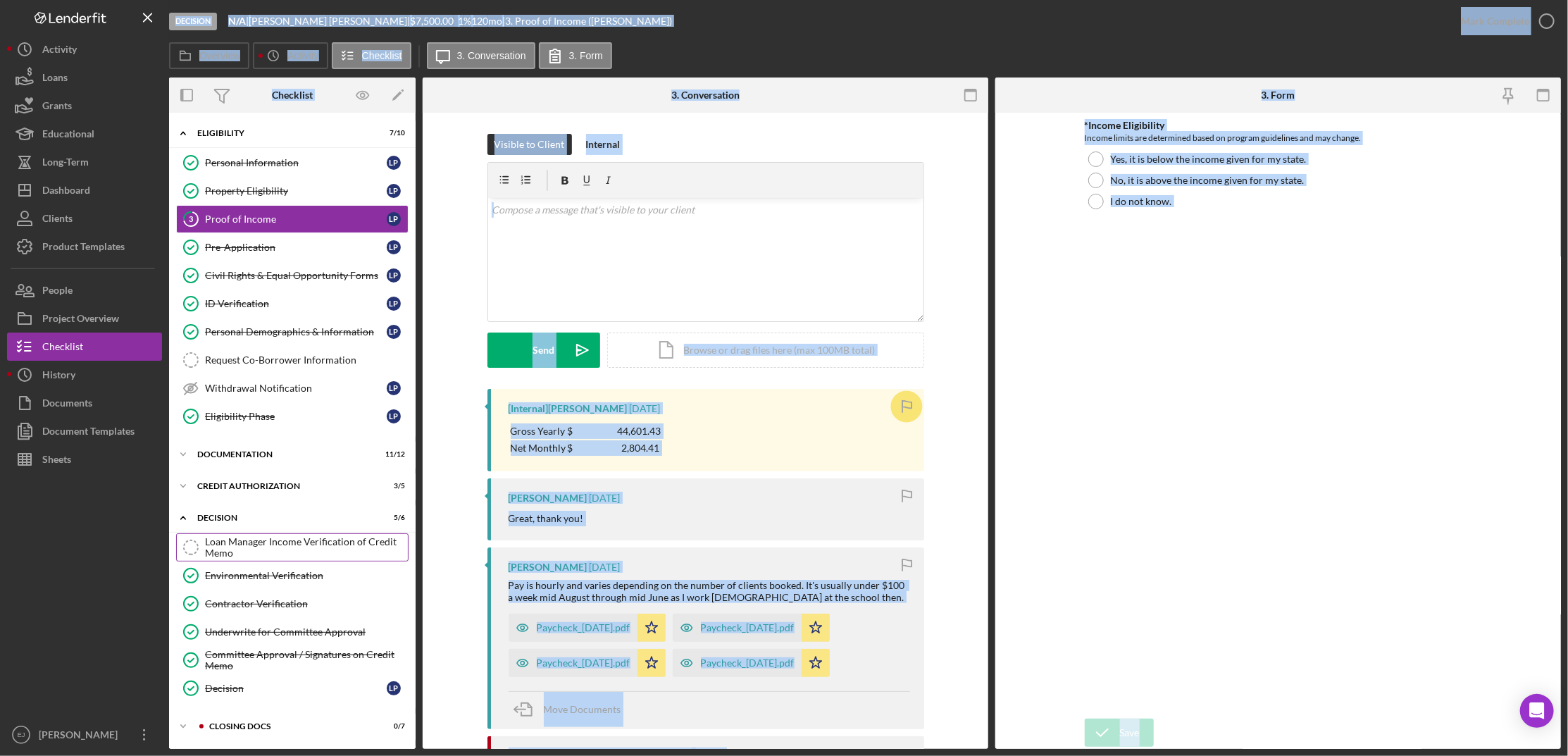
click at [305, 552] on div "Loan Manager Income Verification of Credit Memo" at bounding box center [307, 547] width 203 height 22
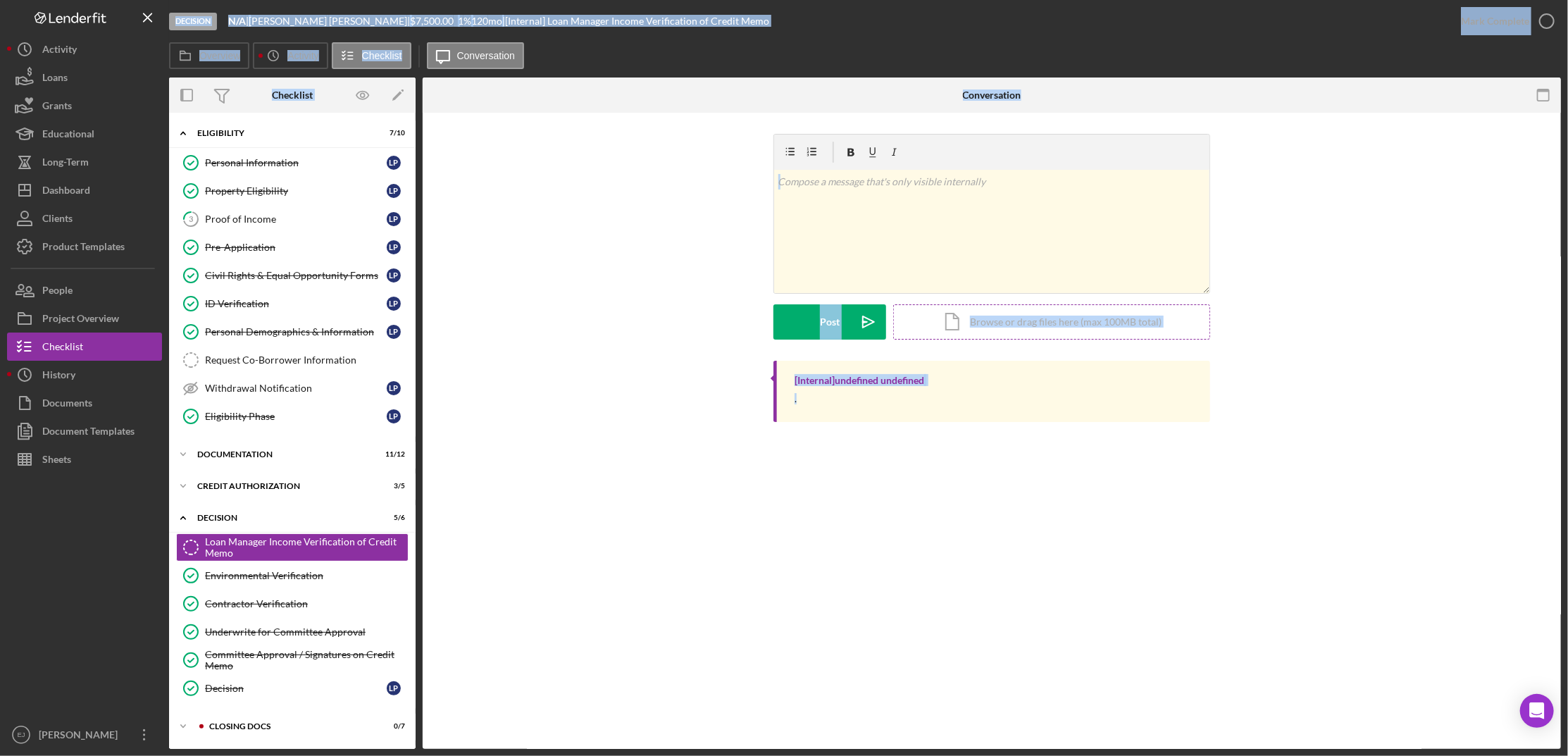
click at [1087, 319] on div "Icon/Document Browse or drag files here (max 100MB total) Tap to choose files o…" at bounding box center [1051, 322] width 317 height 35
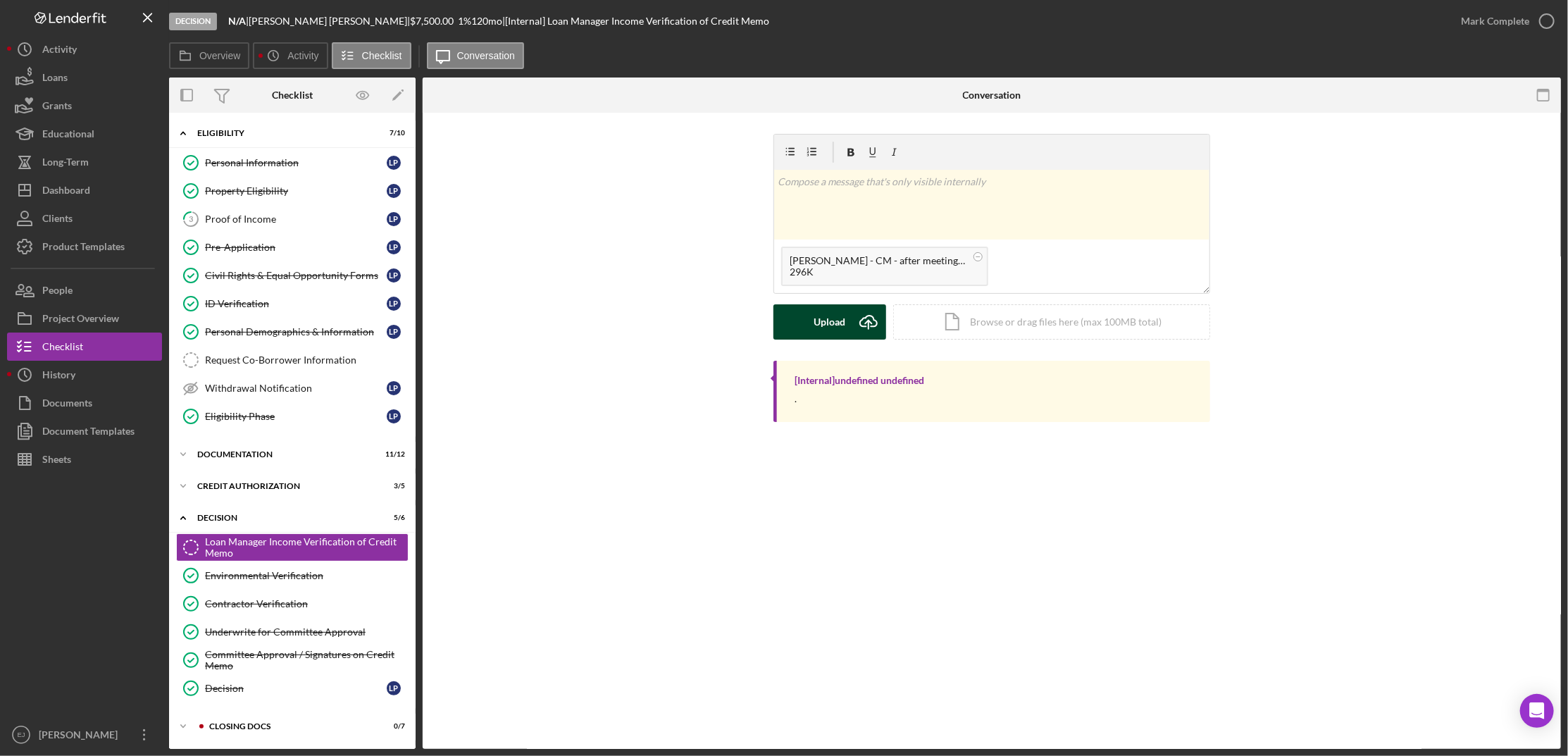
click at [825, 319] on div "Upload" at bounding box center [830, 322] width 32 height 35
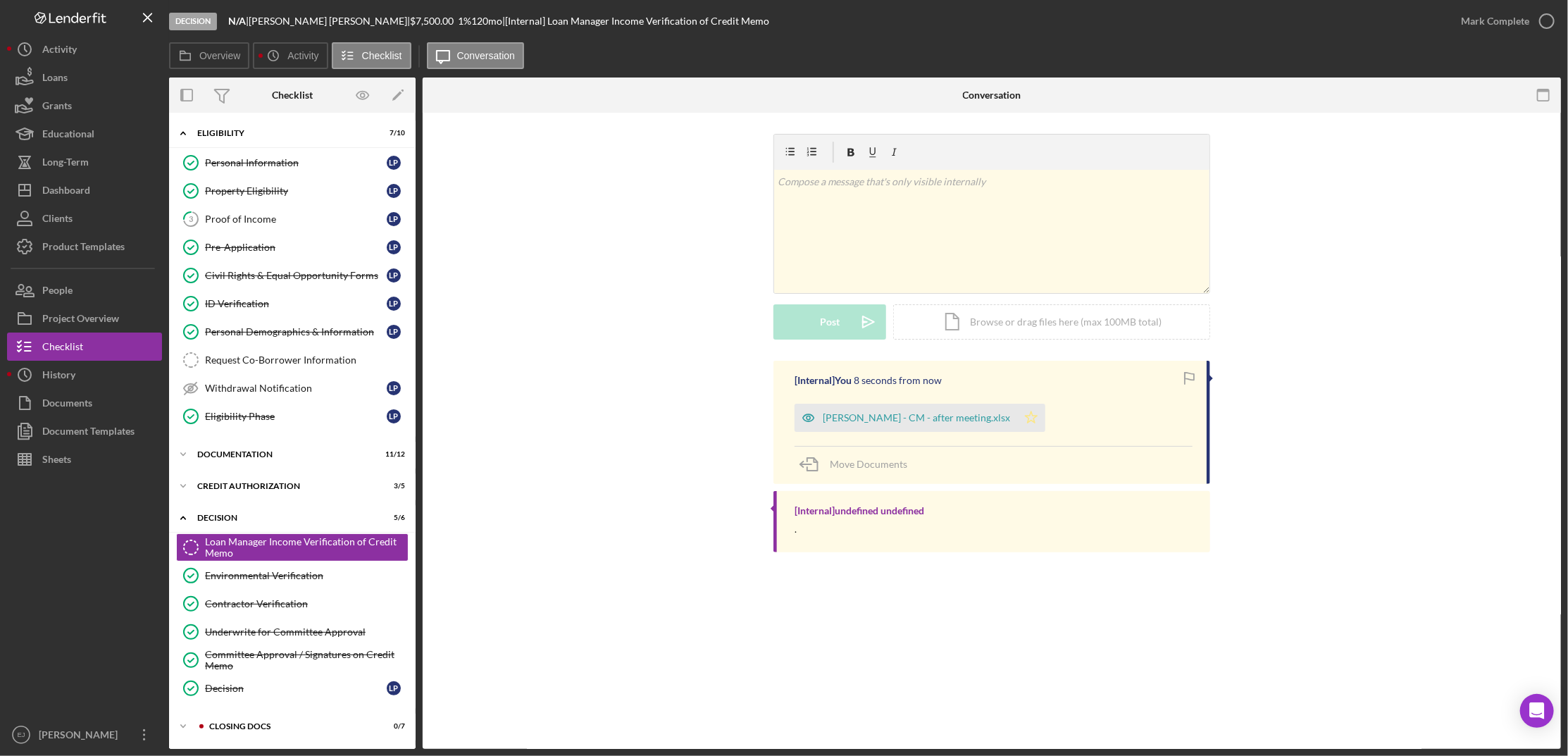
click at [1038, 414] on icon "Icon/Star" at bounding box center [1031, 417] width 28 height 28
click at [1036, 321] on div "Icon/Document Browse or drag files here (max 100MB total) Tap to choose files o…" at bounding box center [1051, 322] width 317 height 35
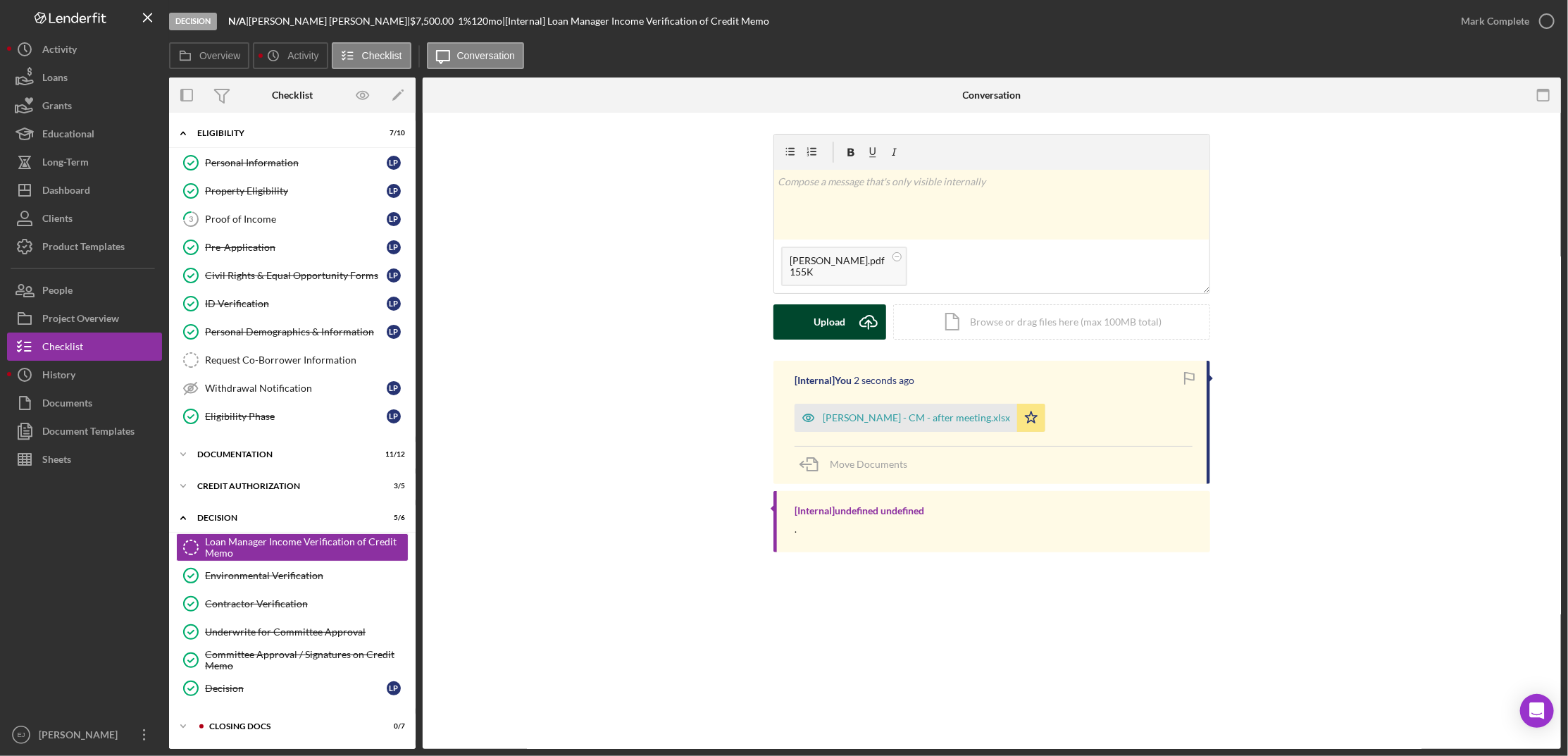
click at [846, 318] on button "Upload Icon/Upload" at bounding box center [830, 322] width 112 height 35
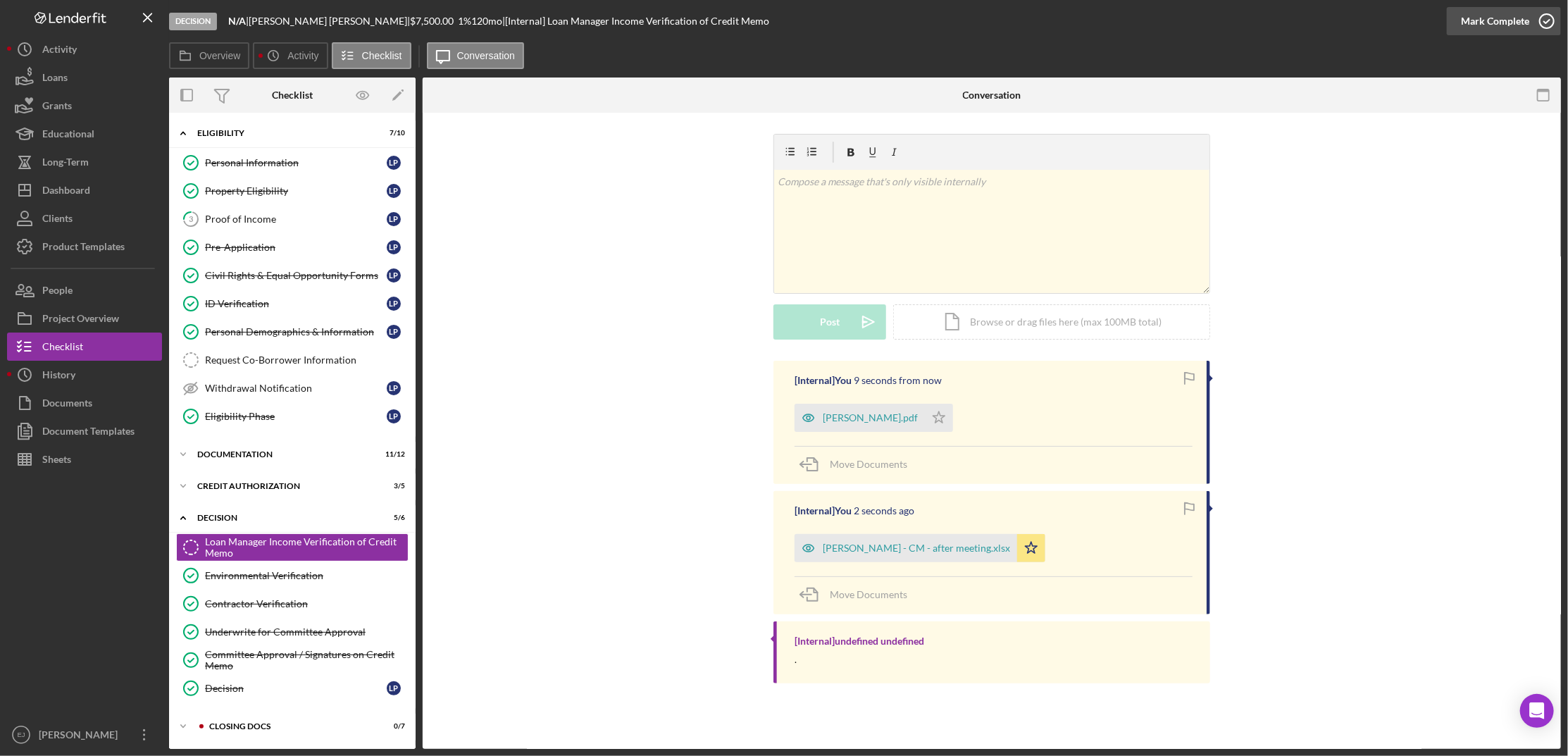
click at [1549, 15] on icon "button" at bounding box center [1547, 21] width 35 height 35
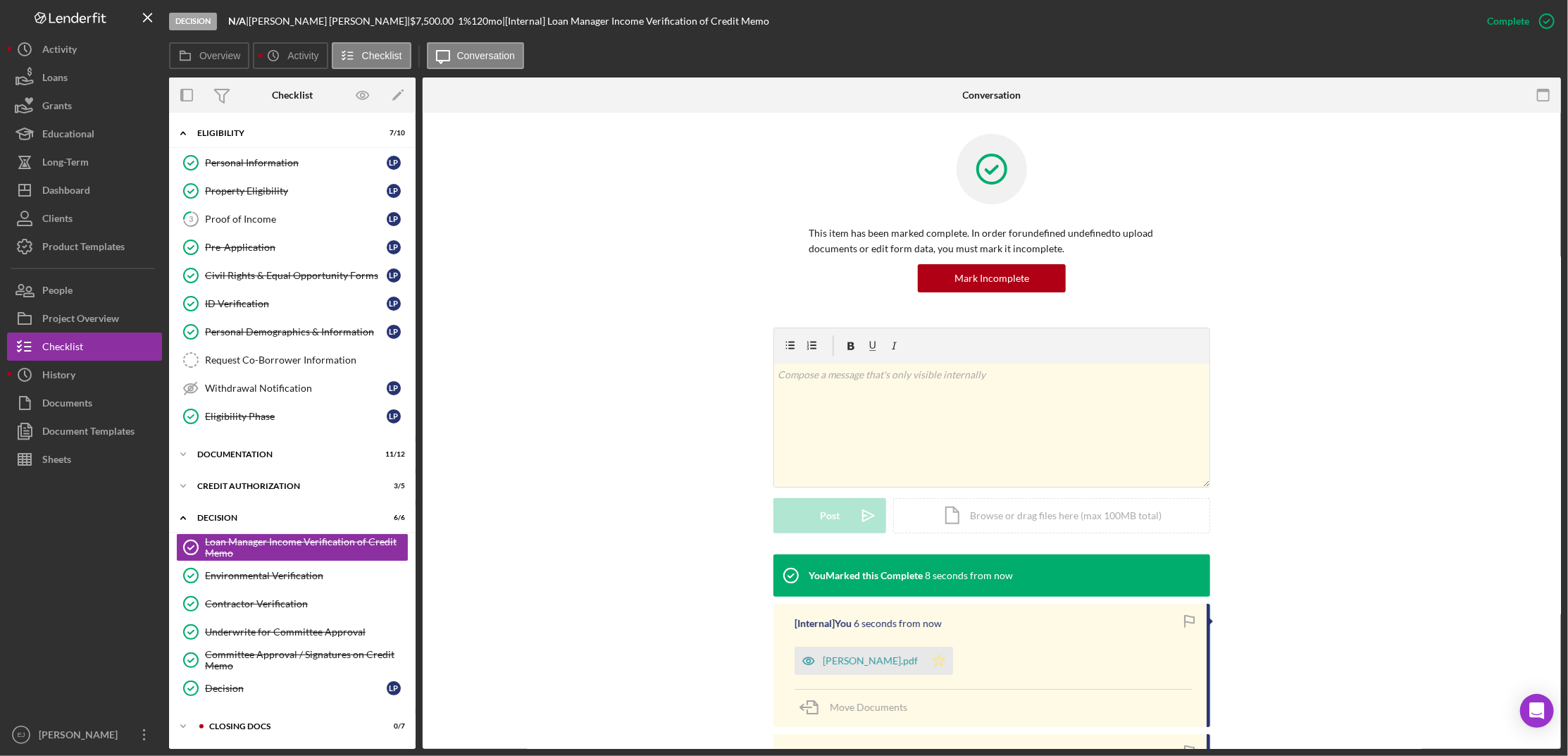
click at [953, 666] on icon "Icon/Star" at bounding box center [939, 660] width 28 height 28
click at [119, 189] on button "Icon/Dashboard Dashboard" at bounding box center [85, 190] width 155 height 28
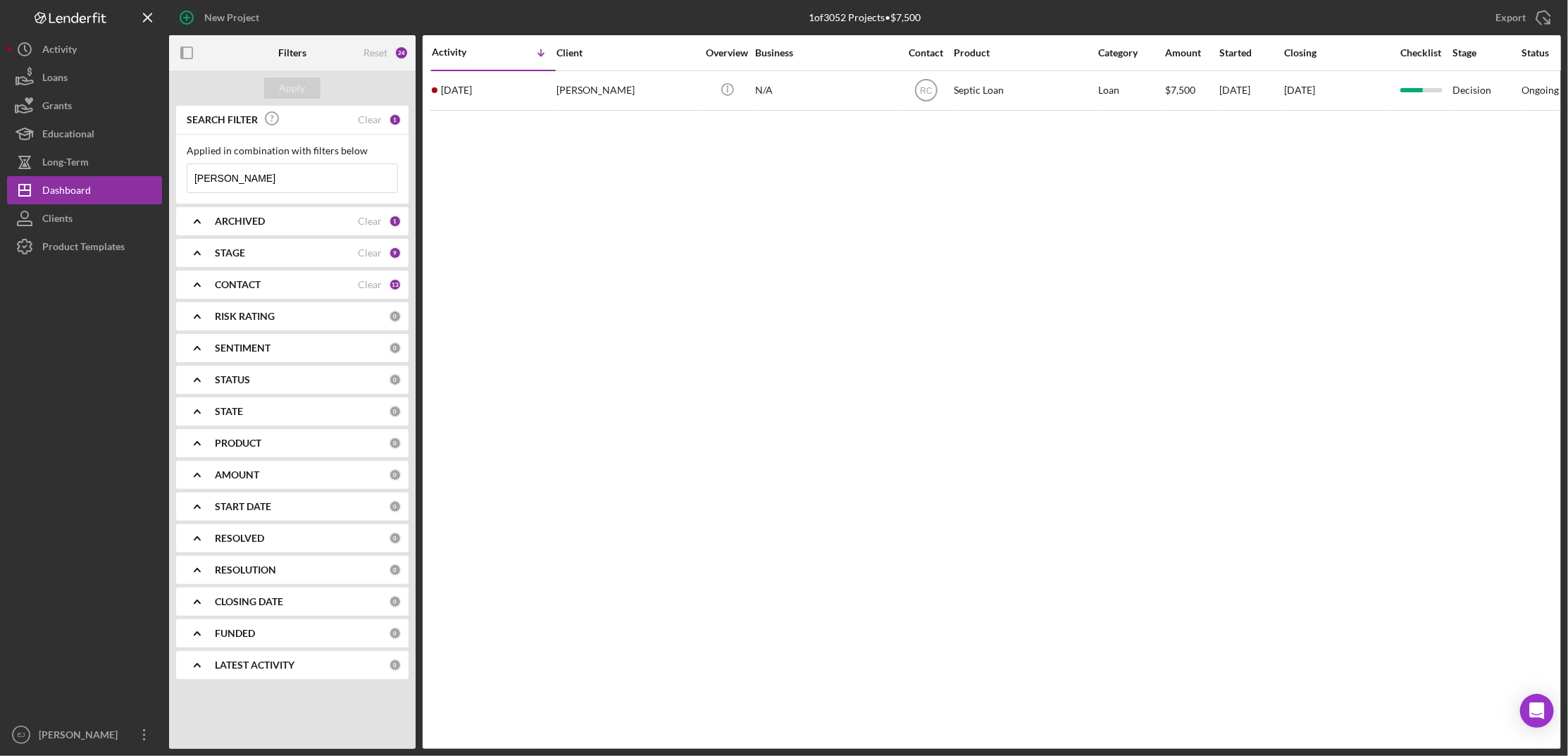
click at [291, 177] on input "[PERSON_NAME]" at bounding box center [293, 178] width 210 height 28
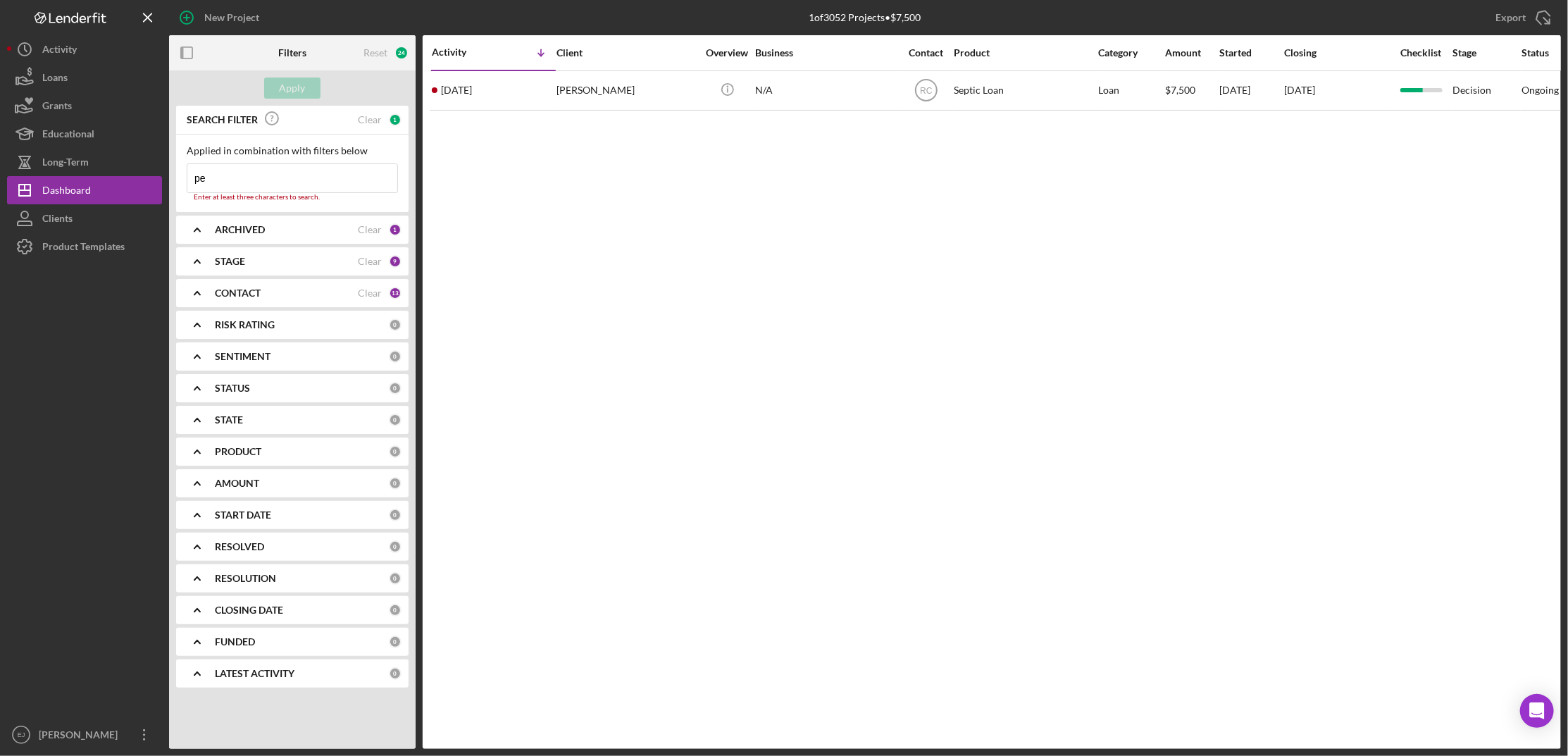
type input "p"
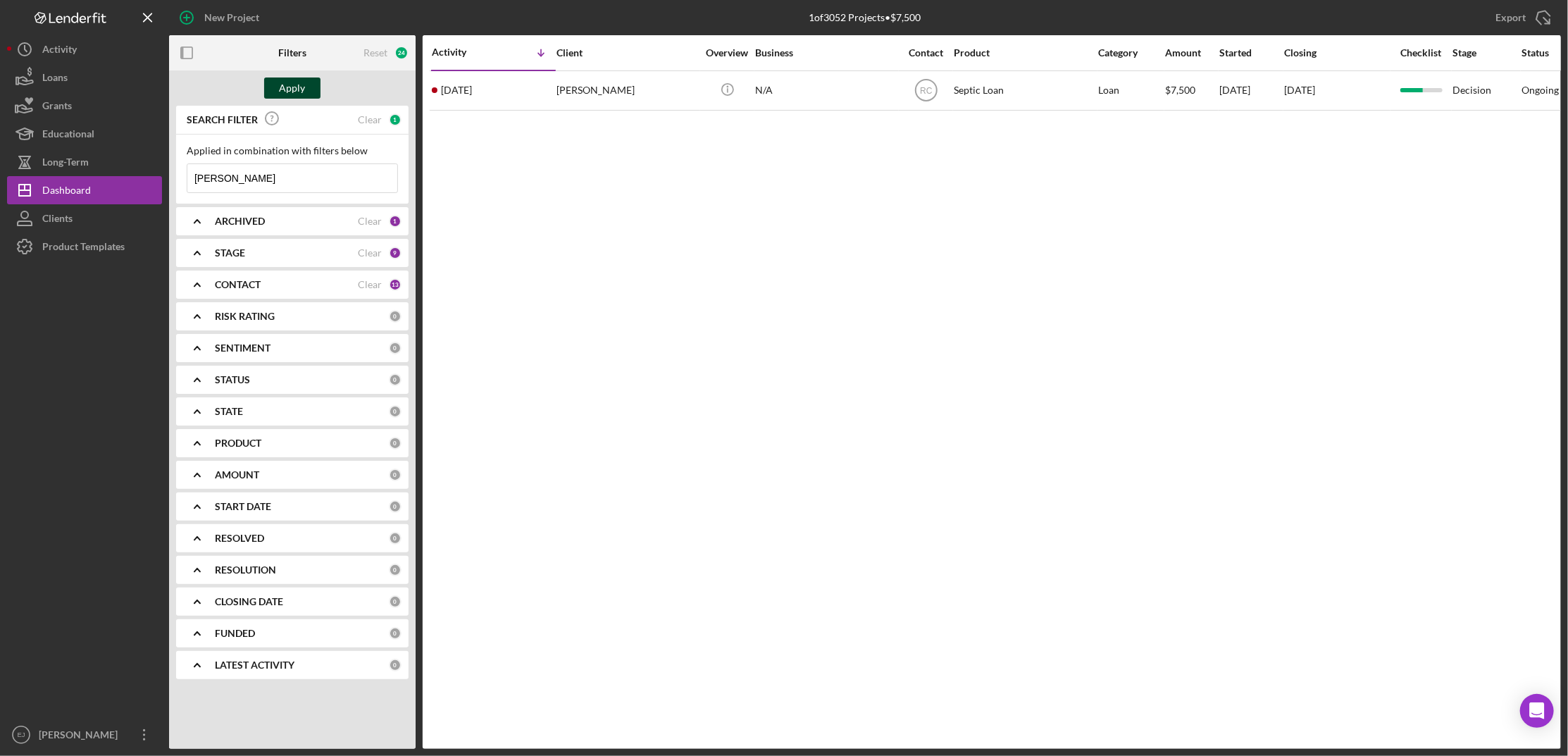
type input "[PERSON_NAME]"
click at [309, 78] on button "Apply" at bounding box center [292, 87] width 57 height 21
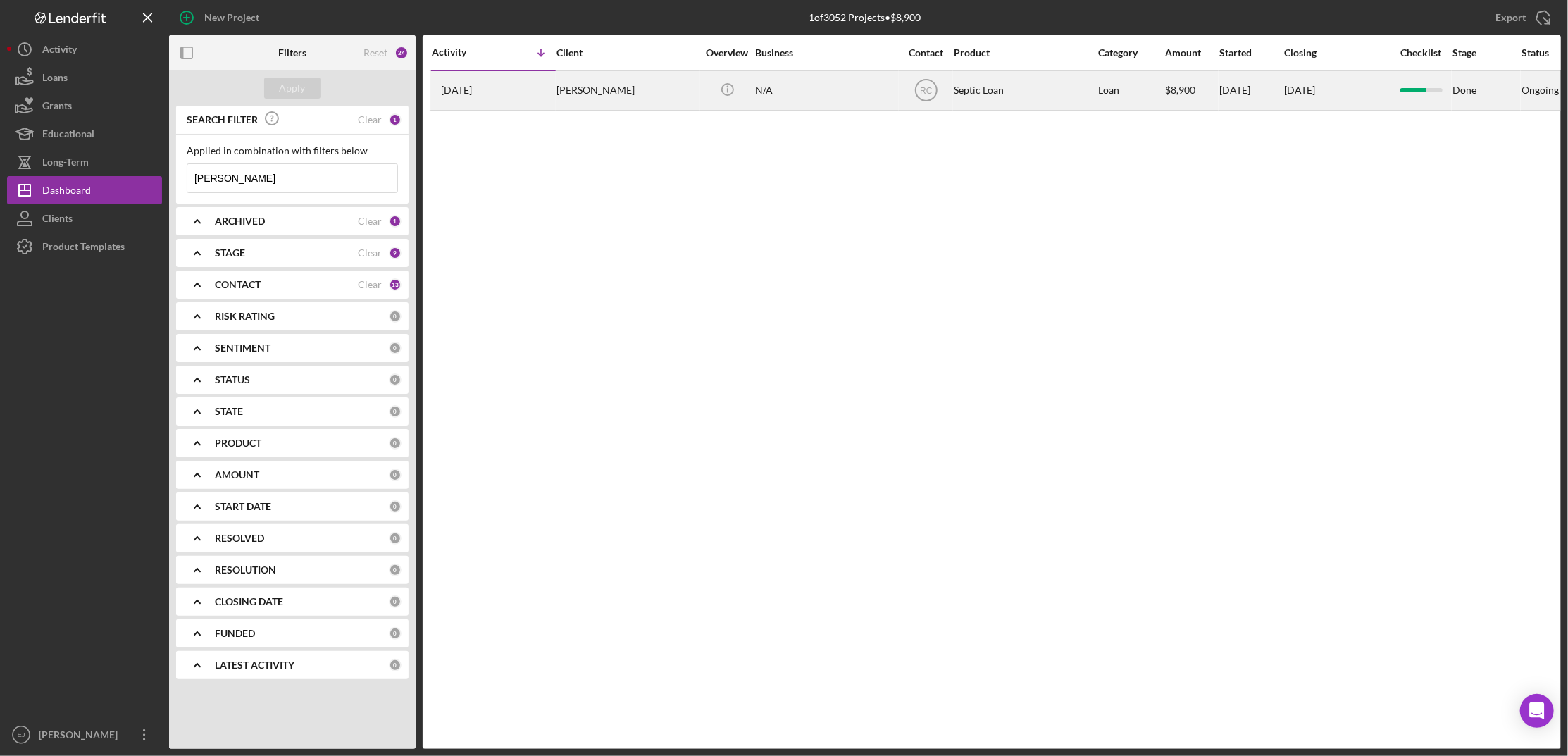
click at [629, 99] on div "[PERSON_NAME]" at bounding box center [627, 90] width 141 height 37
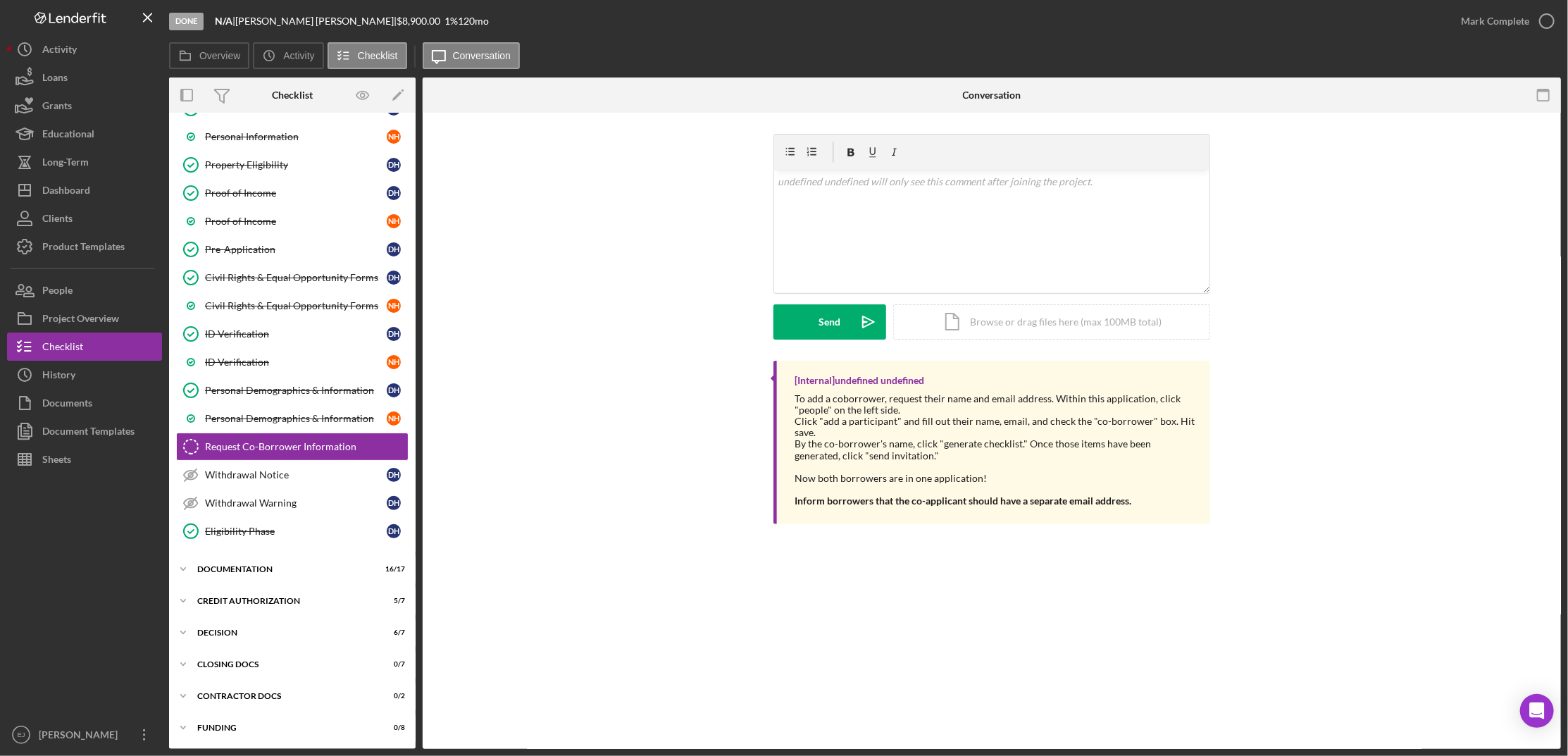
scroll to position [88, 0]
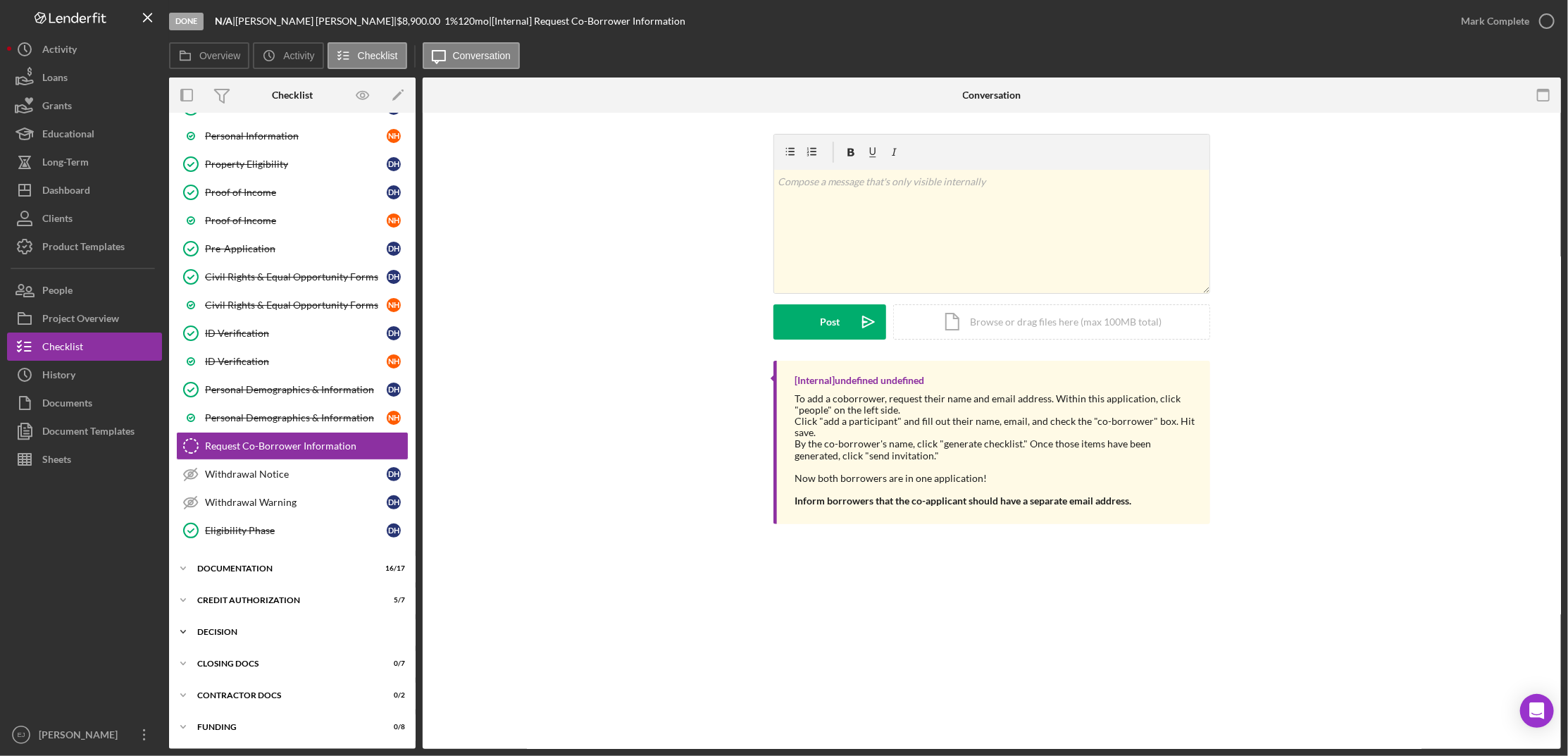
click at [181, 630] on icon "Icon/Expander" at bounding box center [183, 632] width 28 height 28
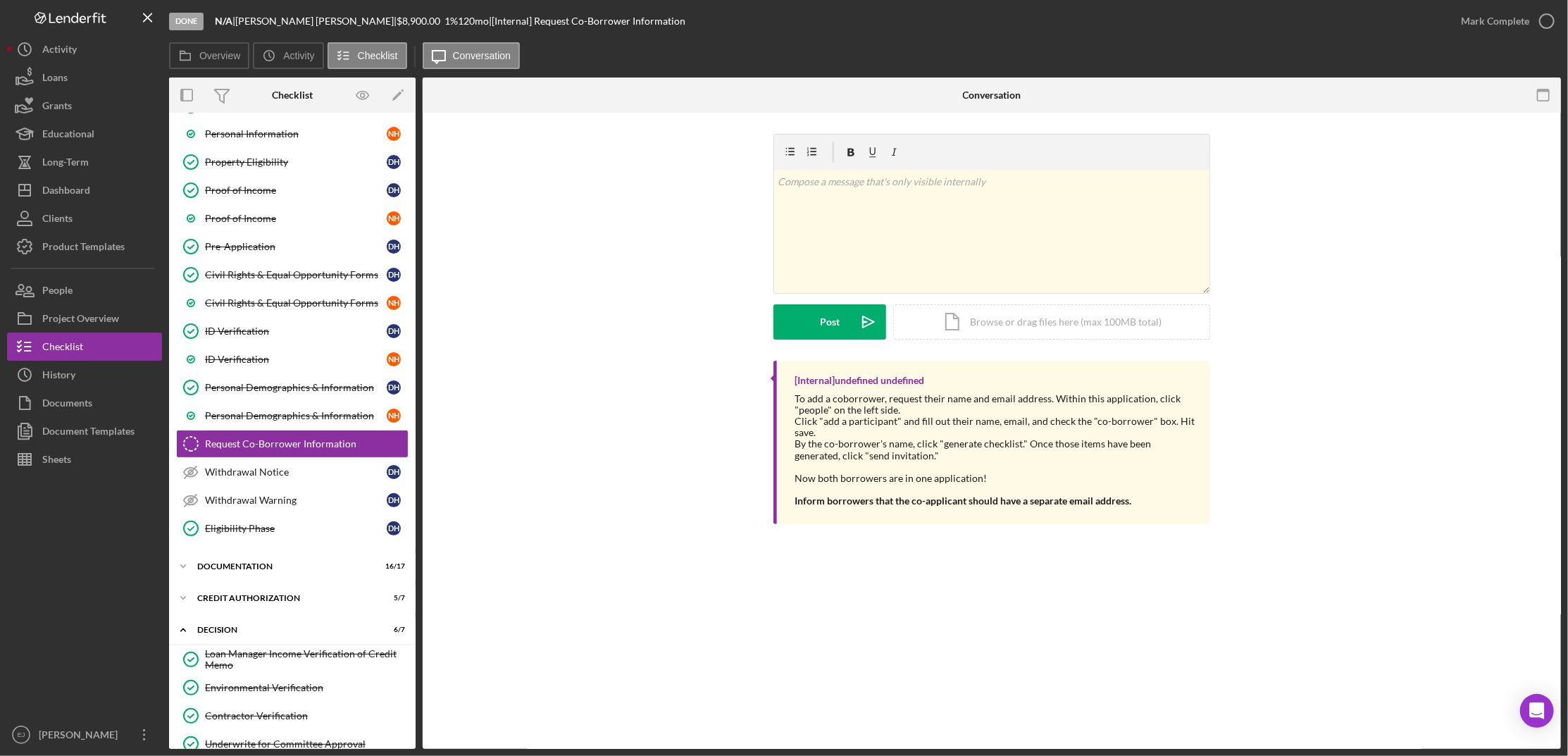
scroll to position [295, 0]
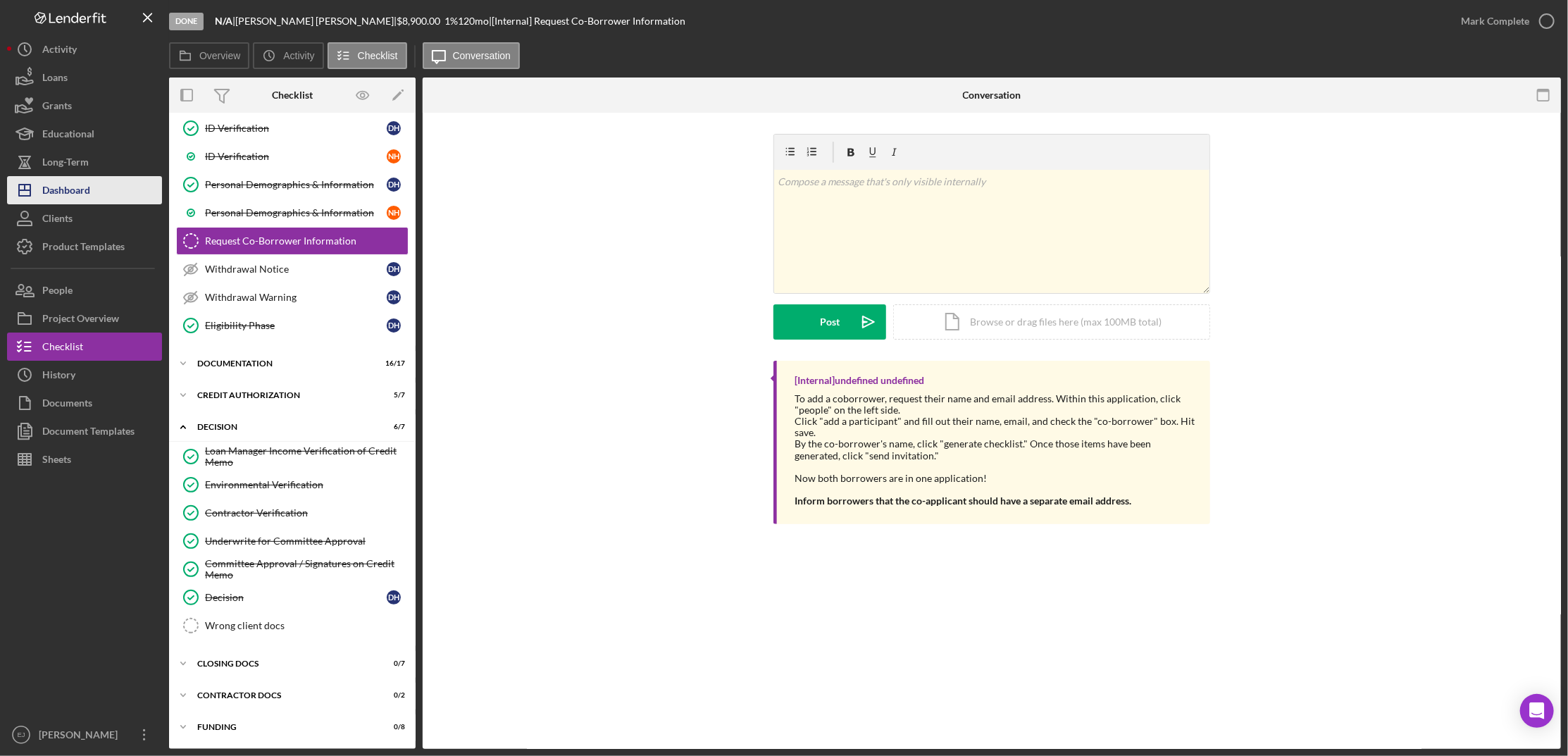
click at [80, 183] on div "Dashboard" at bounding box center [66, 192] width 48 height 32
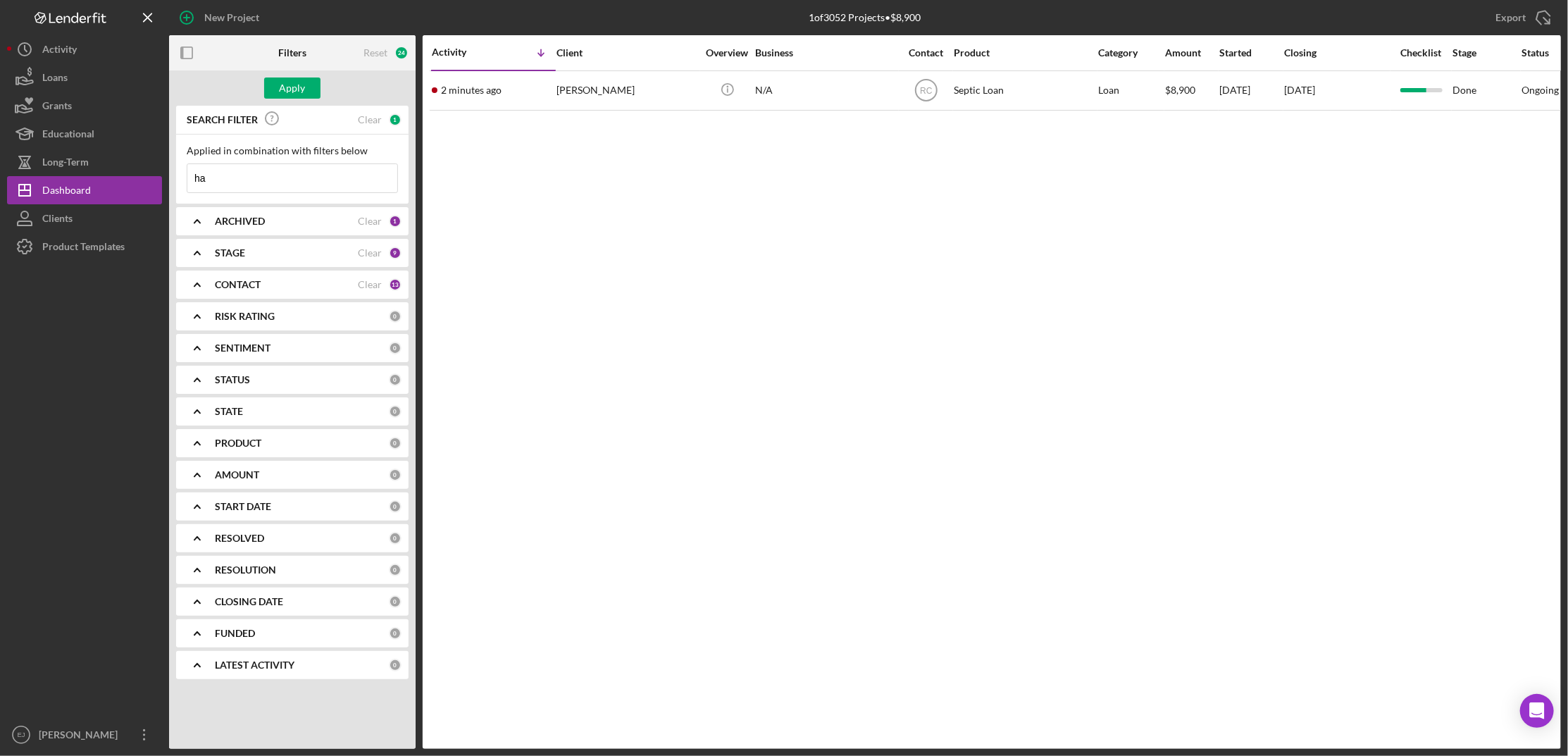
type input "h"
click at [281, 78] on div "Apply" at bounding box center [293, 87] width 26 height 21
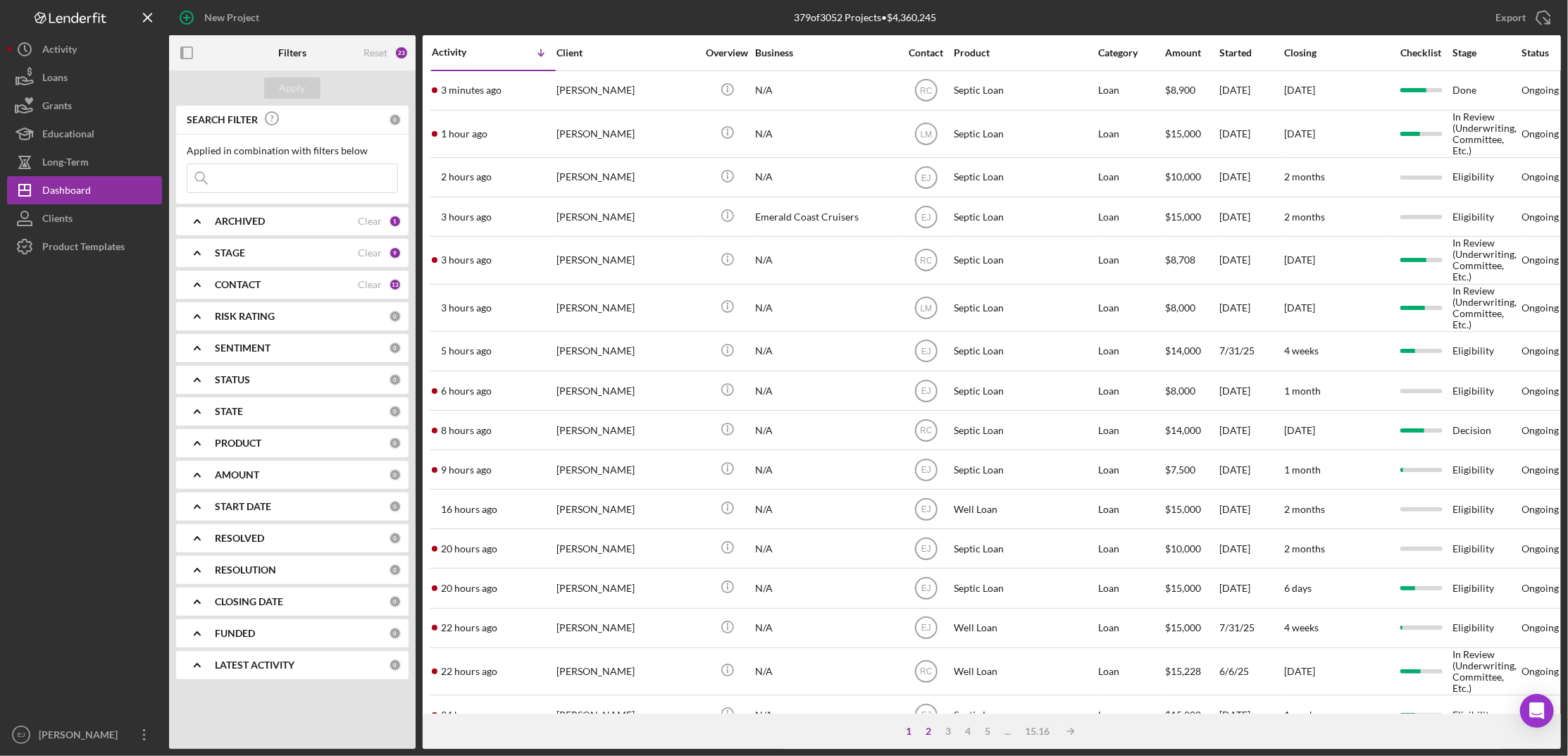
click at [923, 734] on div "2" at bounding box center [928, 731] width 20 height 11
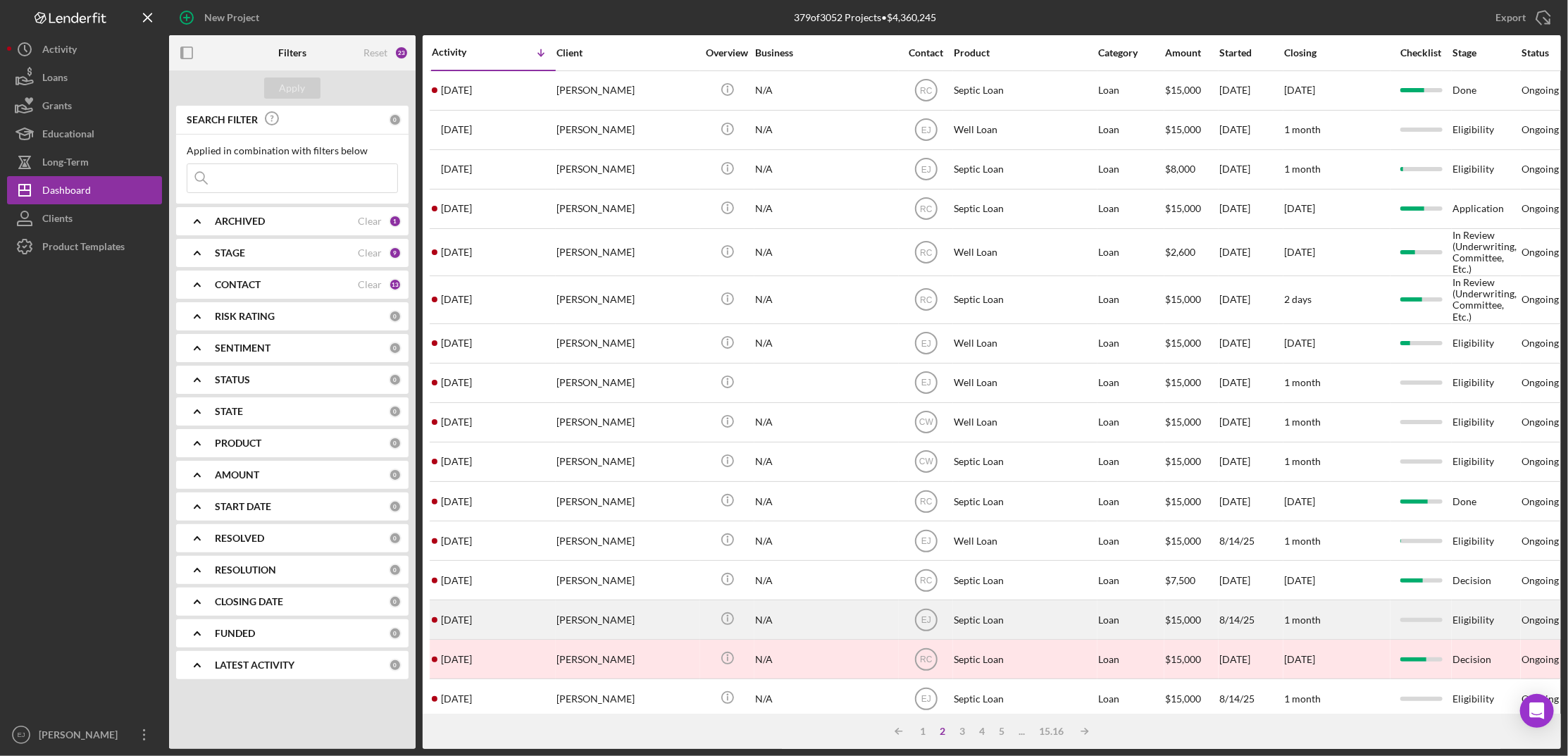
click at [587, 619] on div "[PERSON_NAME]" at bounding box center [627, 619] width 141 height 37
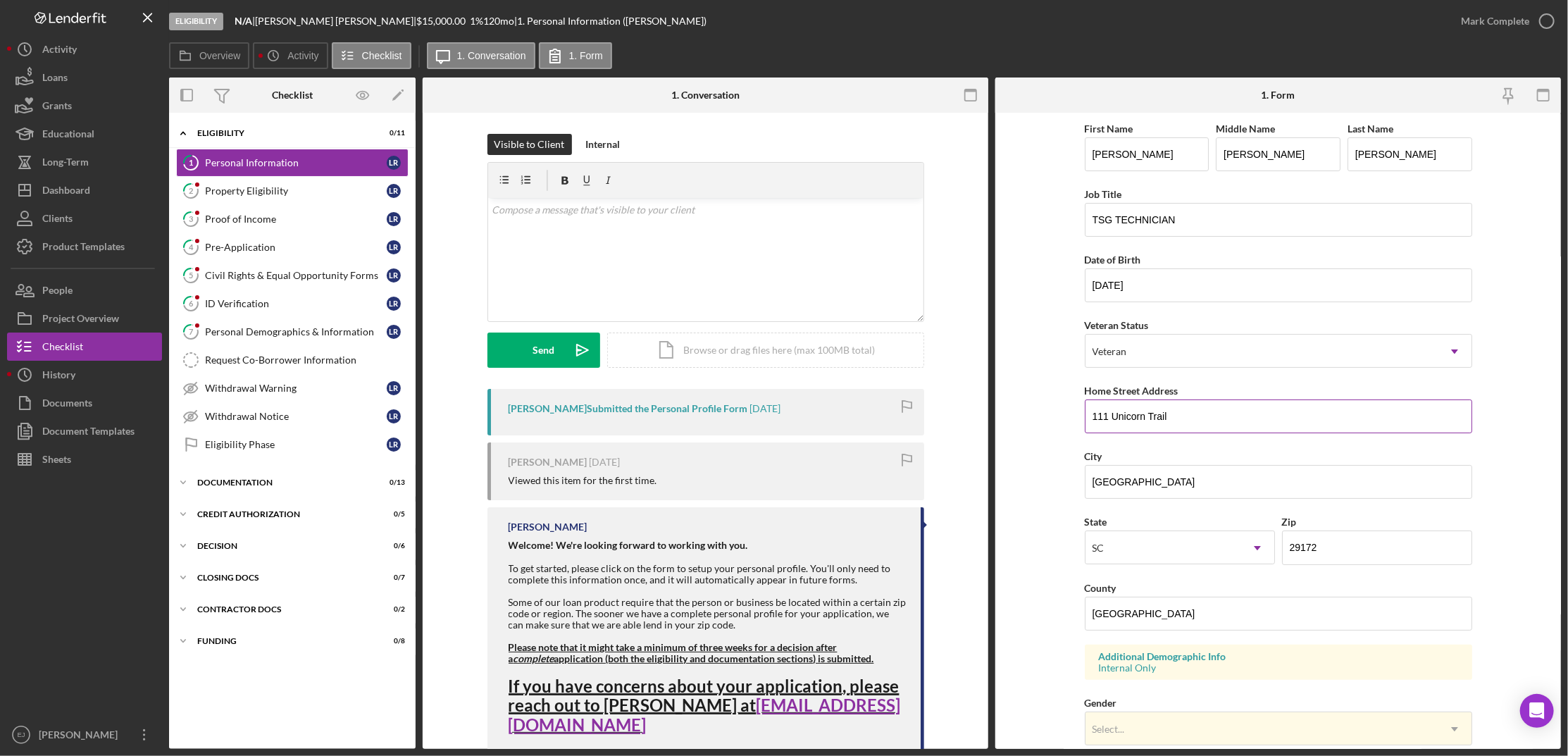
drag, startPoint x: 1090, startPoint y: 411, endPoint x: 1220, endPoint y: 407, distance: 130.1
click at [1220, 407] on input "111 Unicorn Trail" at bounding box center [1278, 416] width 387 height 33
click at [281, 187] on div "Property Eligibility" at bounding box center [296, 190] width 182 height 11
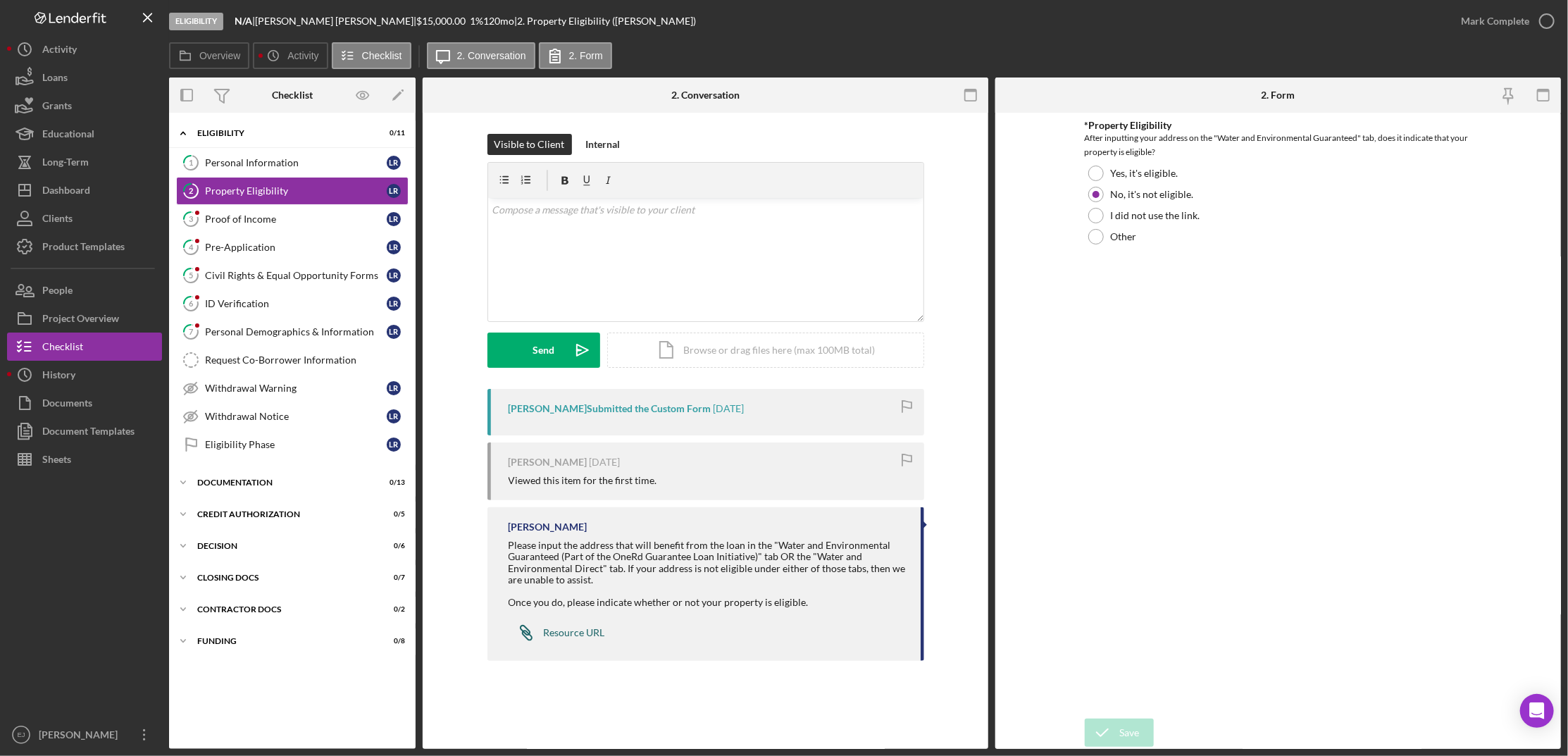
click at [580, 633] on div "Resource URL" at bounding box center [574, 632] width 61 height 11
click at [318, 163] on div "Personal Information" at bounding box center [296, 163] width 182 height 11
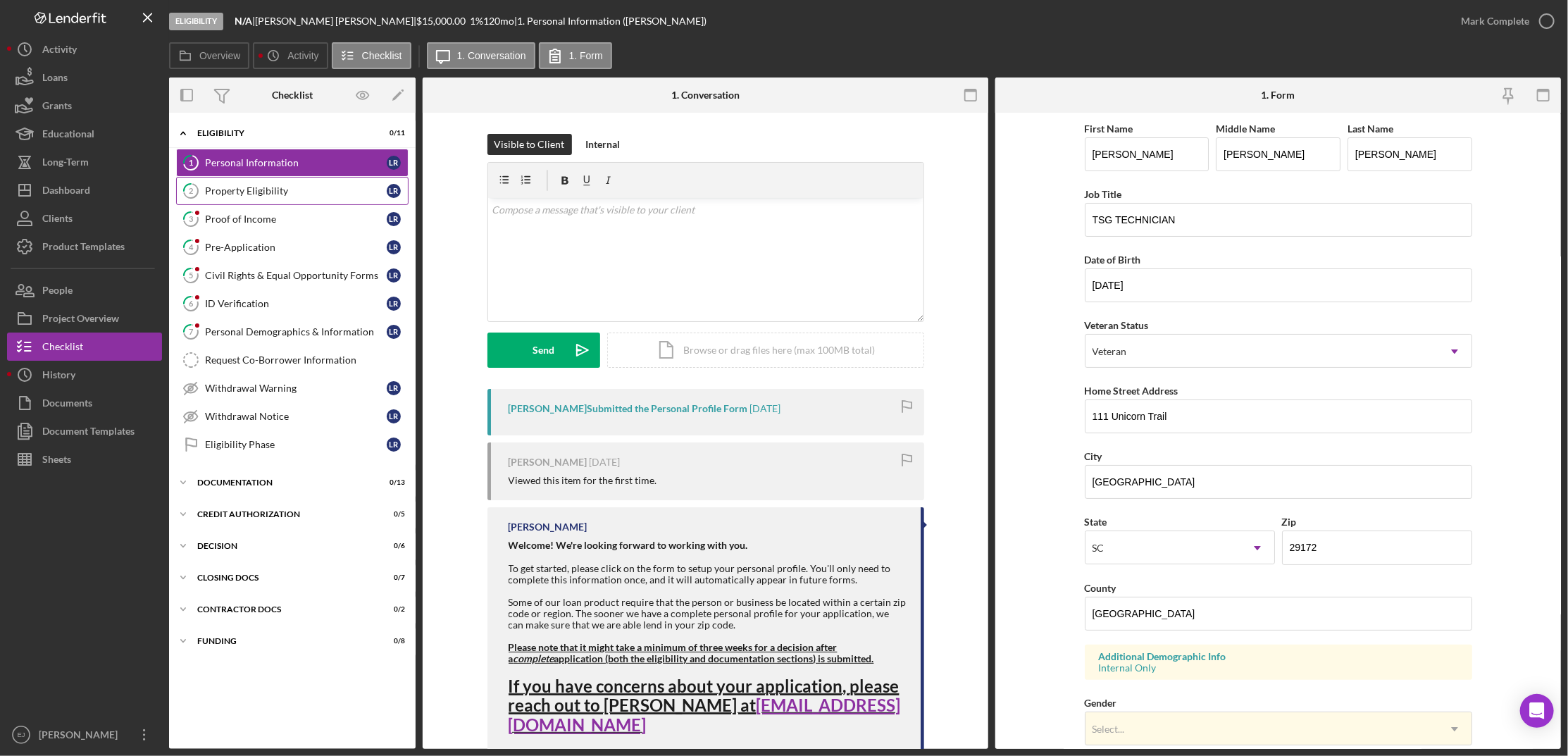
click at [302, 193] on div "Property Eligibility" at bounding box center [296, 190] width 182 height 11
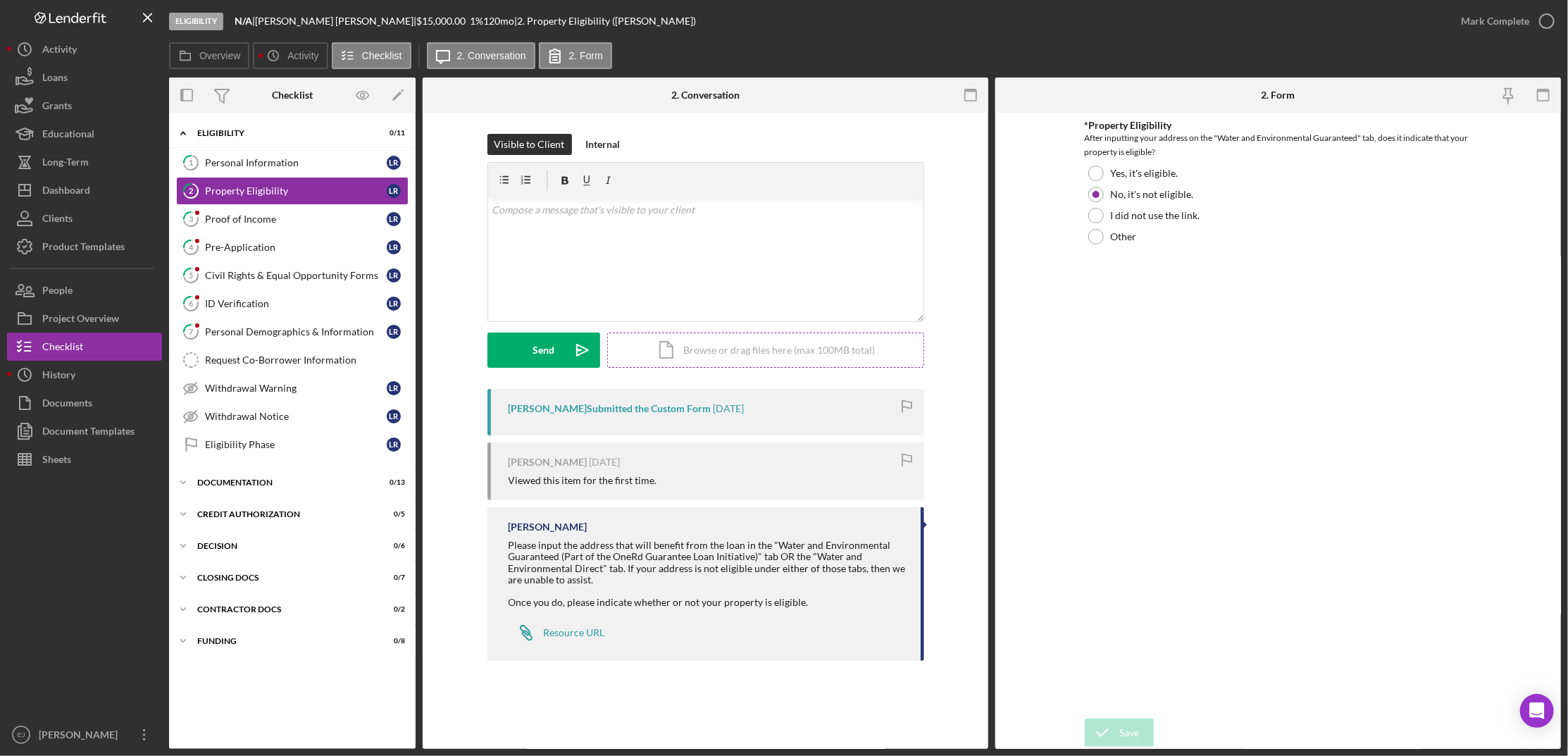
click at [754, 351] on div "Icon/Document Browse or drag files here (max 100MB total) Tap to choose files o…" at bounding box center [765, 350] width 317 height 35
click at [546, 356] on div "Upload" at bounding box center [543, 350] width 32 height 35
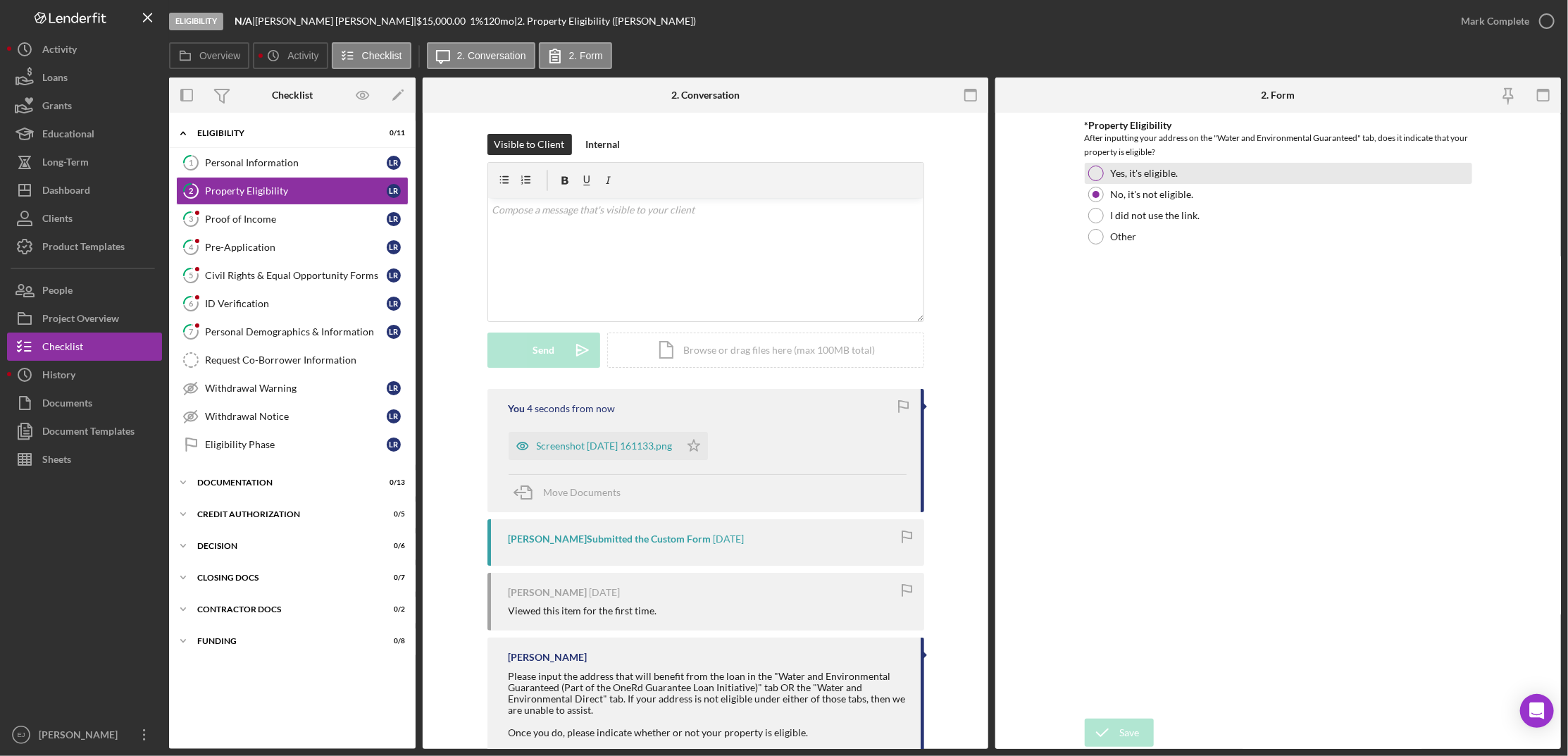
click at [1090, 173] on div at bounding box center [1095, 173] width 16 height 16
click at [708, 445] on icon "Icon/Star" at bounding box center [694, 446] width 28 height 28
click at [1121, 723] on div "Save" at bounding box center [1130, 732] width 20 height 28
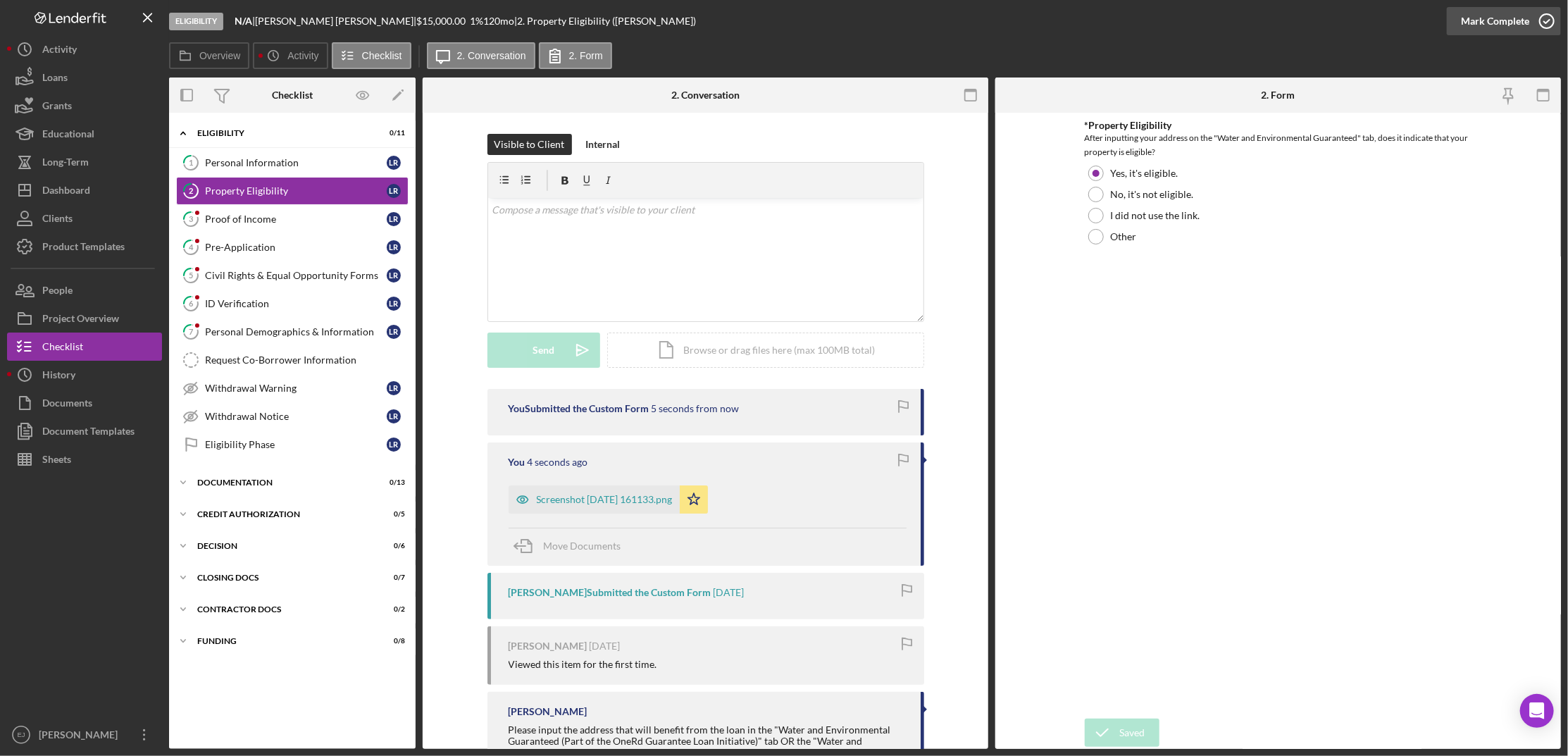
click at [1553, 20] on icon "button" at bounding box center [1547, 21] width 35 height 35
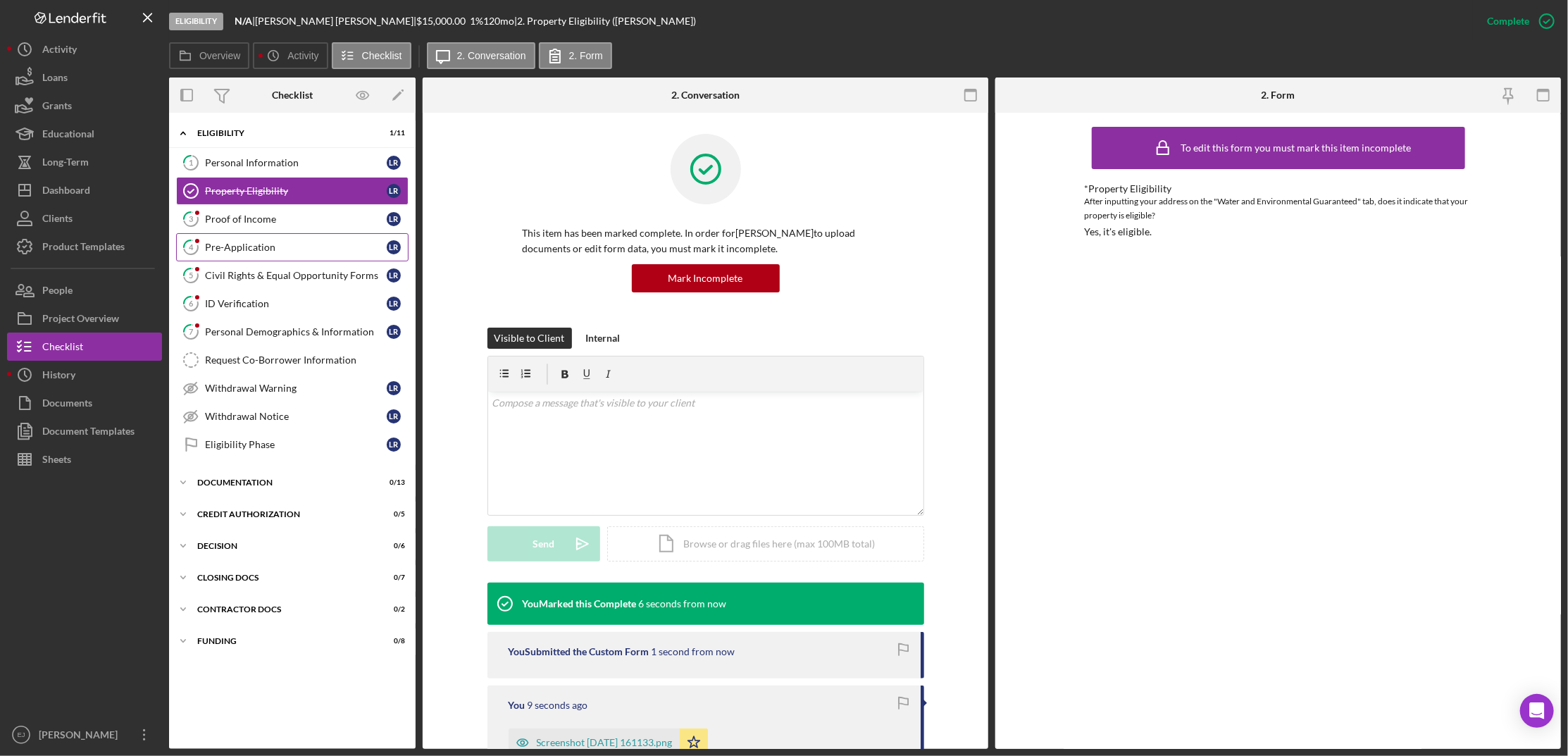
click at [232, 245] on div "Pre-Application" at bounding box center [296, 247] width 182 height 11
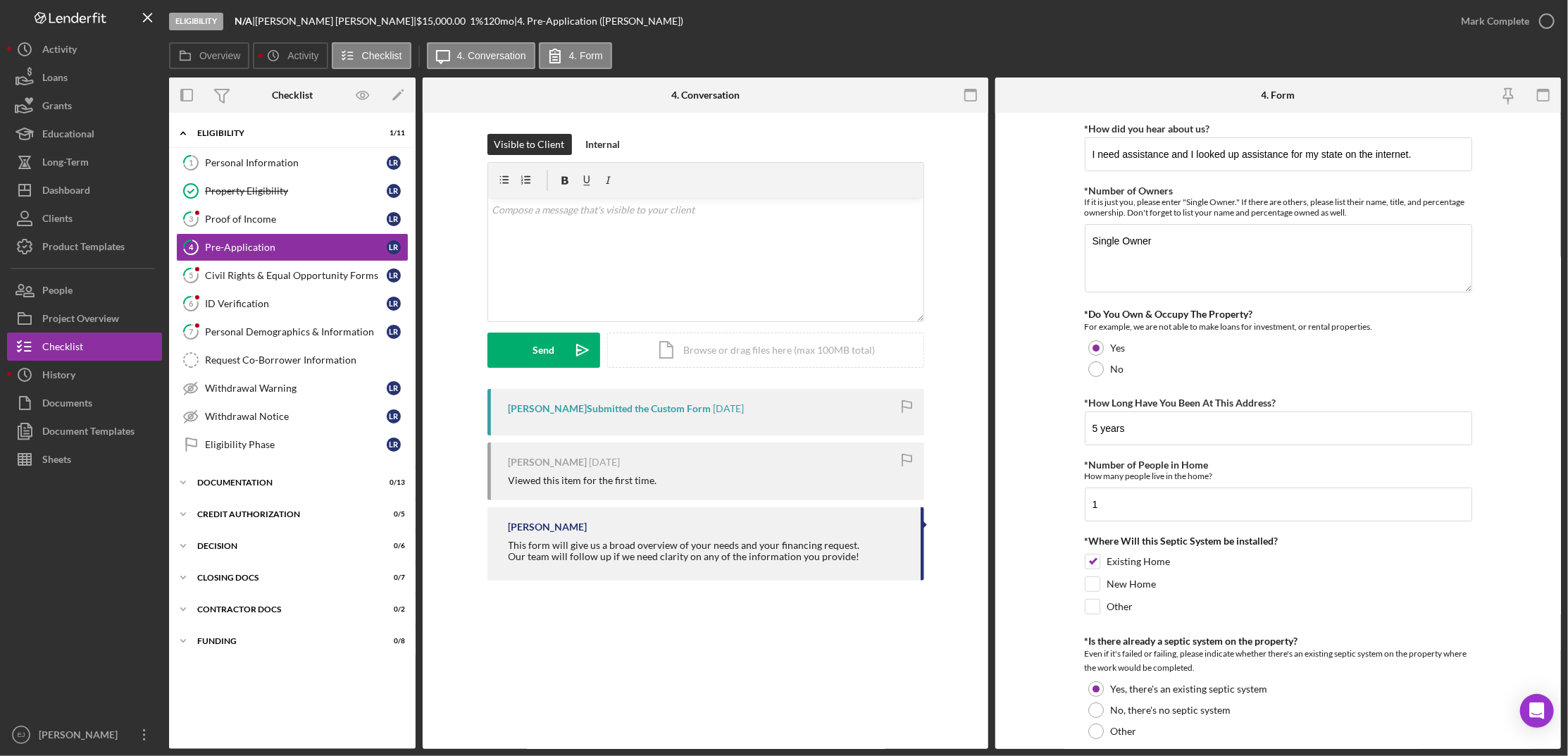
scroll to position [554, 0]
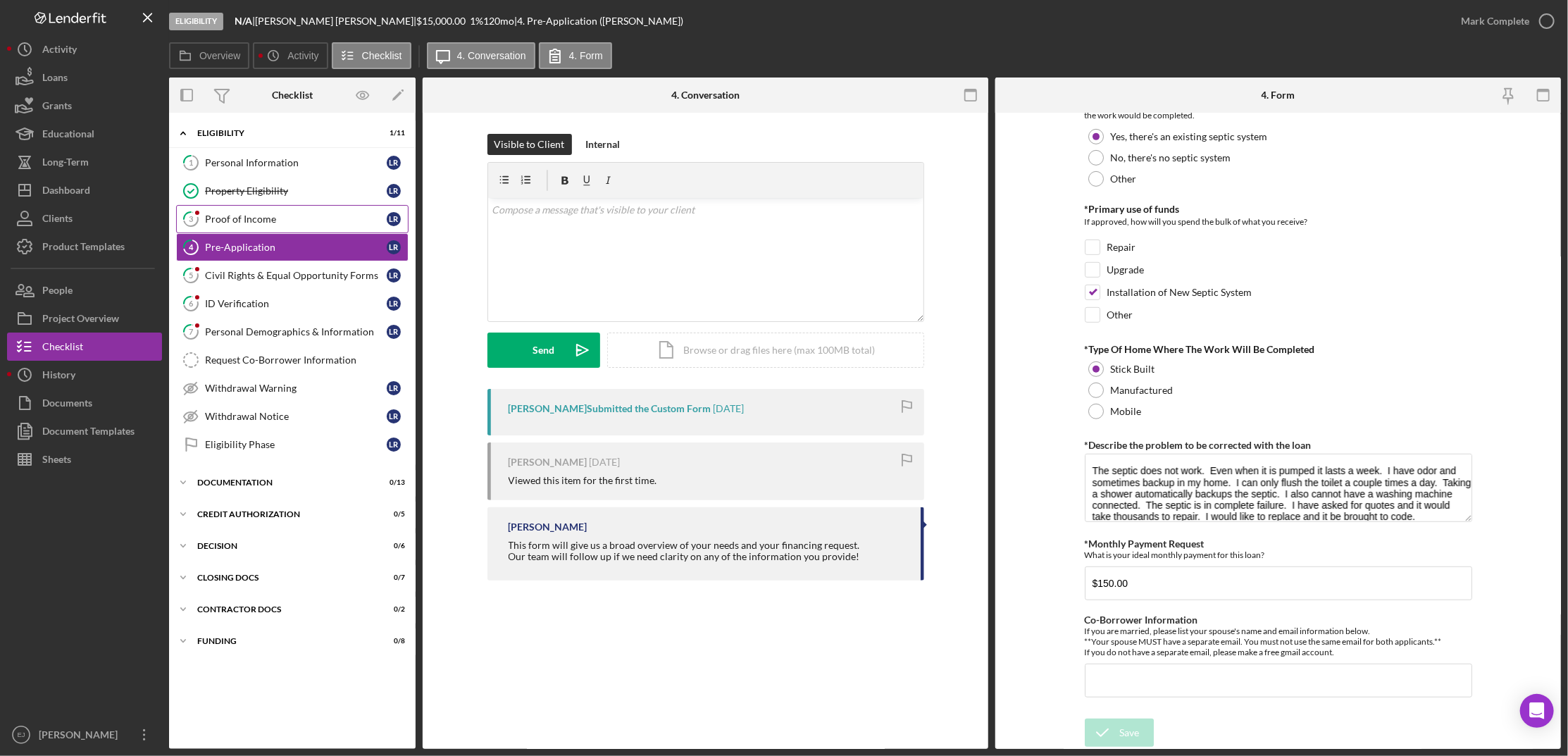
click at [271, 215] on div "Proof of Income" at bounding box center [296, 219] width 182 height 11
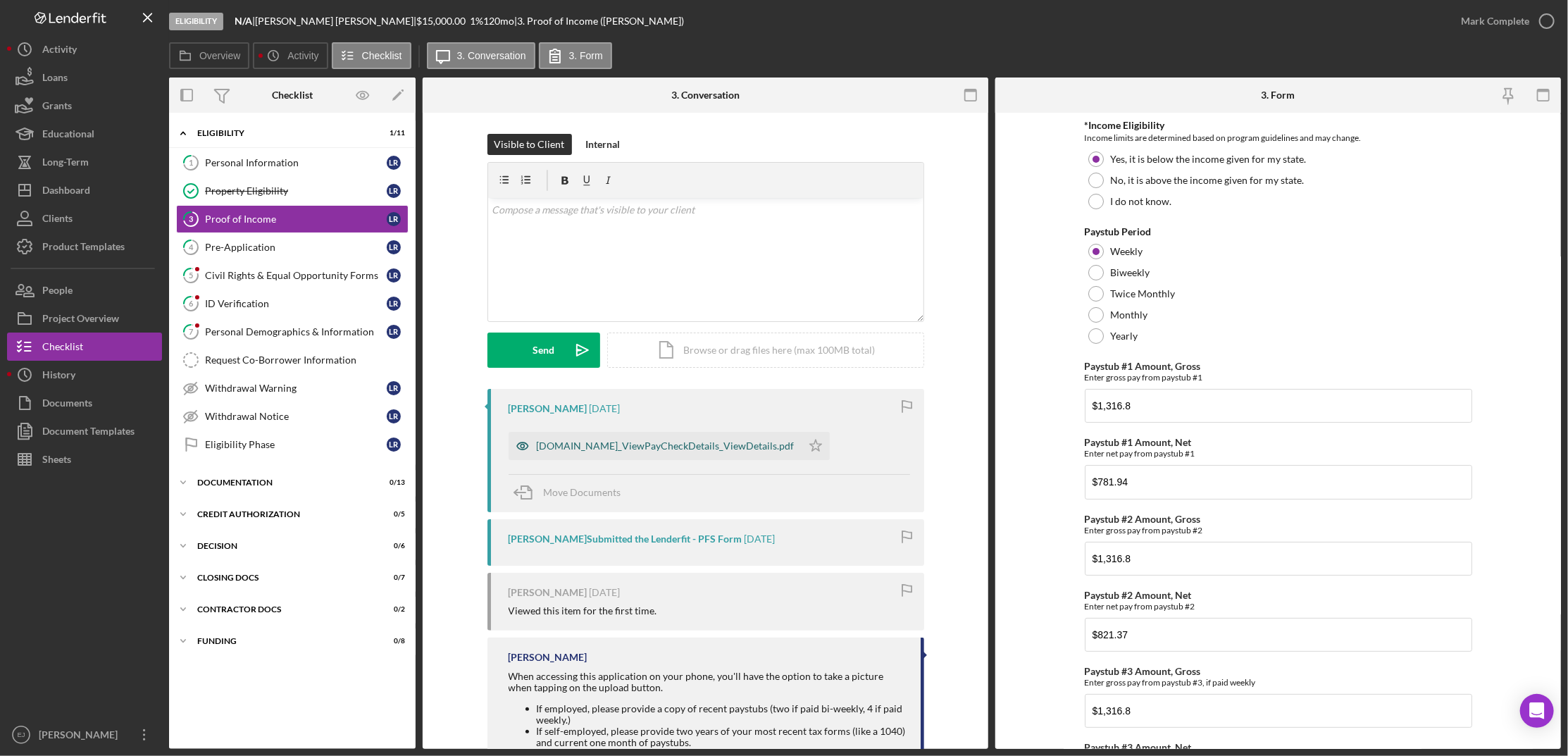
click at [721, 445] on div "[DOMAIN_NAME]_ViewPayCheckDetails_ViewDetails.pdf" at bounding box center [666, 446] width 258 height 11
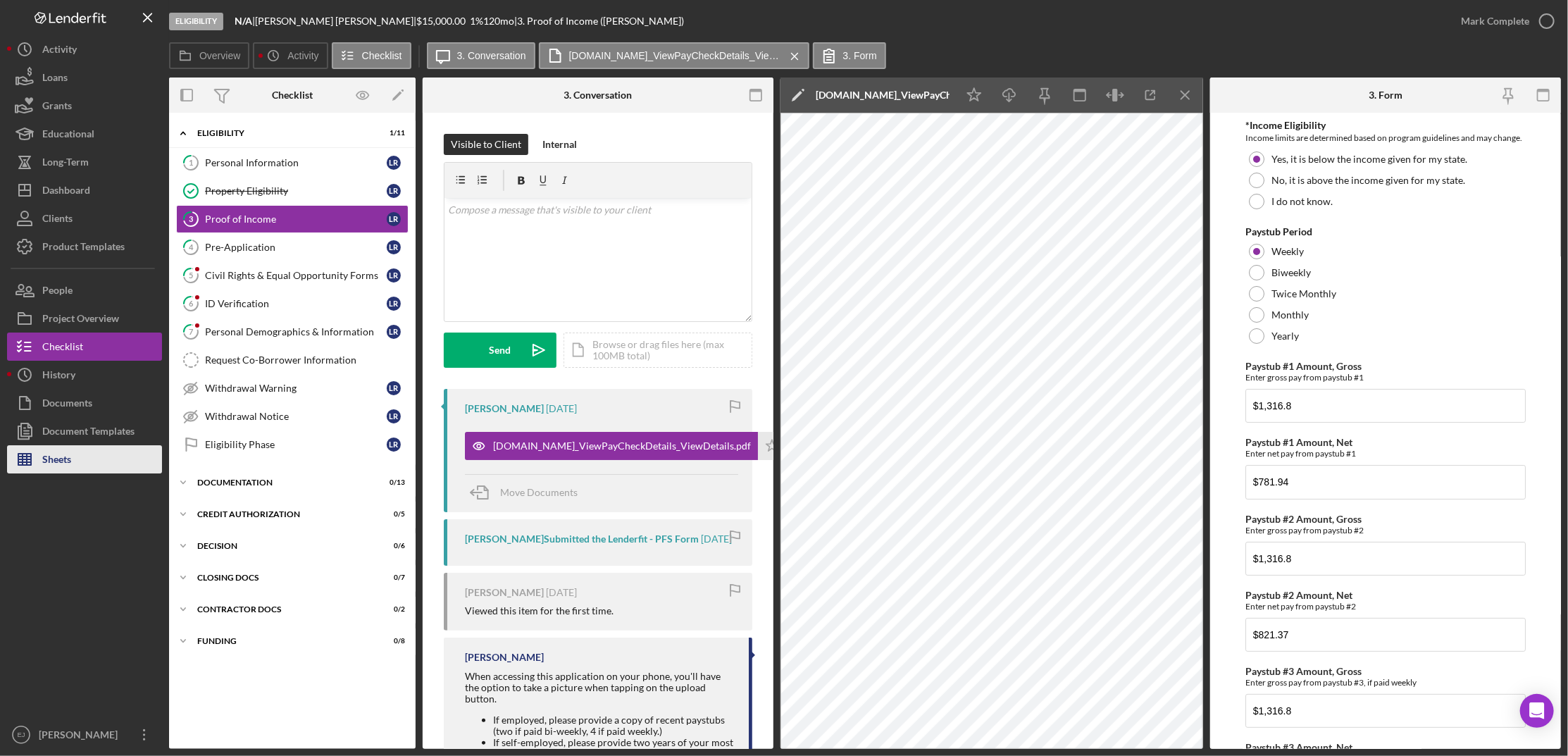
click at [86, 454] on button "Sheets" at bounding box center [85, 459] width 155 height 28
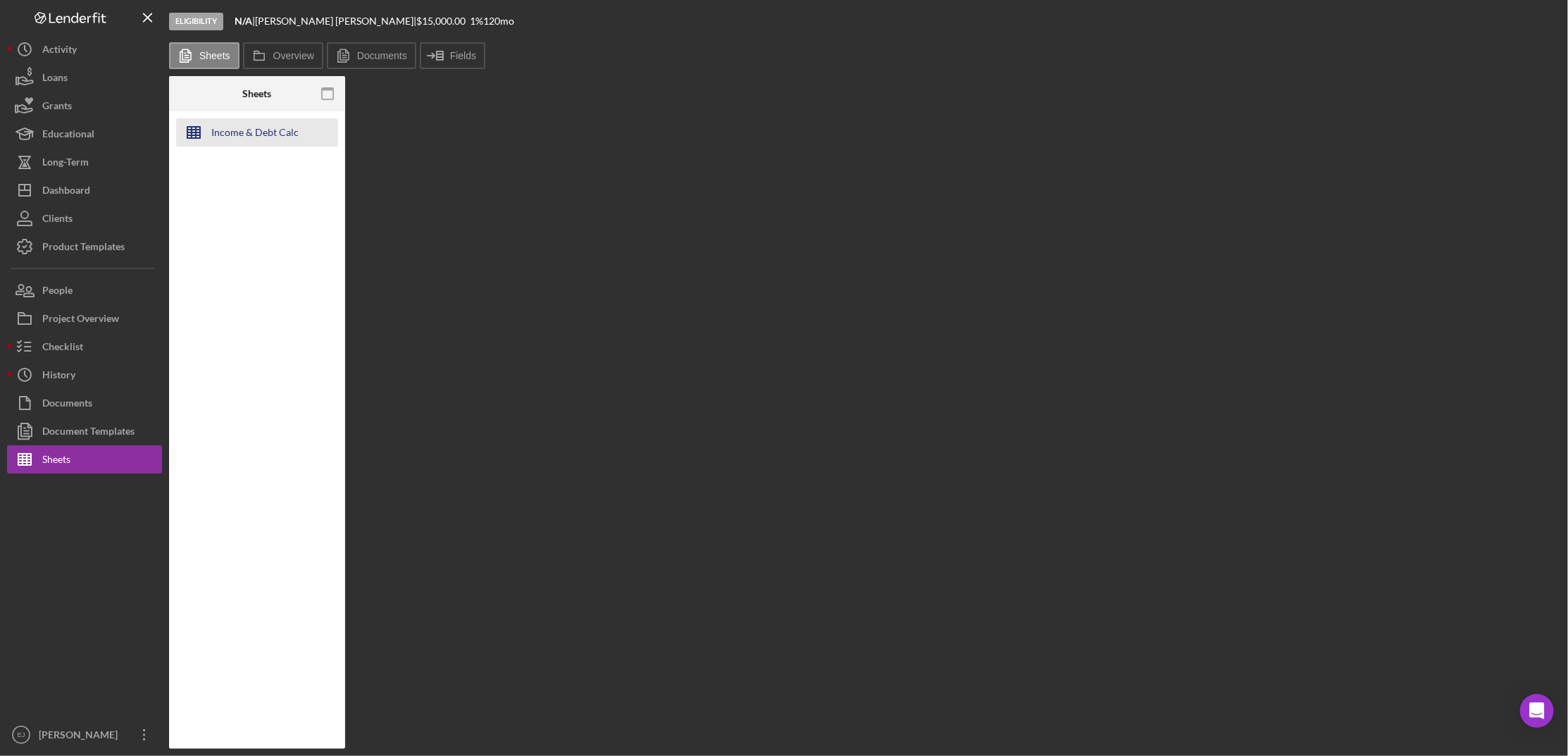
click at [205, 127] on icon "button" at bounding box center [194, 133] width 35 height 35
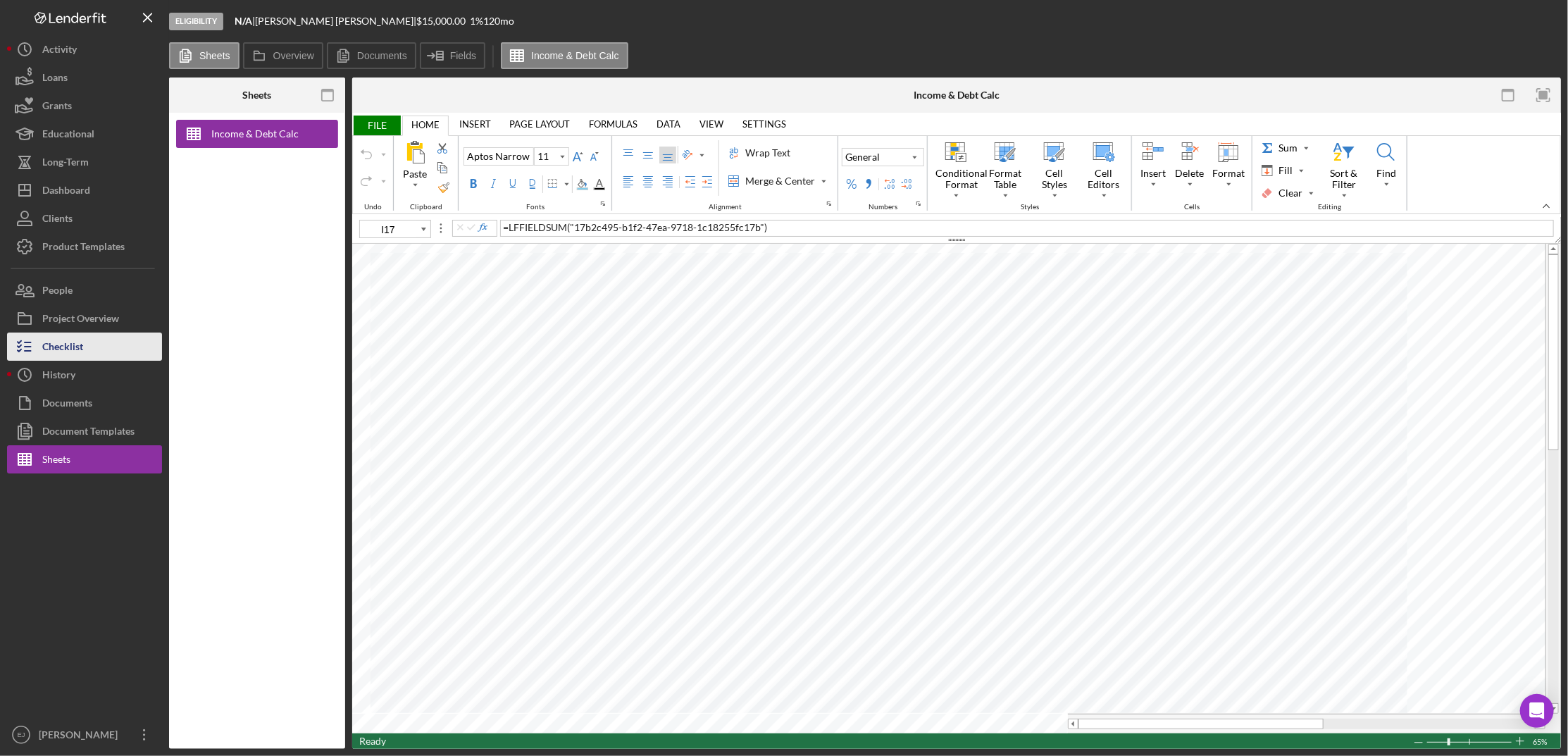
click at [86, 351] on button "Checklist" at bounding box center [85, 346] width 155 height 28
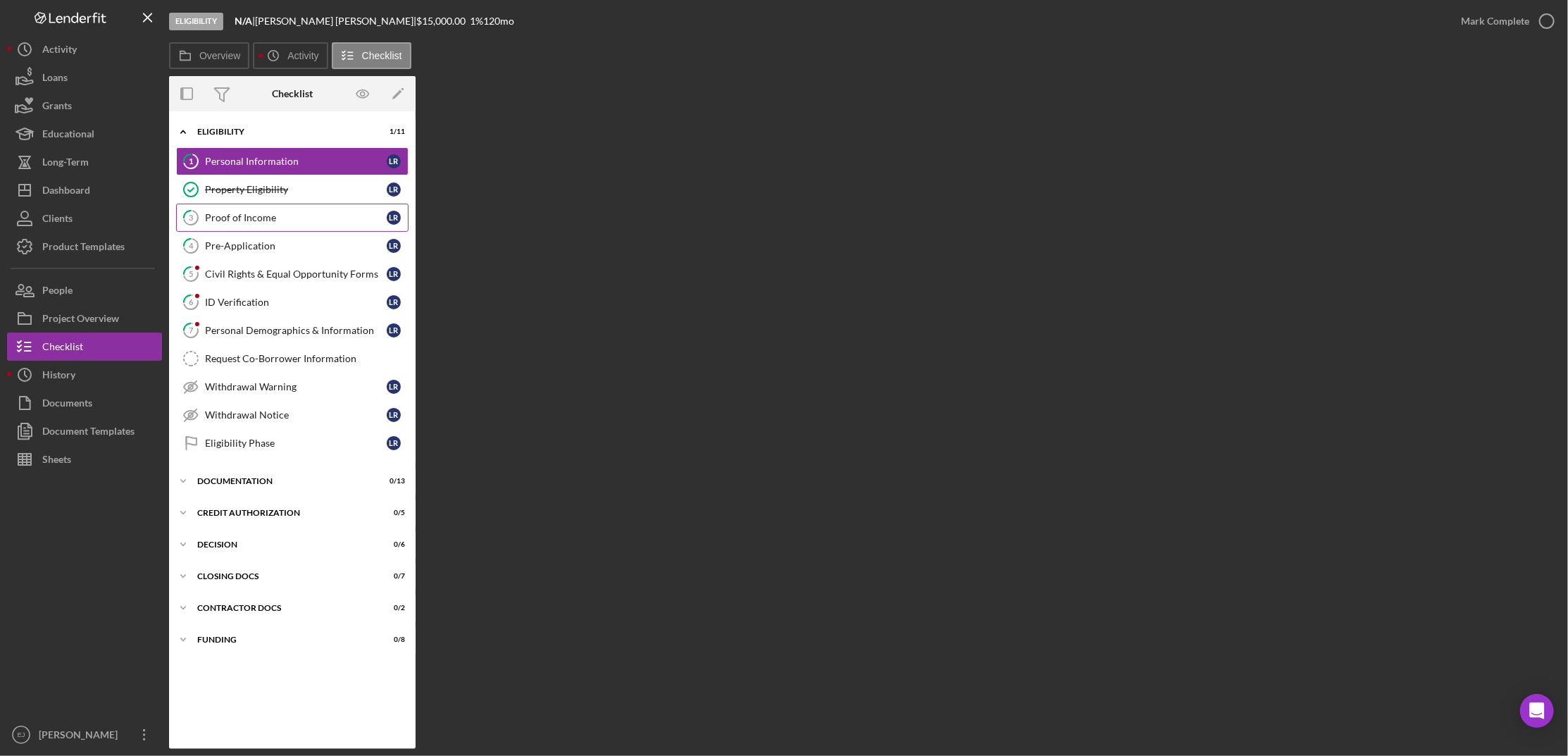
click at [267, 219] on div "Proof of Income" at bounding box center [296, 217] width 182 height 11
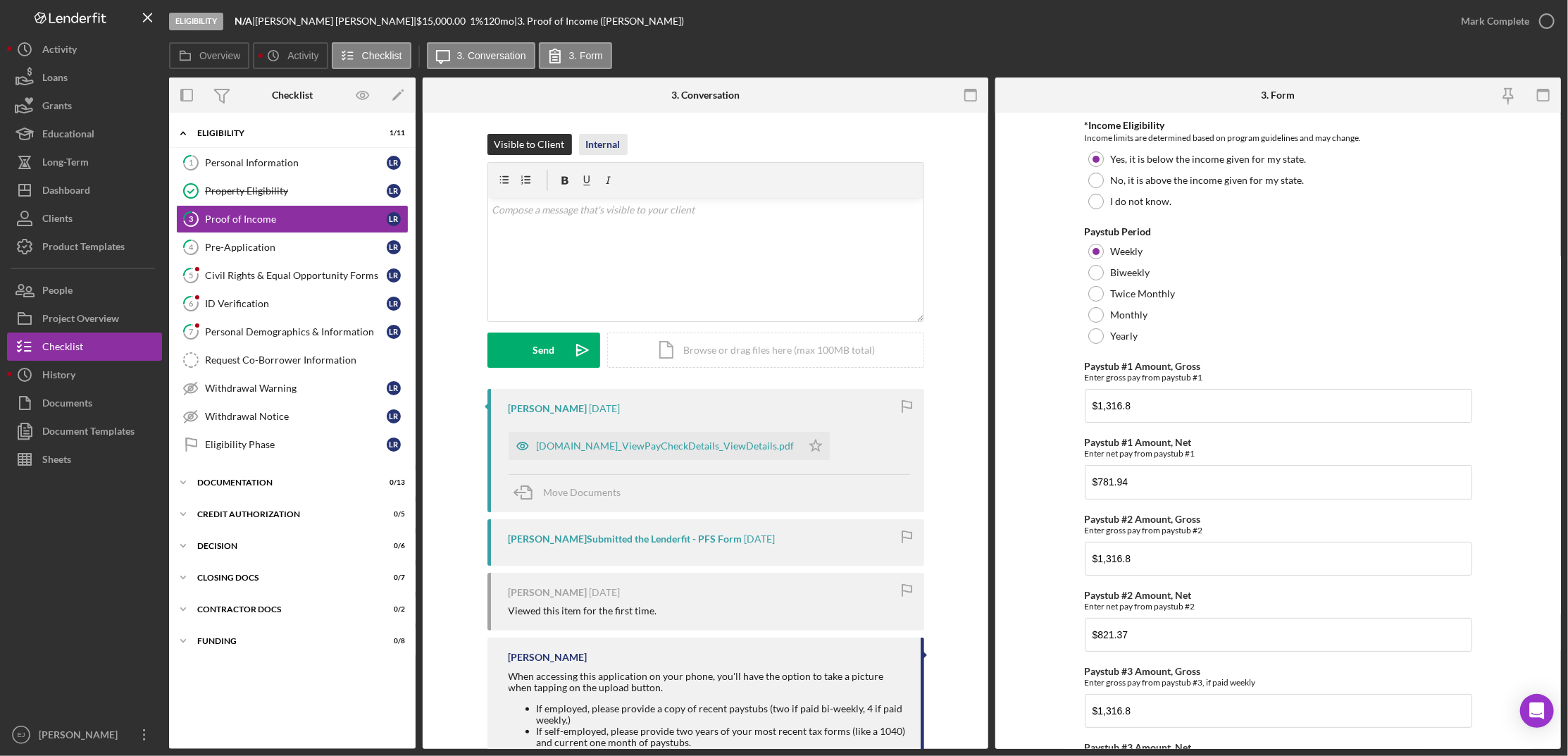
click at [593, 150] on div "Internal" at bounding box center [603, 144] width 34 height 21
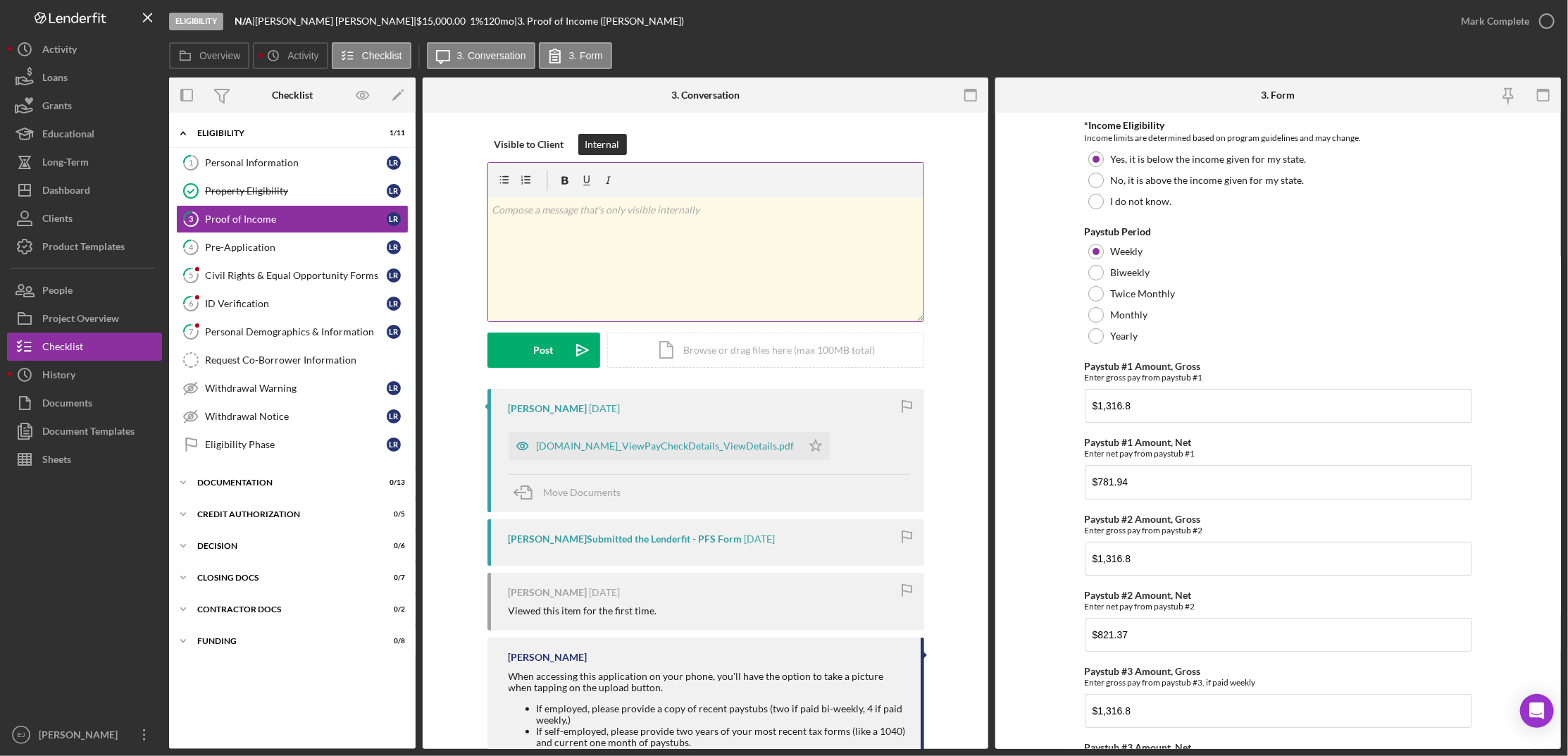
click at [555, 243] on div "v Color teal Color pink Remove color Add row above Add row below Add column bef…" at bounding box center [705, 259] width 436 height 124
click at [553, 348] on button "Post Icon/icon-invite-send" at bounding box center [543, 350] width 112 height 35
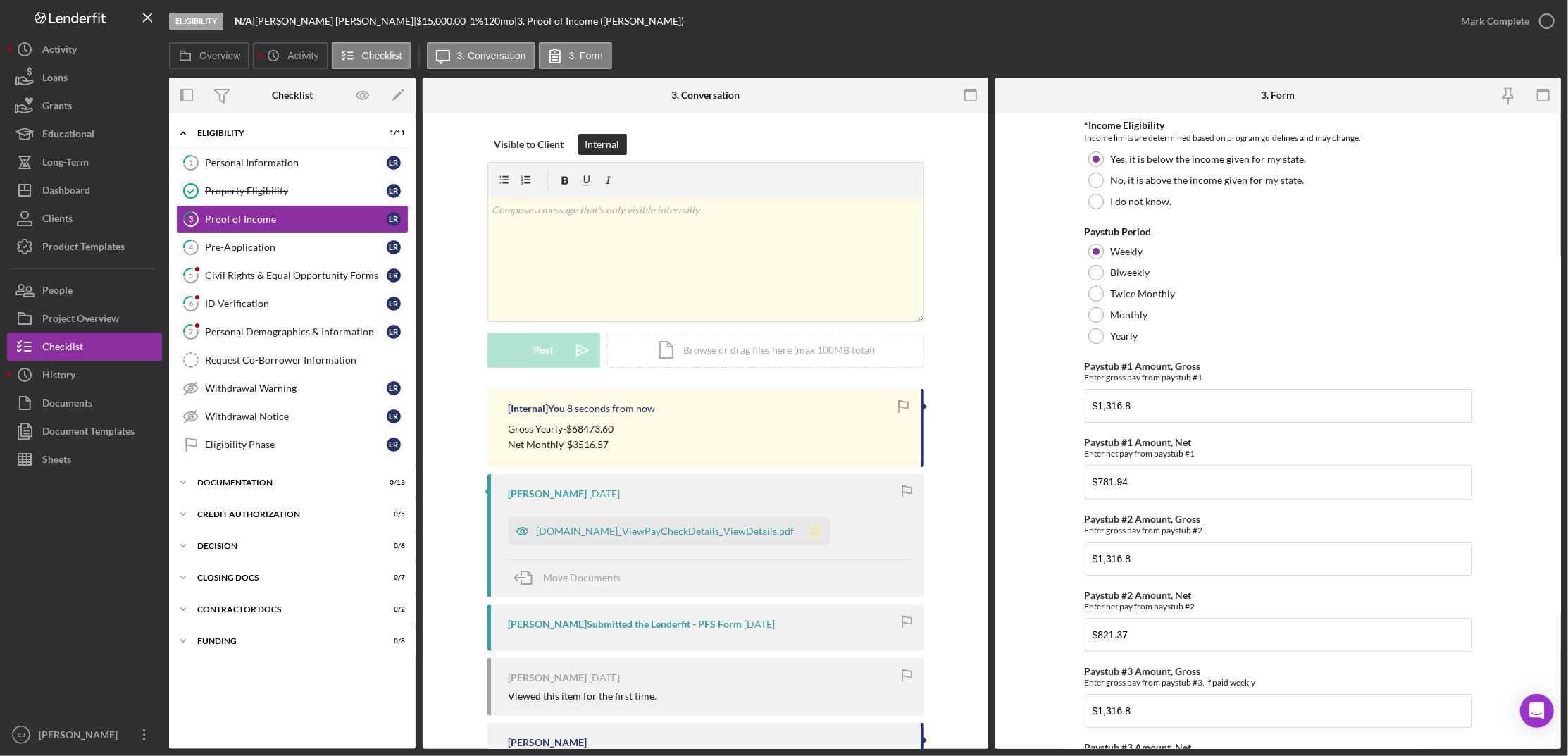
click at [805, 528] on icon "Icon/Star" at bounding box center [816, 531] width 28 height 28
click at [1549, 16] on icon "button" at bounding box center [1547, 21] width 35 height 35
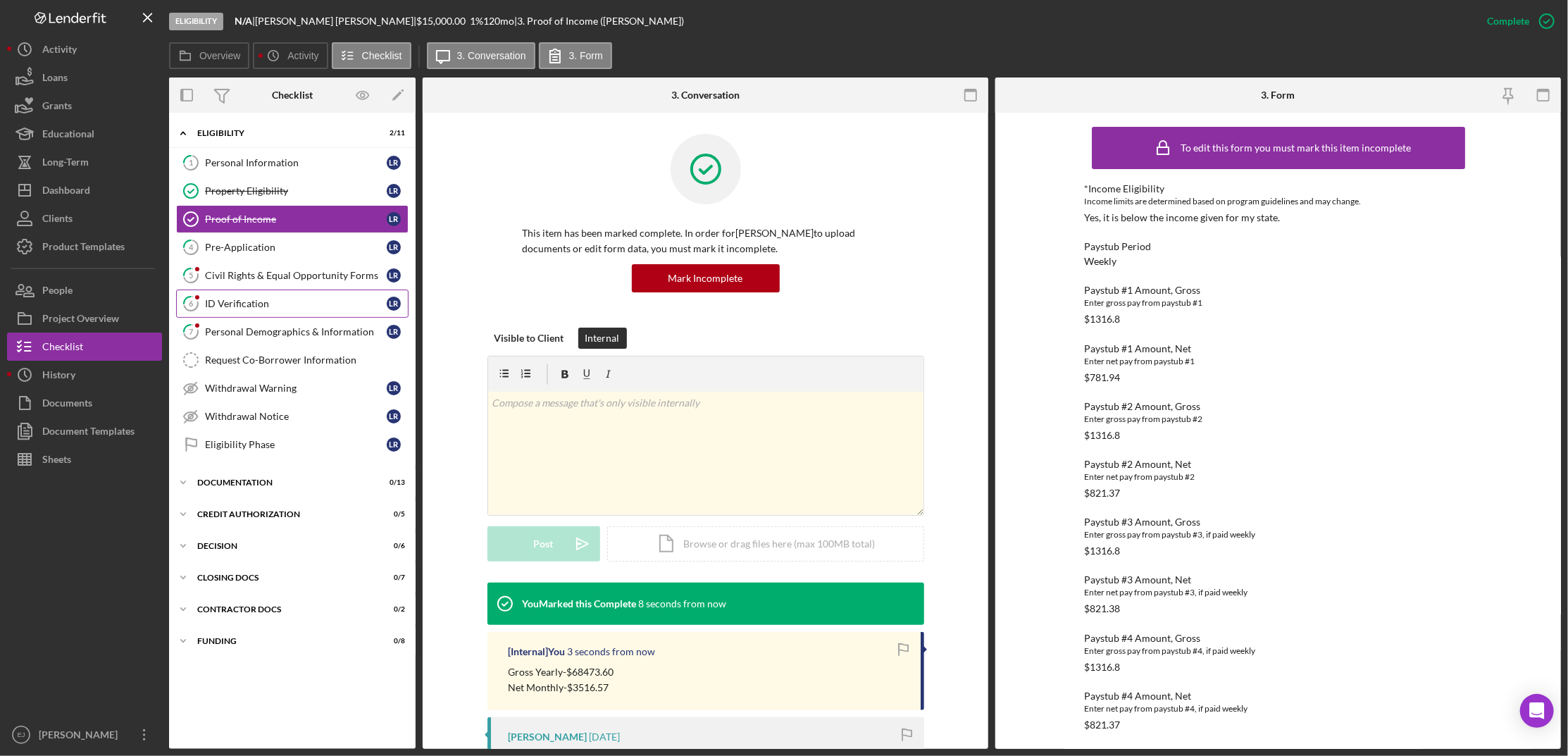
click at [257, 309] on div "ID Verification" at bounding box center [296, 304] width 182 height 11
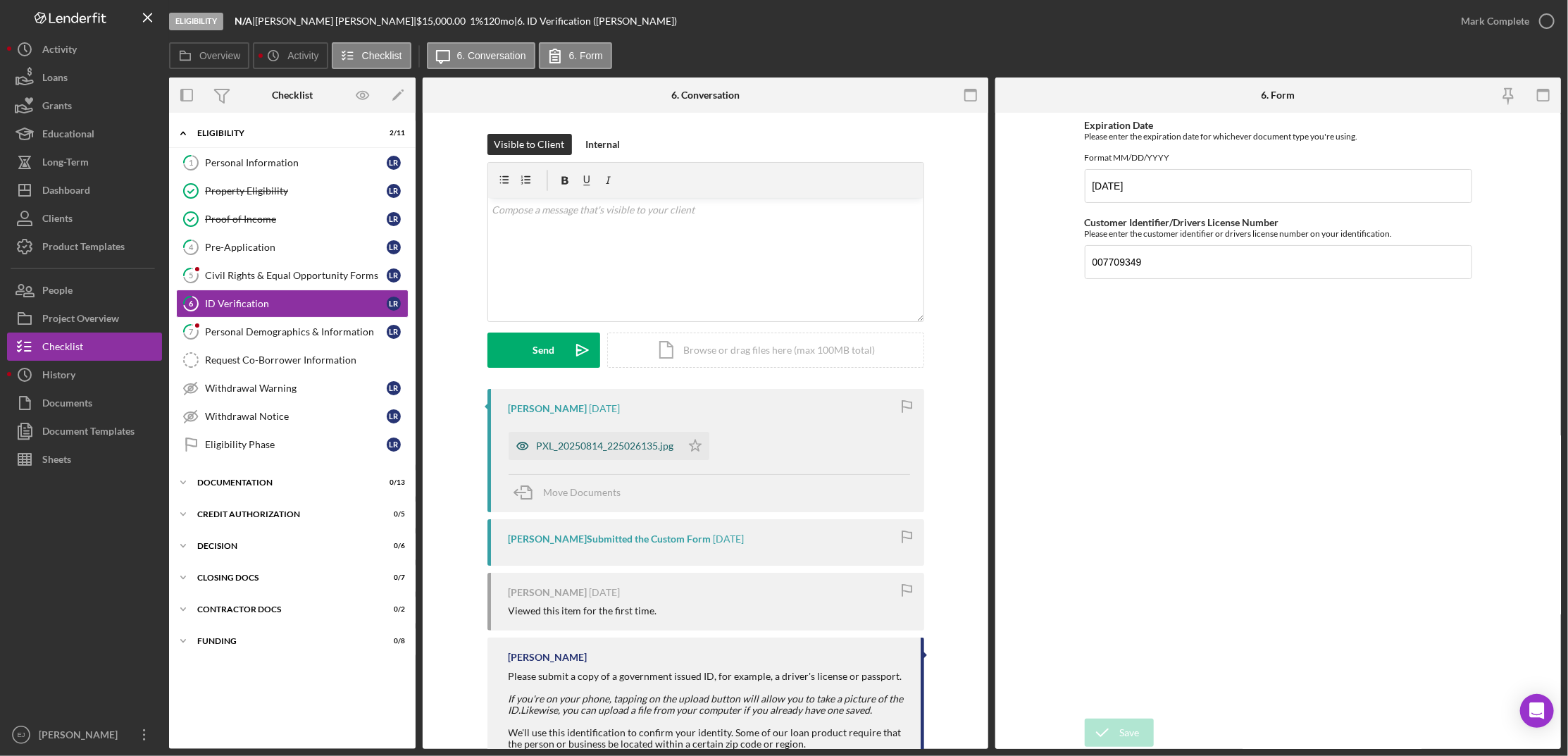
click at [590, 450] on div "PXL_20250814_225026135.jpg" at bounding box center [606, 446] width 137 height 11
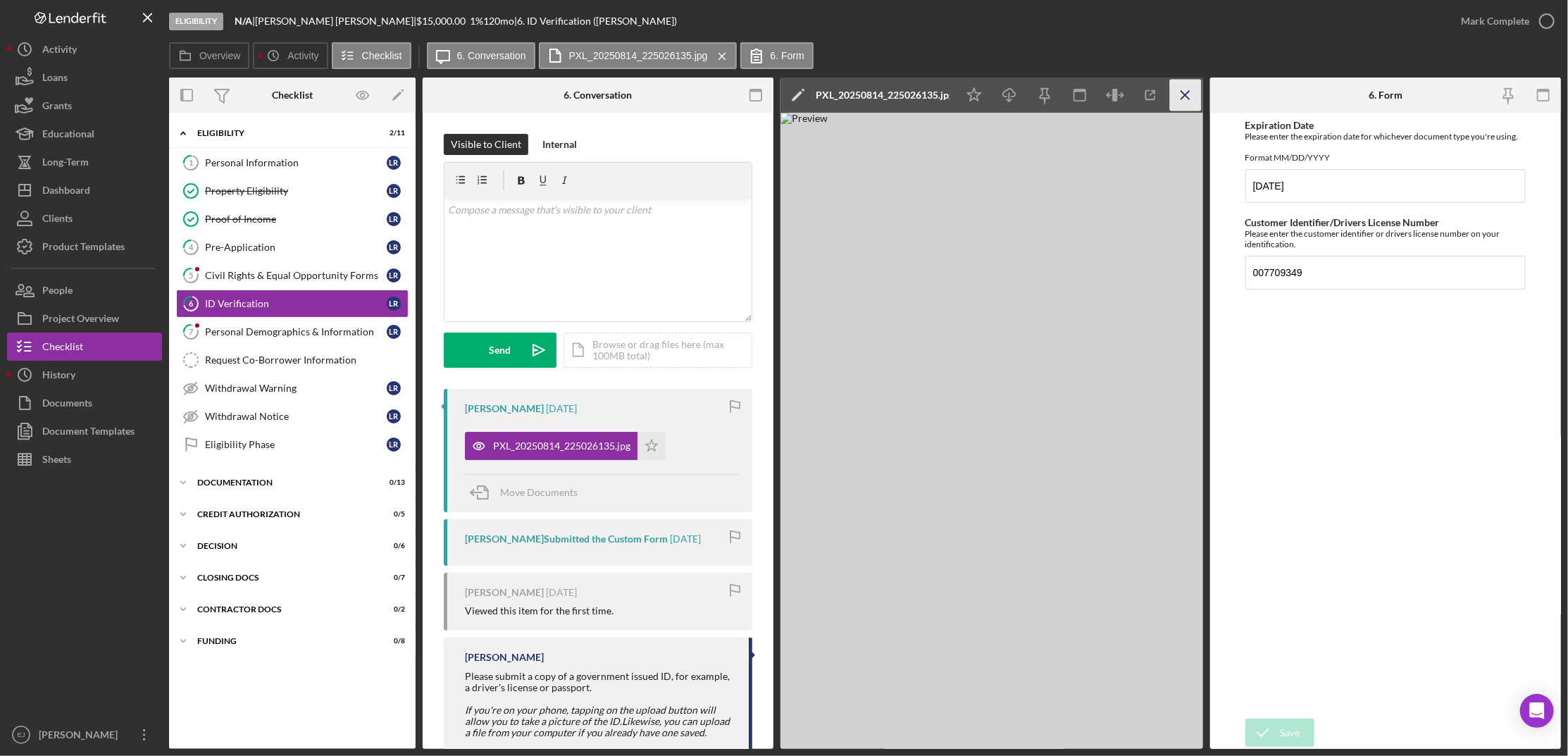
click at [1191, 93] on icon "Icon/Menu Close" at bounding box center [1185, 96] width 32 height 32
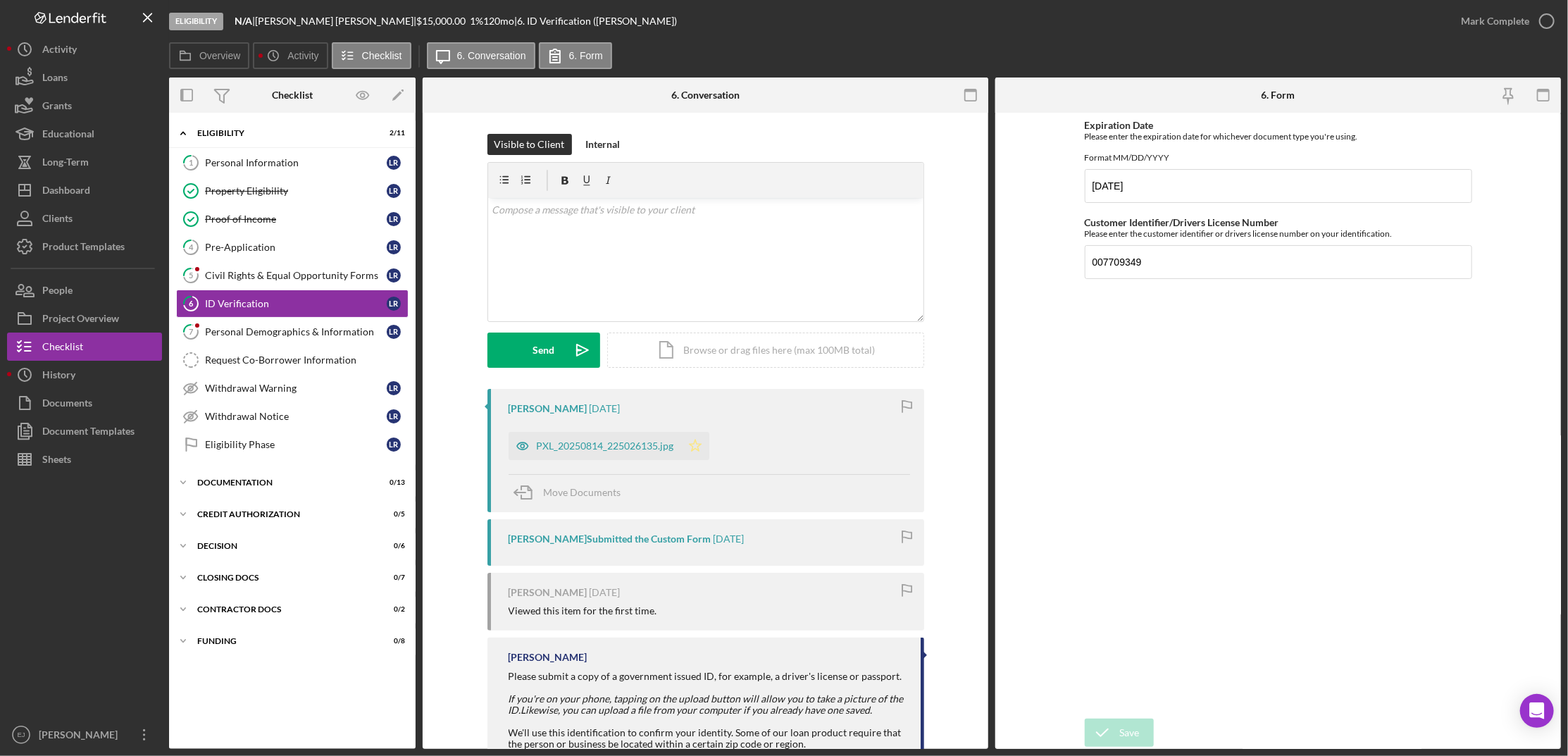
click at [698, 435] on icon "Icon/Star" at bounding box center [695, 446] width 28 height 28
click at [1561, 20] on div "Eligibility N/A | [PERSON_NAME] | $15,000.00 1 % 120 mo | 6. ID Verification ([…" at bounding box center [784, 378] width 1568 height 756
click at [1554, 19] on icon "button" at bounding box center [1547, 21] width 35 height 35
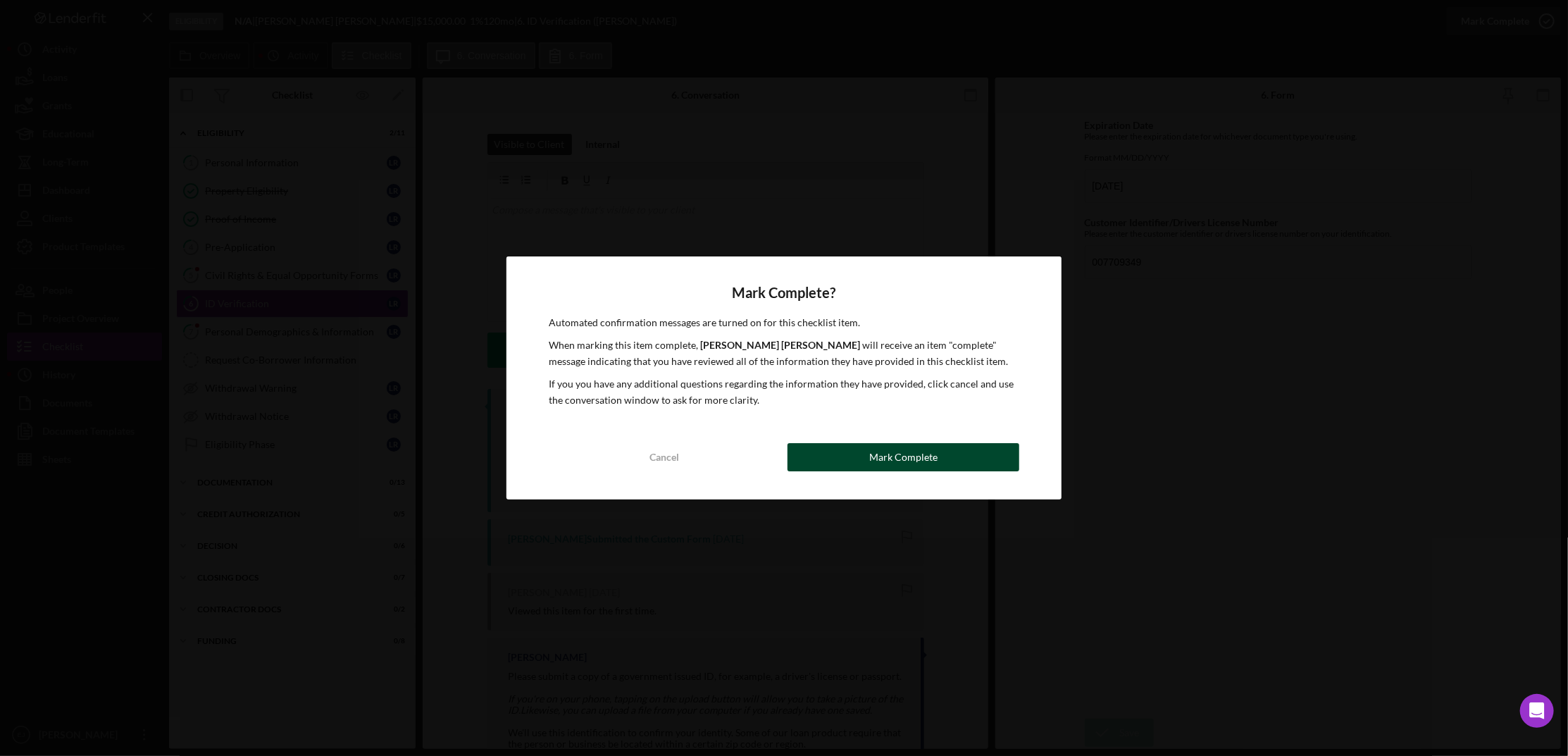
click at [960, 453] on button "Mark Complete" at bounding box center [903, 457] width 231 height 28
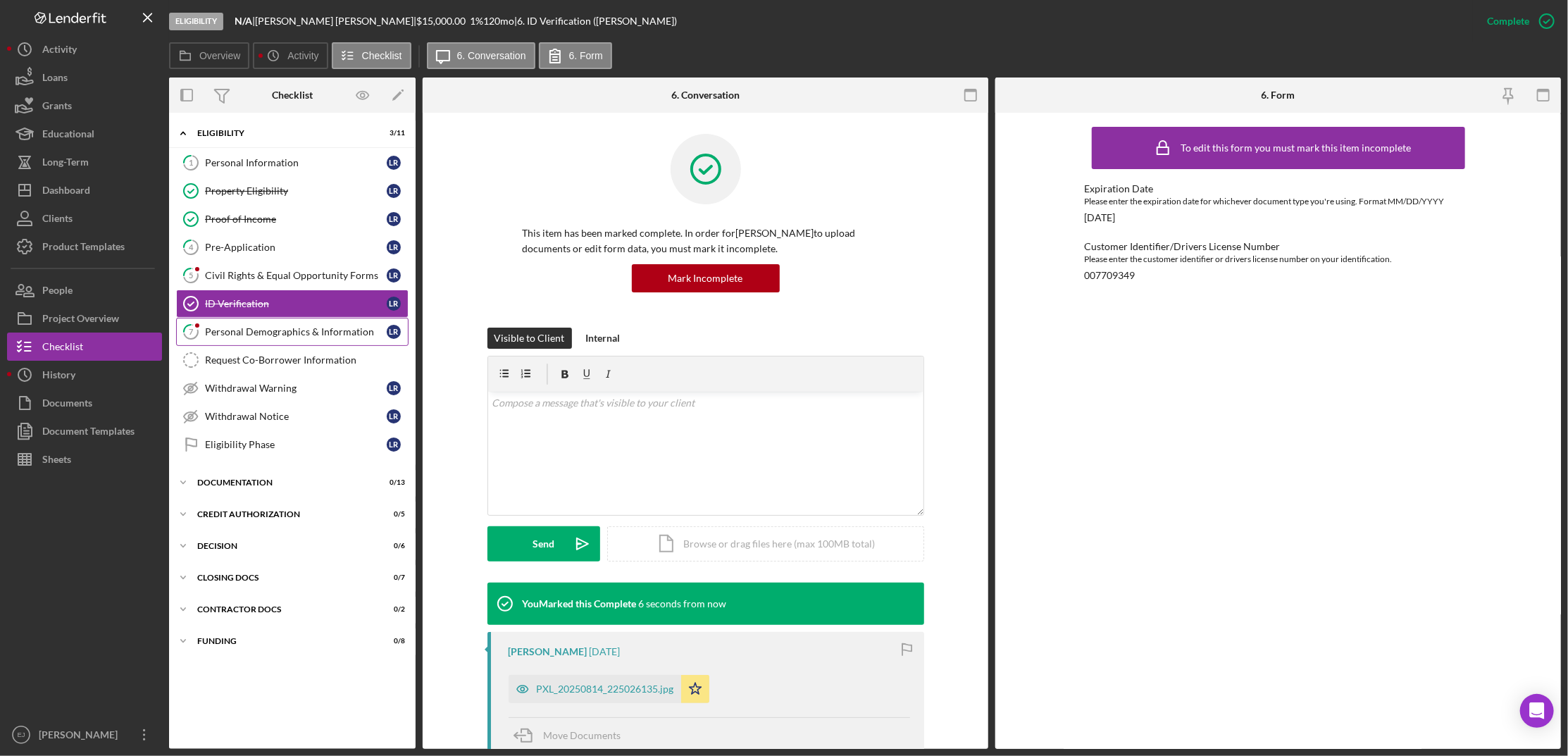
click at [231, 337] on div "Personal Demographics & Information" at bounding box center [296, 332] width 182 height 11
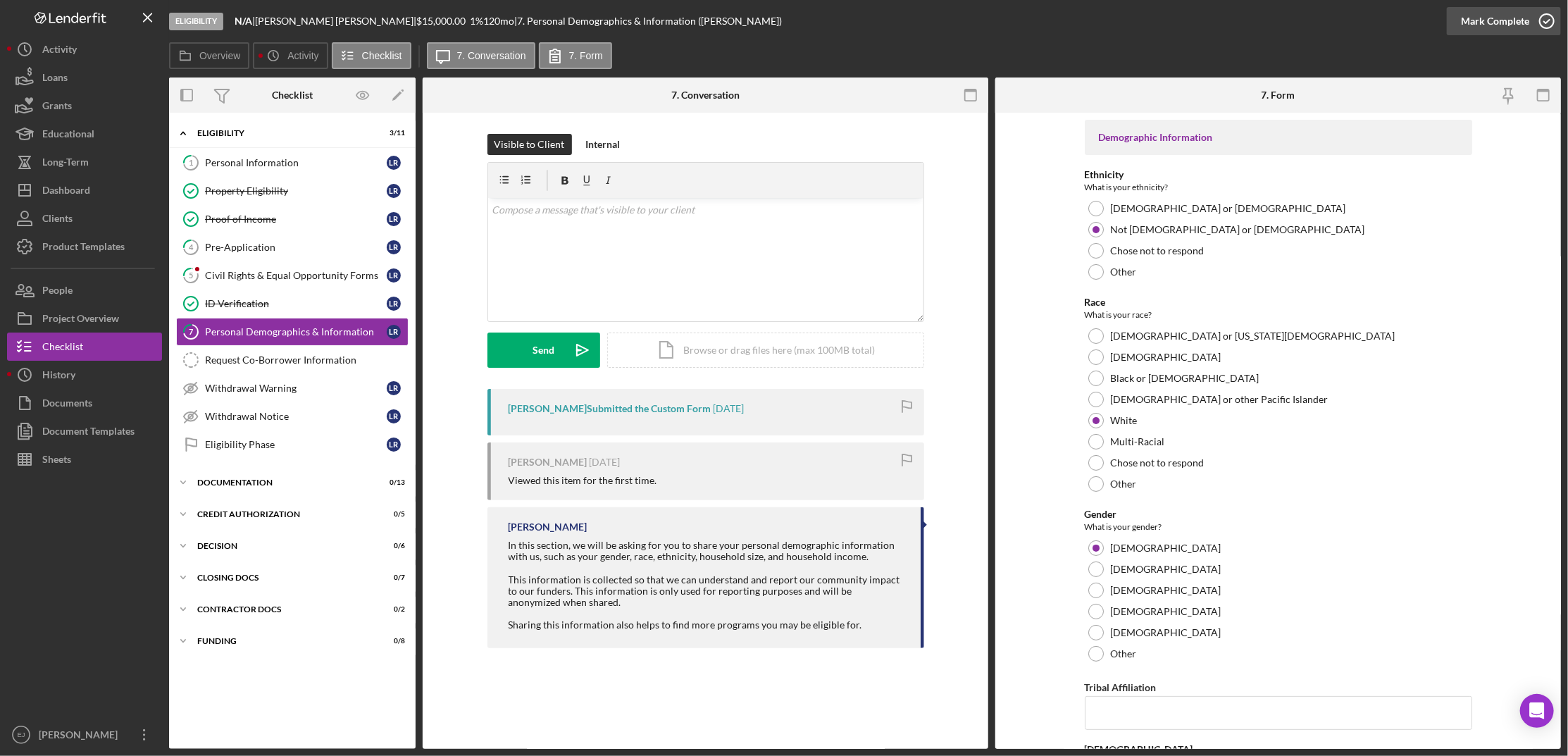
click at [1546, 16] on icon "button" at bounding box center [1547, 21] width 35 height 35
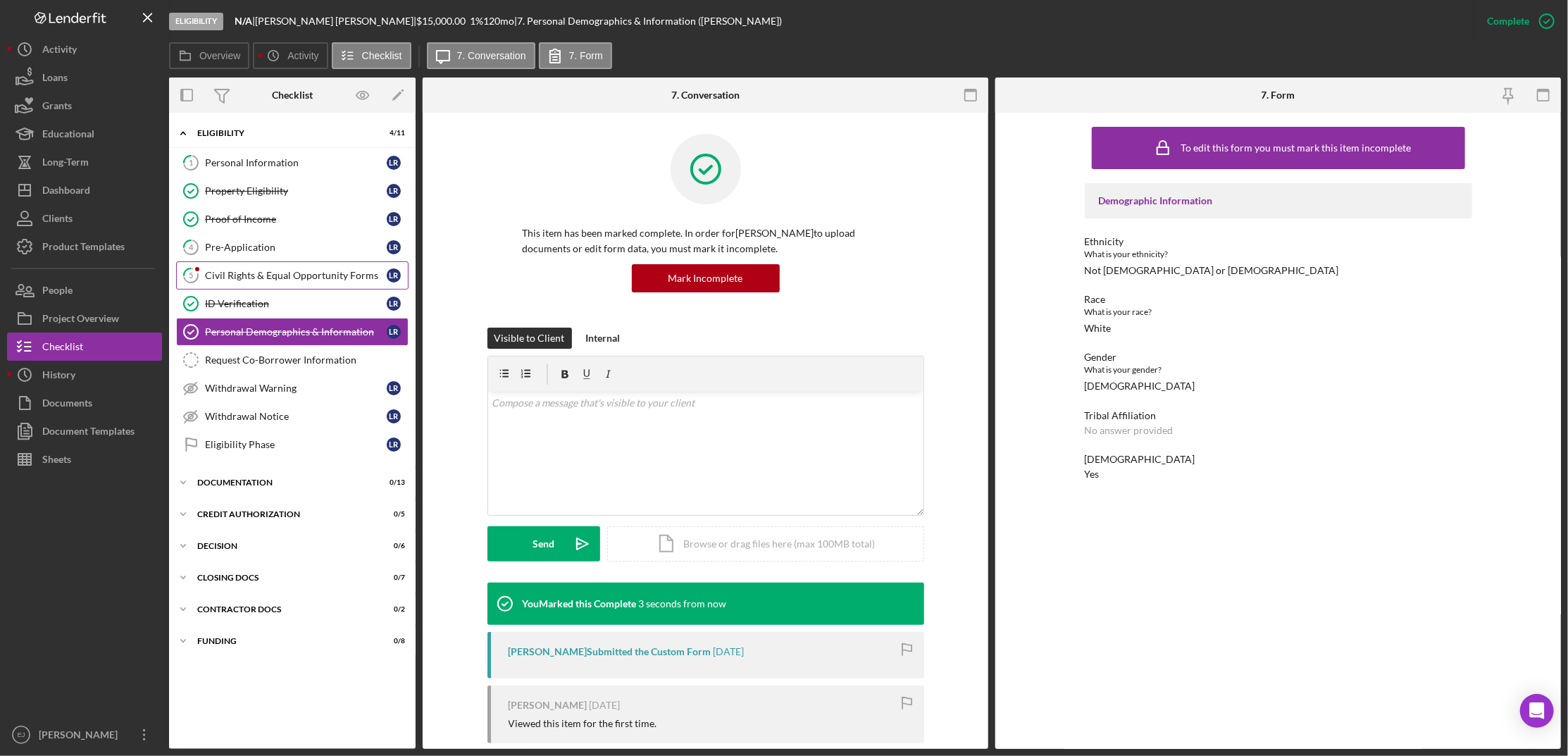
click at [339, 281] on div "Civil Rights & Equal Opportunity Forms" at bounding box center [296, 275] width 182 height 11
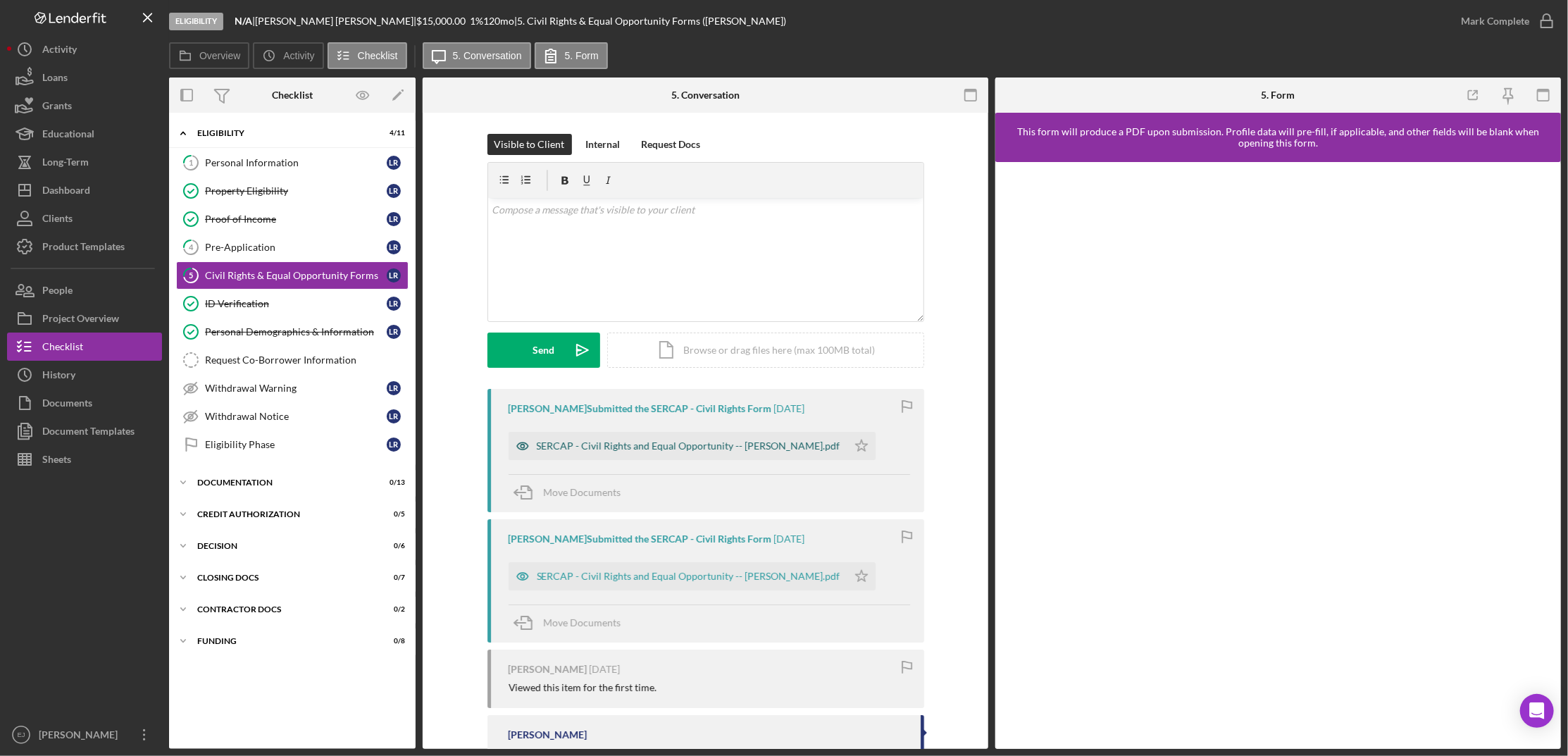
click at [741, 450] on div "SERCAP - Civil Rights and Equal Opportunity -- [PERSON_NAME].pdf" at bounding box center [688, 446] width 304 height 11
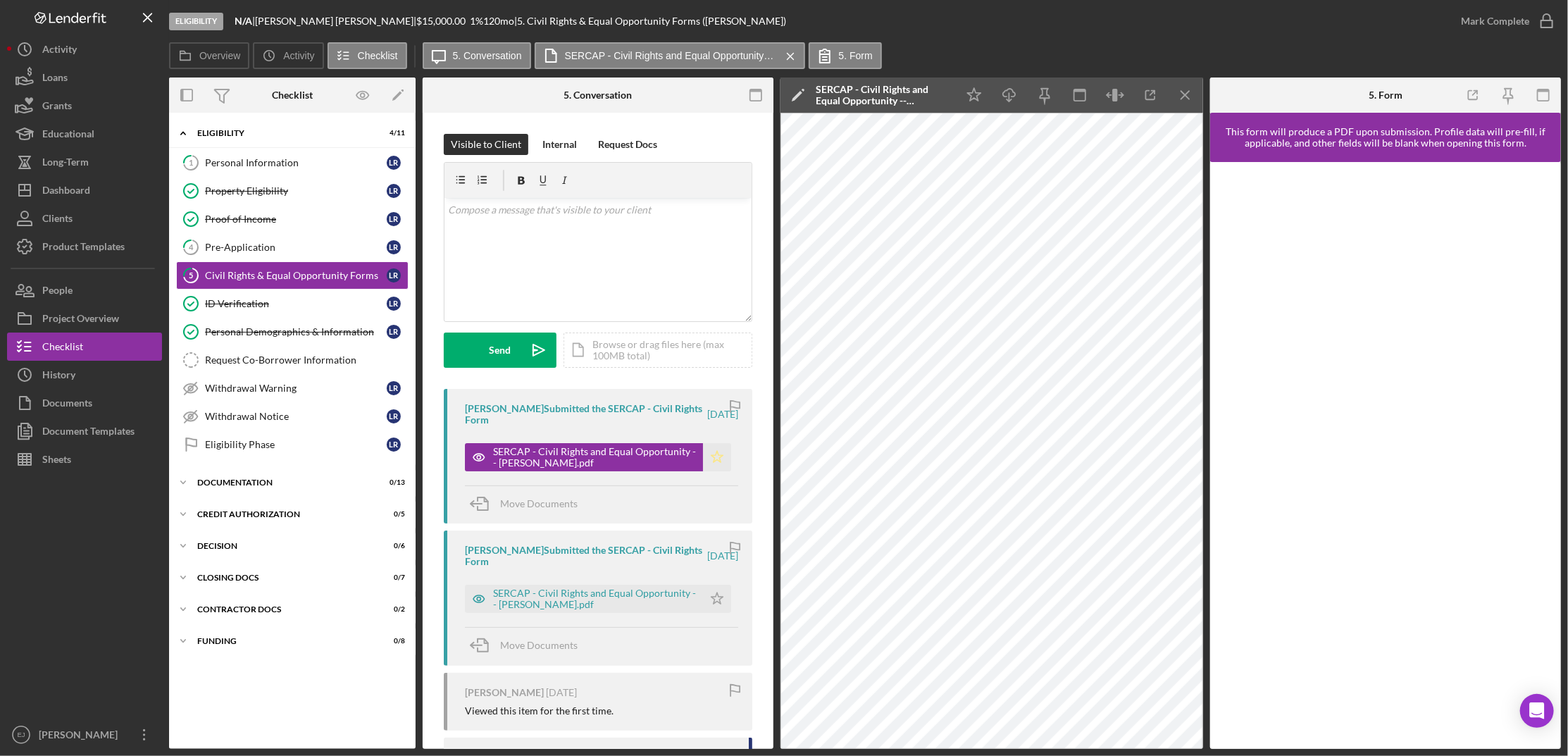
click at [712, 453] on icon "Icon/Star" at bounding box center [717, 457] width 28 height 28
click at [1180, 83] on icon "Icon/Menu Close" at bounding box center [1185, 96] width 32 height 32
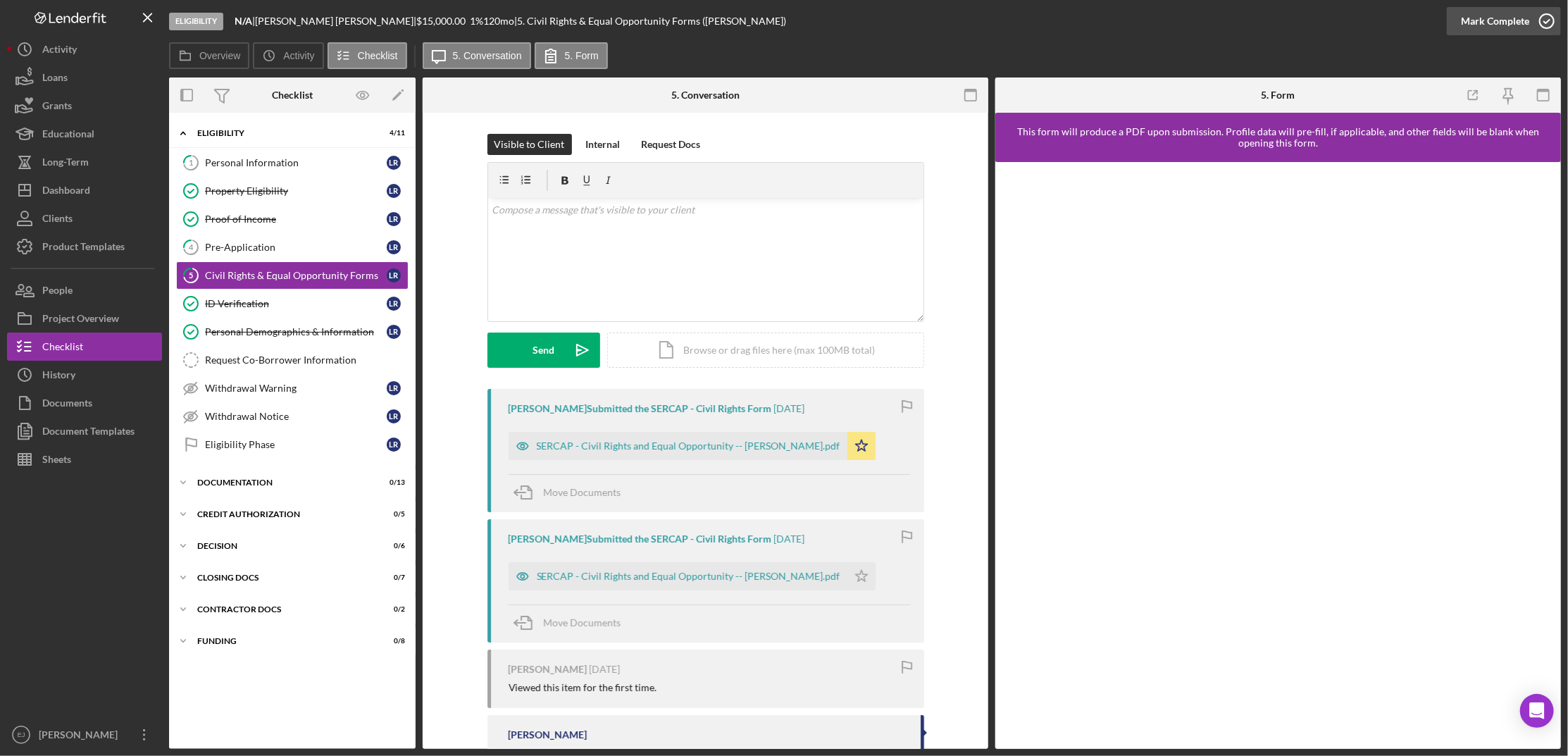
click at [1541, 20] on icon "button" at bounding box center [1547, 21] width 35 height 35
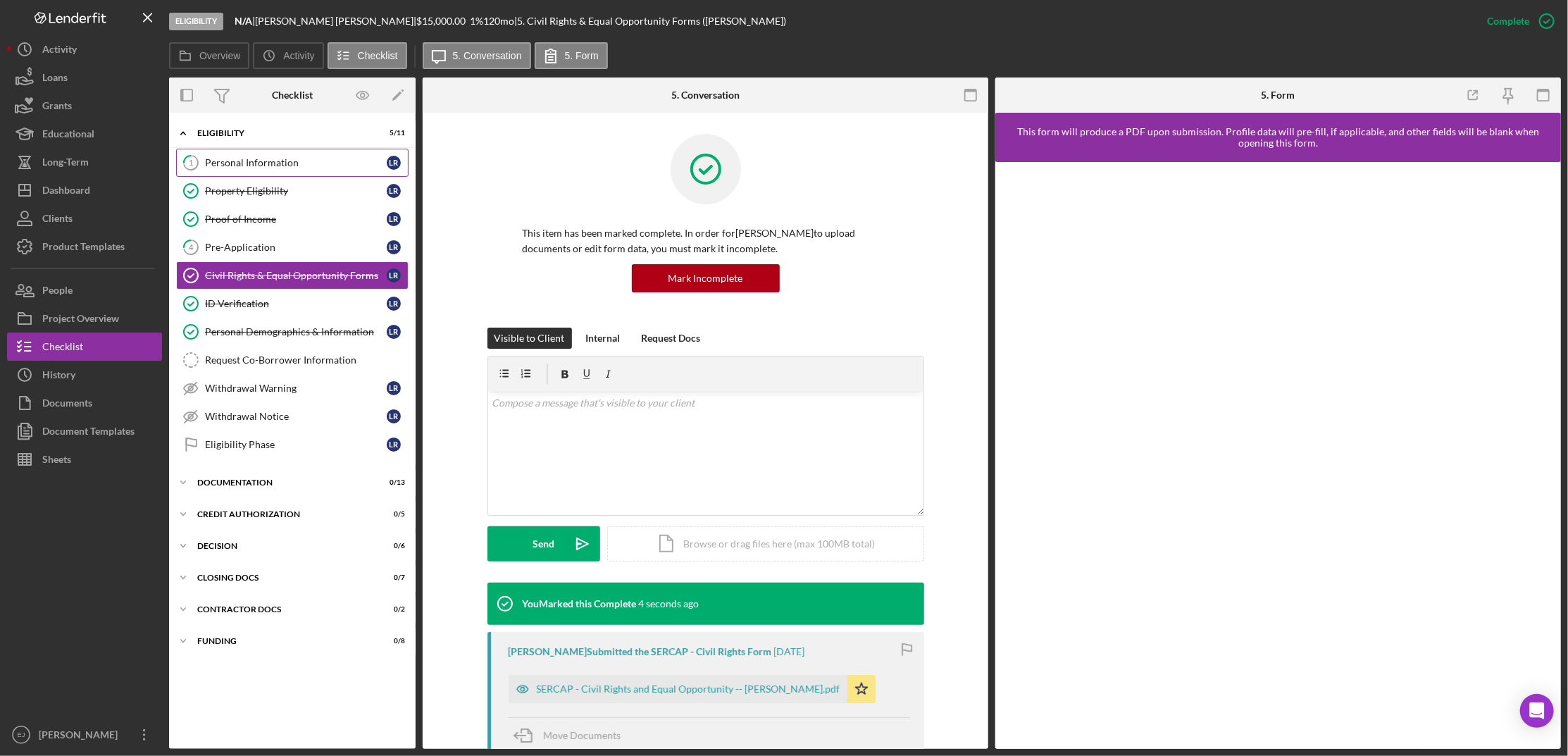
click at [252, 165] on div "Personal Information" at bounding box center [296, 163] width 182 height 11
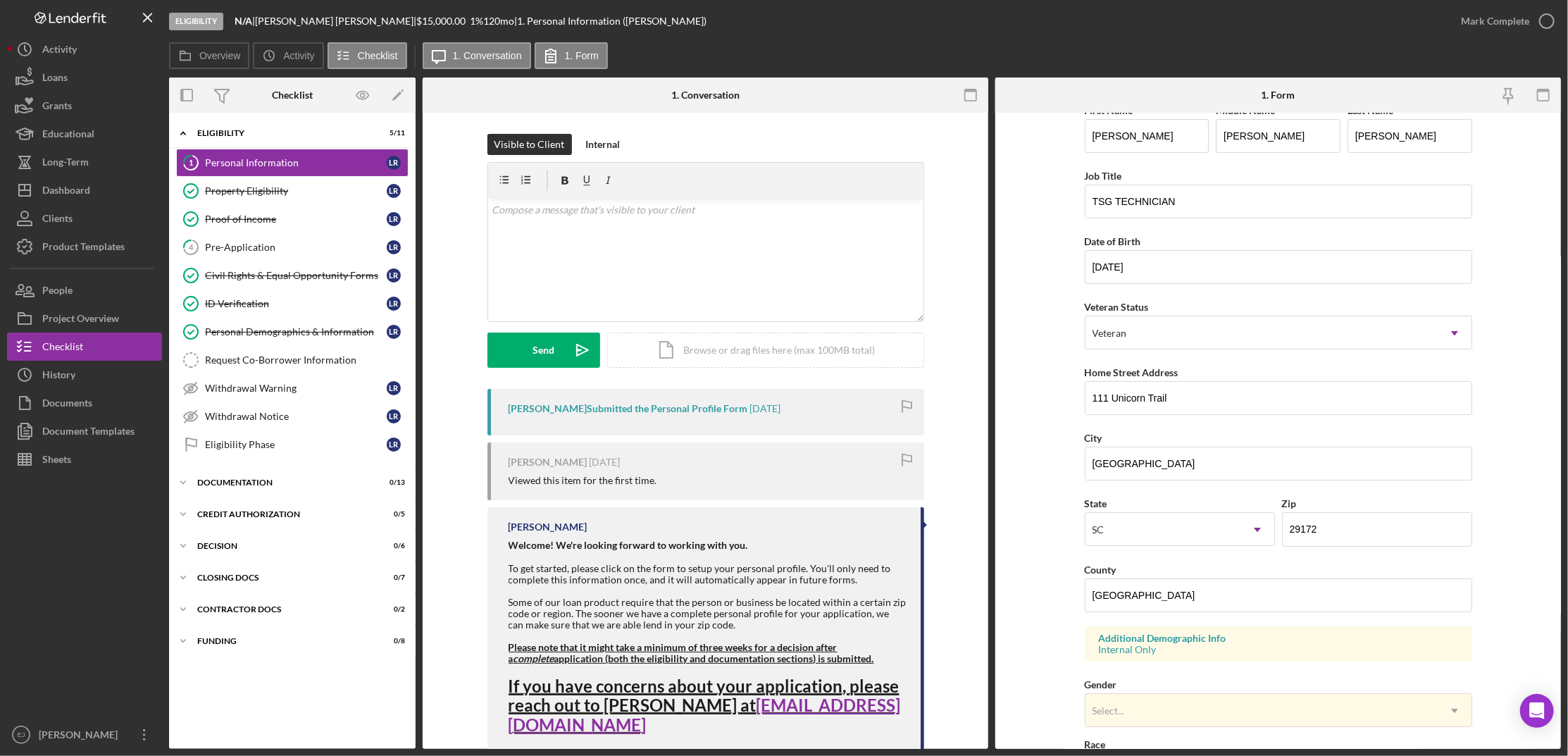
scroll to position [21, 0]
drag, startPoint x: 1087, startPoint y: 398, endPoint x: 1192, endPoint y: 386, distance: 105.7
click at [1192, 386] on input "111 Unicorn Trail" at bounding box center [1278, 395] width 387 height 33
click at [287, 189] on div "Property Eligibility" at bounding box center [296, 190] width 182 height 11
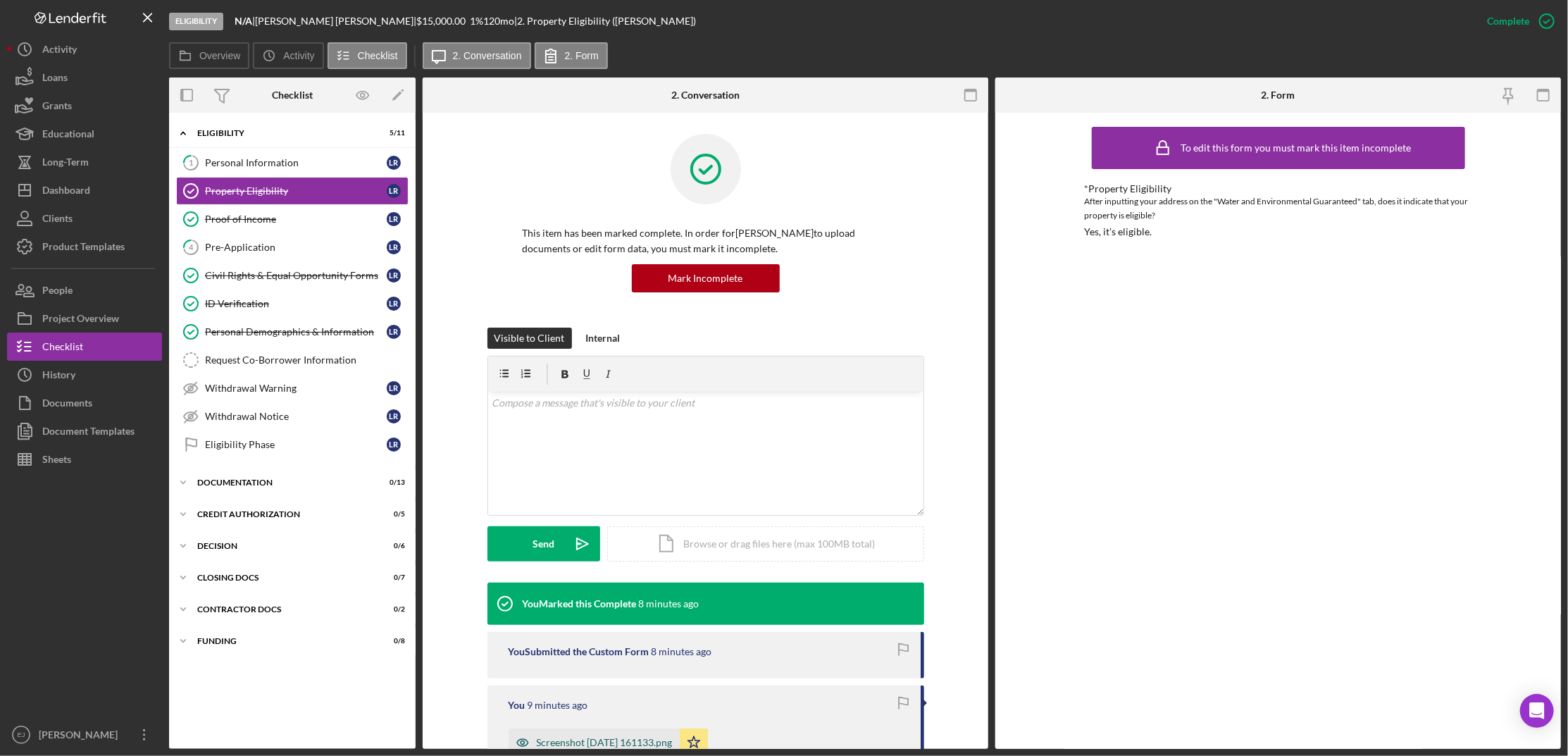
click at [646, 734] on div "Screenshot [DATE] 161133.png" at bounding box center [594, 742] width 171 height 28
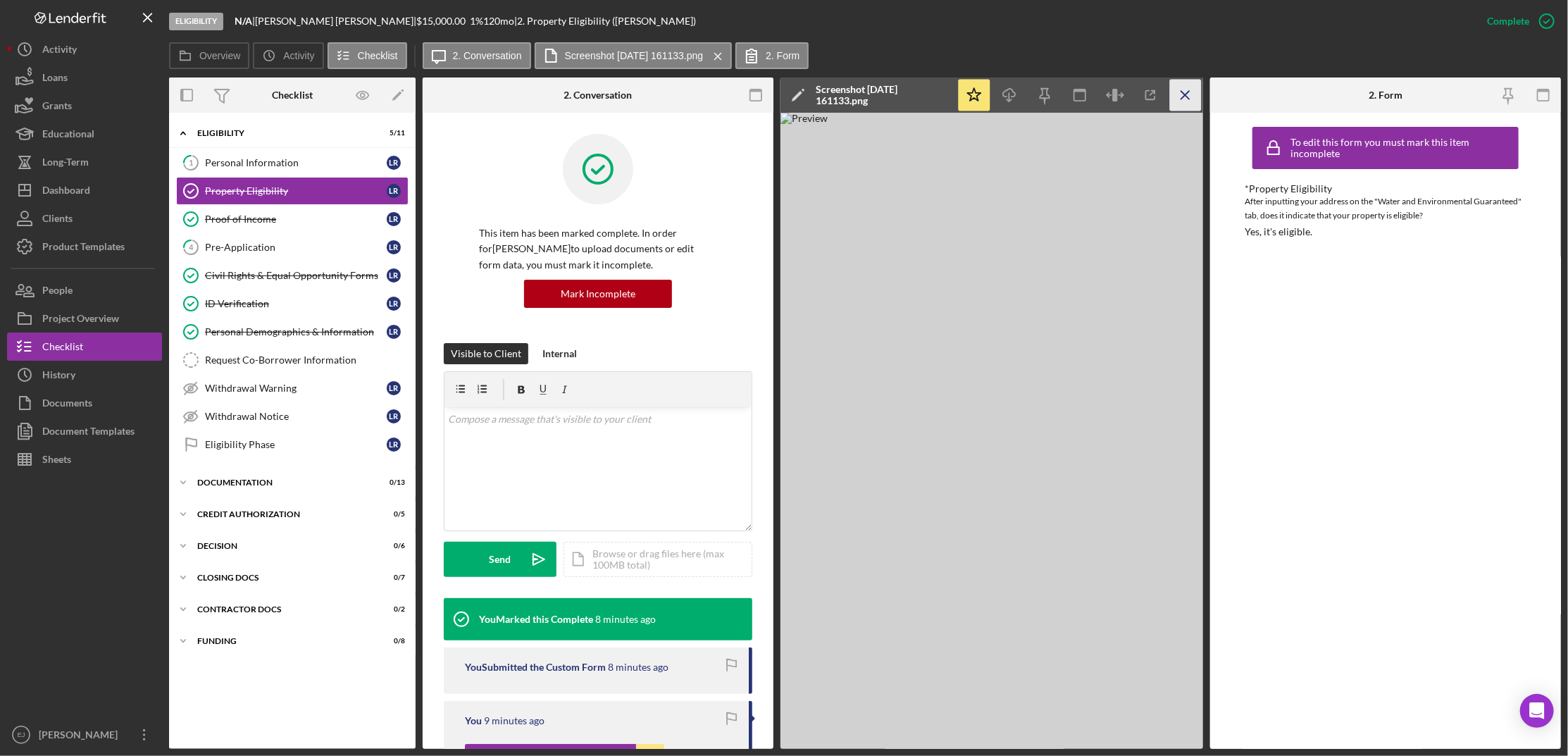
click at [1183, 83] on icon "Icon/Menu Close" at bounding box center [1185, 96] width 32 height 32
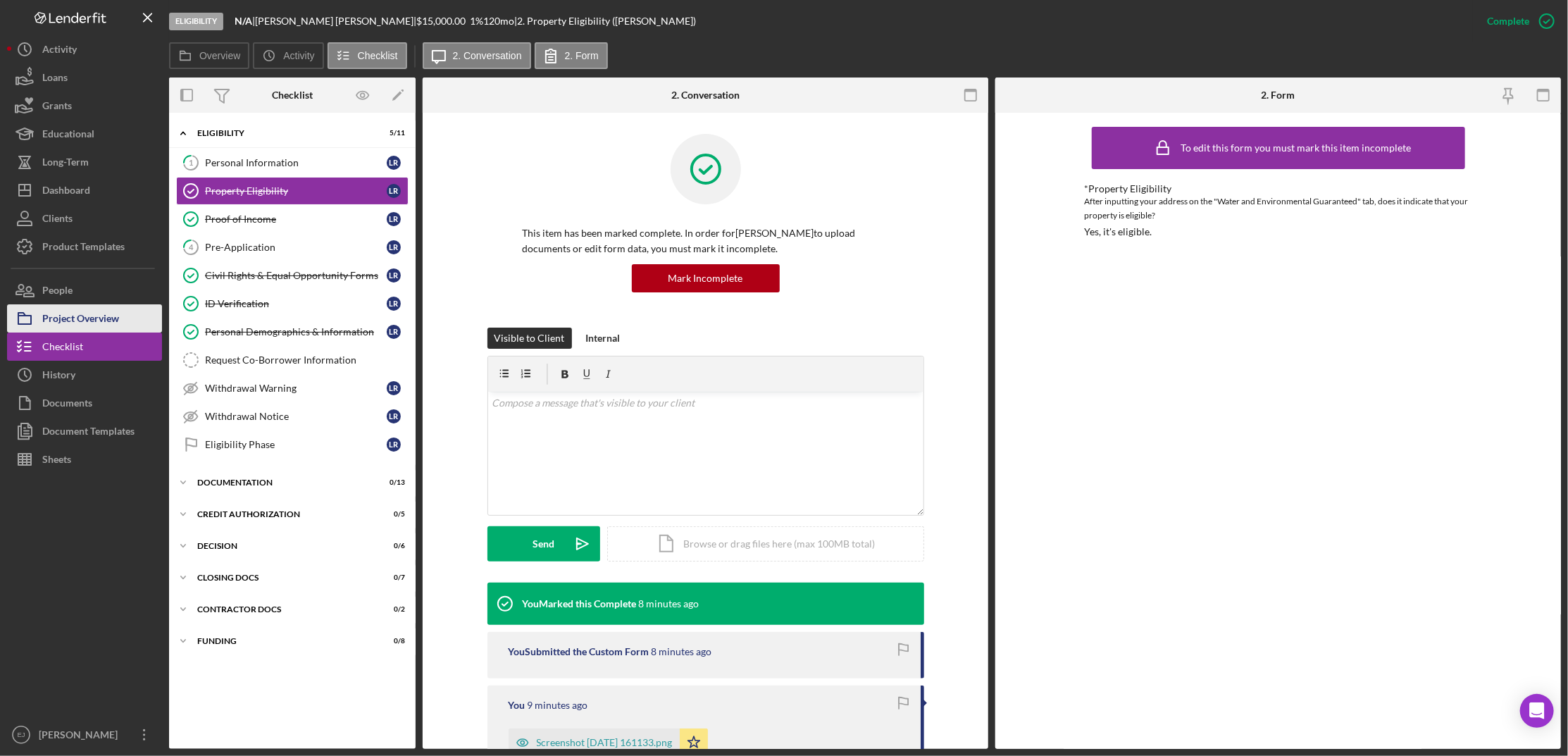
click at [59, 319] on div "Project Overview" at bounding box center [80, 320] width 77 height 32
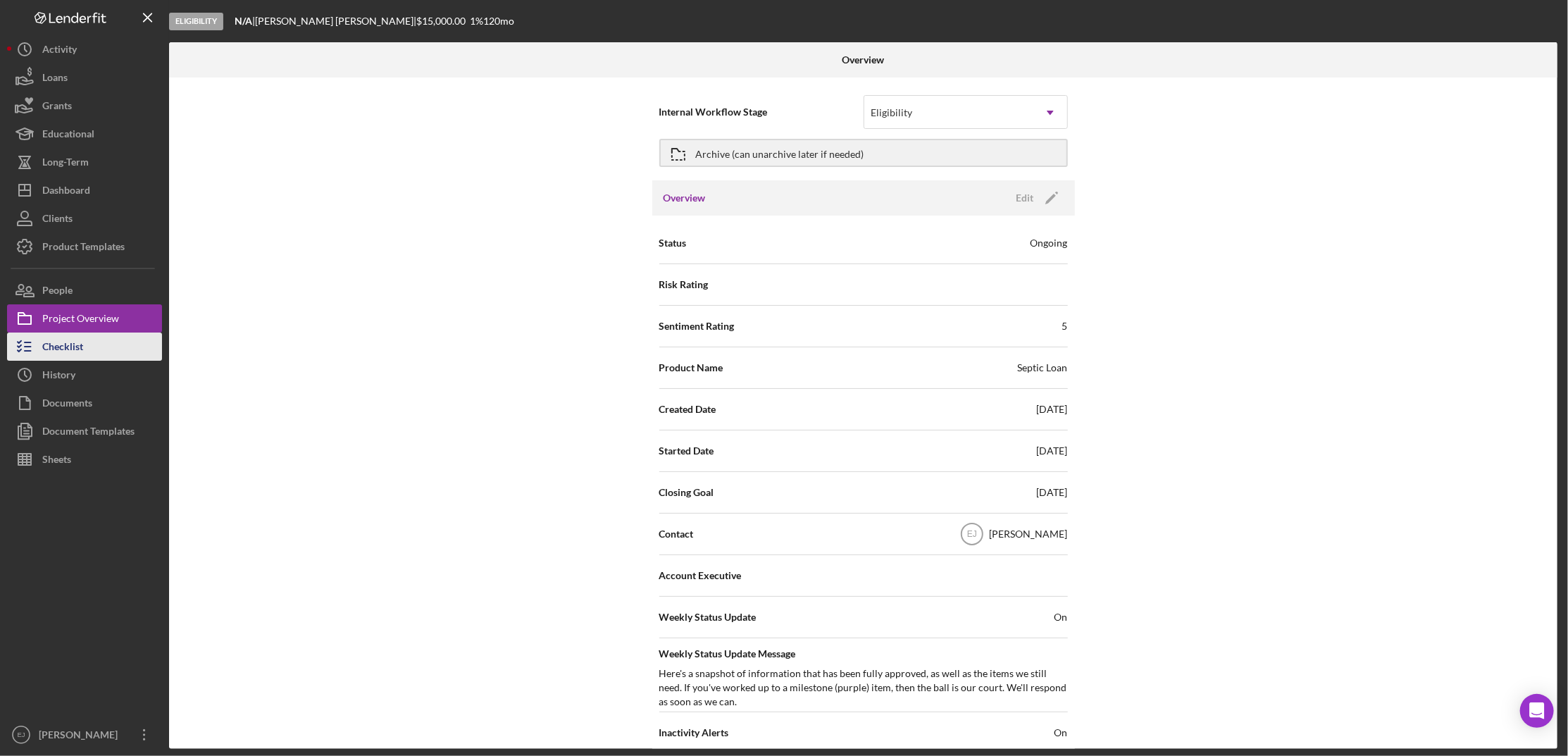
click at [71, 345] on div "Checklist" at bounding box center [62, 348] width 41 height 32
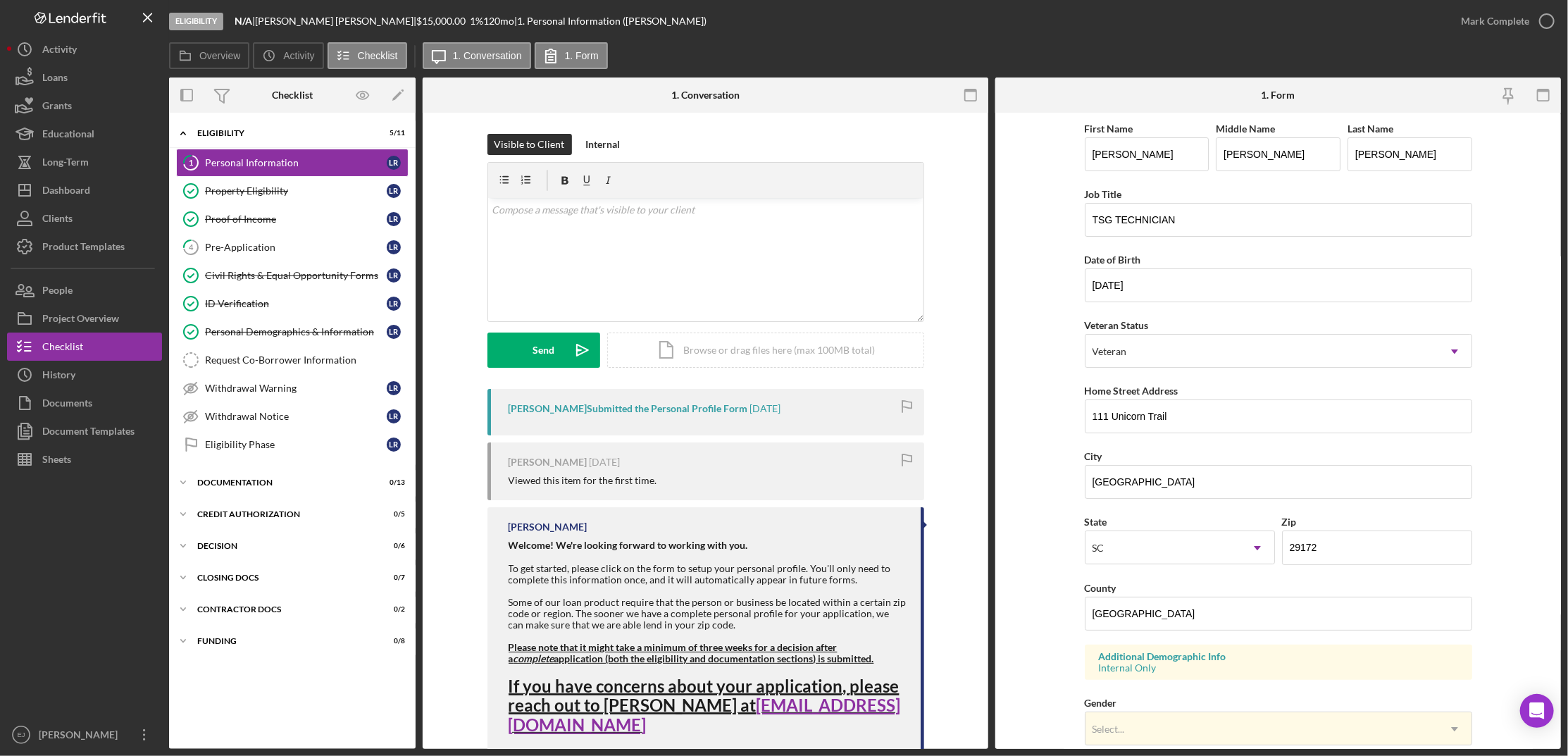
click at [1548, 5] on div "Mark Complete" at bounding box center [1503, 20] width 114 height 42
click at [258, 279] on div "Civil Rights & Equal Opportunity Forms" at bounding box center [296, 275] width 182 height 11
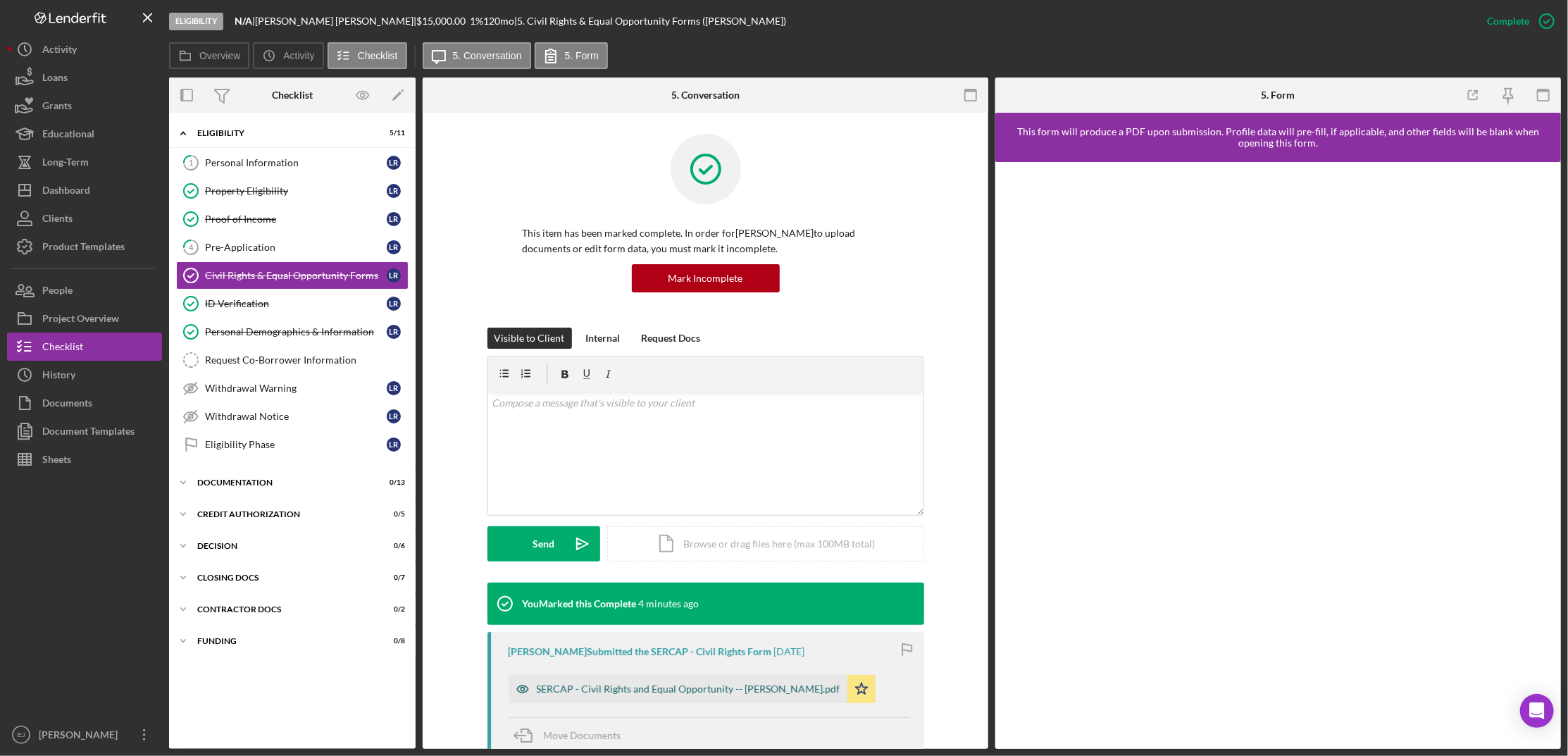
click at [710, 686] on div "SERCAP - Civil Rights and Equal Opportunity -- [PERSON_NAME].pdf" at bounding box center [688, 688] width 304 height 11
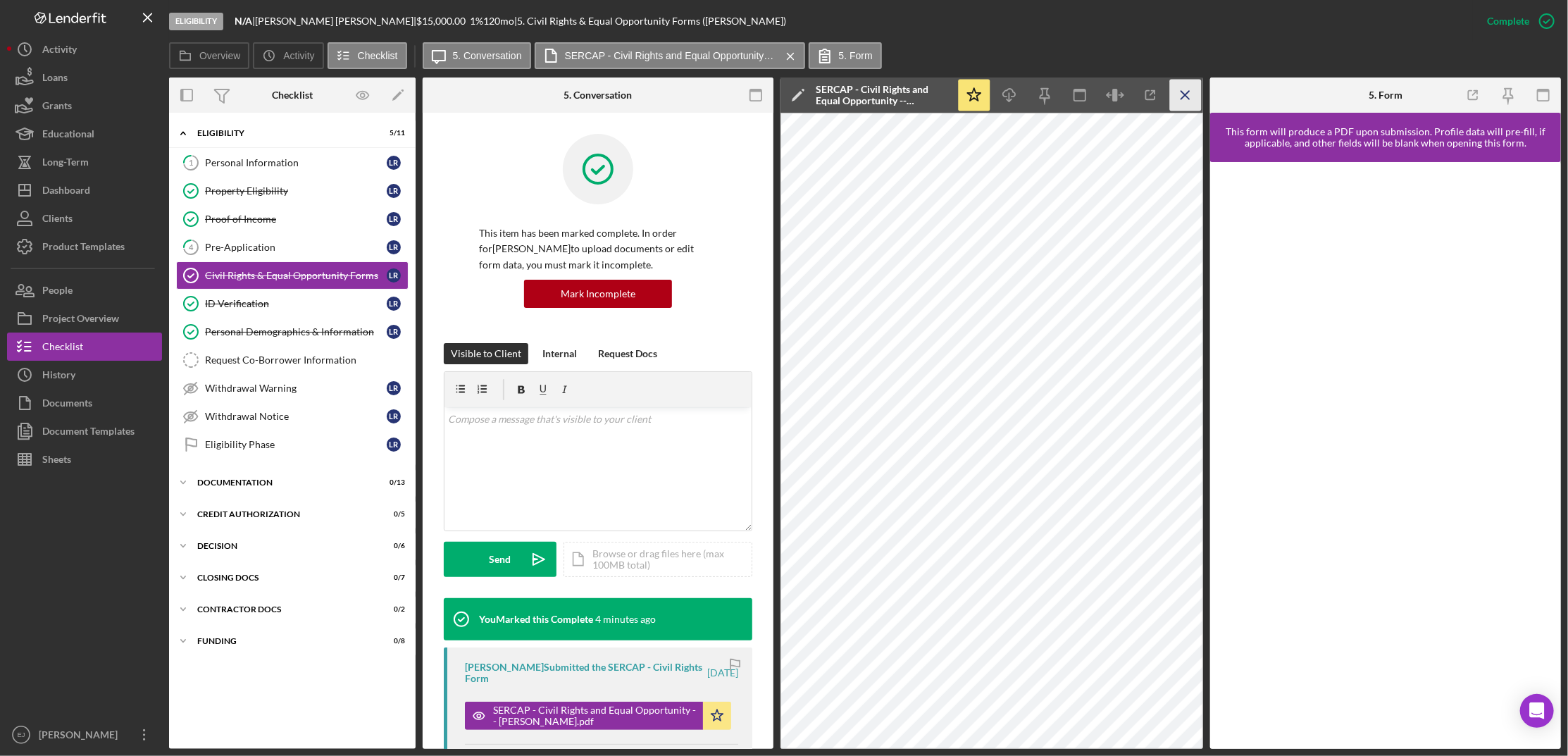
click at [1192, 98] on icon "Icon/Menu Close" at bounding box center [1185, 96] width 32 height 32
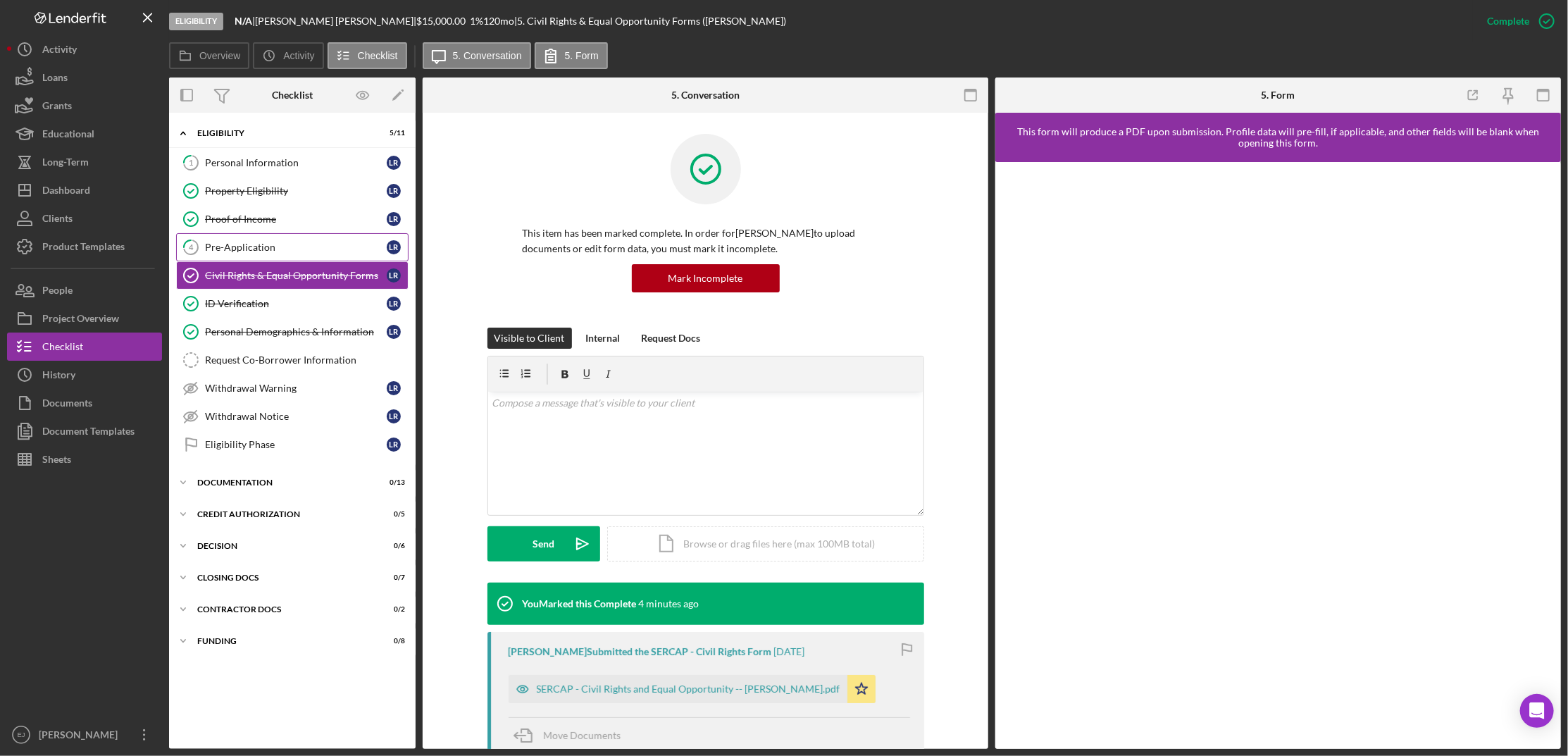
click at [227, 241] on div "Pre-Application" at bounding box center [296, 247] width 182 height 11
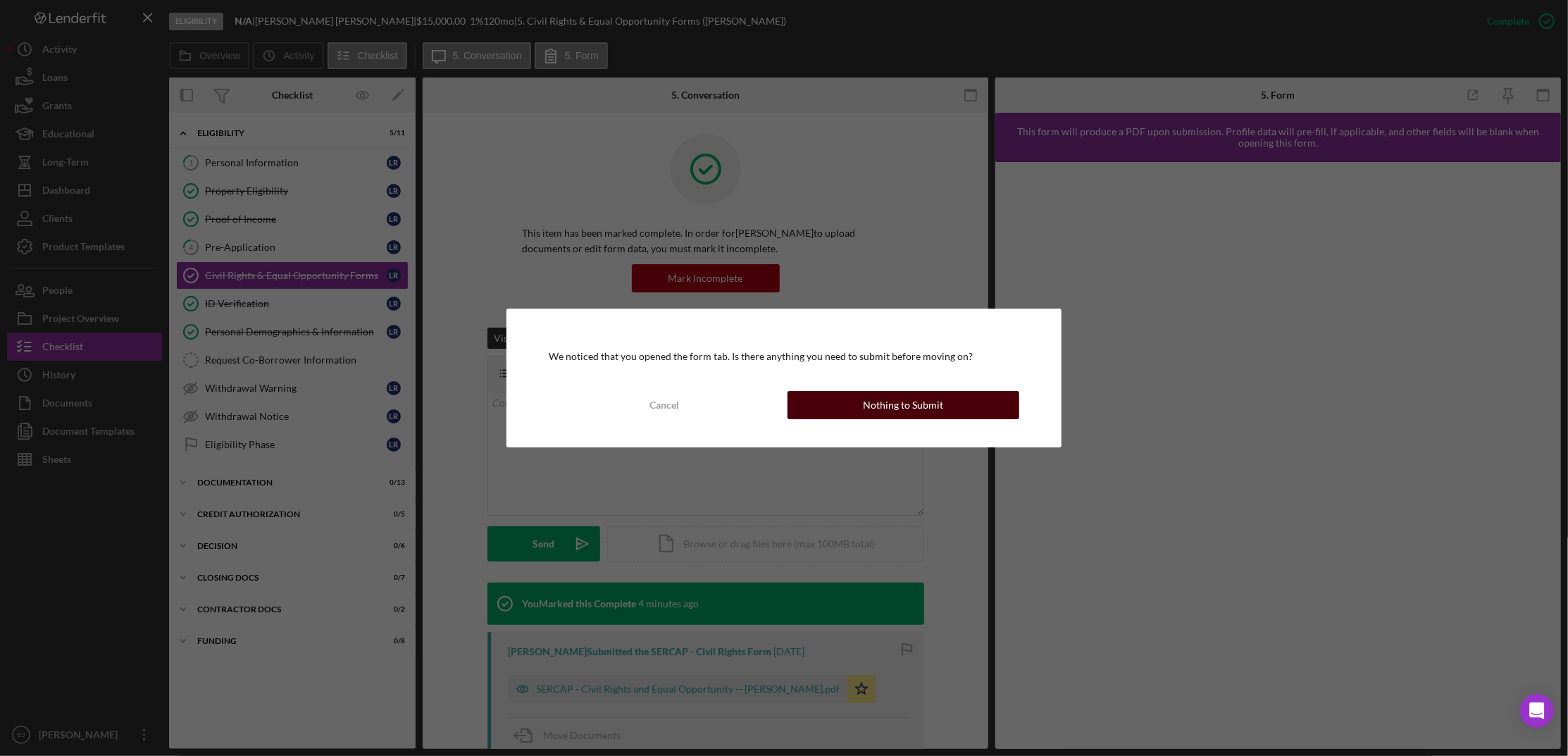
click at [909, 395] on div "Nothing to Submit" at bounding box center [903, 405] width 80 height 28
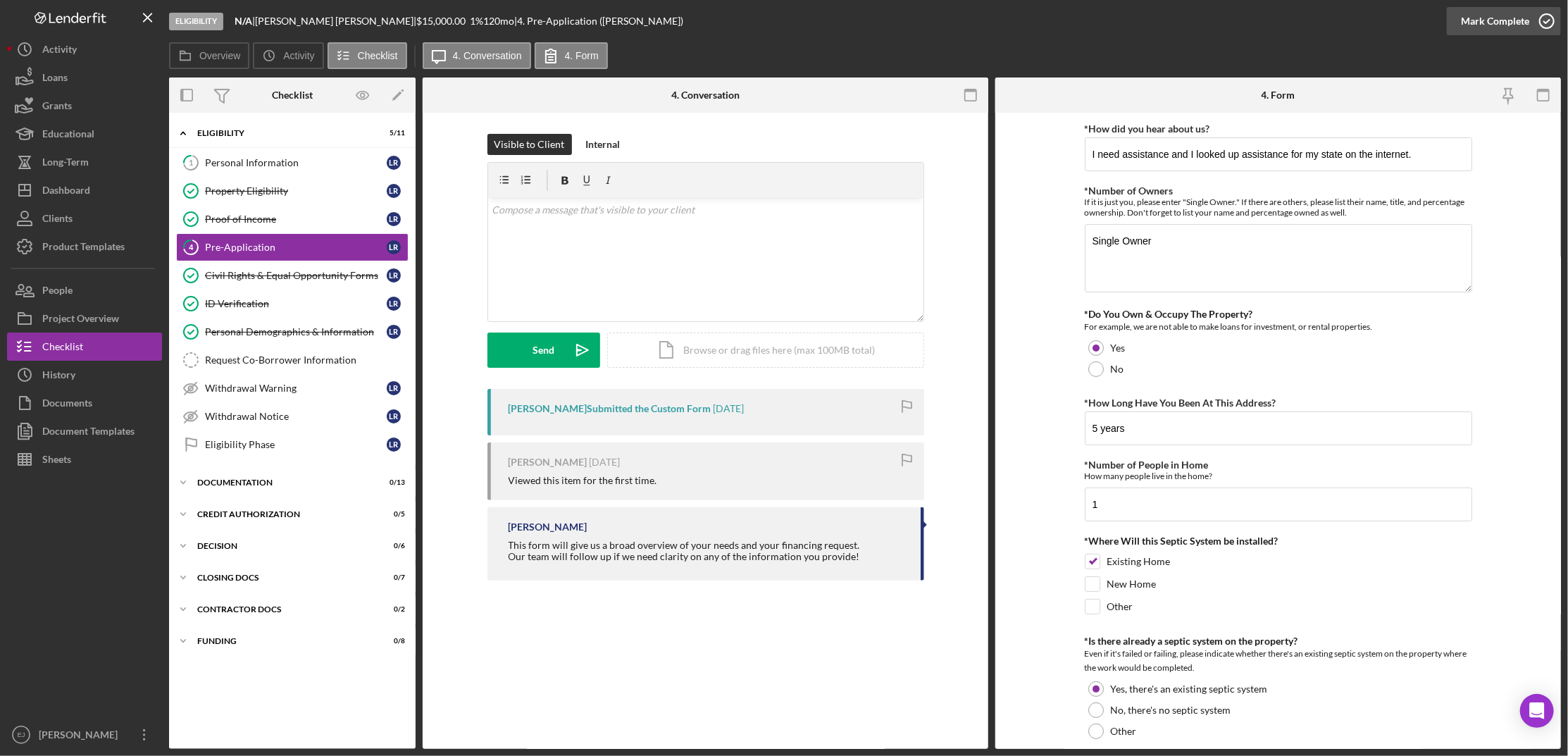
click at [1552, 19] on icon "button" at bounding box center [1547, 21] width 35 height 35
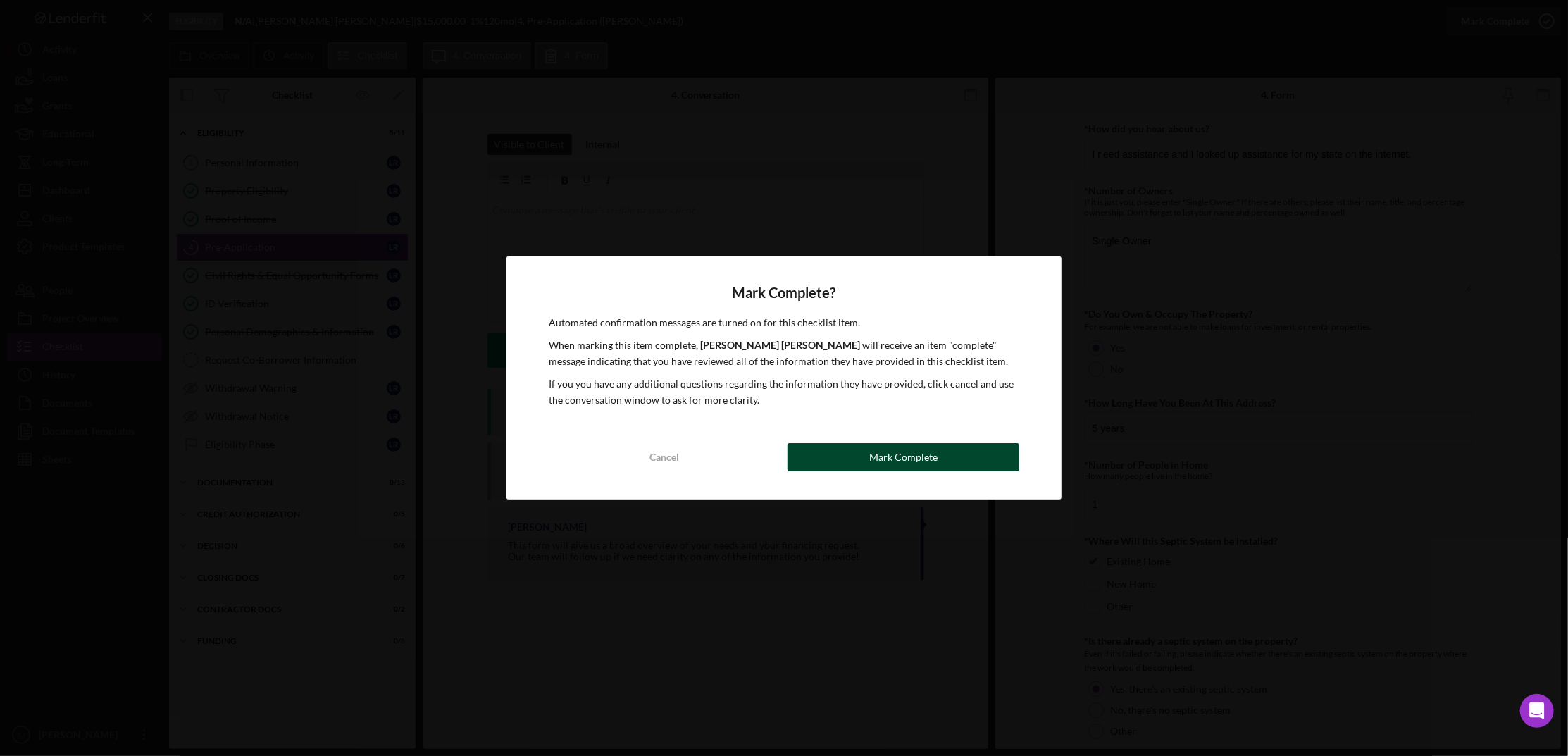
click at [987, 464] on button "Mark Complete" at bounding box center [903, 457] width 231 height 28
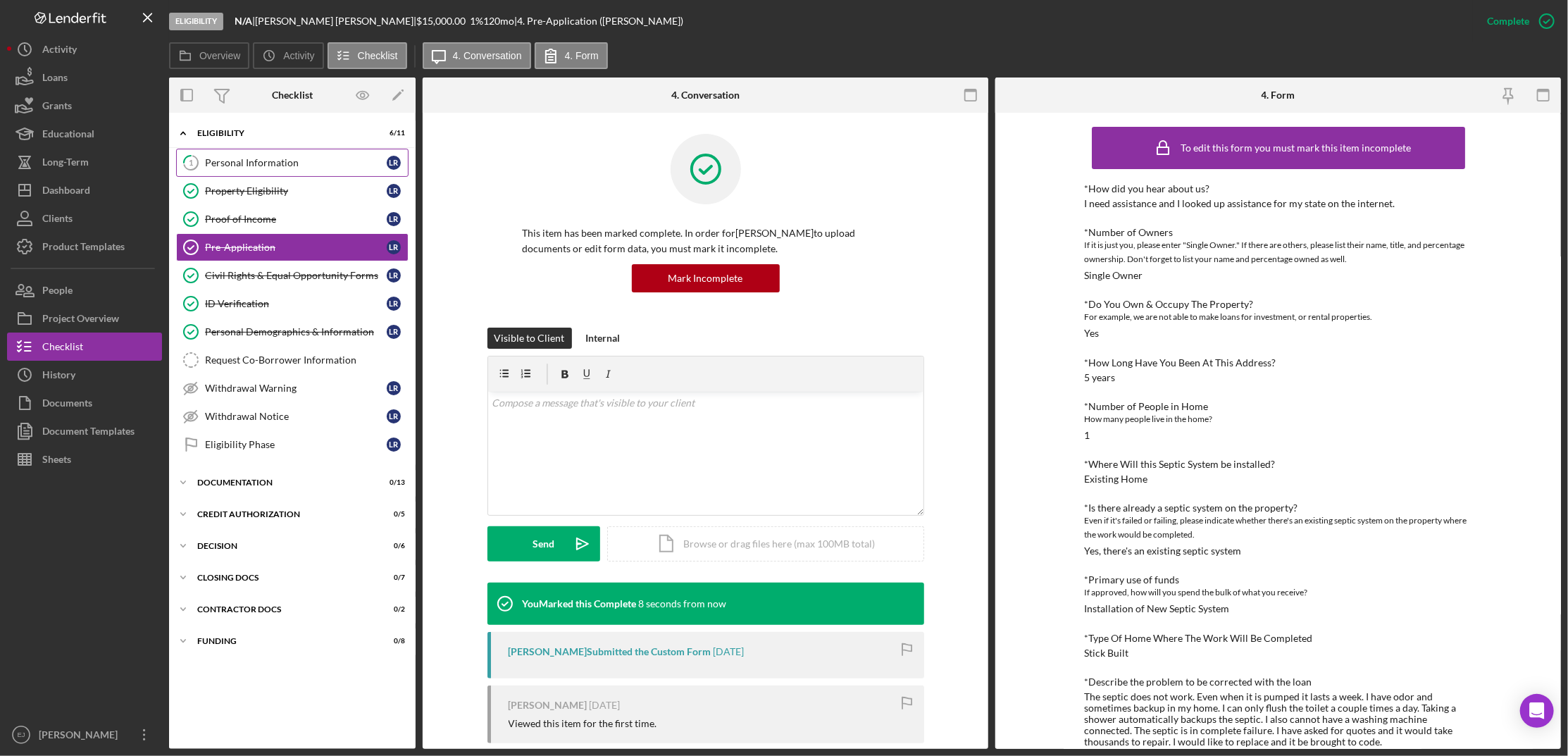
click at [258, 163] on div "Personal Information" at bounding box center [296, 163] width 182 height 11
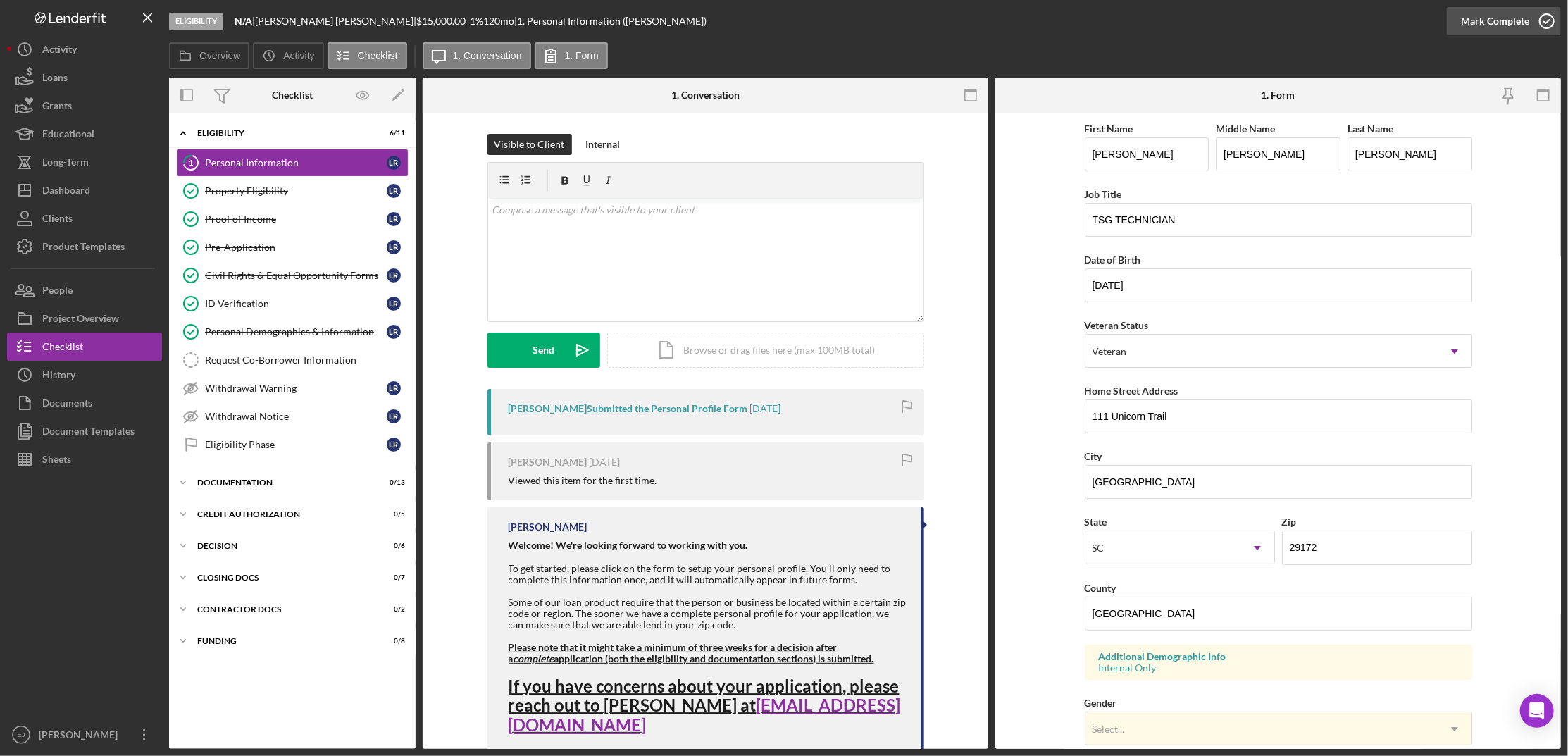
click at [1546, 22] on polyline "button" at bounding box center [1547, 21] width 6 height 4
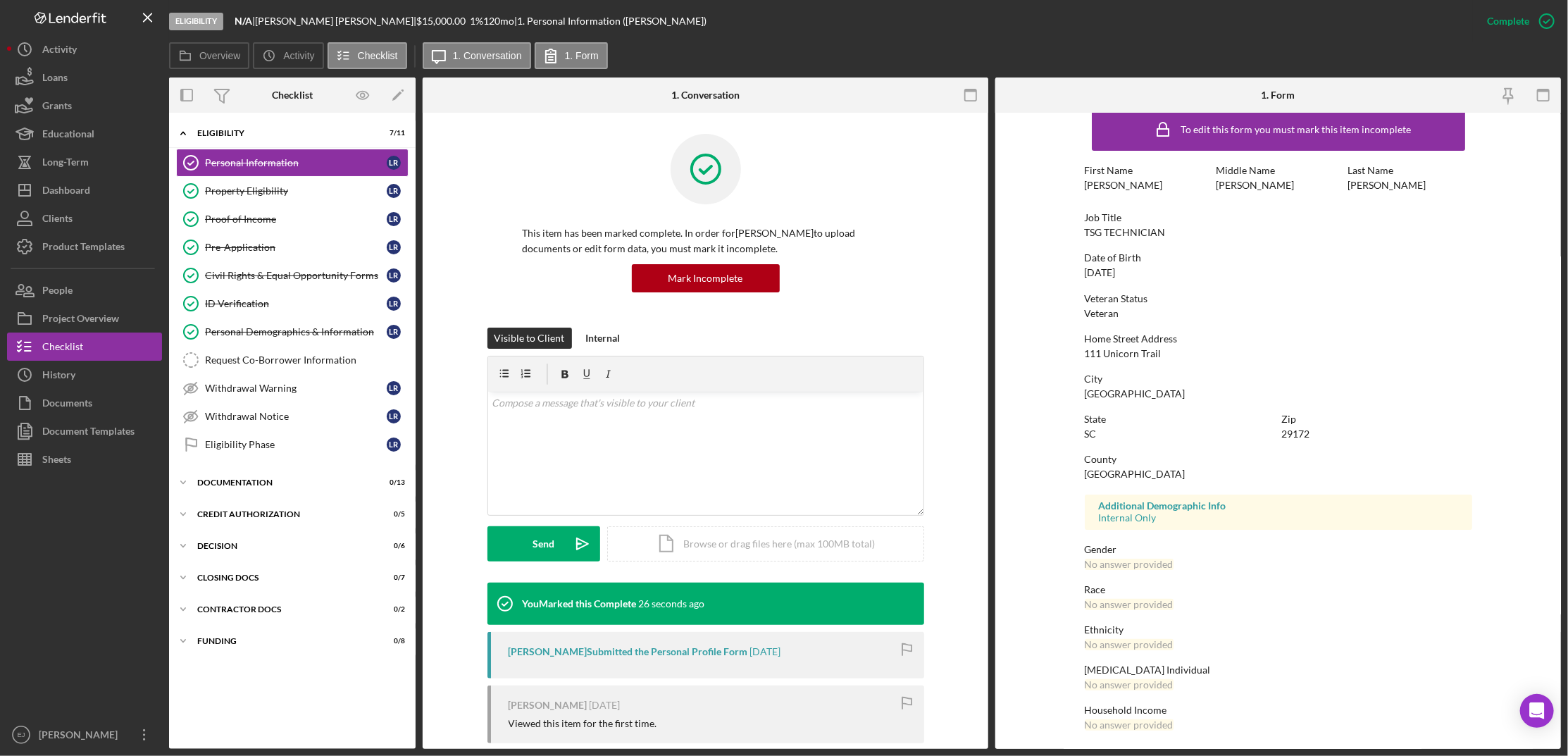
scroll to position [21, 0]
click at [74, 302] on button "People" at bounding box center [85, 290] width 155 height 28
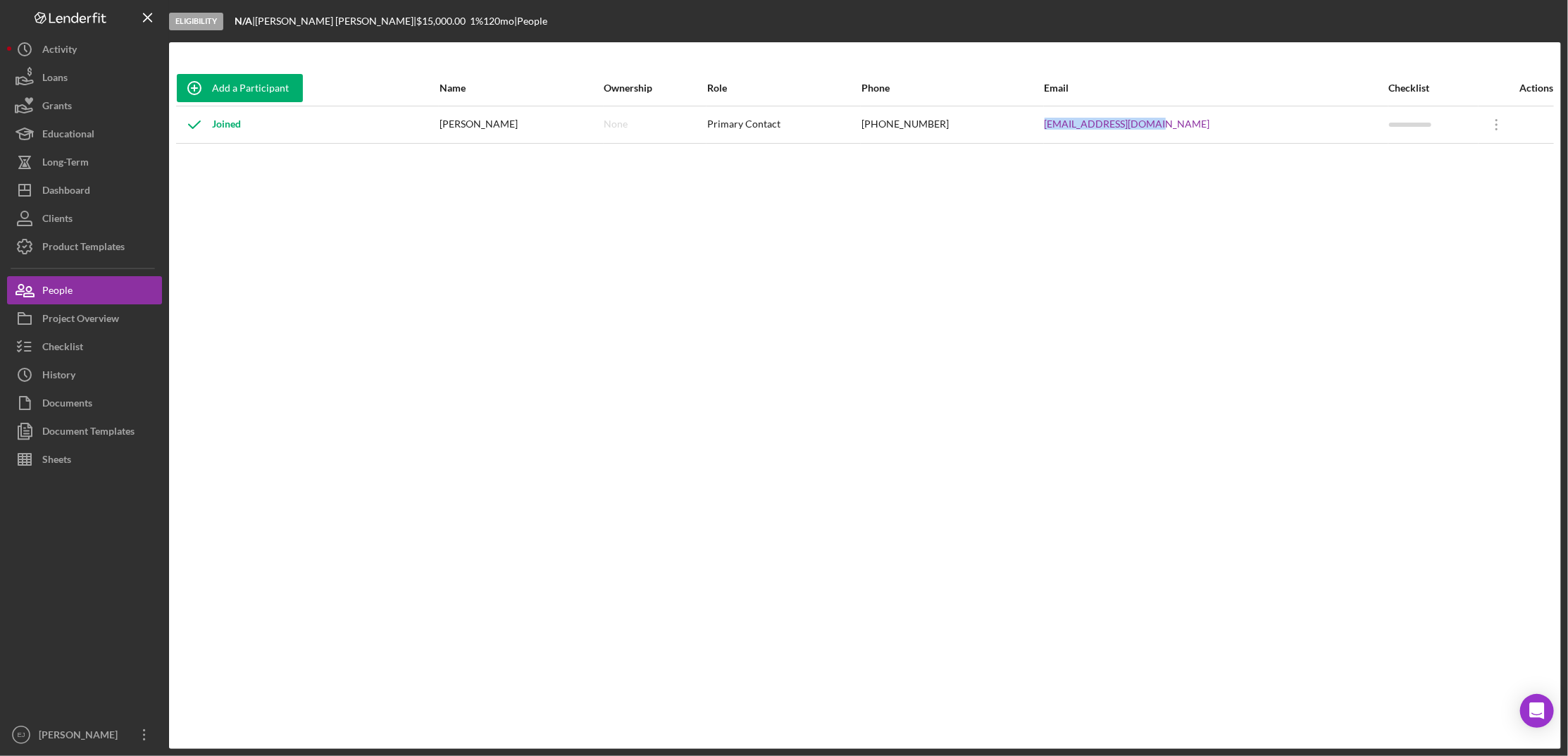
drag, startPoint x: 1080, startPoint y: 118, endPoint x: 1244, endPoint y: 107, distance: 164.4
click at [1244, 107] on tr "Joined [PERSON_NAME] None Primary Contact [PHONE_NUMBER] [EMAIL_ADDRESS][DOMAIN…" at bounding box center [865, 124] width 1378 height 37
copy tr "[EMAIL_ADDRESS][DOMAIN_NAME]"
click at [82, 345] on div "Checklist" at bounding box center [62, 348] width 41 height 32
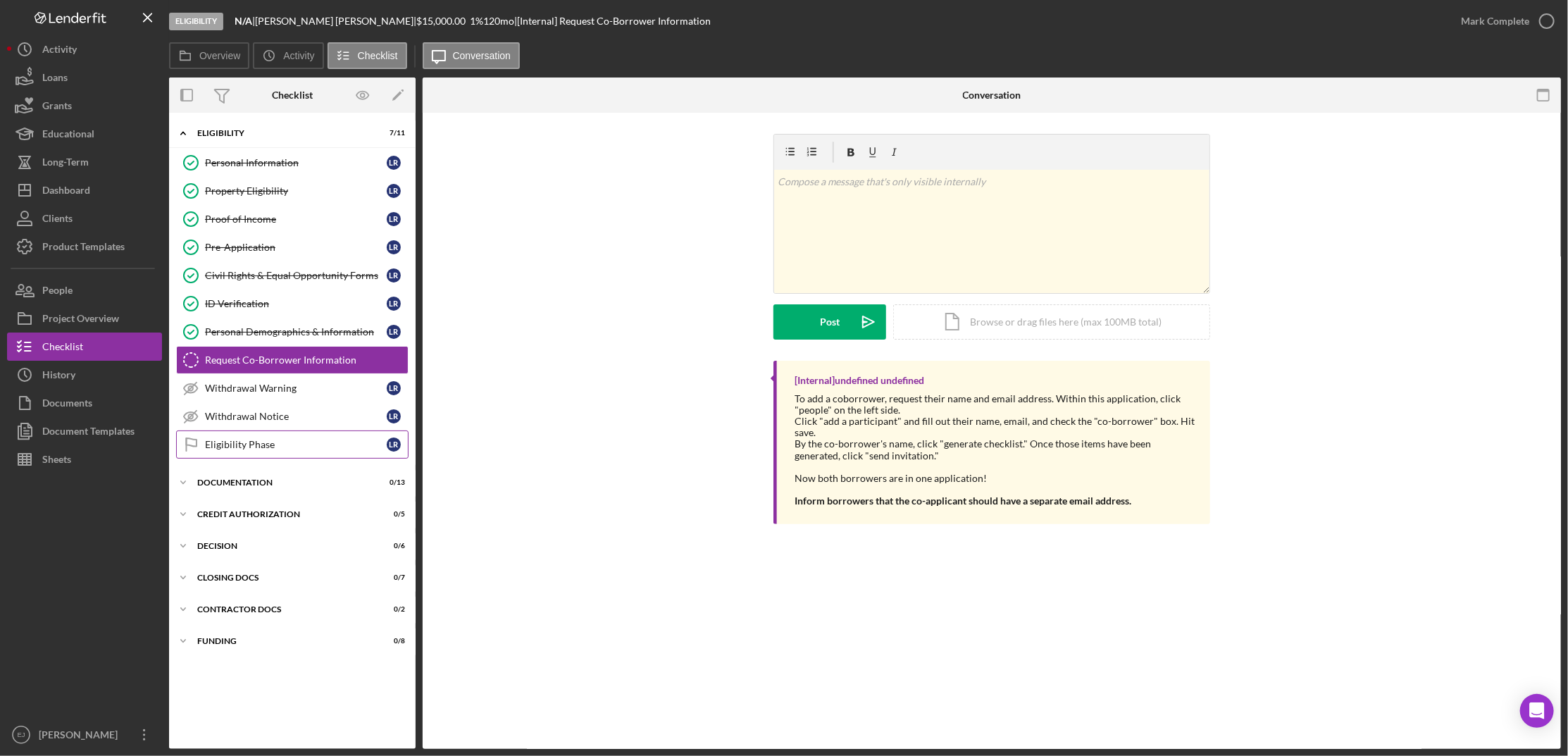
click at [272, 441] on div "Eligibility Phase" at bounding box center [296, 444] width 182 height 11
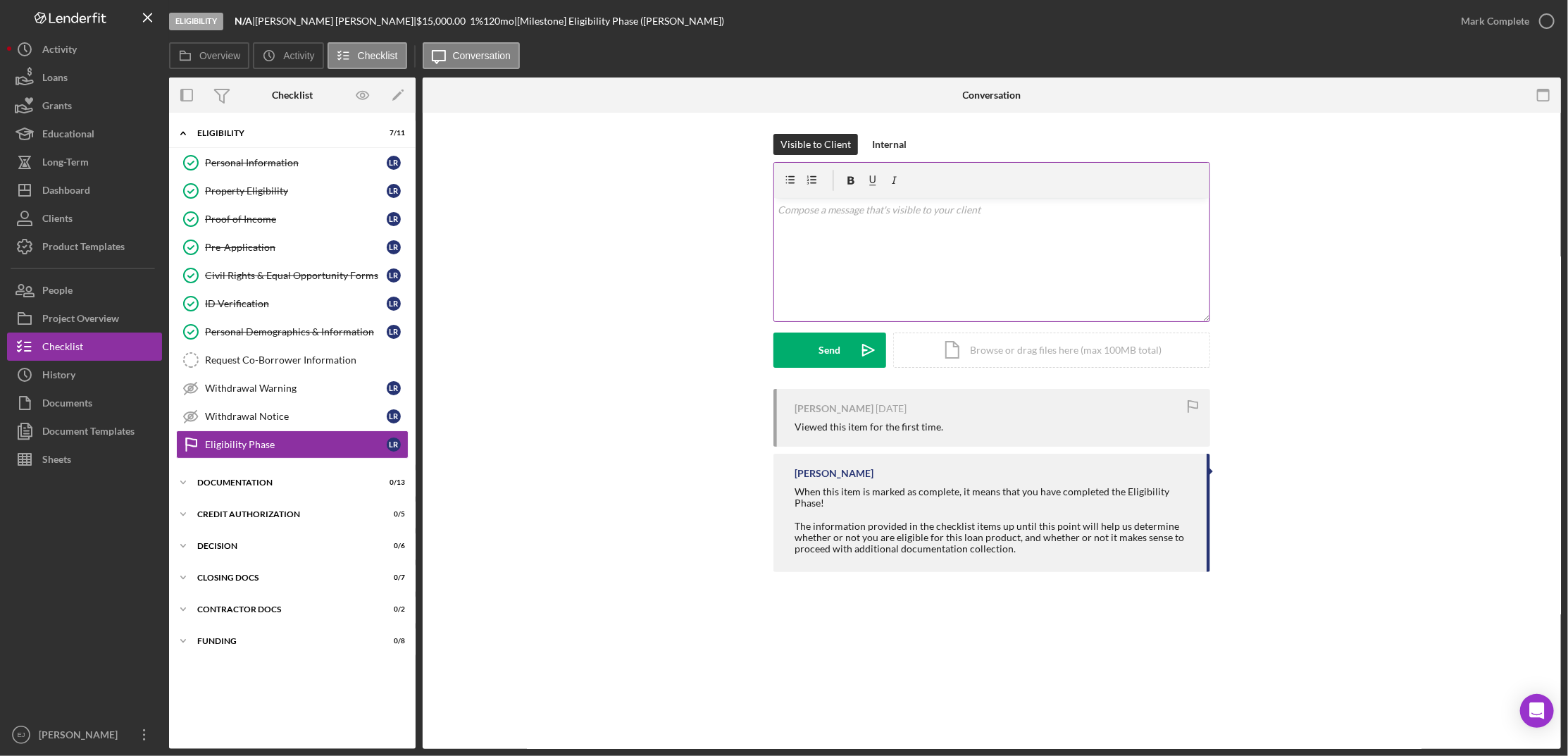
click at [884, 246] on div "v Color teal Color pink Remove color Add row above Add row below Add column bef…" at bounding box center [991, 259] width 436 height 124
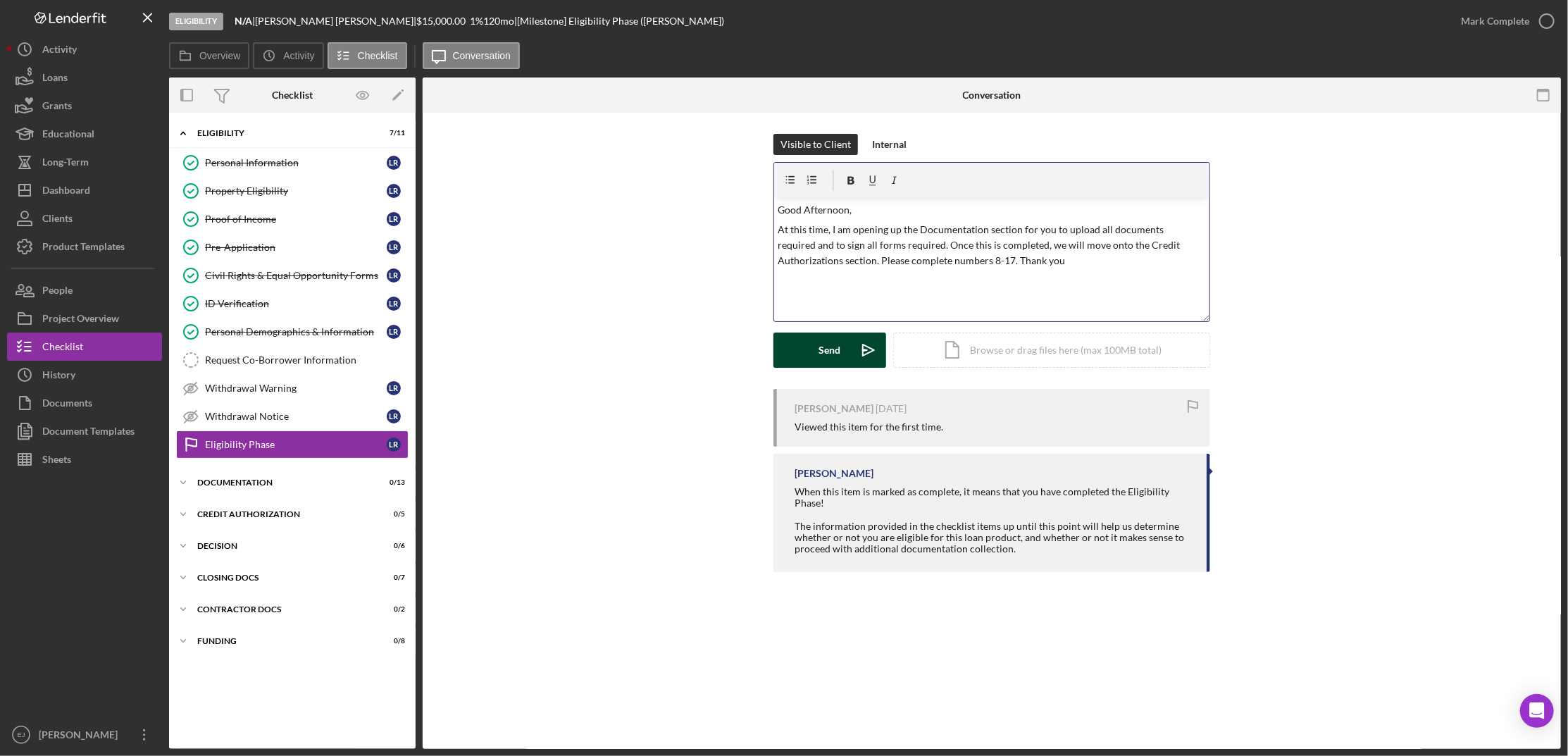
click at [857, 341] on icon "Icon/icon-invite-send" at bounding box center [869, 350] width 35 height 35
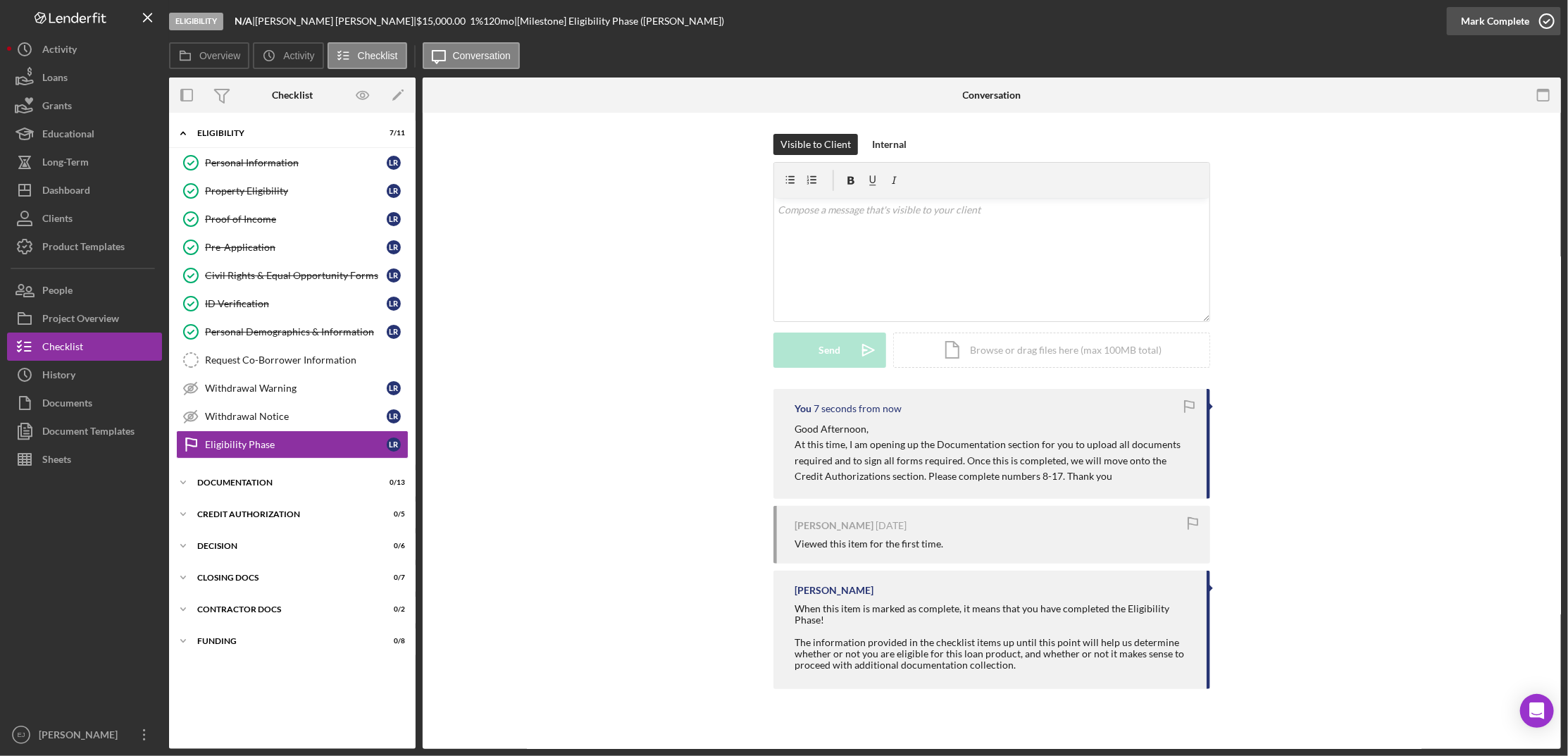
click at [1546, 19] on icon "button" at bounding box center [1547, 21] width 35 height 35
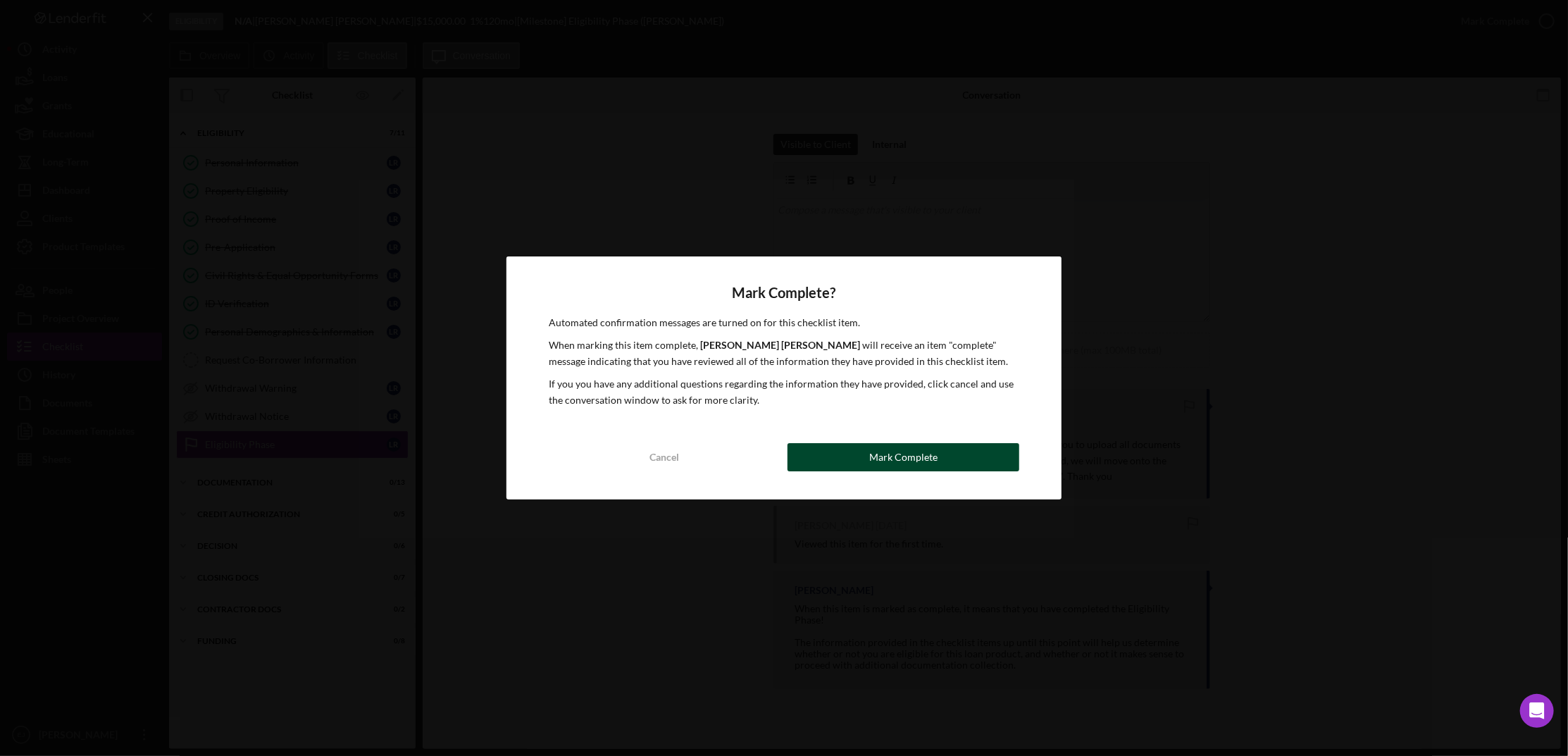
click at [954, 452] on button "Mark Complete" at bounding box center [903, 457] width 231 height 28
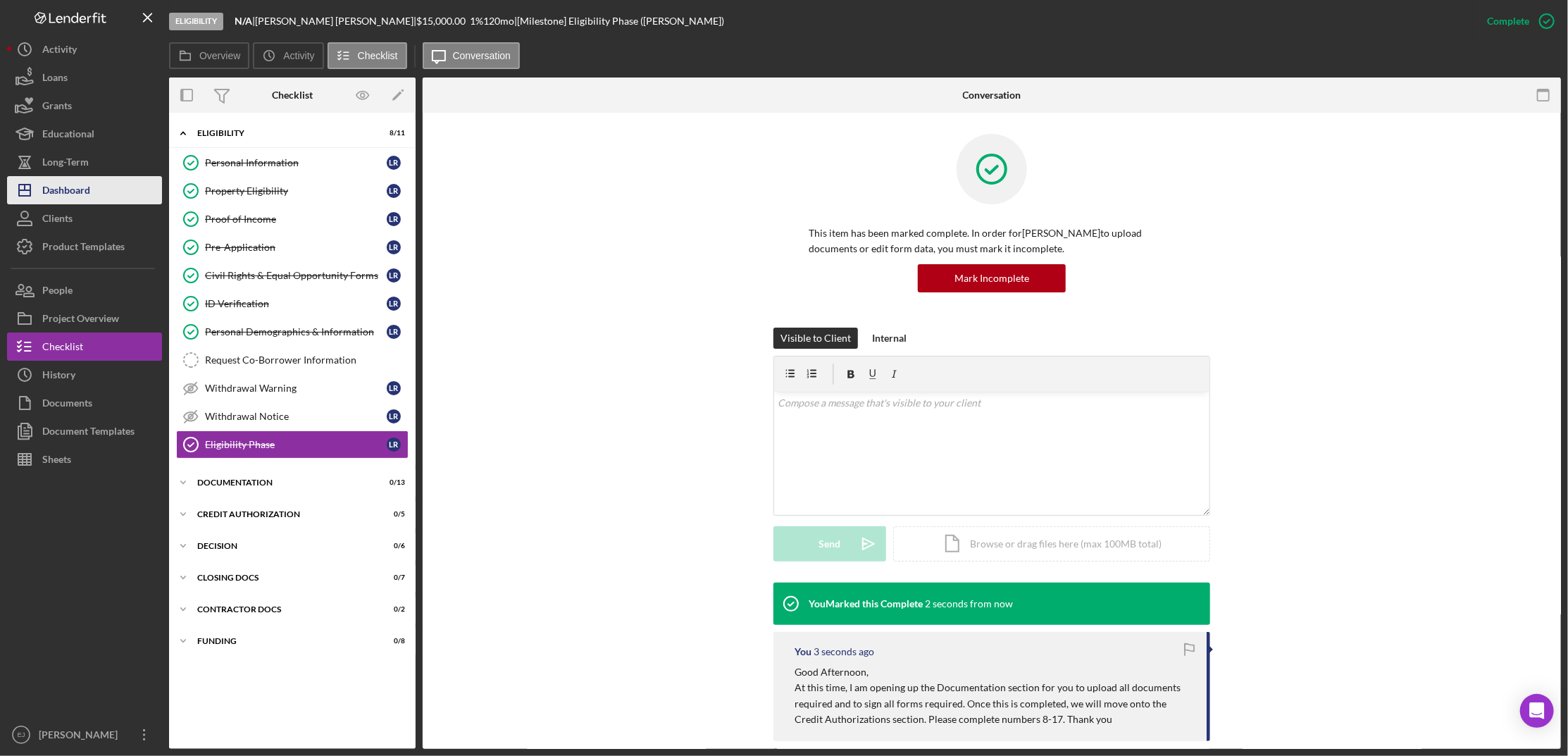
click at [83, 186] on div "Dashboard" at bounding box center [66, 192] width 48 height 32
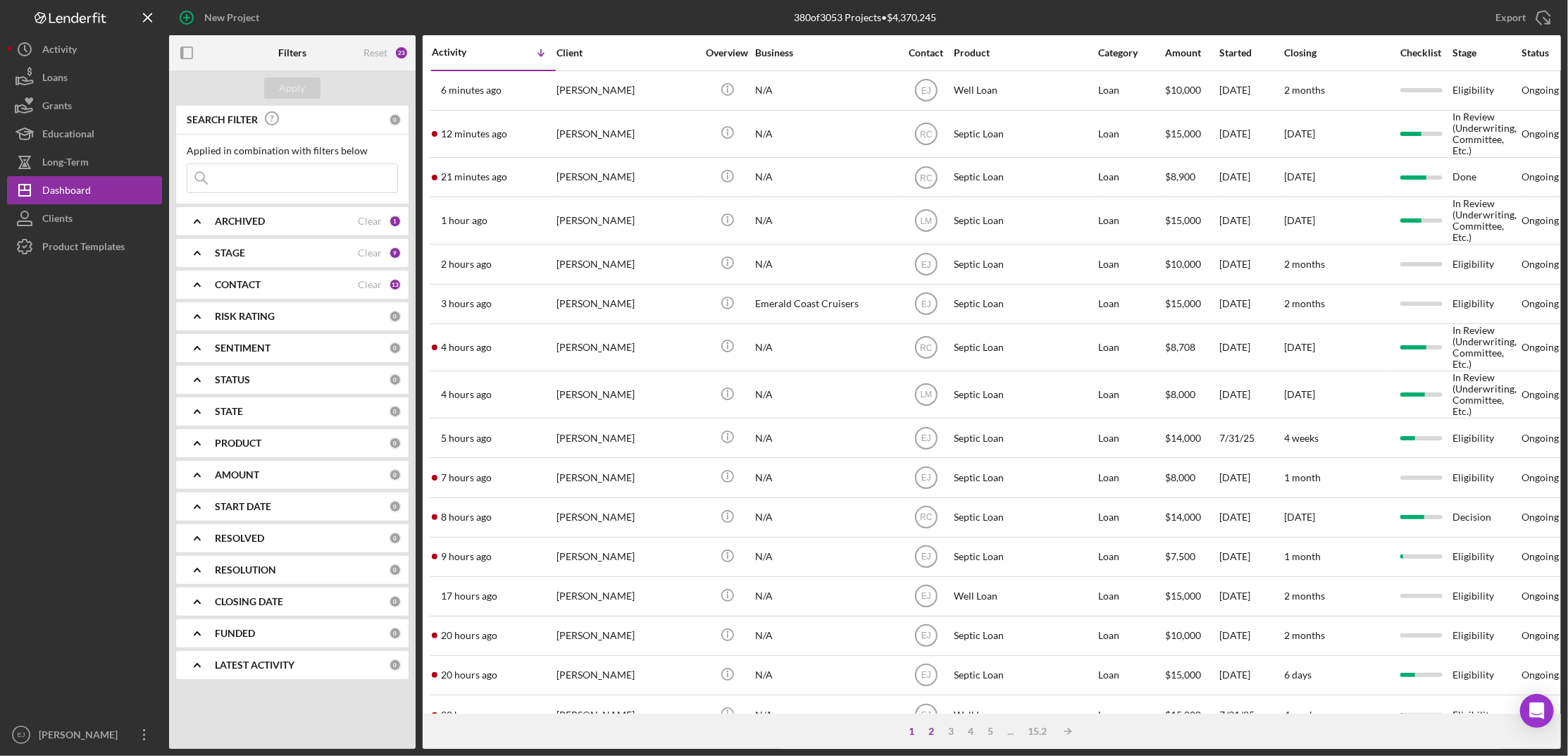
click at [929, 726] on div "2" at bounding box center [931, 731] width 20 height 11
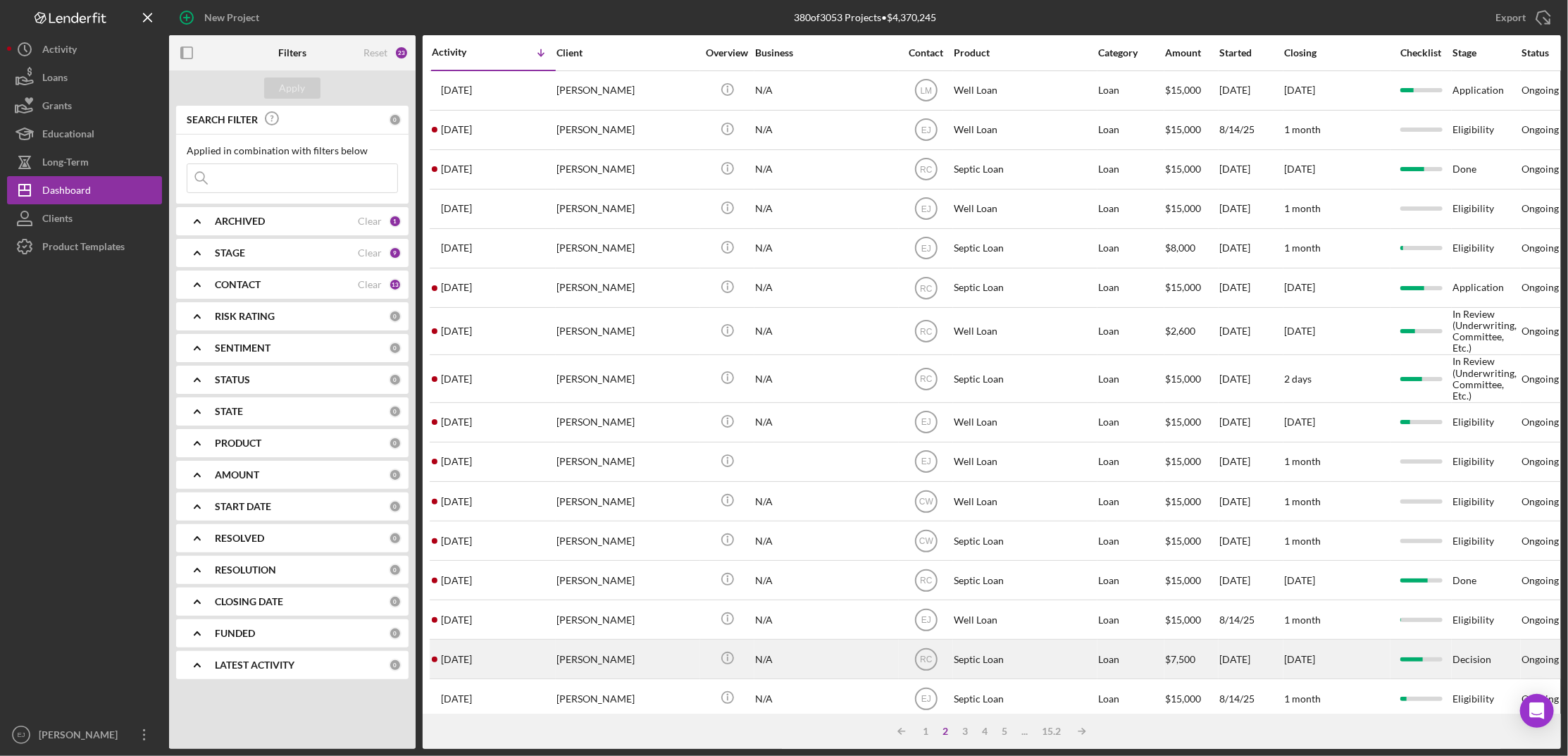
click at [621, 668] on div "[PERSON_NAME]" at bounding box center [627, 658] width 141 height 37
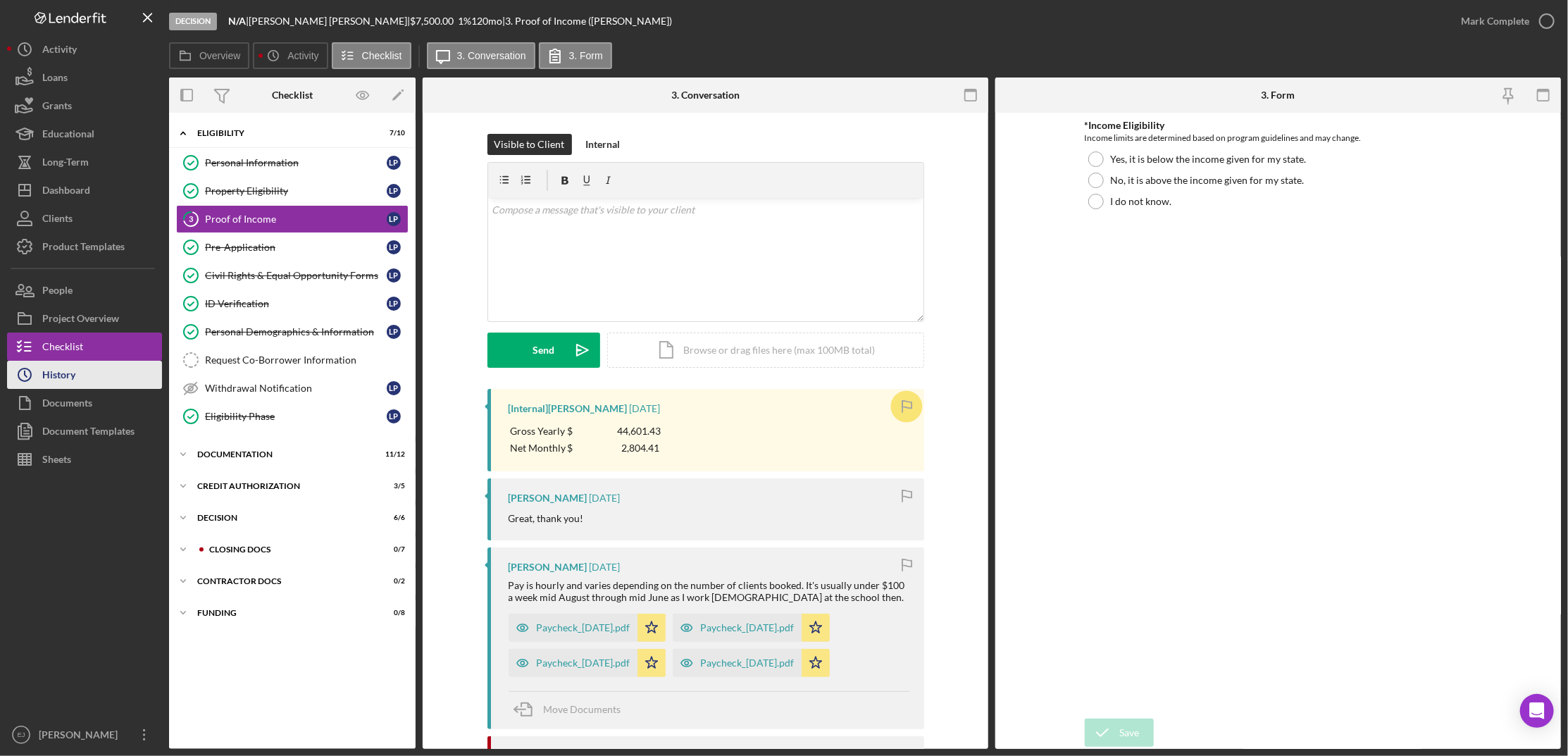
click at [62, 375] on div "History" at bounding box center [59, 376] width 33 height 32
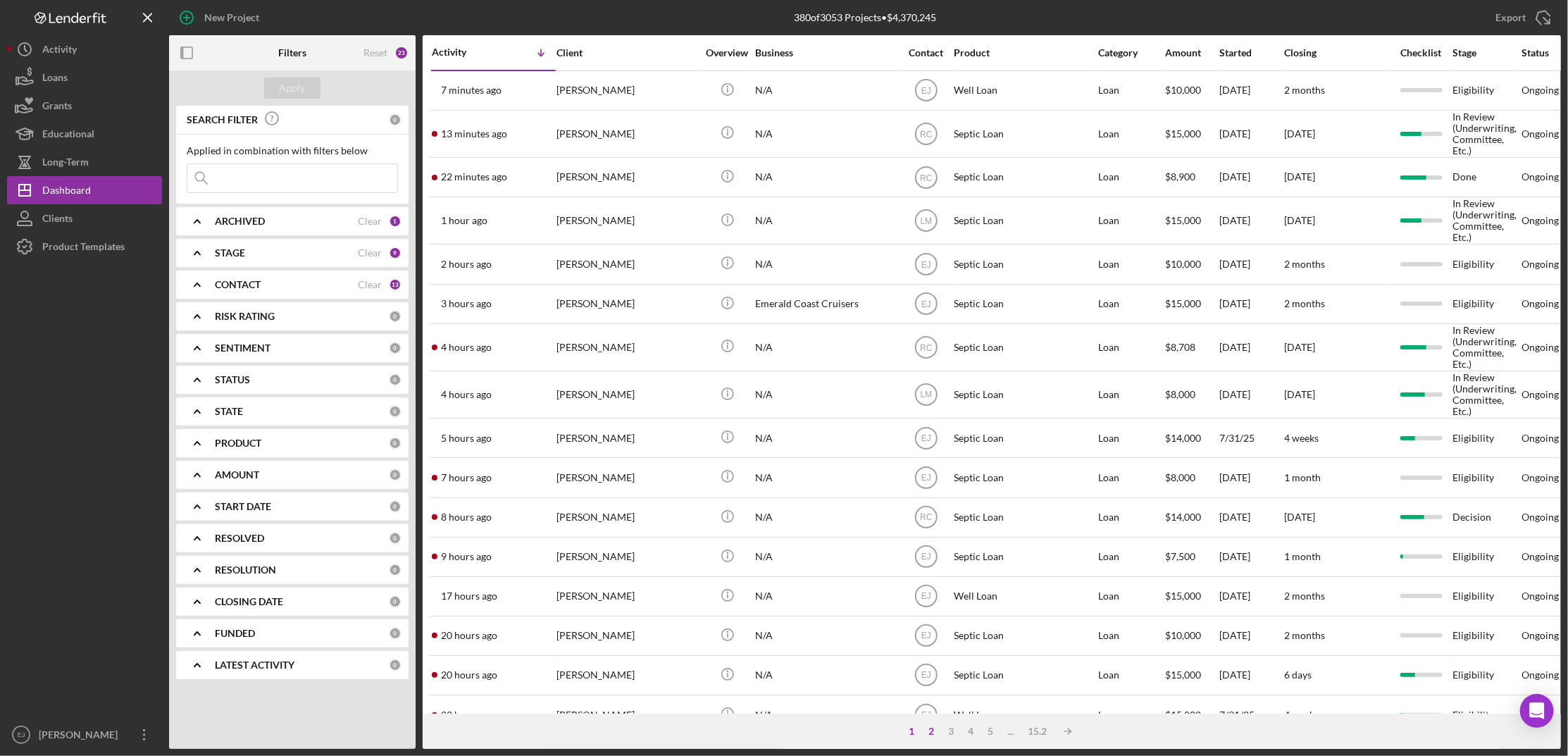
click at [928, 725] on div "2" at bounding box center [931, 731] width 20 height 11
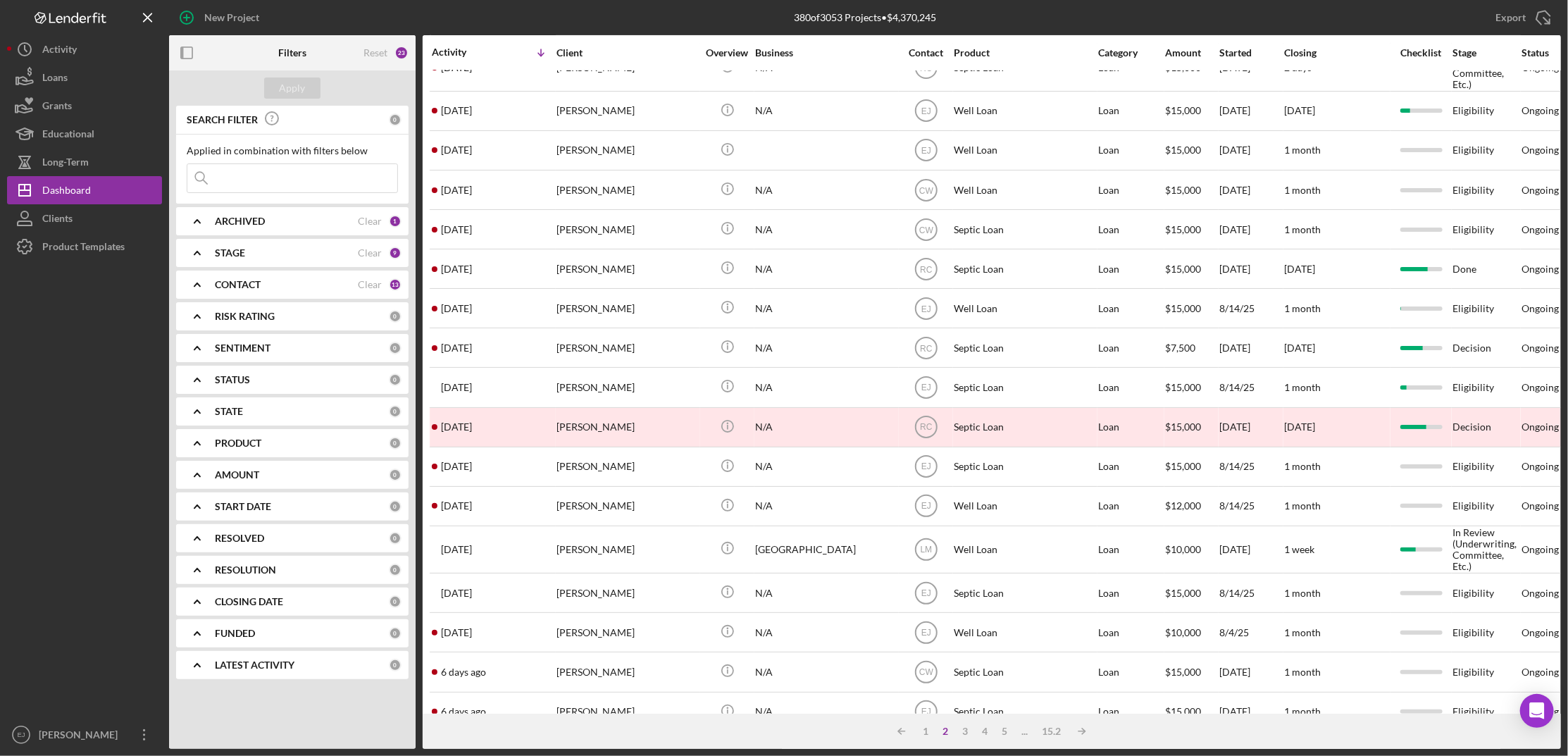
scroll to position [396, 0]
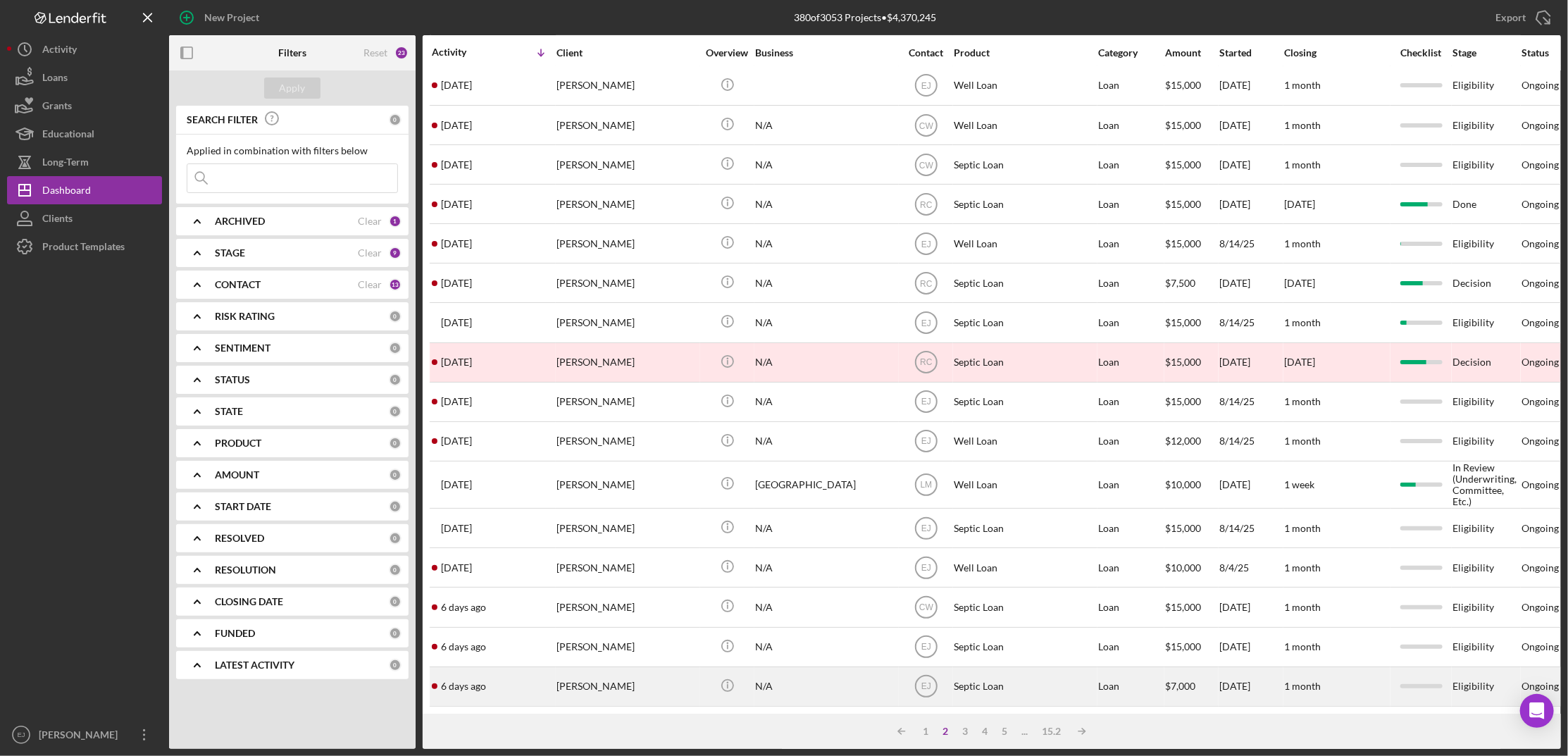
click at [621, 669] on div "[PERSON_NAME]" at bounding box center [627, 686] width 141 height 37
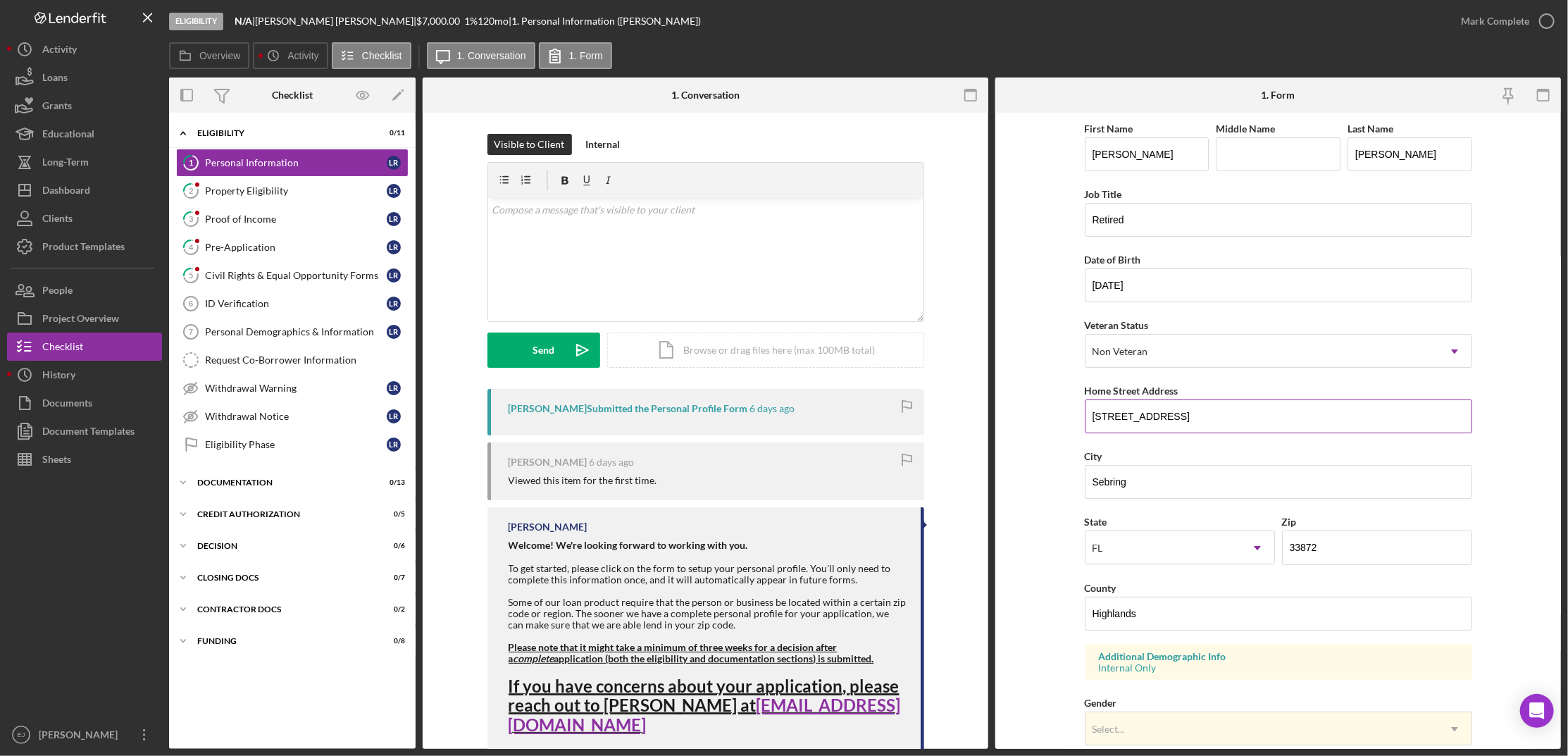
drag, startPoint x: 1085, startPoint y: 415, endPoint x: 1198, endPoint y: 411, distance: 113.1
click at [1198, 411] on input "[STREET_ADDRESS]" at bounding box center [1278, 416] width 387 height 33
click at [290, 185] on div "Property Eligibility" at bounding box center [296, 190] width 182 height 11
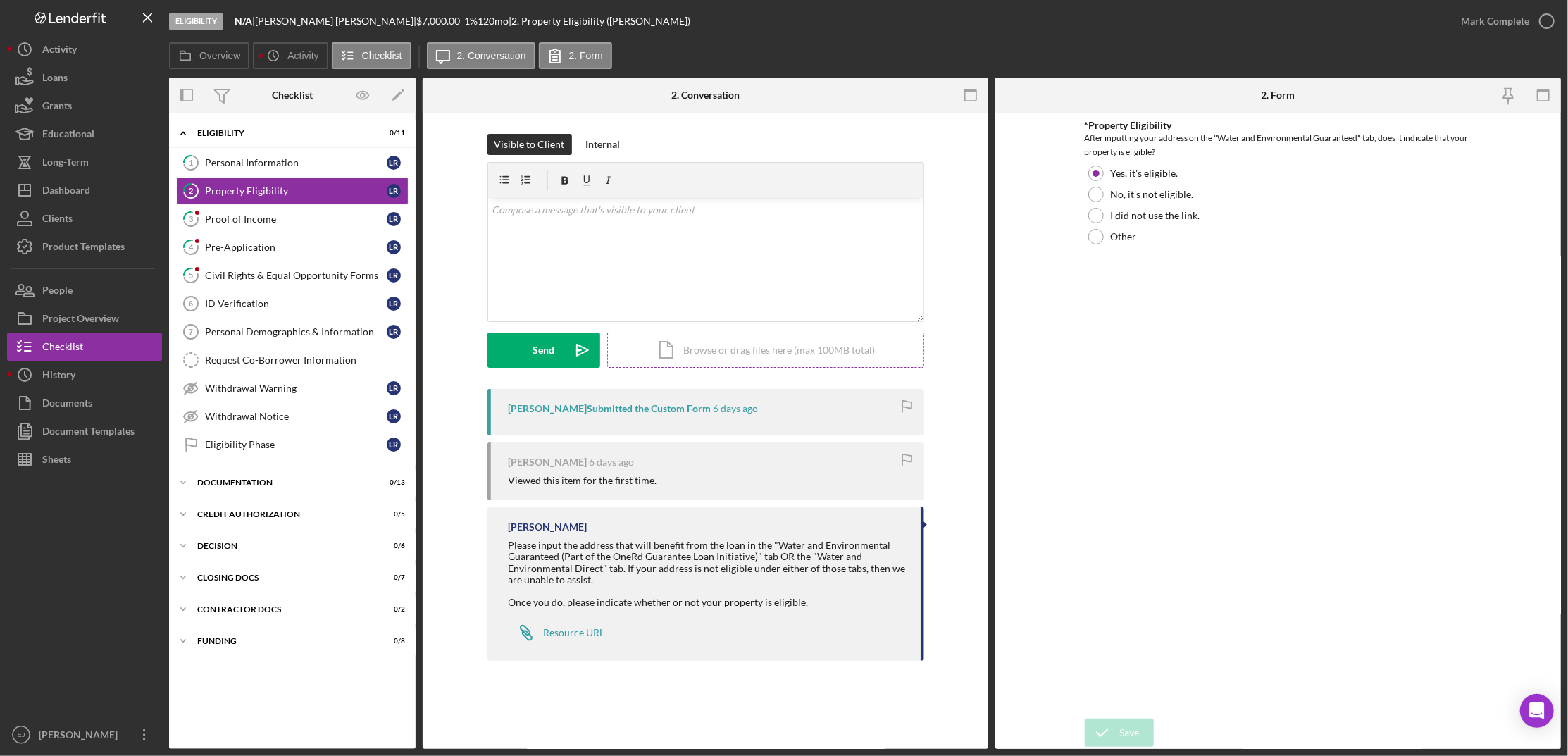
click at [803, 345] on div "Icon/Document Browse or drag files here (max 100MB total) Tap to choose files o…" at bounding box center [765, 350] width 317 height 35
click at [584, 627] on div "Resource URL" at bounding box center [574, 632] width 61 height 11
click at [321, 157] on div "Personal Information" at bounding box center [296, 163] width 182 height 11
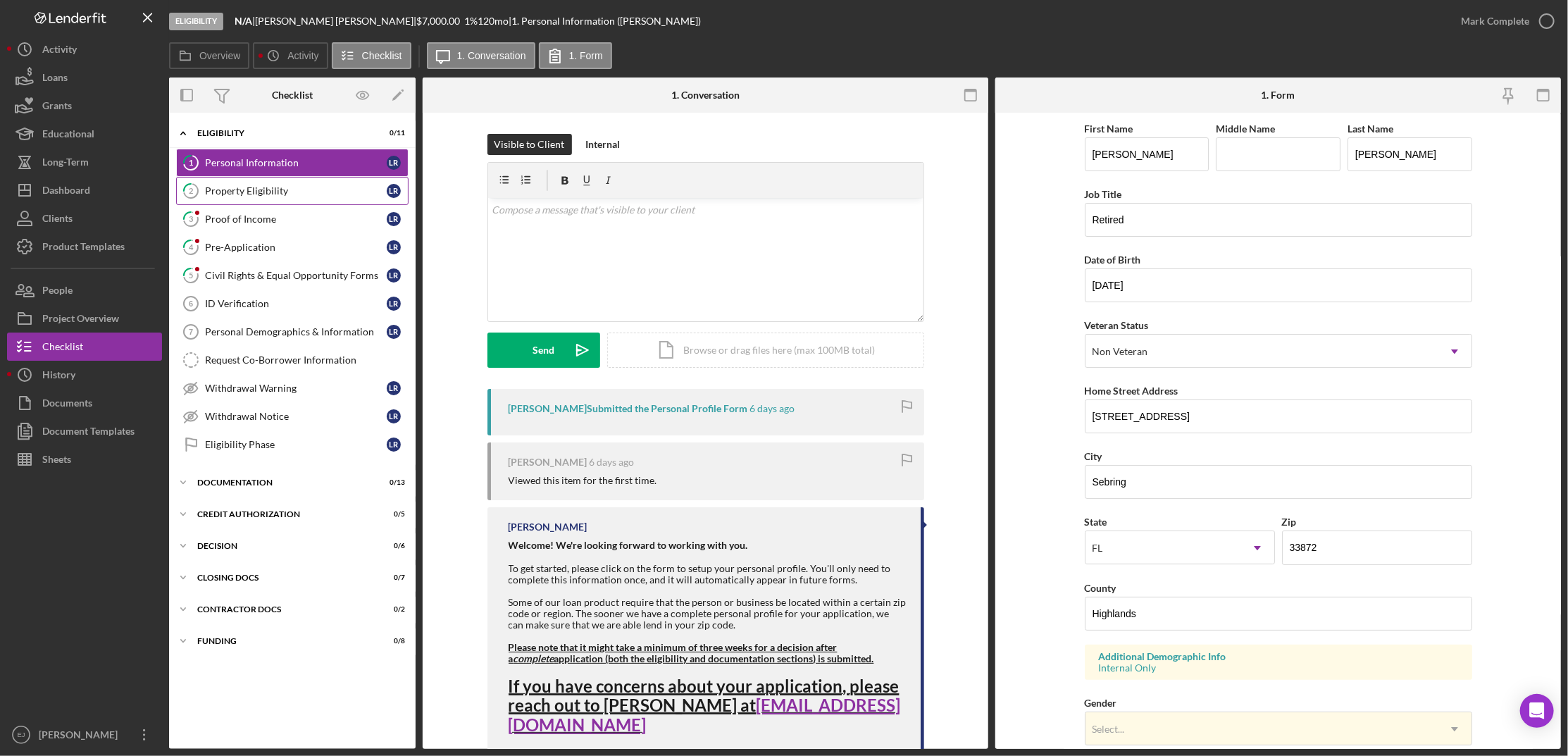
click at [317, 188] on div "Property Eligibility" at bounding box center [296, 190] width 182 height 11
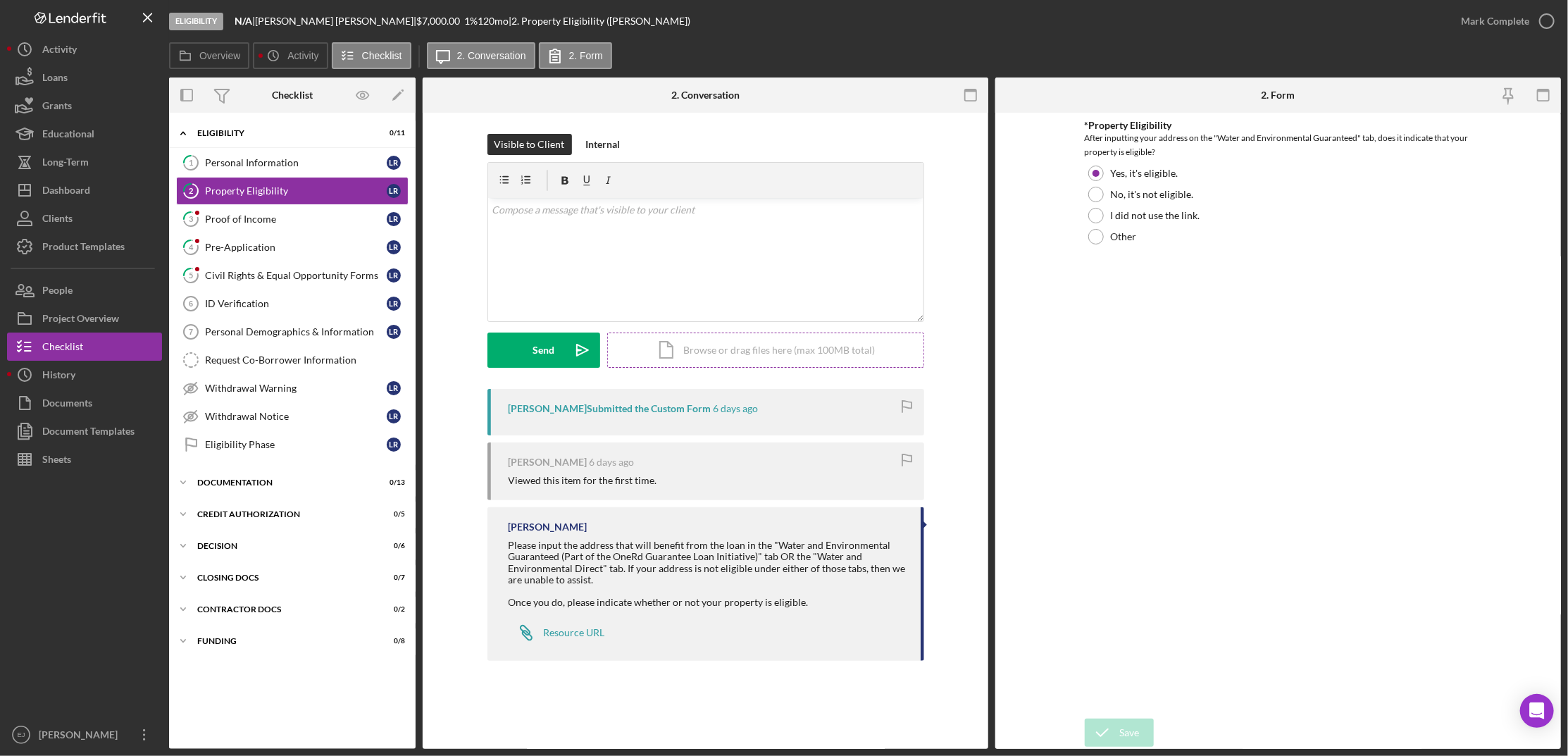
click at [791, 345] on div "Icon/Document Browse or drag files here (max 100MB total) Tap to choose files o…" at bounding box center [765, 350] width 317 height 35
click at [561, 339] on button "Upload Icon/Upload" at bounding box center [543, 350] width 112 height 35
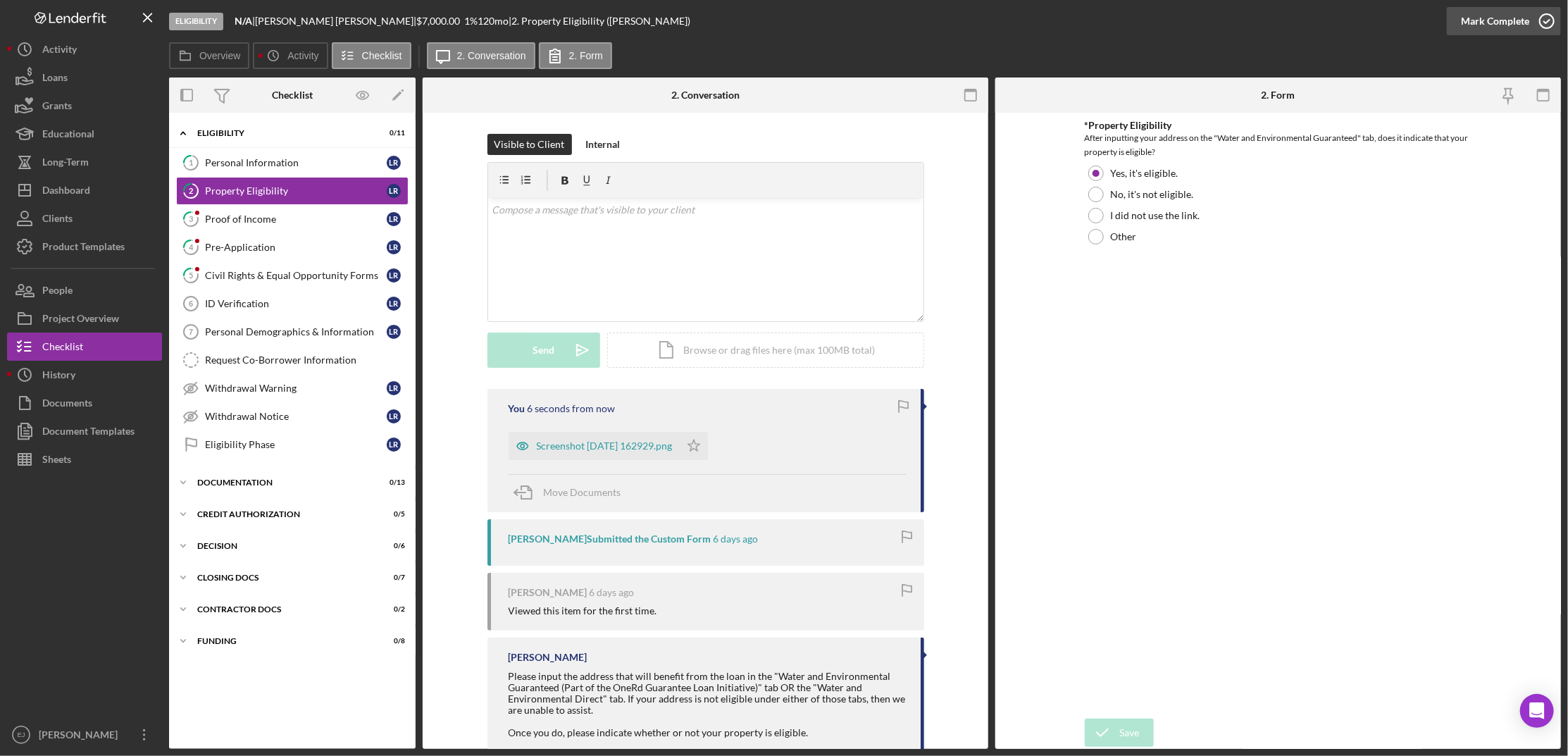
click at [1537, 16] on icon "button" at bounding box center [1547, 21] width 35 height 35
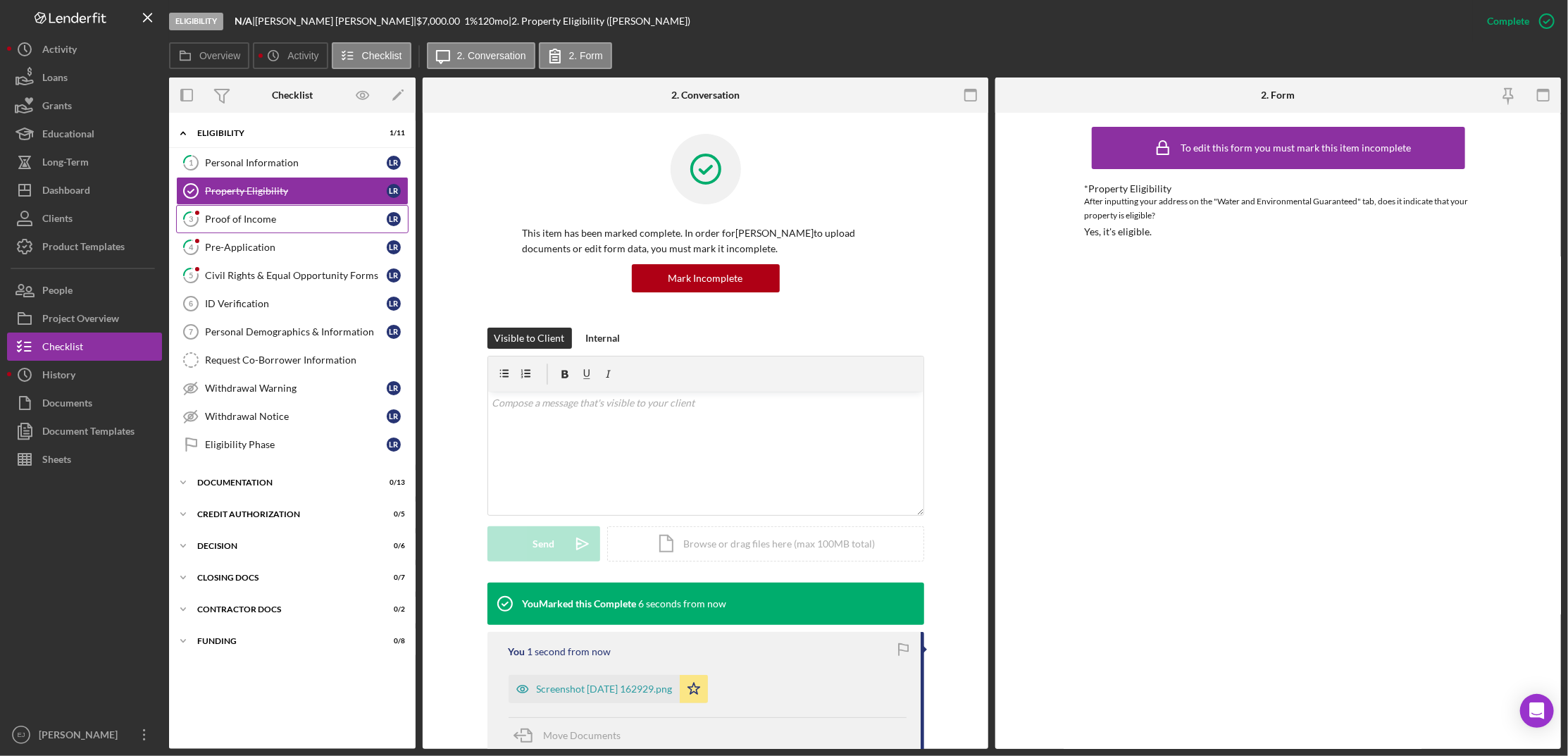
click at [245, 222] on div "Proof of Income" at bounding box center [296, 219] width 182 height 11
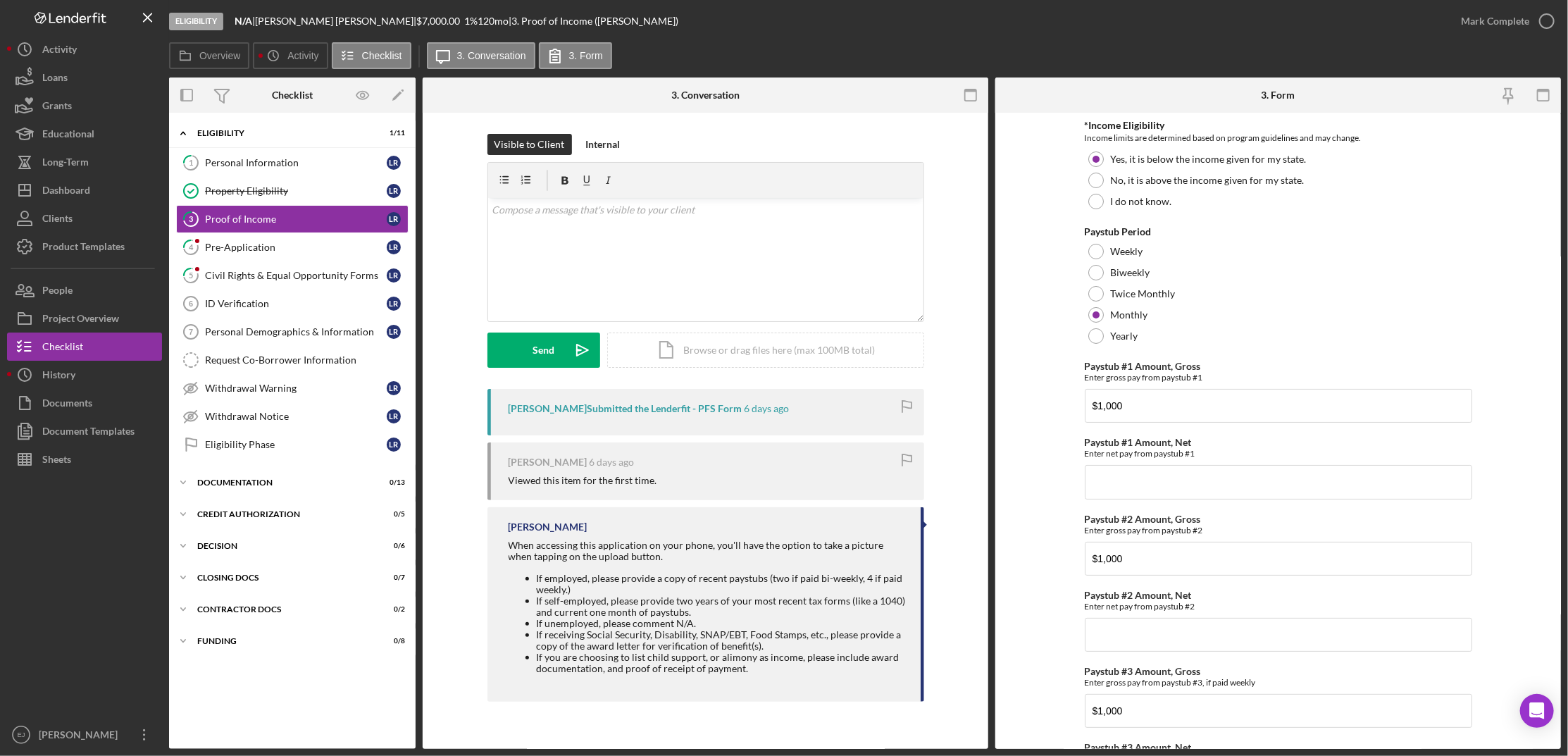
click at [988, 724] on div "Overview Internal Workflow Stage Eligibility Icon/Dropdown Arrow Archive (can u…" at bounding box center [865, 412] width 1392 height 671
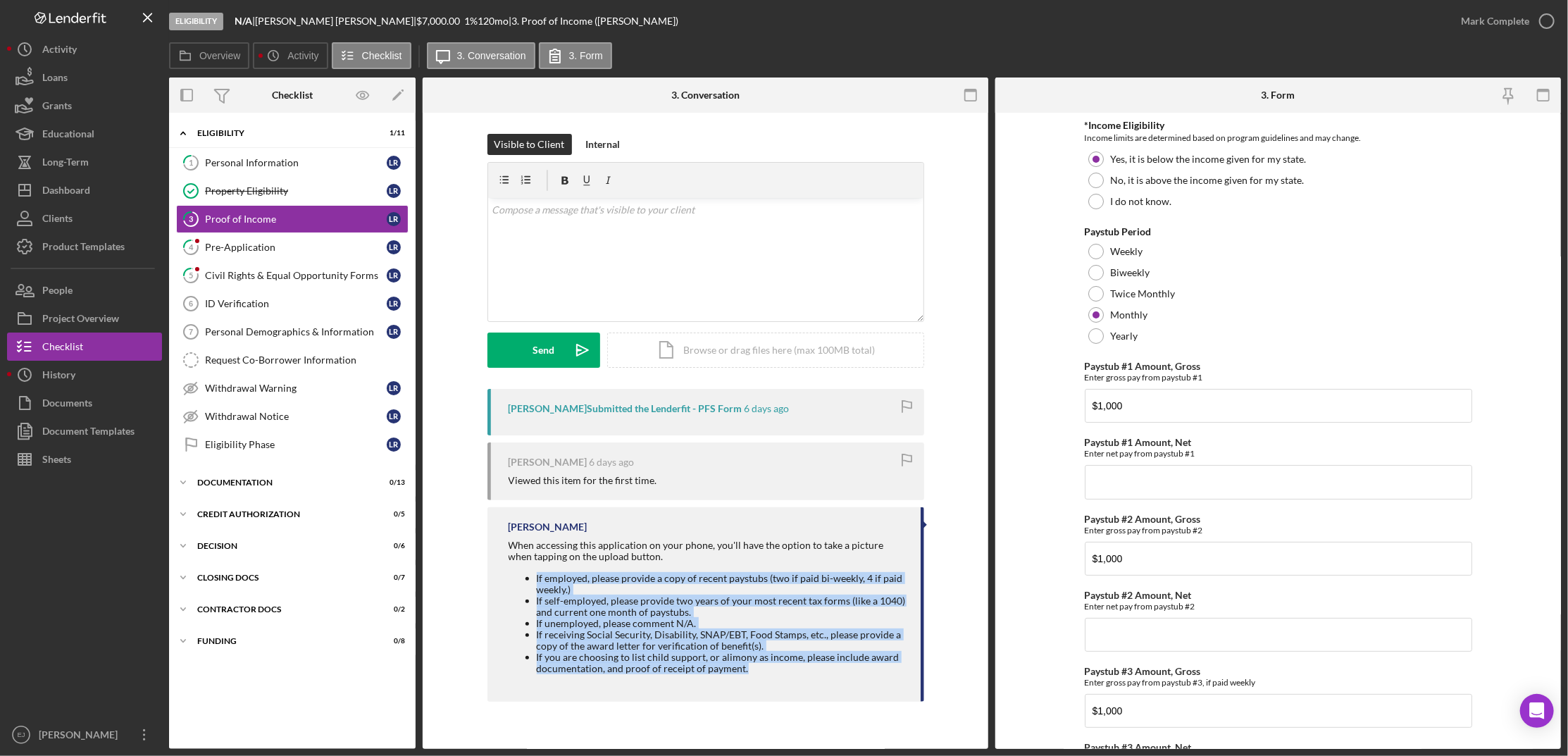
drag, startPoint x: 517, startPoint y: 574, endPoint x: 807, endPoint y: 683, distance: 309.8
click at [807, 683] on div "When accessing this application on your phone, you'll have the option to take a…" at bounding box center [707, 611] width 398 height 144
copy ul "If employed, please provide a copy of recent paystubs (two if paid bi-weekly, 4…"
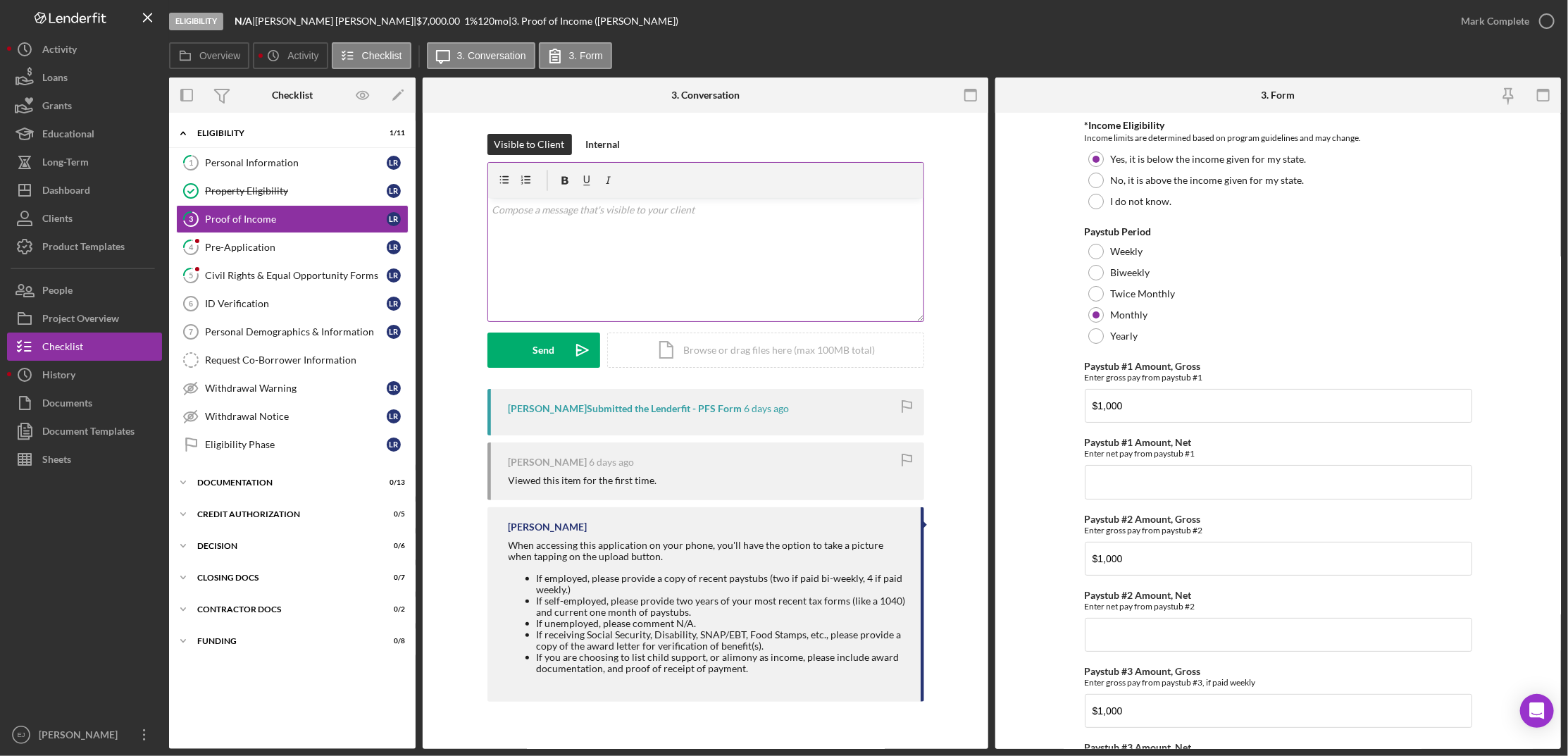
click at [600, 230] on div "v Color teal Color pink Remove color Add row above Add row below Add column bef…" at bounding box center [705, 259] width 436 height 124
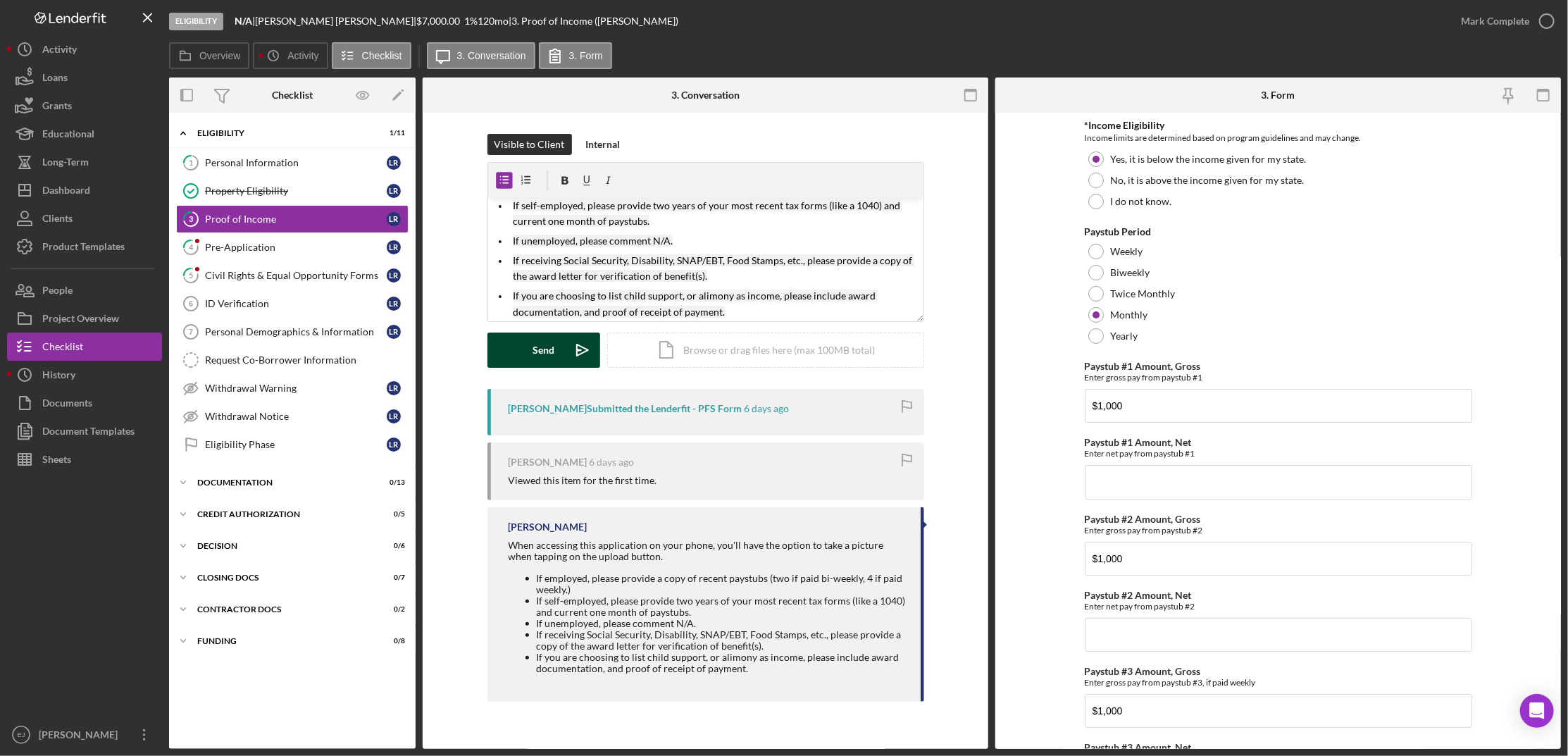
click at [568, 353] on icon "Icon/icon-invite-send" at bounding box center [582, 350] width 35 height 35
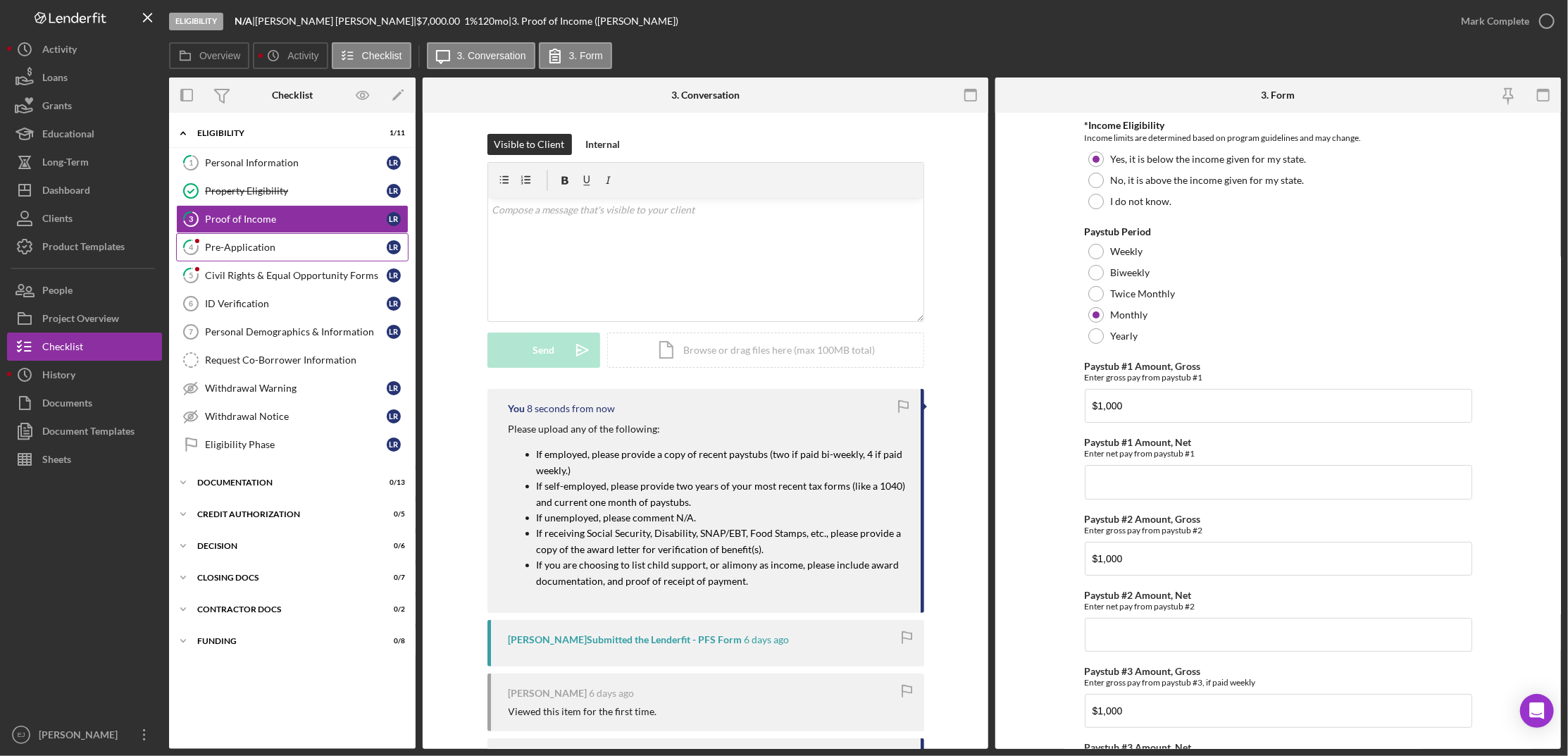
click at [318, 245] on div "Pre-Application" at bounding box center [296, 247] width 182 height 11
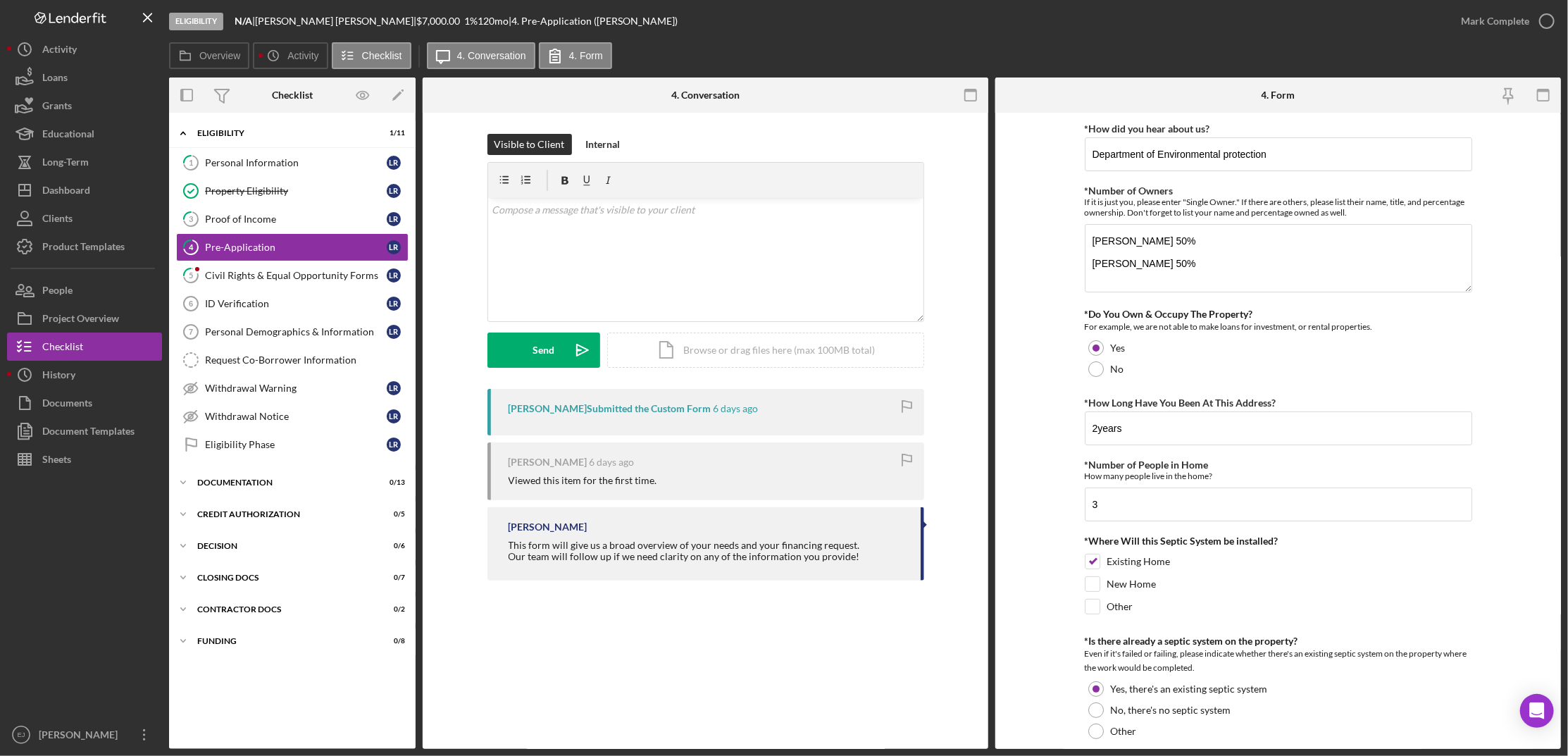
click at [1040, 668] on form "*How did you hear about us? Department of Environmental protection *Number of O…" at bounding box center [1277, 430] width 566 height 636
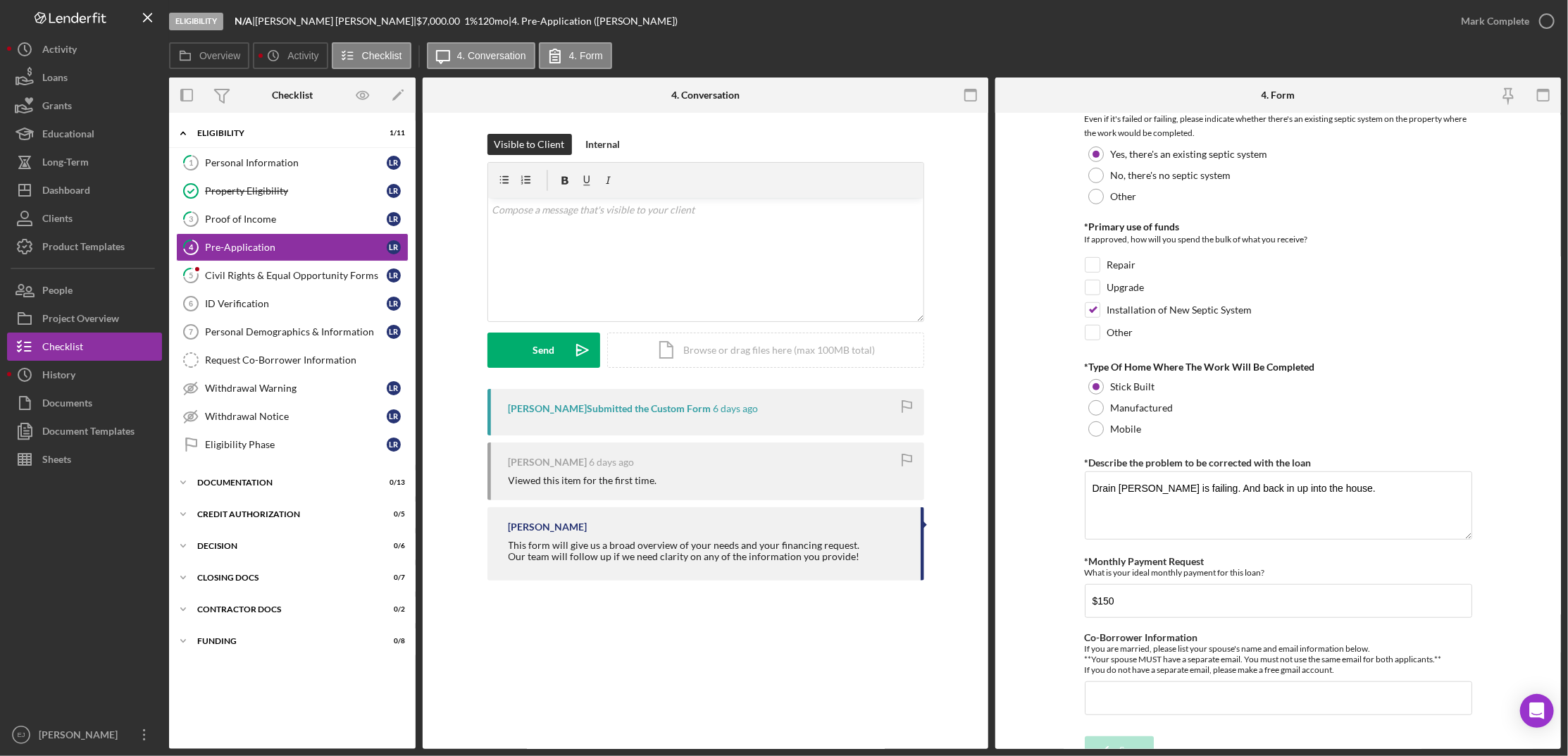
scroll to position [554, 0]
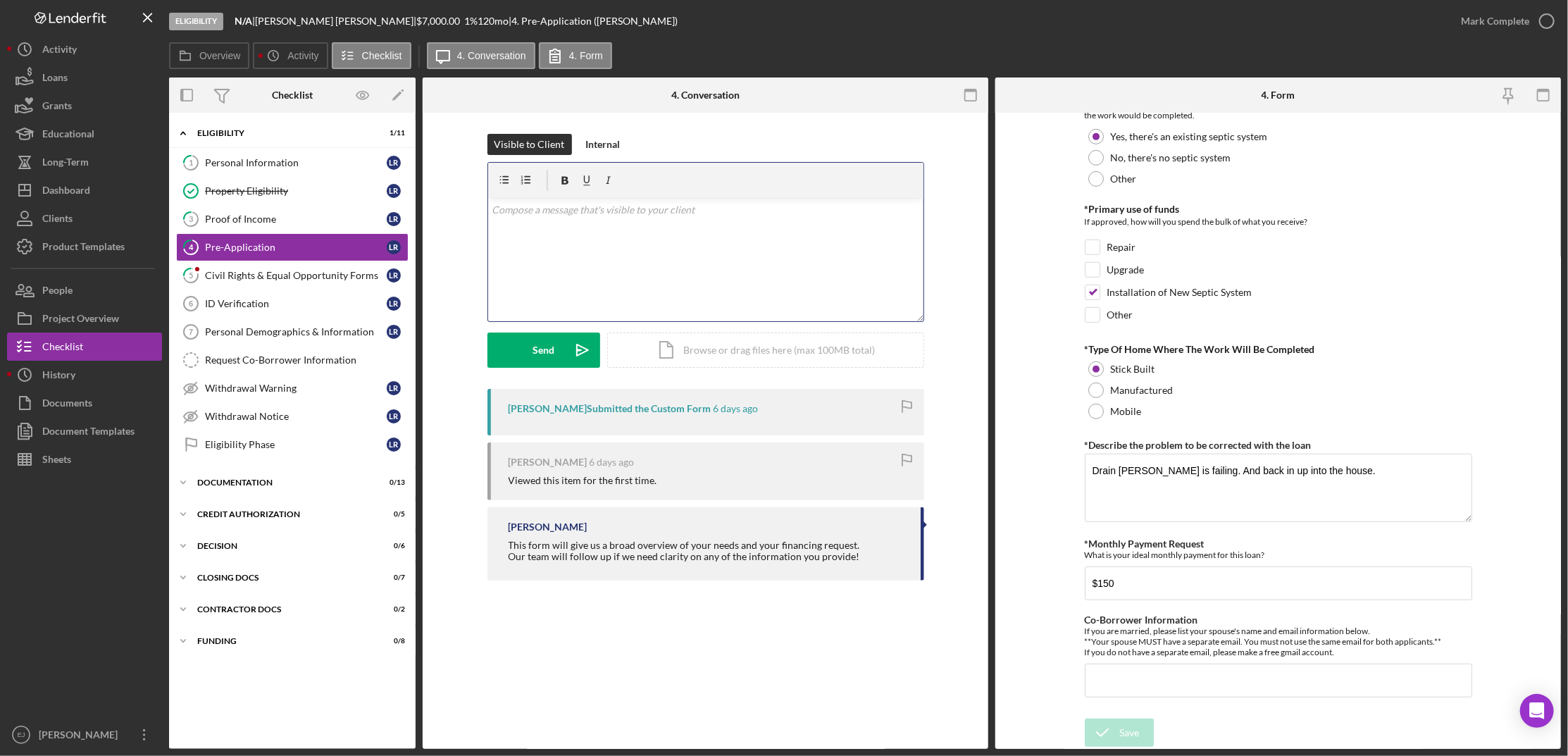
click at [595, 237] on div "v Color teal Color pink Remove color Add row above Add row below Add column bef…" at bounding box center [705, 259] width 436 height 124
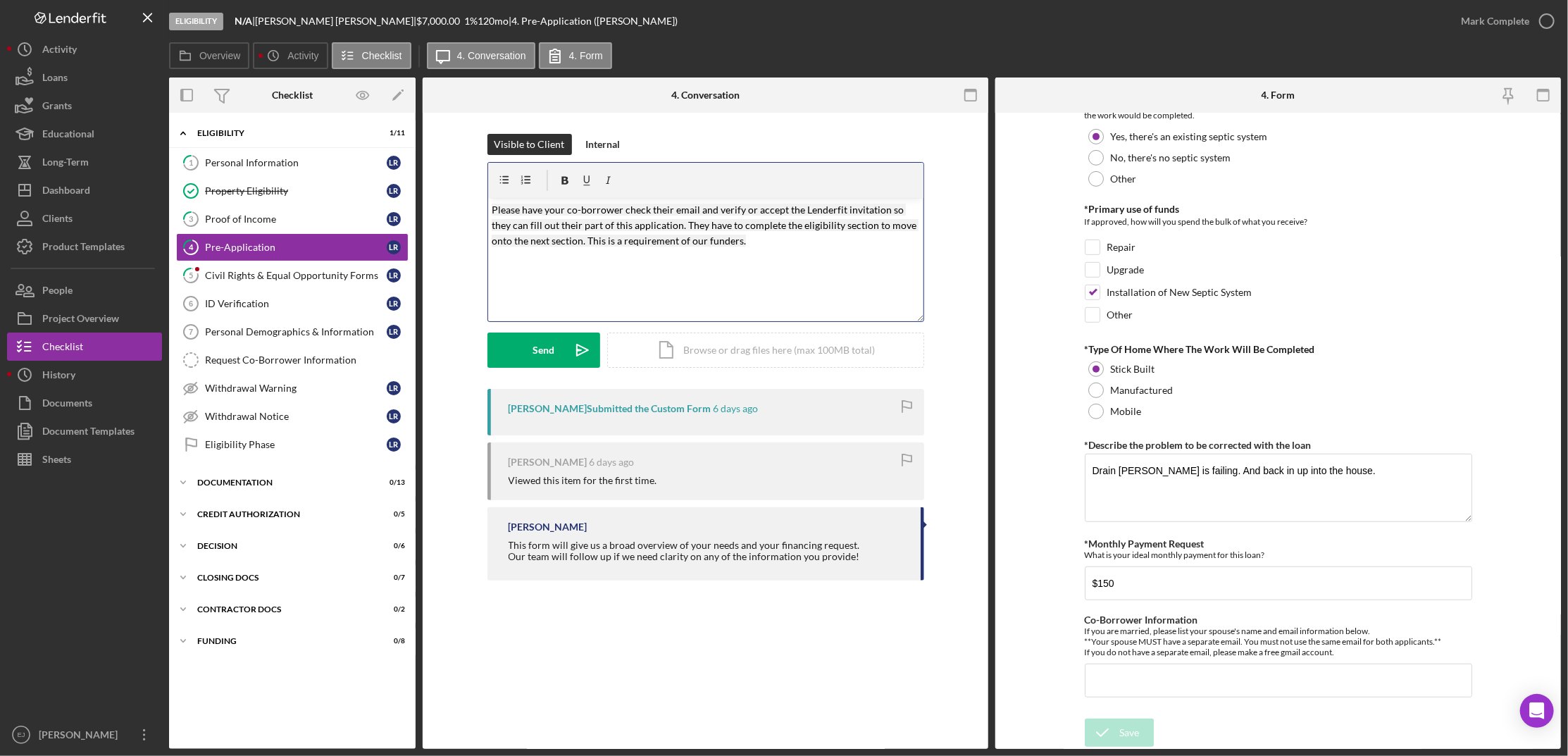
click at [619, 207] on mark "Please have your co-borrower check their email and verify or accept the Lenderf…" at bounding box center [704, 225] width 426 height 44
click at [564, 212] on mark "Please have your co-borrower check their email and verify or accept the Lenderf…" at bounding box center [704, 225] width 426 height 44
click at [541, 345] on div "Send" at bounding box center [543, 350] width 22 height 35
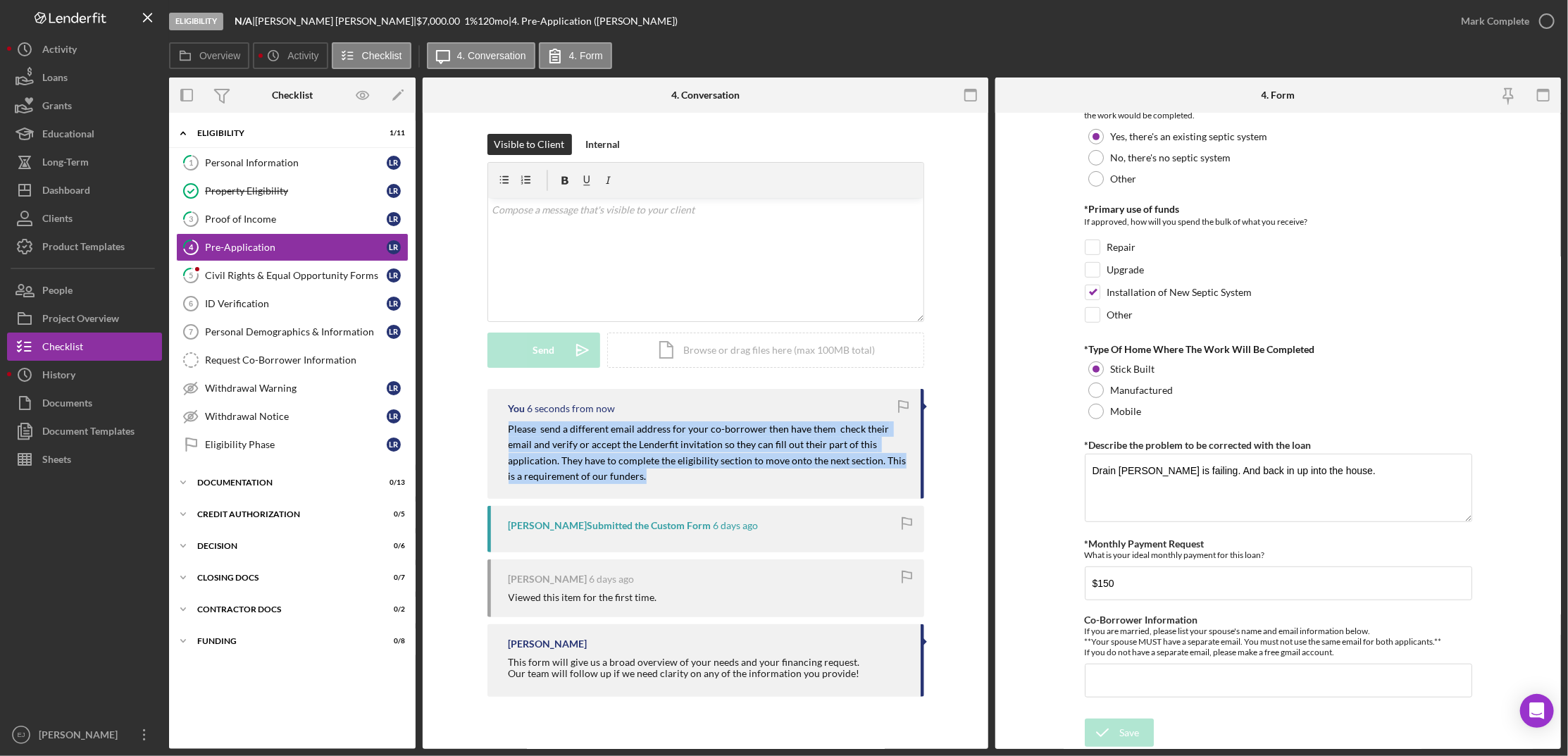
drag, startPoint x: 503, startPoint y: 430, endPoint x: 774, endPoint y: 475, distance: 274.7
click at [774, 475] on div "You 6 seconds from now Please send a different email address for your co-borrow…" at bounding box center [706, 444] width 437 height 110
copy mark "Please send a different email address for your co-borrower then have them check…"
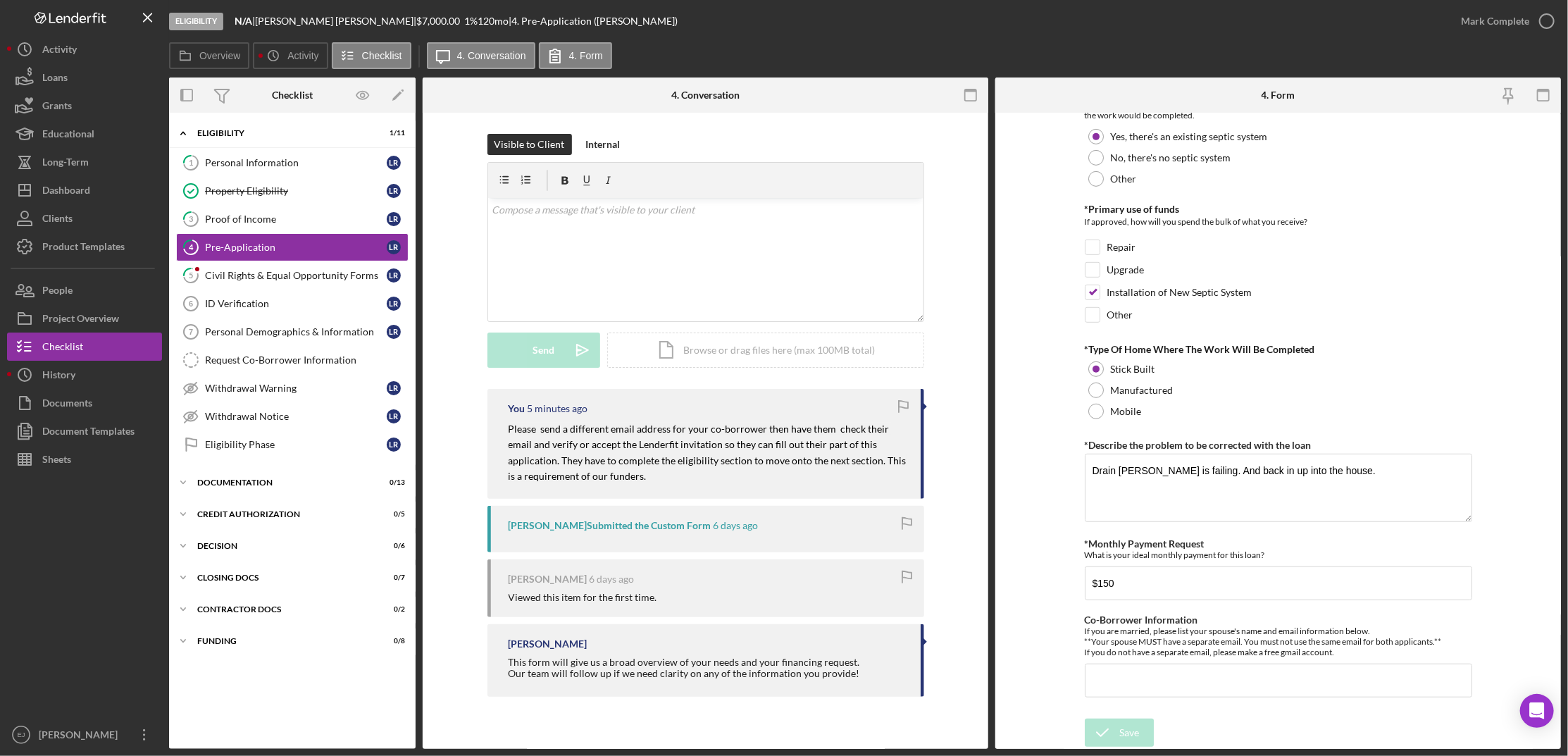
click at [969, 403] on div "Visible to Client Internal v Color teal Color pink Remove color Add row above A…" at bounding box center [705, 418] width 566 height 612
click at [298, 276] on div "Civil Rights & Equal Opportunity Forms" at bounding box center [296, 275] width 182 height 11
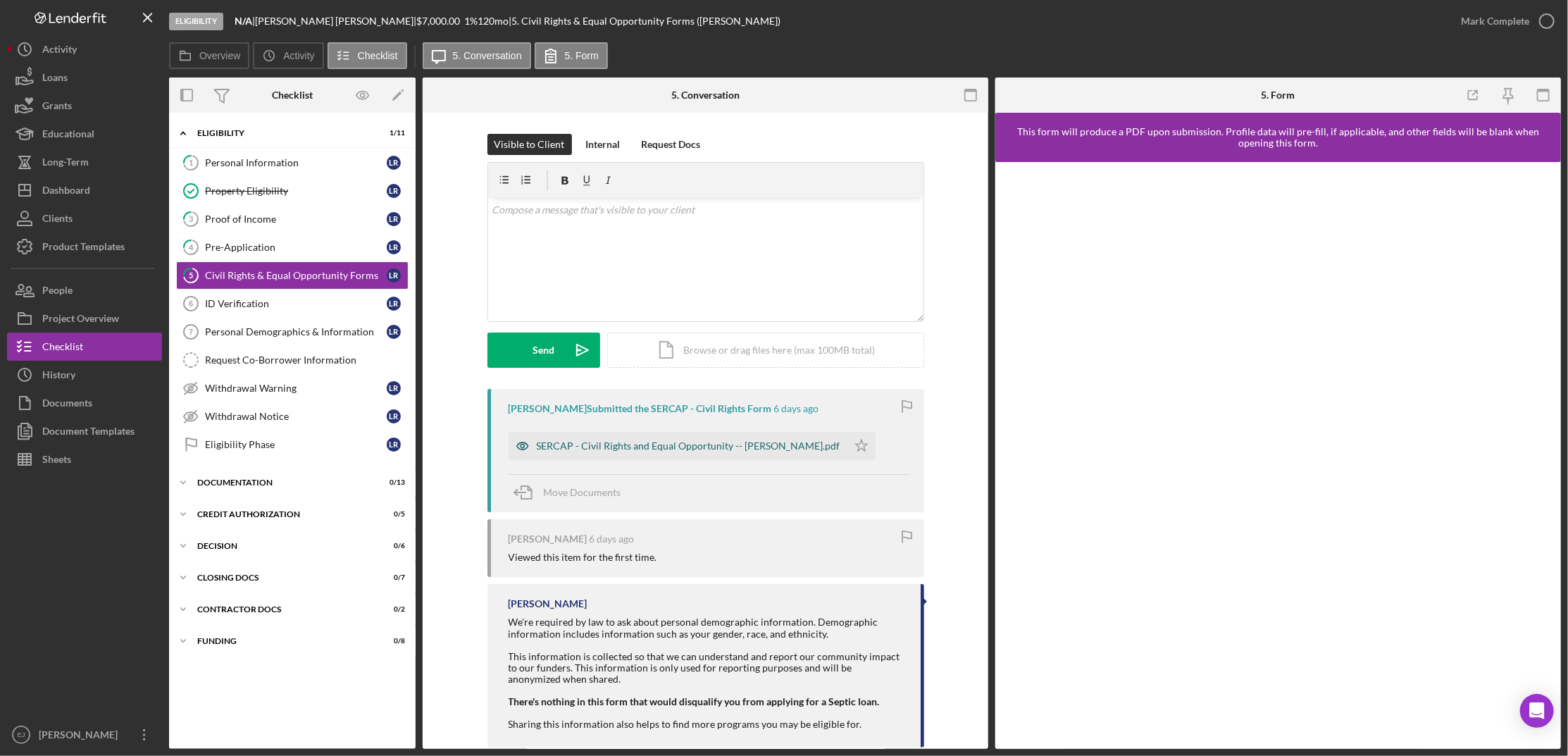
click at [646, 451] on div "SERCAP - Civil Rights and Equal Opportunity -- [PERSON_NAME].pdf" at bounding box center [677, 446] width 339 height 28
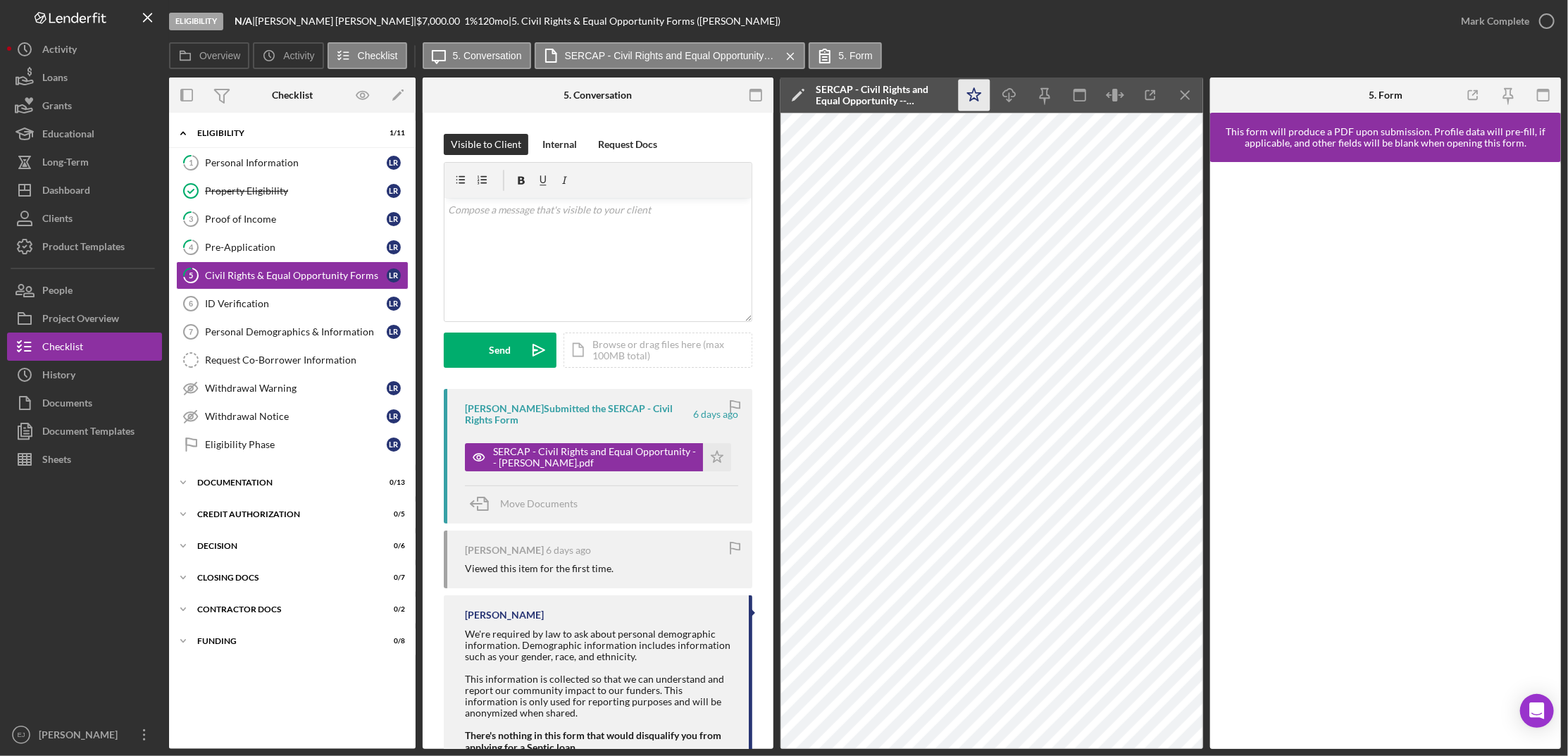
click at [974, 98] on polygon "button" at bounding box center [974, 95] width 13 height 13
click at [1196, 89] on icon "Icon/Menu Close" at bounding box center [1185, 96] width 32 height 32
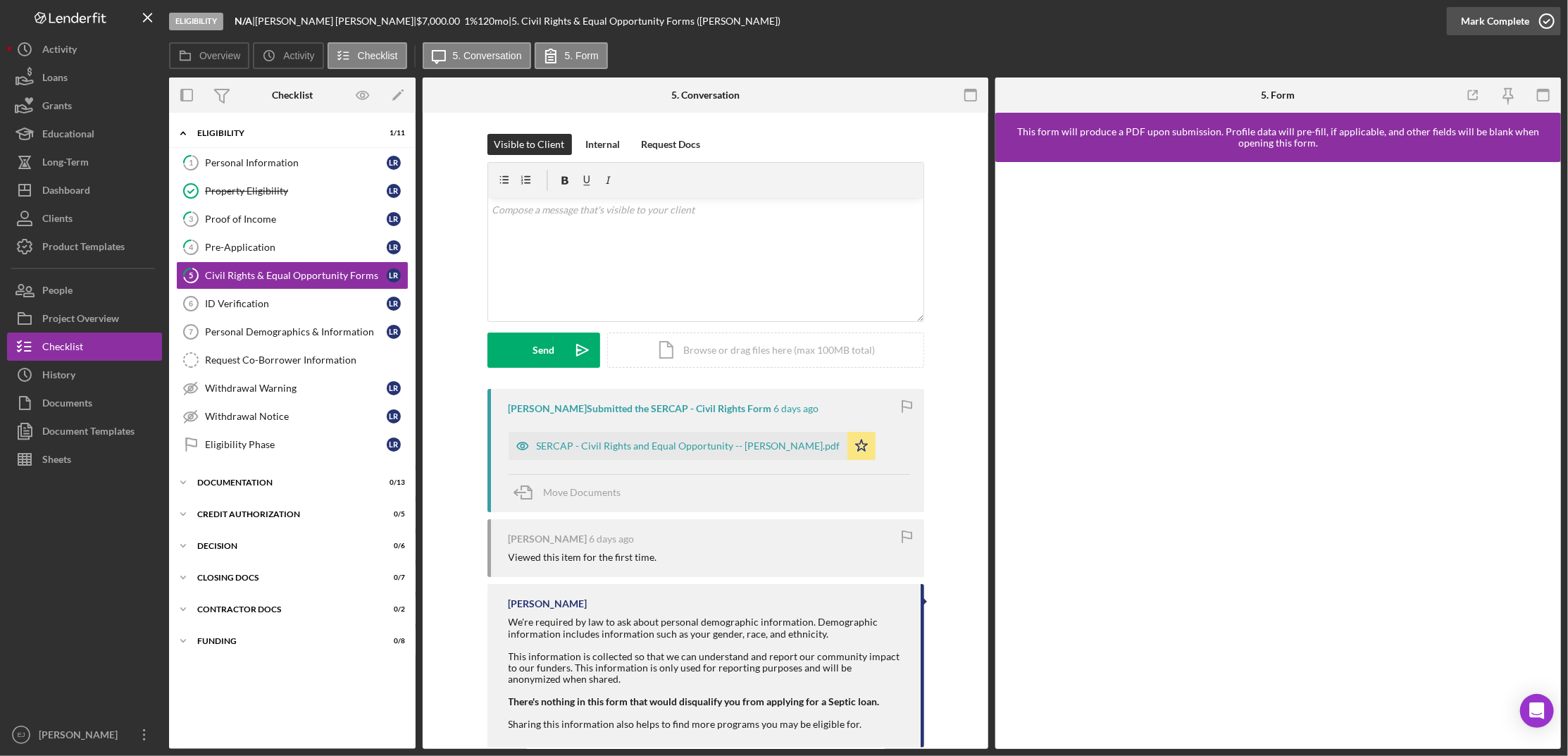
click at [1548, 18] on icon "button" at bounding box center [1547, 21] width 35 height 35
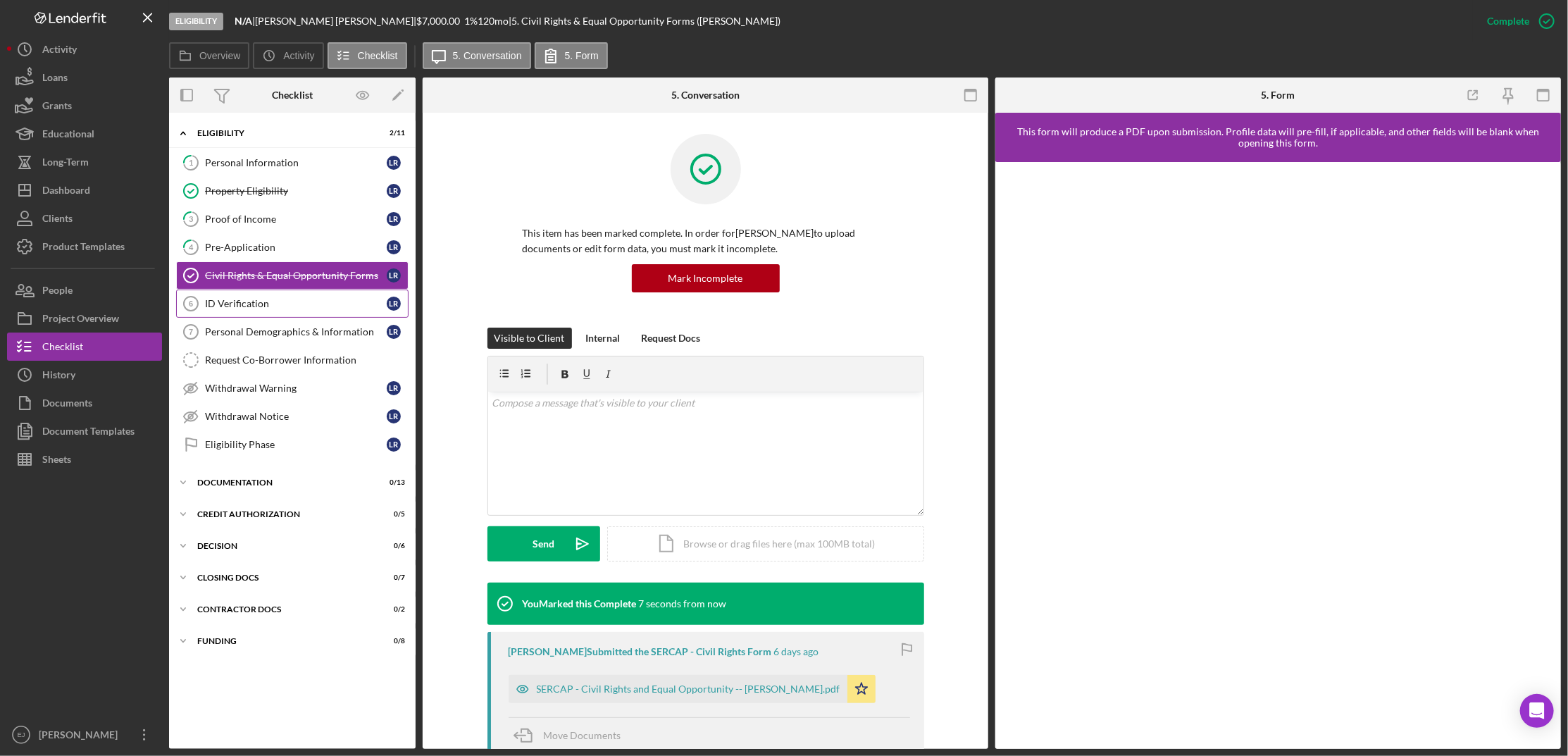
click at [255, 301] on div "ID Verification" at bounding box center [296, 304] width 182 height 11
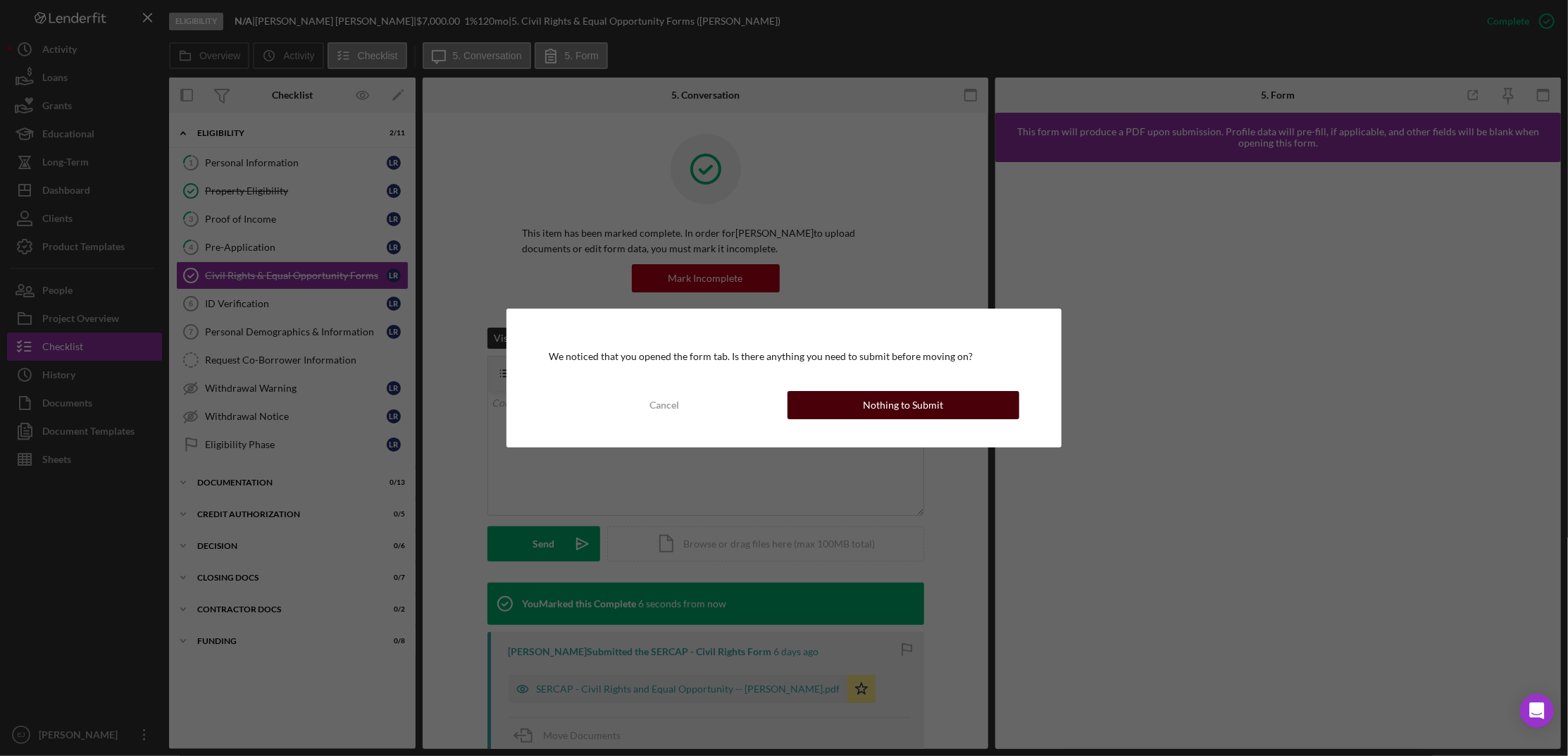
click at [895, 399] on div "Nothing to Submit" at bounding box center [903, 405] width 80 height 28
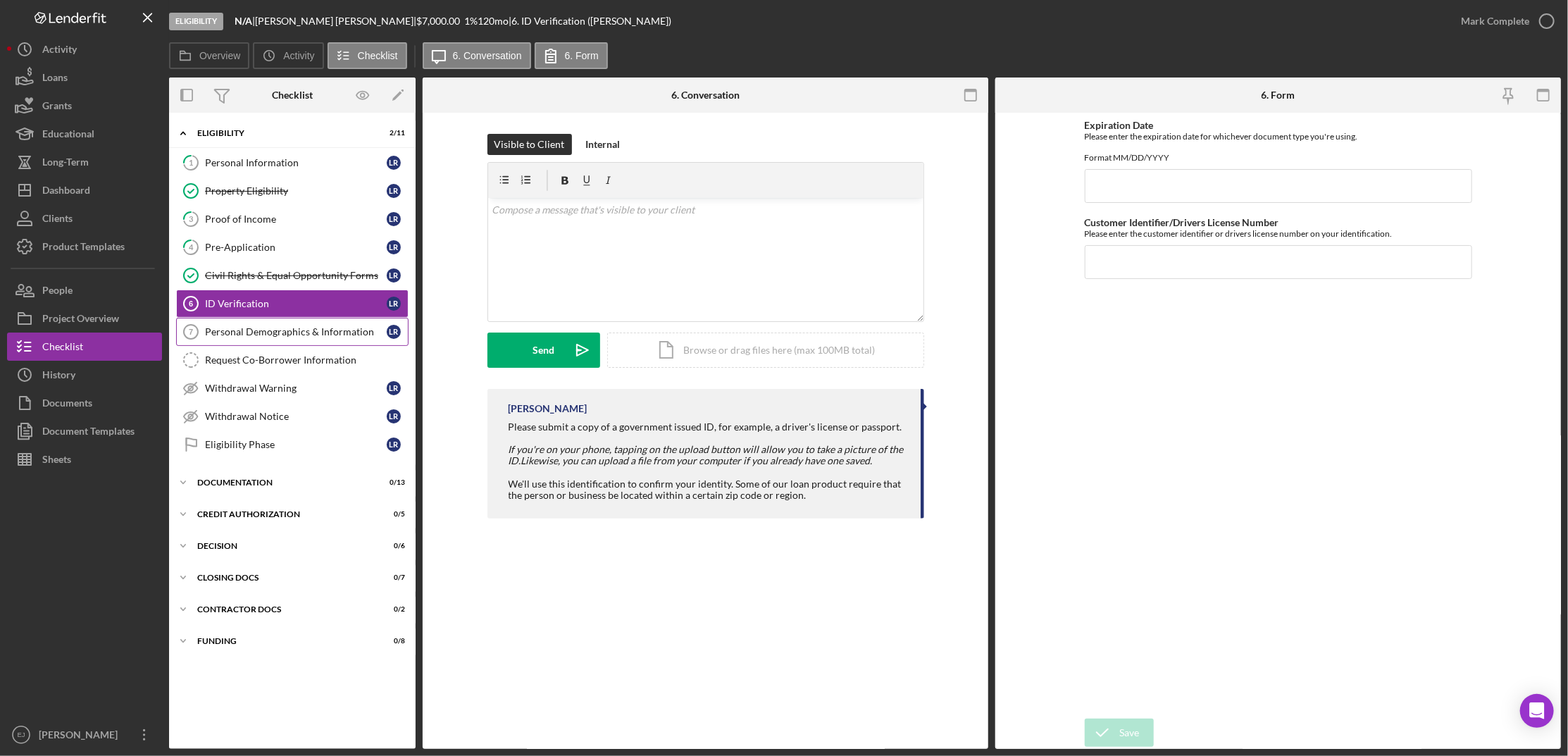
click at [231, 336] on div "Personal Demographics & Information" at bounding box center [296, 332] width 182 height 11
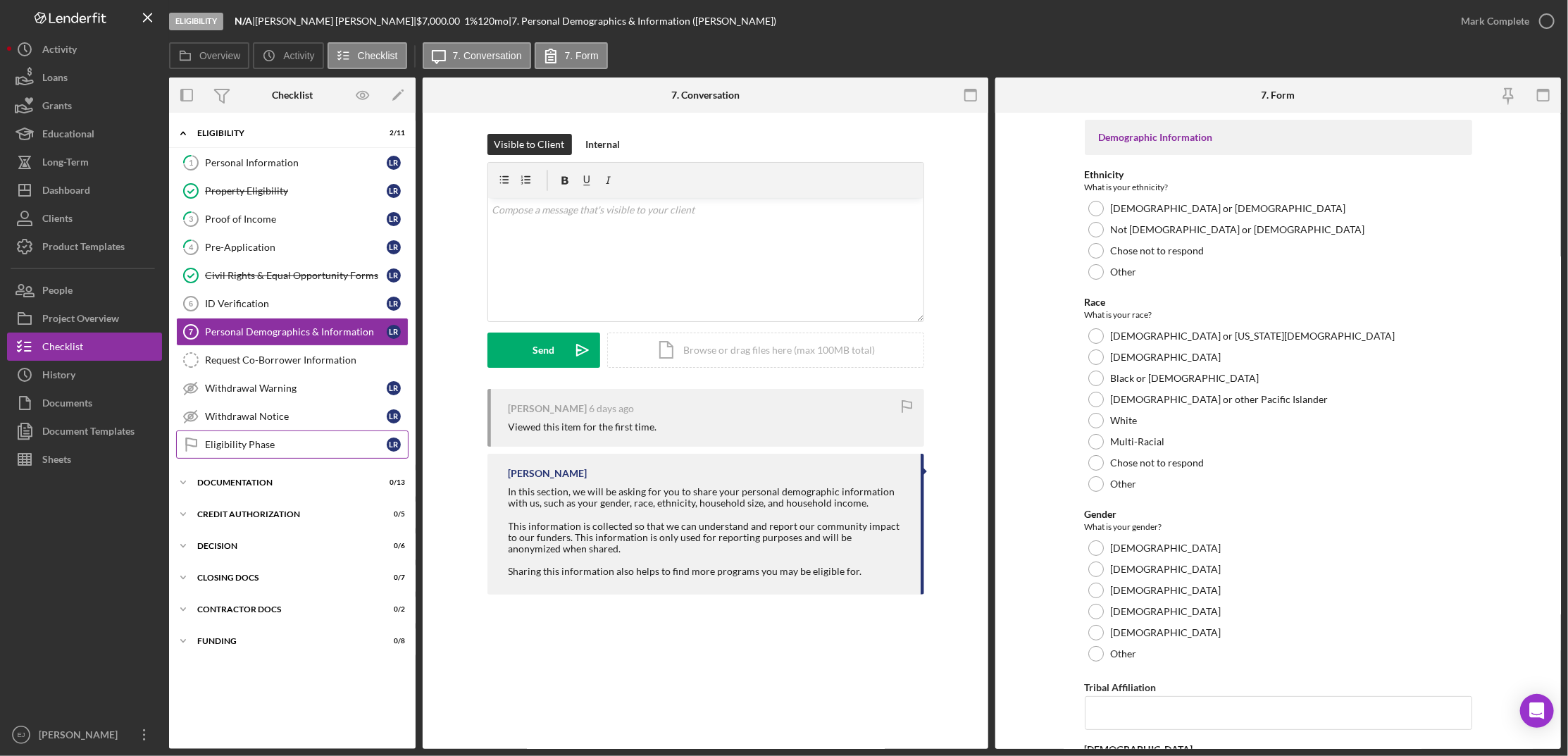
click at [297, 450] on div "Eligibility Phase" at bounding box center [296, 444] width 182 height 11
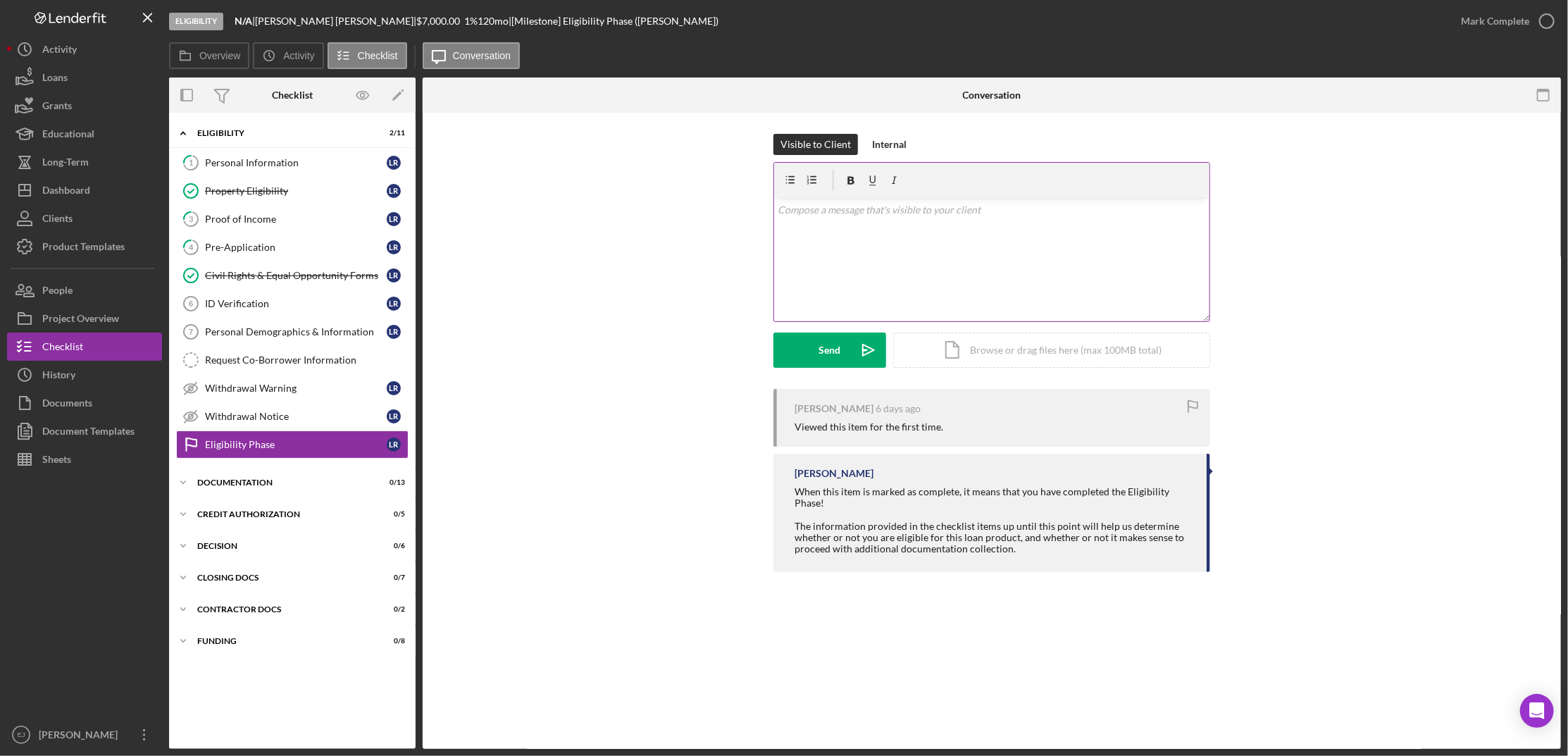
click at [829, 228] on div "v Color teal Color pink Remove color Add row above Add row below Add column bef…" at bounding box center [991, 259] width 436 height 124
click at [847, 207] on p "Please complete the checklist" at bounding box center [992, 210] width 427 height 16
click at [856, 209] on p "Please complete 1-7 of the eligibility the checklist" at bounding box center [992, 210] width 427 height 16
click at [848, 213] on p "Please complete3-7 of the eligibility the checklist" at bounding box center [992, 210] width 427 height 16
click at [993, 211] on p "Please complete 3-7 of the eligibility the checklist" at bounding box center [992, 210] width 427 height 16
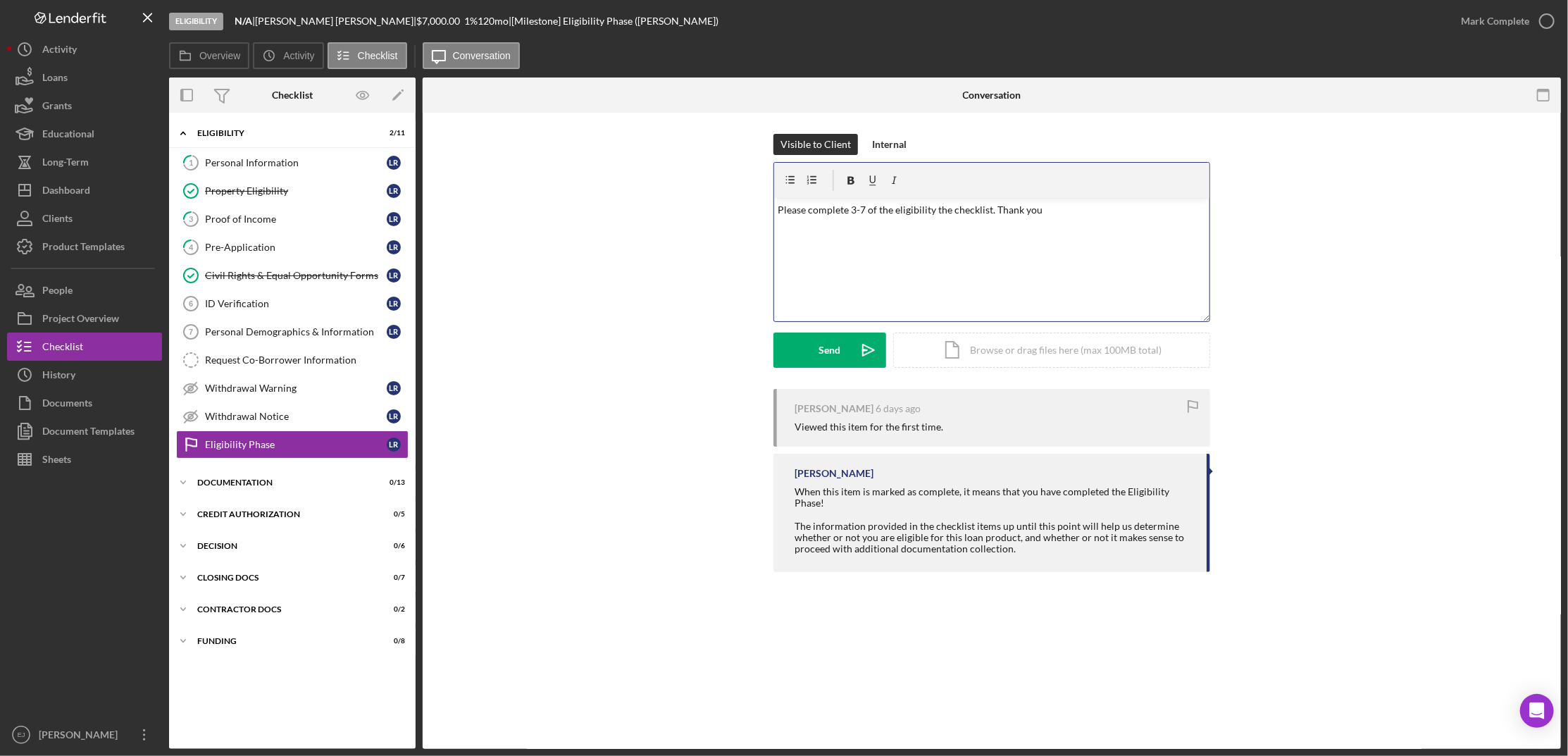
click at [850, 216] on p "Please complete 3-7 of the eligibility the checklist. Thank you" at bounding box center [992, 210] width 427 height 16
click at [867, 357] on icon "Icon/icon-invite-send" at bounding box center [869, 350] width 35 height 35
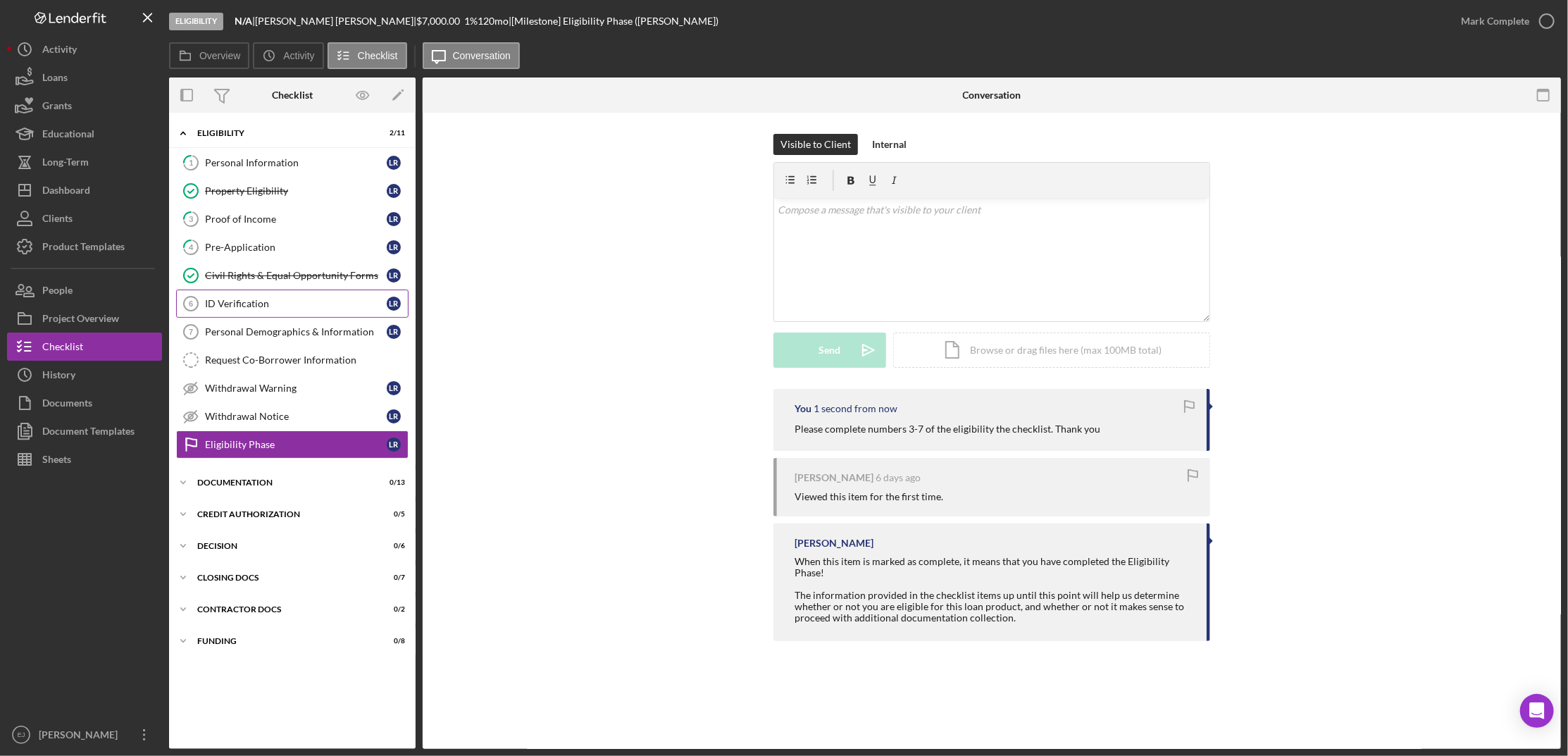
click at [261, 303] on div "ID Verification" at bounding box center [296, 304] width 182 height 11
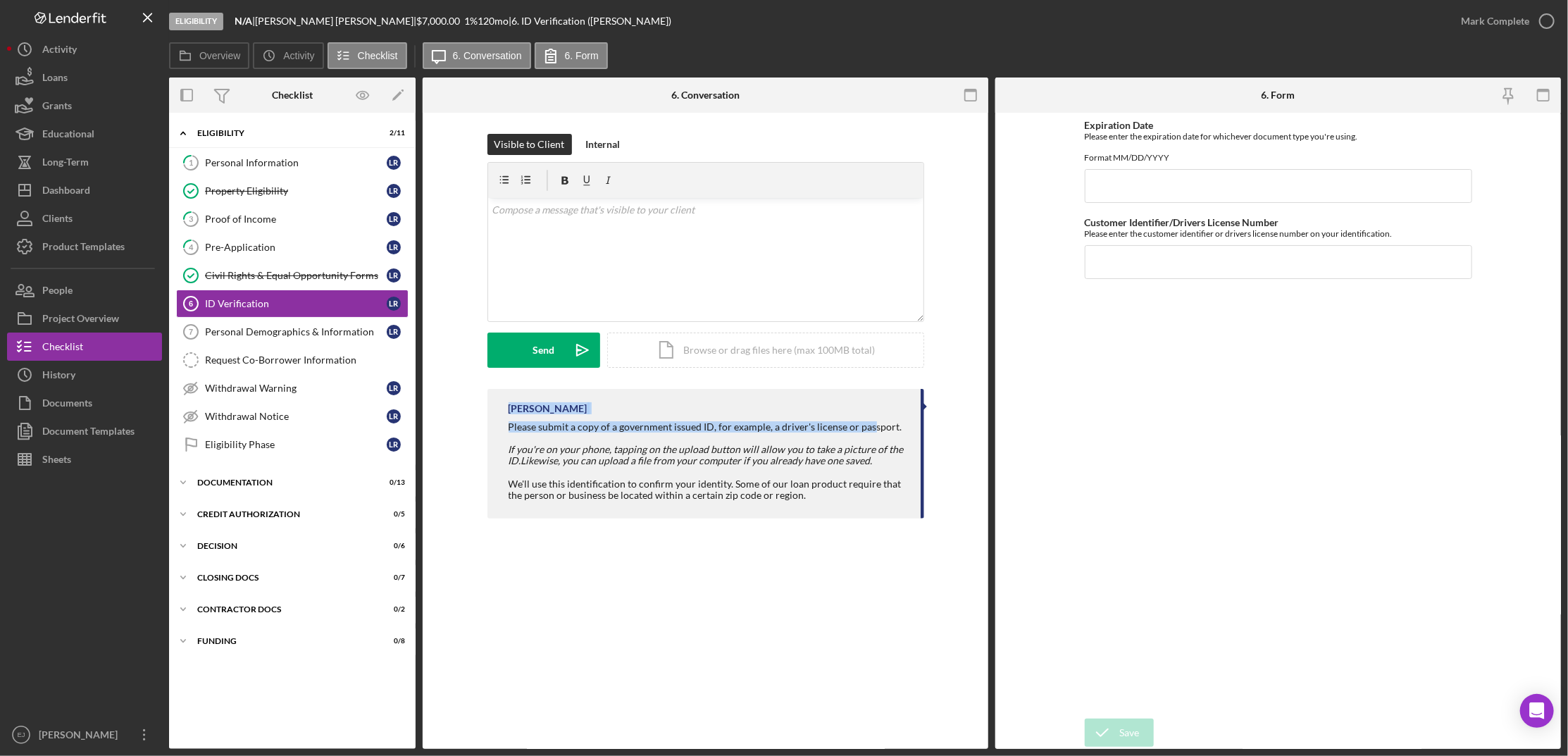
drag, startPoint x: 503, startPoint y: 415, endPoint x: 806, endPoint y: 406, distance: 303.1
click at [806, 406] on div "[PERSON_NAME] Please submit a copy of a government issued ID, for example, a dr…" at bounding box center [706, 454] width 437 height 130
drag, startPoint x: 806, startPoint y: 406, endPoint x: 797, endPoint y: 408, distance: 9.2
click at [797, 408] on div "[PERSON_NAME]" at bounding box center [707, 409] width 398 height 11
click at [605, 408] on div "[PERSON_NAME]" at bounding box center [707, 409] width 398 height 11
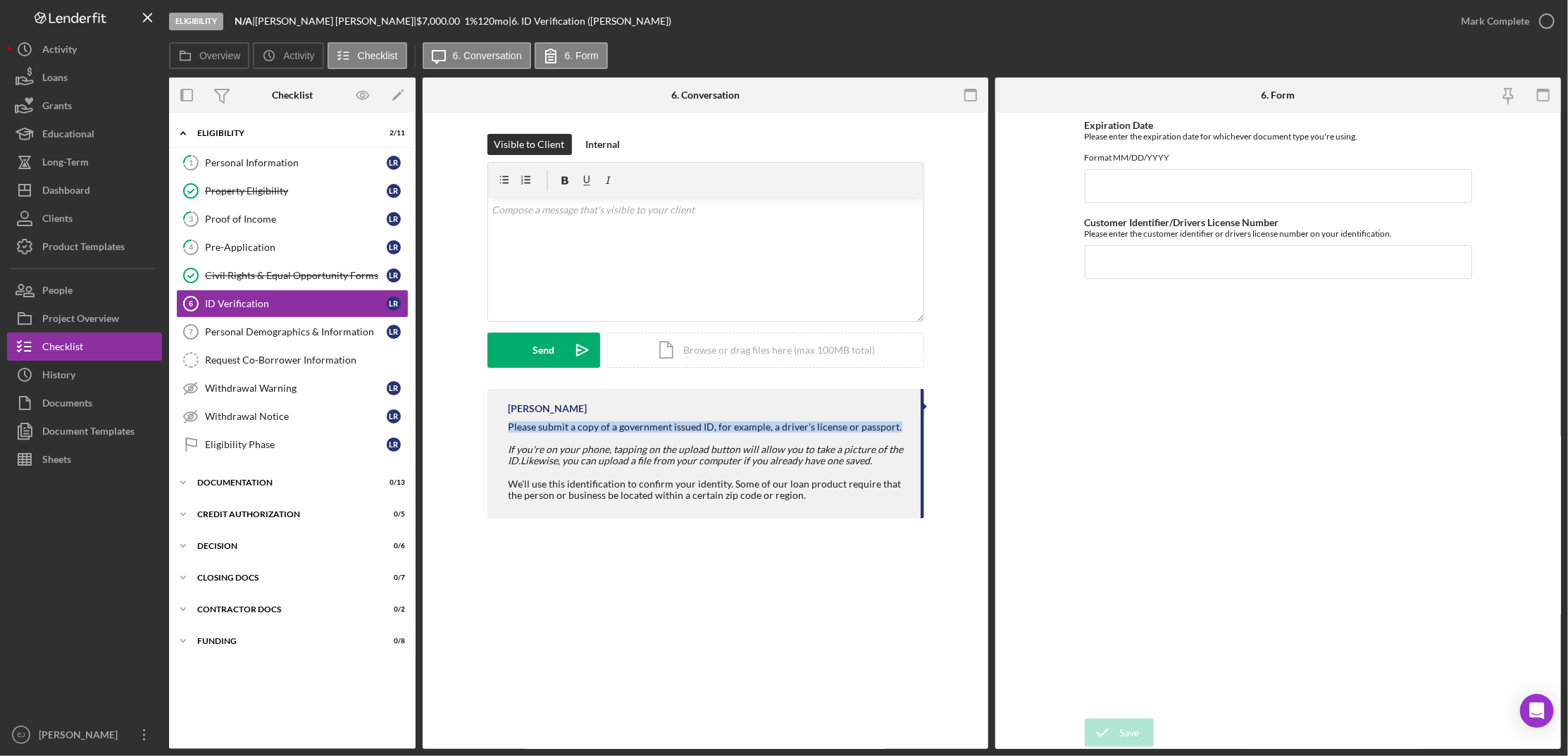
drag, startPoint x: 503, startPoint y: 427, endPoint x: 905, endPoint y: 424, distance: 402.0
click at [905, 424] on div "[PERSON_NAME] Please submit a copy of a government issued ID, for example, a dr…" at bounding box center [706, 454] width 437 height 130
copy div "Please submit a copy of a government issued ID, for example, a driver's license…"
click at [741, 246] on div "v Color teal Color pink Remove color Add row above Add row below Add column bef…" at bounding box center [705, 259] width 436 height 124
paste div
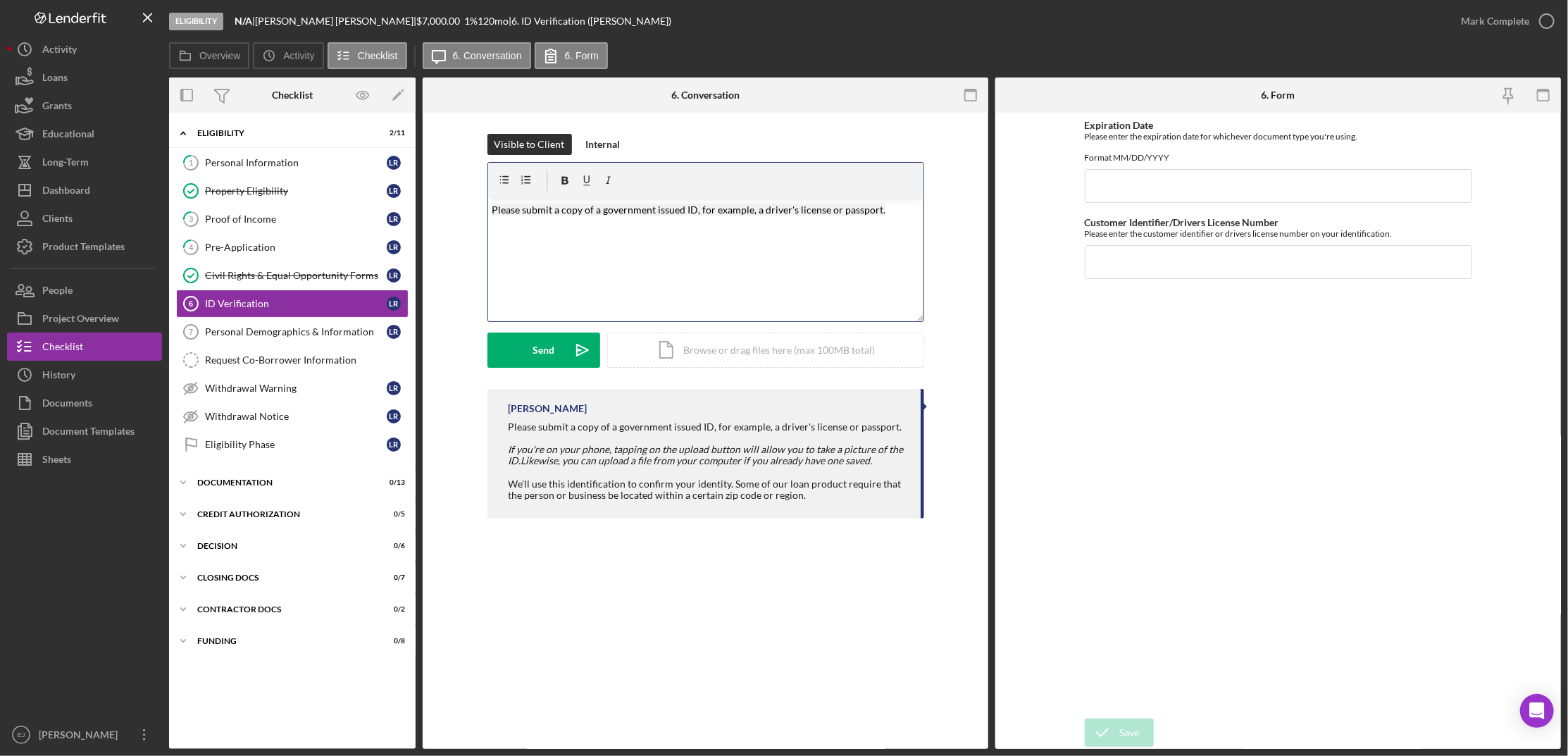
click at [552, 209] on mark "Please submit a copy of a government issued ID, for example, a driver's license…" at bounding box center [688, 209] width 394 height 12
click at [886, 212] on p "Please upload a copy of a government issued ID, for example, a driver's license…" at bounding box center [705, 210] width 427 height 16
click at [565, 341] on icon "Icon/icon-invite-send" at bounding box center [582, 350] width 35 height 35
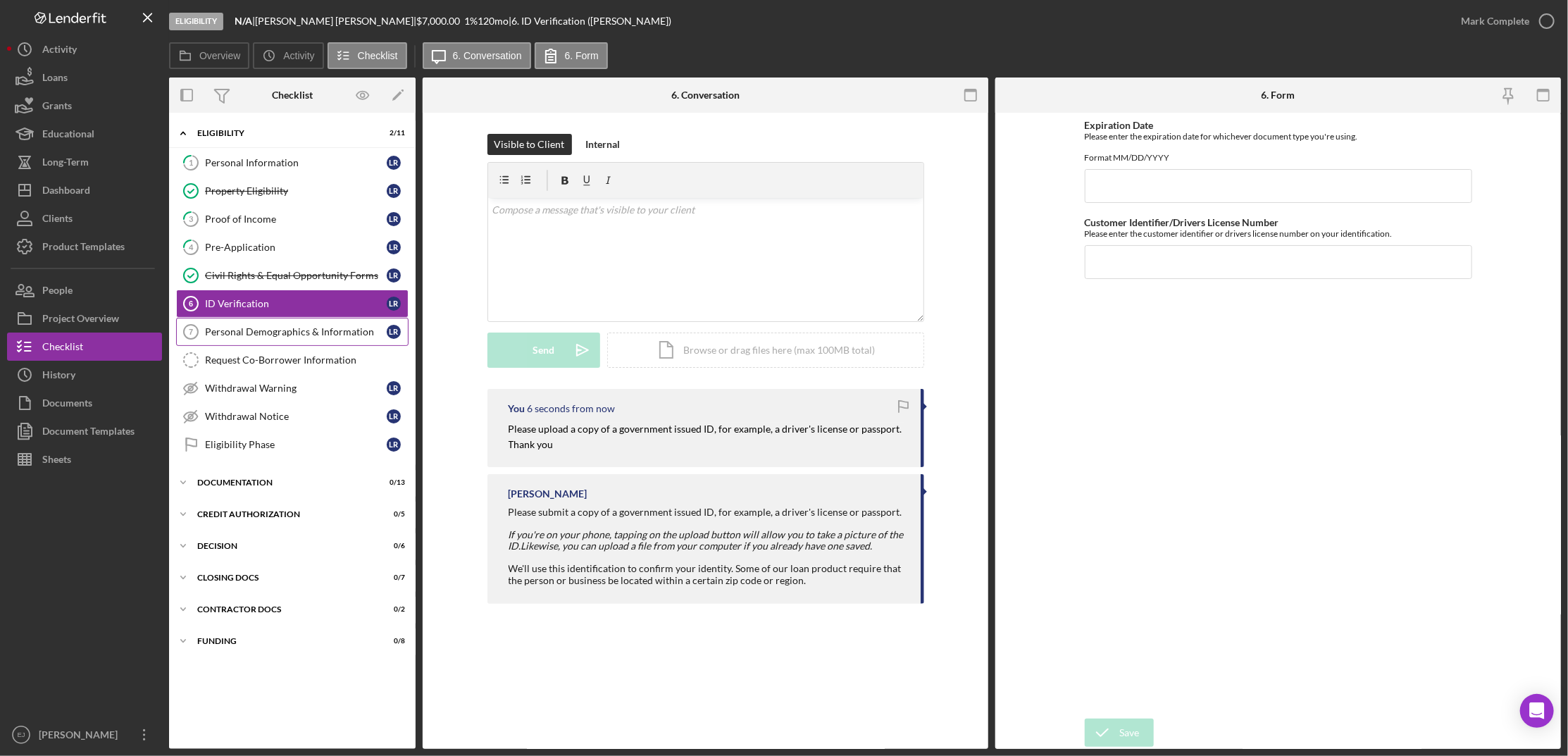
click at [246, 341] on link "Personal Demographics & Information 7 Personal Demographics & Information L R" at bounding box center [293, 332] width 232 height 28
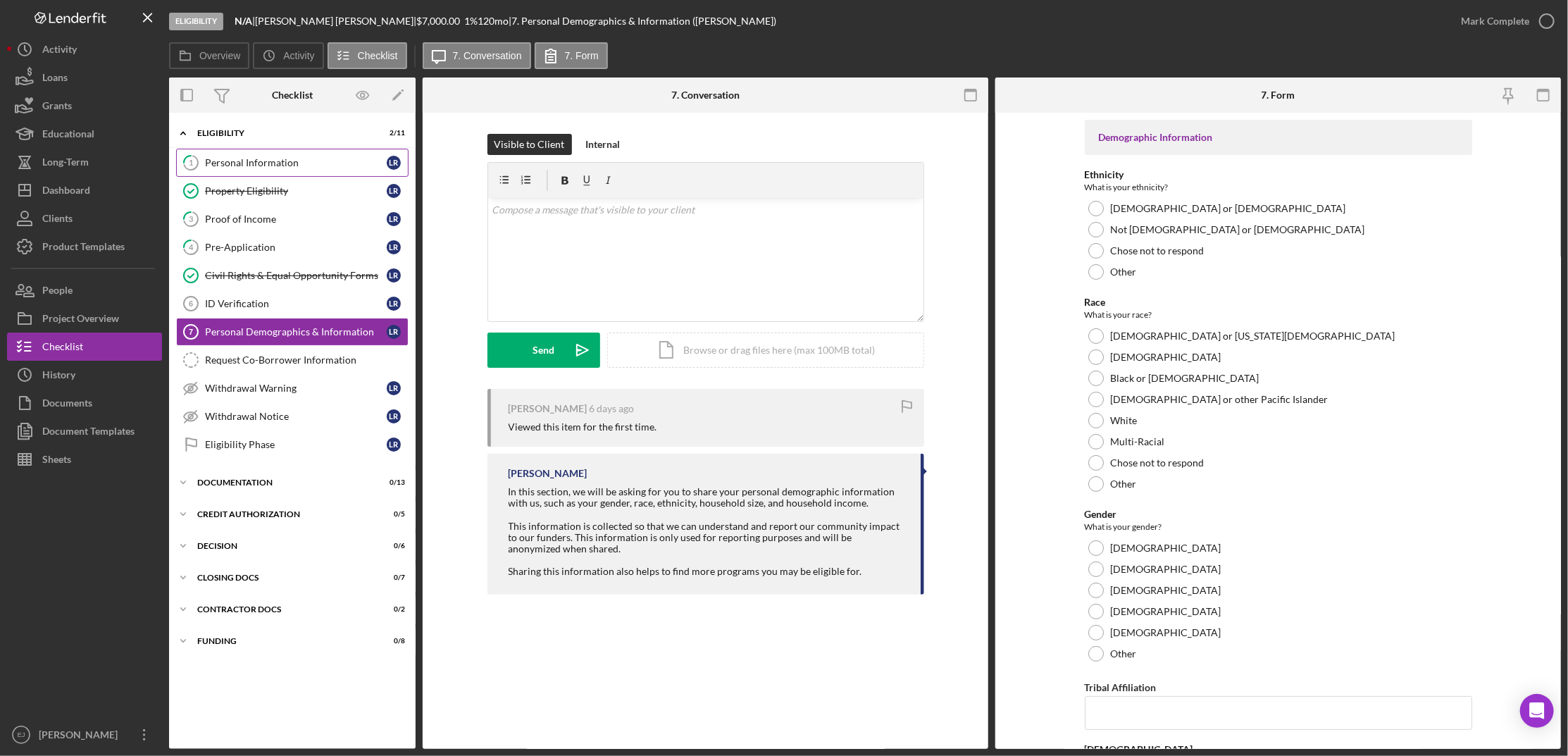
click at [275, 157] on div "Personal Information" at bounding box center [296, 163] width 182 height 11
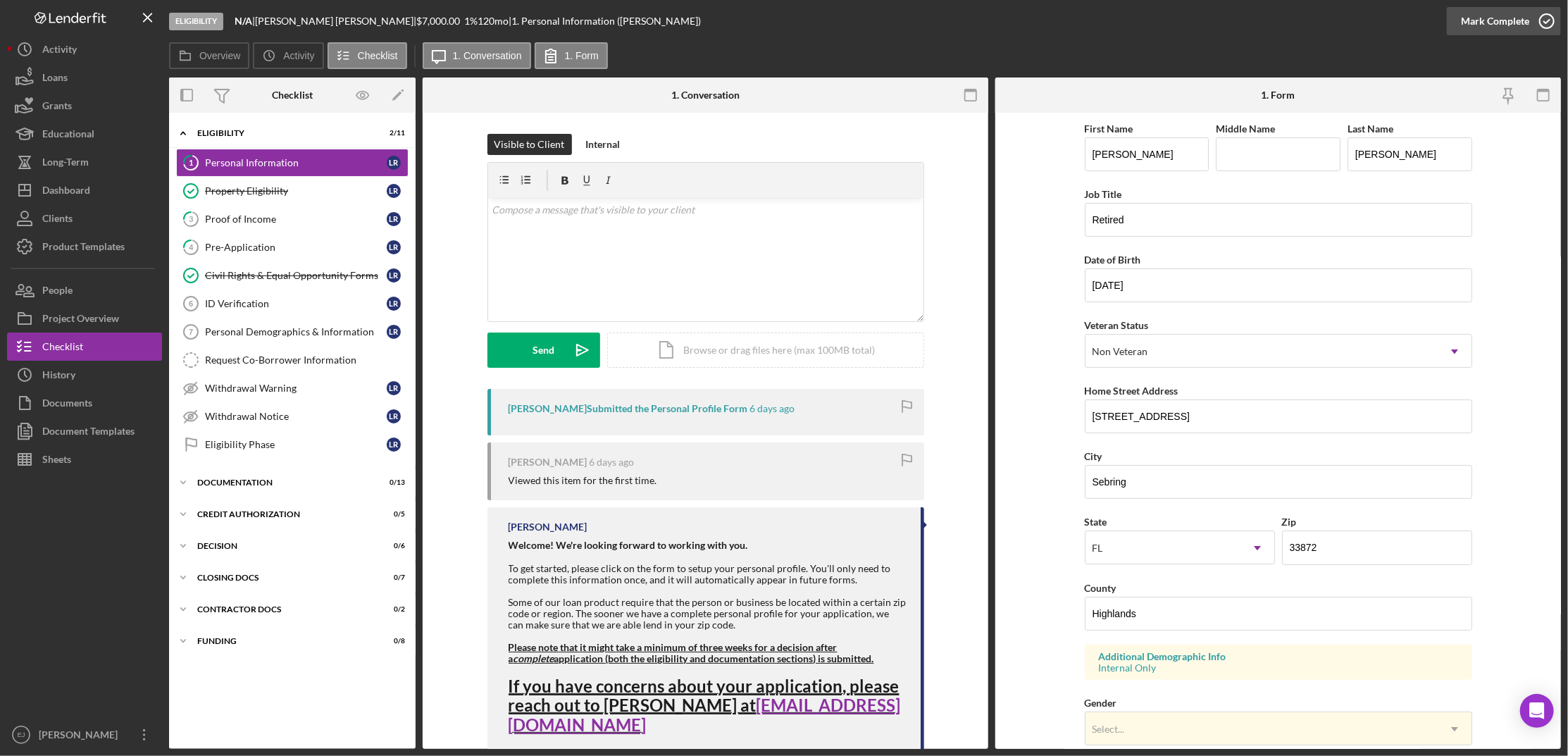
click at [1548, 22] on icon "button" at bounding box center [1547, 21] width 35 height 35
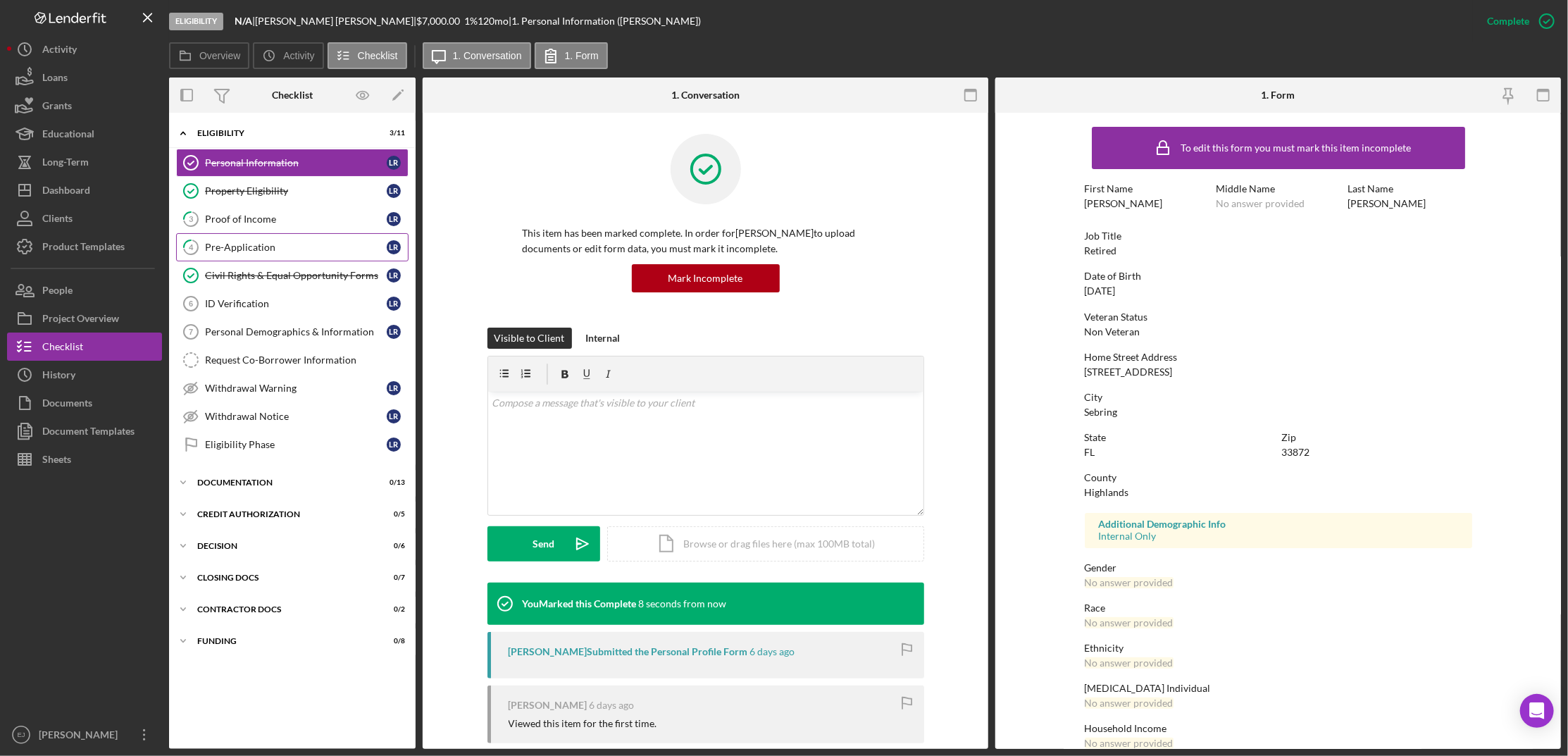
click at [277, 254] on link "4 Pre-Application L R" at bounding box center [293, 247] width 232 height 28
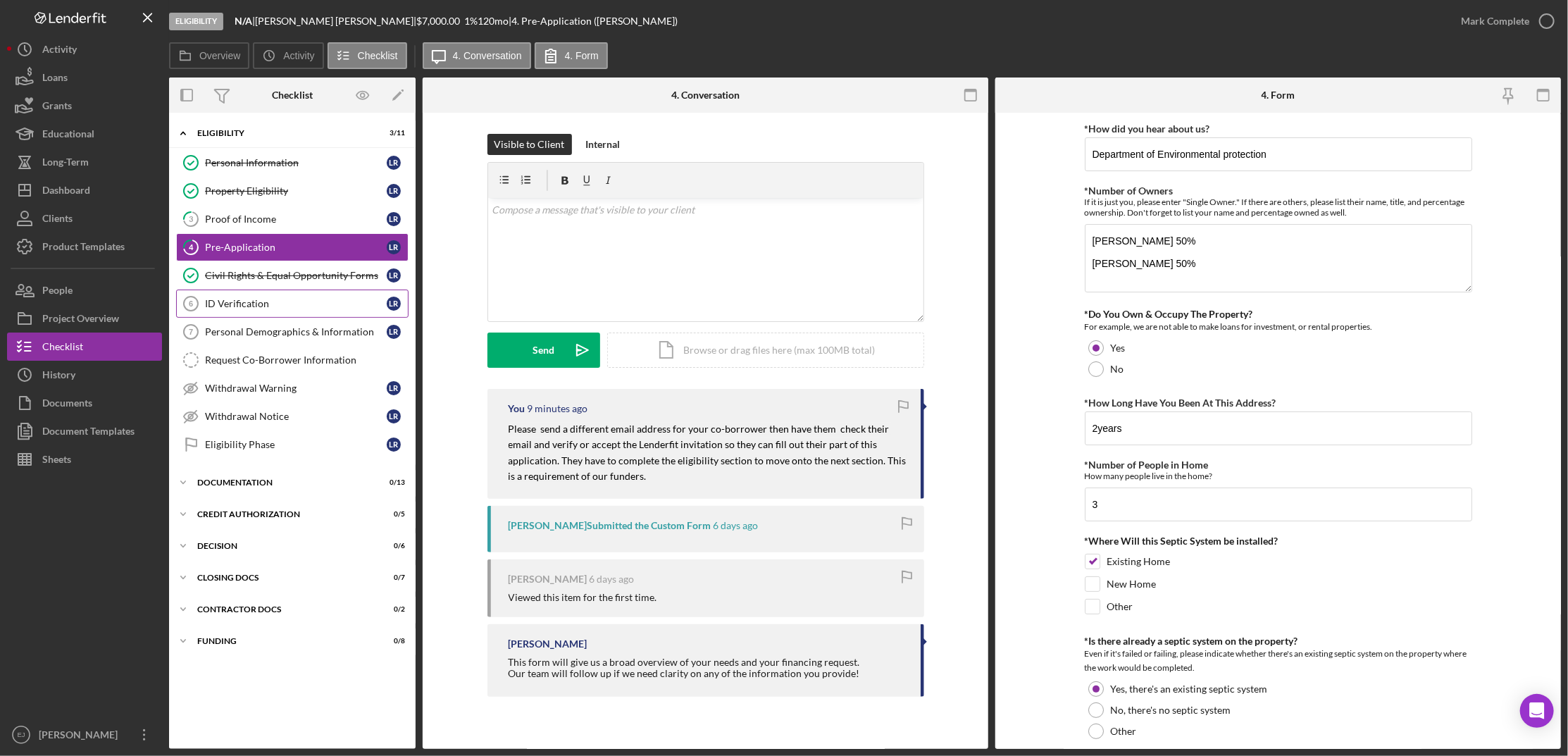
click at [261, 307] on div "ID Verification" at bounding box center [296, 304] width 182 height 11
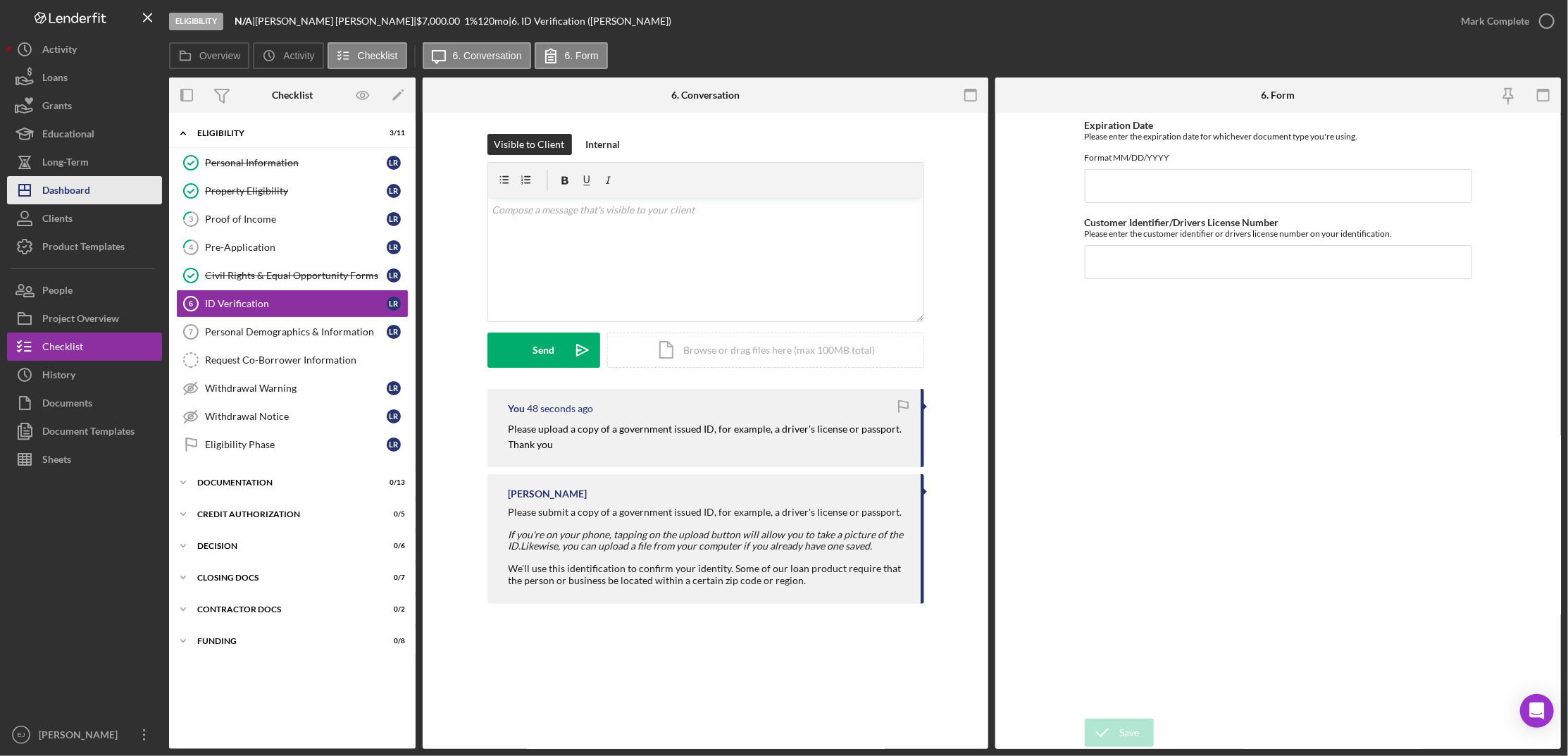
click at [76, 189] on div "Dashboard" at bounding box center [66, 192] width 48 height 32
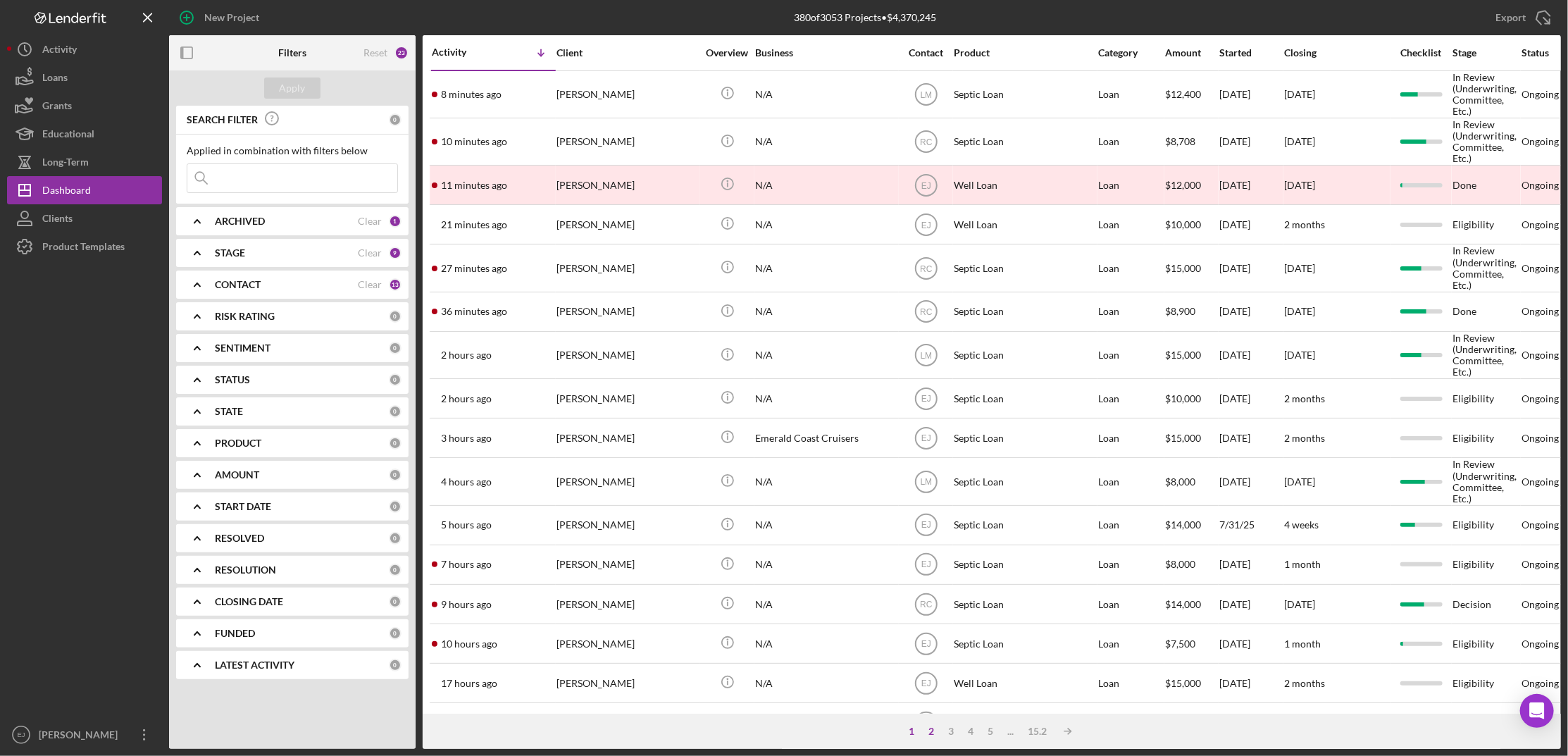
click at [929, 733] on div "2" at bounding box center [931, 731] width 20 height 11
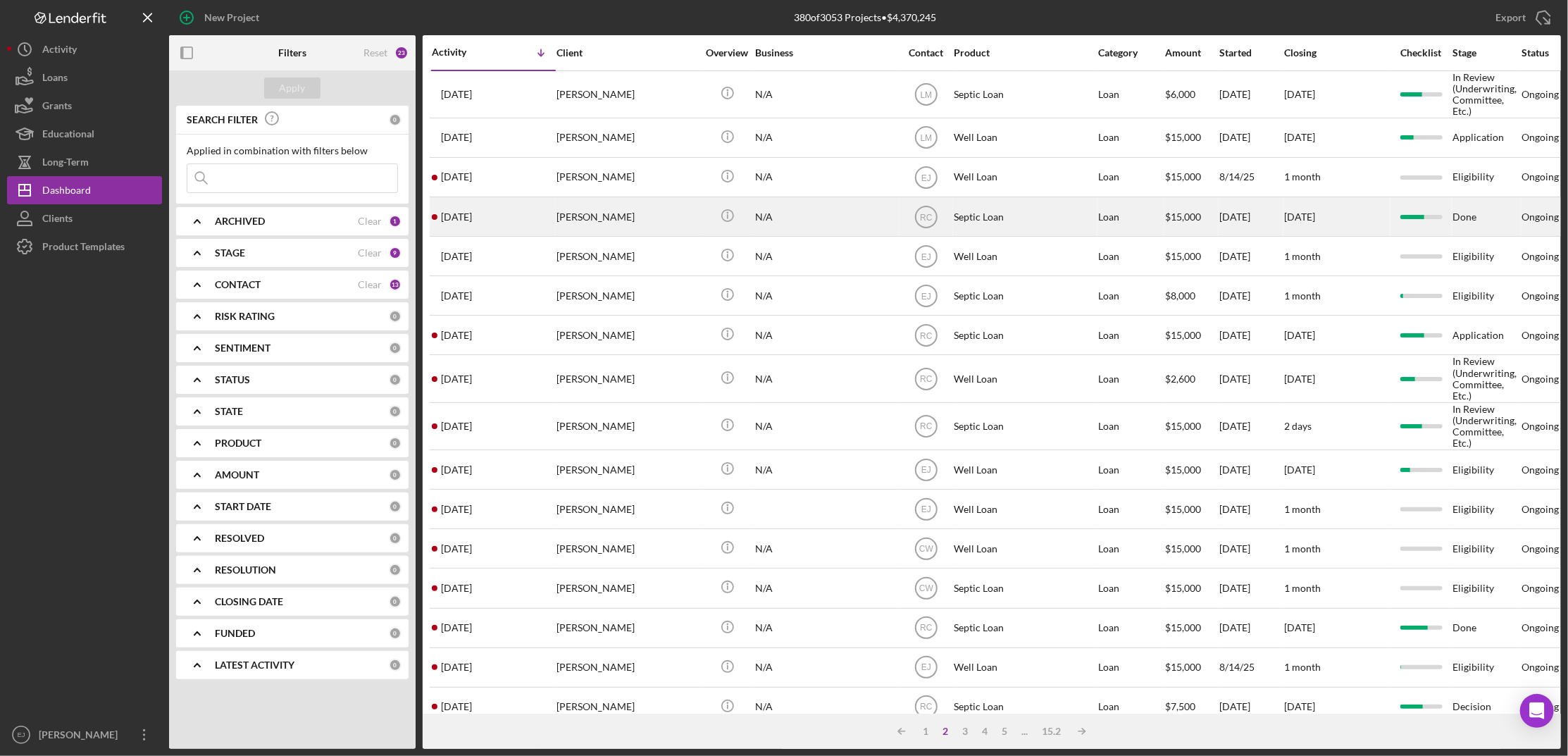
click at [581, 220] on div "[PERSON_NAME]" at bounding box center [627, 216] width 141 height 37
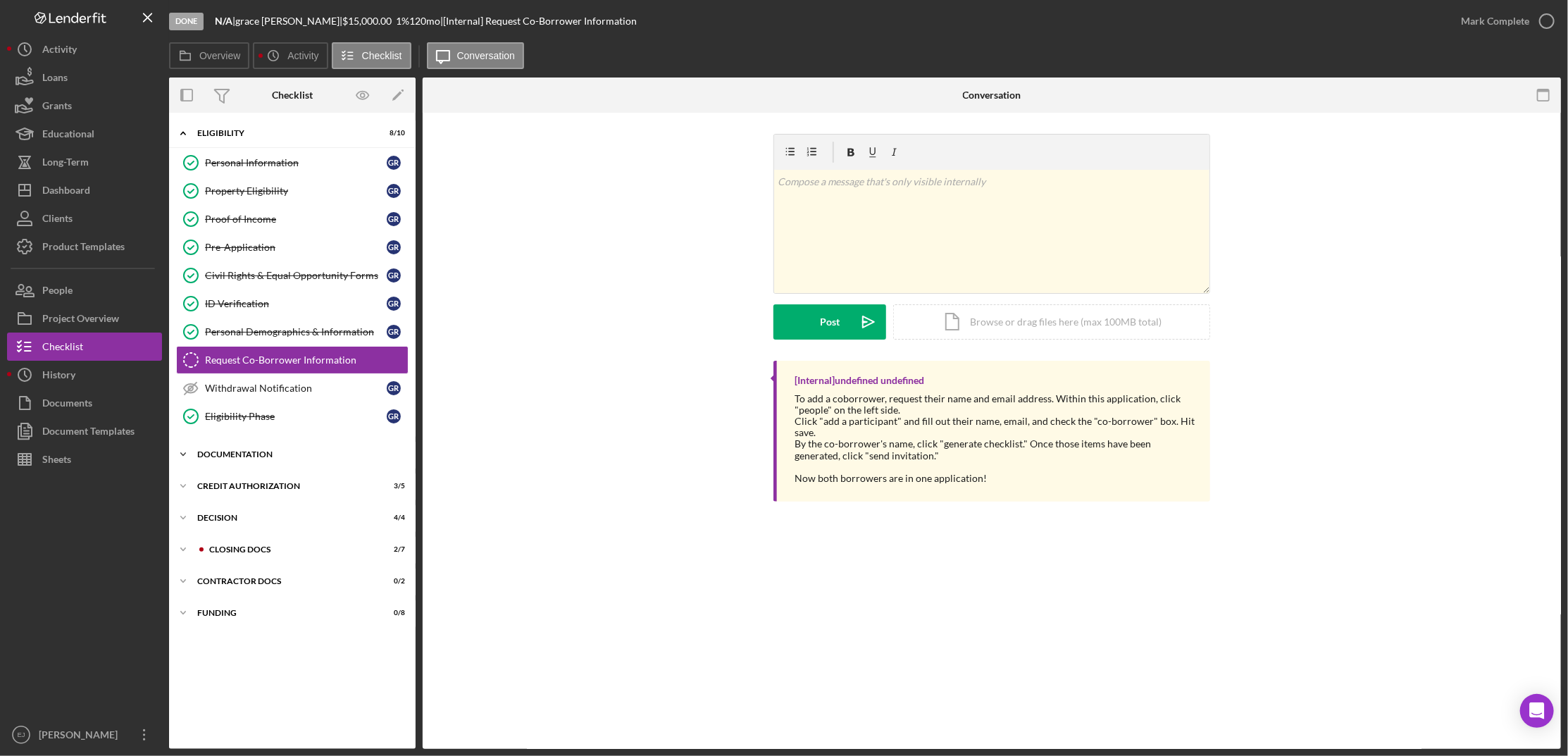
click at [179, 455] on icon "Icon/Expander" at bounding box center [183, 454] width 28 height 28
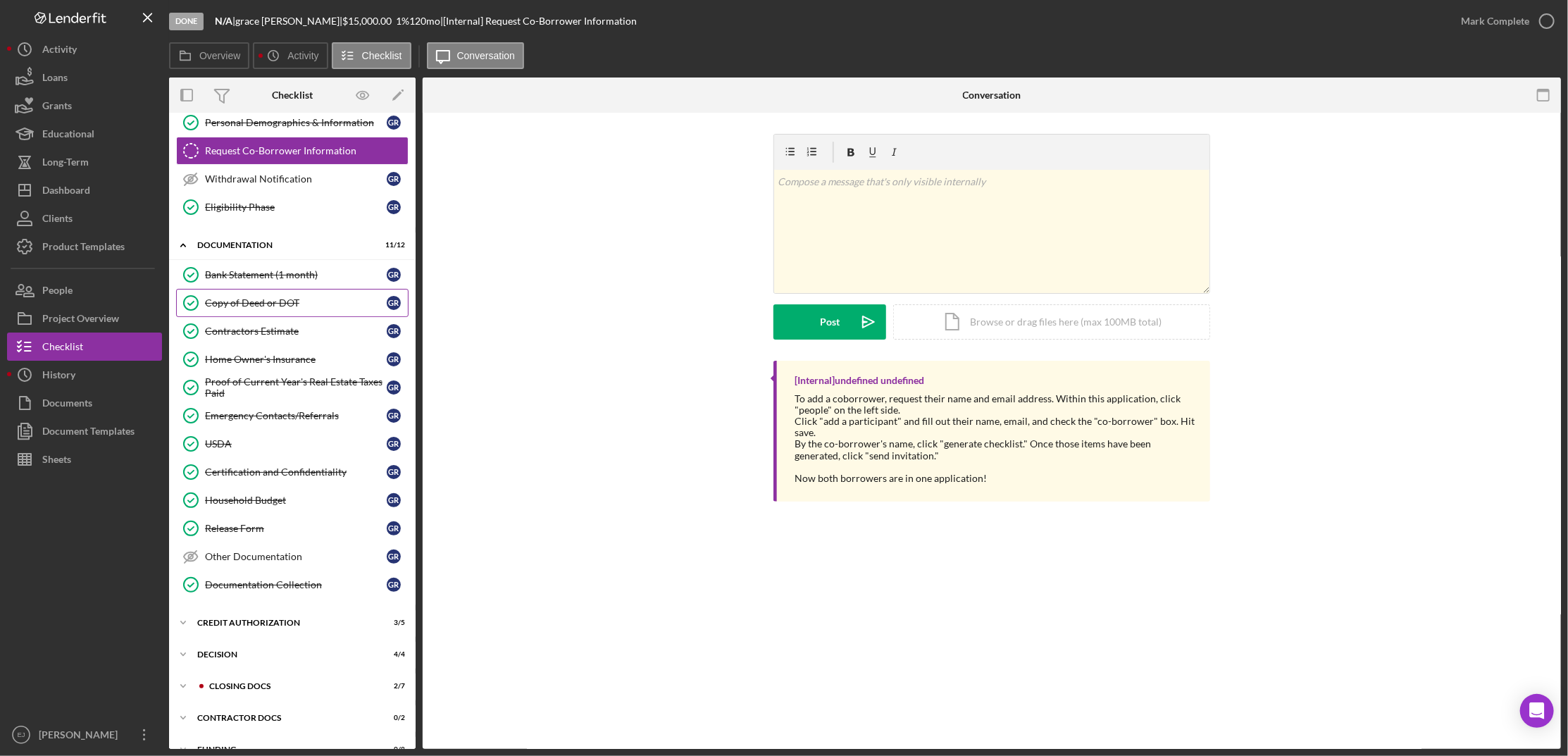
scroll to position [237, 0]
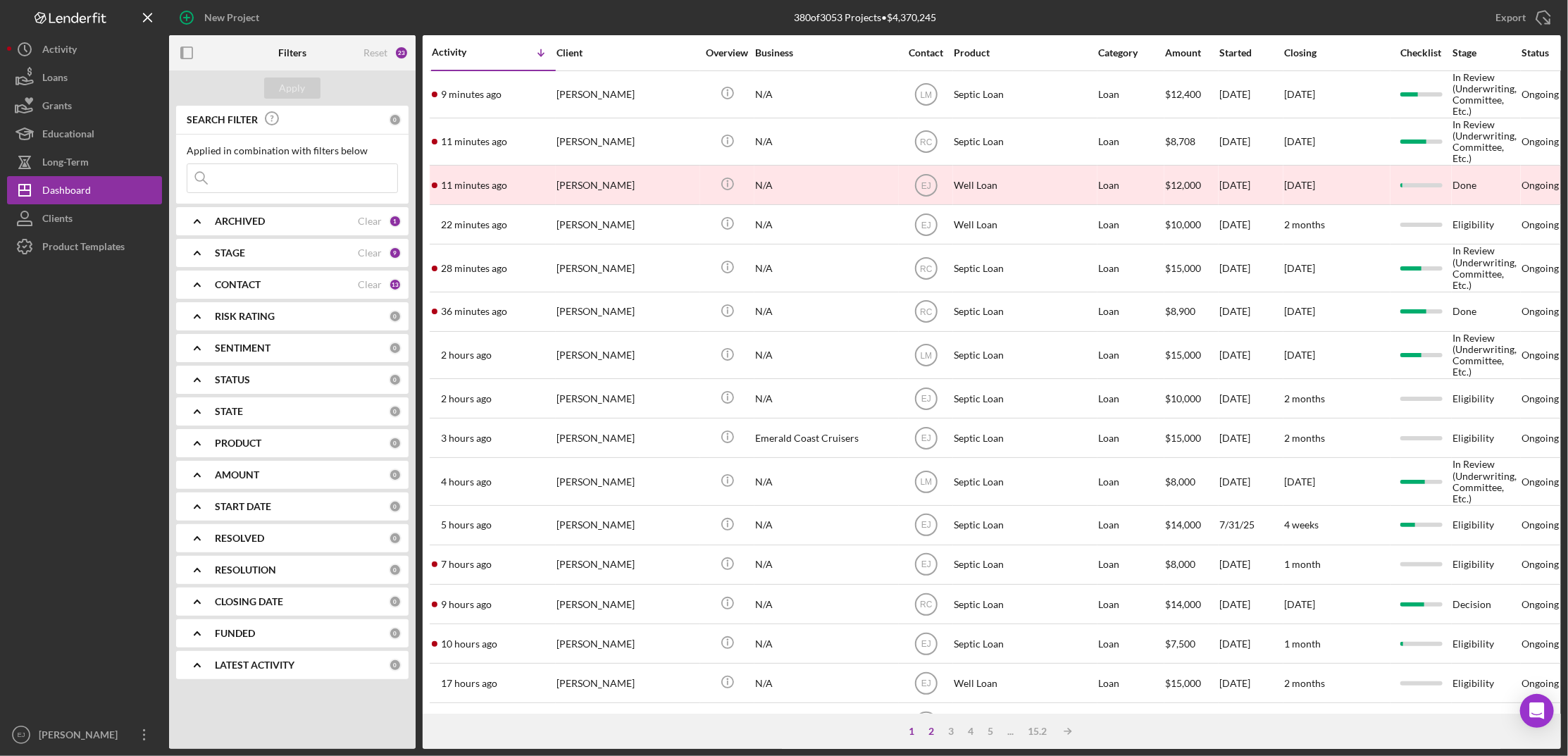
click at [925, 726] on div "2" at bounding box center [931, 731] width 20 height 11
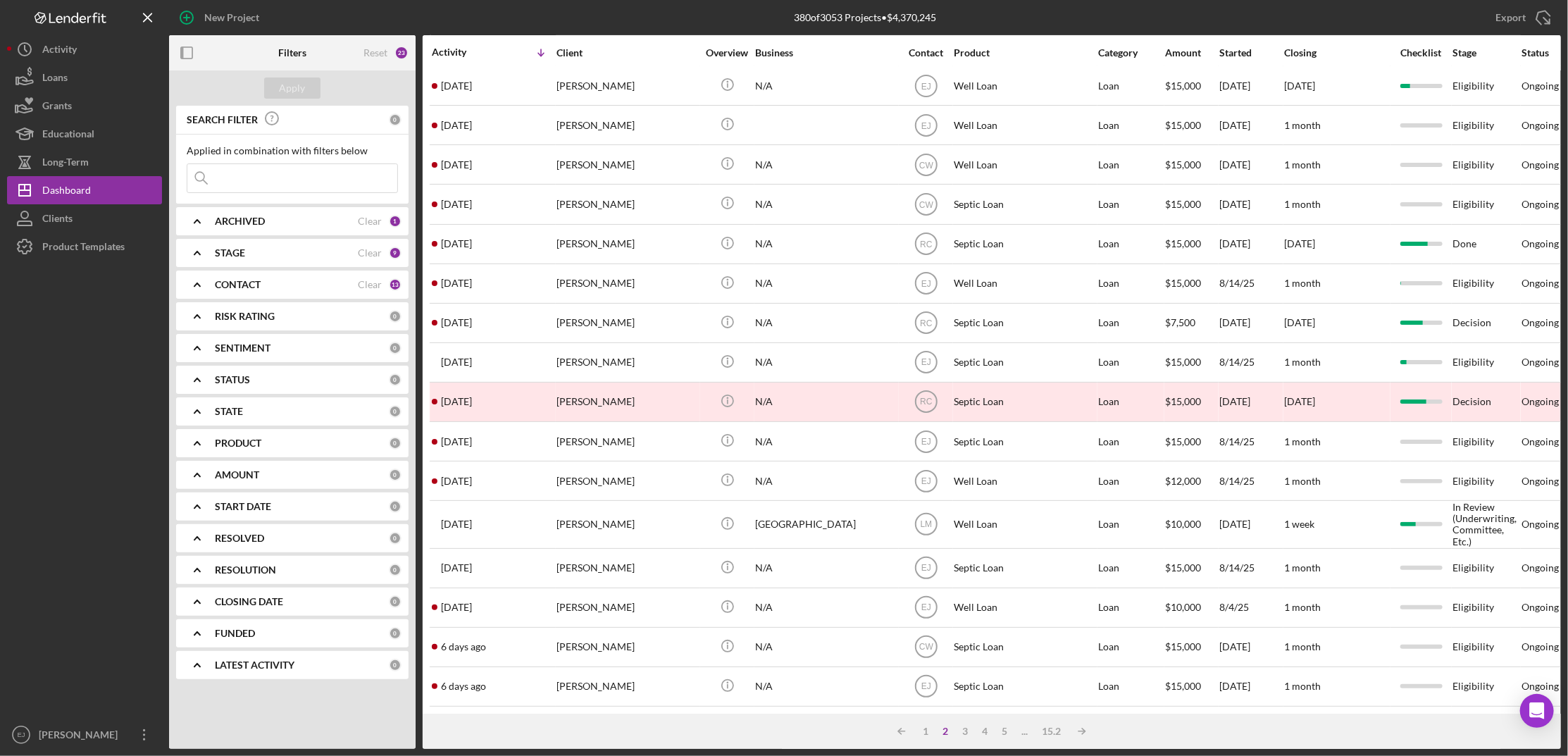
scroll to position [403, 0]
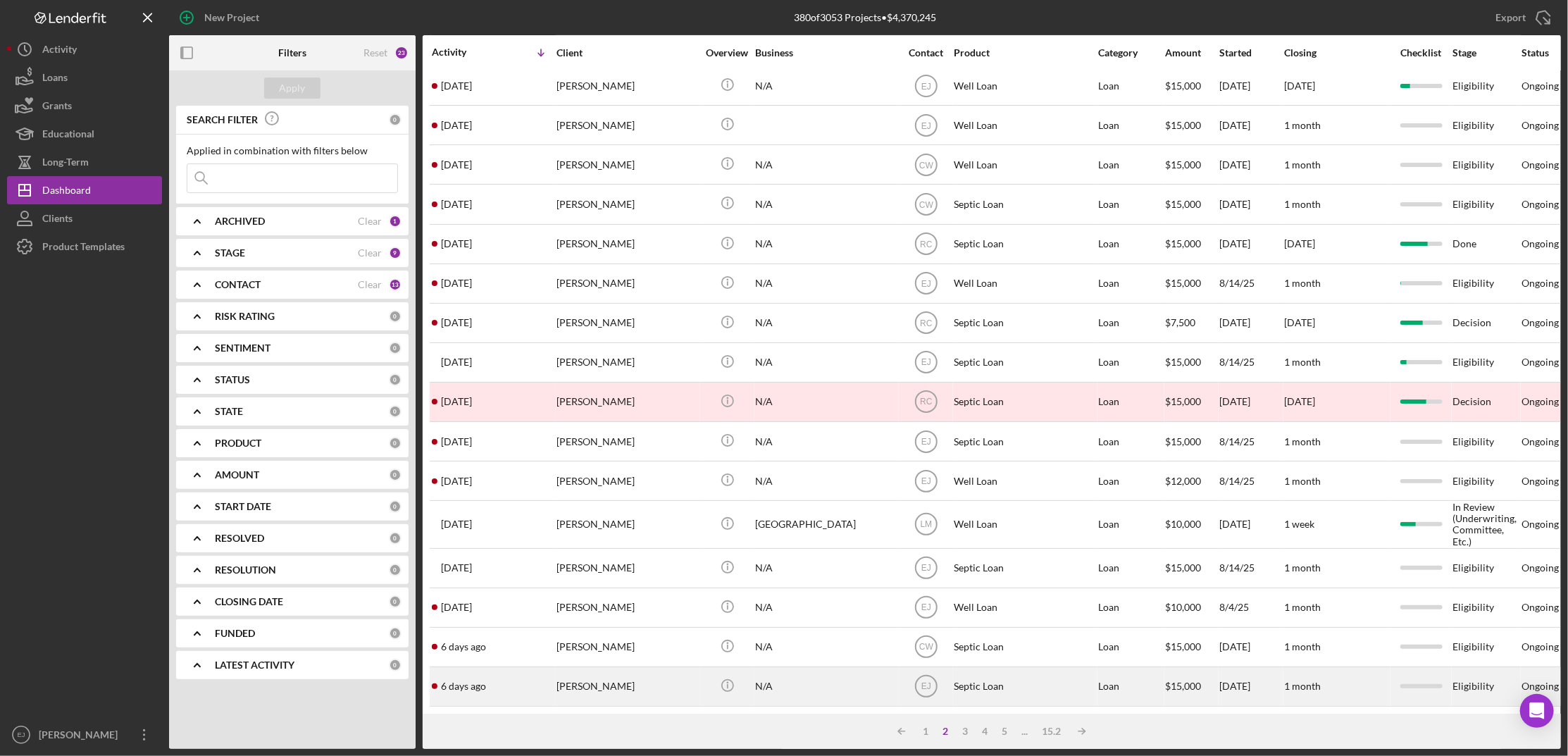
click at [615, 673] on div "[PERSON_NAME]" at bounding box center [627, 686] width 141 height 37
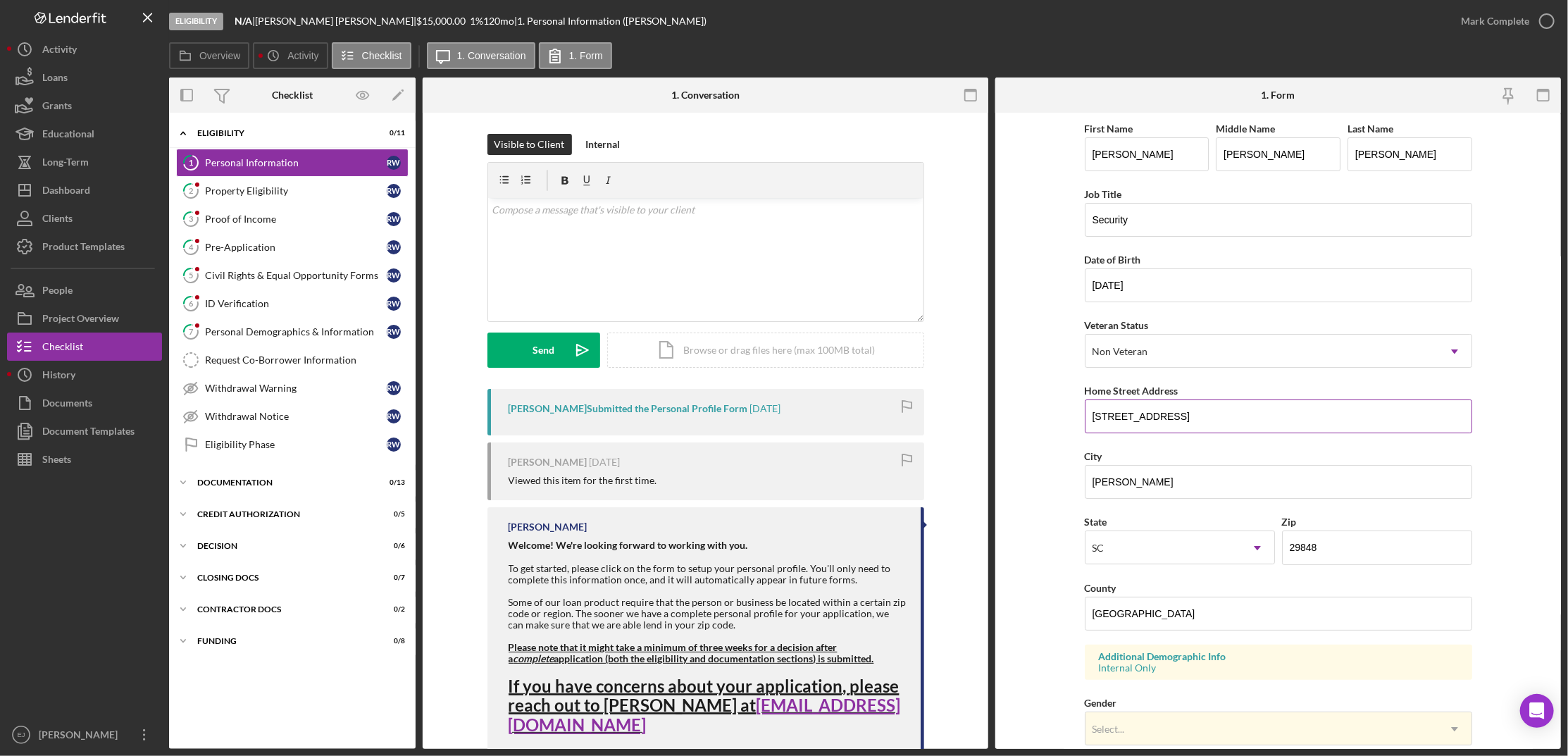
drag, startPoint x: 1085, startPoint y: 418, endPoint x: 1214, endPoint y: 415, distance: 129.0
click at [1214, 415] on input "[STREET_ADDRESS]" at bounding box center [1278, 416] width 387 height 33
click at [242, 194] on div "Property Eligibility" at bounding box center [296, 190] width 182 height 11
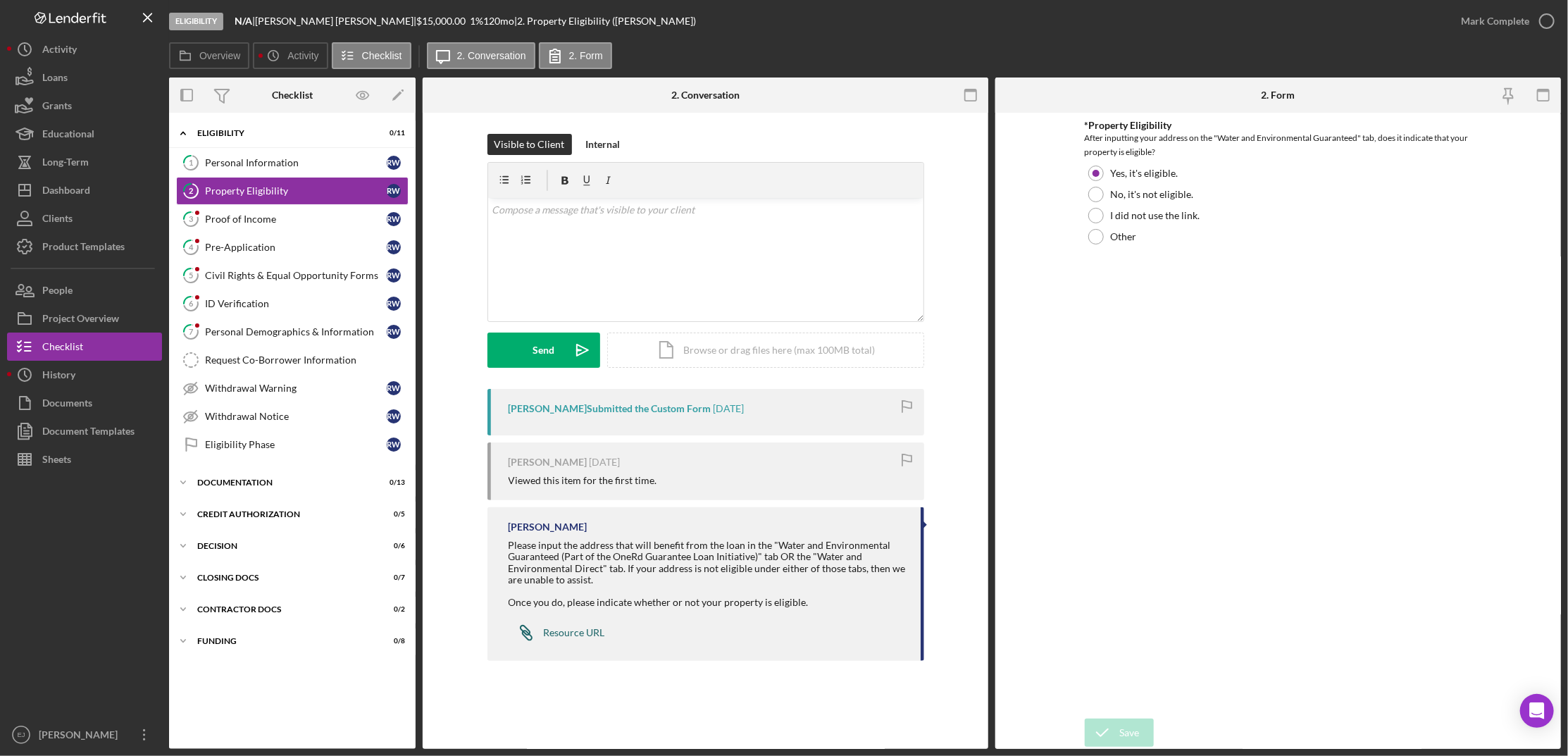
click at [586, 630] on div "Resource URL" at bounding box center [574, 632] width 61 height 11
click at [244, 157] on div "Personal Information" at bounding box center [296, 163] width 182 height 11
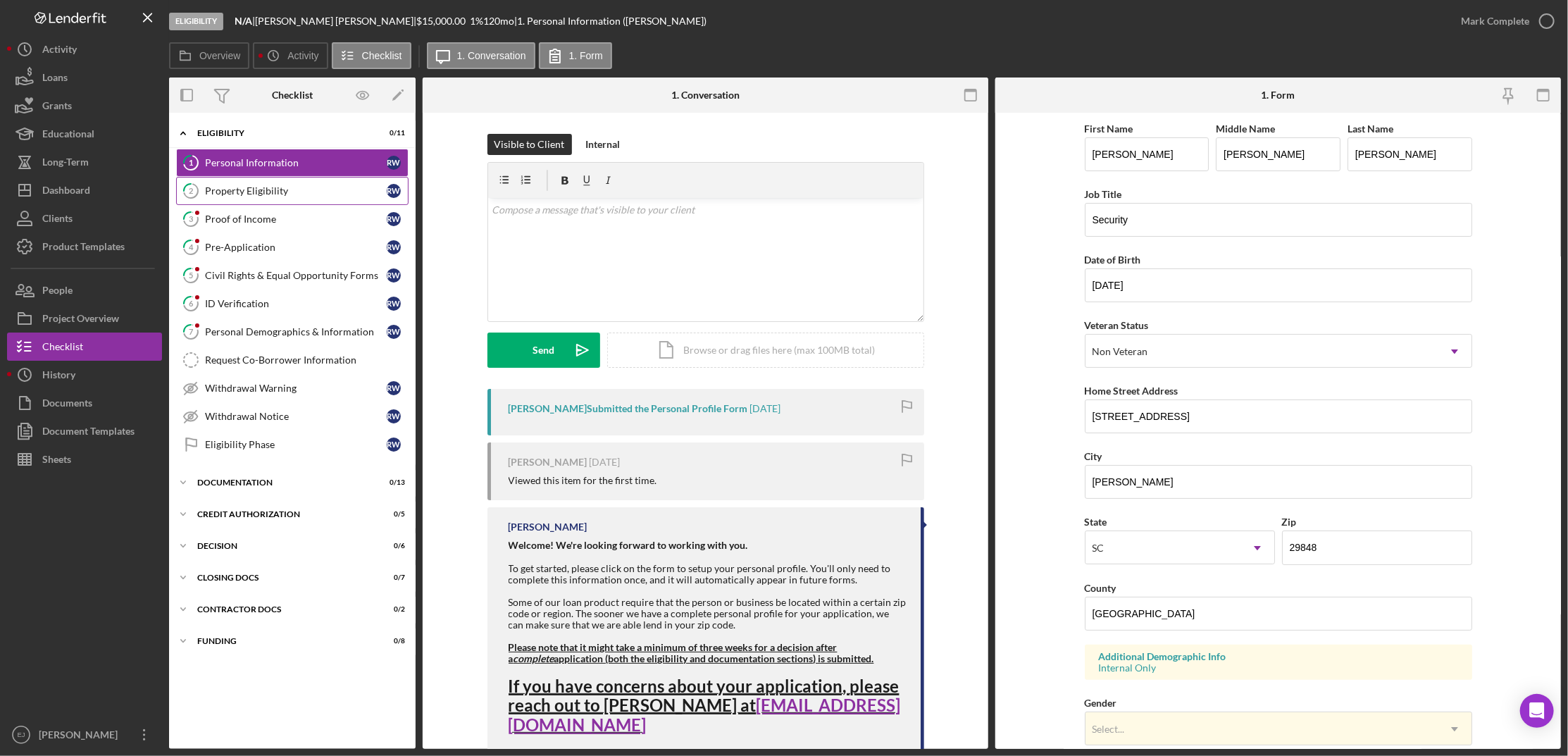
click at [222, 182] on link "2 Property Eligibility R W" at bounding box center [293, 190] width 232 height 28
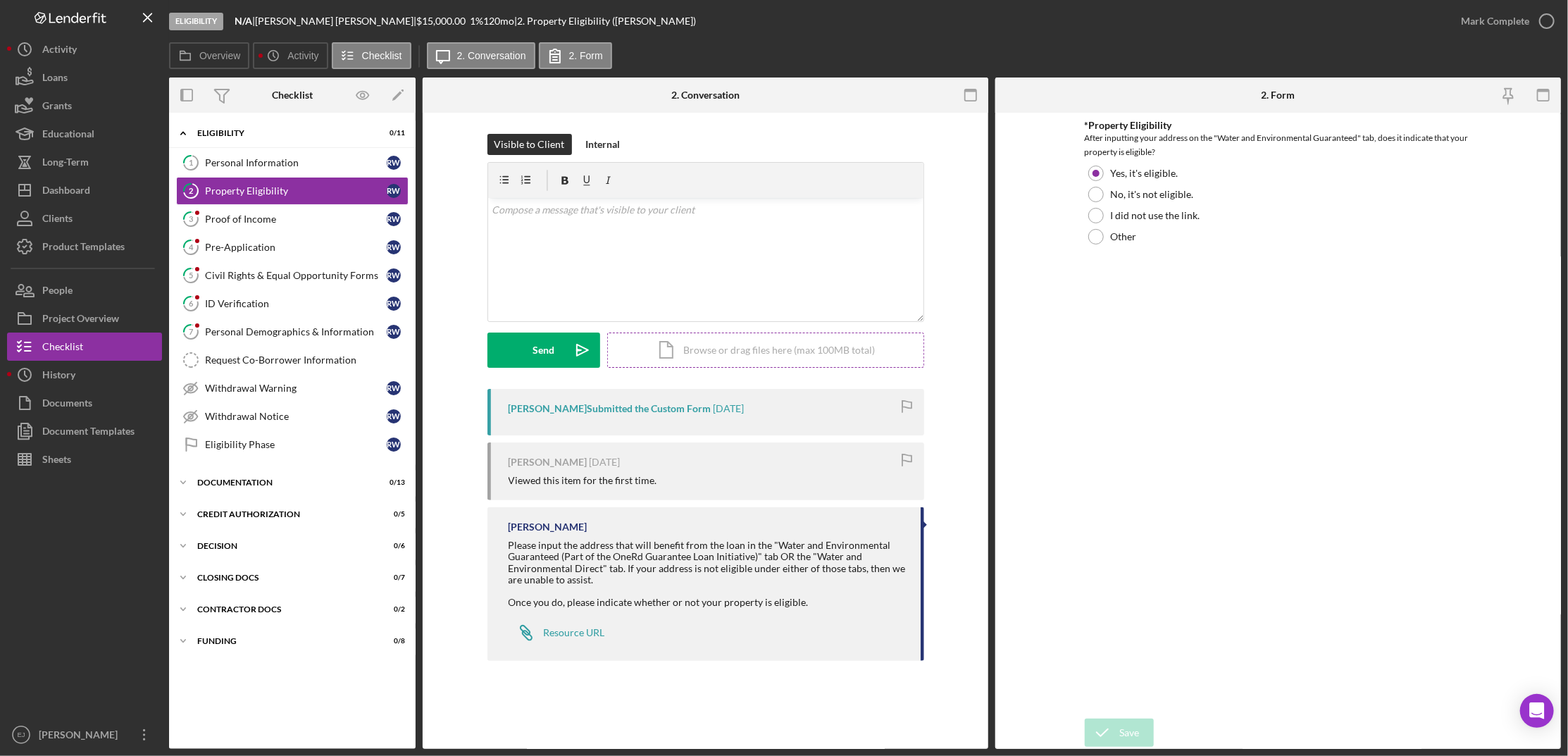
click at [747, 345] on div "Icon/Document Browse or drag files here (max 100MB total) Tap to choose files o…" at bounding box center [765, 350] width 317 height 35
click at [545, 345] on div "Upload" at bounding box center [543, 350] width 32 height 35
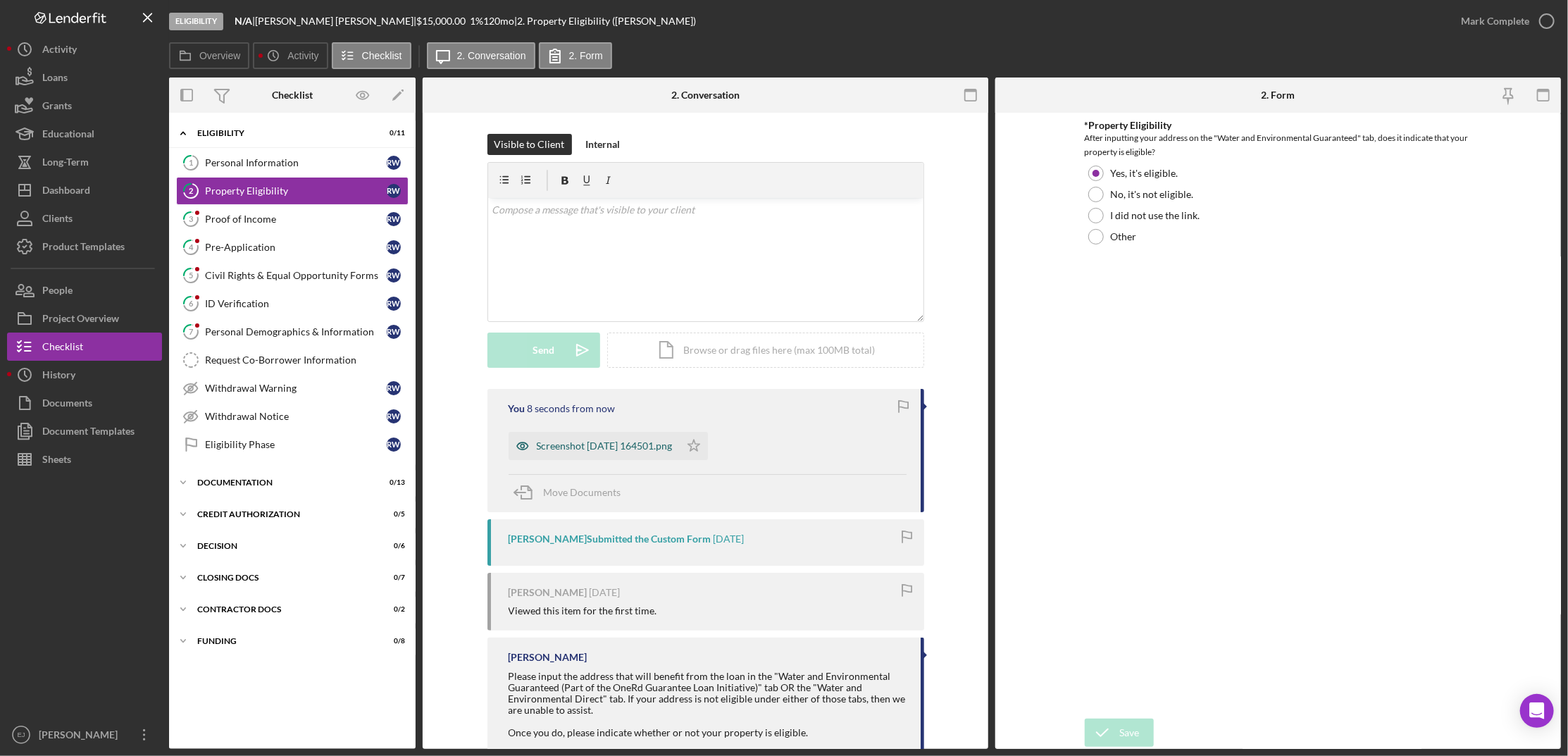
click at [546, 443] on div "Screenshot [DATE] 164501.png" at bounding box center [605, 446] width 136 height 11
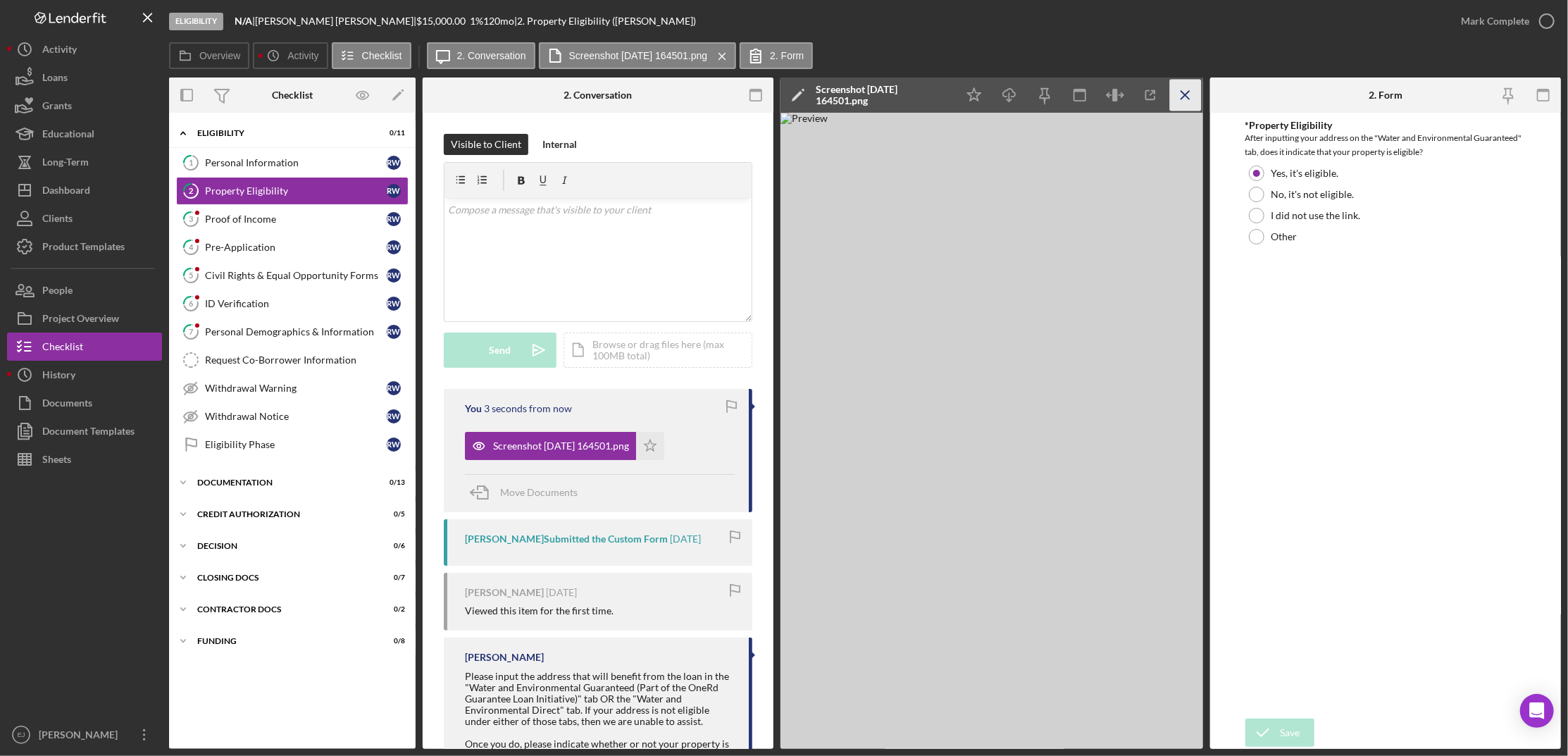
click at [1186, 102] on icon "Icon/Menu Close" at bounding box center [1185, 96] width 32 height 32
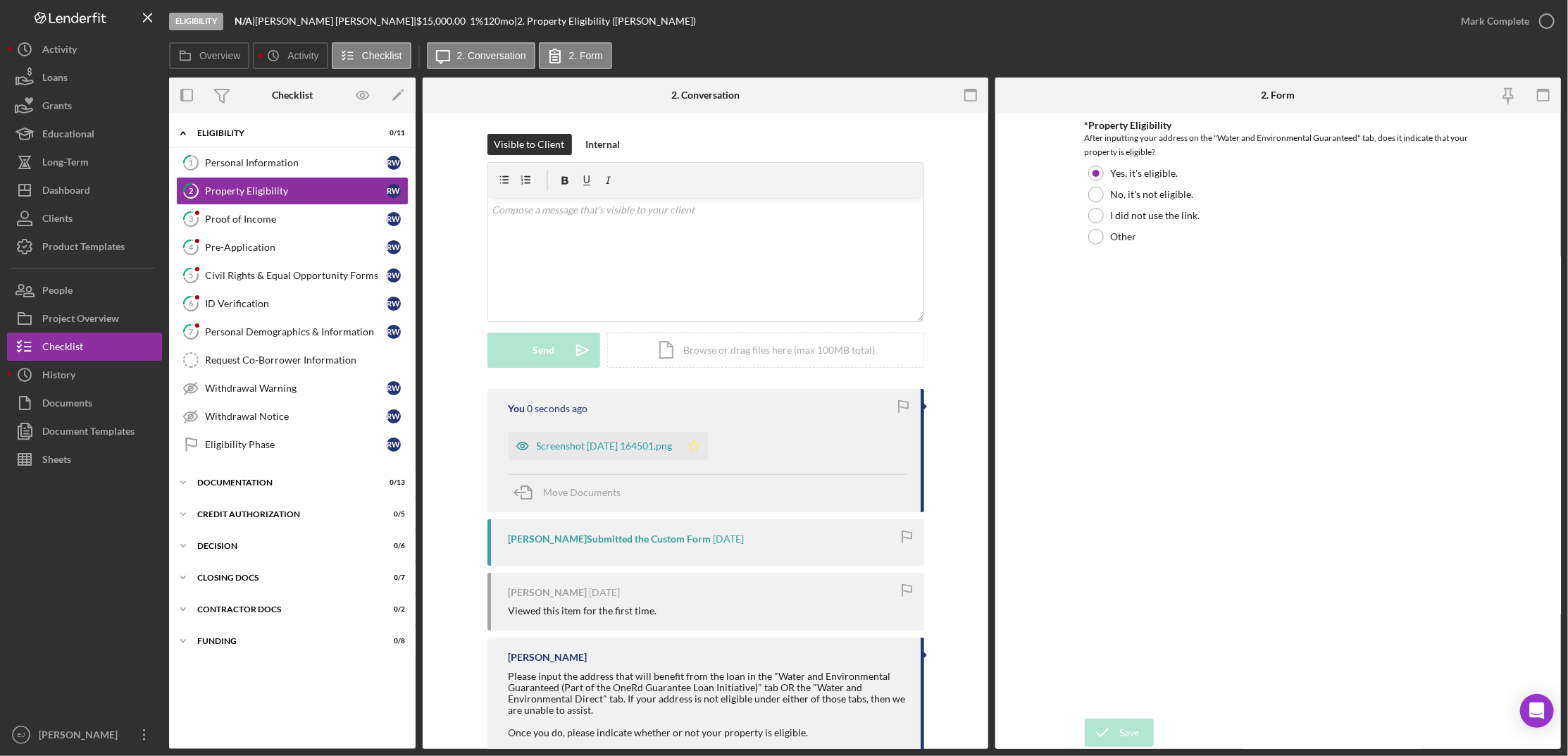
click at [708, 445] on icon "Icon/Star" at bounding box center [694, 446] width 28 height 28
click at [1537, 13] on icon "button" at bounding box center [1547, 21] width 35 height 35
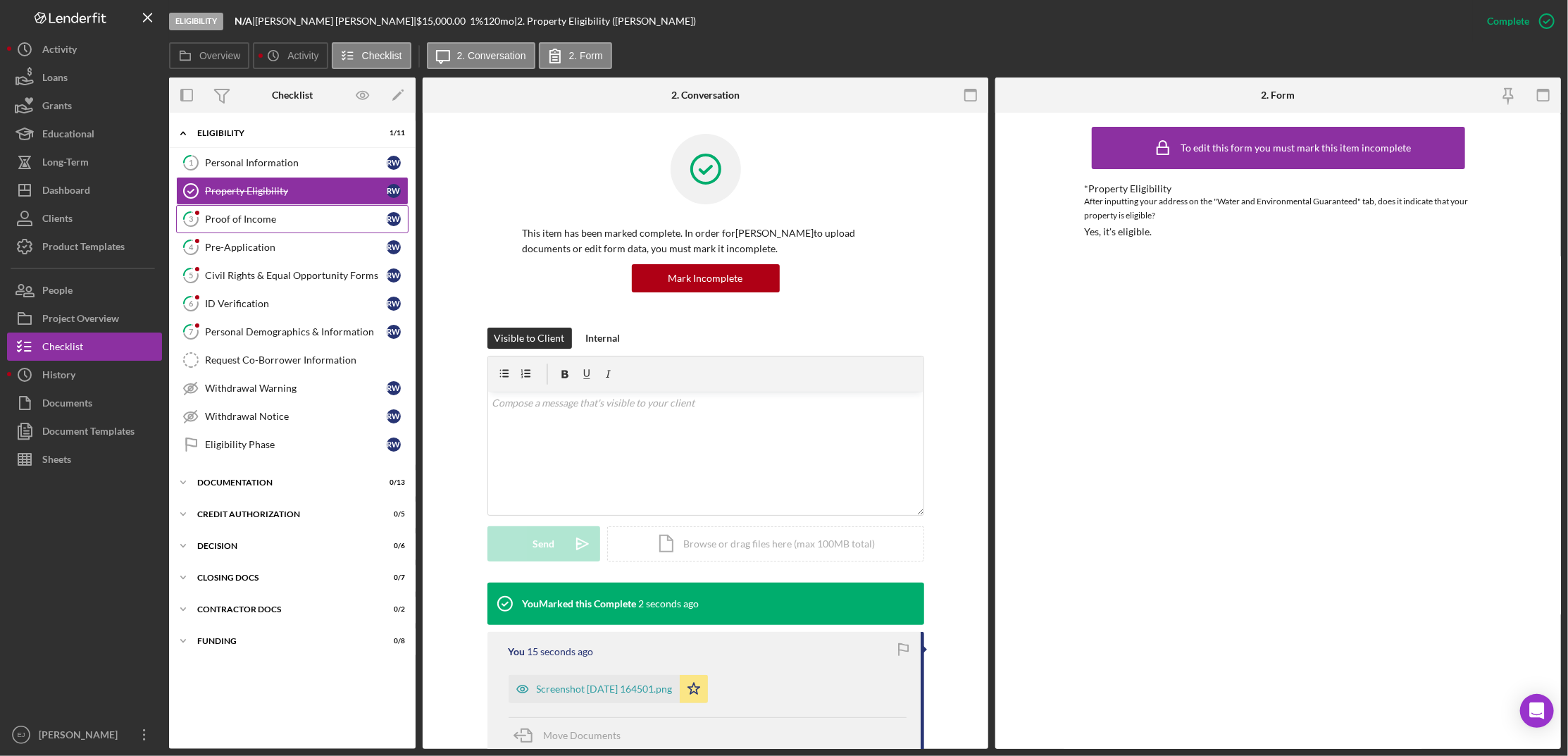
click at [249, 226] on link "3 Proof of Income R W" at bounding box center [293, 219] width 232 height 28
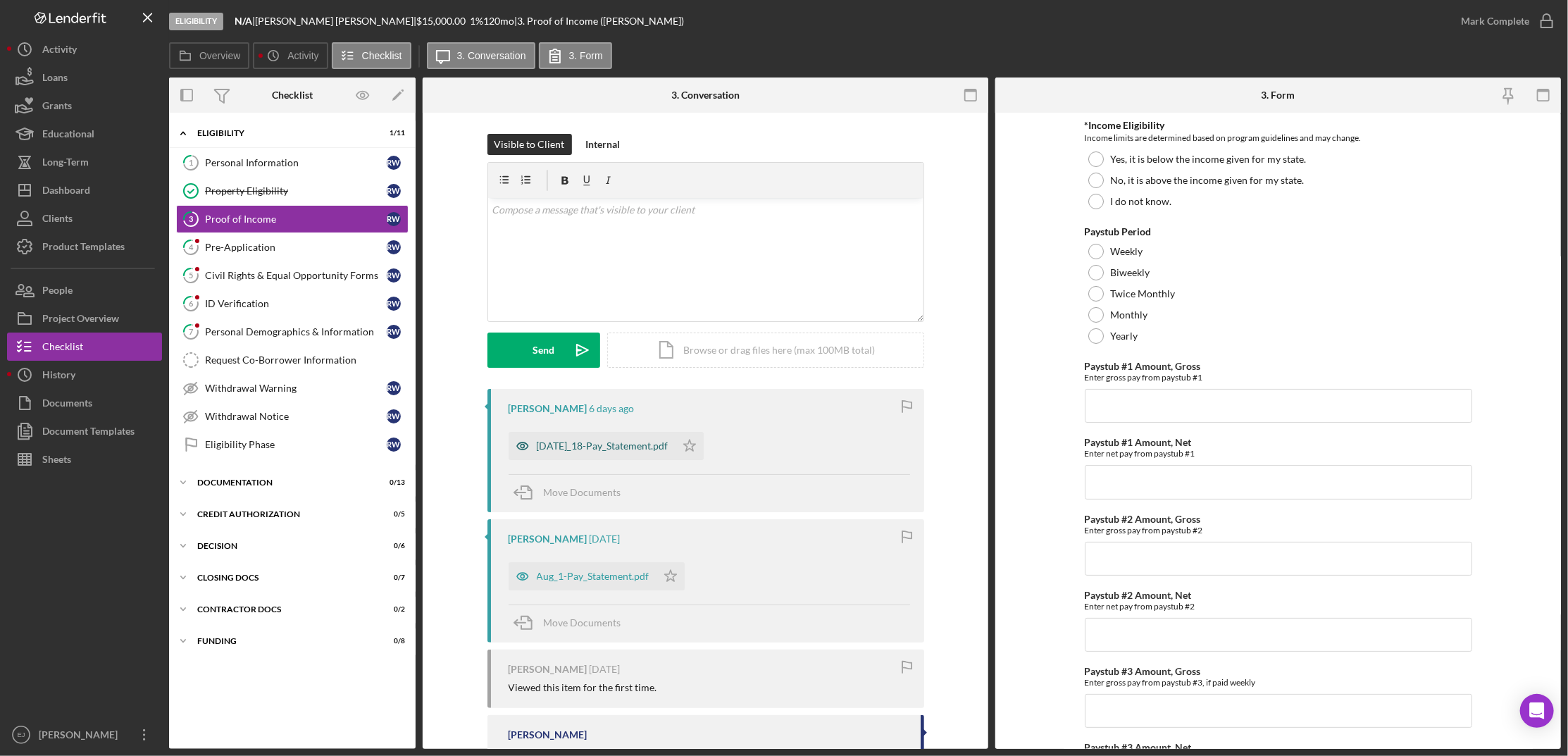
click at [553, 444] on div "[DATE]_18-Pay_Statement.pdf" at bounding box center [603, 446] width 132 height 11
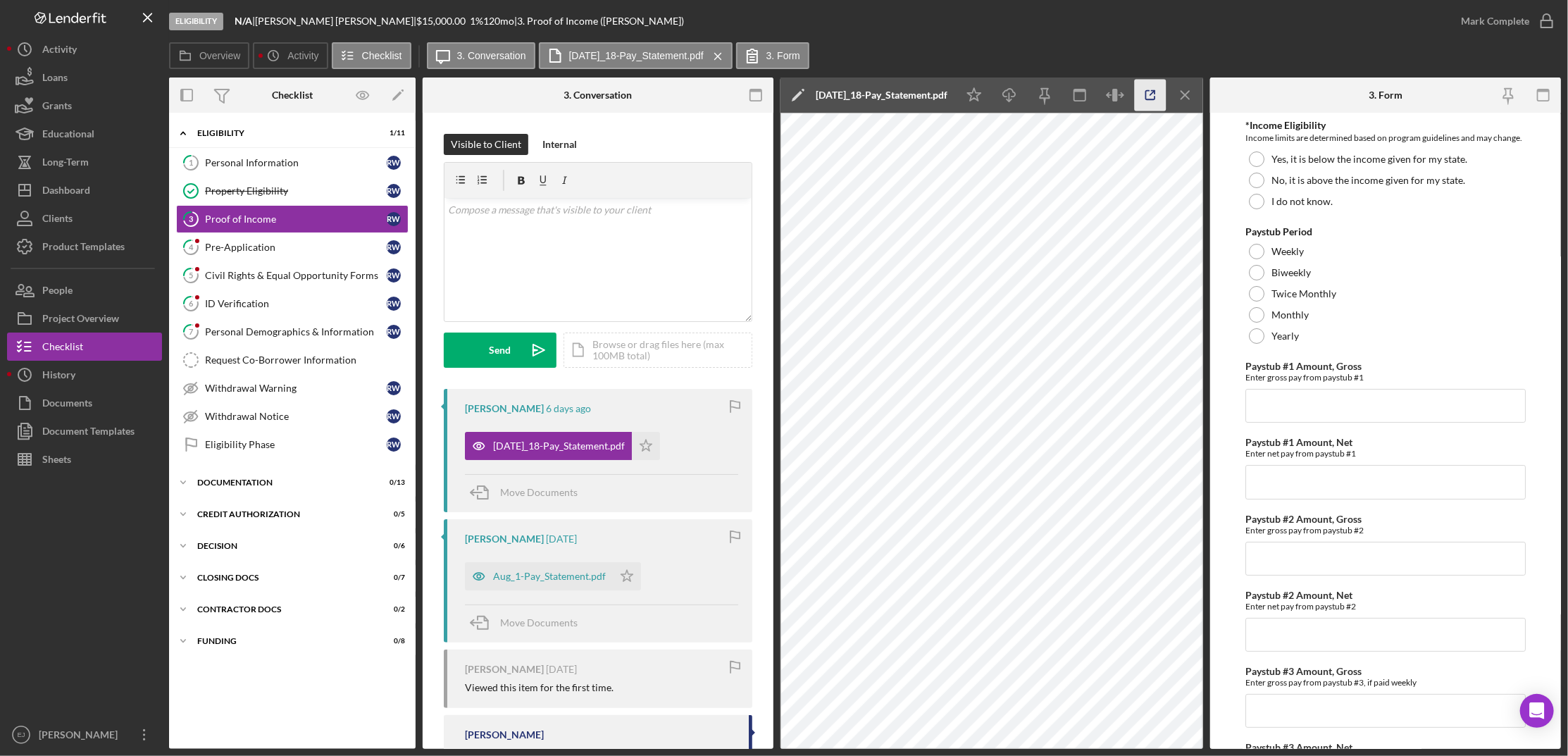
click at [1150, 100] on icon "button" at bounding box center [1151, 96] width 32 height 32
click at [640, 450] on polygon "button" at bounding box center [646, 445] width 12 height 11
drag, startPoint x: 1286, startPoint y: 408, endPoint x: 1257, endPoint y: 267, distance: 144.0
click at [1257, 267] on div "*Income Eligibility Income limits are determined based on program guidelines an…" at bounding box center [1386, 545] width 281 height 851
click at [1257, 267] on div at bounding box center [1256, 272] width 16 height 16
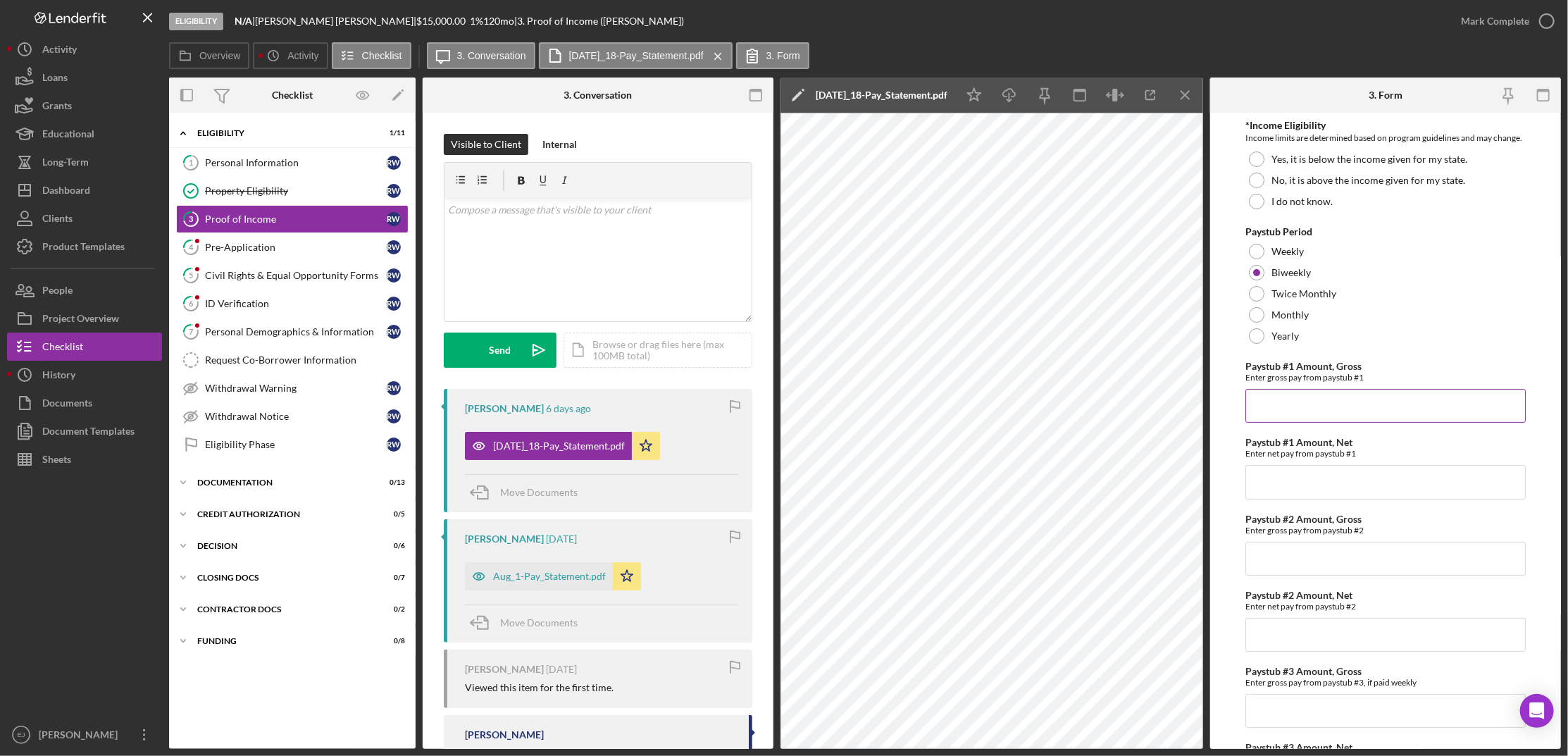
click at [1284, 411] on input "Paystub #1 Amount, Gross" at bounding box center [1386, 406] width 281 height 33
type input "$3,507.83"
click at [1310, 467] on input "Paystub #1 Amount, Net" at bounding box center [1386, 481] width 281 height 33
type input "$2,050.83"
click at [1318, 564] on input "Paystub #2 Amount, Gross" at bounding box center [1386, 558] width 281 height 33
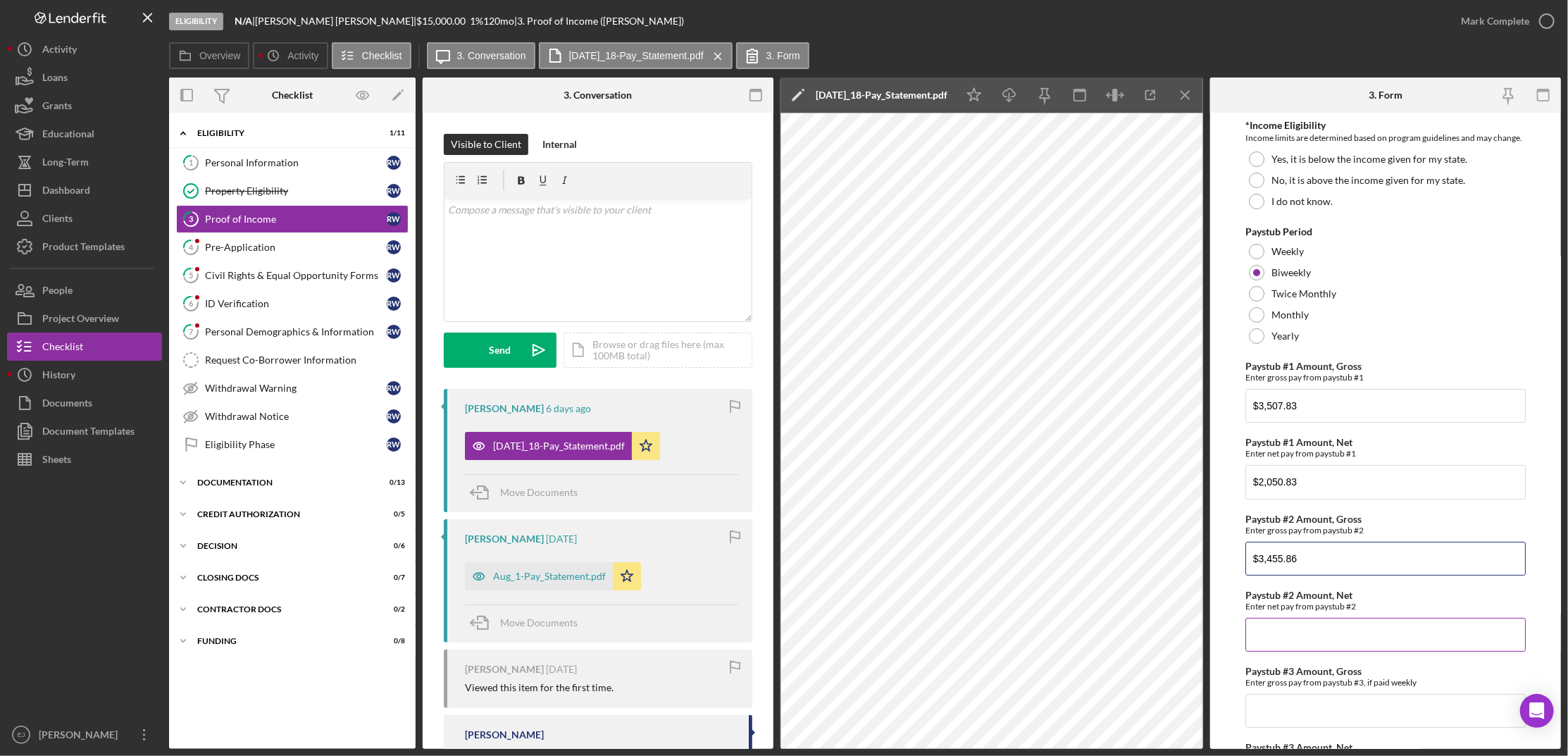
type input "$3,455.86"
click at [1312, 621] on input "Paystub #2 Amount, Net" at bounding box center [1386, 634] width 281 height 33
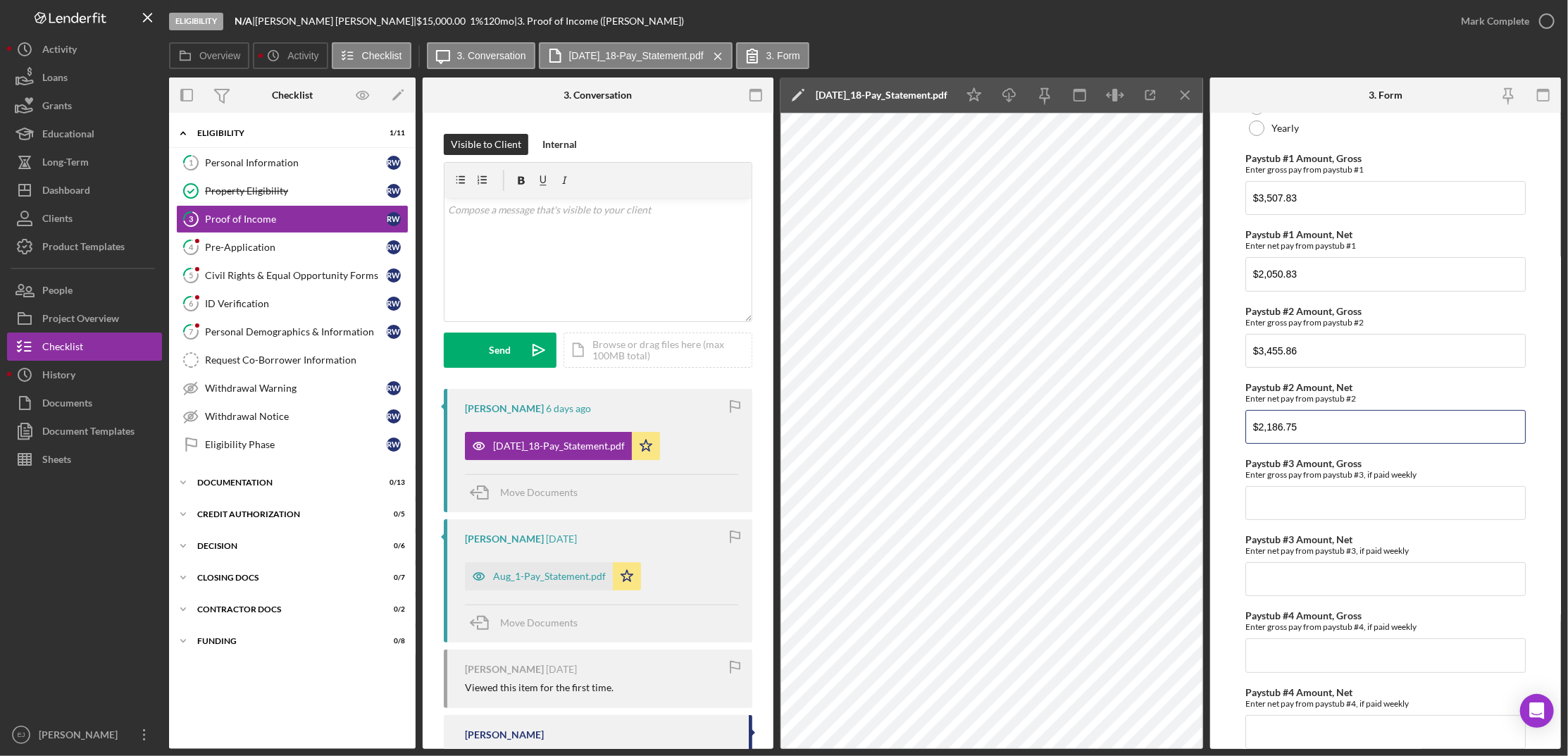
scroll to position [261, 0]
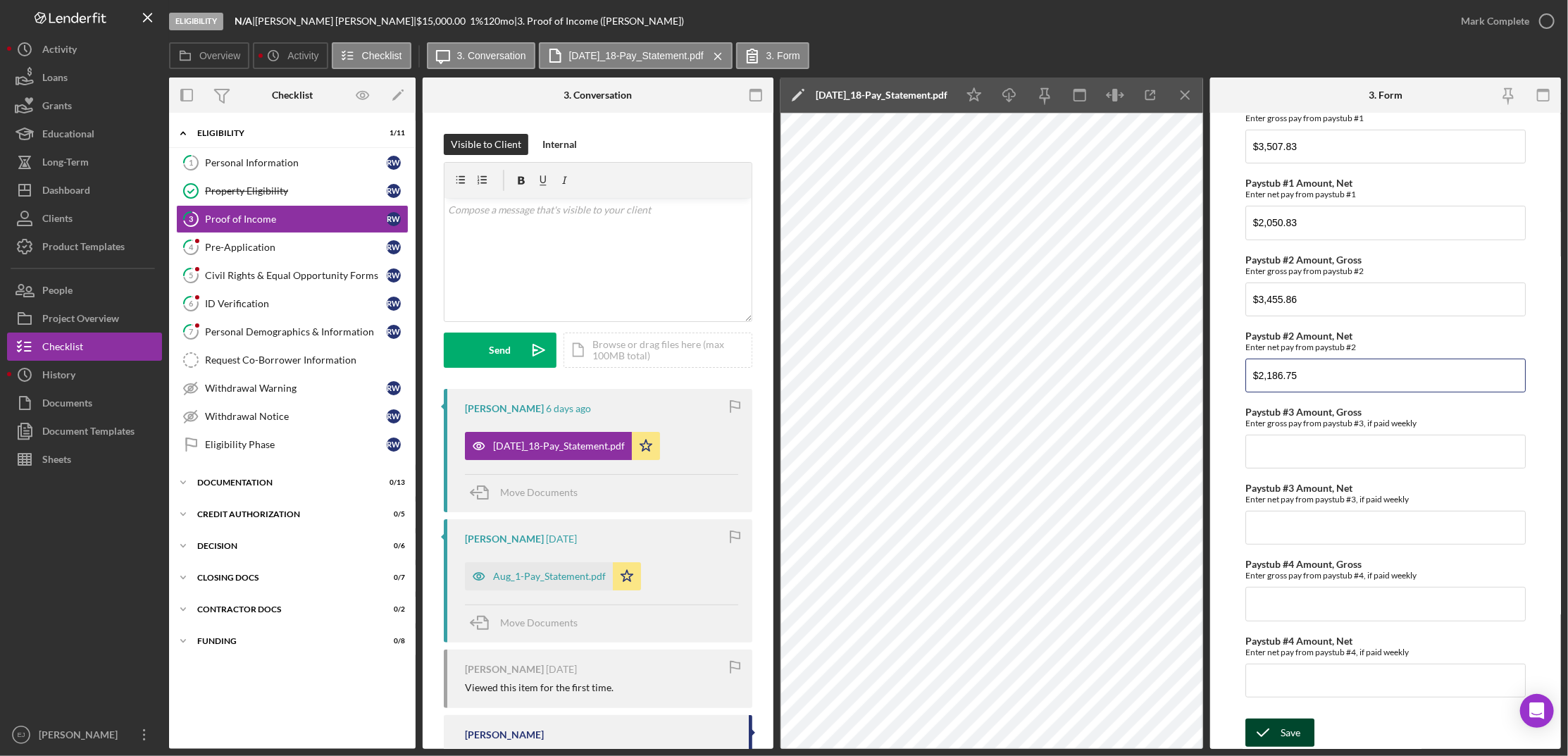
type input "$2,186.75"
click at [1281, 736] on div "Save" at bounding box center [1289, 732] width 20 height 28
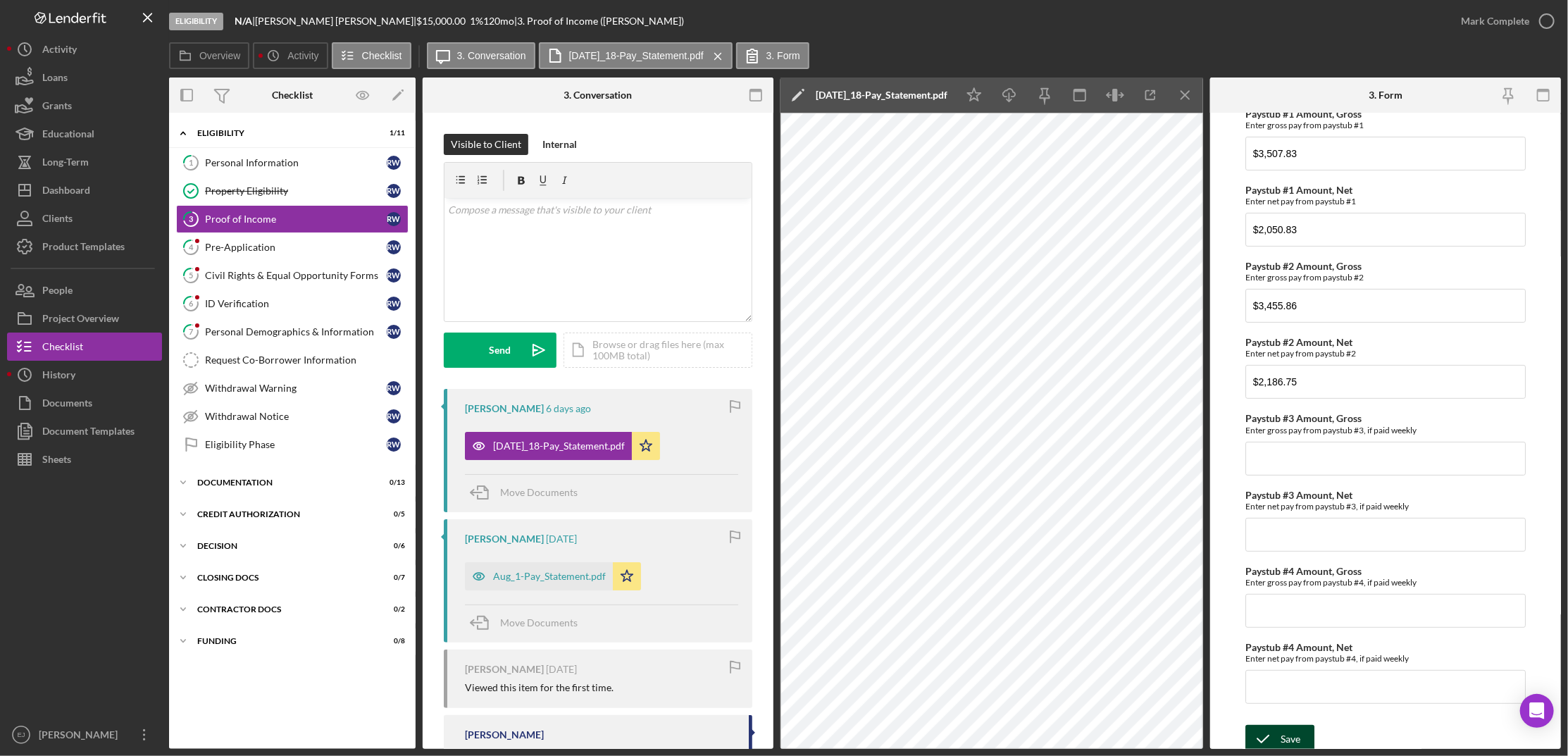
scroll to position [269, 0]
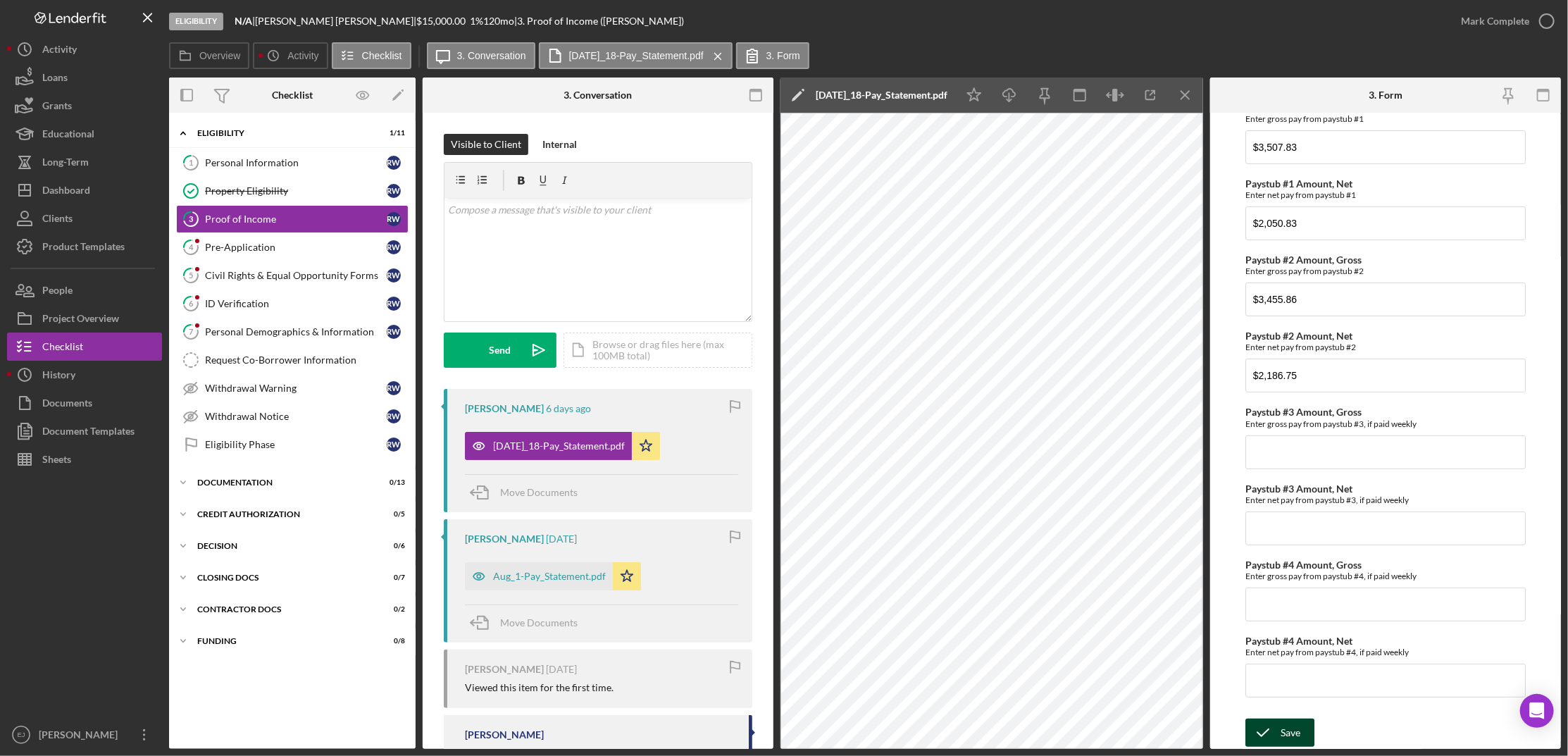
click at [1279, 742] on icon "submit" at bounding box center [1263, 733] width 35 height 35
click at [1183, 93] on line "button" at bounding box center [1185, 95] width 7 height 7
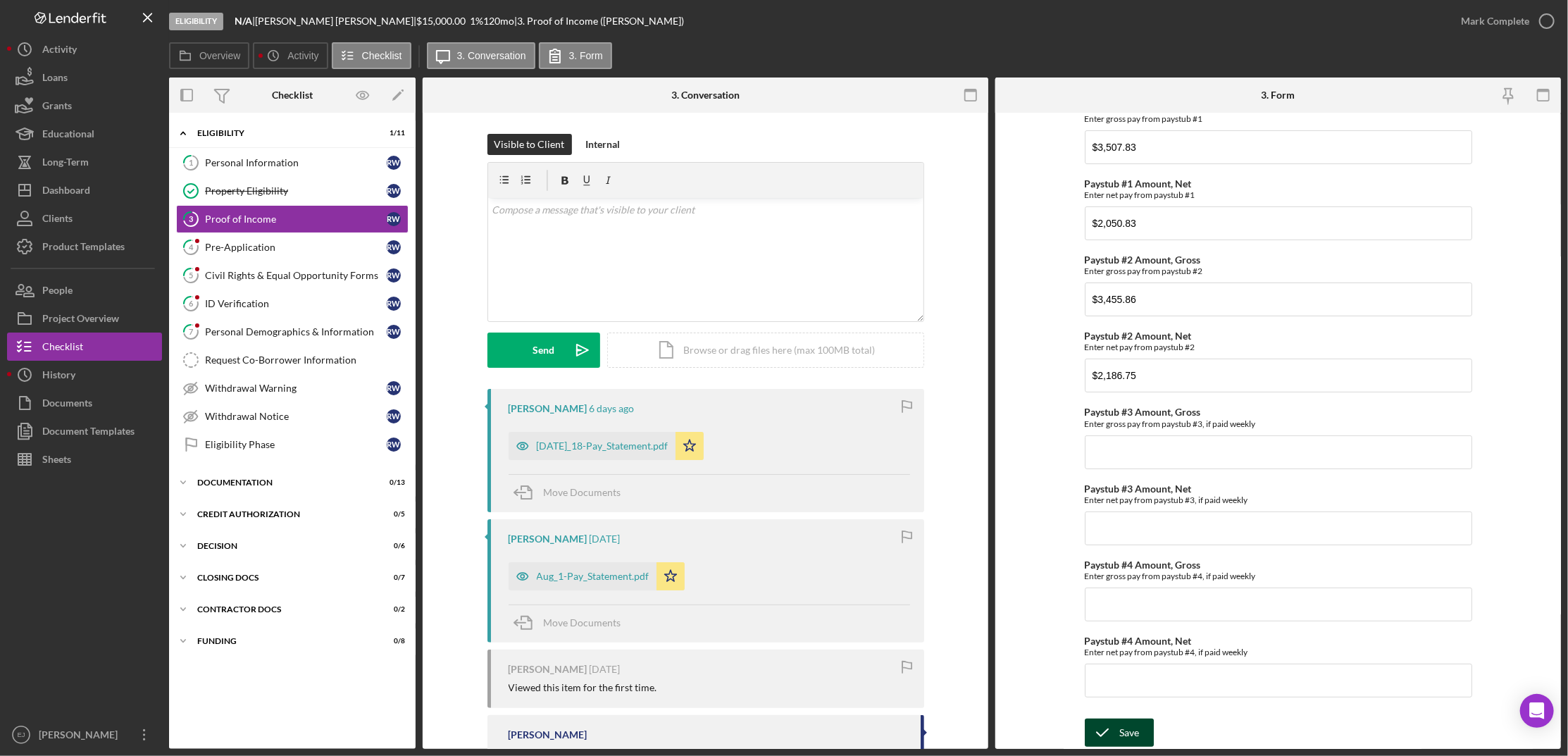
click at [1120, 730] on div "Save" at bounding box center [1130, 732] width 20 height 28
click at [663, 222] on div "v Color teal Color pink Remove color Add row above Add row below Add column bef…" at bounding box center [705, 259] width 436 height 124
click at [601, 144] on div "Internal" at bounding box center [603, 144] width 34 height 21
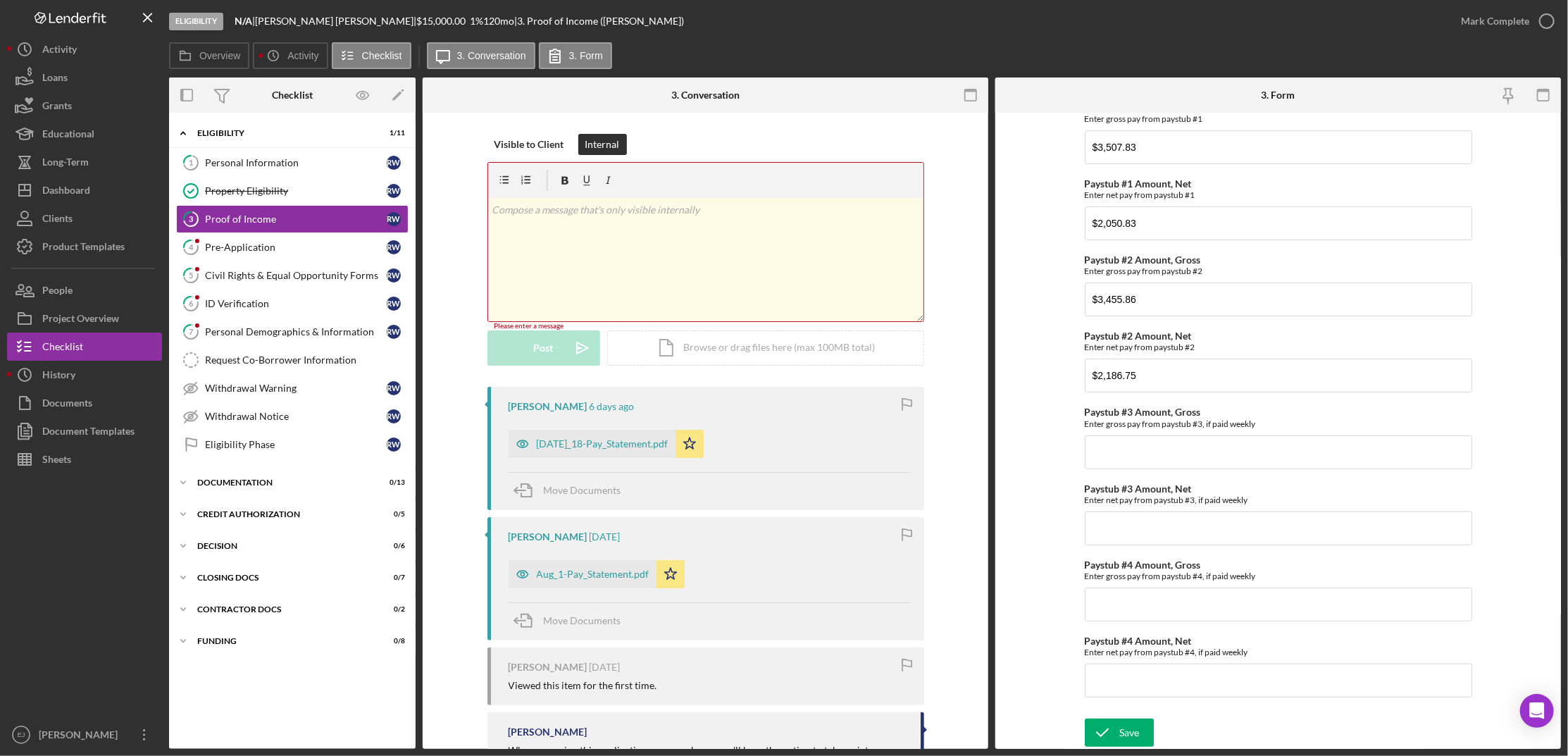
click at [556, 215] on p at bounding box center [705, 210] width 427 height 16
click at [540, 343] on div "Post" at bounding box center [543, 350] width 20 height 35
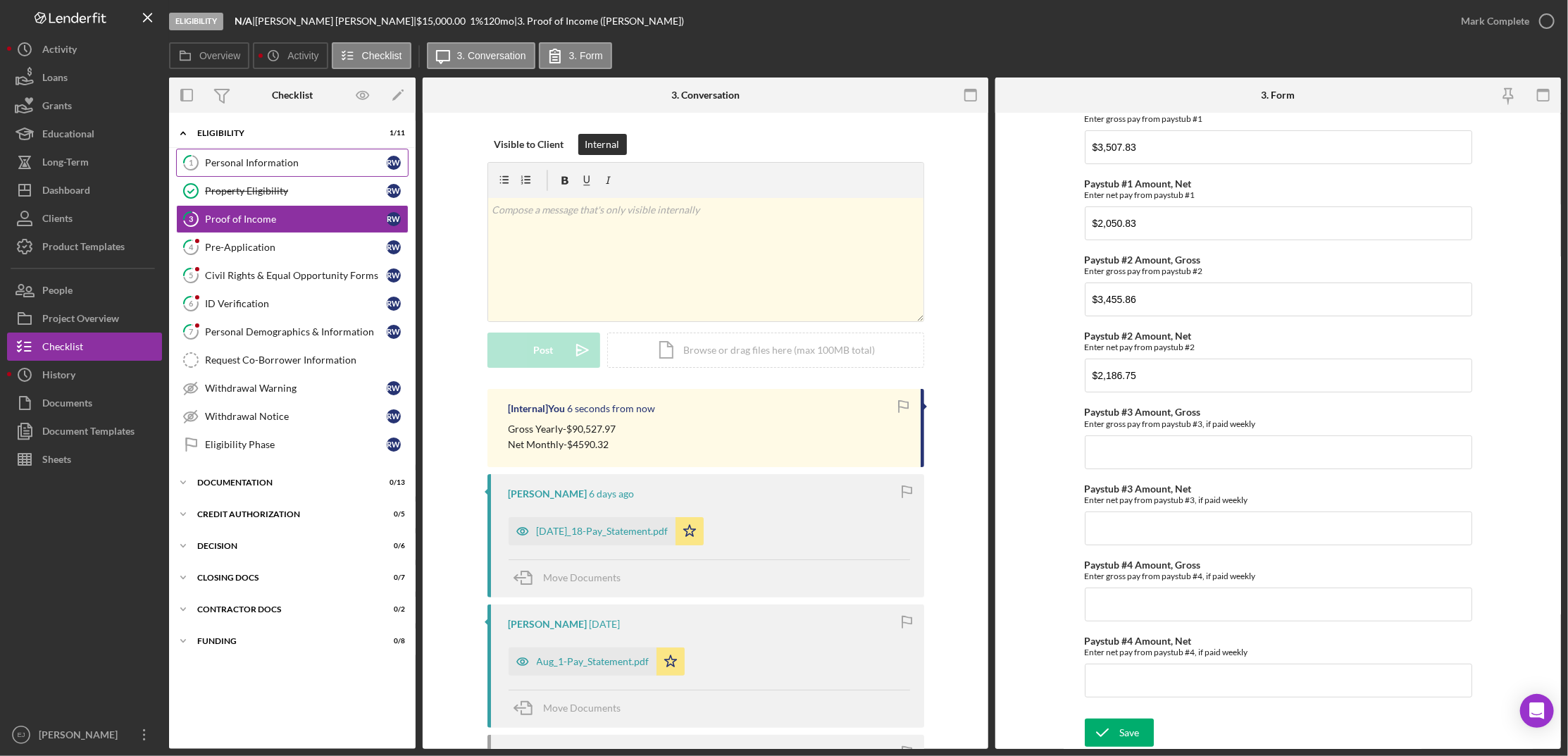
click at [293, 174] on link "1 Personal Information R W" at bounding box center [293, 163] width 232 height 28
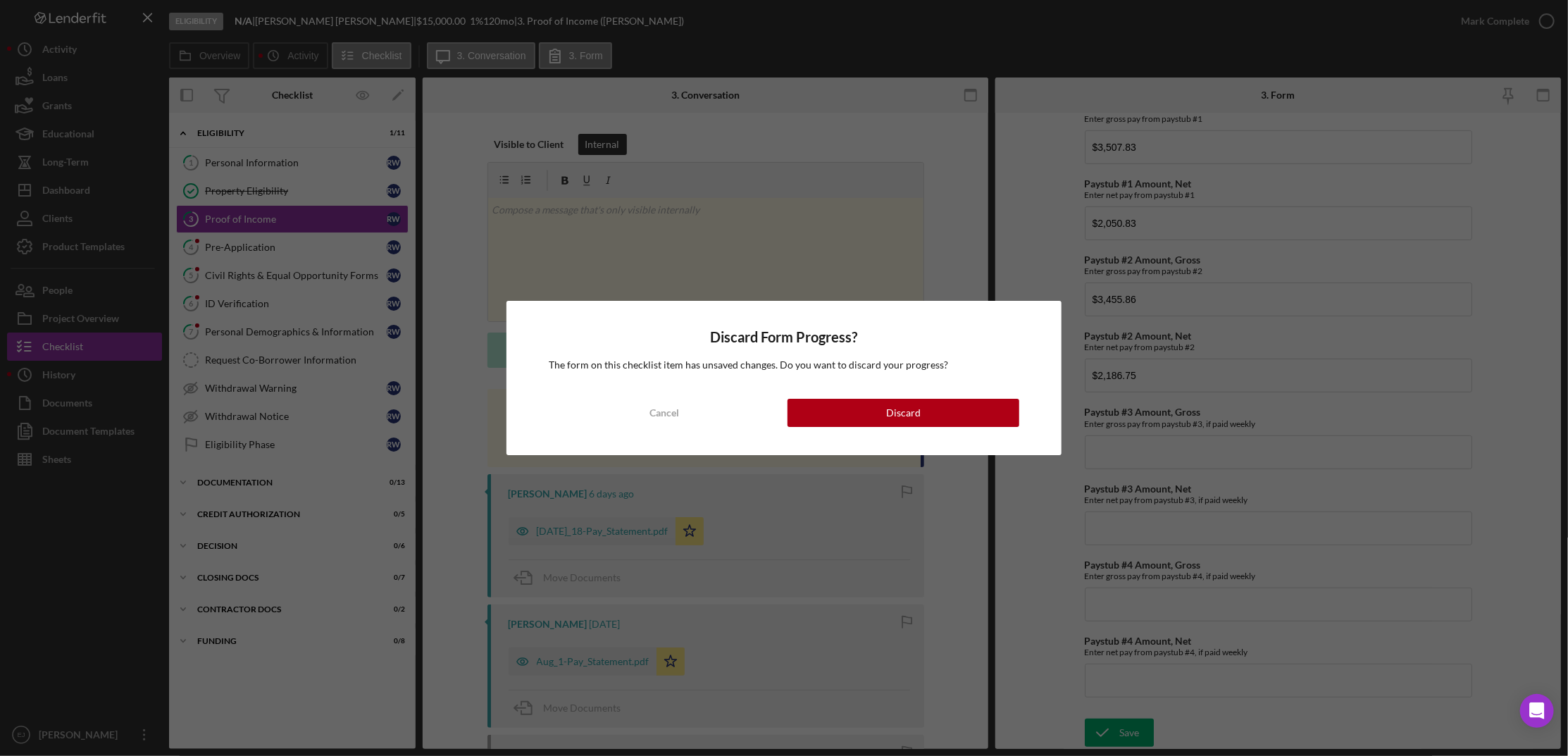
drag, startPoint x: 715, startPoint y: 406, endPoint x: 707, endPoint y: 398, distance: 11.3
click at [707, 398] on div "Cancel Discard" at bounding box center [784, 412] width 471 height 28
click at [916, 417] on div "Discard" at bounding box center [903, 412] width 34 height 28
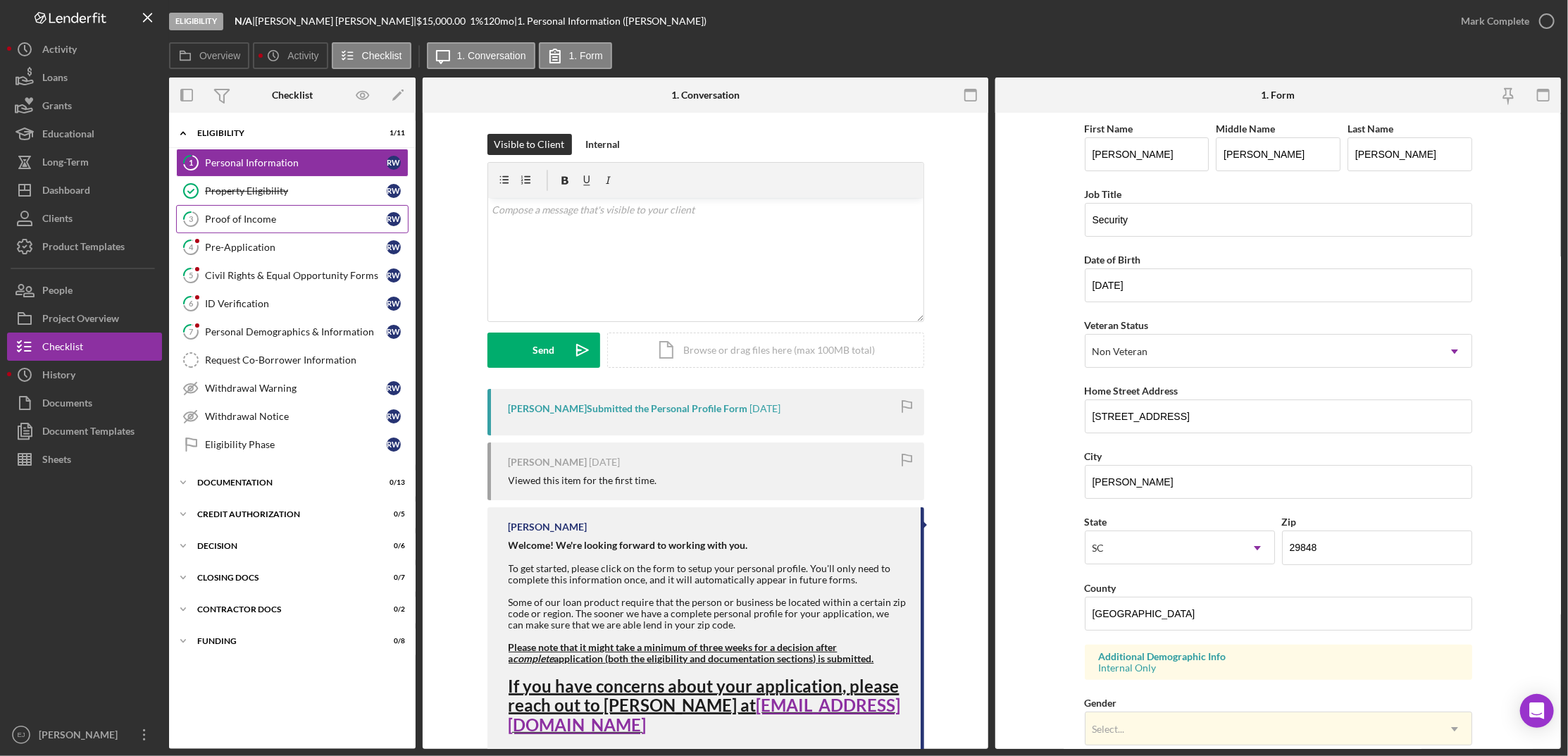
click at [272, 222] on div "Proof of Income" at bounding box center [296, 219] width 182 height 11
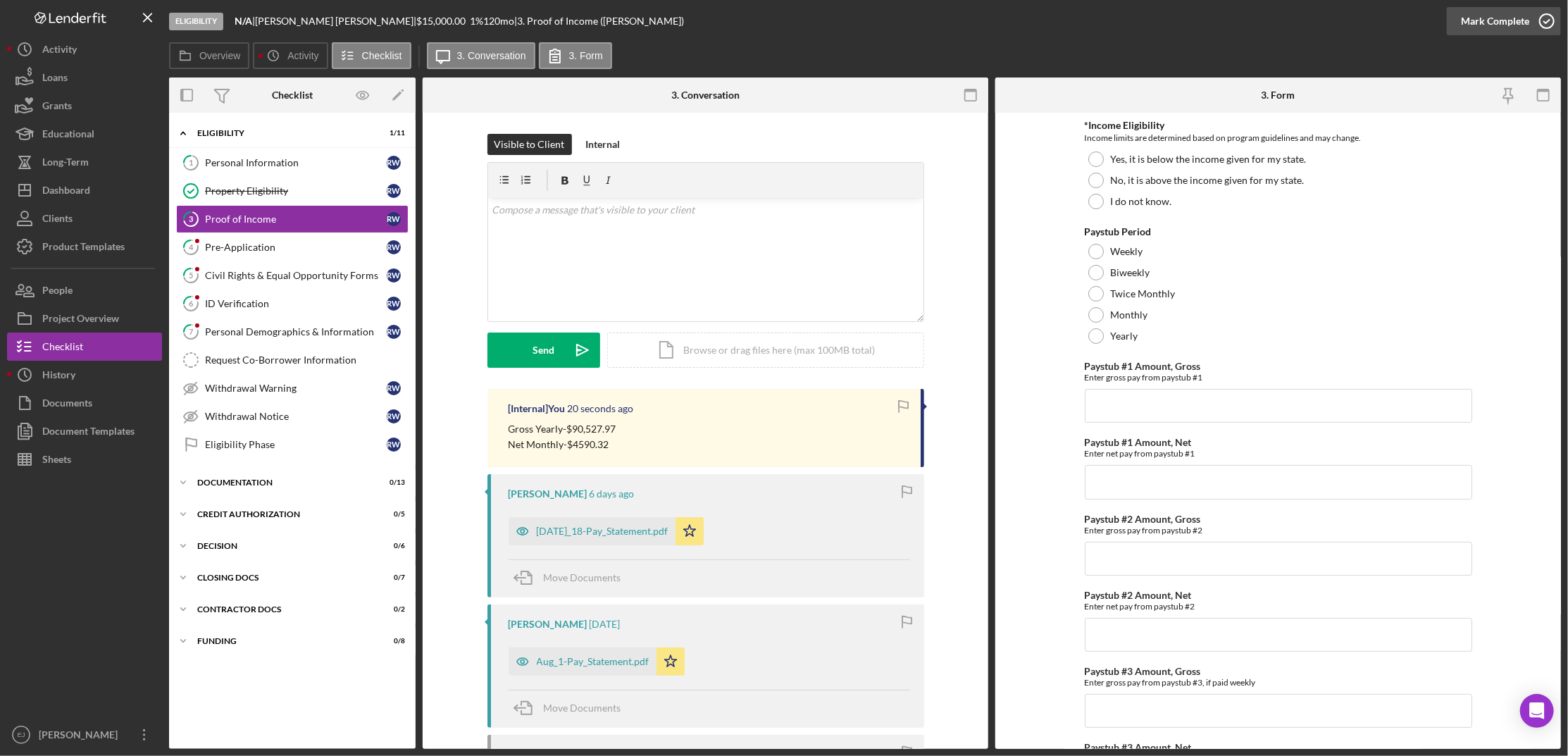
click at [1546, 25] on icon "button" at bounding box center [1547, 21] width 35 height 35
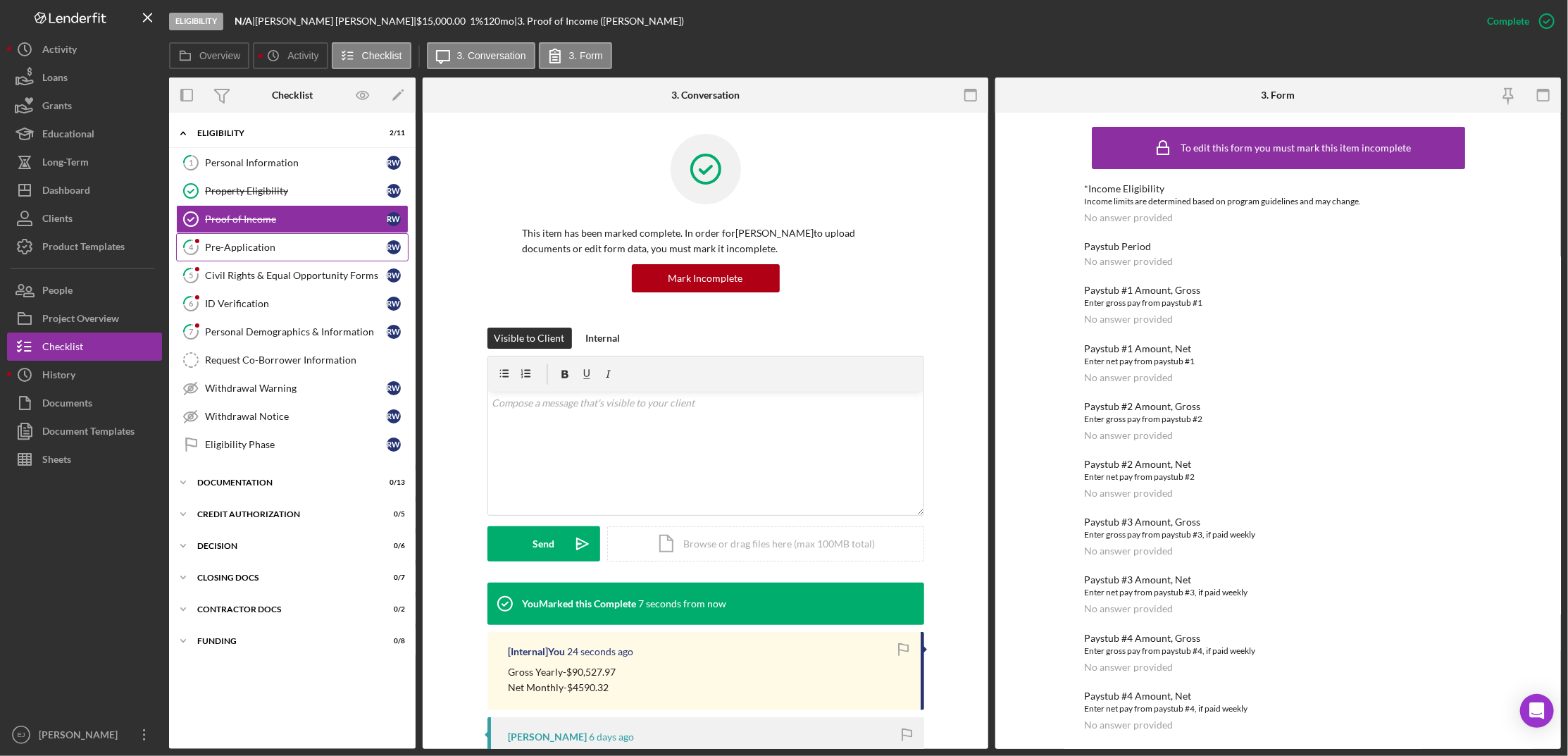
click at [276, 255] on link "4 Pre-Application R W" at bounding box center [293, 247] width 232 height 28
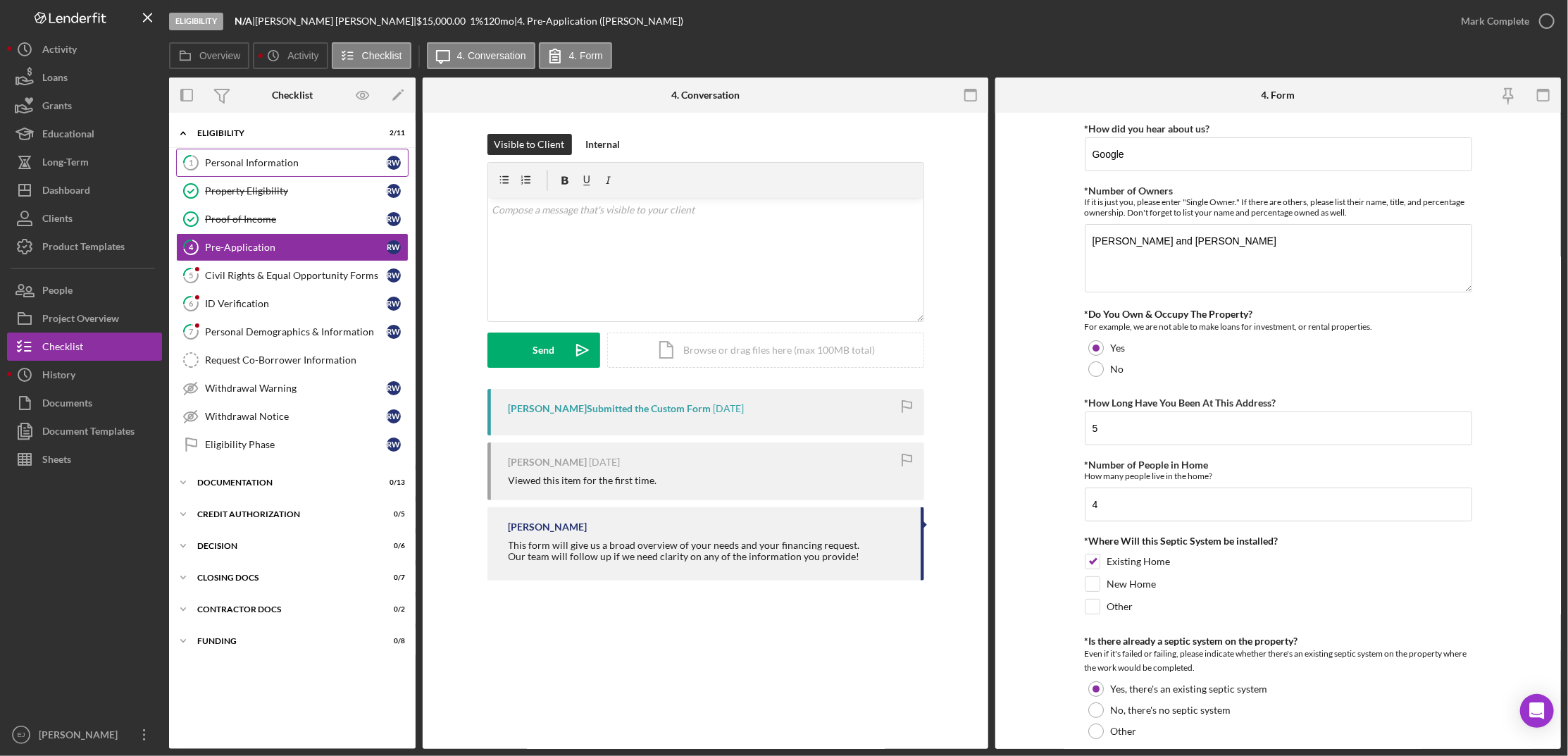
click at [287, 162] on div "Personal Information" at bounding box center [296, 163] width 182 height 11
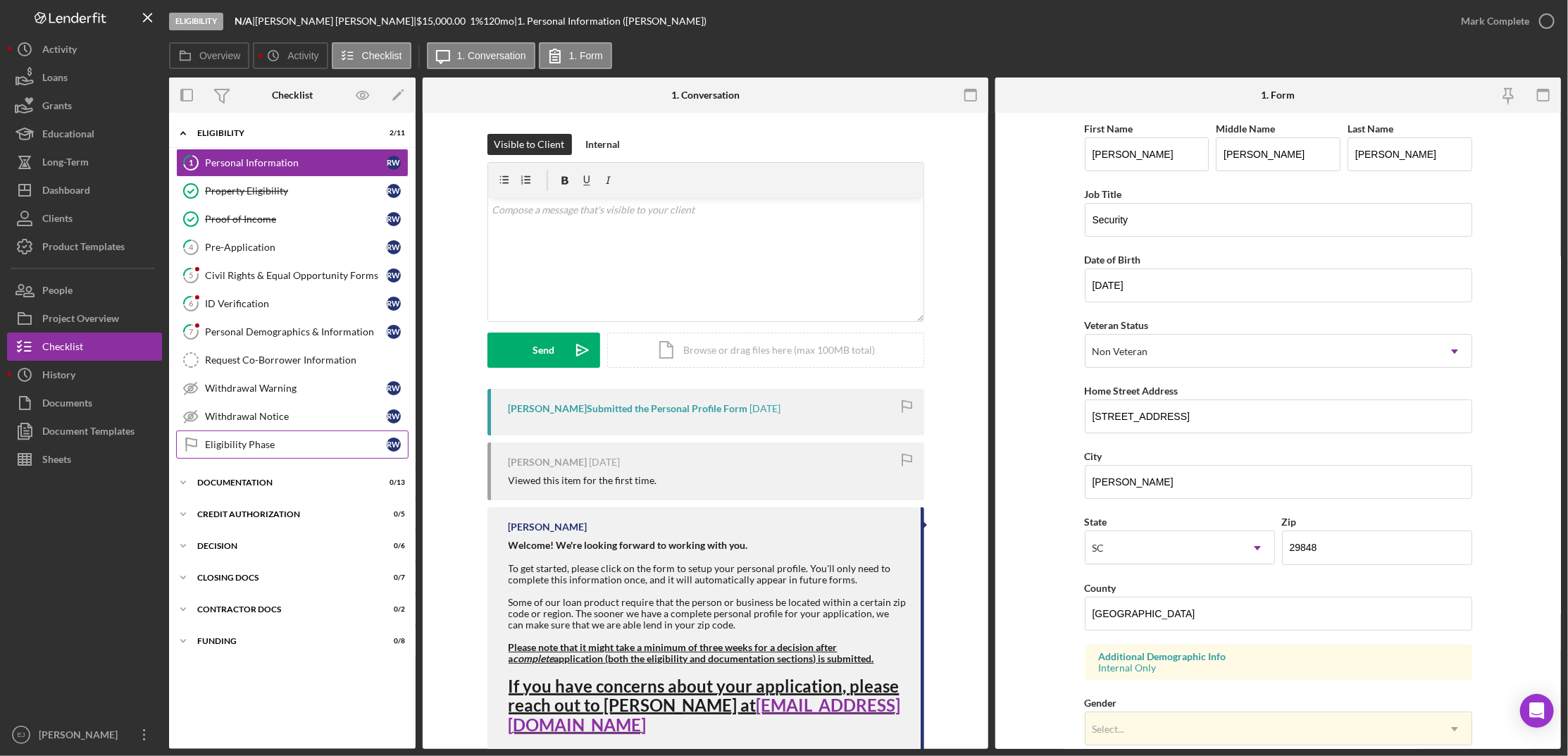
click at [261, 441] on div "Eligibility Phase" at bounding box center [296, 444] width 182 height 11
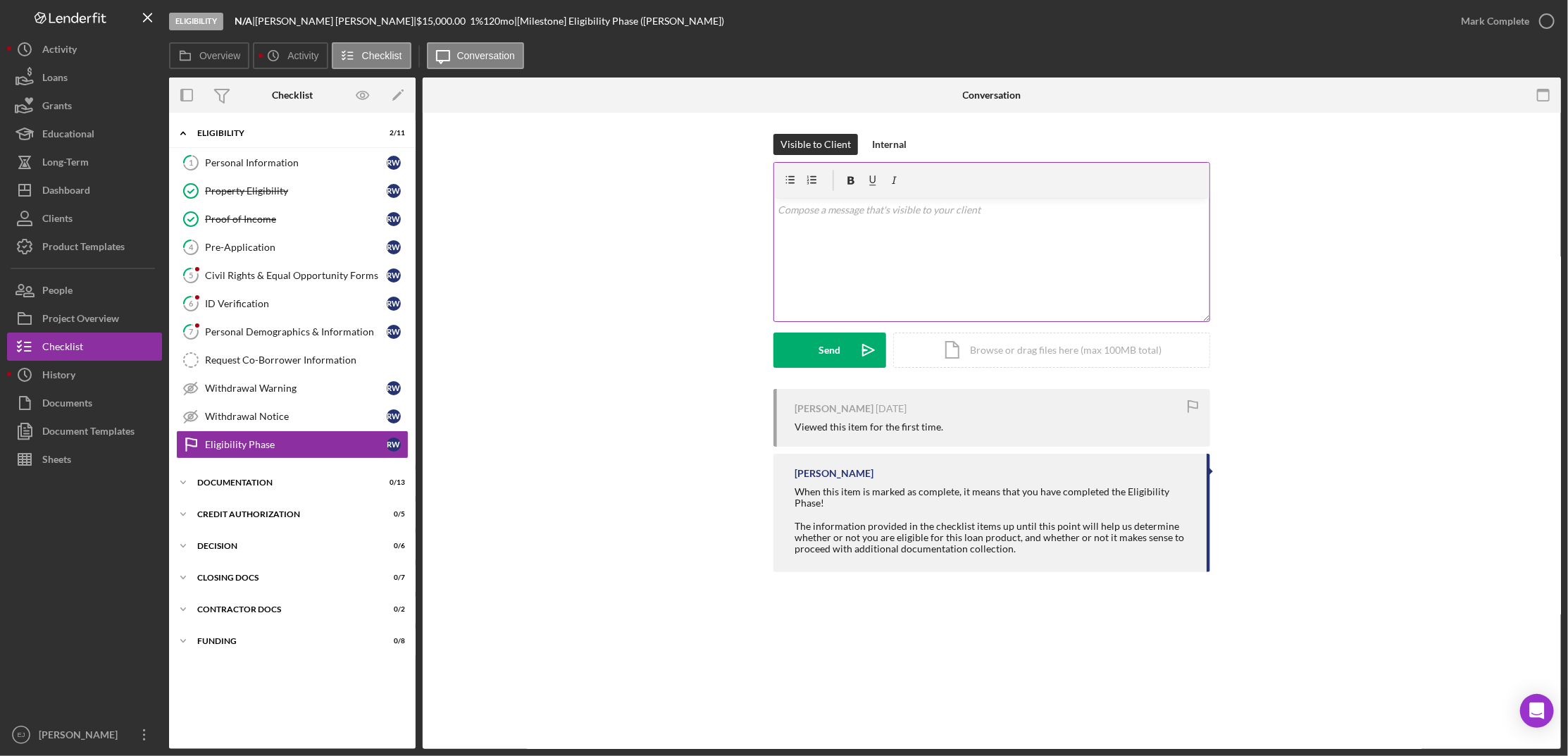
click at [879, 236] on div "v Color teal Color pink Remove color Add row above Add row below Add column bef…" at bounding box center [991, 259] width 436 height 124
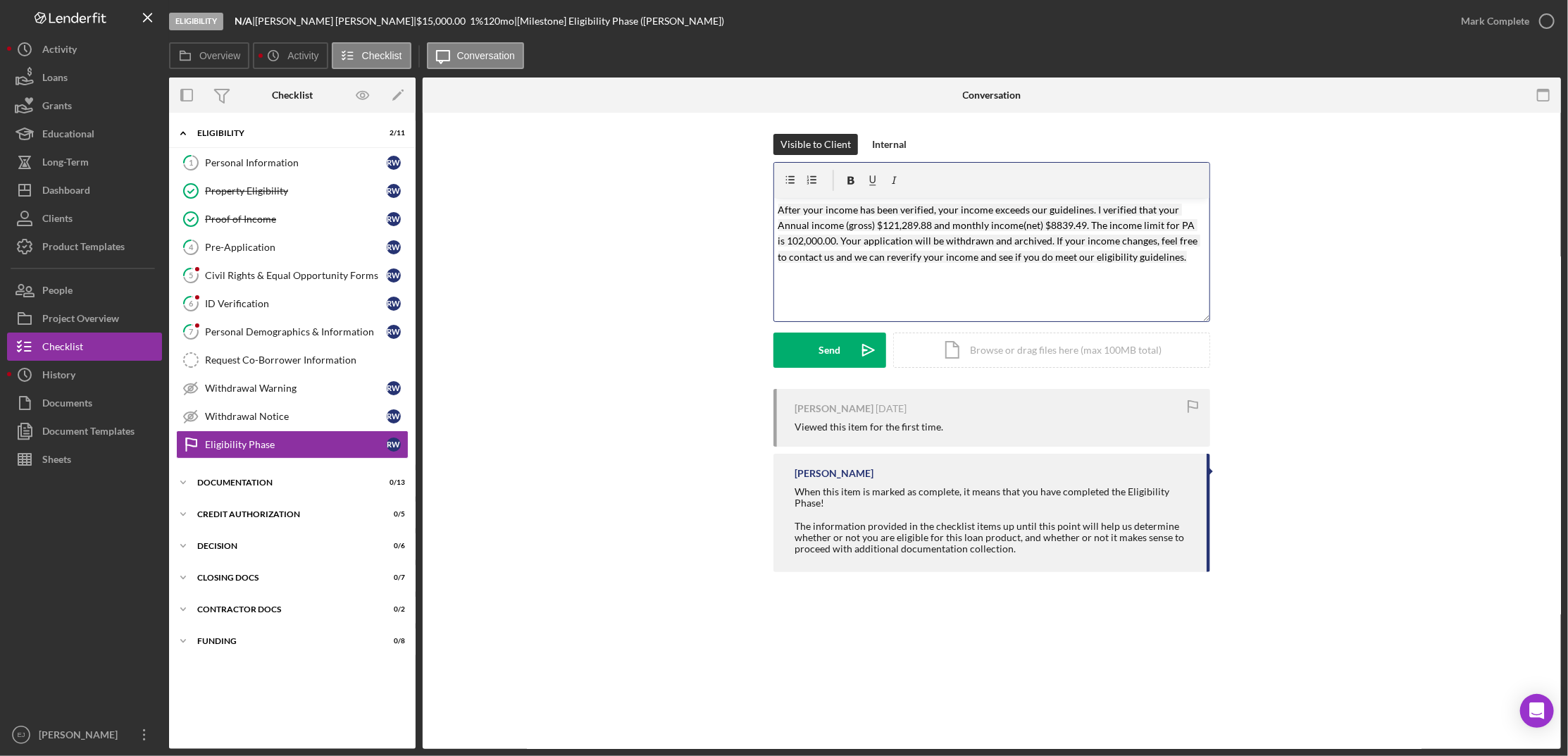
click at [928, 226] on mark "After your income has been verified, your income exceeds our guidelines. I veri…" at bounding box center [989, 233] width 422 height 59
click at [1077, 227] on mark "After your income has been verified, your income exceeds our guidelines. I veri…" at bounding box center [990, 233] width 424 height 59
click at [1180, 231] on p "After your income has been verified, your income exceeds our guidelines. I veri…" at bounding box center [992, 234] width 427 height 63
click at [824, 243] on mark "After your income has been verified, your income exceeds our guidelines. I veri…" at bounding box center [990, 233] width 424 height 59
click at [1184, 260] on p "After your income has been verified, your income exceeds our guidelines. I veri…" at bounding box center [992, 234] width 427 height 63
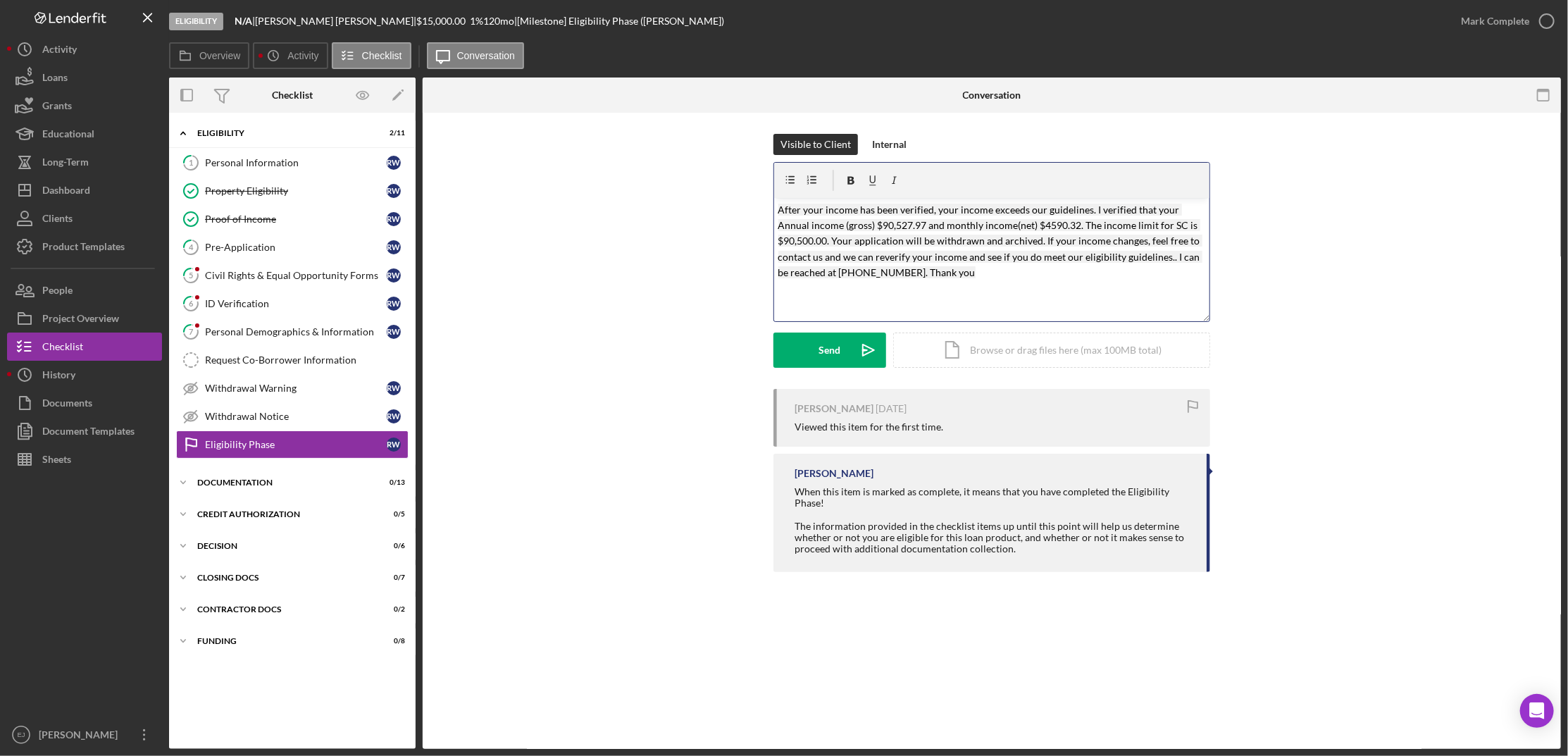
click at [778, 204] on mark "After your income has been verified, your income exceeds our guidelines. I veri…" at bounding box center [990, 241] width 424 height 75
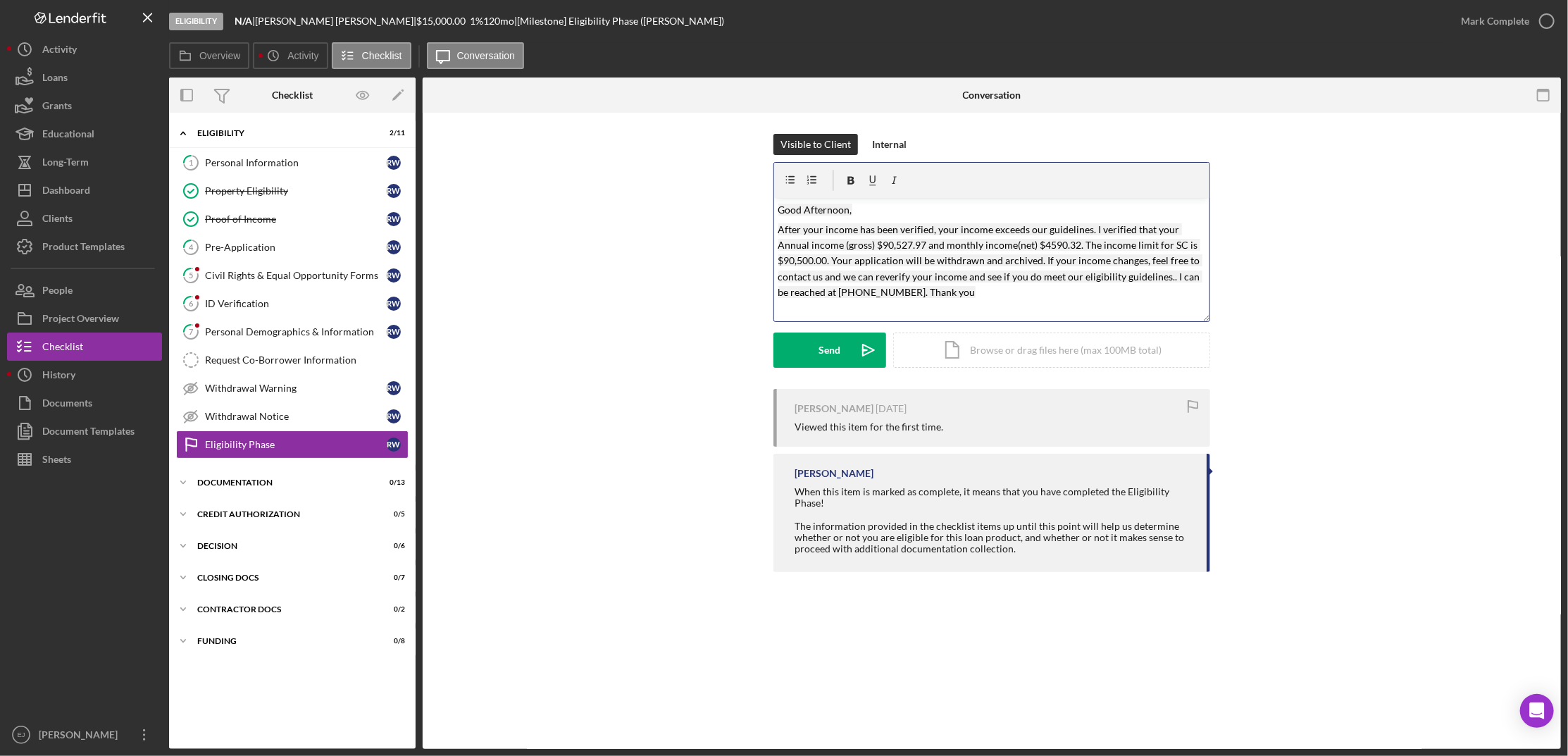
click at [984, 293] on p "After your income has been verified, your income exceeds our guidelines. I veri…" at bounding box center [992, 261] width 427 height 79
click at [845, 358] on button "Send Icon/icon-invite-send" at bounding box center [830, 350] width 112 height 35
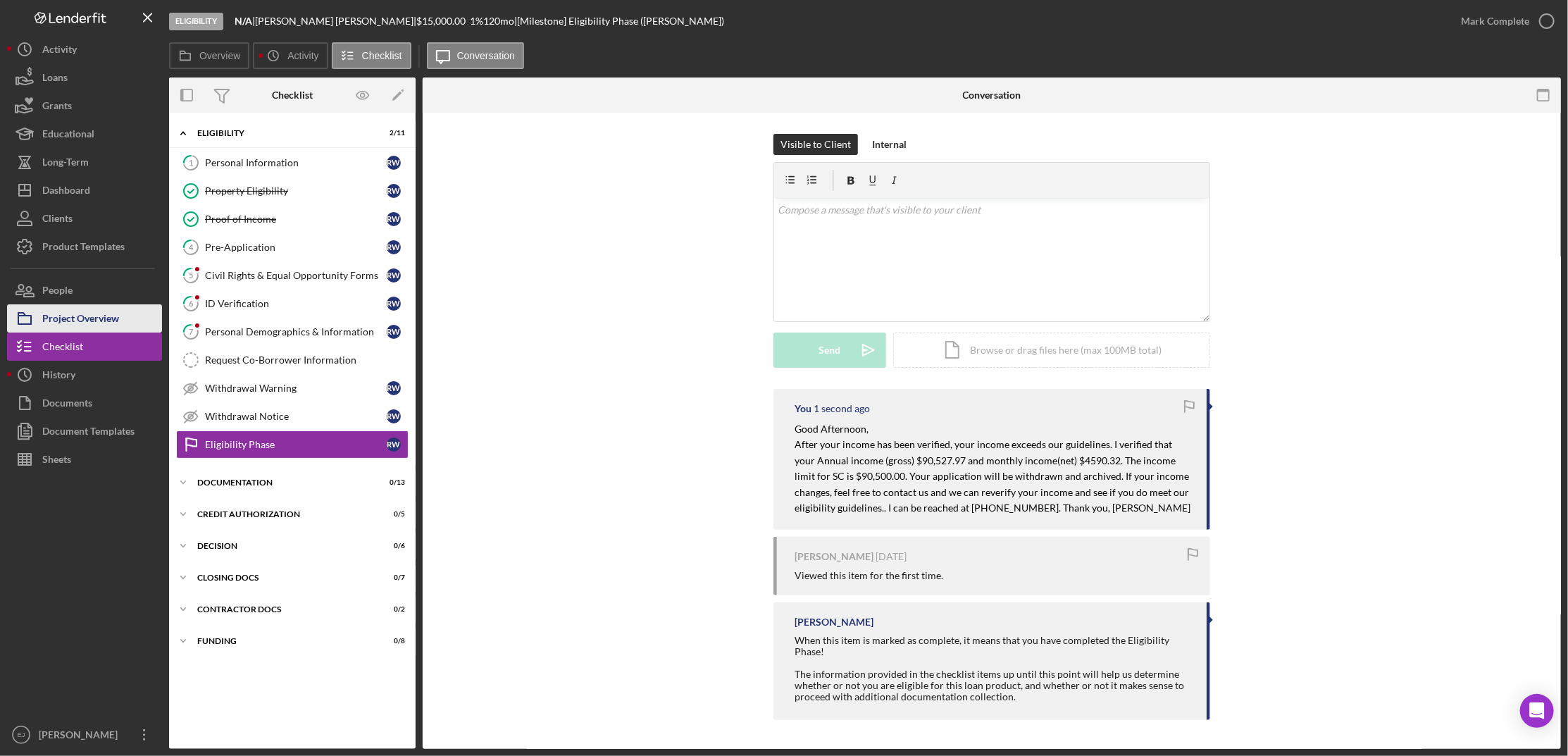
click at [75, 320] on div "Project Overview" at bounding box center [80, 320] width 77 height 32
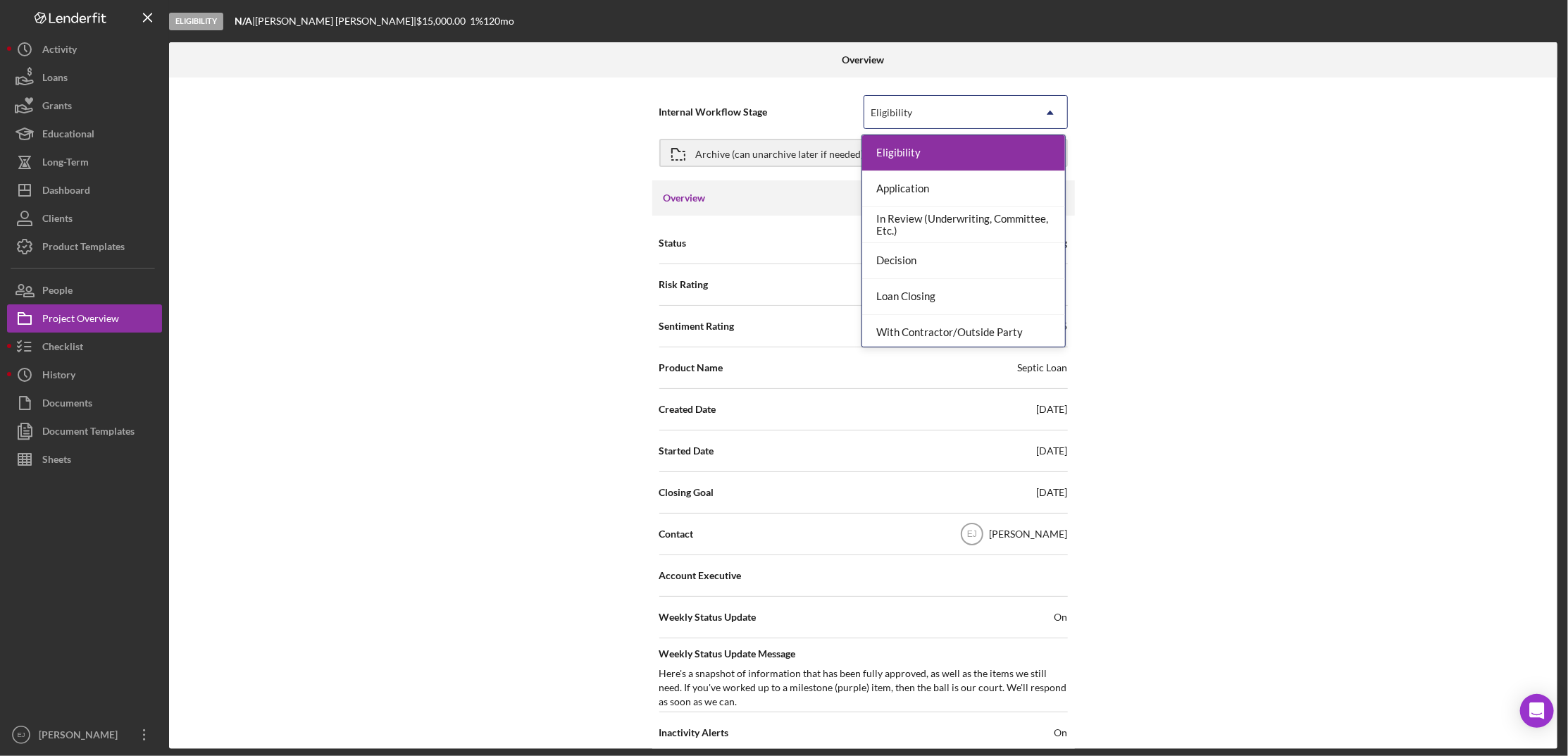
click at [1046, 105] on icon "Icon/Dropdown Arrow" at bounding box center [1050, 112] width 33 height 33
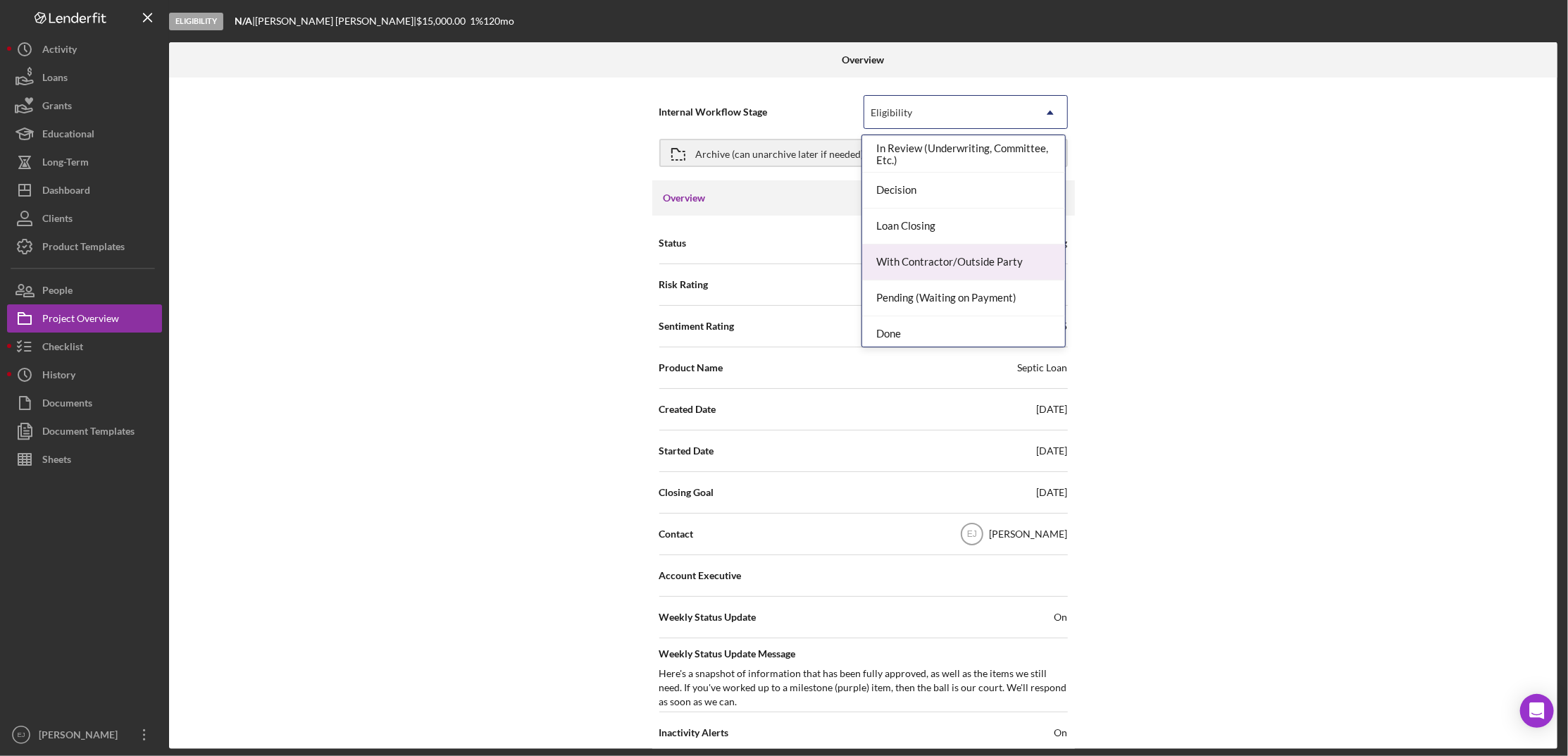
scroll to position [85, 0]
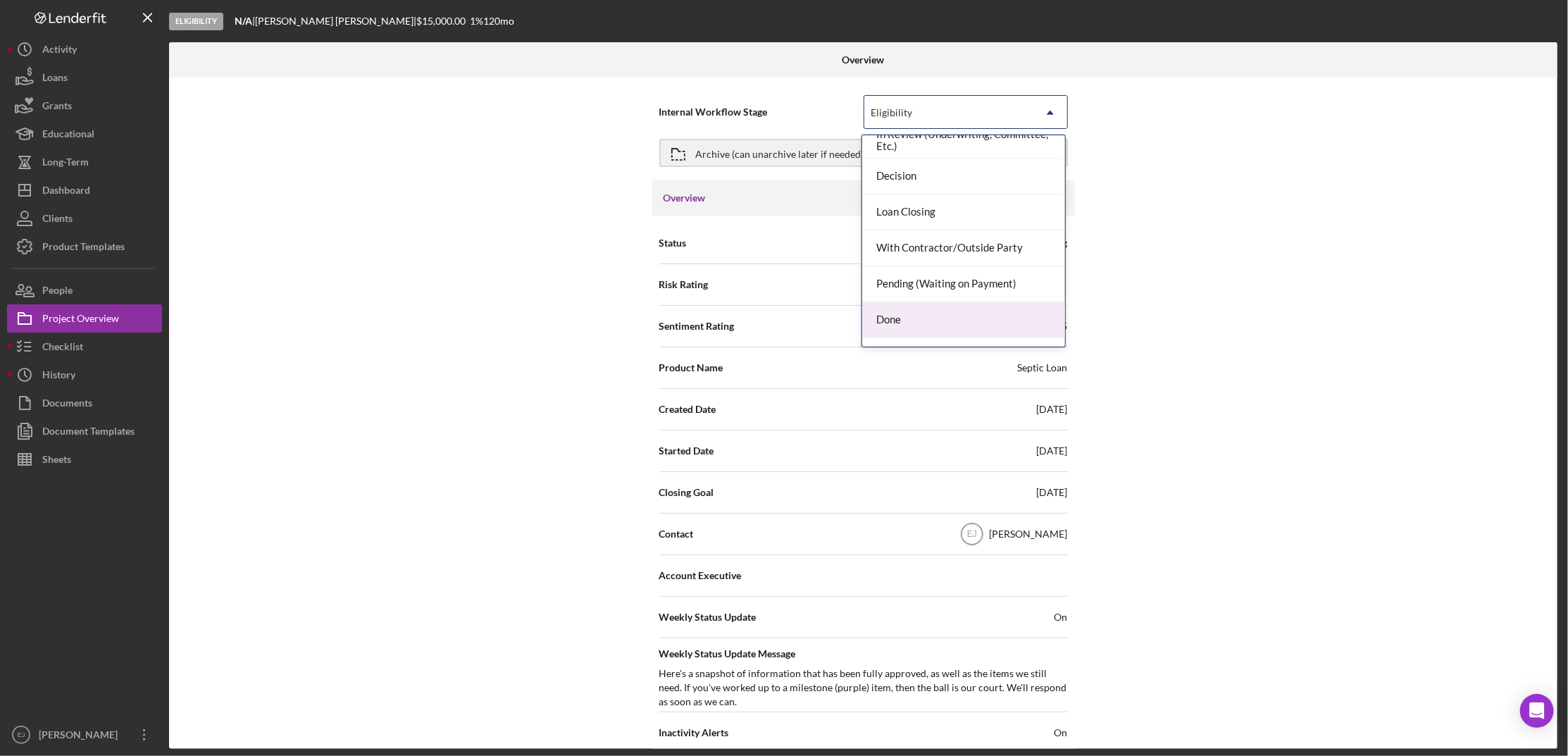
click at [1005, 327] on div "Done" at bounding box center [963, 319] width 203 height 36
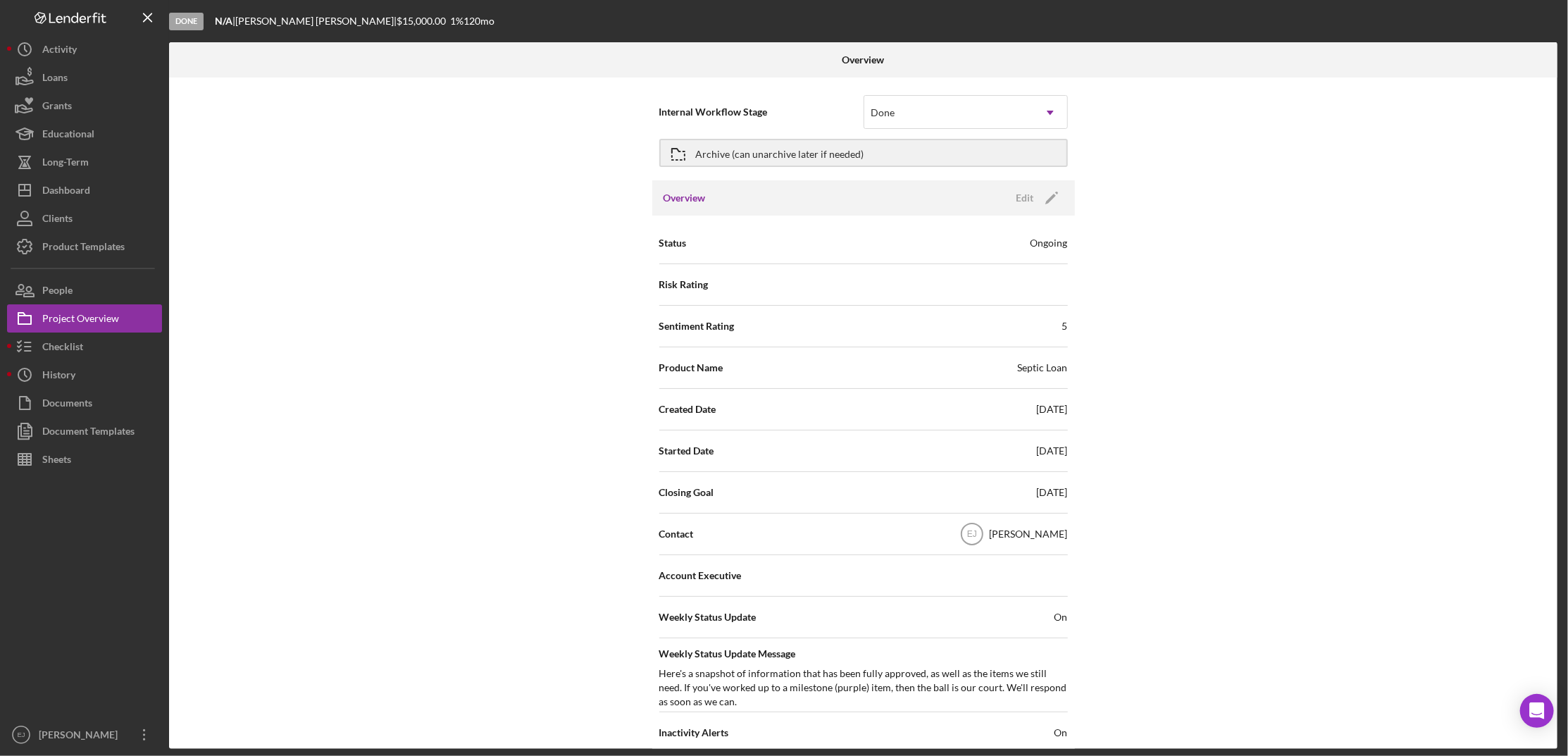
click at [1236, 487] on div "Internal Workflow Stage Done Icon/Dropdown Arrow Archive (can unarchive later i…" at bounding box center [863, 412] width 1388 height 671
click at [1549, 608] on div "Internal Workflow Stage Done Icon/Dropdown Arrow Archive (can unarchive later i…" at bounding box center [863, 412] width 1388 height 671
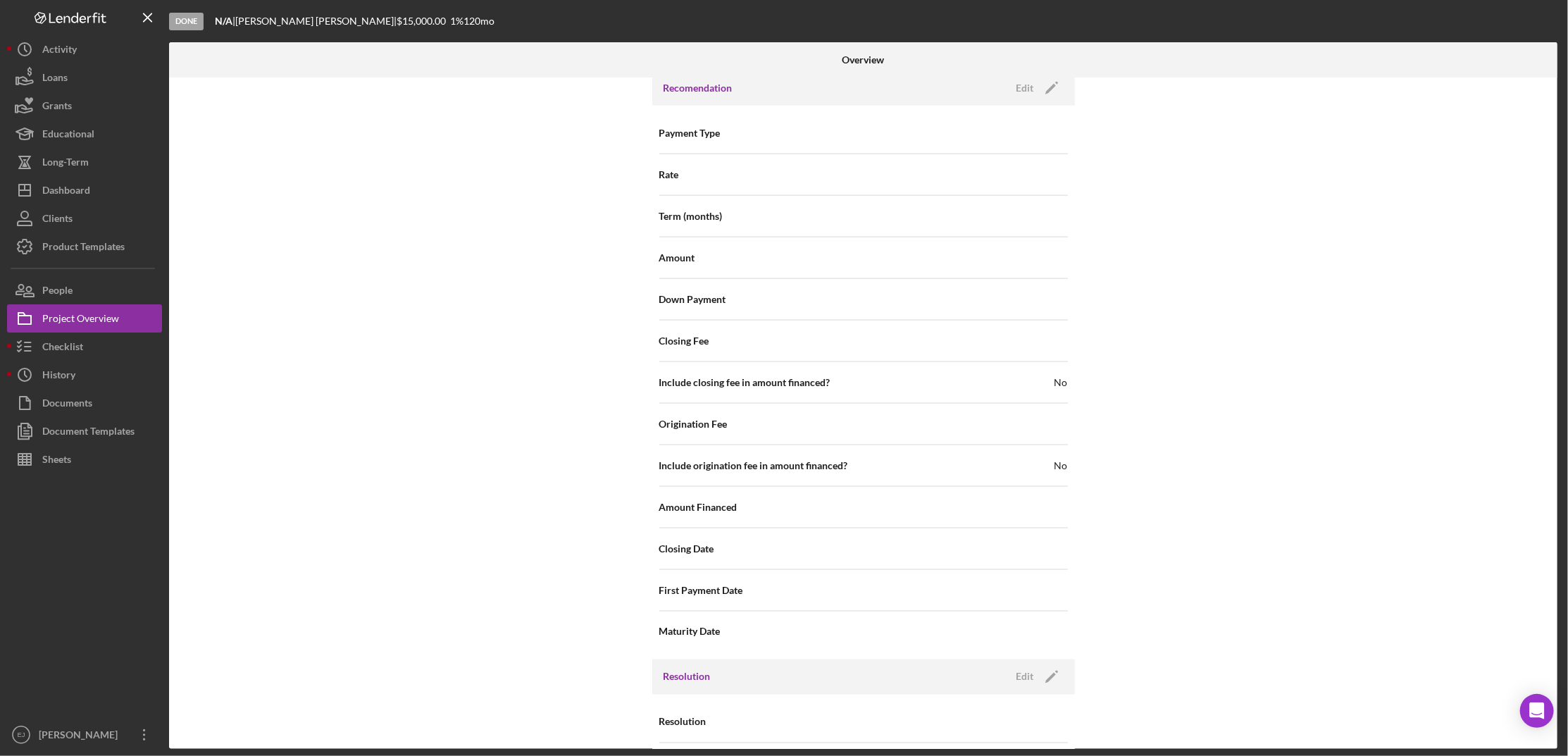
scroll to position [1425, 0]
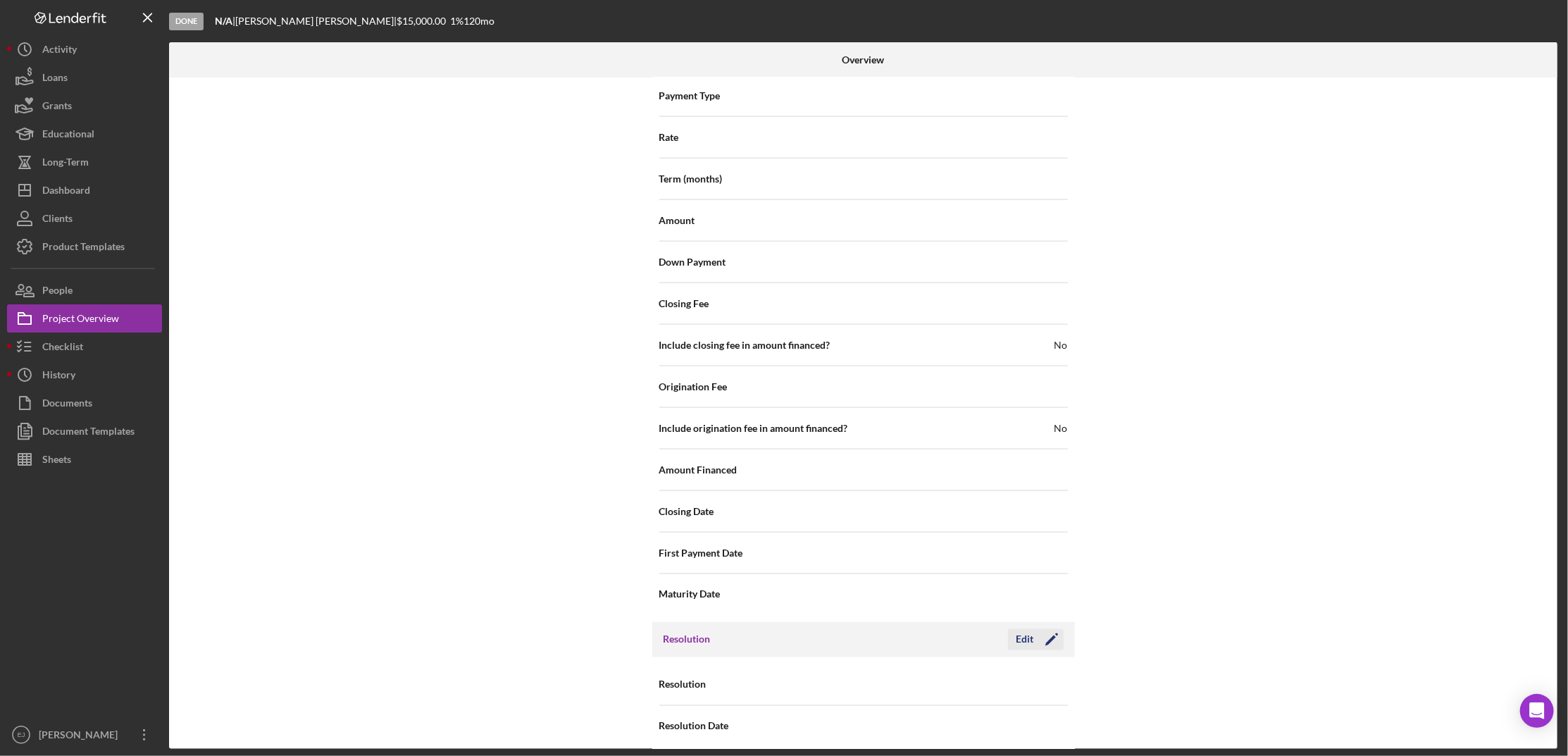
click at [1027, 629] on div "Edit" at bounding box center [1025, 639] width 18 height 21
click at [1047, 683] on use at bounding box center [1051, 684] width 7 height 5
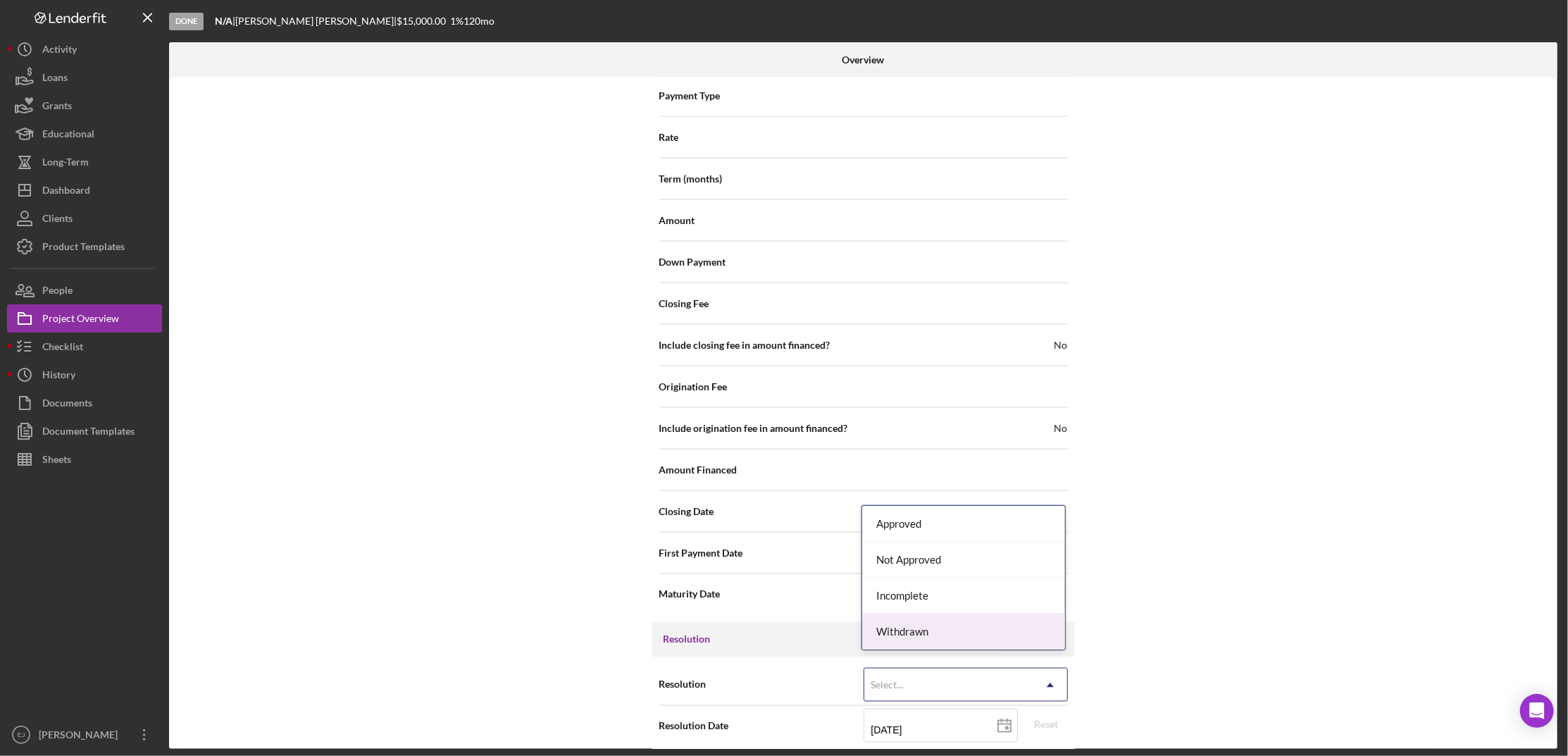
click at [1033, 633] on div "Withdrawn" at bounding box center [963, 631] width 203 height 36
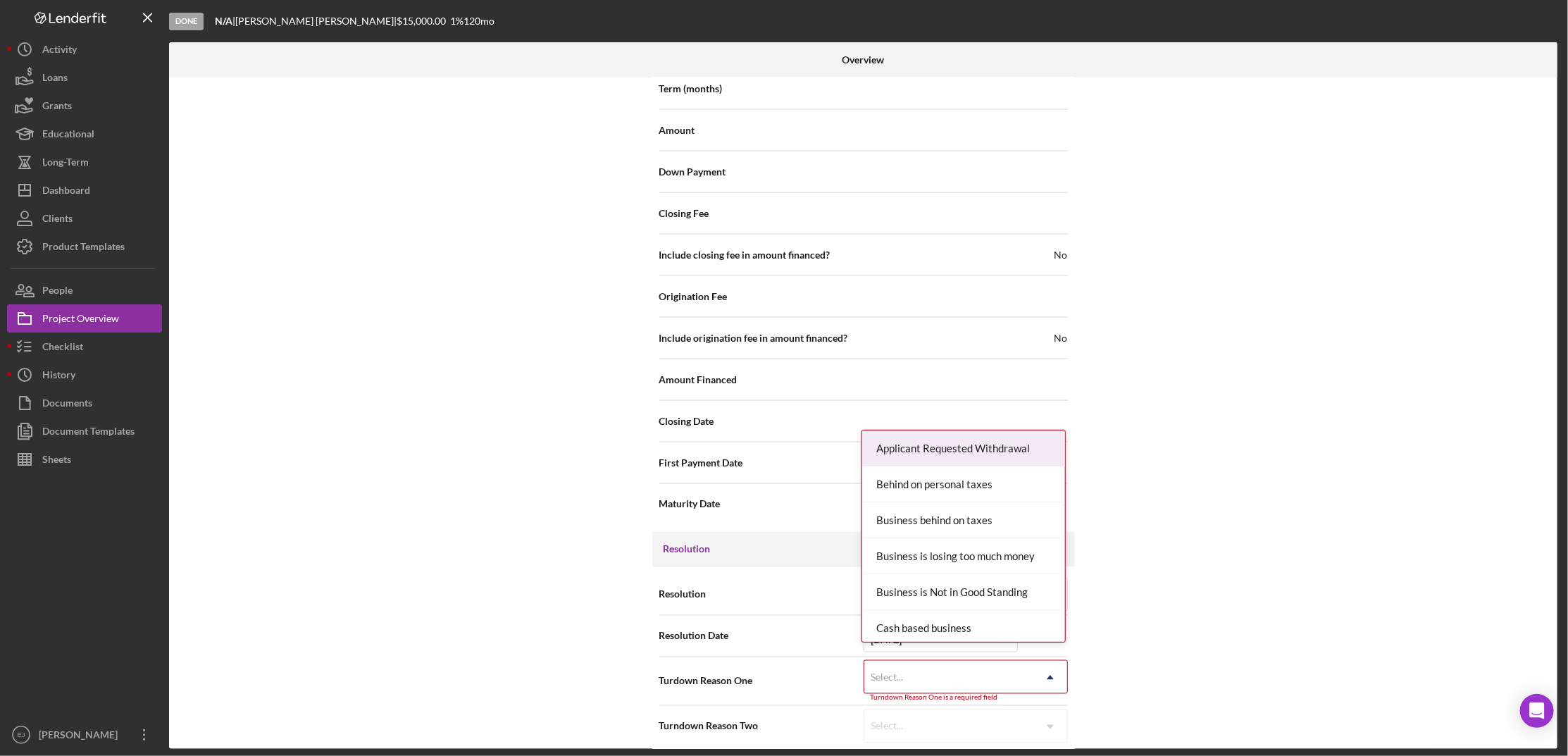
click at [1046, 664] on icon "Icon/Dropdown Arrow" at bounding box center [1050, 677] width 33 height 33
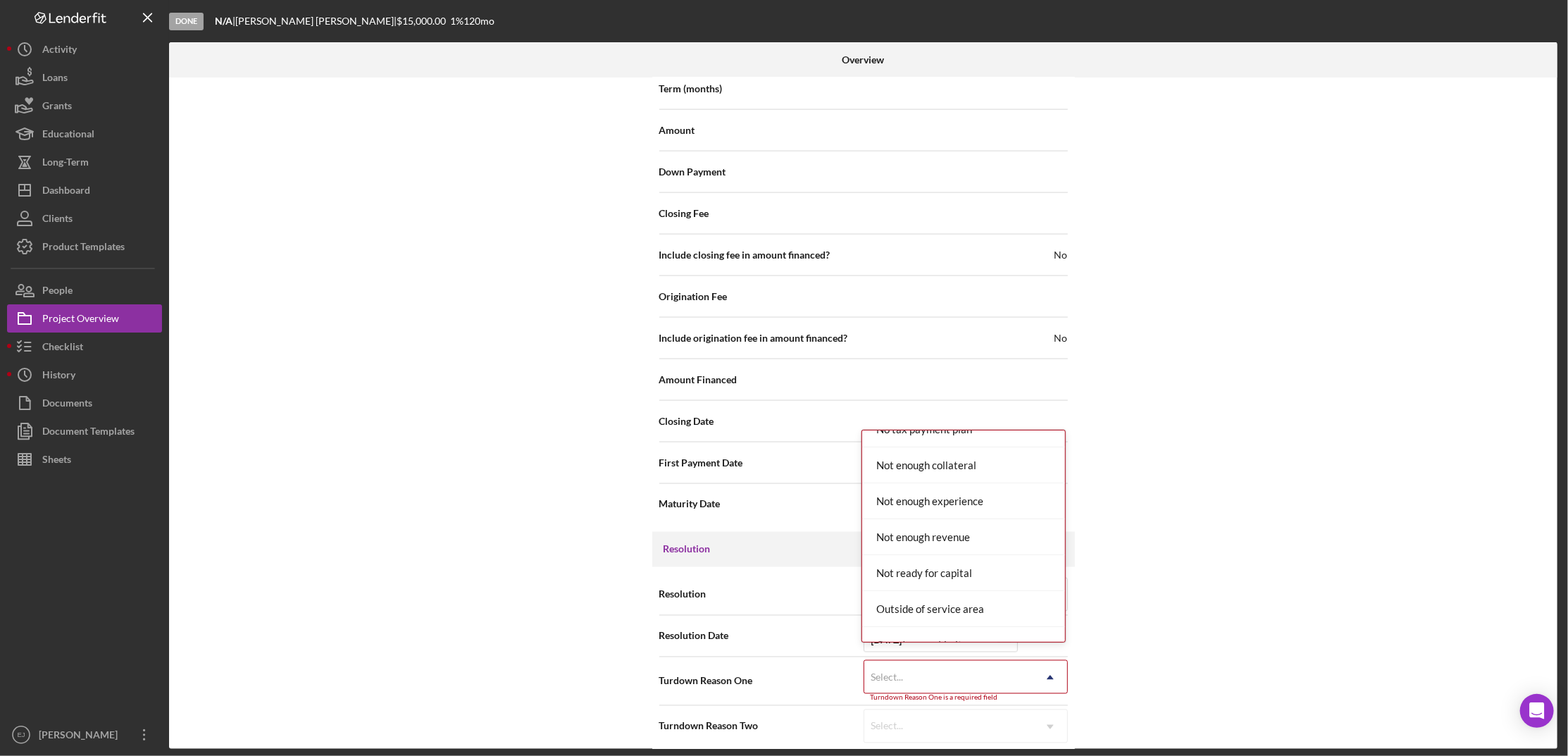
scroll to position [1286, 0]
click at [978, 598] on div "Over Income Limit" at bounding box center [963, 599] width 203 height 36
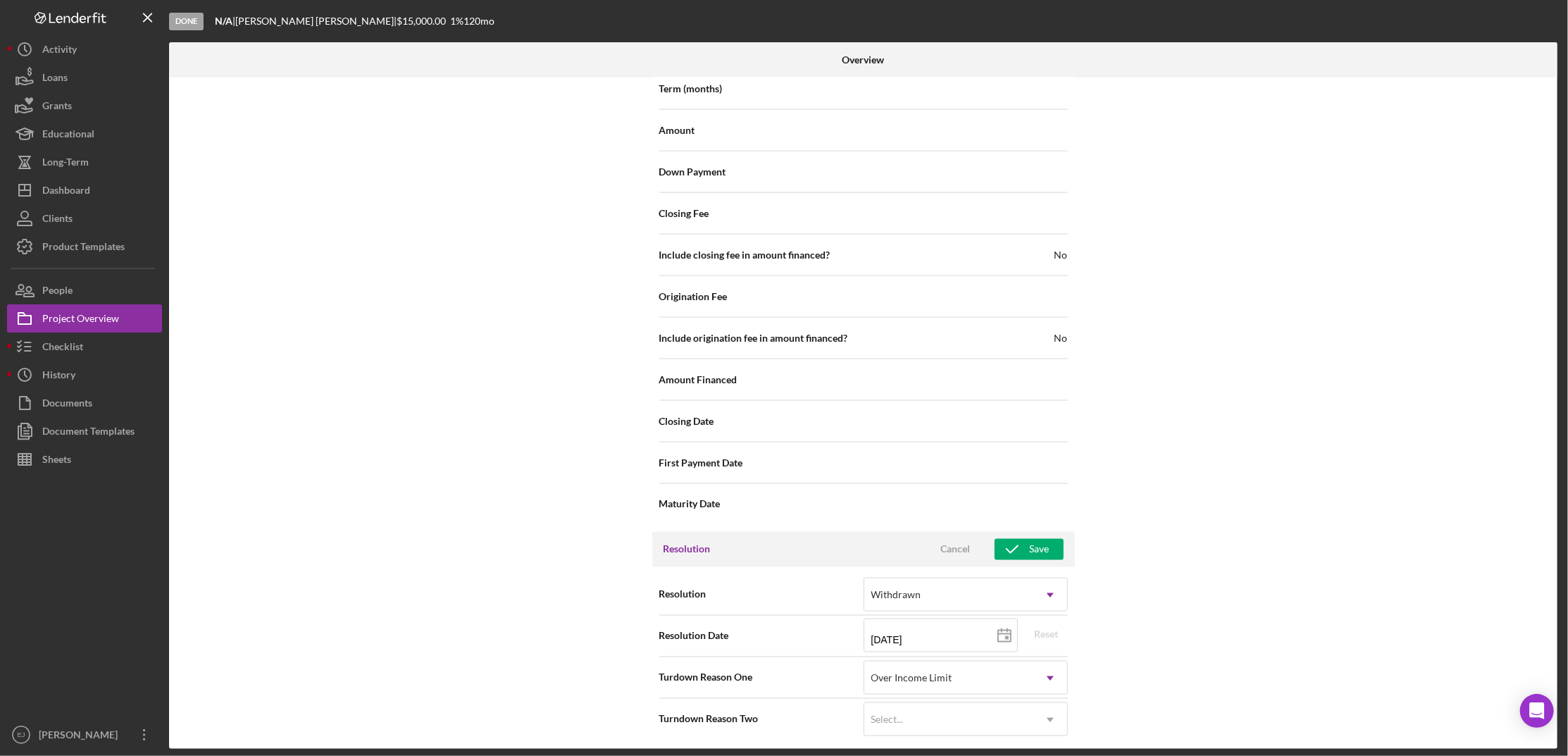
scroll to position [1508, 0]
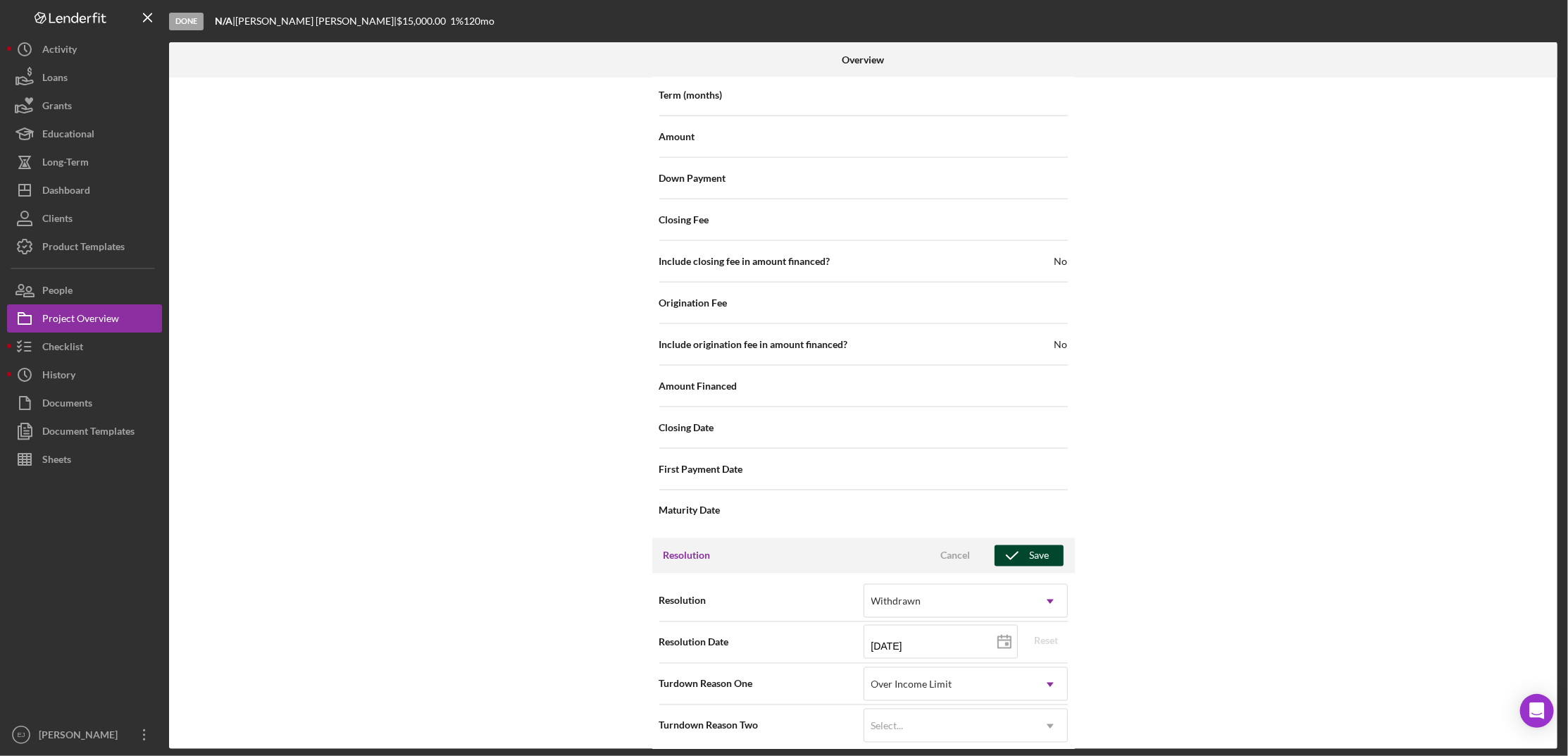
click at [1024, 546] on icon "button" at bounding box center [1013, 555] width 35 height 35
click at [1515, 77] on div "Internal Workflow Stage Done Icon/Dropdown Arrow Archive (can unarchive later i…" at bounding box center [863, 412] width 1388 height 671
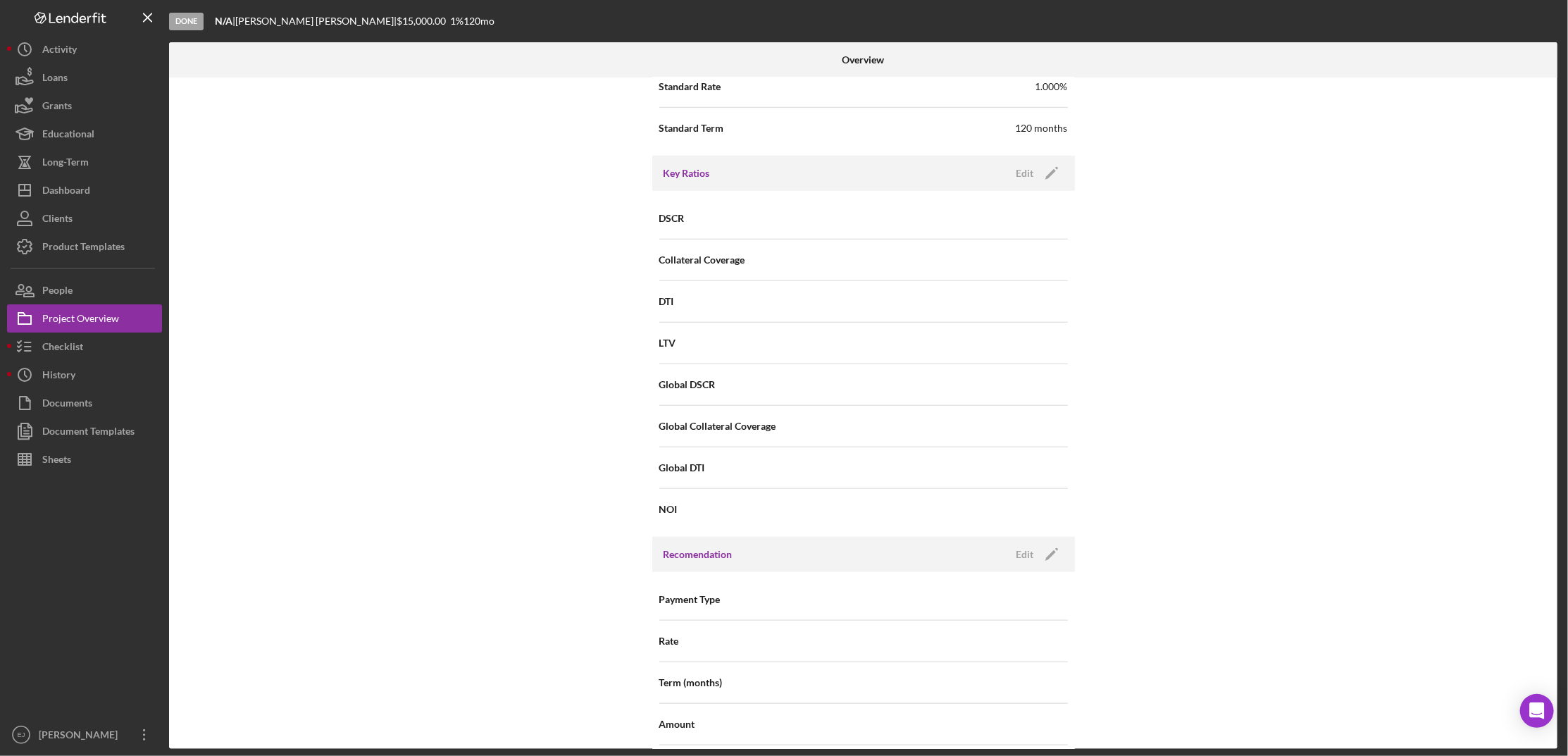
click at [1551, 332] on div "Internal Workflow Stage Done Icon/Dropdown Arrow Archive (can unarchive later i…" at bounding box center [863, 412] width 1388 height 671
click at [1552, 334] on div "Internal Workflow Stage Done Icon/Dropdown Arrow Archive (can unarchive later i…" at bounding box center [863, 412] width 1388 height 671
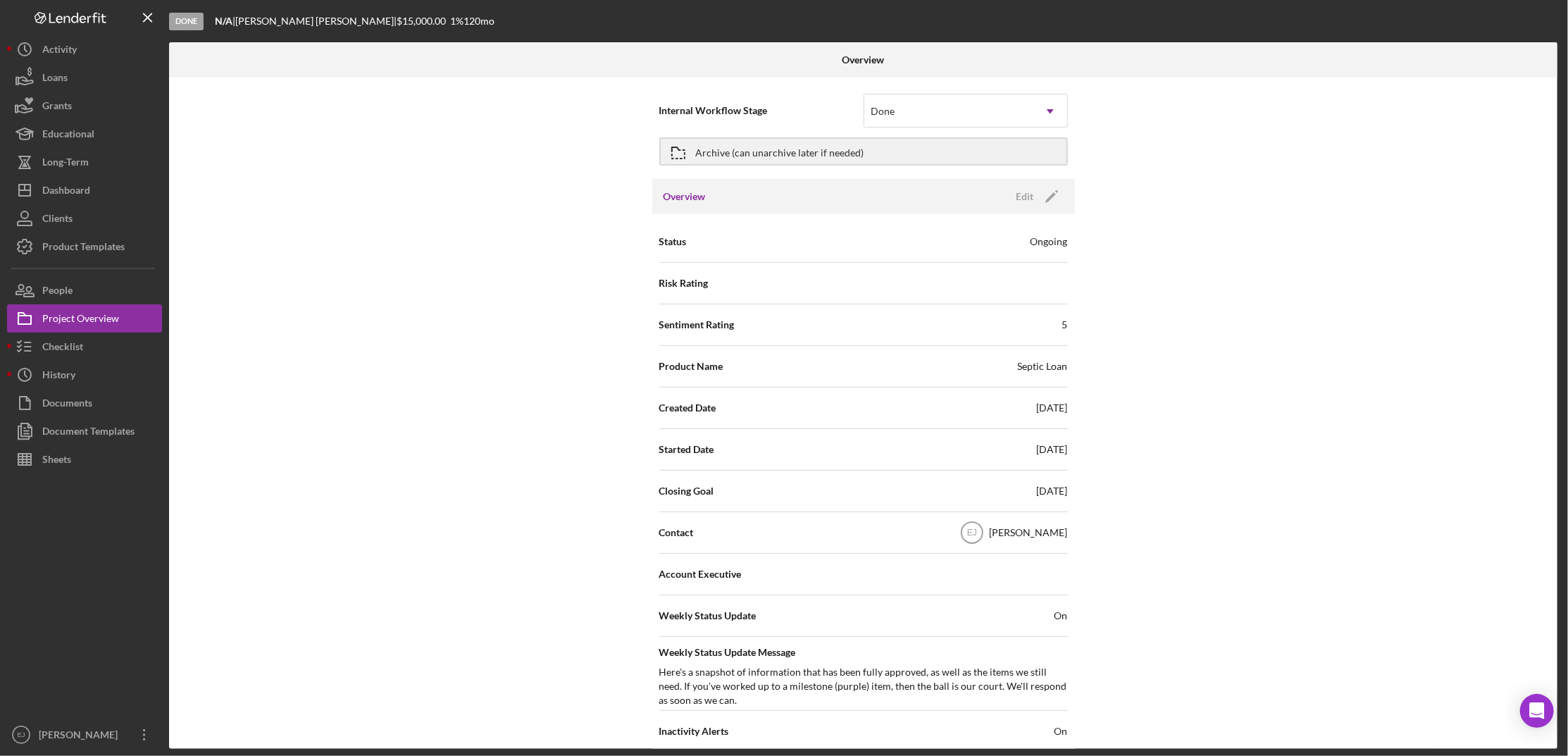
scroll to position [0, 0]
click at [859, 146] on button "Archive (can unarchive later if needed)" at bounding box center [864, 152] width 409 height 28
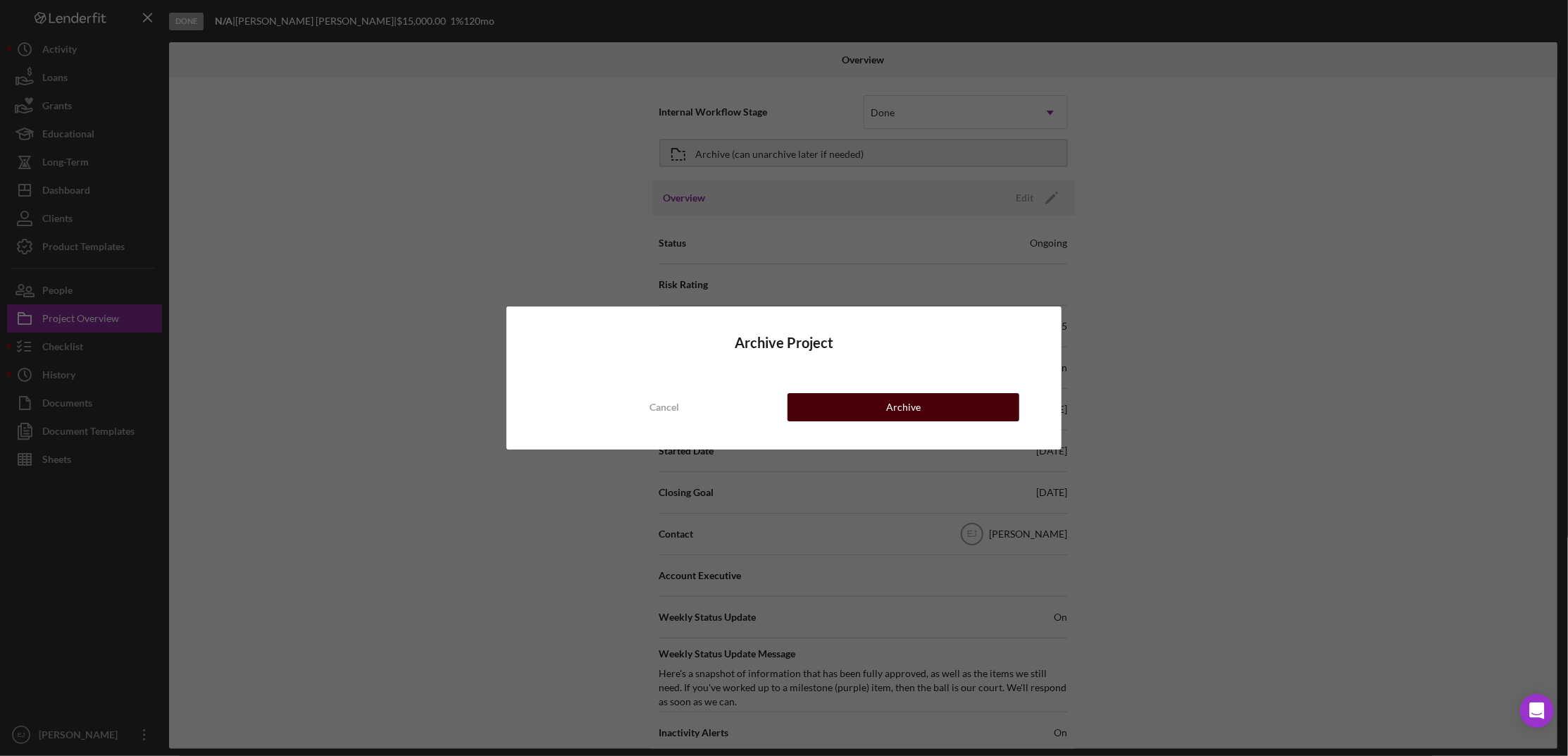
click at [922, 416] on button "Archive" at bounding box center [903, 407] width 231 height 28
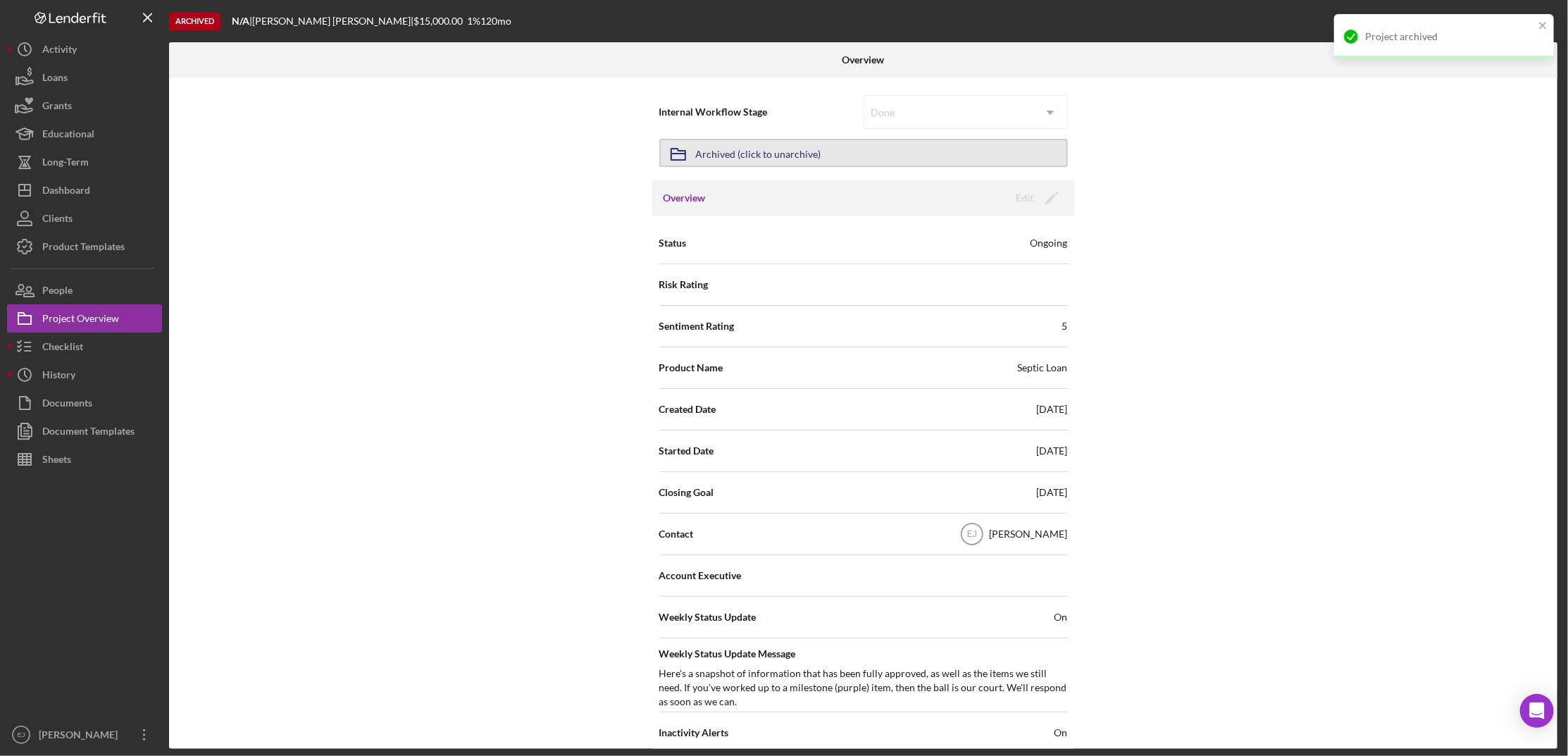
click at [777, 150] on div "Archived (click to unarchive)" at bounding box center [758, 152] width 125 height 25
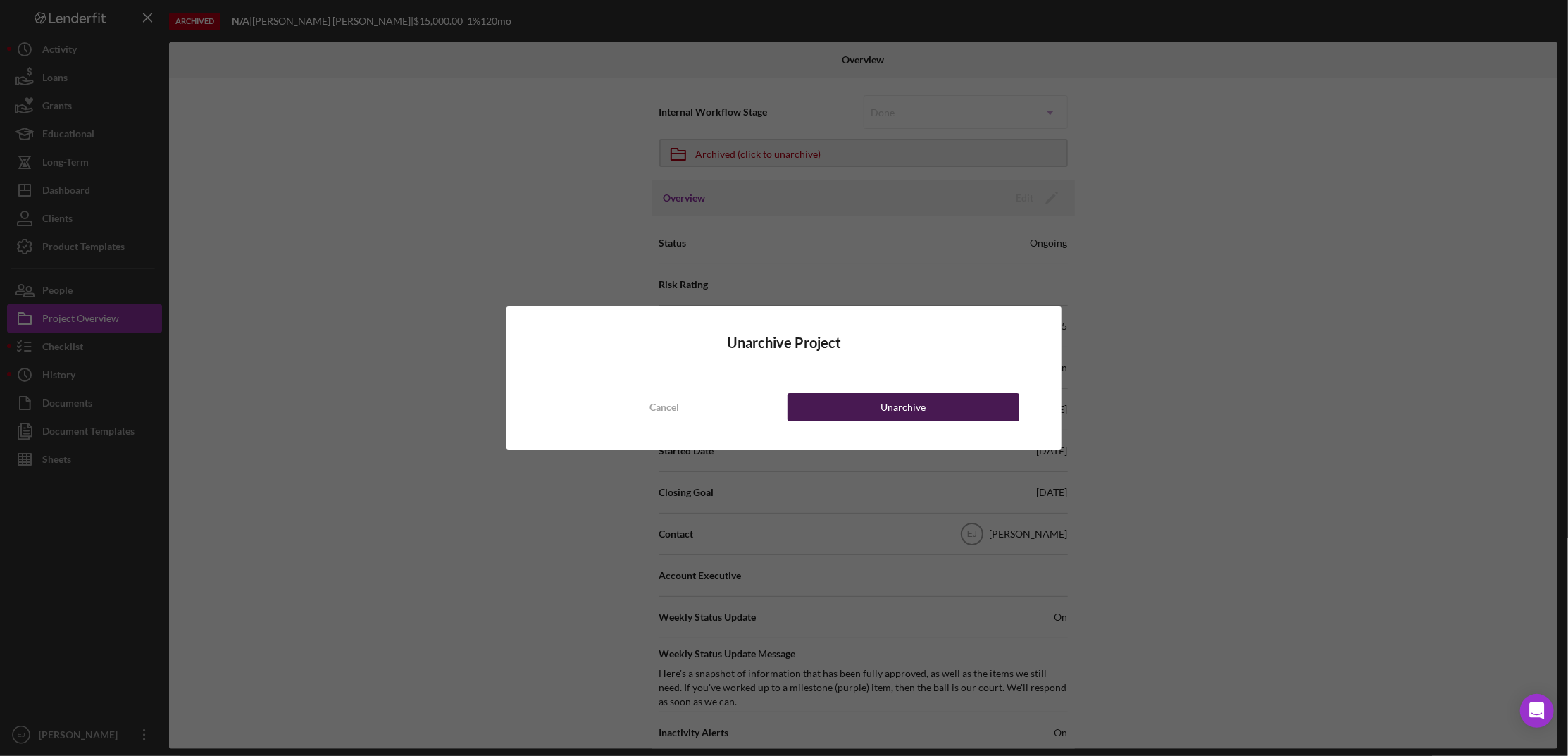
click at [876, 405] on button "Unarchive" at bounding box center [903, 407] width 231 height 28
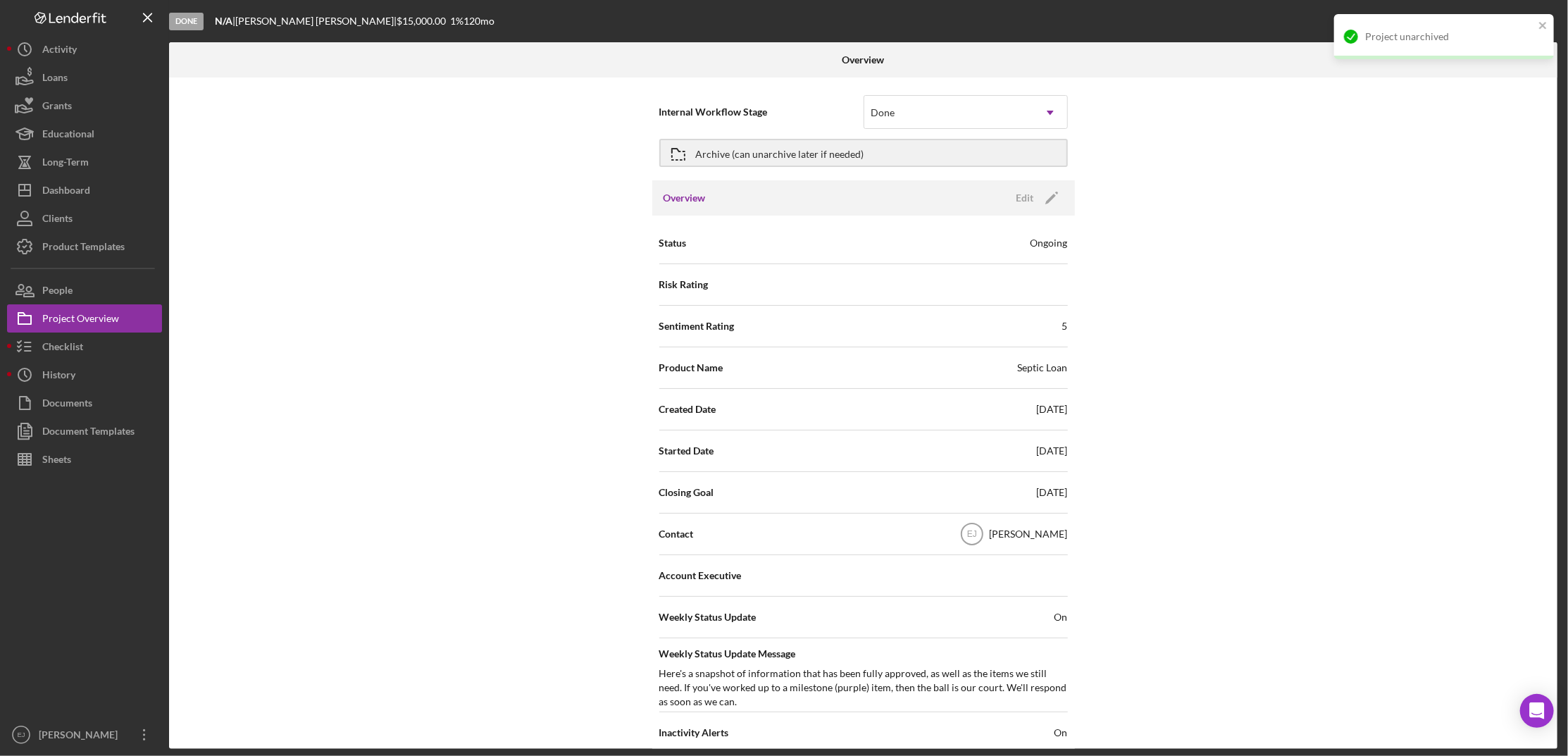
click at [1202, 610] on div "Internal Workflow Stage Done Icon/Dropdown Arrow Archive (can unarchive later i…" at bounding box center [863, 412] width 1388 height 671
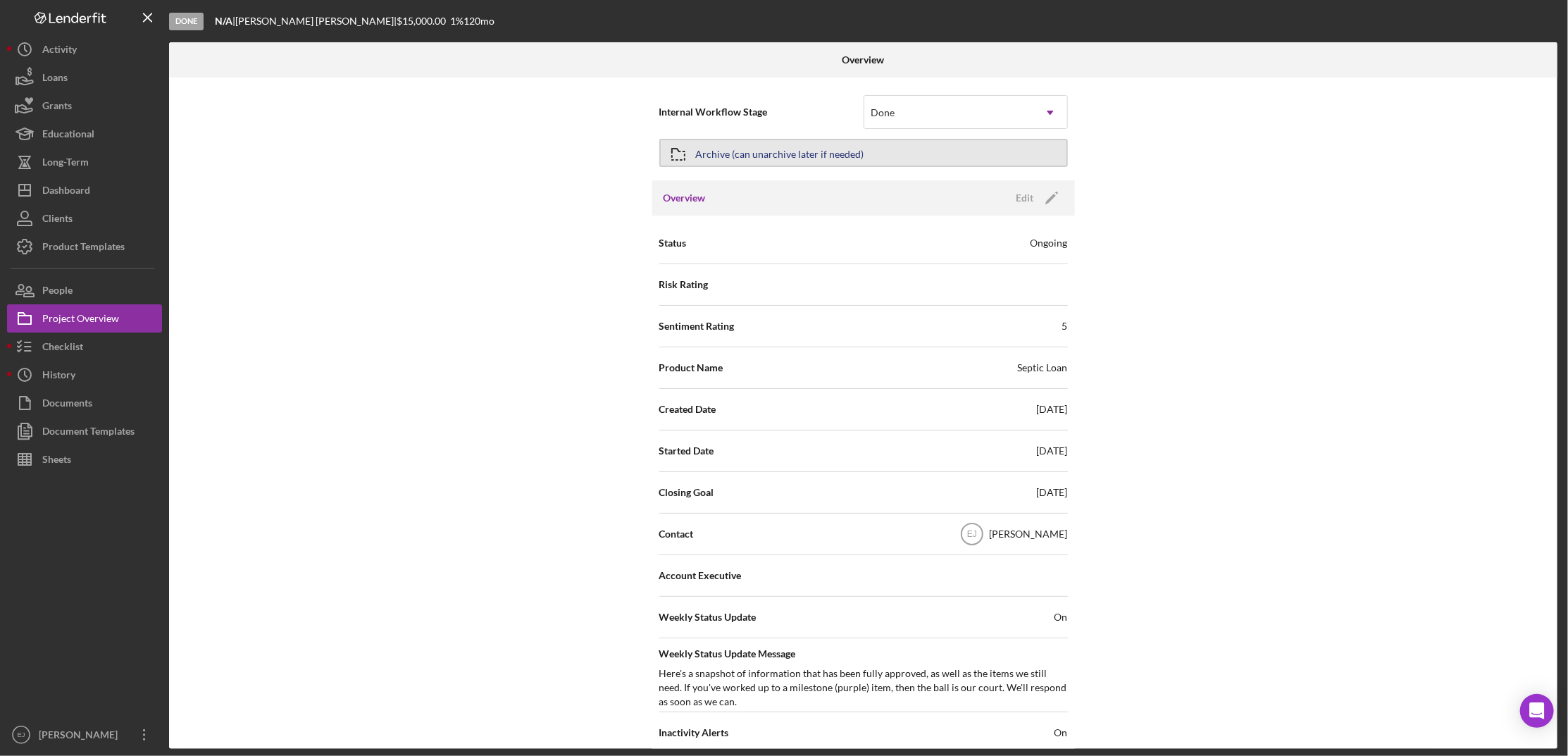
click at [676, 151] on icon "button" at bounding box center [678, 154] width 35 height 35
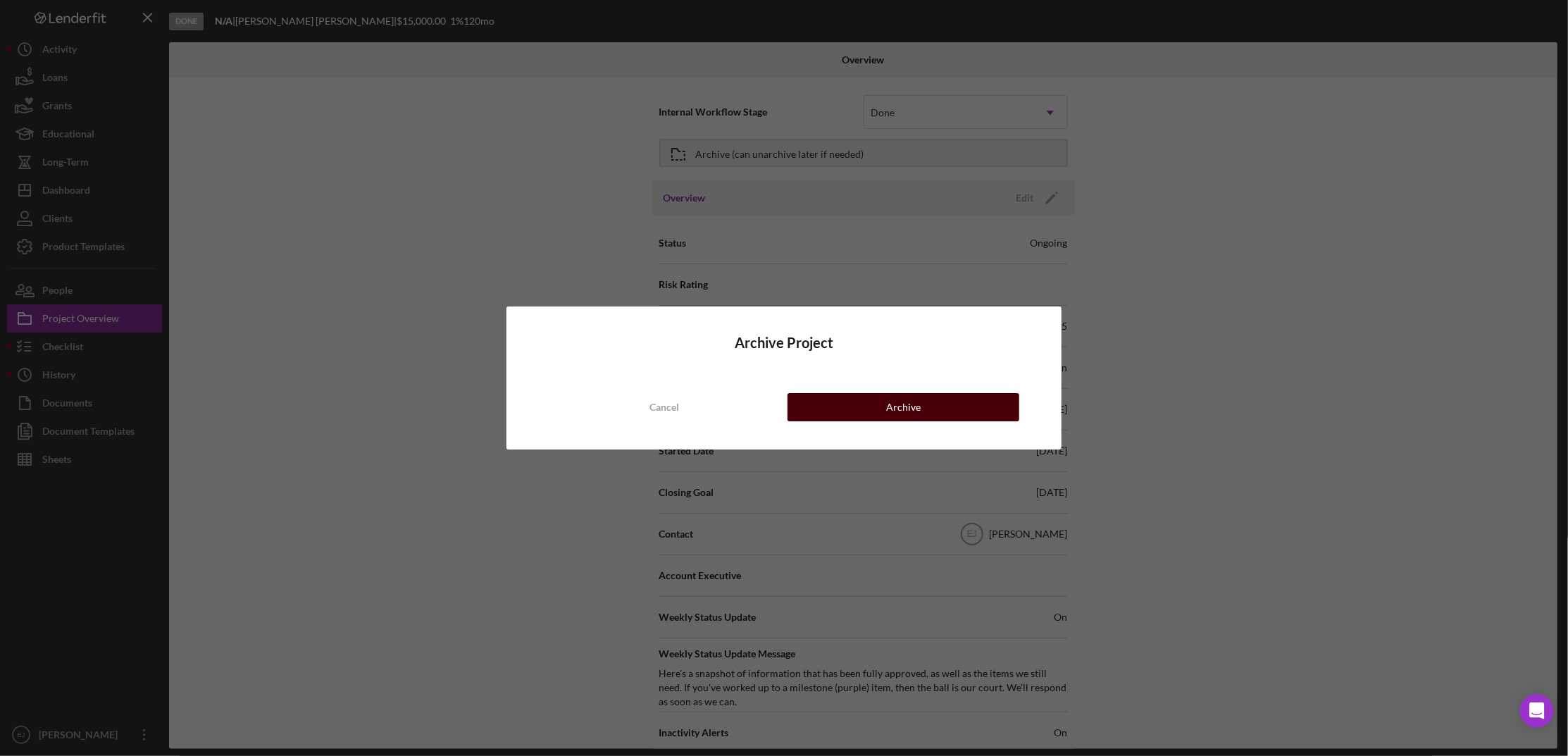
click at [902, 407] on div "Archive" at bounding box center [903, 407] width 34 height 28
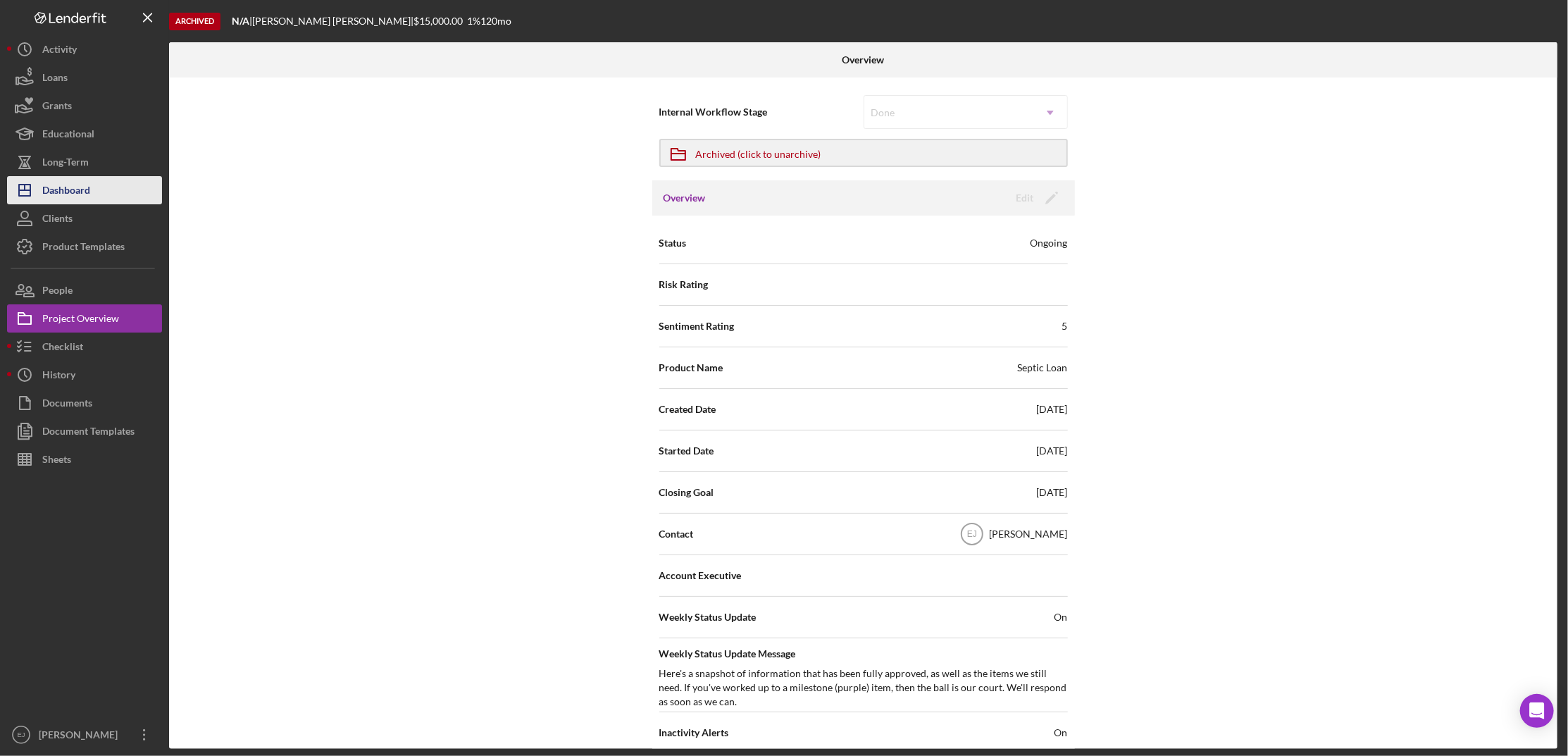
click at [72, 186] on div "Dashboard" at bounding box center [66, 192] width 48 height 32
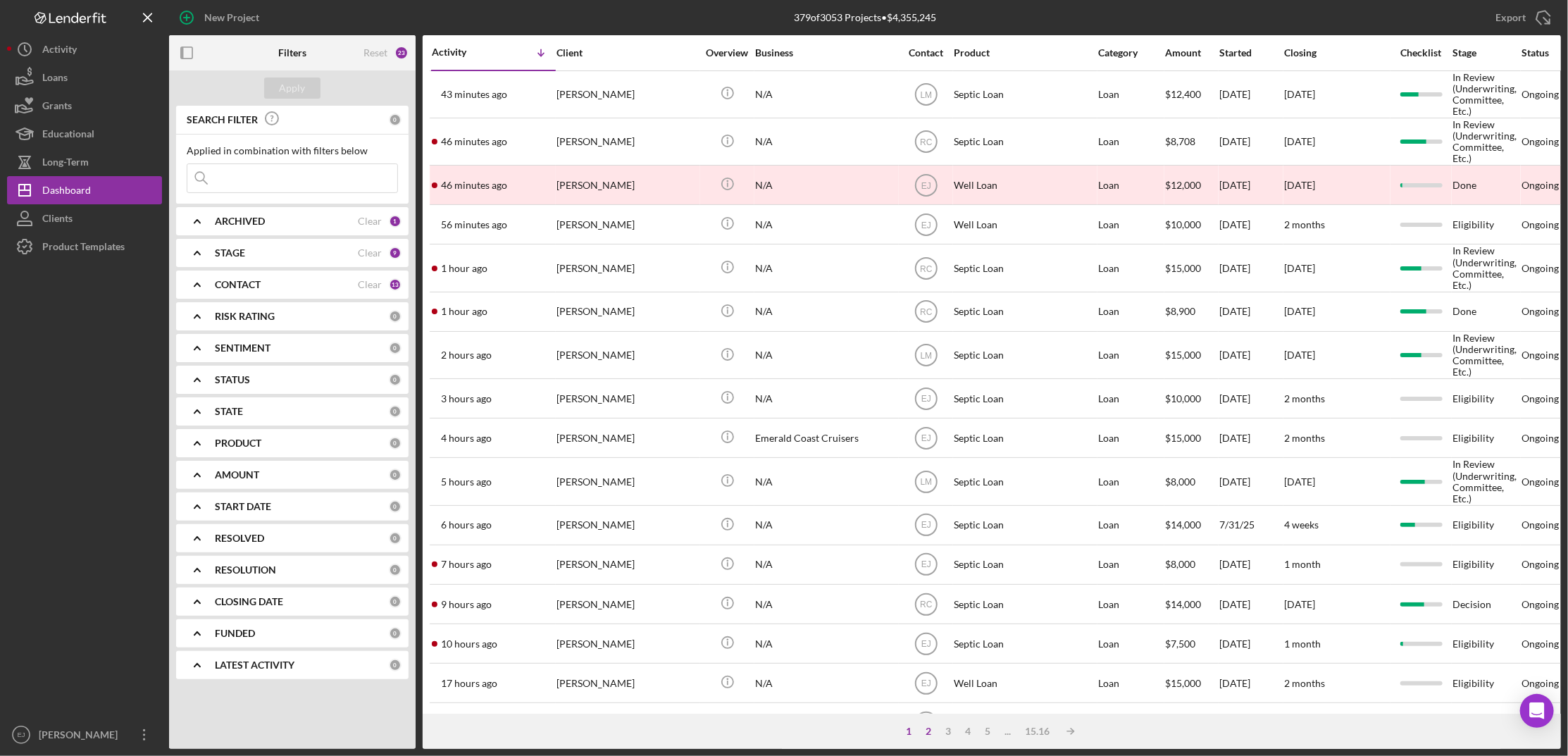
click at [929, 729] on div "2" at bounding box center [928, 731] width 20 height 11
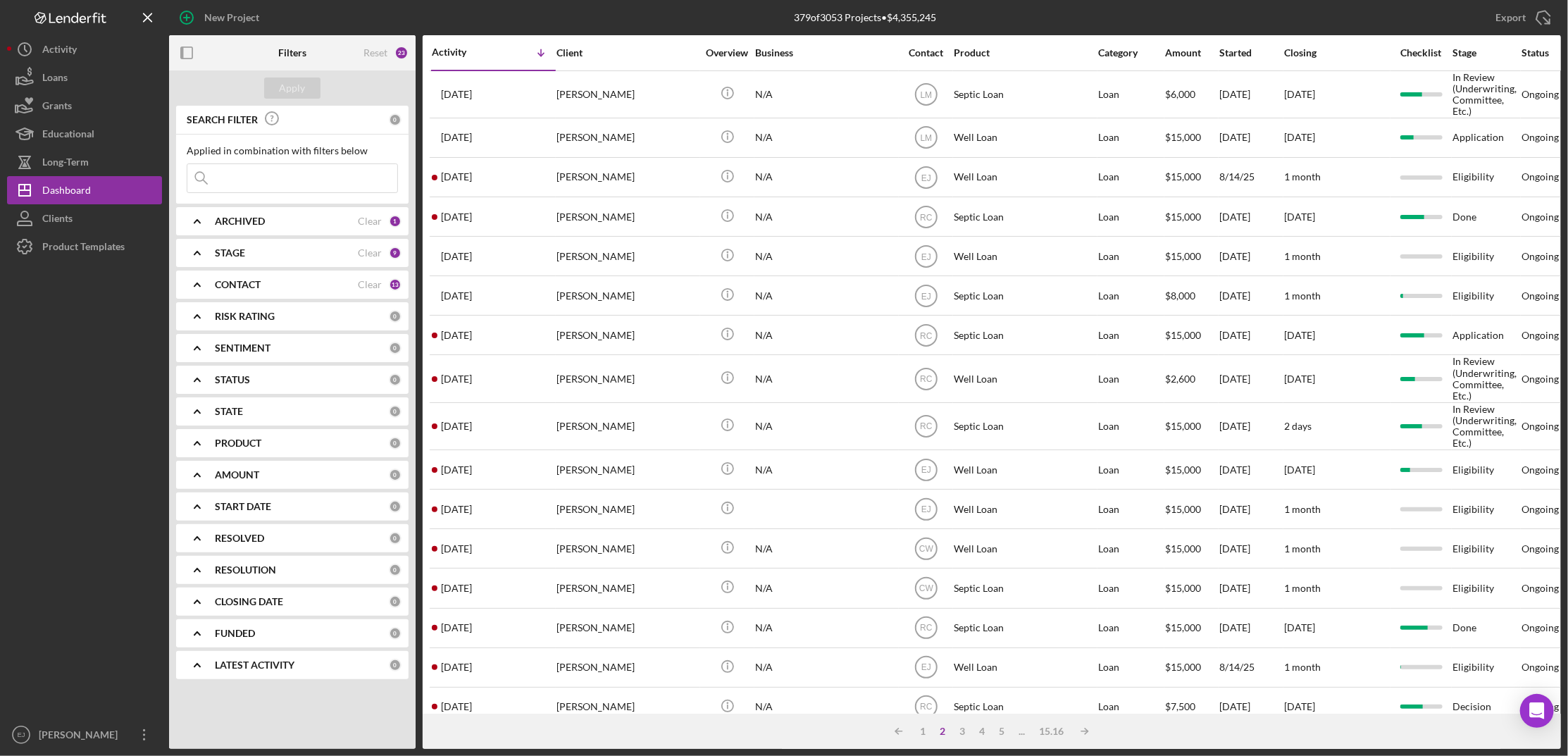
scroll to position [403, 0]
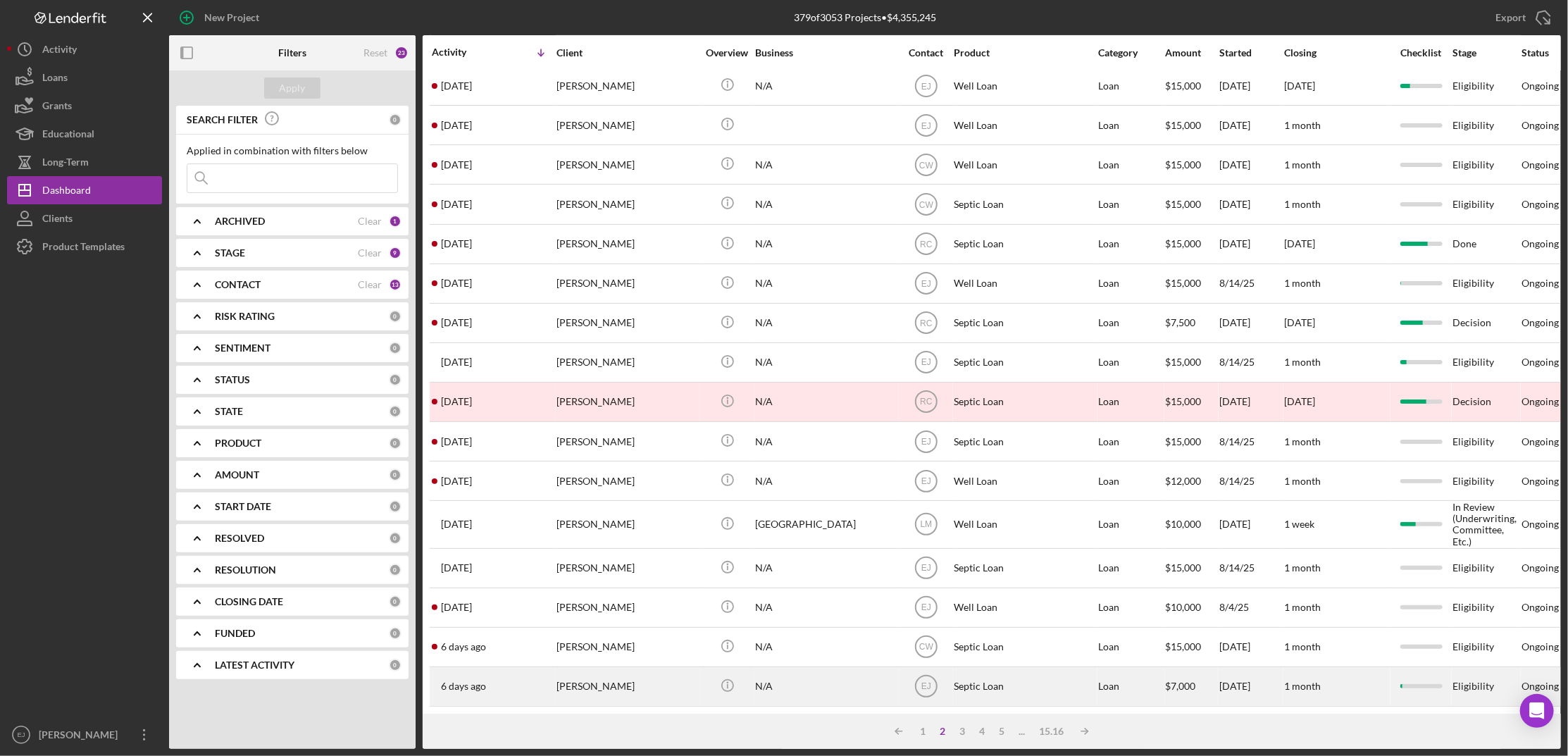
click at [599, 674] on div "[PERSON_NAME]" at bounding box center [627, 686] width 141 height 37
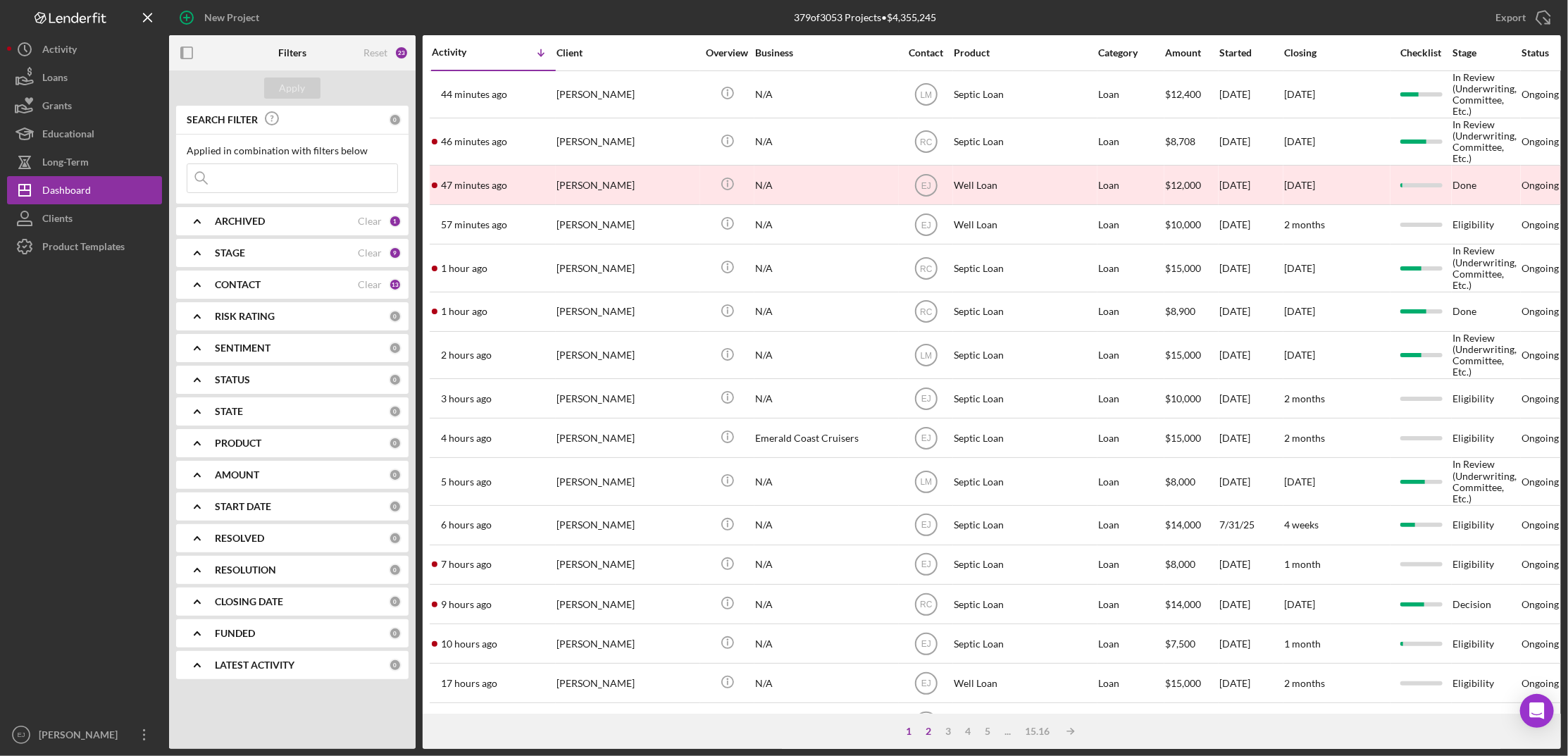
click at [927, 729] on div "2" at bounding box center [928, 731] width 20 height 11
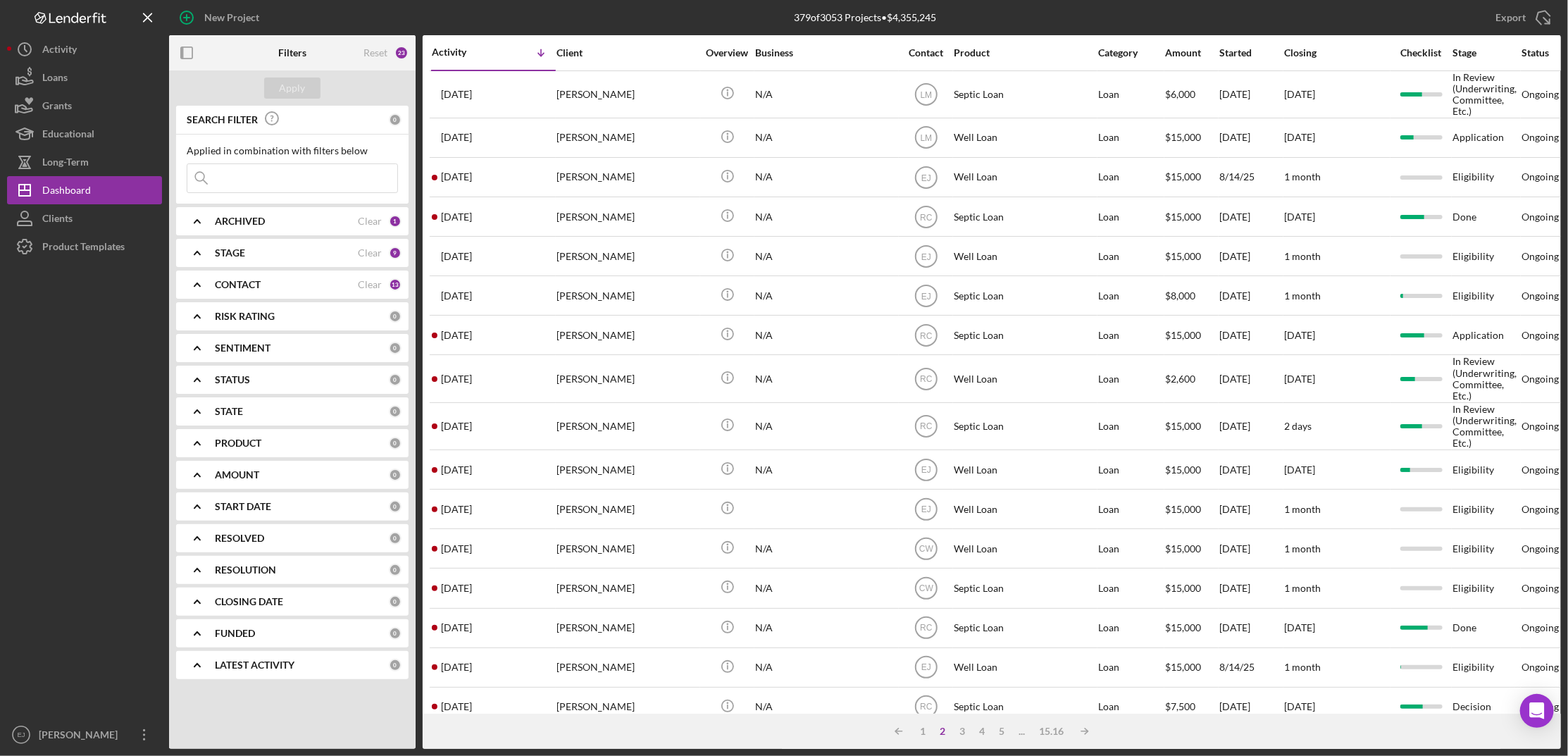
scroll to position [403, 0]
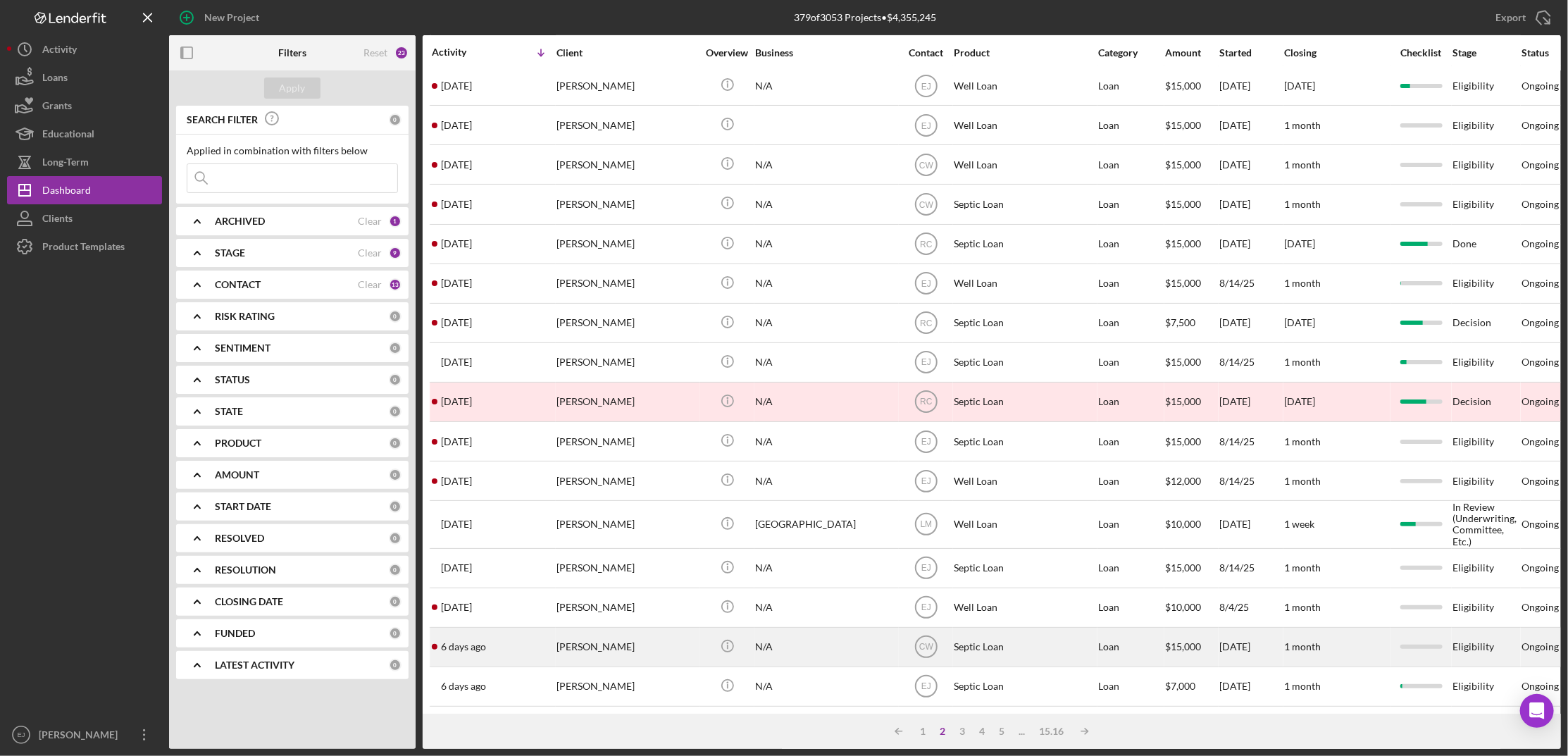
click at [644, 633] on div "[PERSON_NAME]" at bounding box center [627, 646] width 141 height 37
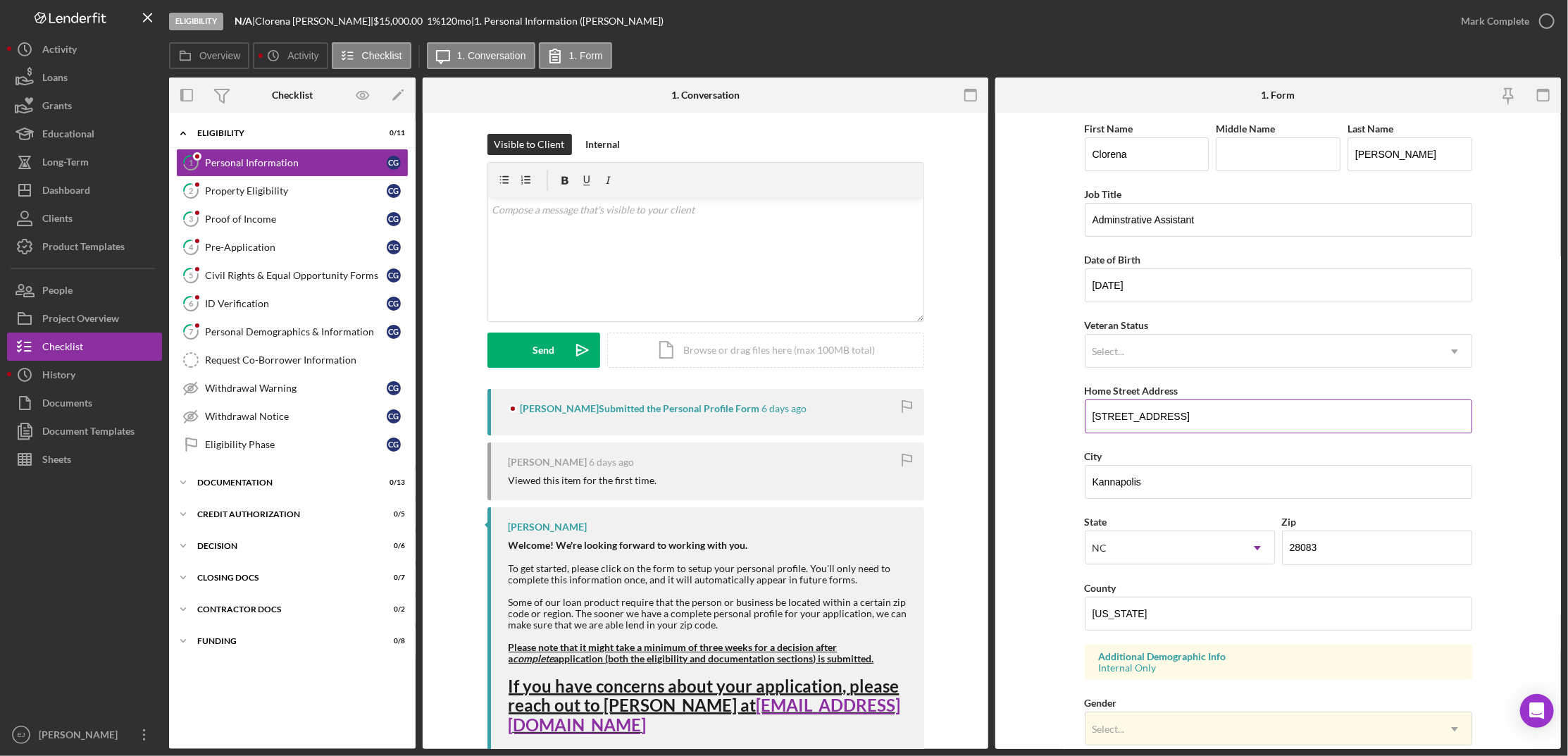
drag, startPoint x: 1085, startPoint y: 412, endPoint x: 1192, endPoint y: 419, distance: 107.2
click at [1192, 419] on input "[STREET_ADDRESS]" at bounding box center [1278, 416] width 387 height 33
click at [271, 189] on div "Property Eligibility" at bounding box center [296, 190] width 182 height 11
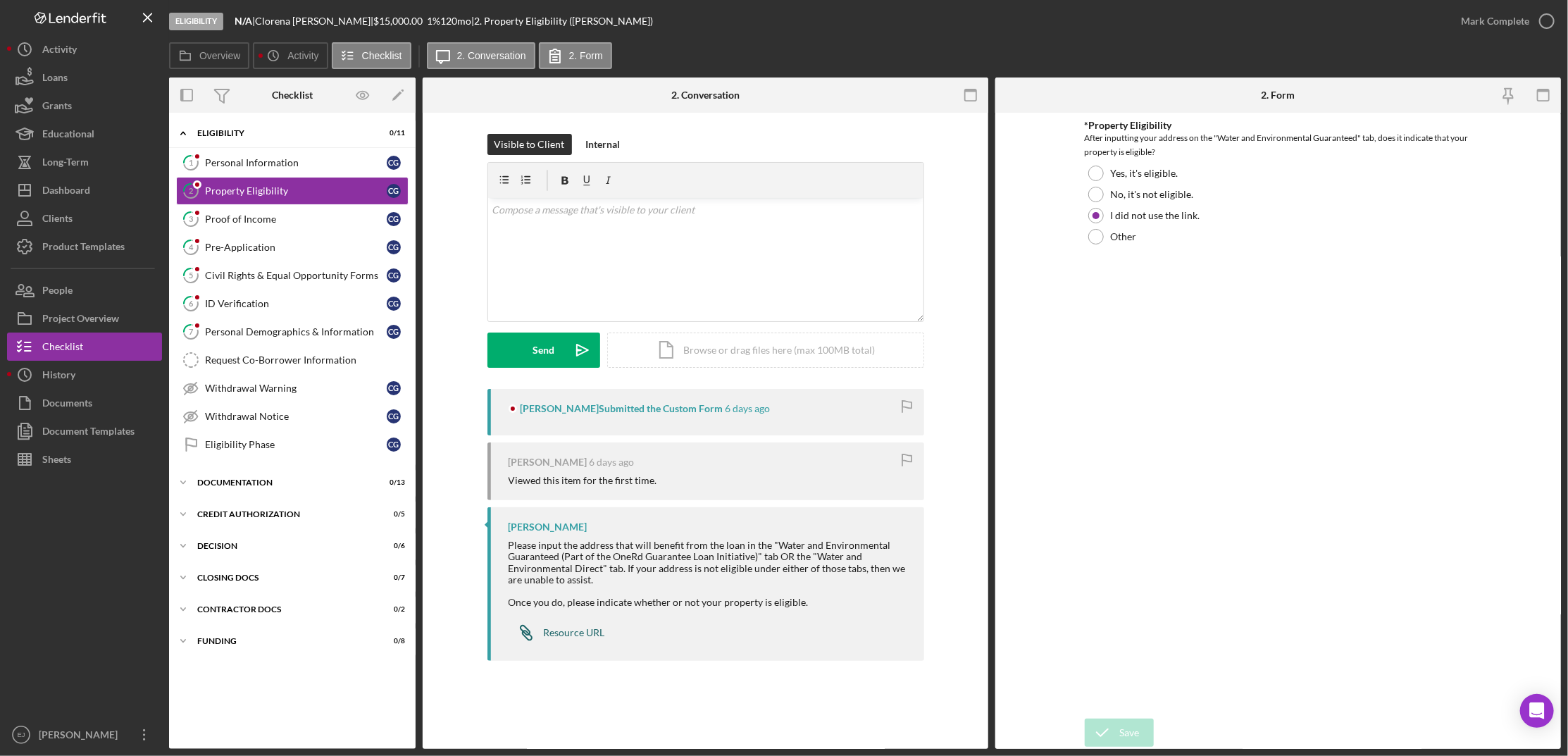
click at [554, 627] on div "Resource URL" at bounding box center [574, 632] width 61 height 11
click at [293, 162] on div "Personal Information" at bounding box center [296, 163] width 182 height 11
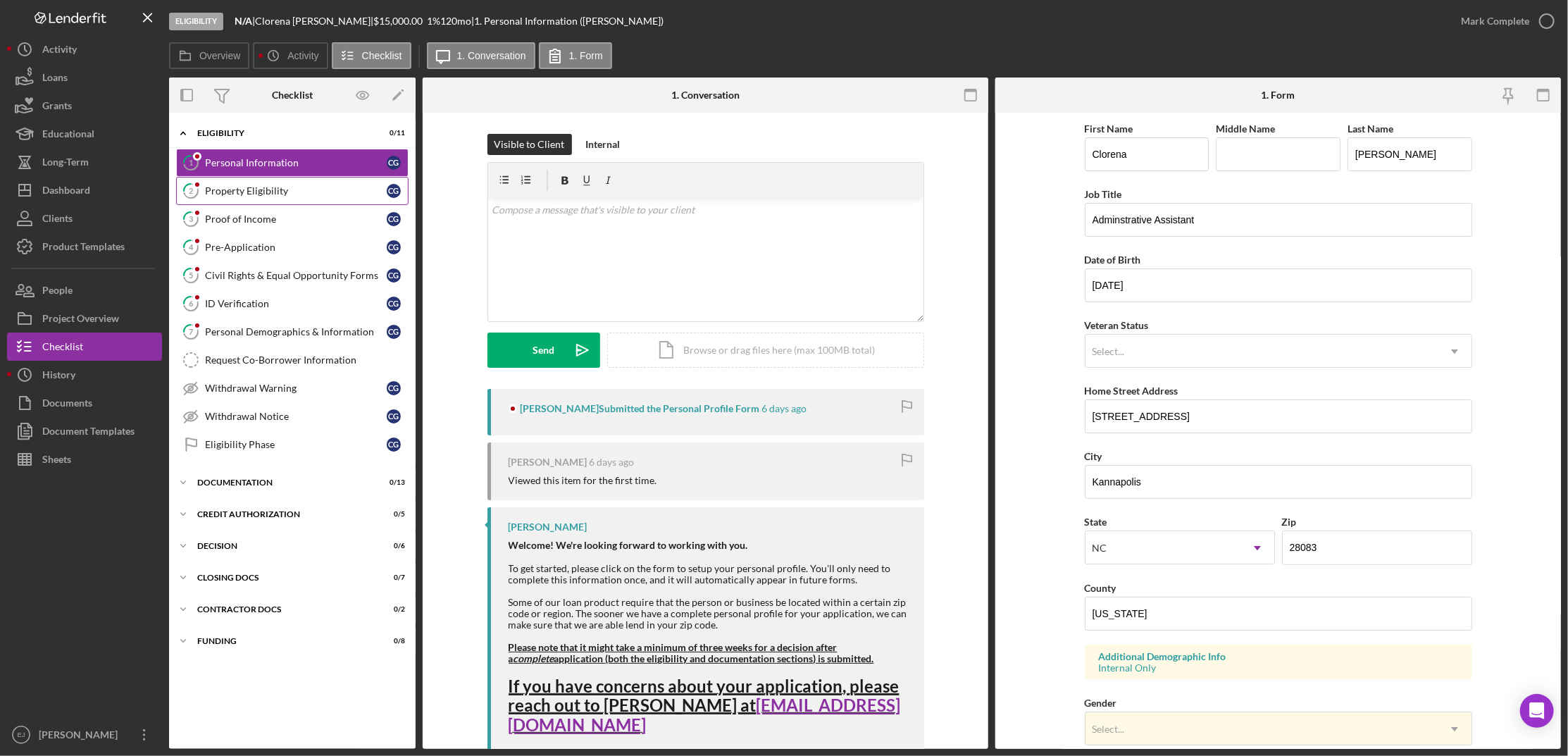
click at [306, 188] on div "Property Eligibility" at bounding box center [296, 190] width 182 height 11
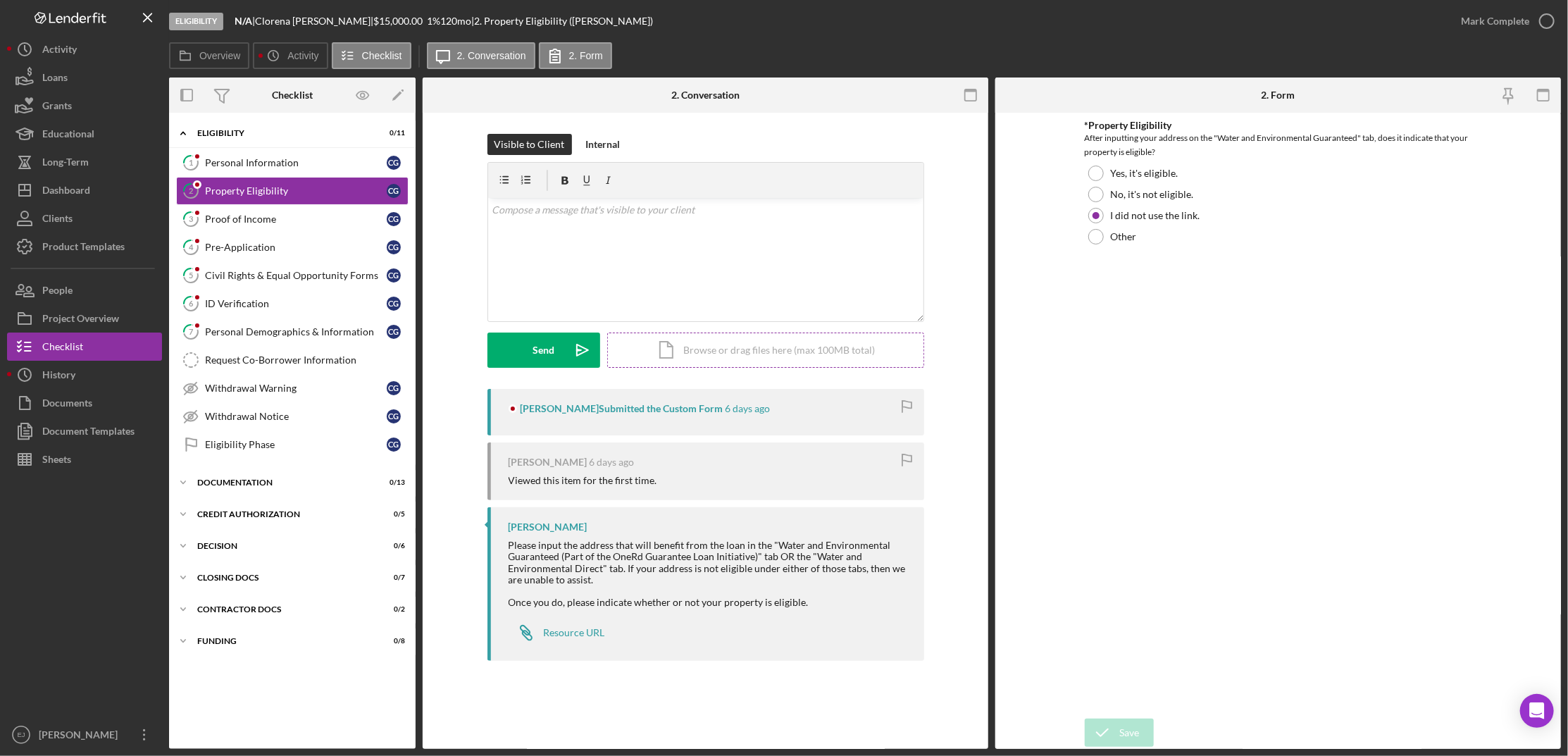
click at [840, 346] on div "Icon/Document Browse or drag files here (max 100MB total) Tap to choose files o…" at bounding box center [765, 350] width 317 height 35
click at [588, 338] on icon "Icon/Upload" at bounding box center [582, 350] width 35 height 35
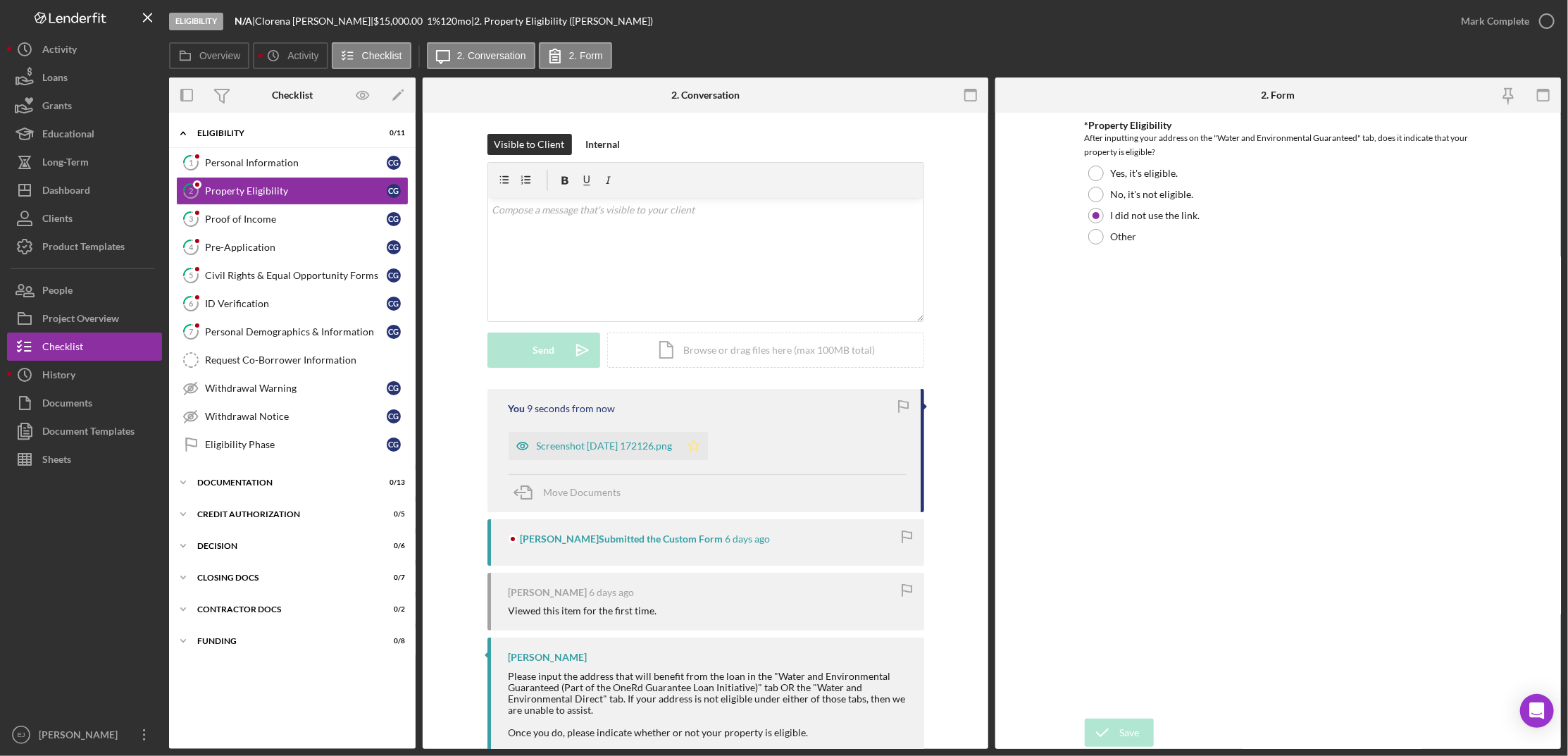
click at [708, 440] on icon "Icon/Star" at bounding box center [694, 446] width 28 height 28
click at [1097, 177] on div at bounding box center [1095, 173] width 16 height 16
click at [1131, 735] on div "Save" at bounding box center [1130, 732] width 20 height 28
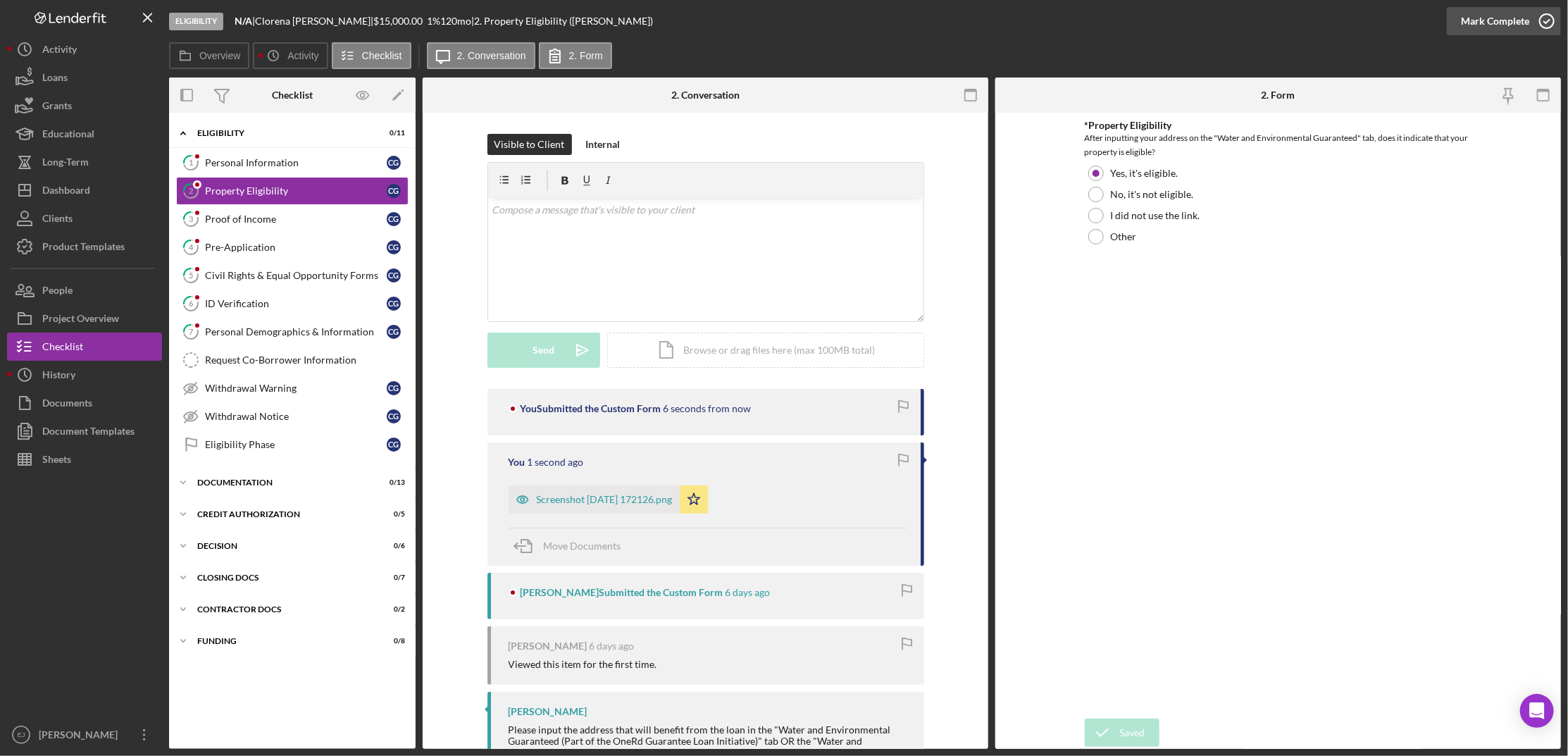
click at [1552, 13] on icon "button" at bounding box center [1547, 21] width 35 height 35
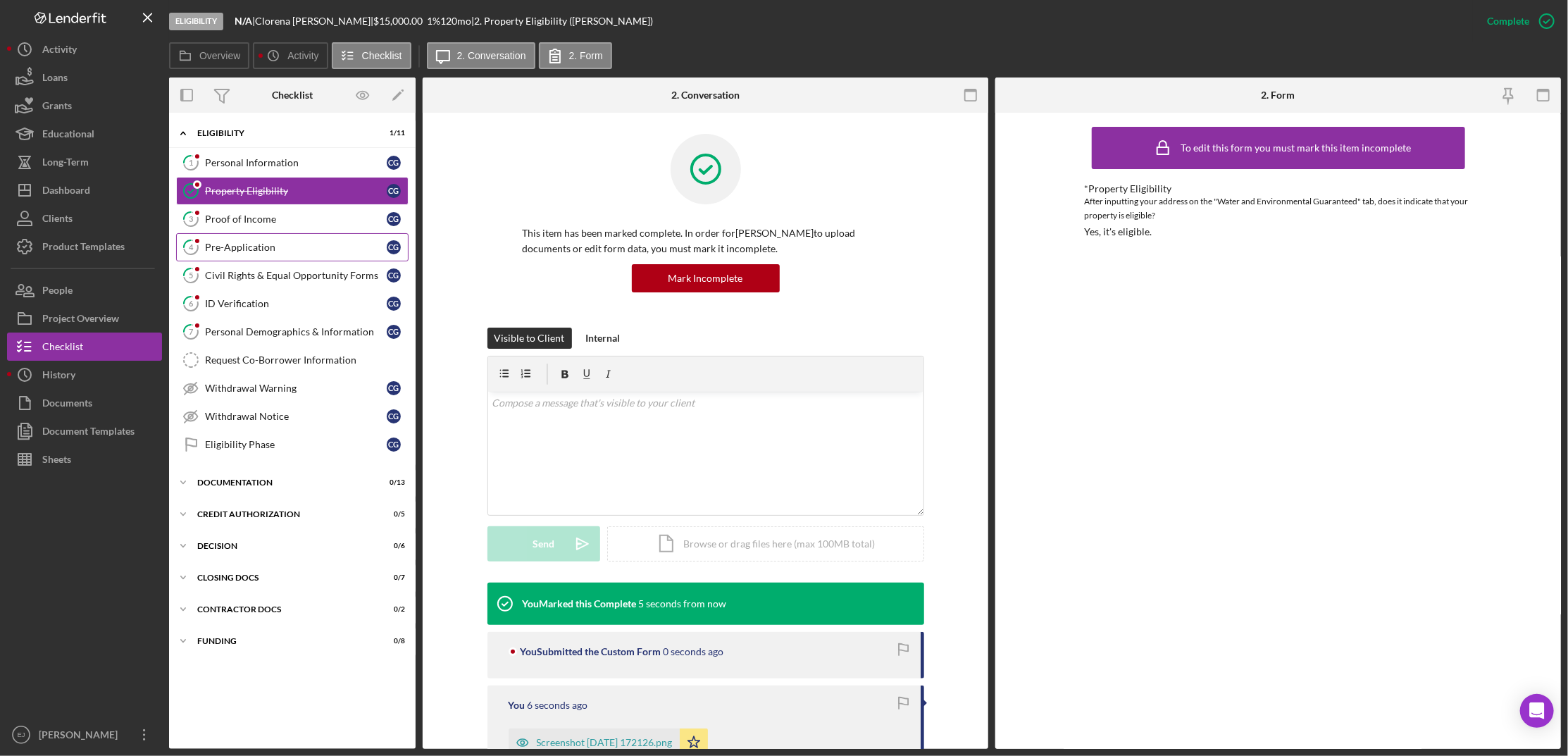
click at [250, 249] on div "Pre-Application" at bounding box center [296, 247] width 182 height 11
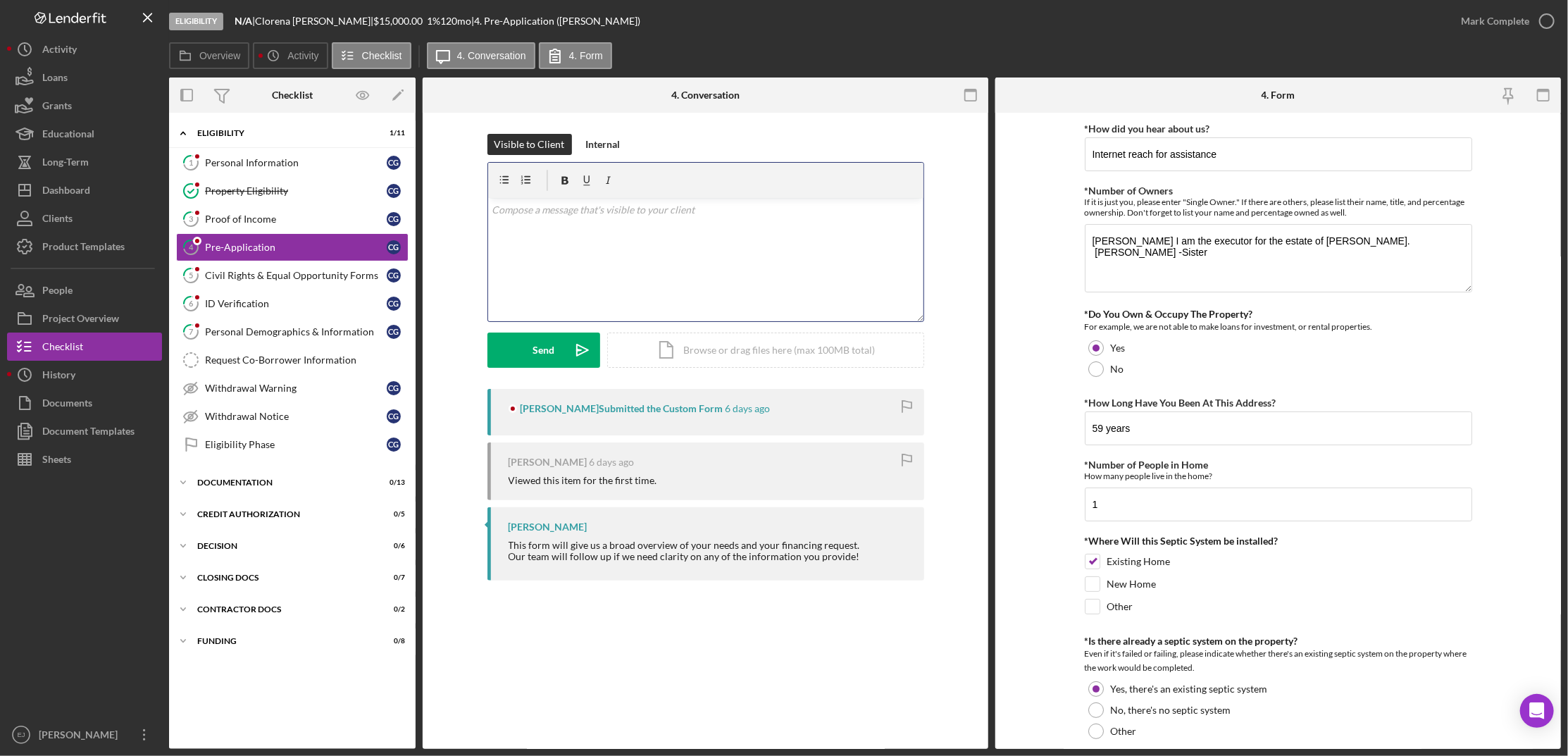
click at [653, 235] on div "v Color teal Color pink Remove color Add row above Add row below Add column bef…" at bounding box center [705, 259] width 436 height 124
click at [519, 208] on p "Please upload a copy of your letter Testamentory/Letter of Administration. Than…" at bounding box center [705, 210] width 427 height 16
click at [794, 206] on p "Please provide proof that you are the executor- upload a copy of your letter Te…" at bounding box center [705, 218] width 427 height 32
click at [515, 345] on button "Send Icon/icon-invite-send" at bounding box center [543, 350] width 112 height 35
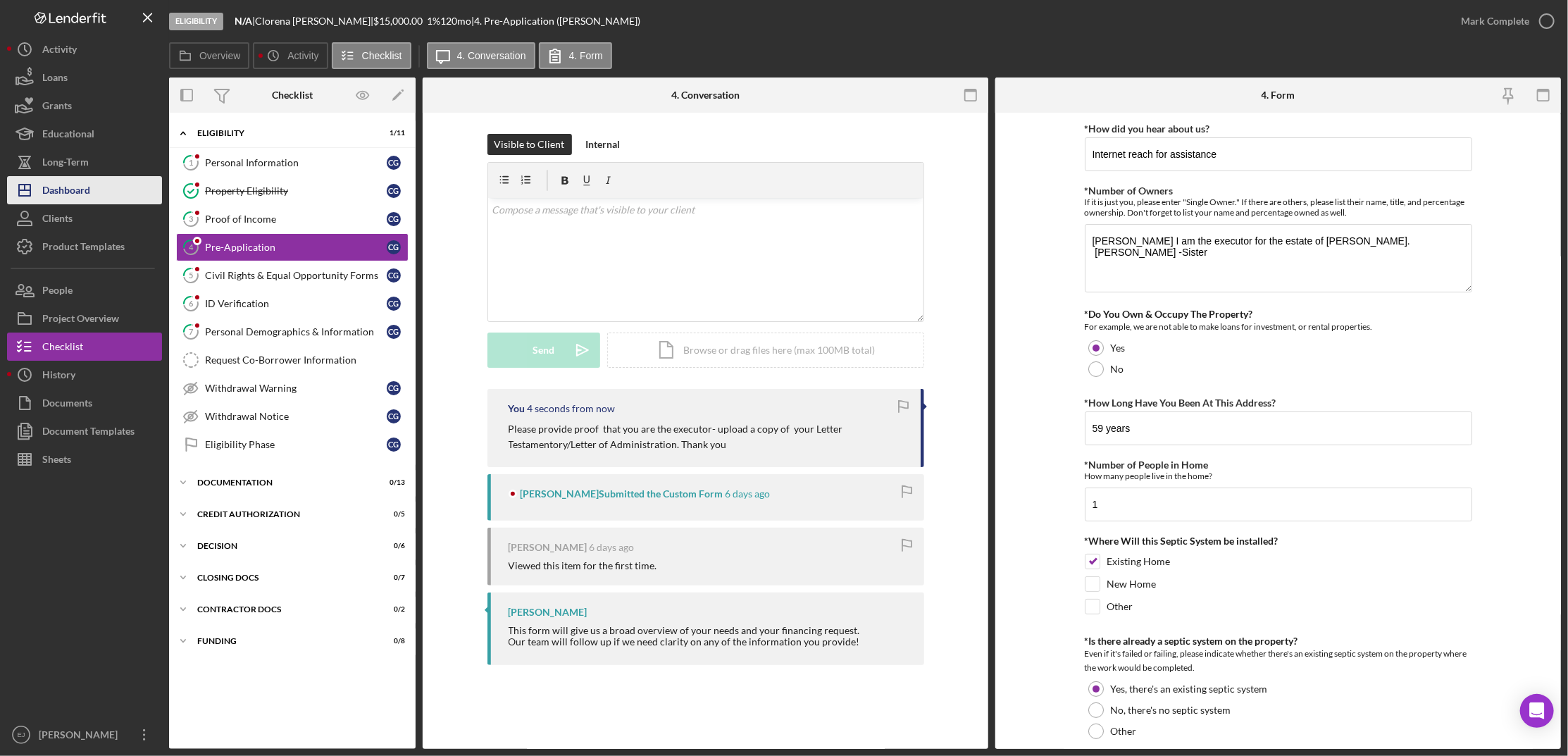
click at [73, 194] on div "Dashboard" at bounding box center [66, 192] width 48 height 32
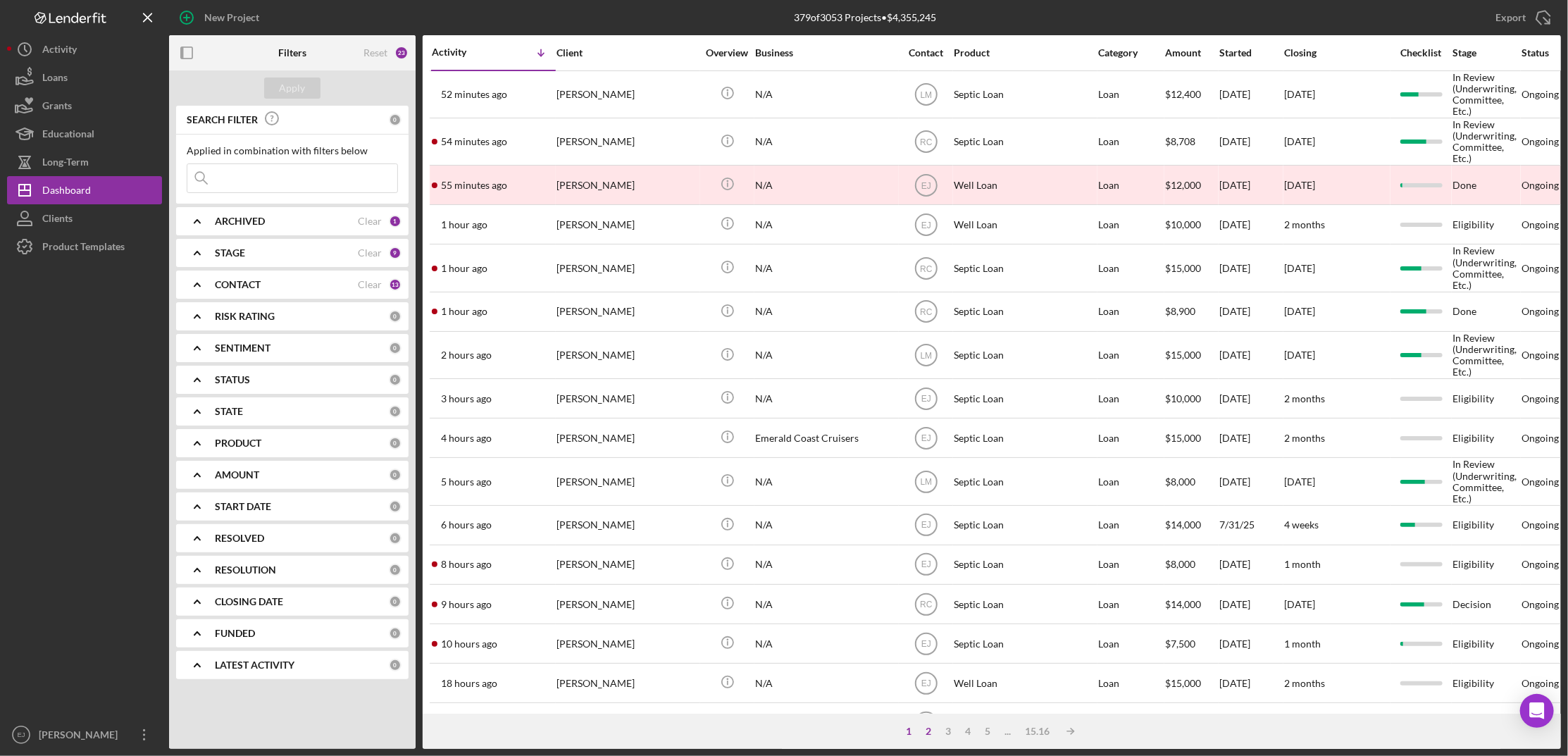
click at [928, 731] on div "2" at bounding box center [928, 731] width 20 height 11
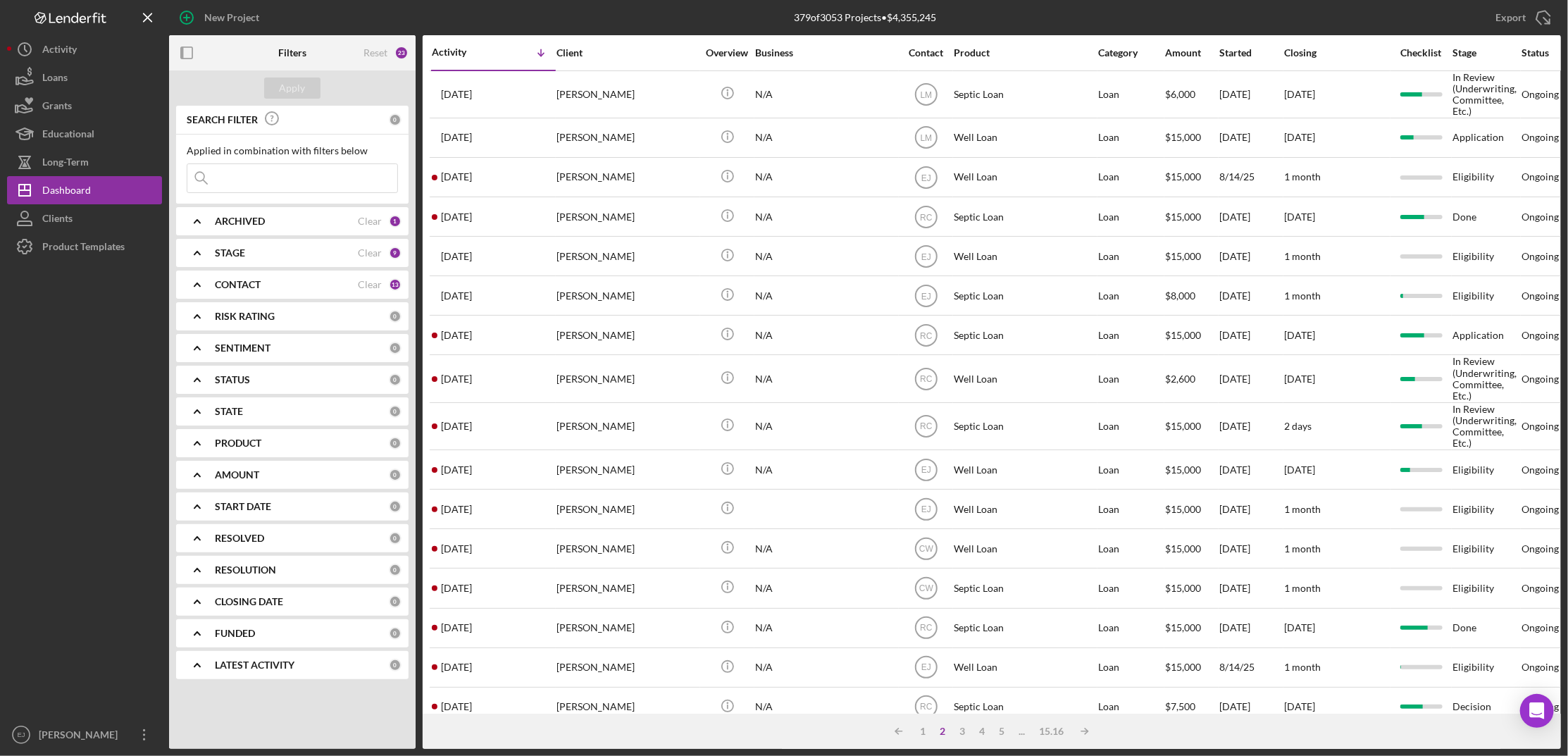
scroll to position [403, 0]
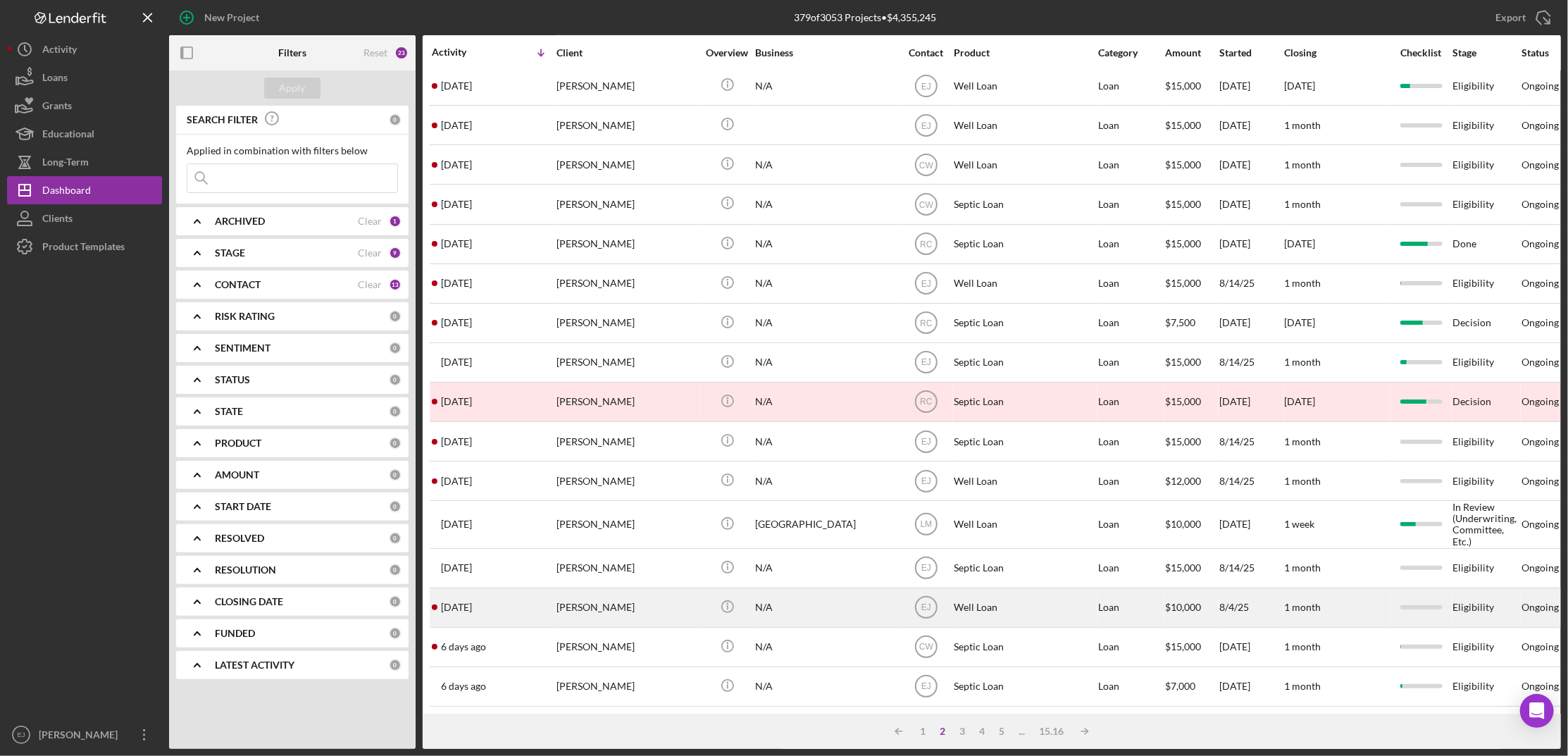
click at [610, 589] on div "[PERSON_NAME]" at bounding box center [627, 607] width 141 height 37
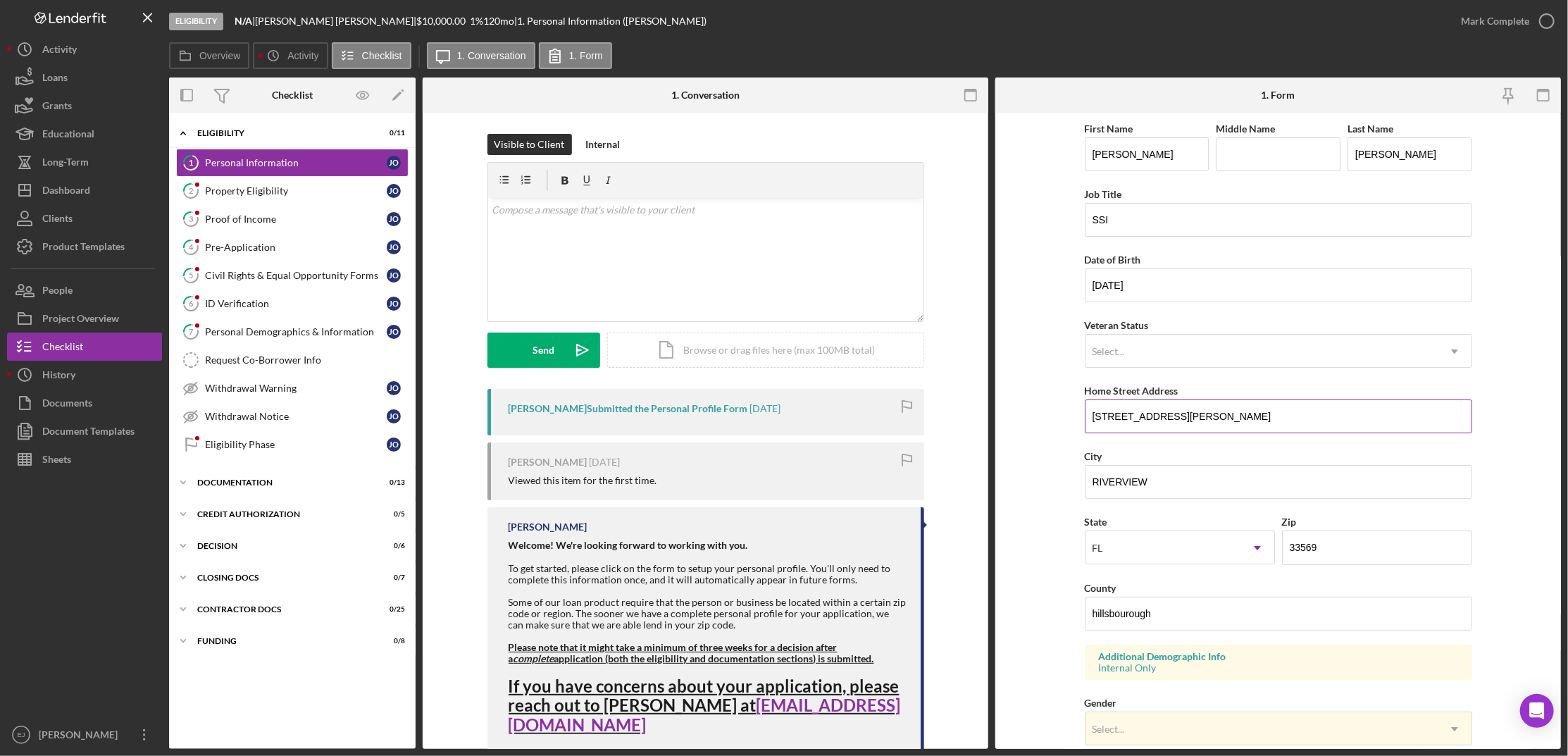
drag, startPoint x: 1087, startPoint y: 410, endPoint x: 1176, endPoint y: 412, distance: 89.0
click at [1176, 412] on input "[STREET_ADDRESS][PERSON_NAME]" at bounding box center [1278, 416] width 387 height 33
click at [315, 200] on link "2 Property Eligibility J O" at bounding box center [293, 190] width 232 height 28
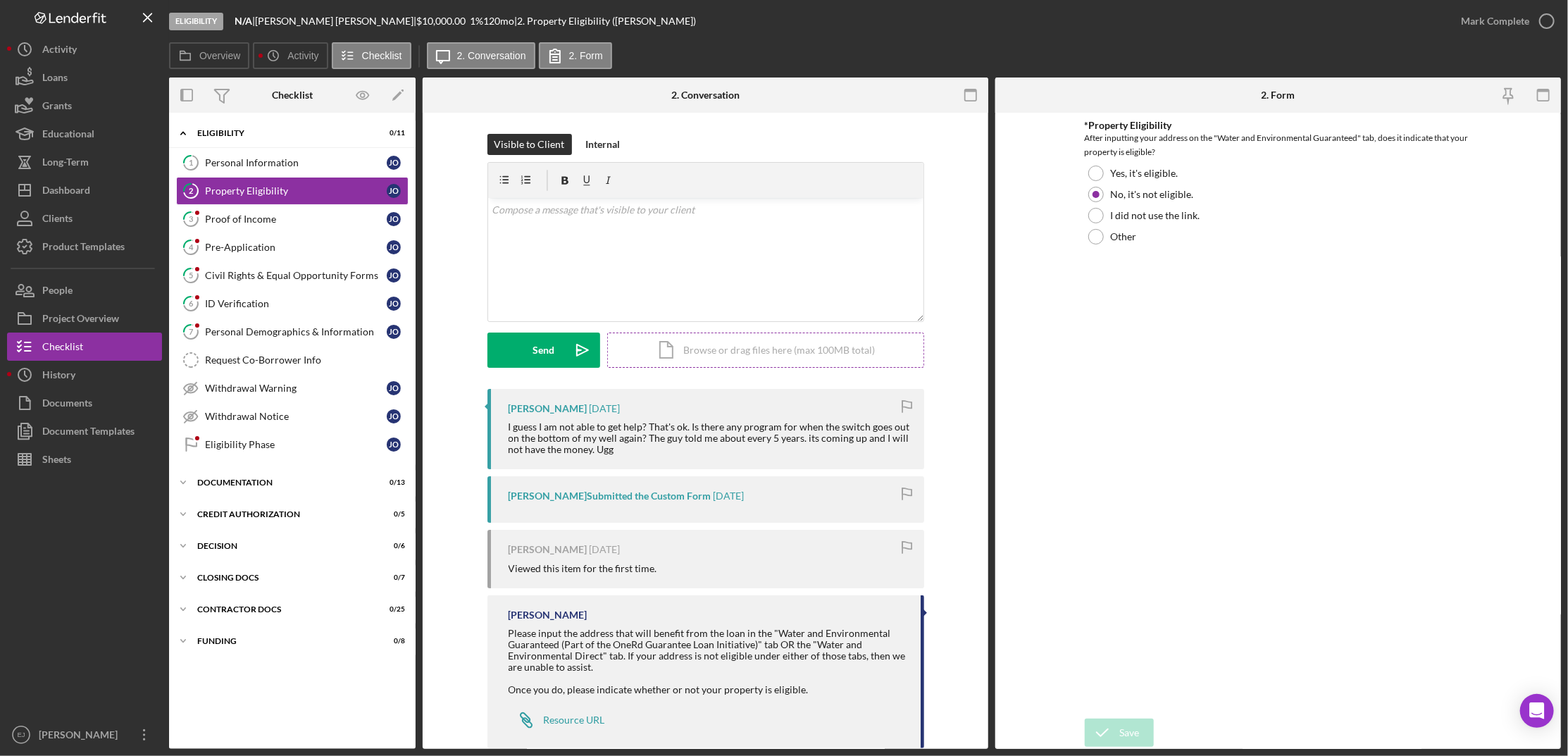
click at [830, 341] on div "Icon/Document Browse or drag files here (max 100MB total) Tap to choose files o…" at bounding box center [765, 350] width 317 height 35
click at [553, 724] on div "Resource URL" at bounding box center [574, 720] width 61 height 11
click at [246, 161] on div "Personal Information" at bounding box center [296, 163] width 182 height 11
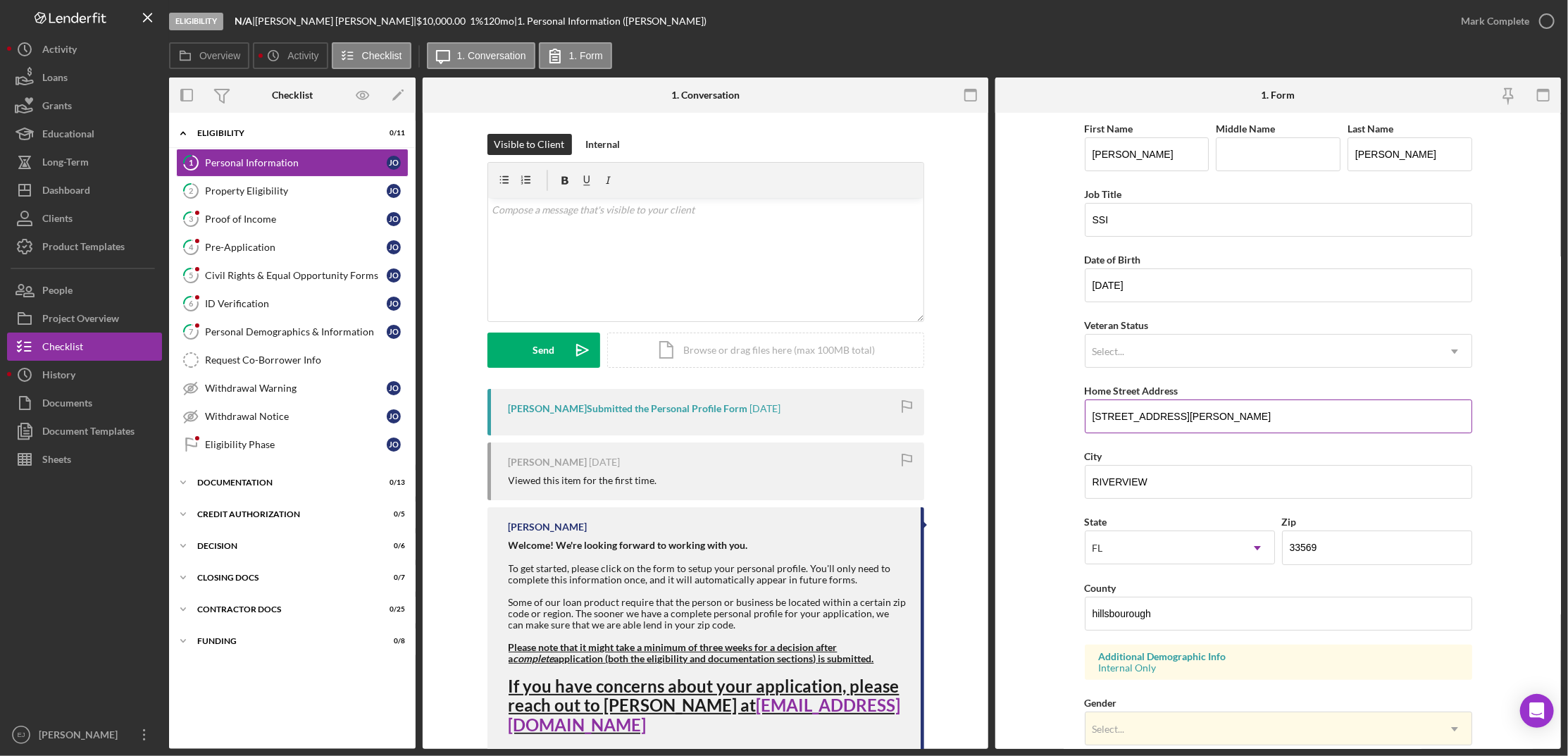
drag, startPoint x: 1087, startPoint y: 412, endPoint x: 1179, endPoint y: 408, distance: 92.1
click at [1179, 408] on input "[STREET_ADDRESS][PERSON_NAME]" at bounding box center [1278, 416] width 387 height 33
click at [336, 191] on div "Property Eligibility" at bounding box center [296, 190] width 182 height 11
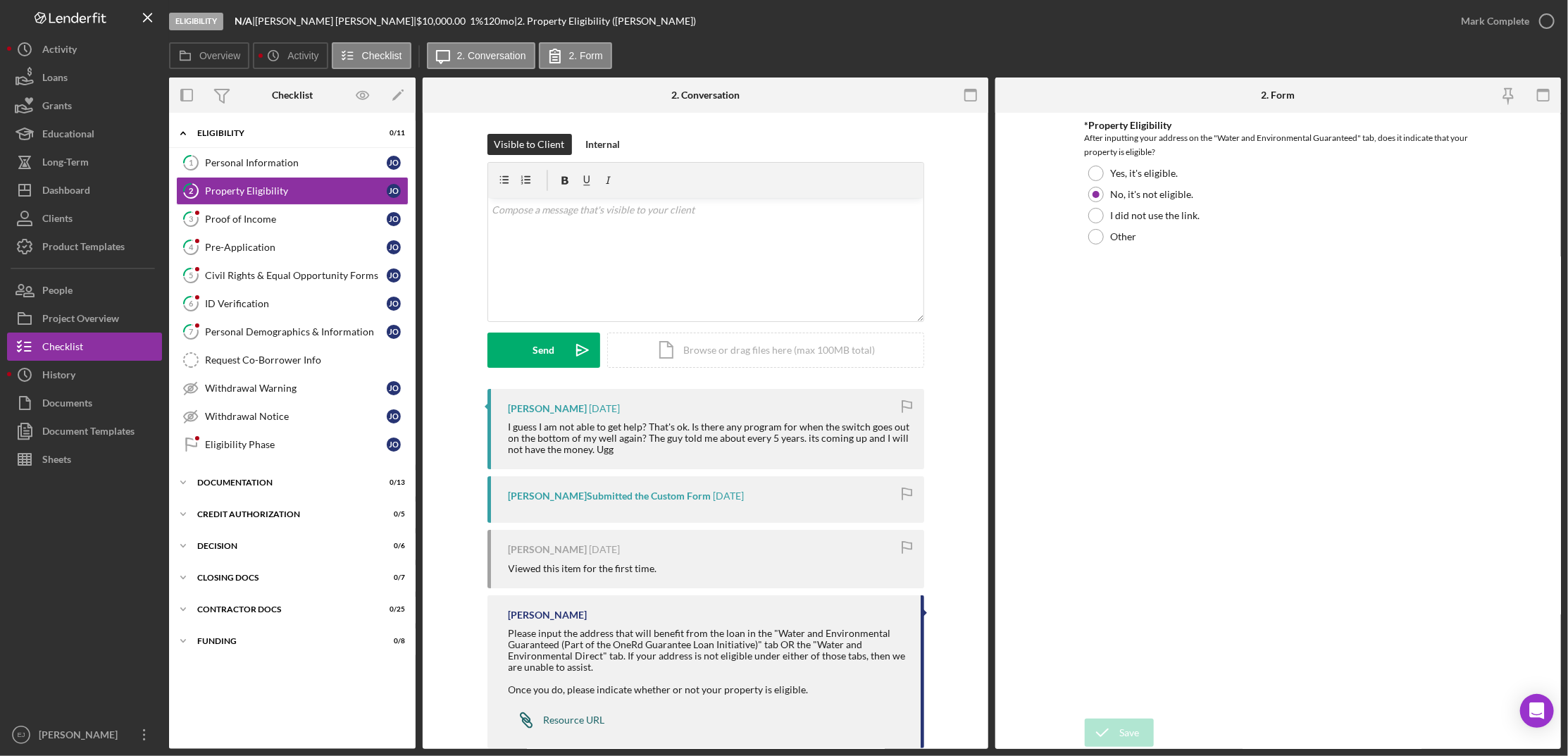
click at [555, 710] on link "Icon/Link Resource URL" at bounding box center [556, 720] width 97 height 28
click at [742, 358] on div "Icon/Document Browse or drag files here (max 100MB total) Tap to choose files o…" at bounding box center [765, 350] width 317 height 35
click at [528, 343] on div "Upload" at bounding box center [543, 350] width 32 height 35
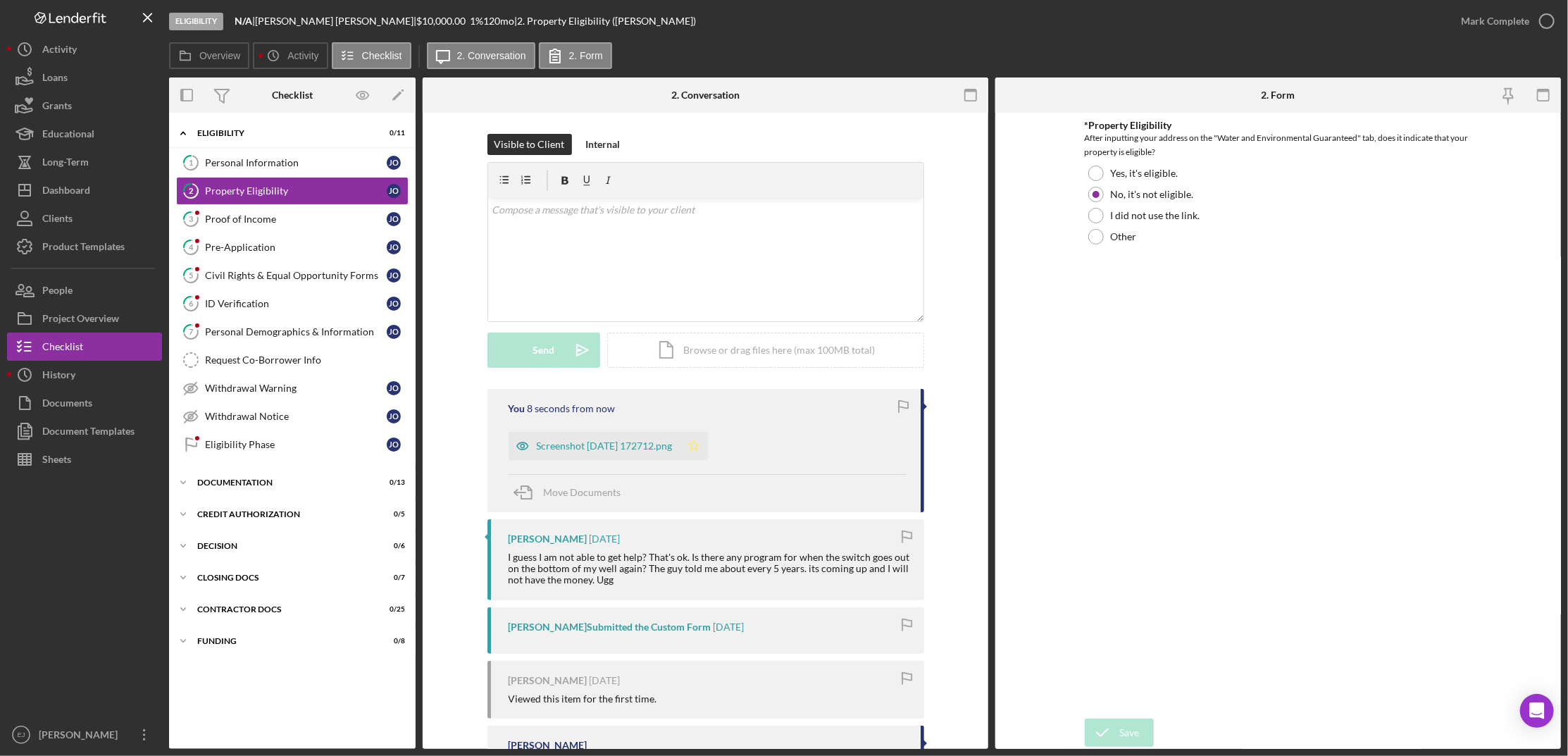
click at [708, 439] on icon "Icon/Star" at bounding box center [694, 446] width 28 height 28
click at [569, 228] on div "v Color teal Color pink Remove color Add row above Add row below Add column bef…" at bounding box center [705, 259] width 436 height 124
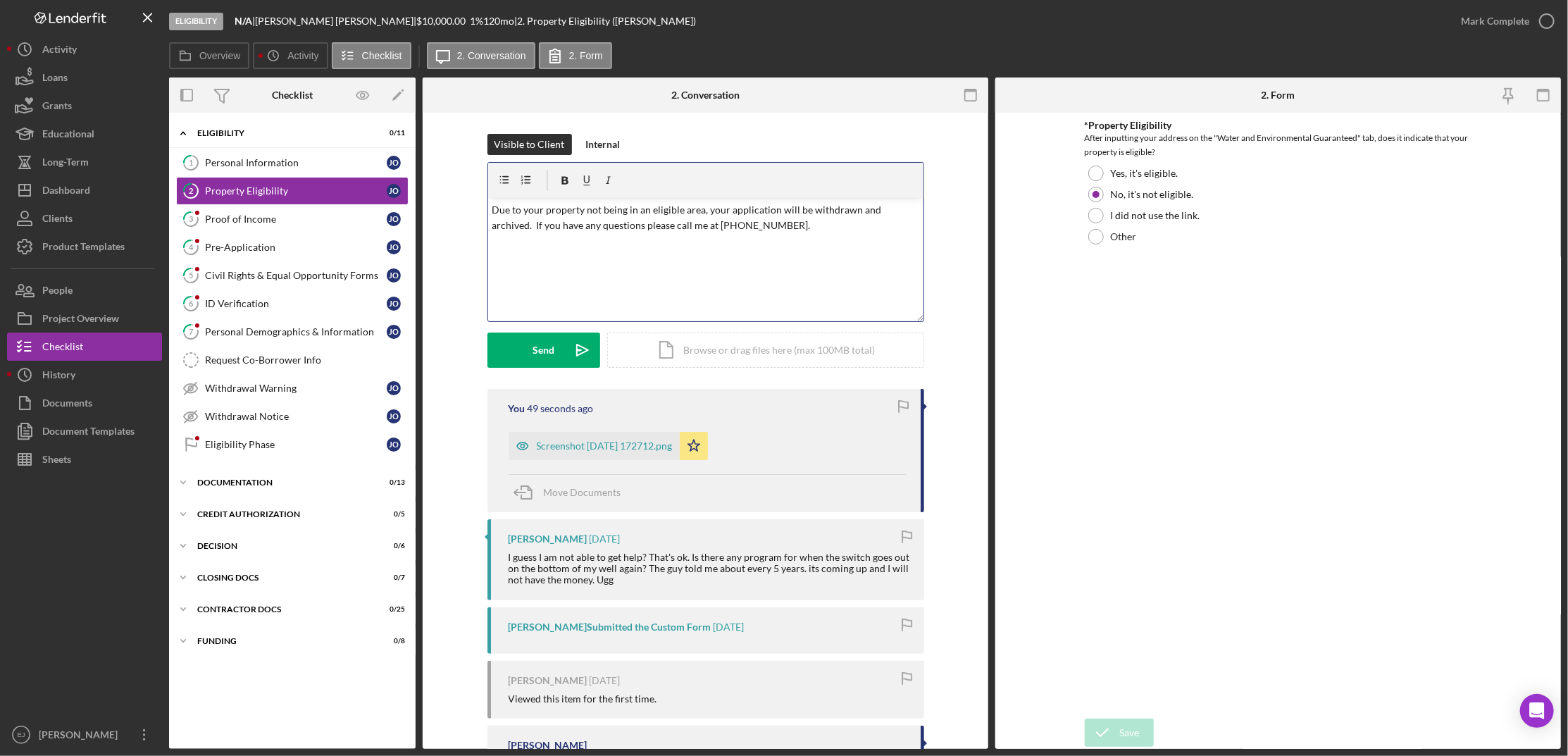
click at [777, 227] on p "Due to your property not being in an eligible area, your application will be wi…" at bounding box center [705, 218] width 427 height 32
click at [488, 222] on div "v Color teal Color pink Remove color Add row above Add row below Add column bef…" at bounding box center [705, 259] width 436 height 124
click at [508, 281] on div "v Color teal Color pink Remove color Add row above Add row below Add column bef…" at bounding box center [705, 259] width 436 height 124
click at [831, 228] on p "Due to your property not being in an eligible area, your application will be wi…" at bounding box center [705, 226] width 427 height 47
click at [626, 241] on p "Due to your property not being in an eligible area, your application will be wi…" at bounding box center [705, 226] width 427 height 47
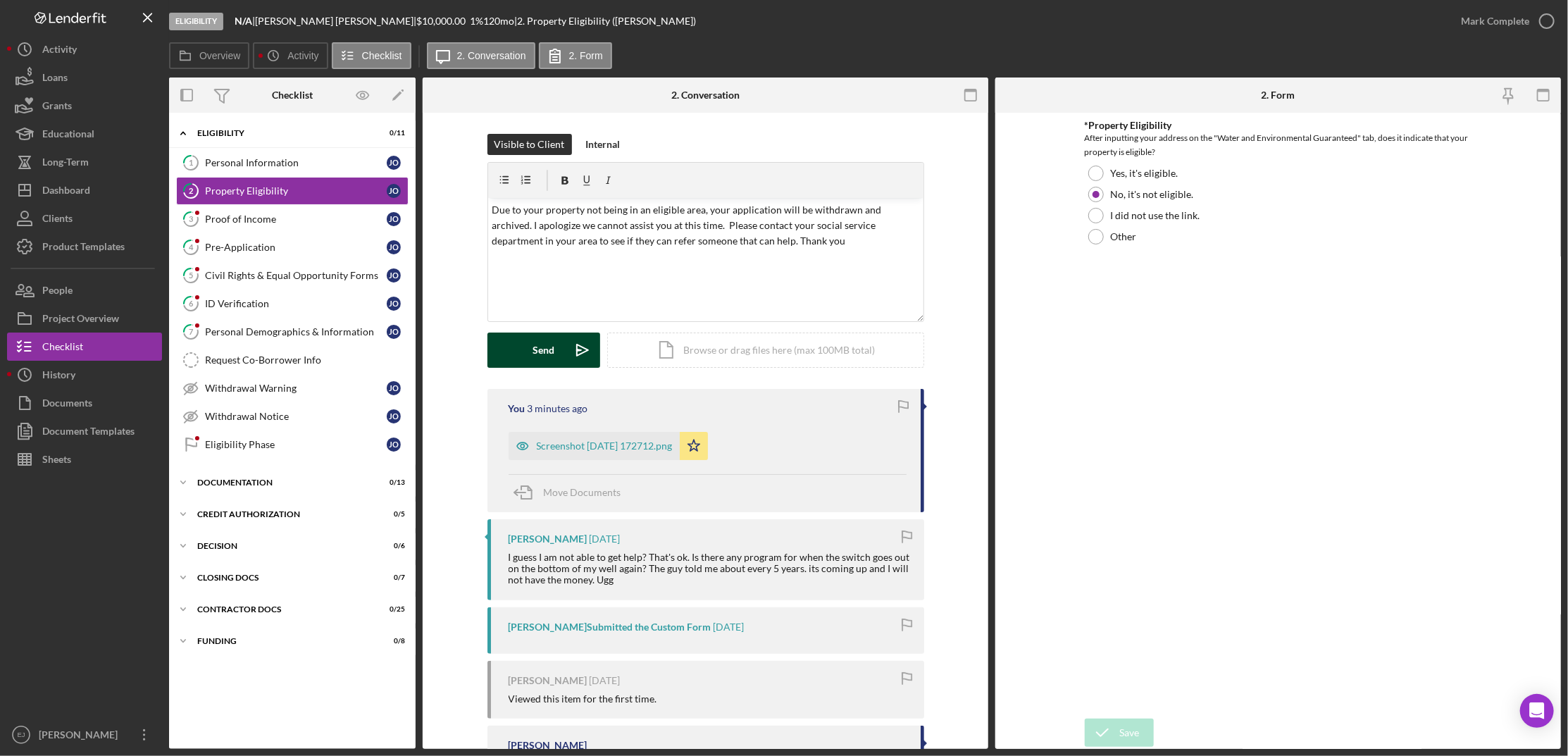
click at [566, 342] on icon "Icon/icon-invite-send" at bounding box center [582, 350] width 35 height 35
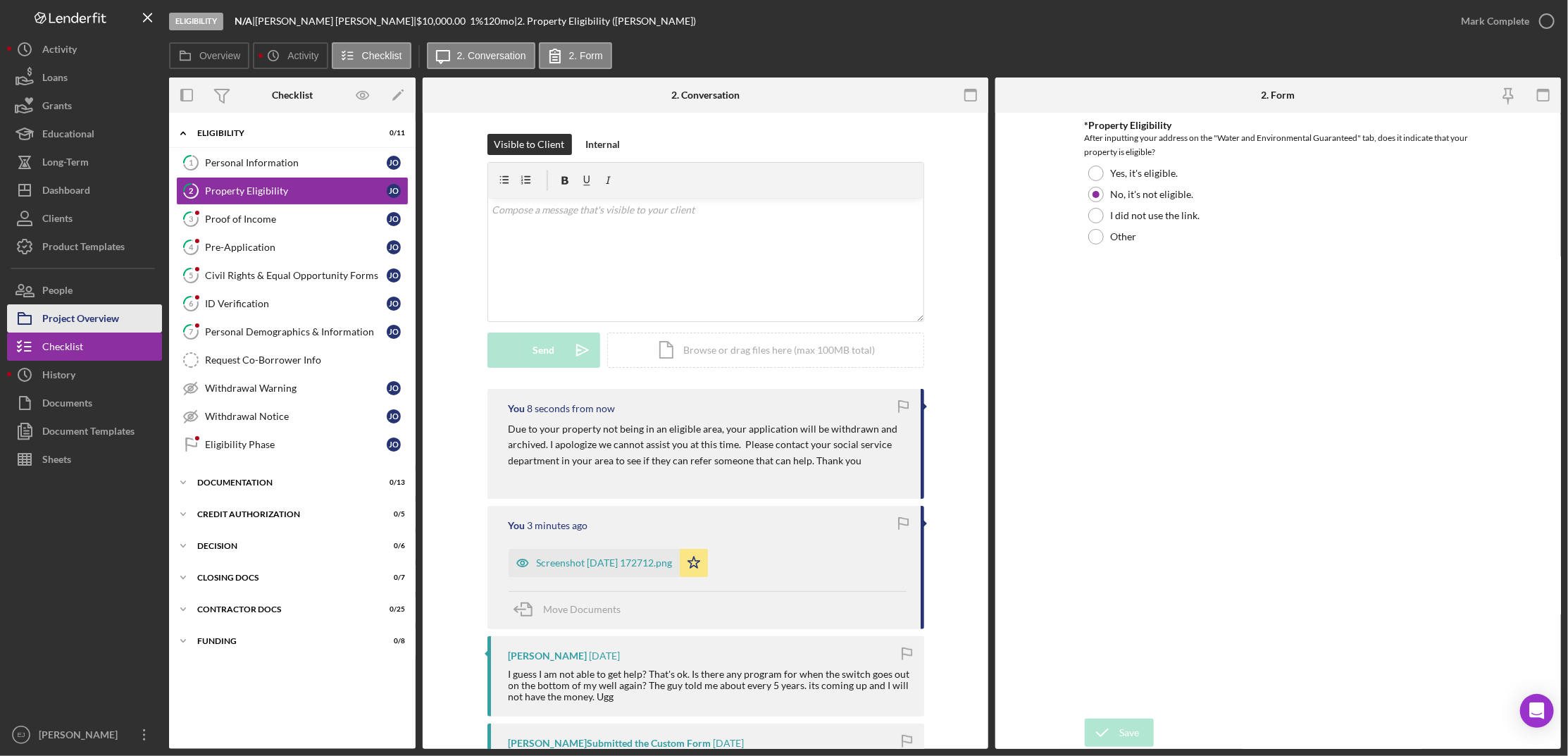
click at [69, 310] on div "Project Overview" at bounding box center [80, 320] width 77 height 32
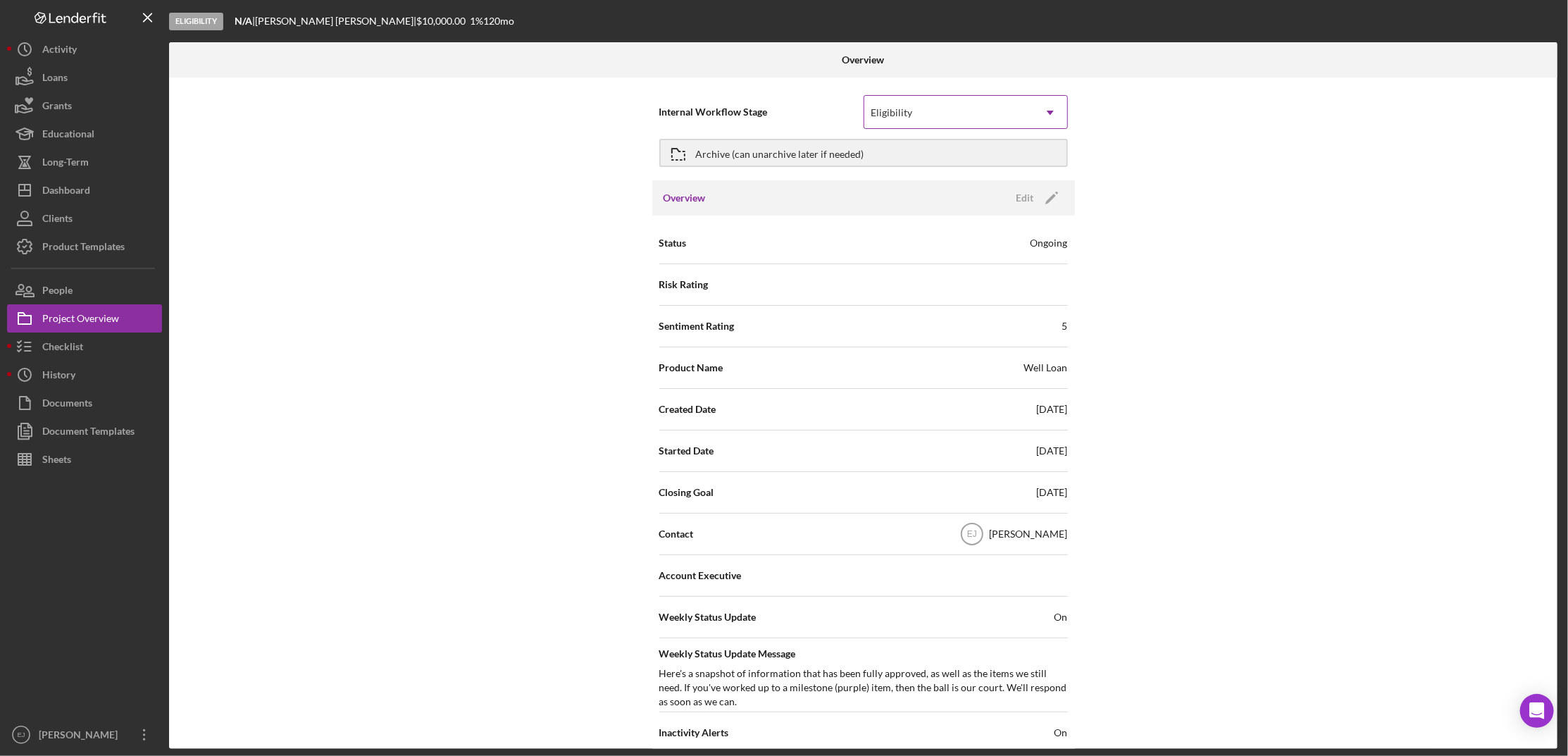
click at [1045, 121] on icon "Icon/Dropdown Arrow" at bounding box center [1050, 112] width 33 height 33
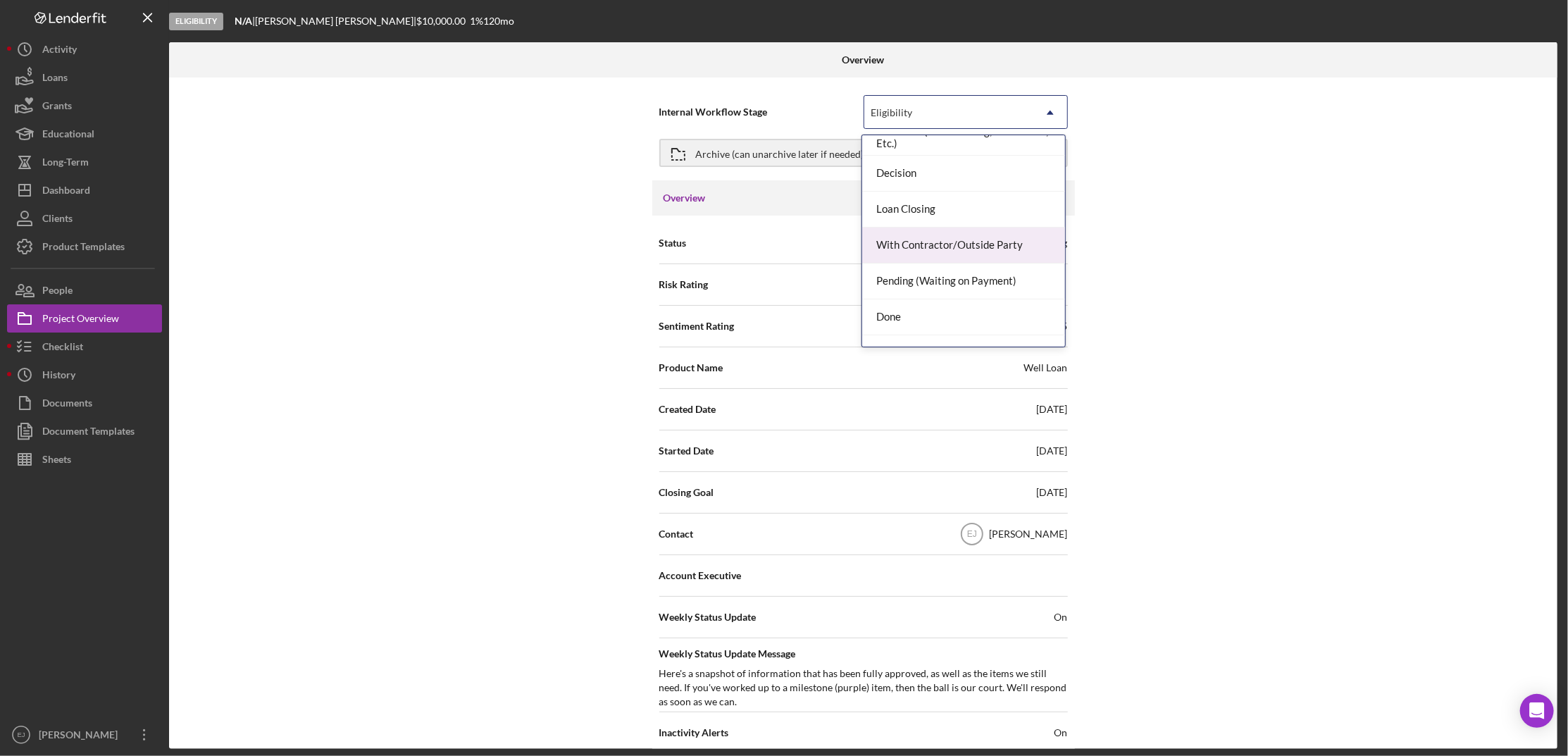
scroll to position [112, 0]
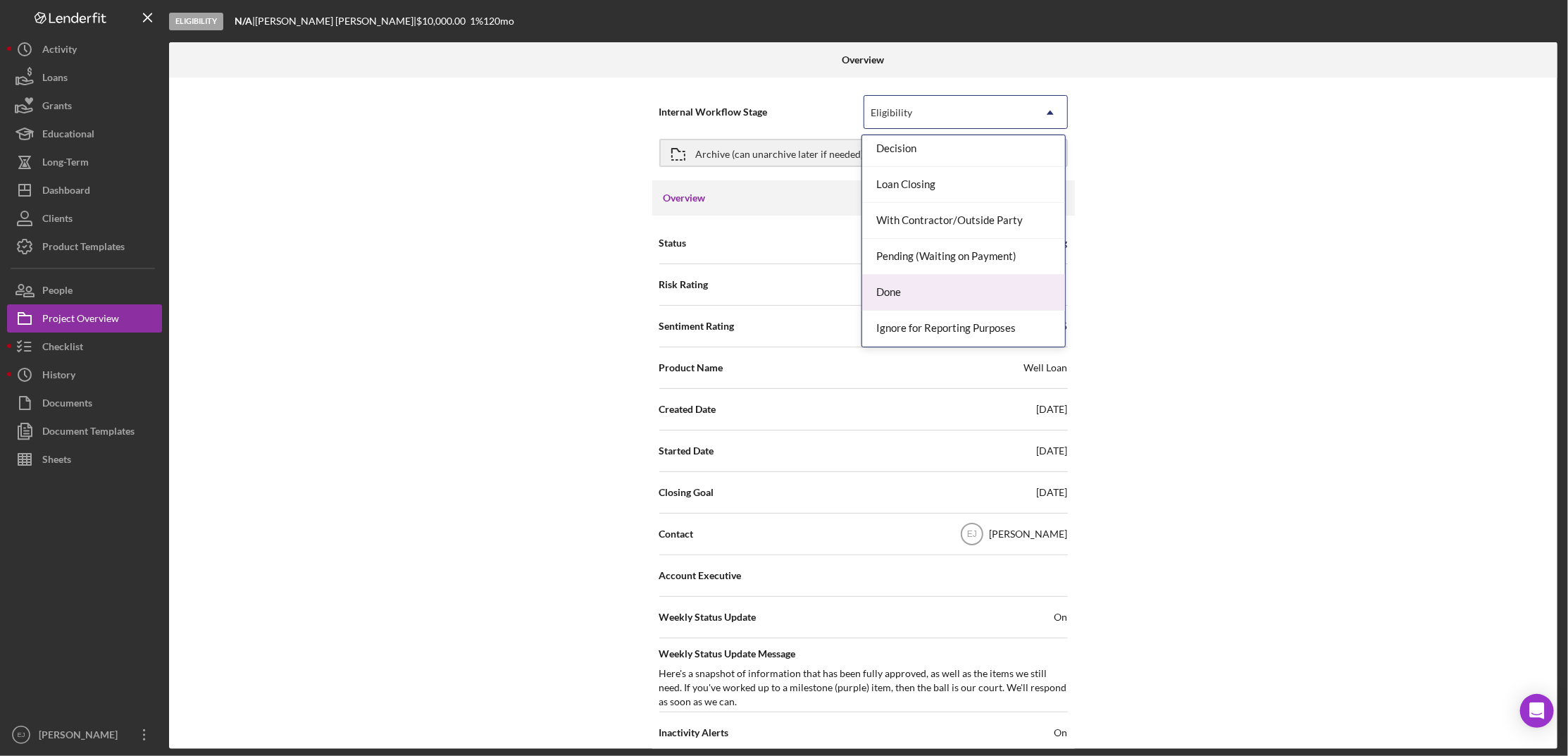
click at [977, 295] on div "Done" at bounding box center [963, 293] width 203 height 36
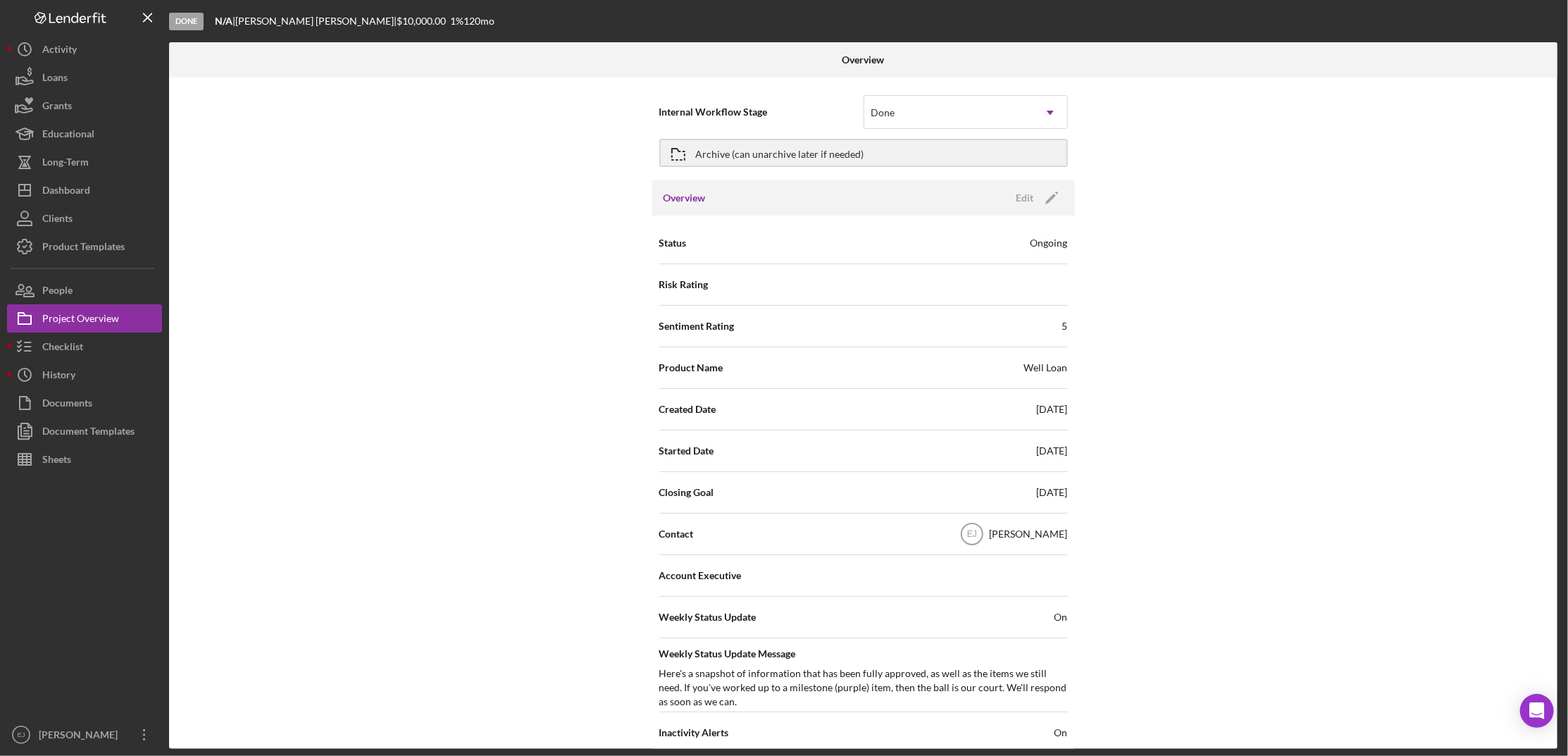
click at [1559, 634] on div "Overview Internal Workflow Stage Done Icon/Dropdown Arrow Archive (can unarchiv…" at bounding box center [865, 395] width 1392 height 707
click at [1559, 631] on div "Overview Internal Workflow Stage Done Icon/Dropdown Arrow Archive (can unarchiv…" at bounding box center [865, 395] width 1392 height 707
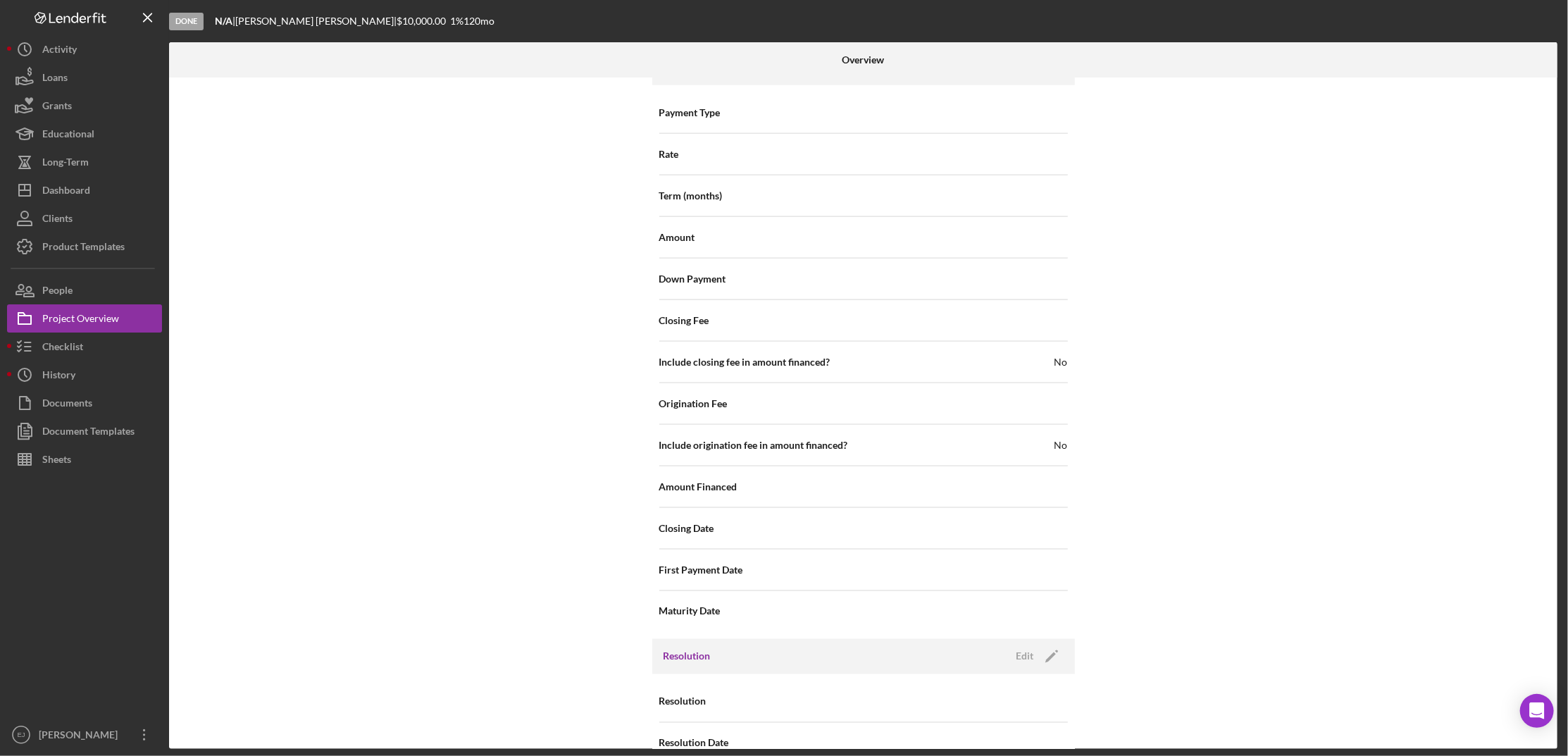
scroll to position [1425, 0]
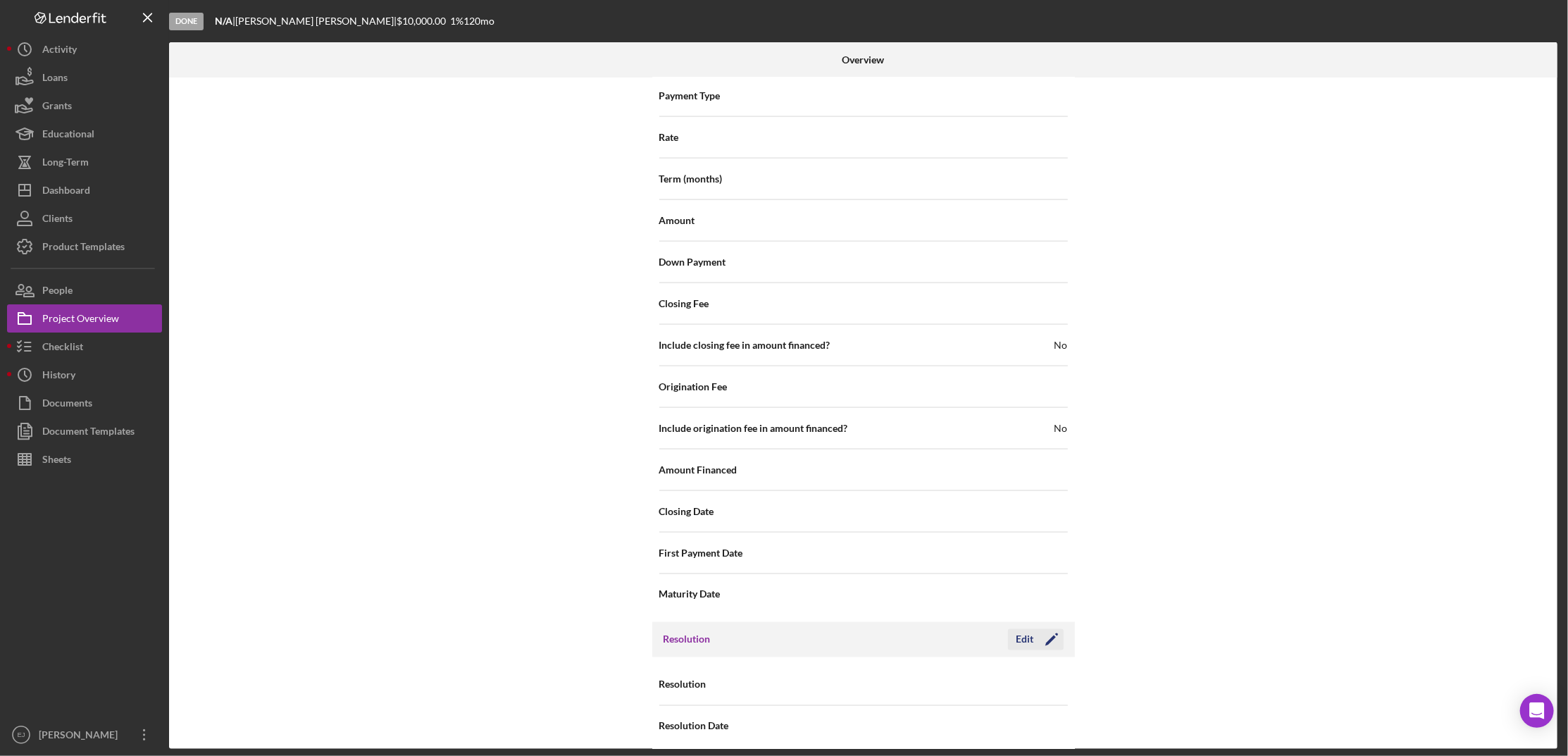
click at [1019, 629] on div "Edit" at bounding box center [1025, 639] width 18 height 21
click at [1038, 669] on icon "Icon/Dropdown Arrow" at bounding box center [1050, 685] width 33 height 33
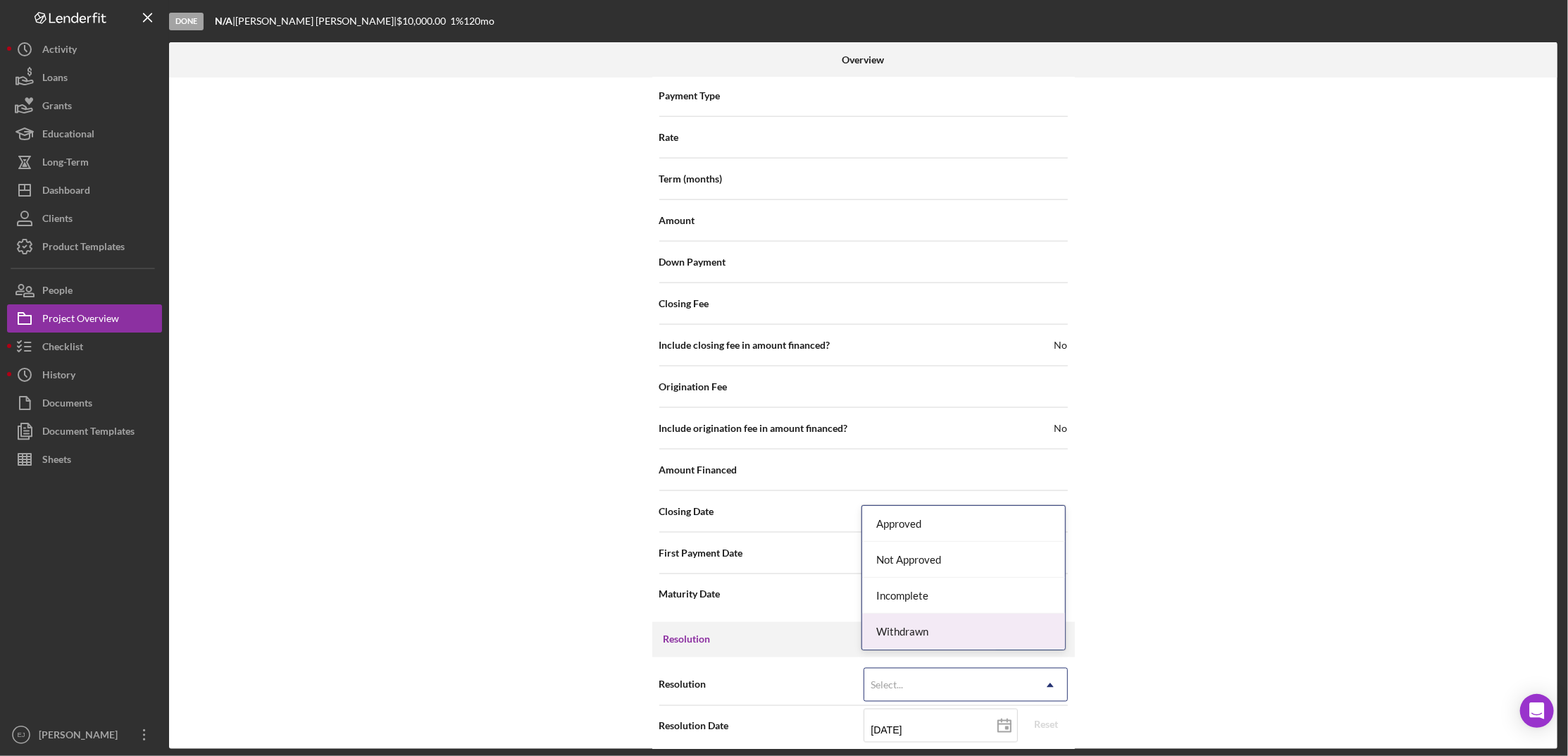
click at [1022, 632] on div "Withdrawn" at bounding box center [963, 631] width 203 height 36
click at [1105, 734] on div "Internal Workflow Stage Done Icon/Dropdown Arrow Archive (can unarchive later i…" at bounding box center [863, 412] width 1388 height 671
click at [1101, 735] on div "Internal Workflow Stage Done Icon/Dropdown Arrow Archive (can unarchive later i…" at bounding box center [863, 412] width 1388 height 671
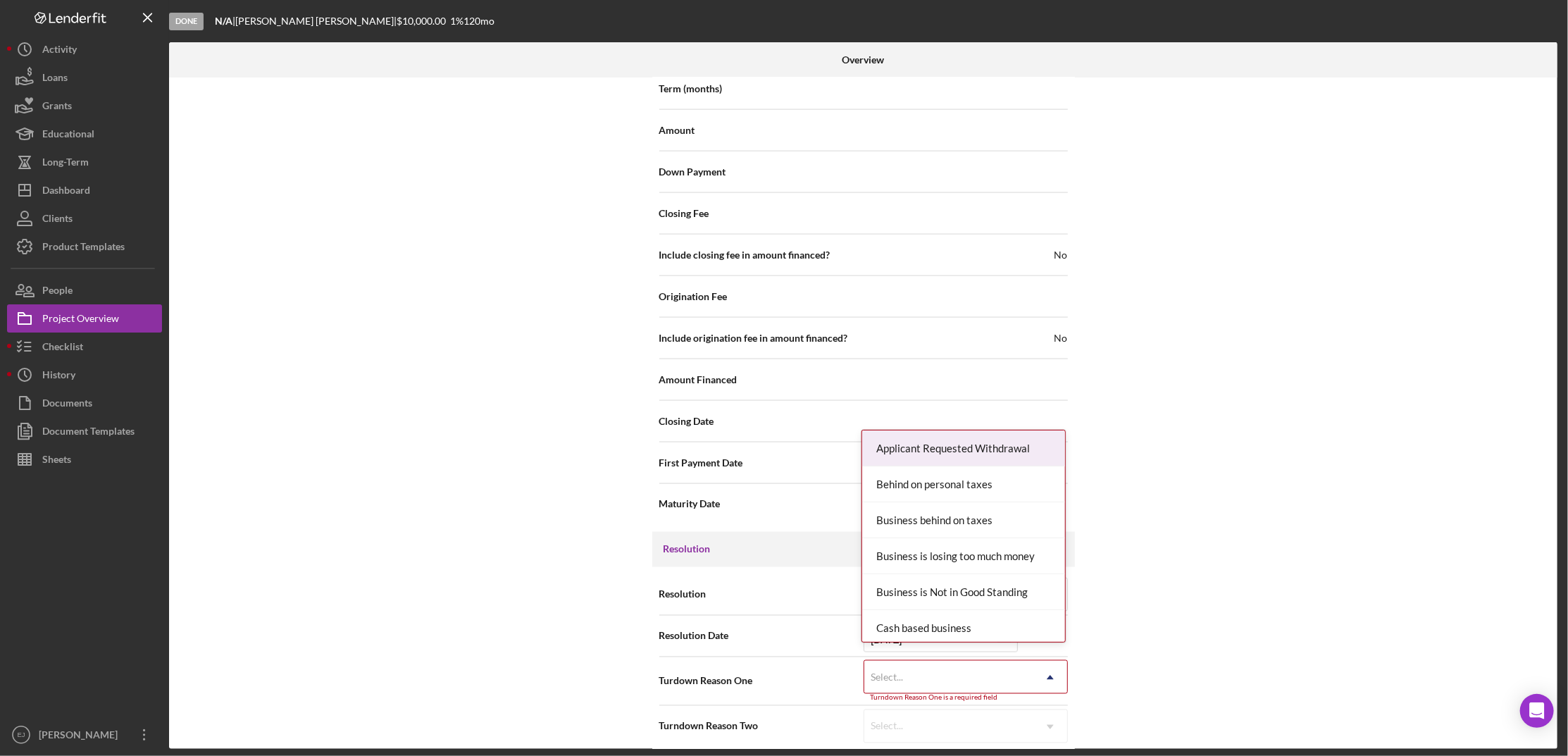
click at [1053, 745] on div "Internal Workflow Stage Done Icon/Dropdown Arrow Archive (can unarchive later i…" at bounding box center [863, 412] width 1388 height 671
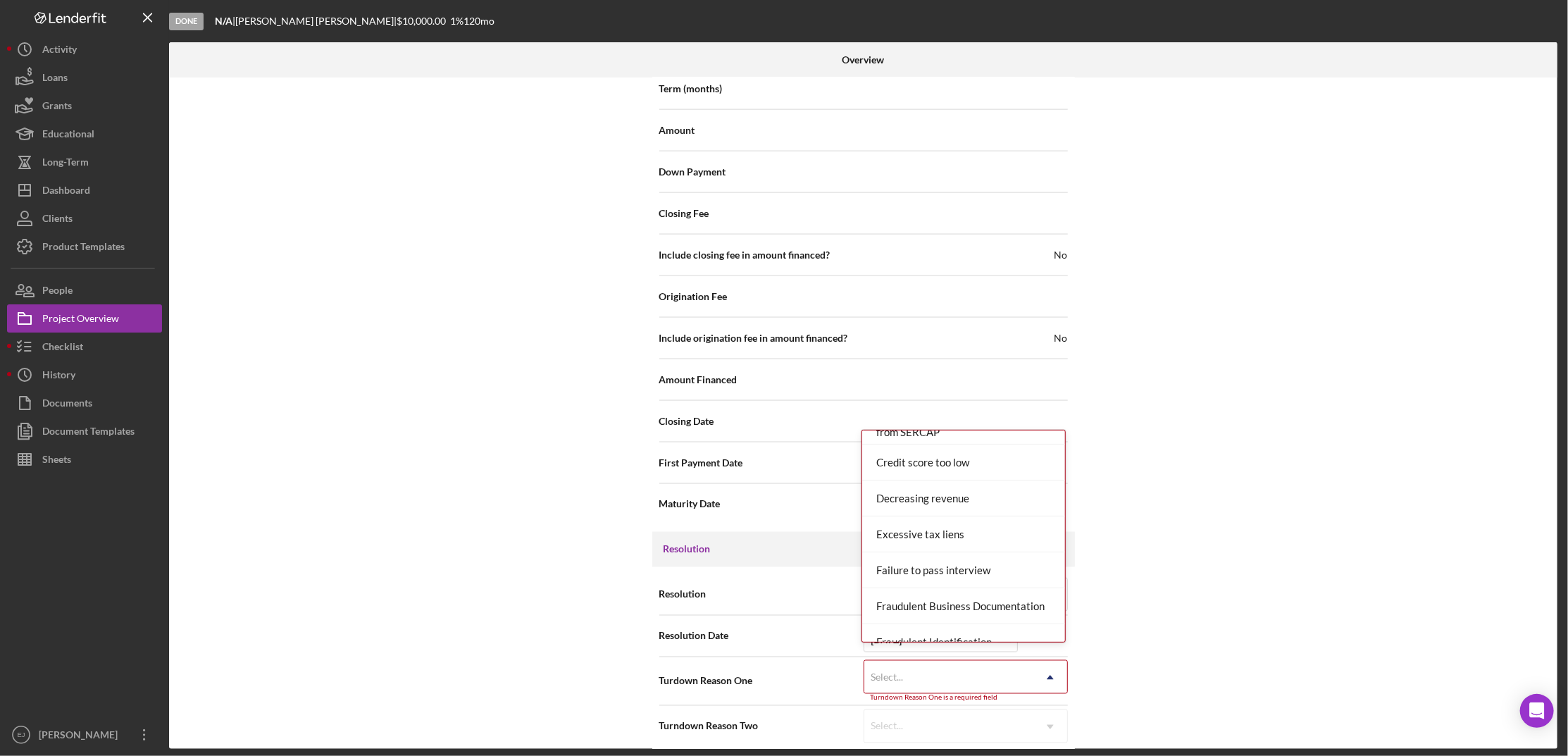
scroll to position [367, 0]
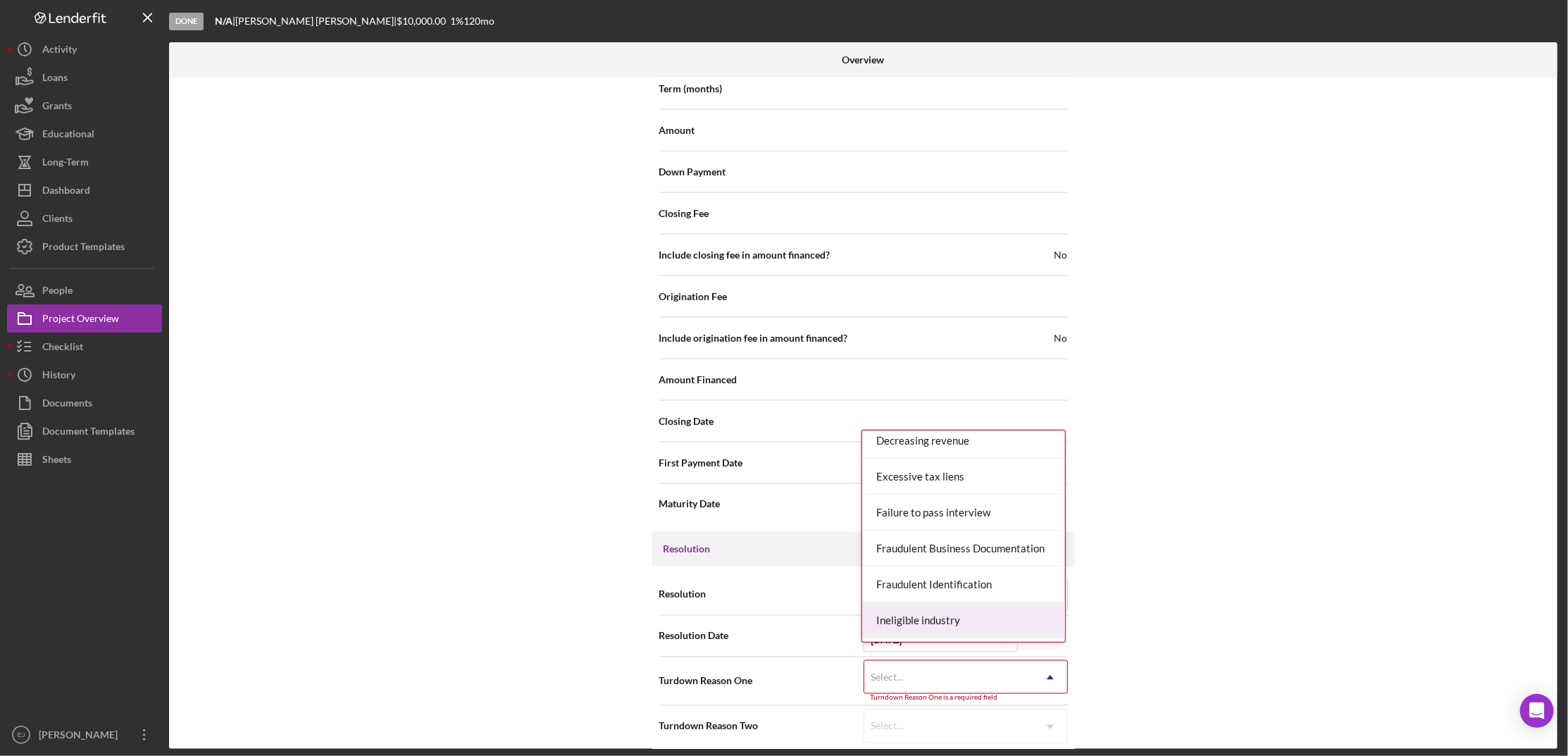
click at [1029, 617] on div "Ineligible industry" at bounding box center [963, 619] width 203 height 36
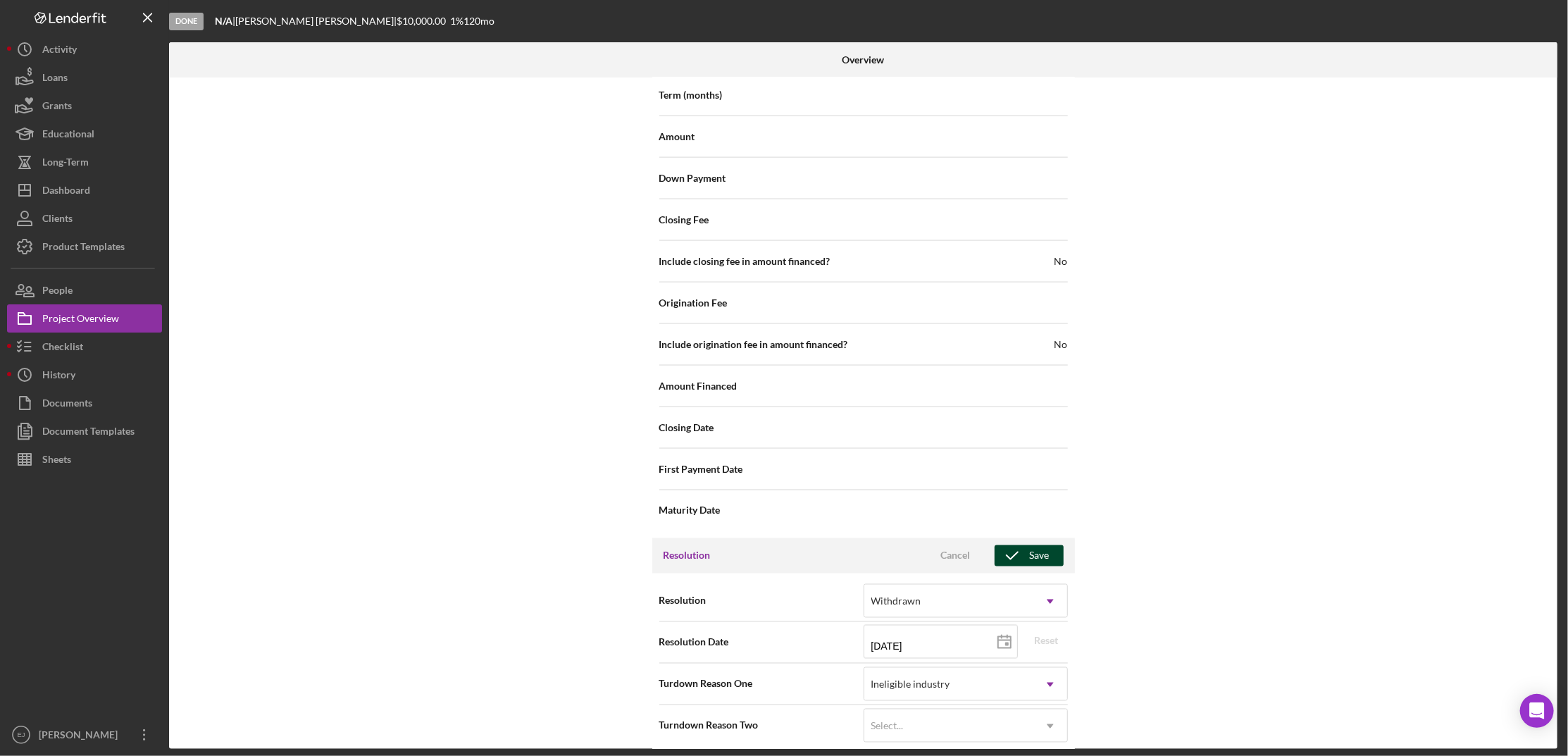
click at [1033, 546] on div "Save" at bounding box center [1039, 555] width 20 height 21
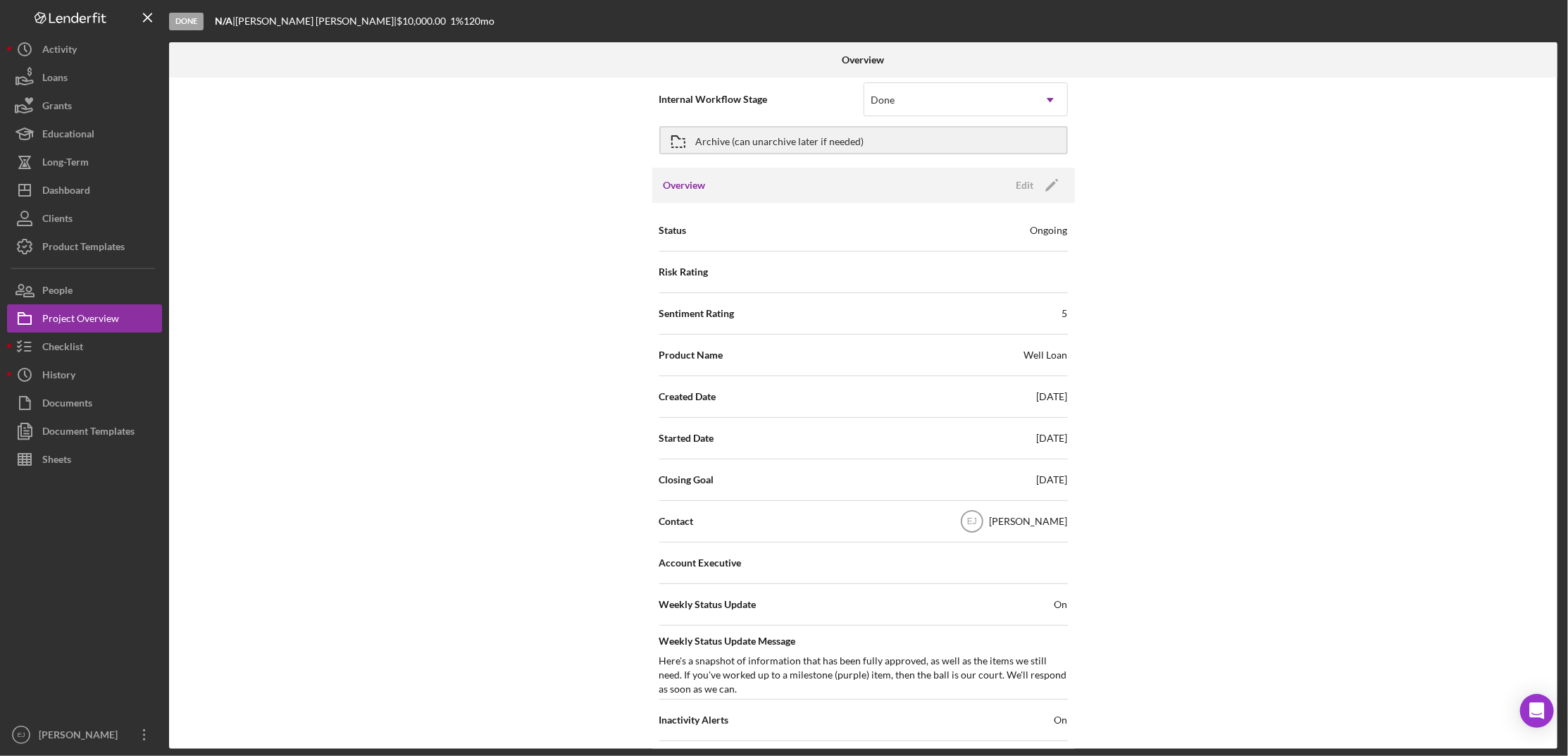
scroll to position [0, 0]
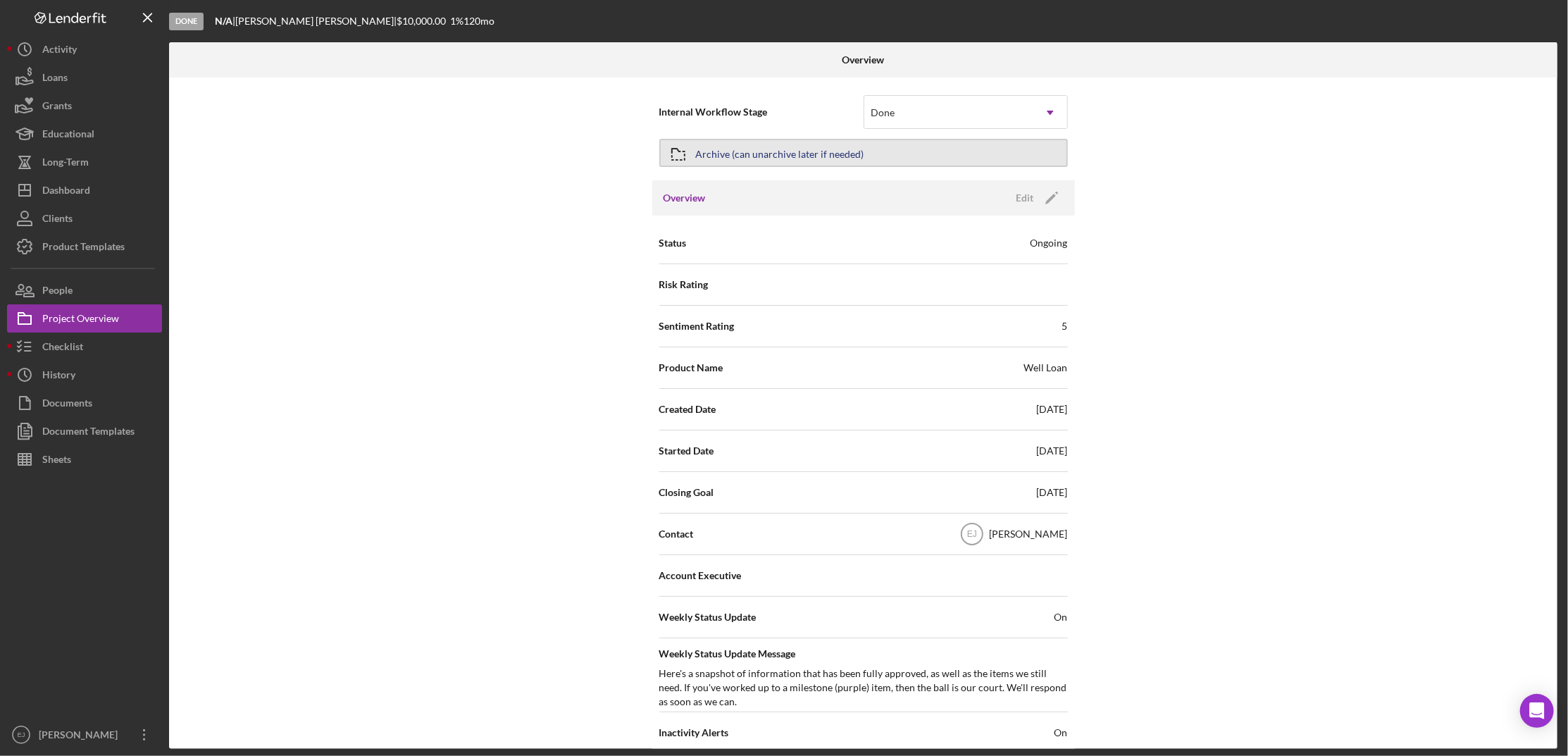
click at [811, 150] on div "Archive (can unarchive later if needed)" at bounding box center [779, 152] width 168 height 25
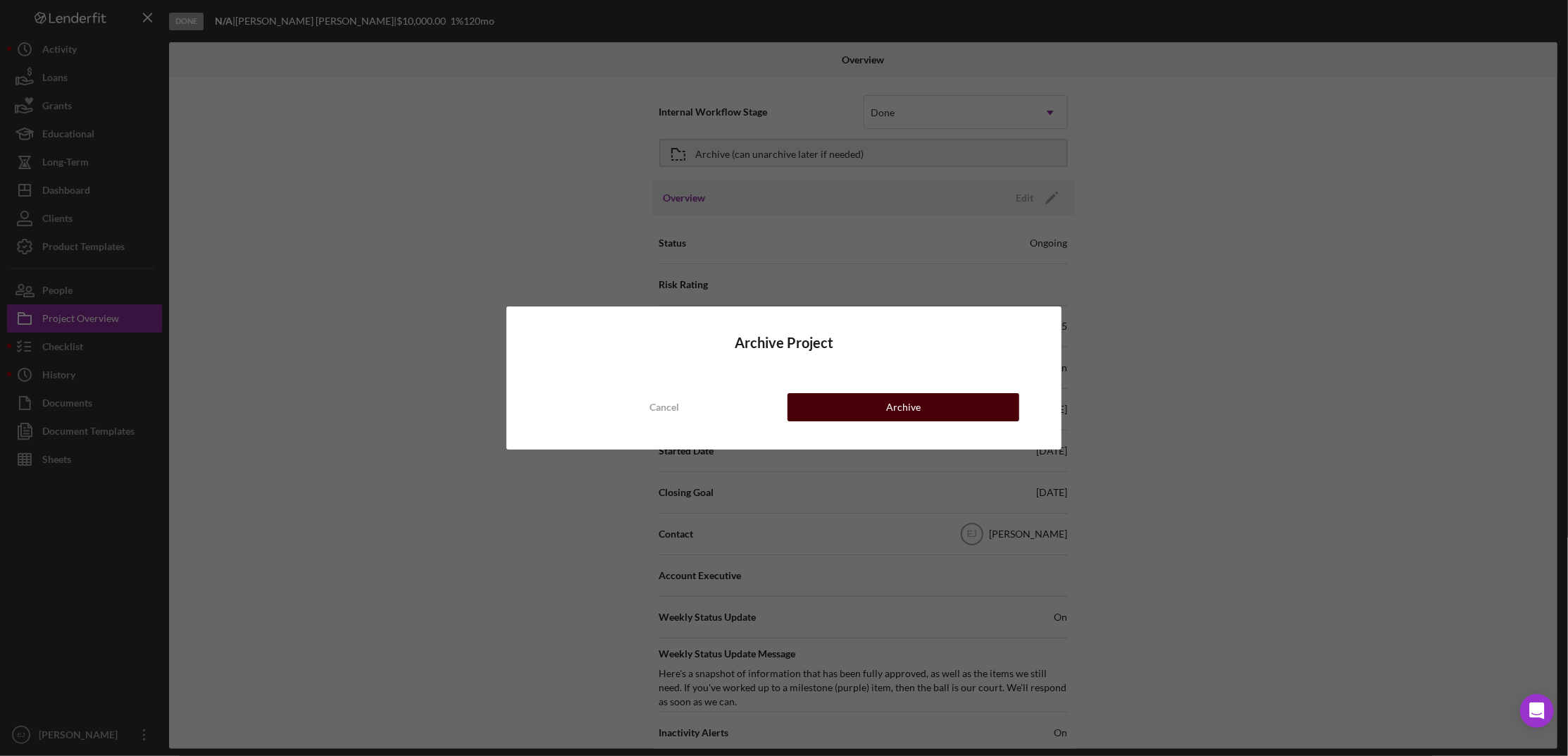
click at [953, 415] on button "Archive" at bounding box center [903, 407] width 231 height 28
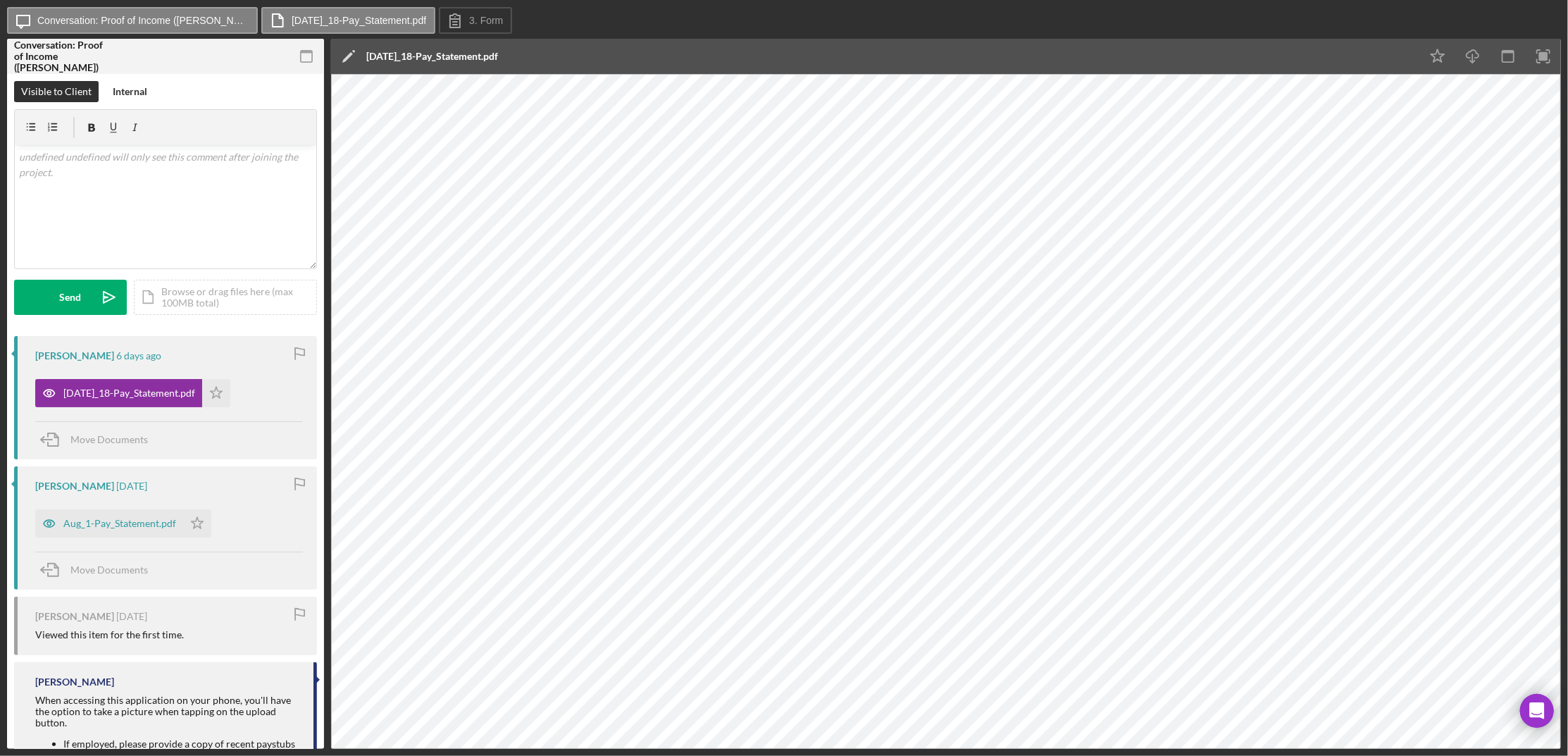
click at [1561, 730] on div "Icon/Message Conversation: Proof of Income ([PERSON_NAME]) [DATE]_18-Pay_Statem…" at bounding box center [784, 378] width 1568 height 756
click at [159, 522] on div "Aug_1-Pay_Statement.pdf" at bounding box center [119, 523] width 112 height 11
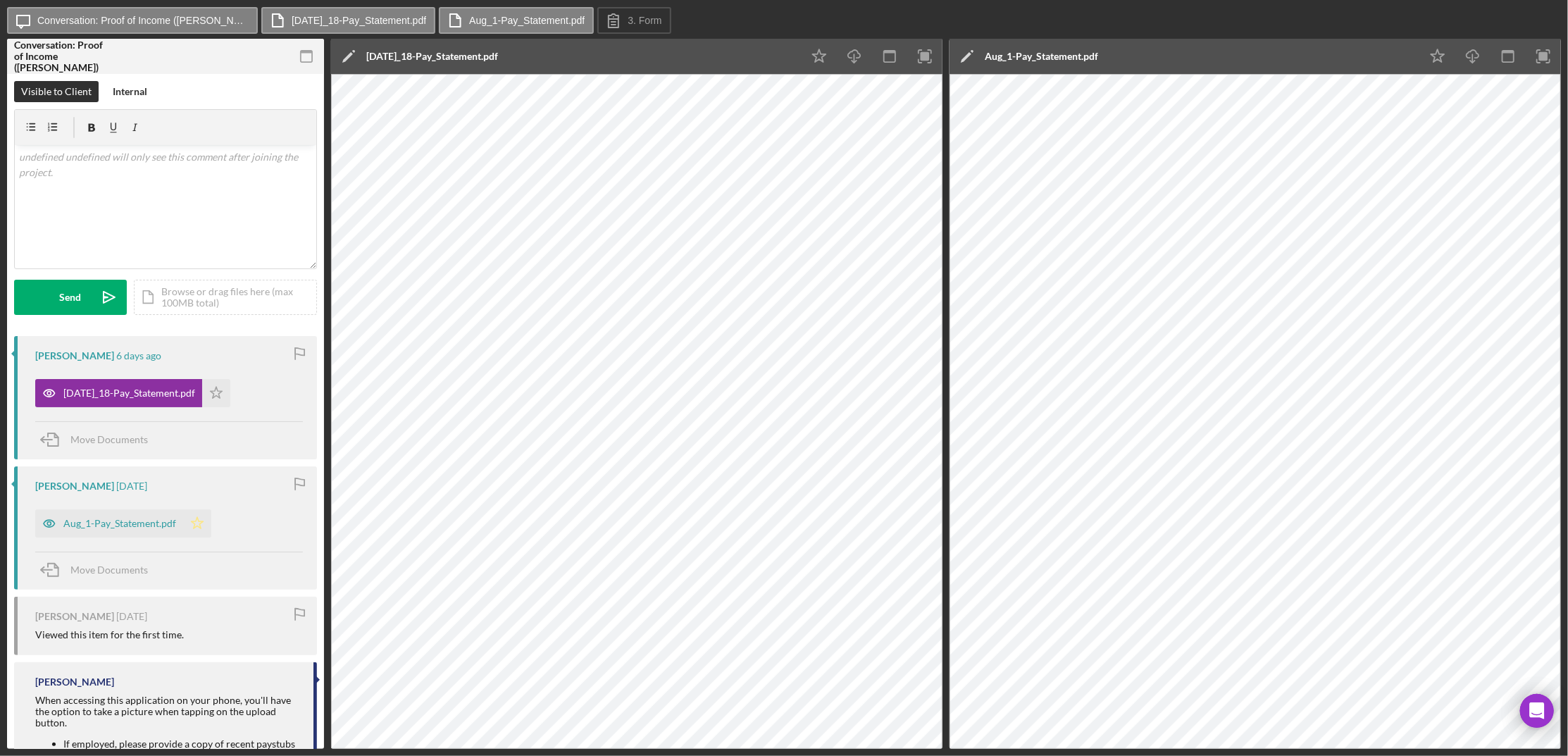
click at [201, 520] on icon "Icon/Star" at bounding box center [197, 523] width 28 height 28
click at [203, 406] on icon "Icon/Star" at bounding box center [216, 393] width 28 height 28
